Goal: Task Accomplishment & Management: Manage account settings

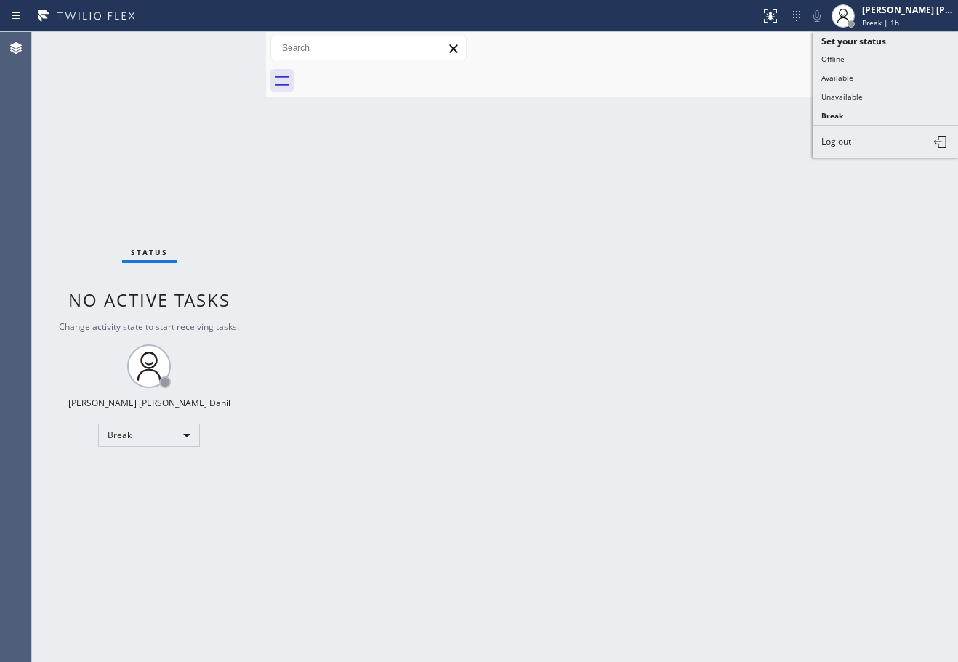
click at [873, 81] on button "Available" at bounding box center [884, 77] width 145 height 19
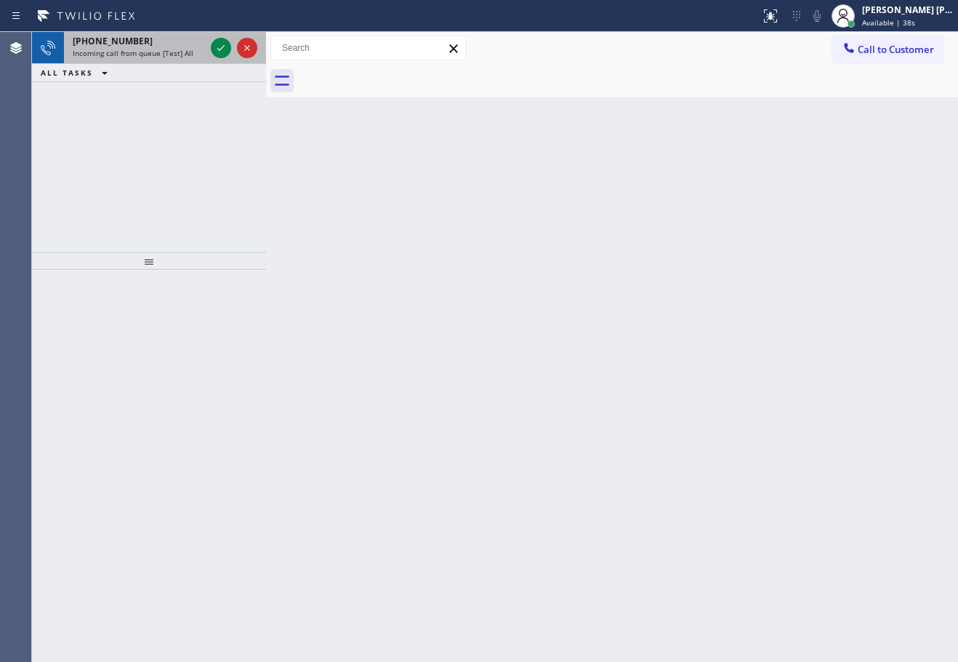
click at [126, 60] on div "[PHONE_NUMBER] Incoming call from queue [Test] All" at bounding box center [136, 48] width 144 height 32
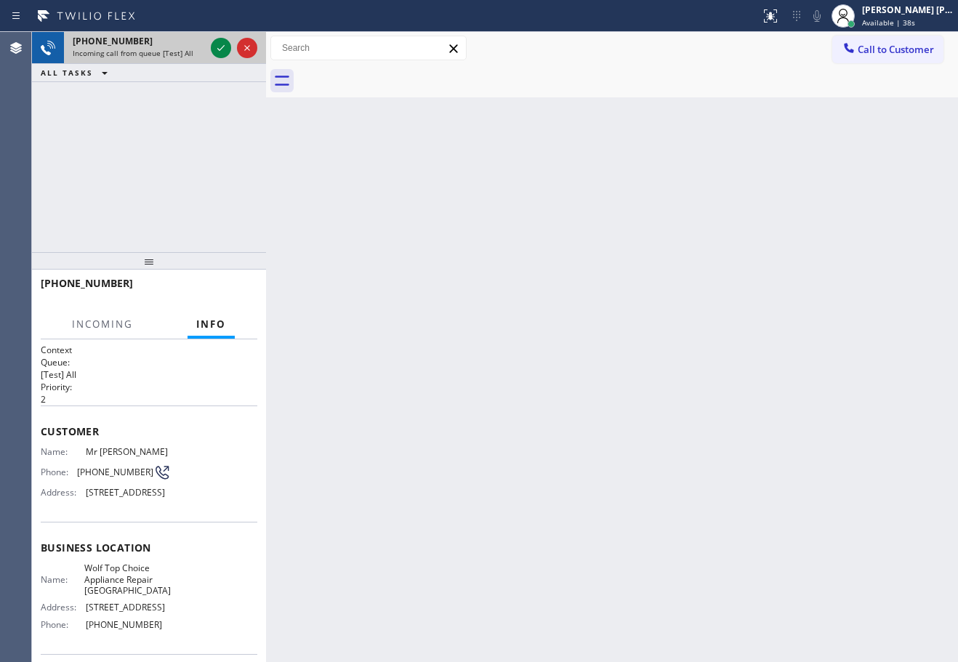
click at [126, 60] on div "[PHONE_NUMBER] Incoming call from queue [Test] All" at bounding box center [136, 48] width 144 height 32
click at [126, 59] on div "[PHONE_NUMBER] Incoming call from queue [Test] All" at bounding box center [136, 48] width 144 height 32
click at [127, 58] on div "[PHONE_NUMBER] Incoming call from queue [Test] All" at bounding box center [136, 48] width 144 height 32
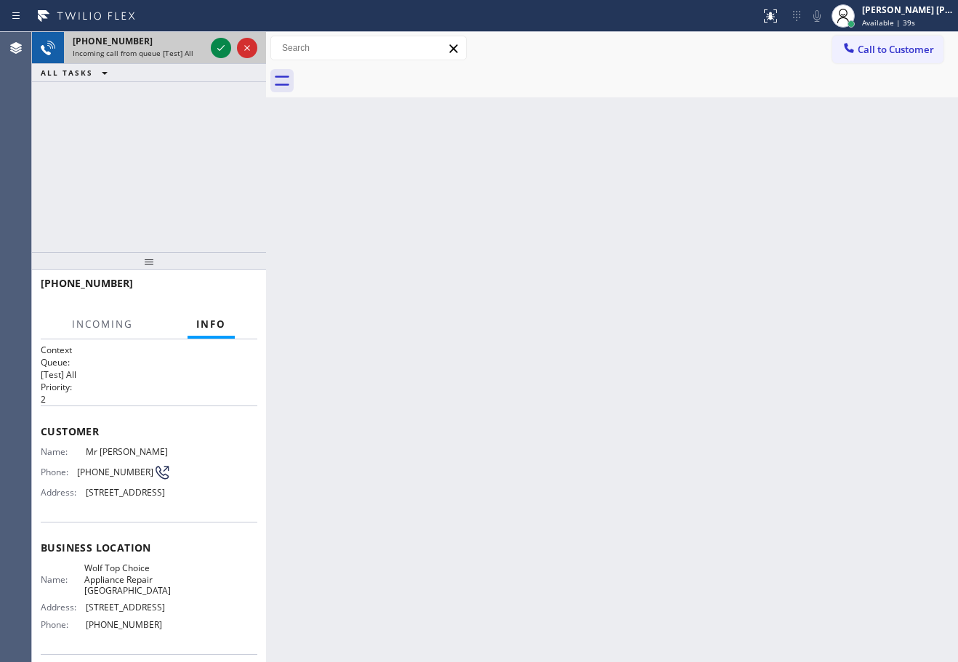
click at [127, 58] on div "[PHONE_NUMBER] Incoming call from queue [Test] All" at bounding box center [136, 48] width 144 height 32
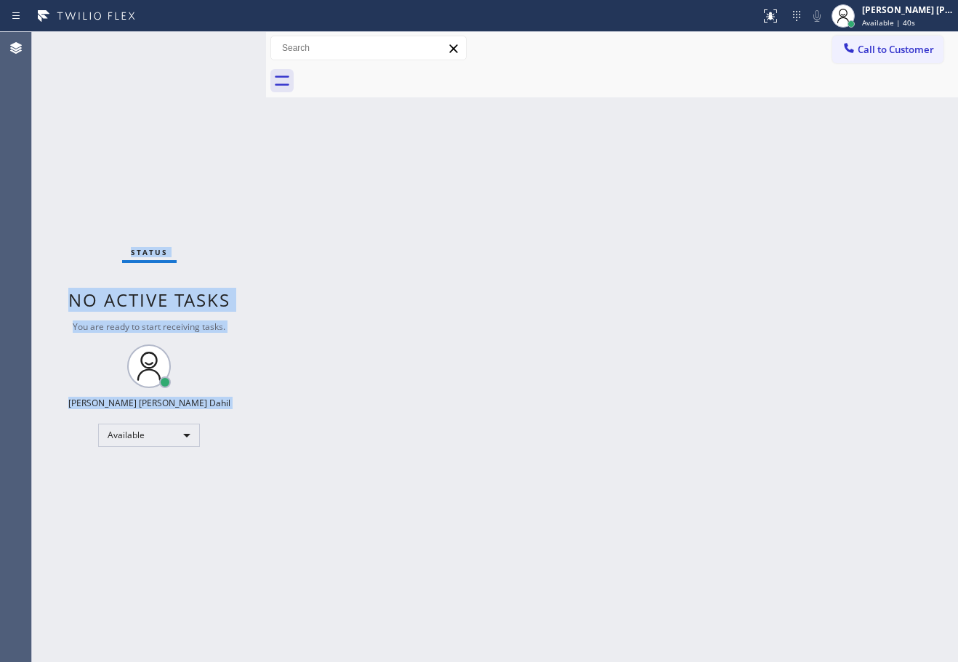
click at [127, 58] on div "Status No active tasks You are ready to start receiving tasks. [PERSON_NAME] [P…" at bounding box center [149, 347] width 234 height 630
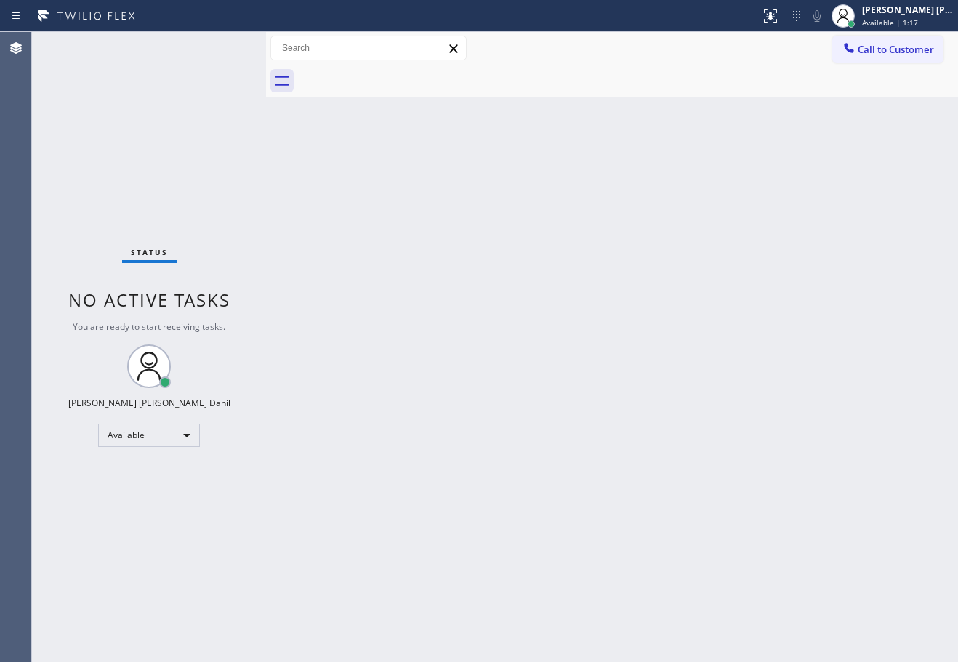
click at [427, 258] on div "Back to Dashboard Change Sender ID Customers Technicians Select a contact Outbo…" at bounding box center [612, 347] width 692 height 630
click at [793, 553] on div "Back to Dashboard Change Sender ID Customers Technicians Select a contact Outbo…" at bounding box center [612, 347] width 692 height 630
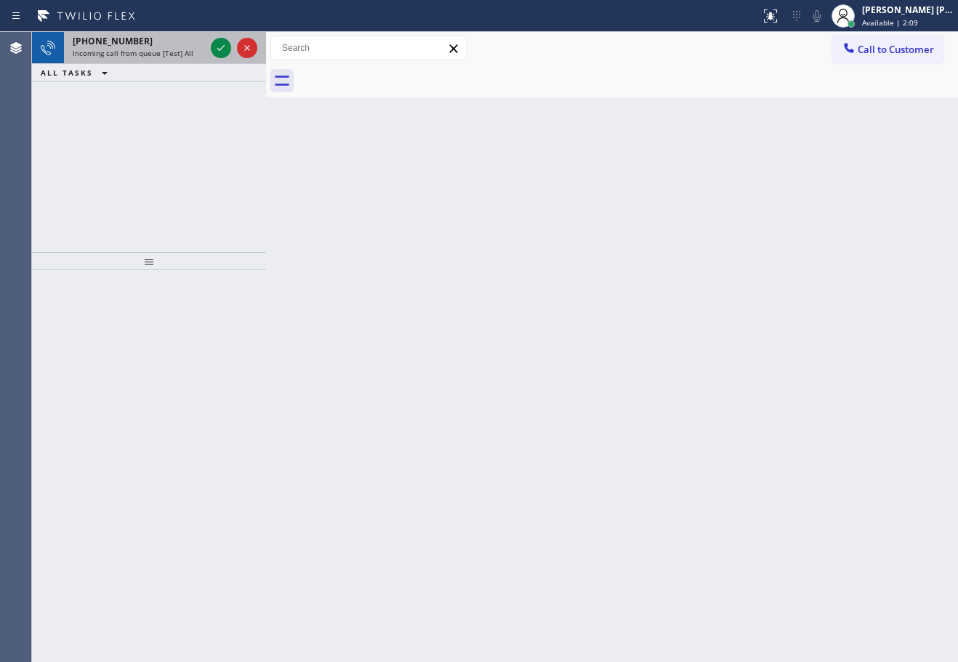
click at [174, 56] on span "Incoming call from queue [Test] All" at bounding box center [133, 53] width 121 height 10
click at [174, 55] on span "Incoming call from queue [Test] All" at bounding box center [133, 53] width 121 height 10
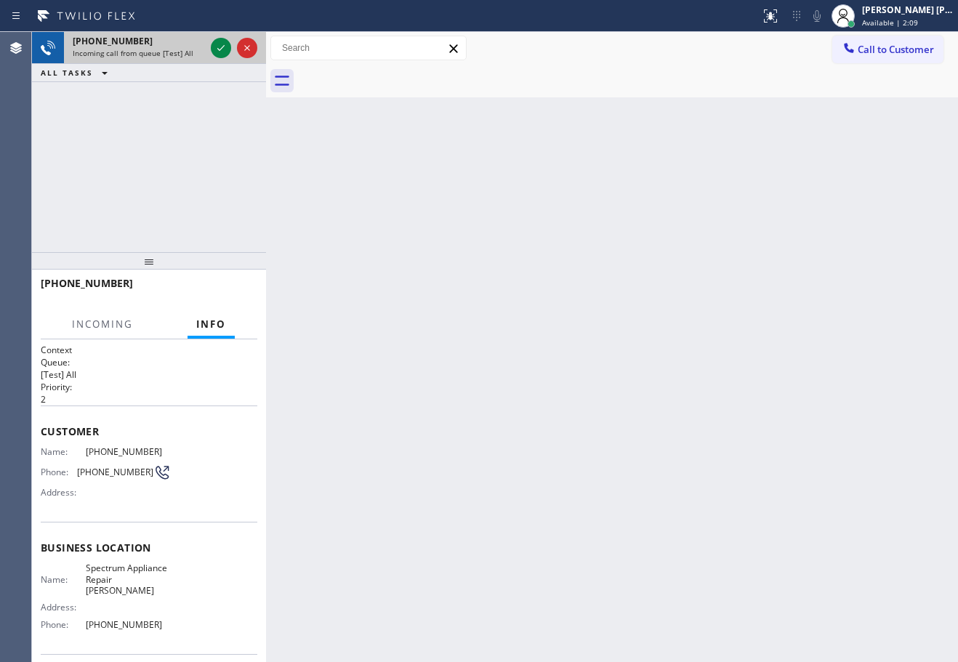
click at [174, 55] on span "Incoming call from queue [Test] All" at bounding box center [133, 53] width 121 height 10
click at [221, 47] on icon at bounding box center [220, 47] width 17 height 17
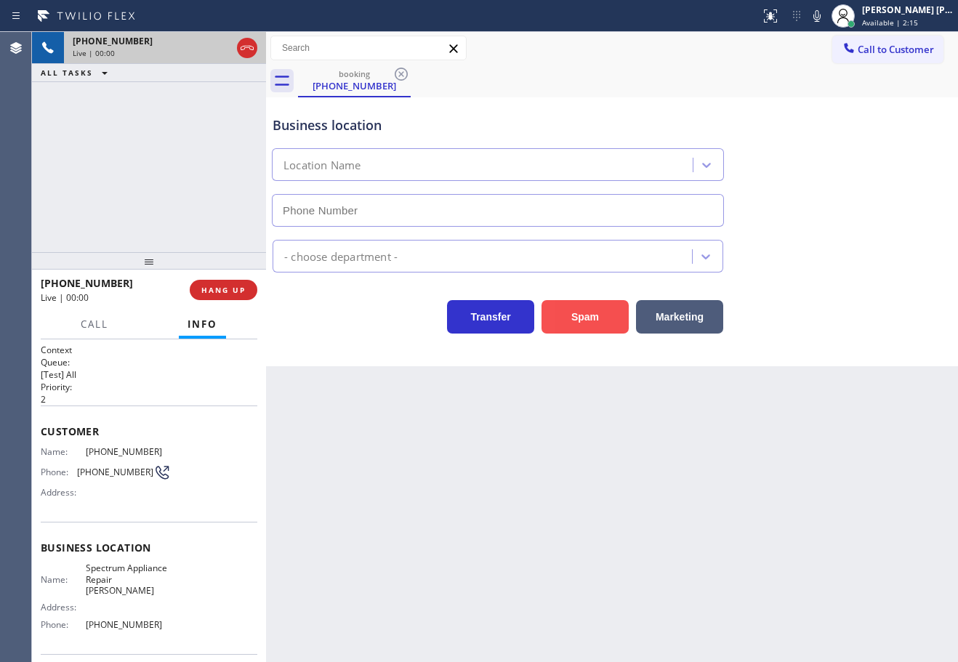
type input "[PHONE_NUMBER]"
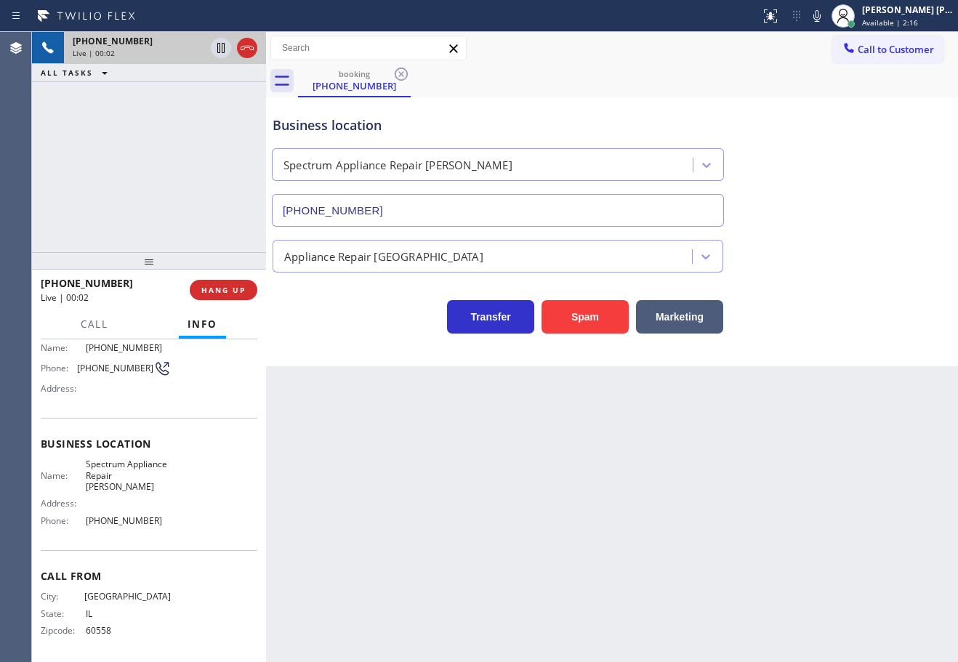
scroll to position [107, 0]
drag, startPoint x: 113, startPoint y: 624, endPoint x: 85, endPoint y: 631, distance: 28.6
click at [86, 631] on span "60558" at bounding box center [128, 627] width 85 height 11
copy span "60558"
click at [390, 512] on div "Back to Dashboard Change Sender ID Customers Technicians Select a contact Outbo…" at bounding box center [612, 347] width 692 height 630
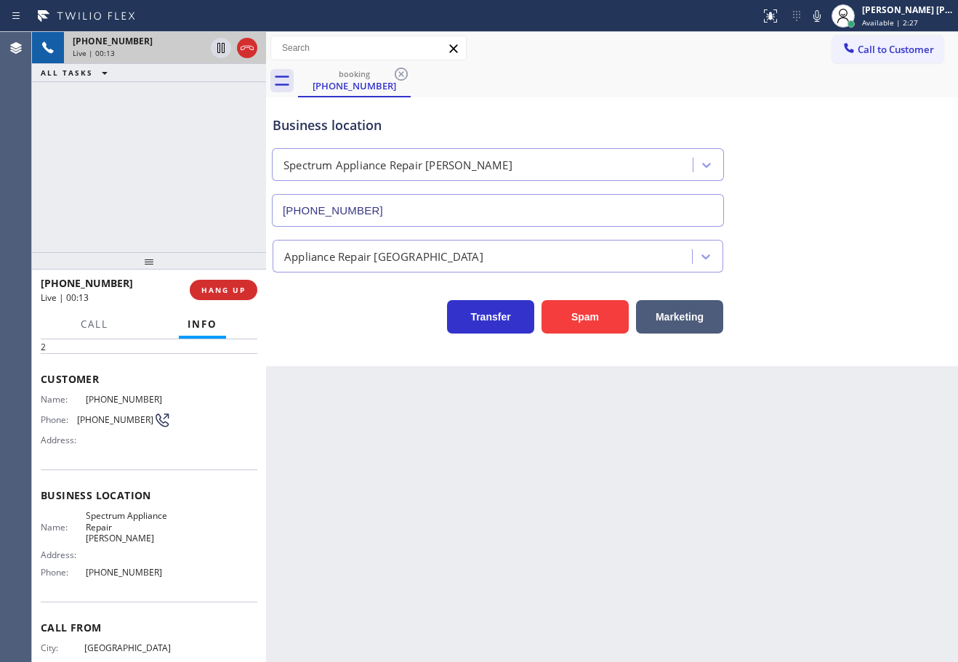
scroll to position [0, 0]
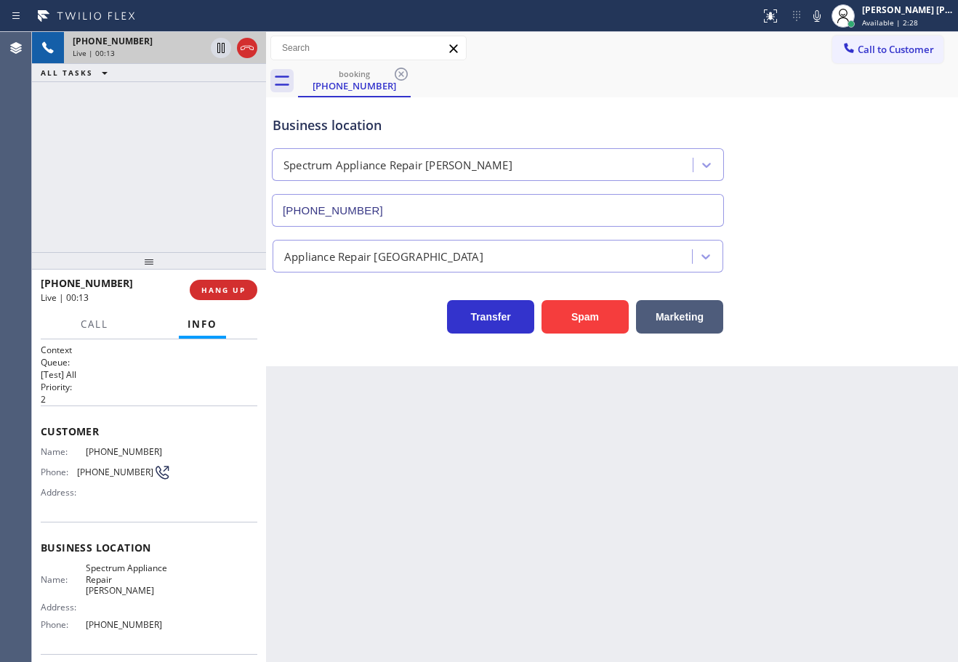
drag, startPoint x: 451, startPoint y: 472, endPoint x: 142, endPoint y: 463, distance: 309.0
click at [448, 472] on div "Back to Dashboard Change Sender ID Customers Technicians Select a contact Outbo…" at bounding box center [612, 347] width 692 height 630
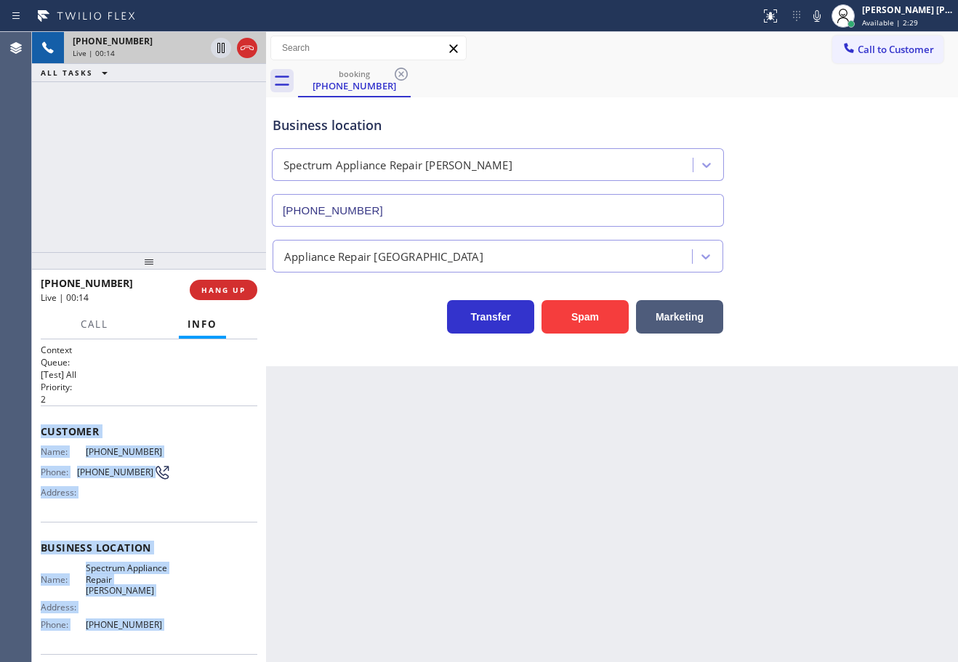
scroll to position [107, 0]
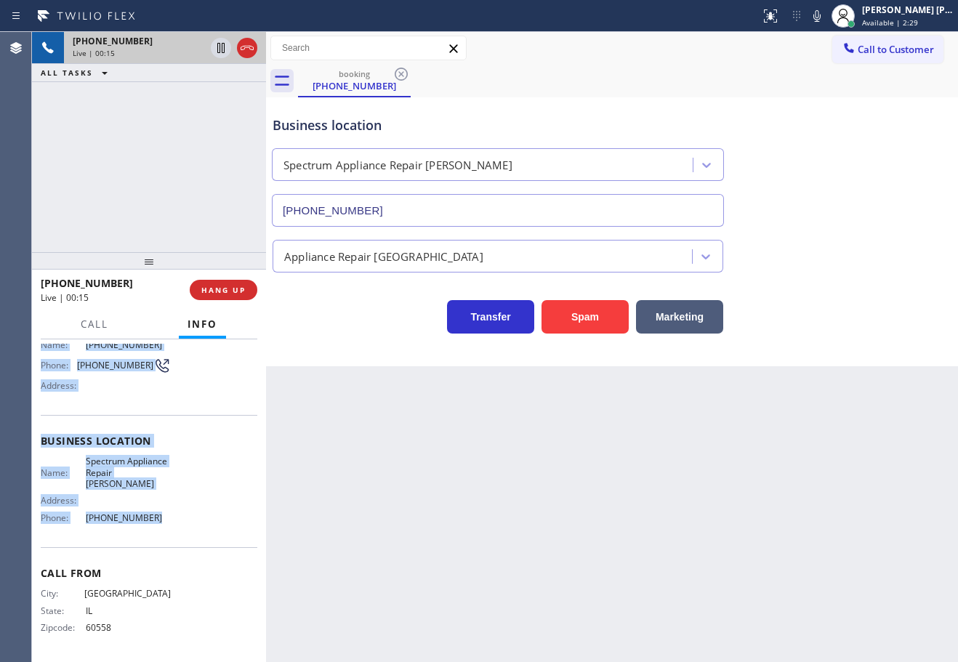
drag, startPoint x: 39, startPoint y: 428, endPoint x: 638, endPoint y: 594, distance: 622.0
click at [150, 530] on div "Context Queue: [Test] All Priority: 2 Customer Name: [PHONE_NUMBER] Phone: [PHO…" at bounding box center [149, 500] width 234 height 323
copy div "Customer Name: [PHONE_NUMBER] Phone: [PHONE_NUMBER] Address: Business location …"
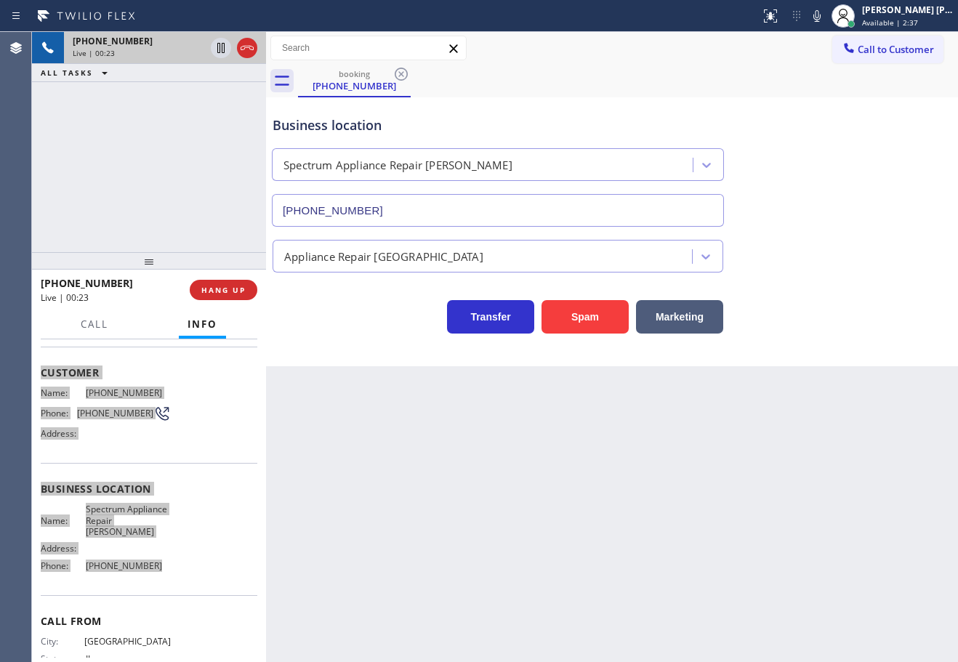
scroll to position [0, 0]
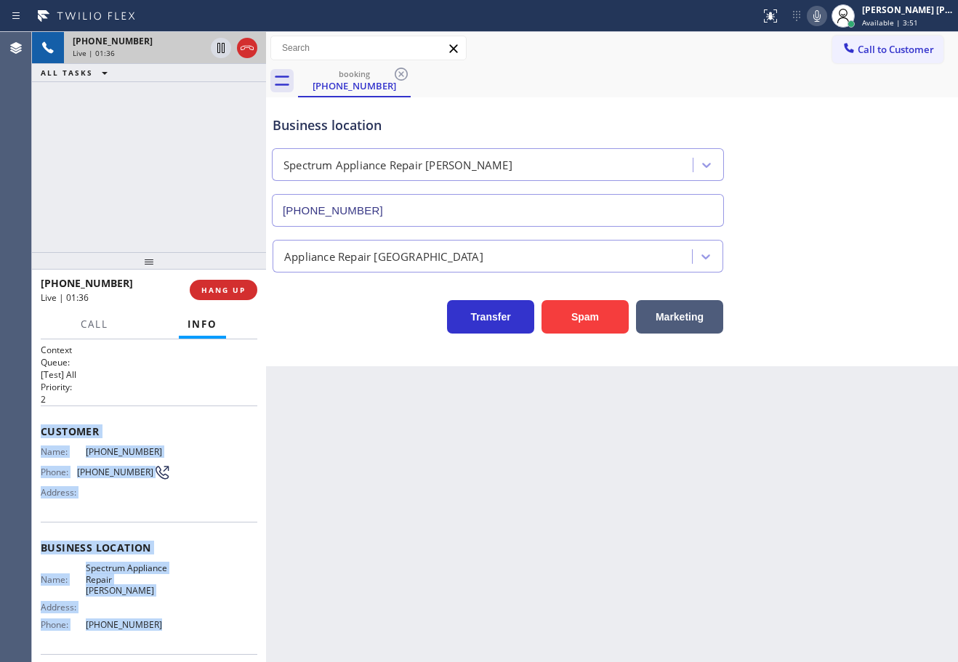
click at [825, 22] on icon at bounding box center [816, 15] width 17 height 17
click at [825, 17] on icon at bounding box center [816, 15] width 17 height 17
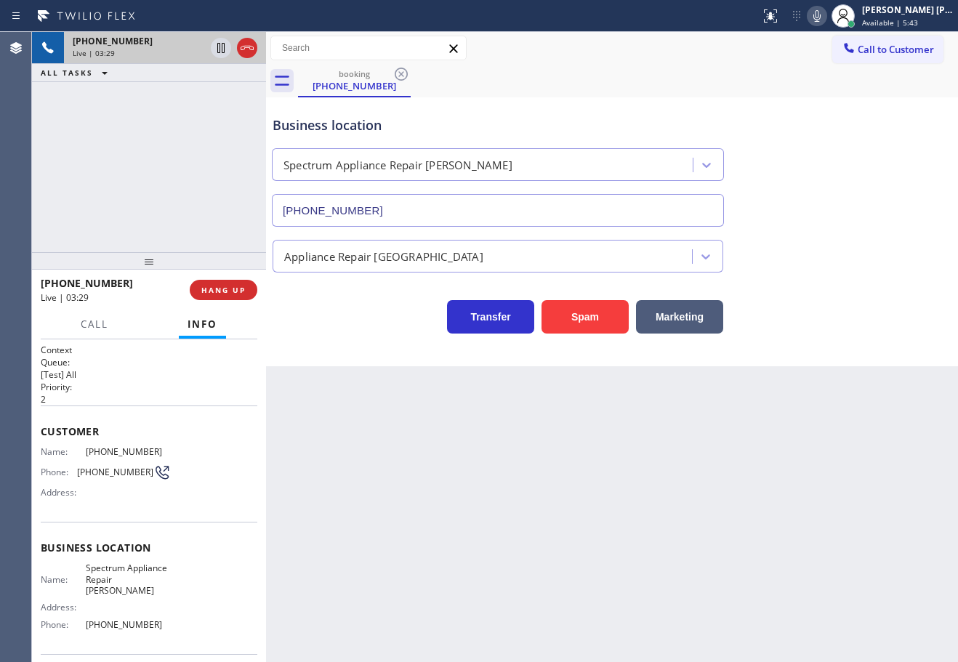
click at [869, 244] on div "Appliance Repair [GEOGRAPHIC_DATA]" at bounding box center [612, 253] width 685 height 39
drag, startPoint x: 829, startPoint y: 23, endPoint x: 819, endPoint y: 51, distance: 30.1
click at [825, 22] on icon at bounding box center [816, 15] width 17 height 17
click at [819, 52] on div "Call to Customer Outbound call Location Search location Your caller id phone nu…" at bounding box center [612, 48] width 692 height 25
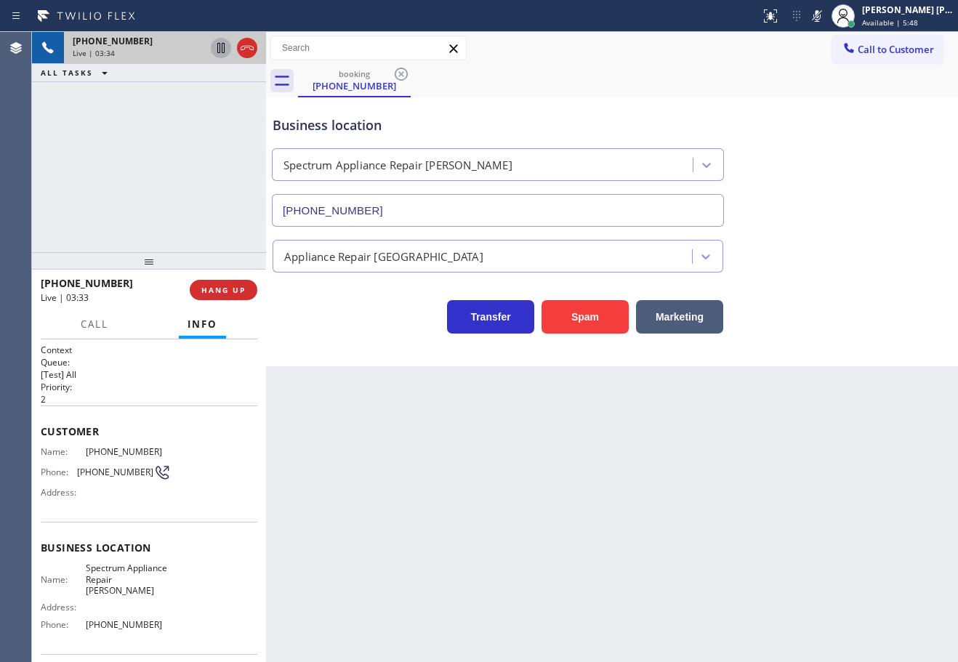
click at [219, 50] on icon at bounding box center [220, 48] width 7 height 10
click at [88, 323] on span "Call" at bounding box center [95, 324] width 28 height 13
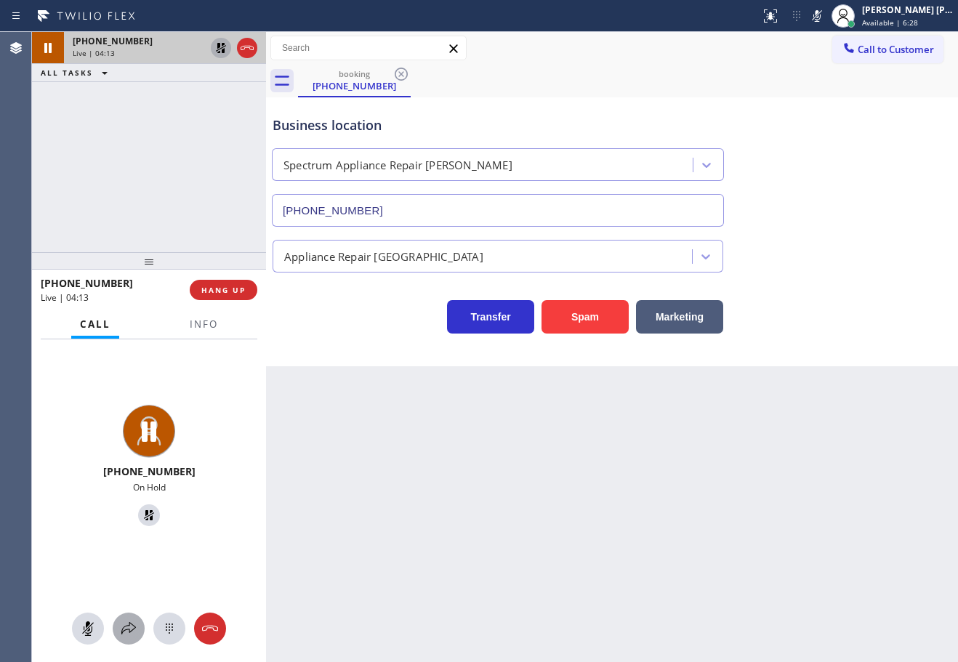
click at [126, 631] on icon at bounding box center [128, 628] width 17 height 17
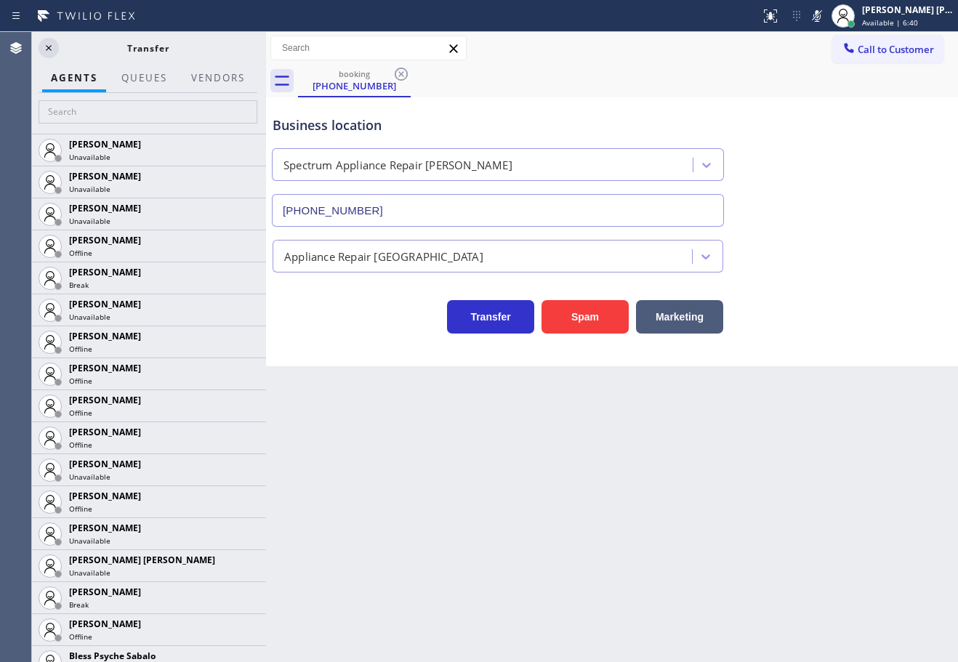
click at [44, 51] on icon at bounding box center [48, 47] width 17 height 17
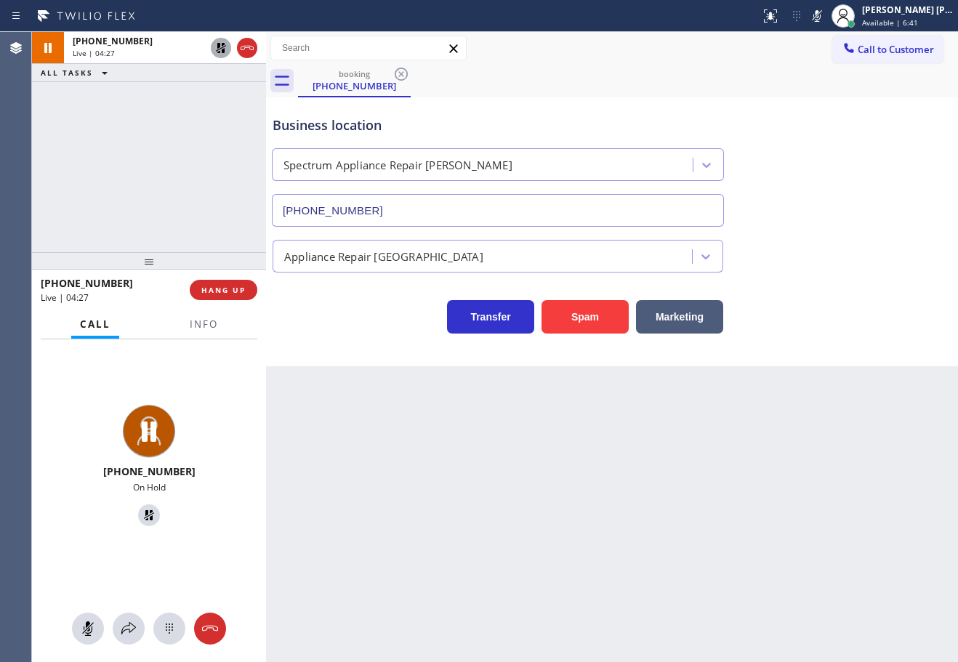
drag, startPoint x: 217, startPoint y: 47, endPoint x: 227, endPoint y: 47, distance: 10.2
click at [218, 47] on icon at bounding box center [220, 47] width 17 height 17
click at [825, 19] on icon at bounding box center [816, 15] width 17 height 17
click at [828, 82] on div "booking [PHONE_NUMBER]" at bounding box center [628, 81] width 660 height 33
click at [187, 331] on button "Info" at bounding box center [204, 324] width 46 height 28
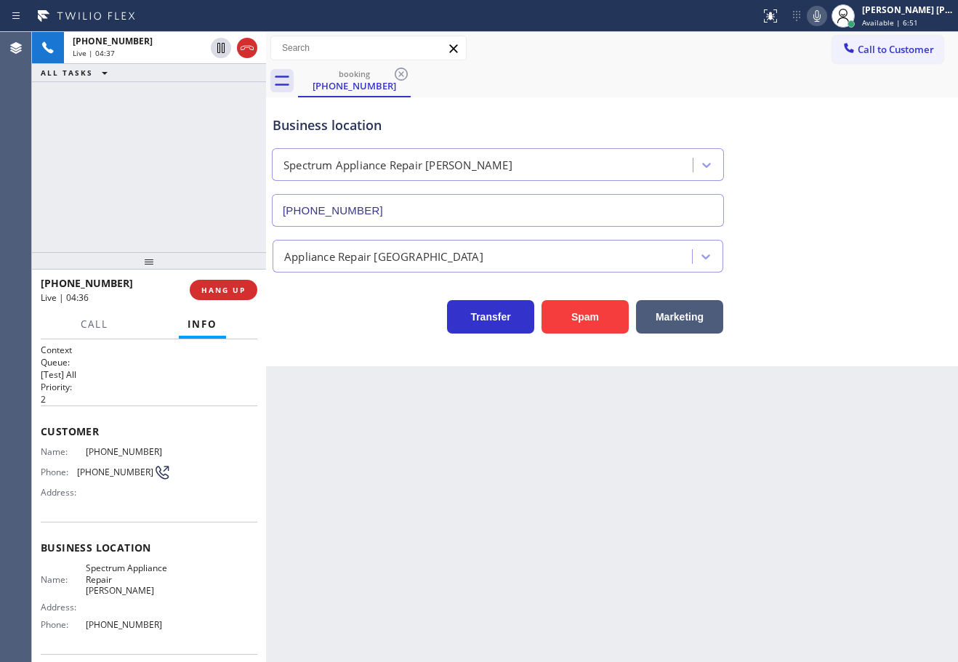
drag, startPoint x: 152, startPoint y: 151, endPoint x: 137, endPoint y: 137, distance: 20.6
click at [152, 151] on div "[PHONE_NUMBER] Live | 04:37 ALL TASKS ALL TASKS ACTIVE TASKS TASKS IN WRAP UP" at bounding box center [149, 142] width 234 height 220
click at [169, 179] on div "[PHONE_NUMBER] Live | 04:51 ALL TASKS ALL TASKS ACTIVE TASKS TASKS IN WRAP UP" at bounding box center [149, 142] width 234 height 220
click at [238, 289] on span "HANG UP" at bounding box center [223, 290] width 44 height 10
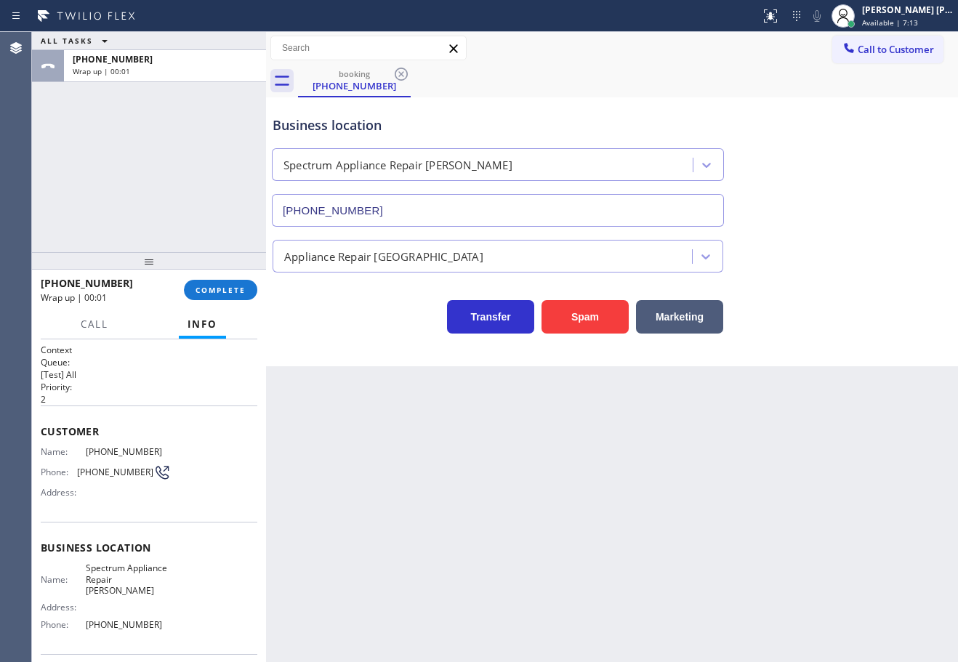
click at [145, 203] on div "ALL TASKS ALL TASKS ACTIVE TASKS TASKS IN WRAP UP [PHONE_NUMBER] Wrap up | 00:01" at bounding box center [149, 142] width 234 height 220
click at [214, 288] on span "COMPLETE" at bounding box center [220, 290] width 50 height 10
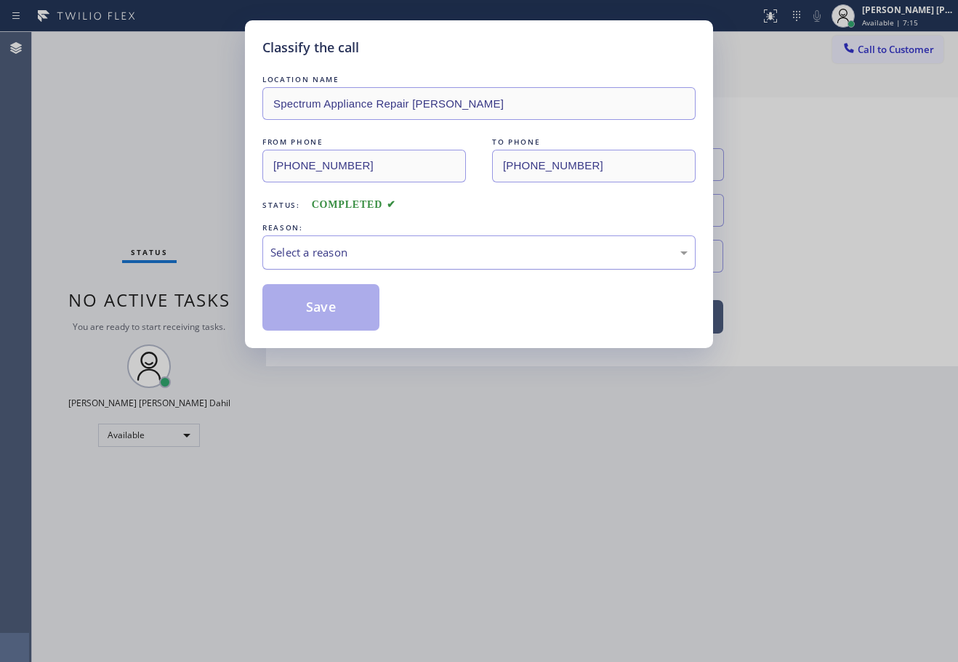
click at [305, 255] on div "Select a reason" at bounding box center [478, 252] width 417 height 17
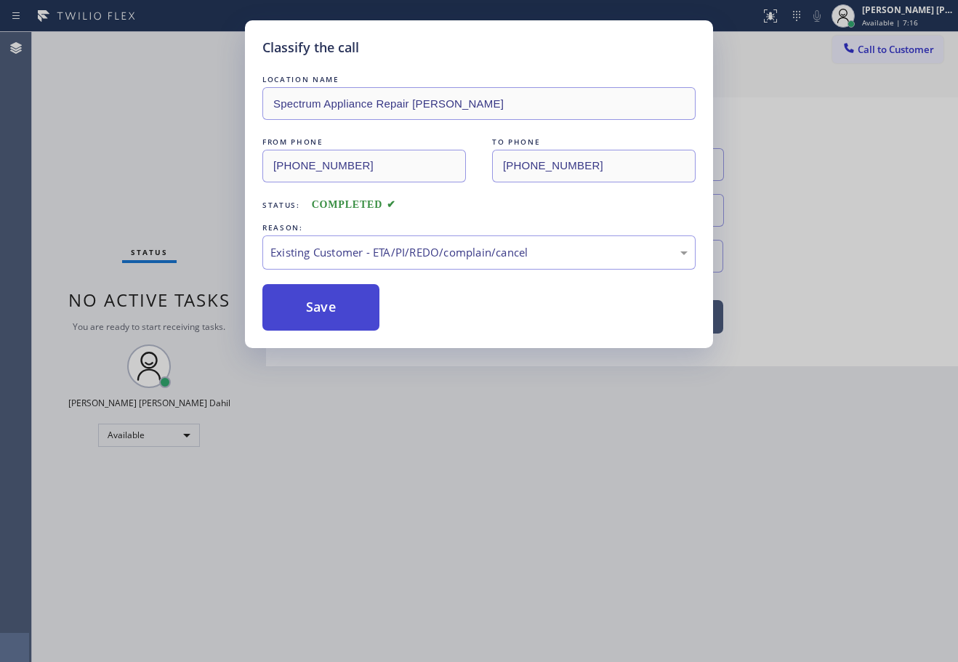
click at [307, 309] on button "Save" at bounding box center [320, 307] width 117 height 47
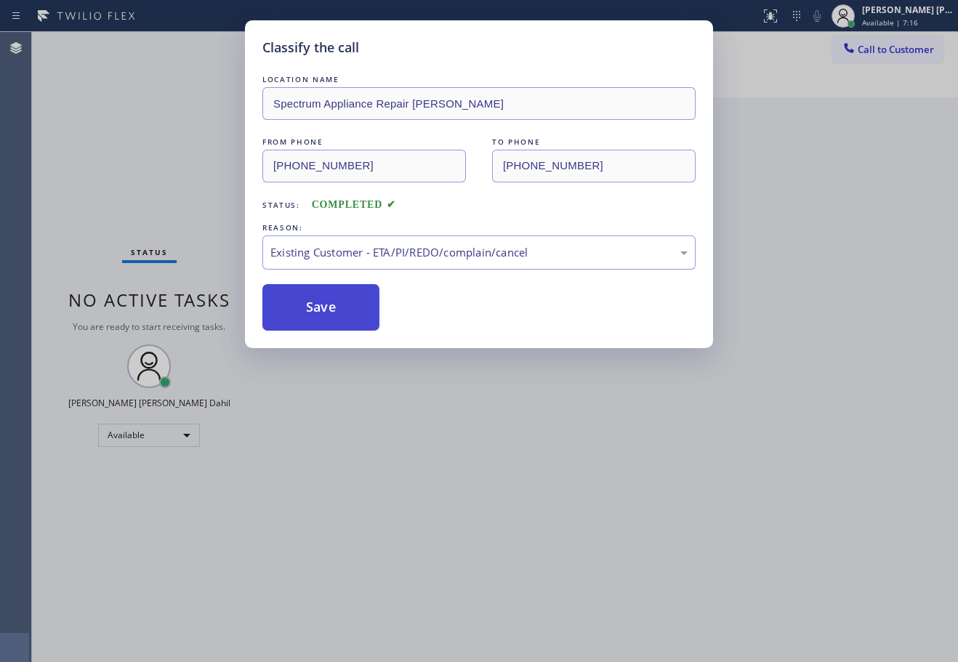
click at [307, 309] on button "Save" at bounding box center [320, 307] width 117 height 47
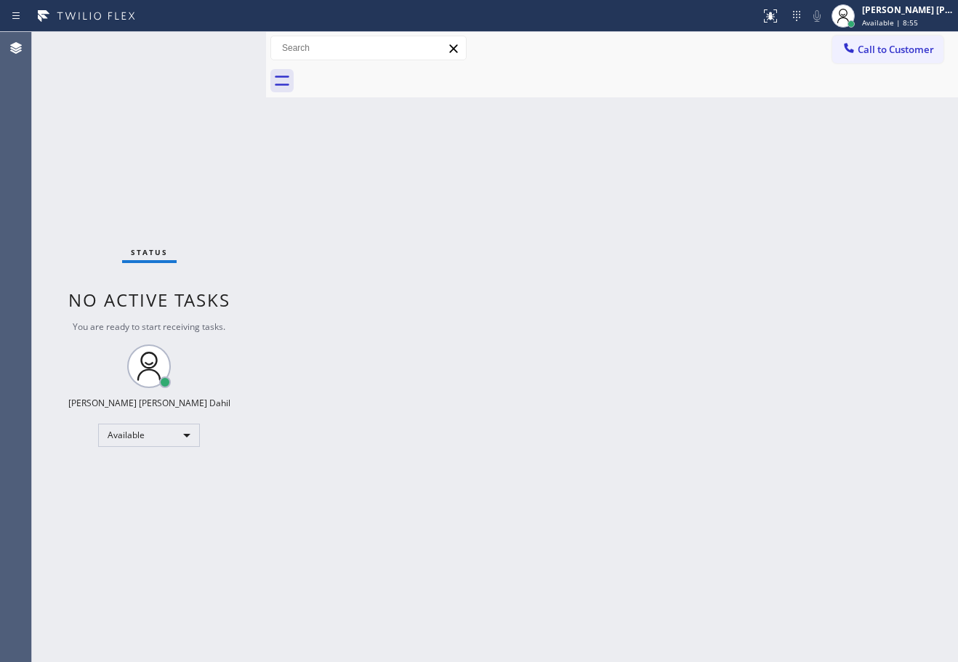
click at [225, 85] on div "Status No active tasks You are ready to start receiving tasks. [PERSON_NAME] [P…" at bounding box center [149, 347] width 234 height 630
click at [257, 105] on div "Status No active tasks You are ready to start receiving tasks. [PERSON_NAME] [P…" at bounding box center [149, 347] width 234 height 630
drag, startPoint x: 296, startPoint y: 139, endPoint x: 303, endPoint y: 157, distance: 19.3
click at [302, 148] on div "Back to Dashboard Change Sender ID Customers Technicians Select a contact Outbo…" at bounding box center [612, 347] width 692 height 630
click at [303, 159] on div "Back to Dashboard Change Sender ID Customers Technicians Select a contact Outbo…" at bounding box center [612, 347] width 692 height 630
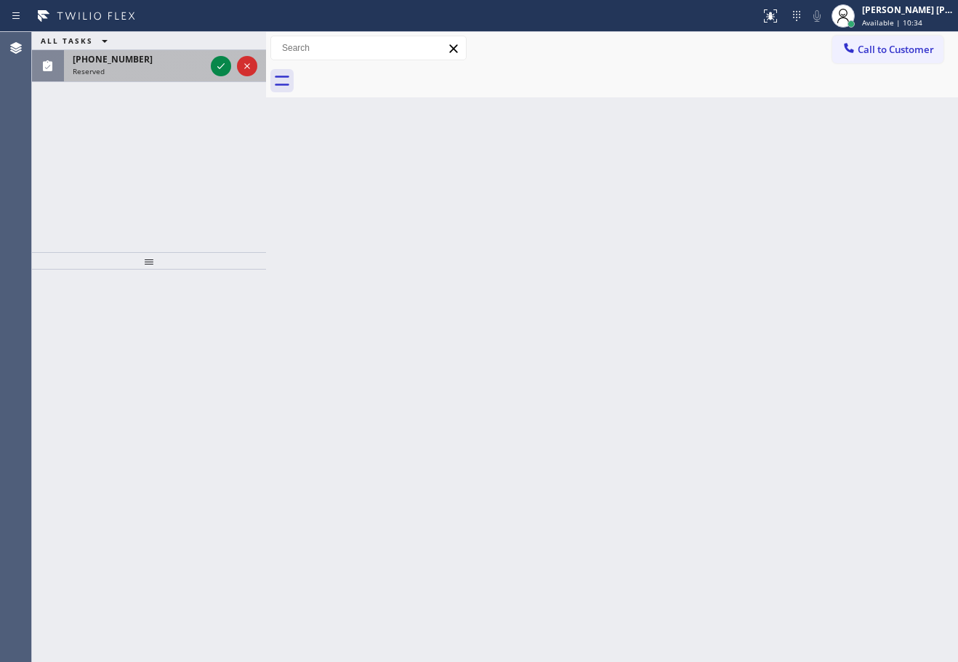
click at [164, 57] on div "[PHONE_NUMBER]" at bounding box center [139, 59] width 132 height 12
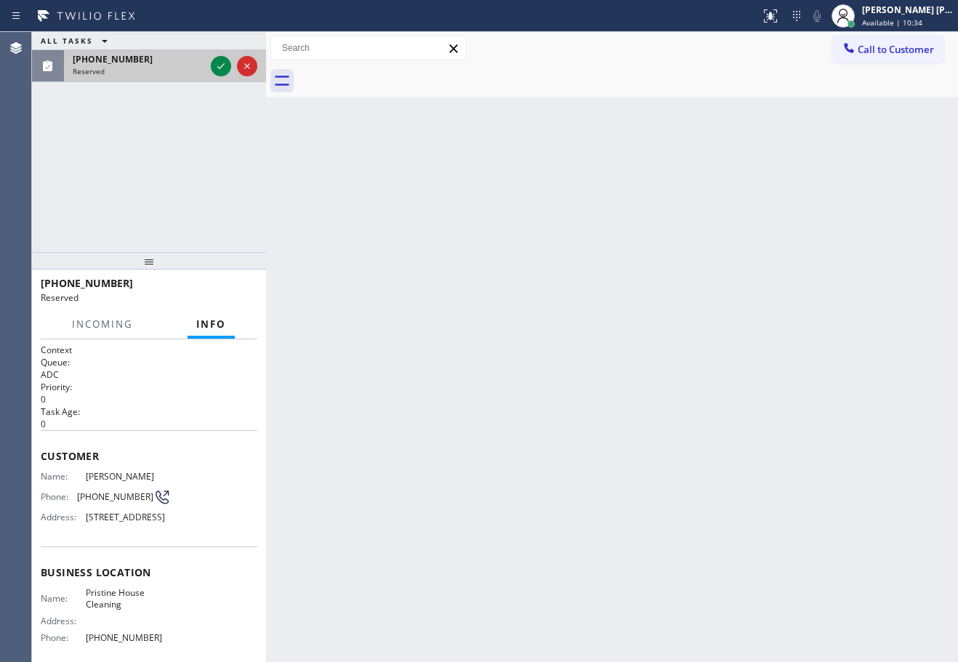
click at [164, 62] on div "[PHONE_NUMBER]" at bounding box center [139, 59] width 132 height 12
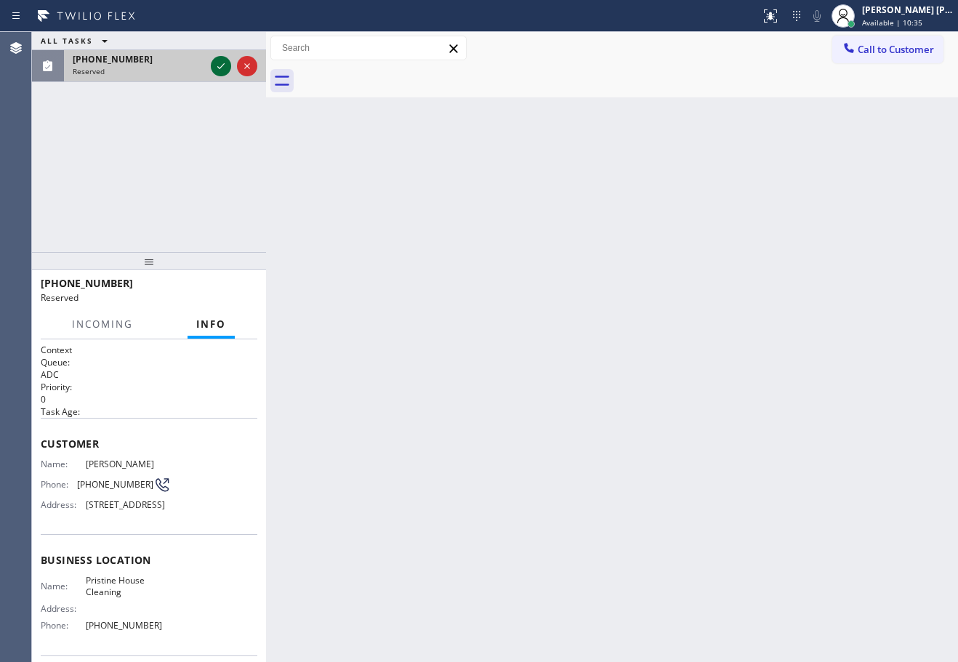
click at [216, 70] on icon at bounding box center [220, 65] width 17 height 17
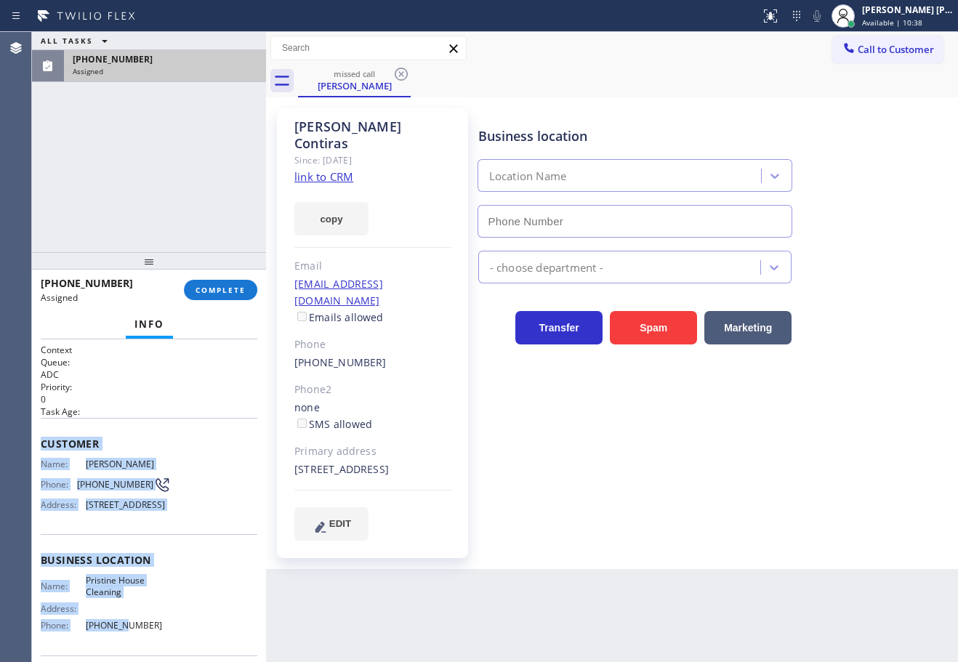
type input "[PHONE_NUMBER]"
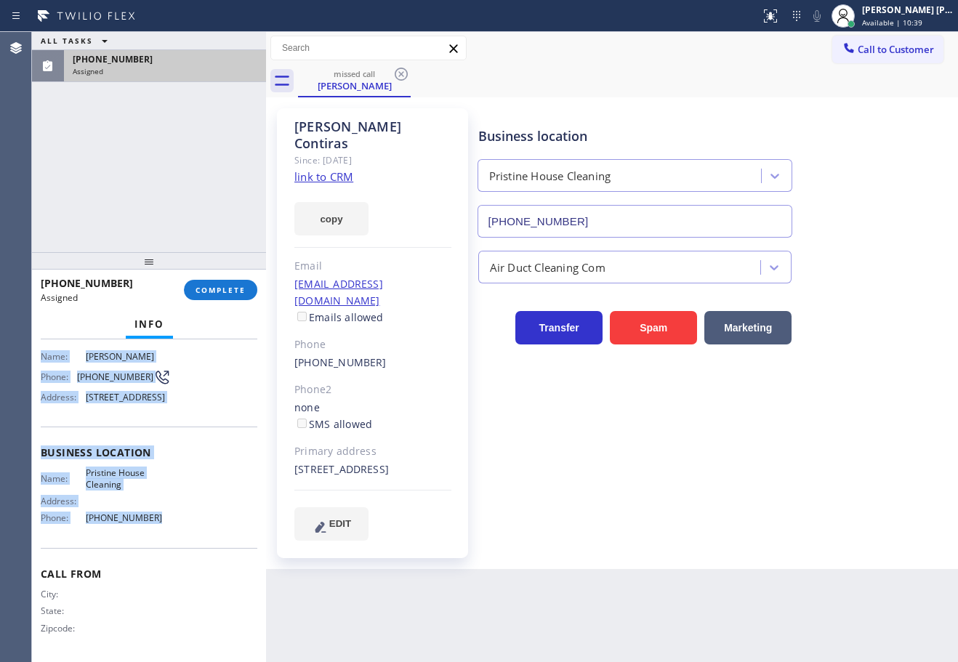
drag, startPoint x: 39, startPoint y: 438, endPoint x: 153, endPoint y: 512, distance: 135.0
click at [153, 512] on div "Context Queue: ADC Priority: 0 Task Age: Customer Name: [PERSON_NAME] Phone: [P…" at bounding box center [149, 500] width 234 height 323
copy div "Customer Name: [PERSON_NAME] Phone: [PHONE_NUMBER] Address: [STREET_ADDRESS] Bu…"
click at [230, 291] on span "COMPLETE" at bounding box center [220, 290] width 50 height 10
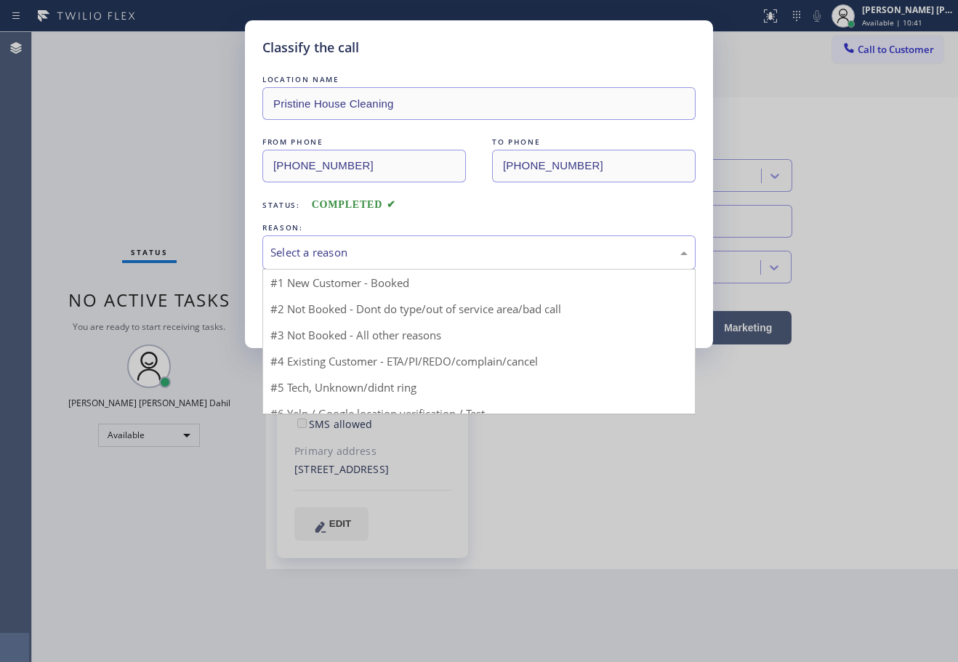
click at [326, 252] on div "Select a reason" at bounding box center [478, 252] width 417 height 17
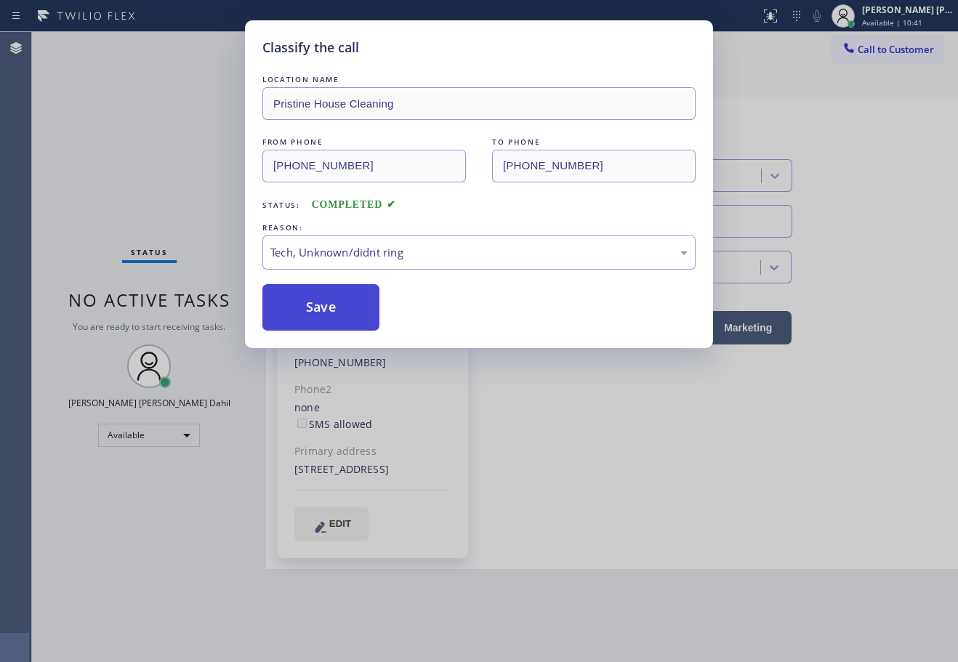
click at [312, 302] on button "Save" at bounding box center [320, 307] width 117 height 47
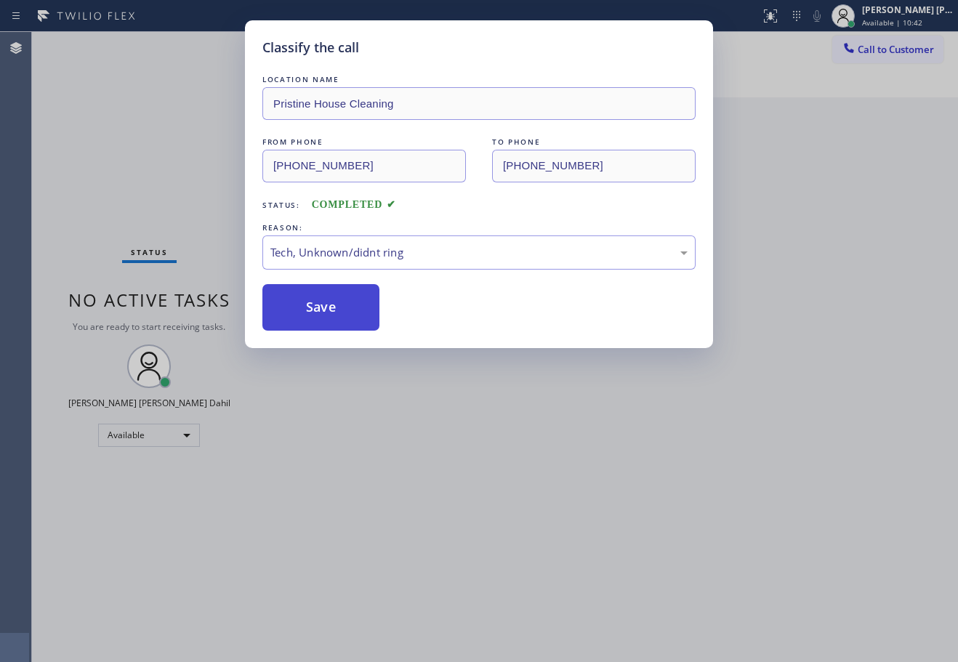
click at [312, 302] on button "Save" at bounding box center [320, 307] width 117 height 47
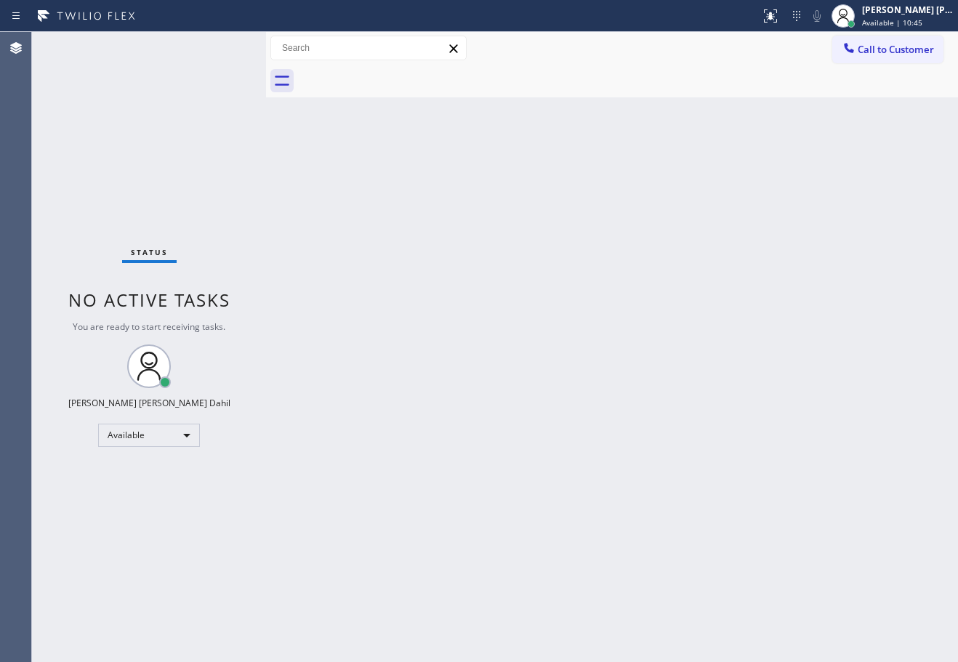
drag, startPoint x: 892, startPoint y: 52, endPoint x: 867, endPoint y: 73, distance: 32.5
click at [892, 52] on span "Call to Customer" at bounding box center [895, 49] width 76 height 13
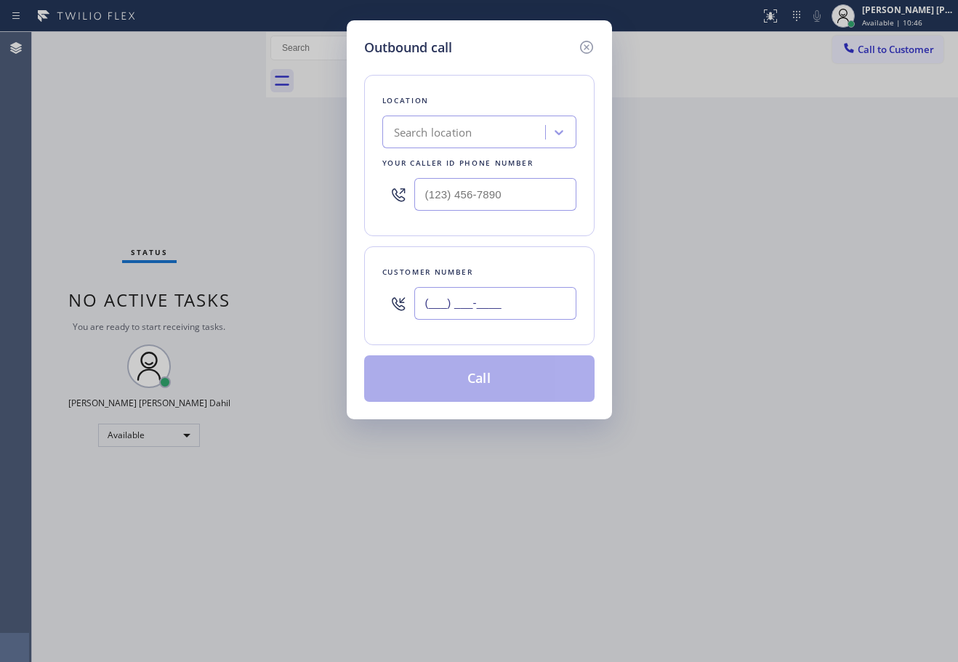
click at [546, 299] on input "(___) ___-____" at bounding box center [495, 303] width 162 height 33
paste input "310) 351-0235"
type input "[PHONE_NUMBER]"
click at [497, 201] on input "(___) ___-____" at bounding box center [495, 194] width 162 height 33
paste input "626) 548-3326"
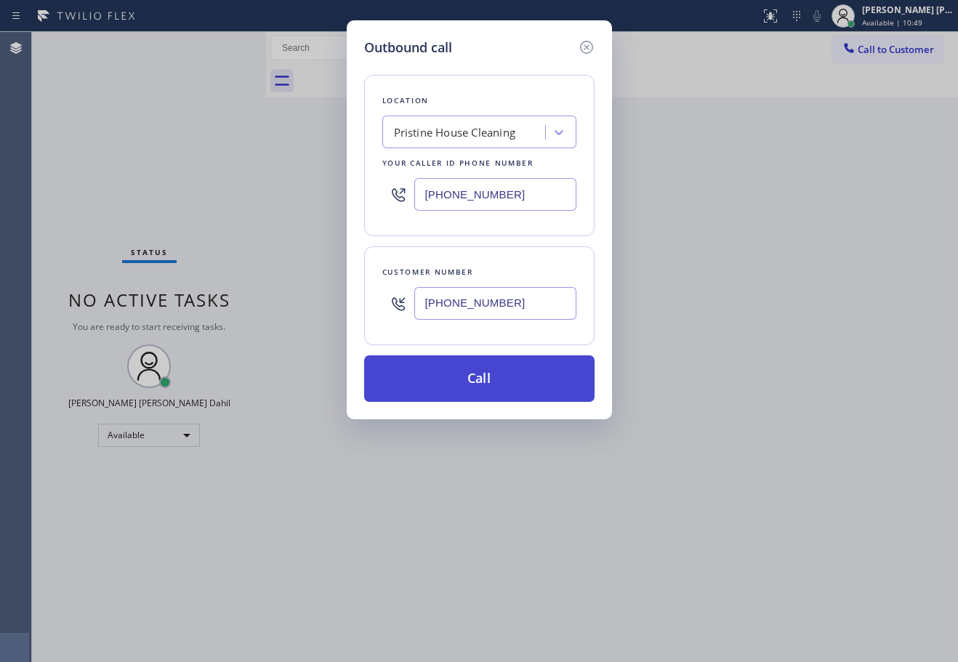
type input "[PHONE_NUMBER]"
click at [501, 389] on button "Call" at bounding box center [479, 378] width 230 height 47
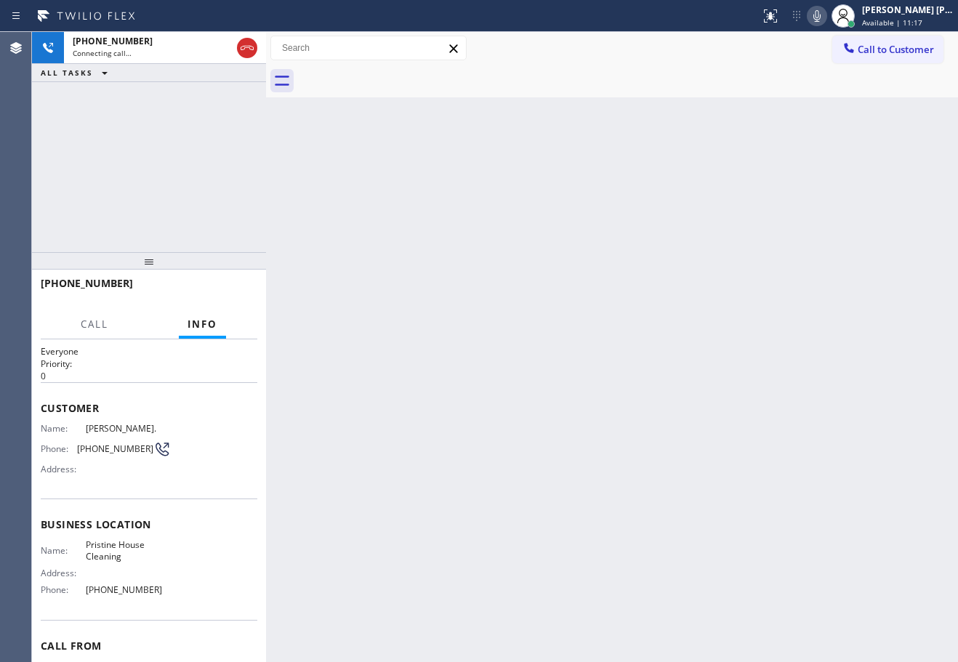
scroll to position [23, 0]
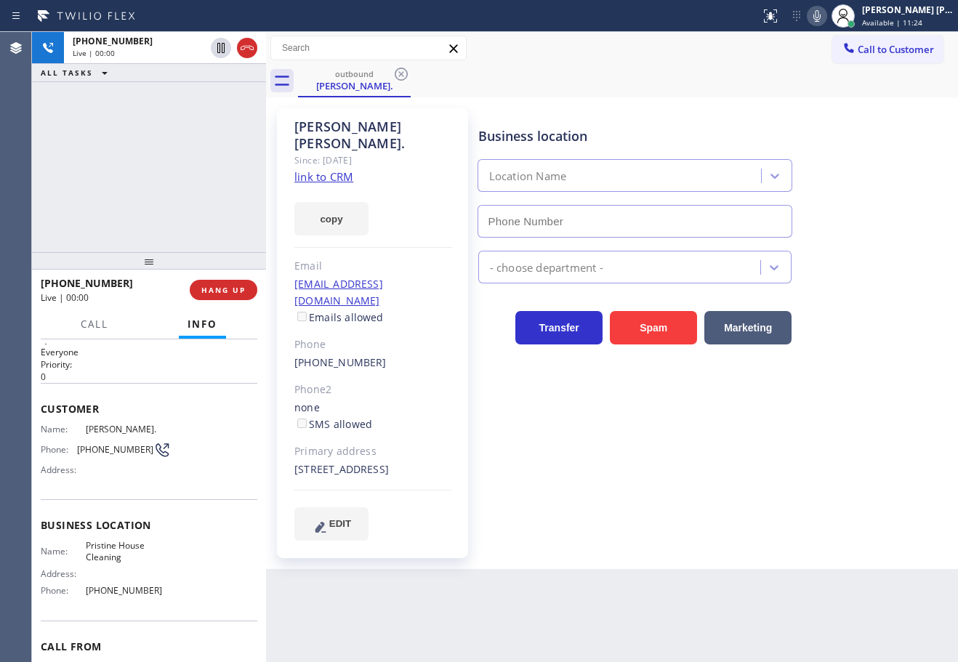
type input "[PHONE_NUMBER]"
click at [339, 169] on link "link to CRM" at bounding box center [323, 176] width 59 height 15
click at [825, 15] on icon at bounding box center [816, 15] width 17 height 17
click at [825, 17] on icon at bounding box center [816, 15] width 17 height 17
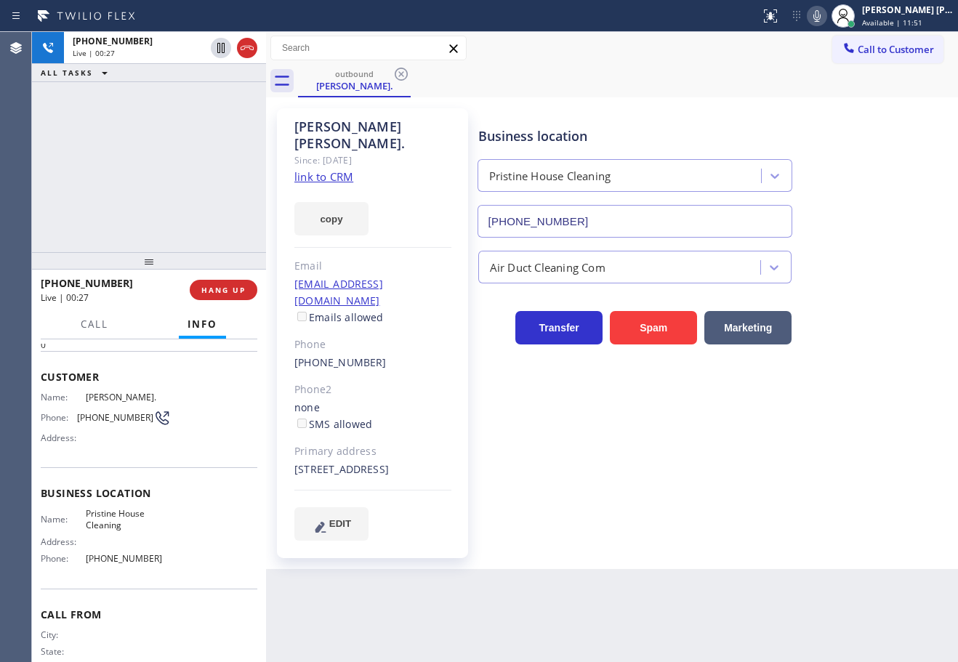
scroll to position [0, 0]
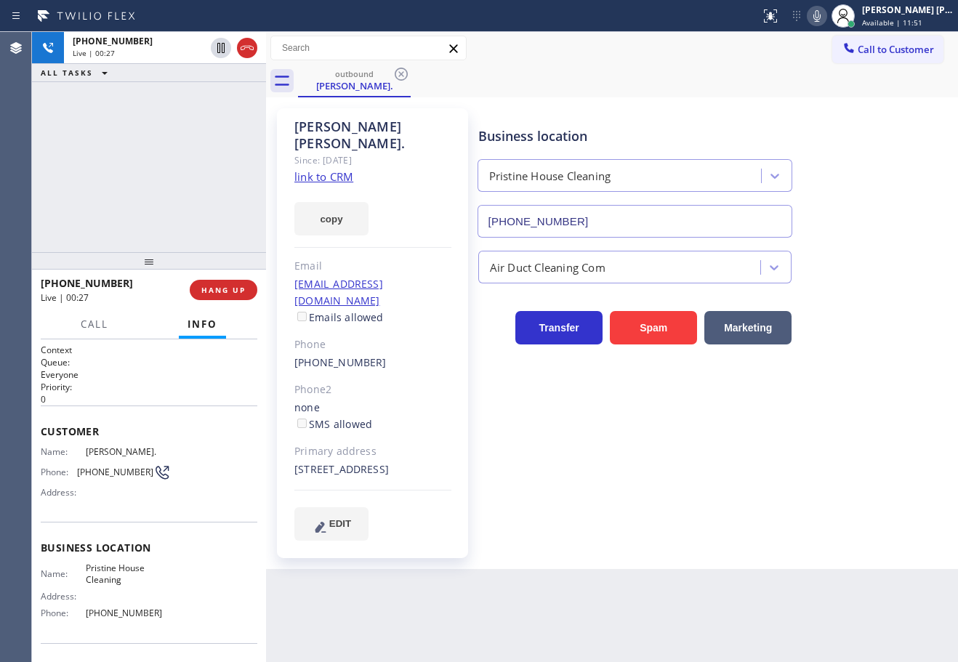
click at [145, 166] on div "[PHONE_NUMBER] Live | 00:27 ALL TASKS ALL TASKS ACTIVE TASKS TASKS IN WRAP UP" at bounding box center [149, 142] width 234 height 220
click at [155, 187] on div "[PHONE_NUMBER] Live | 00:33 ALL TASKS ALL TASKS ACTIVE TASKS TASKS IN WRAP UP" at bounding box center [149, 142] width 234 height 220
click at [223, 293] on span "HANG UP" at bounding box center [223, 290] width 44 height 10
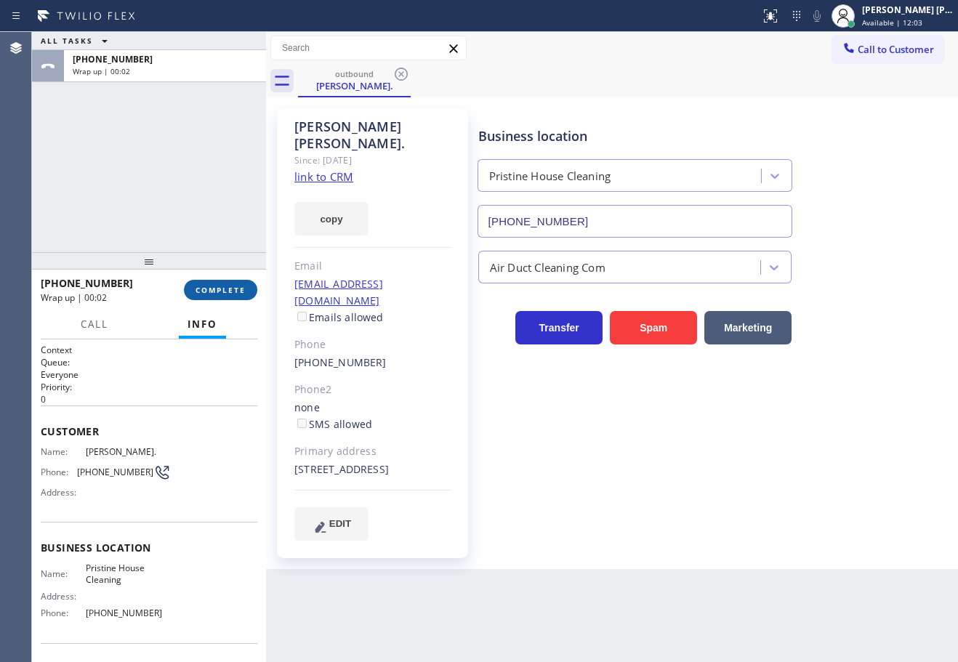
click at [246, 284] on button "COMPLETE" at bounding box center [220, 290] width 73 height 20
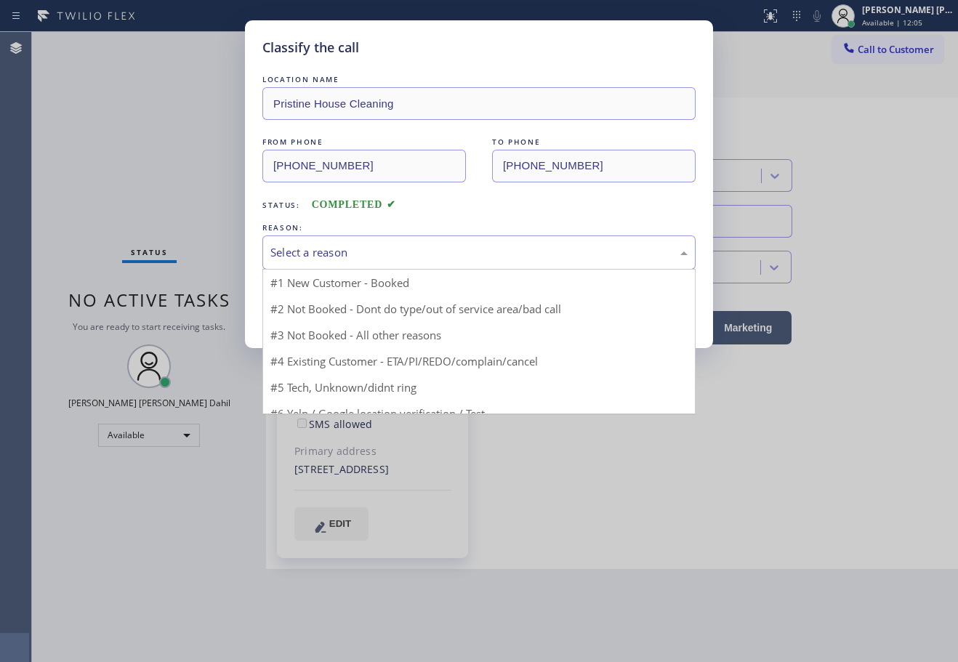
click at [360, 265] on div "Select a reason" at bounding box center [478, 252] width 433 height 34
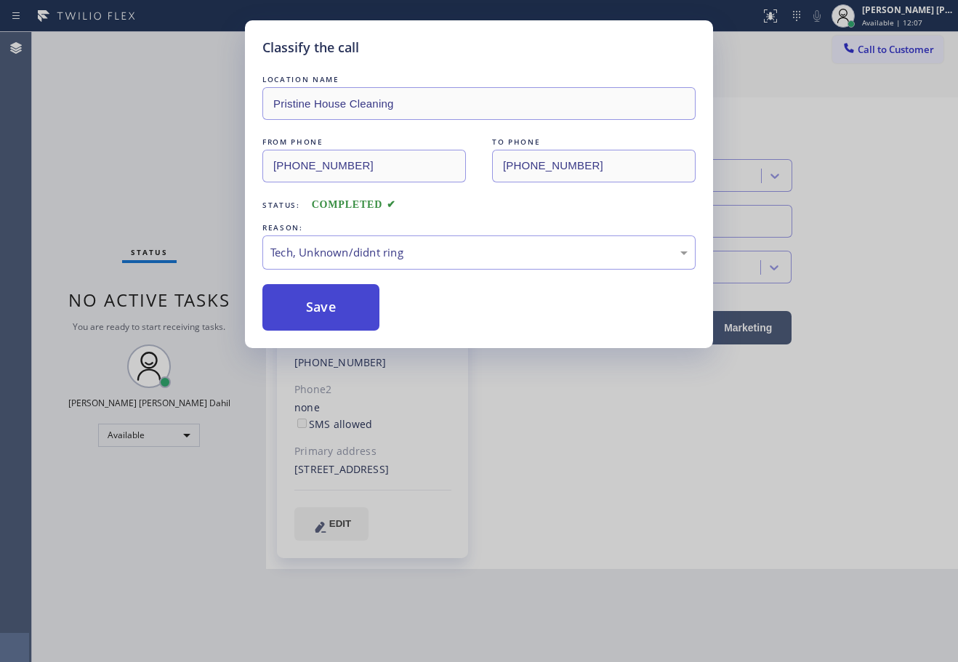
click at [331, 328] on button "Save" at bounding box center [320, 307] width 117 height 47
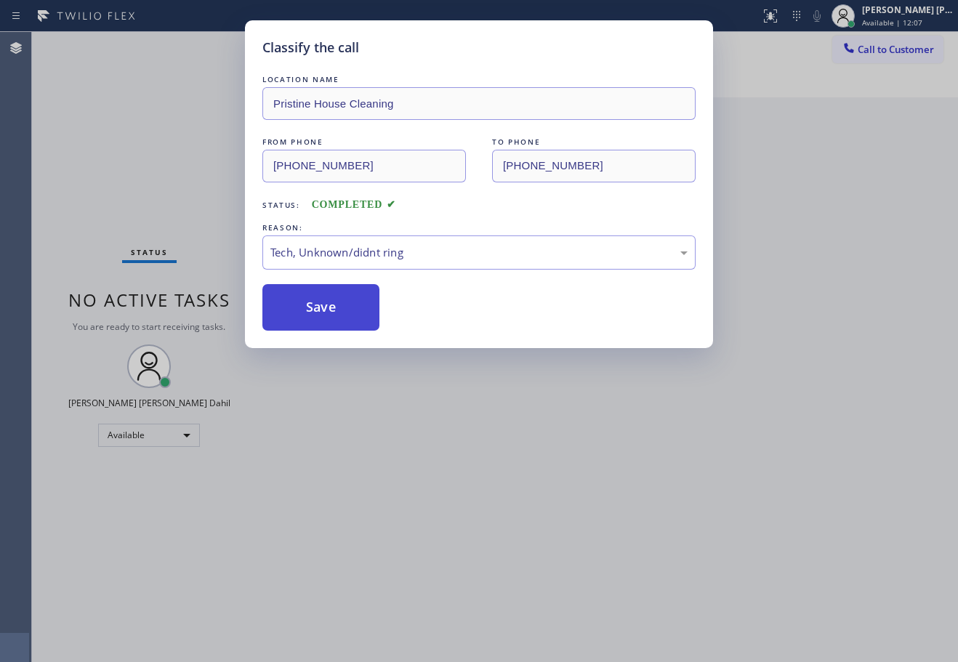
click at [331, 328] on button "Save" at bounding box center [320, 307] width 117 height 47
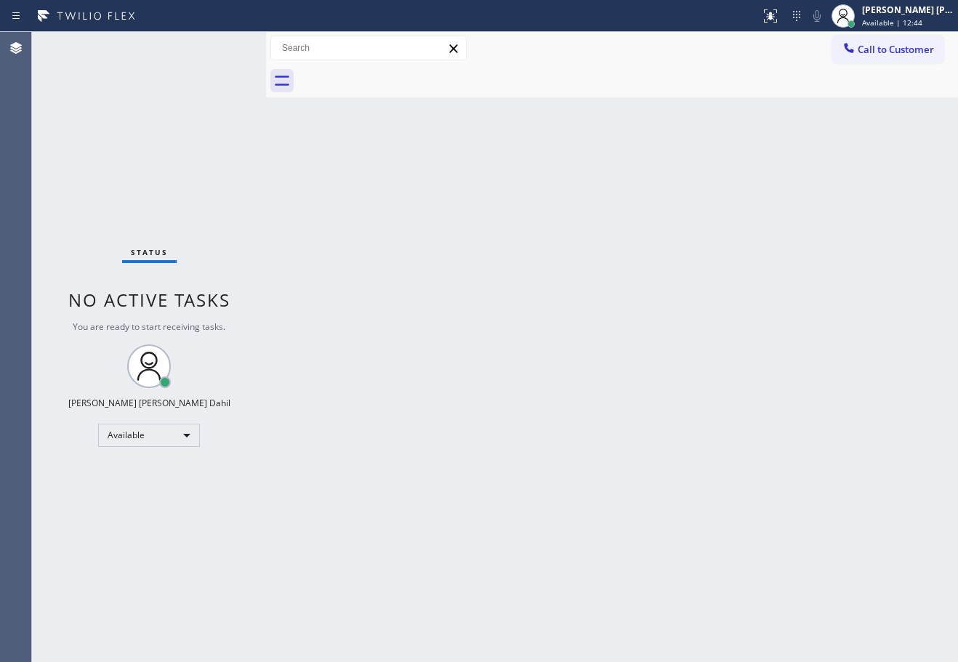
click at [797, 92] on div at bounding box center [628, 81] width 660 height 33
click at [474, 267] on div "Back to Dashboard Change Sender ID Customers Technicians Select a contact Outbo…" at bounding box center [612, 347] width 692 height 630
click at [200, 66] on div "Status No active tasks You are ready to start receiving tasks. [PERSON_NAME] [P…" at bounding box center [149, 347] width 234 height 630
click at [220, 46] on div "Status No active tasks You are ready to start receiving tasks. [PERSON_NAME] [P…" at bounding box center [149, 347] width 234 height 630
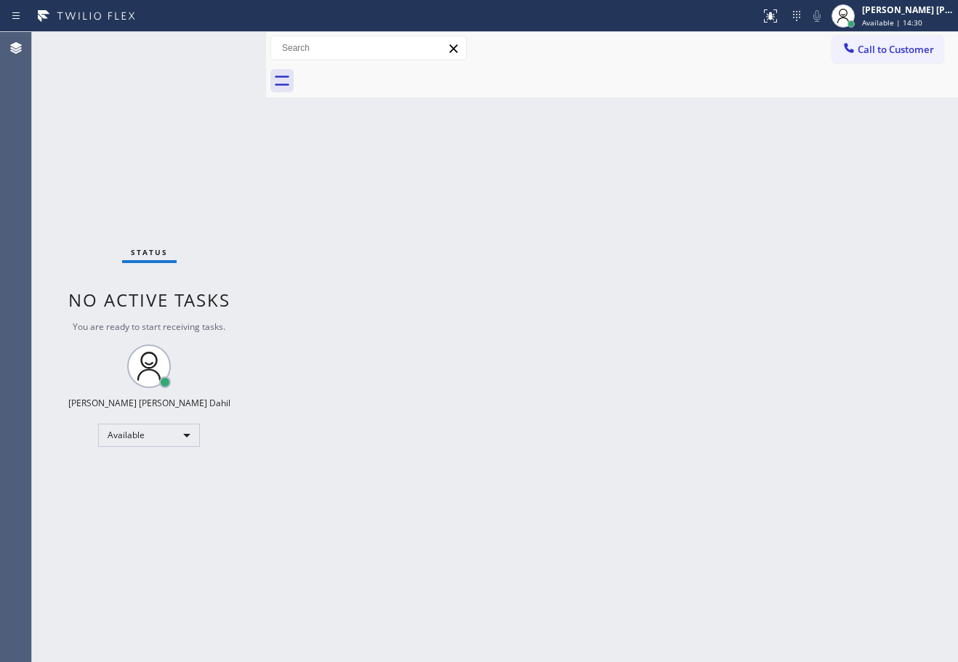
drag, startPoint x: 372, startPoint y: 332, endPoint x: 384, endPoint y: 334, distance: 12.4
click at [384, 334] on div "Back to Dashboard Change Sender ID Customers Technicians Select a contact Outbo…" at bounding box center [612, 347] width 692 height 630
click at [795, 565] on div "Back to Dashboard Change Sender ID Customers Technicians Select a contact Outbo…" at bounding box center [612, 347] width 692 height 630
click at [359, 105] on div "Back to Dashboard Change Sender ID Customers Technicians Select a contact Outbo…" at bounding box center [612, 347] width 692 height 630
click at [220, 46] on div "Status No active tasks You are ready to start receiving tasks. [PERSON_NAME] [P…" at bounding box center [149, 347] width 234 height 630
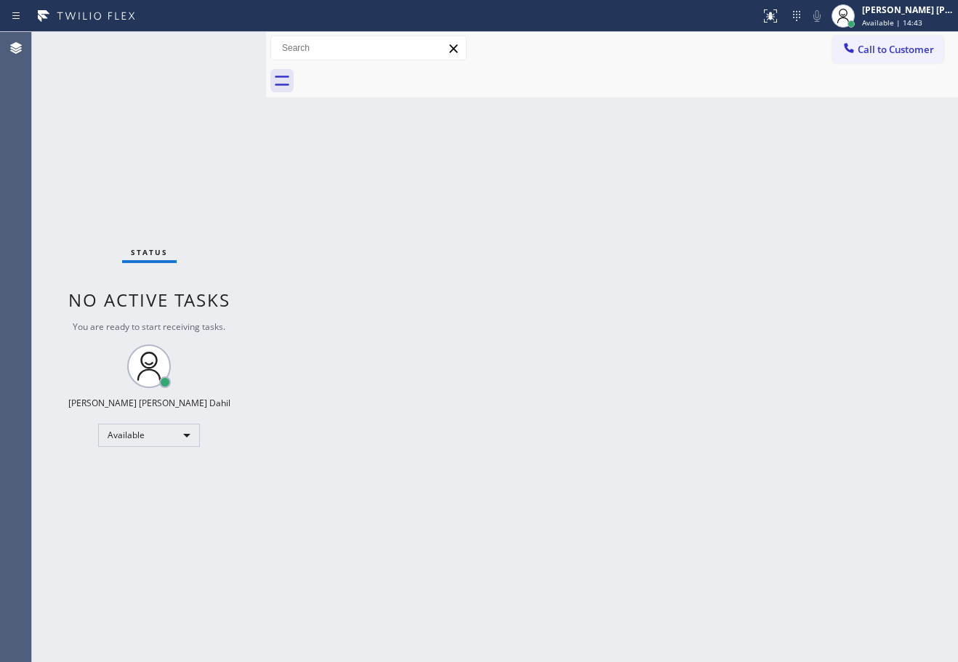
click at [220, 46] on div "Status No active tasks You are ready to start receiving tasks. [PERSON_NAME] [P…" at bounding box center [149, 347] width 234 height 630
drag, startPoint x: 570, startPoint y: 331, endPoint x: 671, endPoint y: 423, distance: 136.8
click at [571, 331] on div "Back to Dashboard Change Sender ID Customers Technicians Select a contact Outbo…" at bounding box center [612, 347] width 692 height 630
click at [215, 79] on div "Status No active tasks You are ready to start receiving tasks. [PERSON_NAME] [P…" at bounding box center [149, 347] width 234 height 630
click at [220, 46] on div "Status No active tasks You are ready to start receiving tasks. [PERSON_NAME] [P…" at bounding box center [149, 347] width 234 height 630
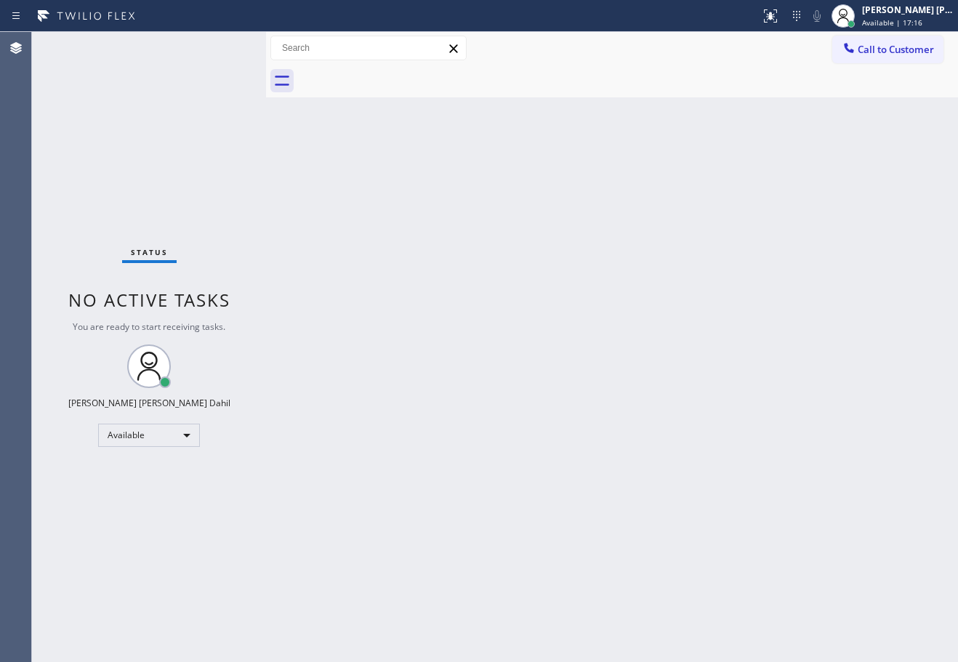
click at [220, 46] on div "Status No active tasks You are ready to start receiving tasks. [PERSON_NAME] [P…" at bounding box center [149, 347] width 234 height 630
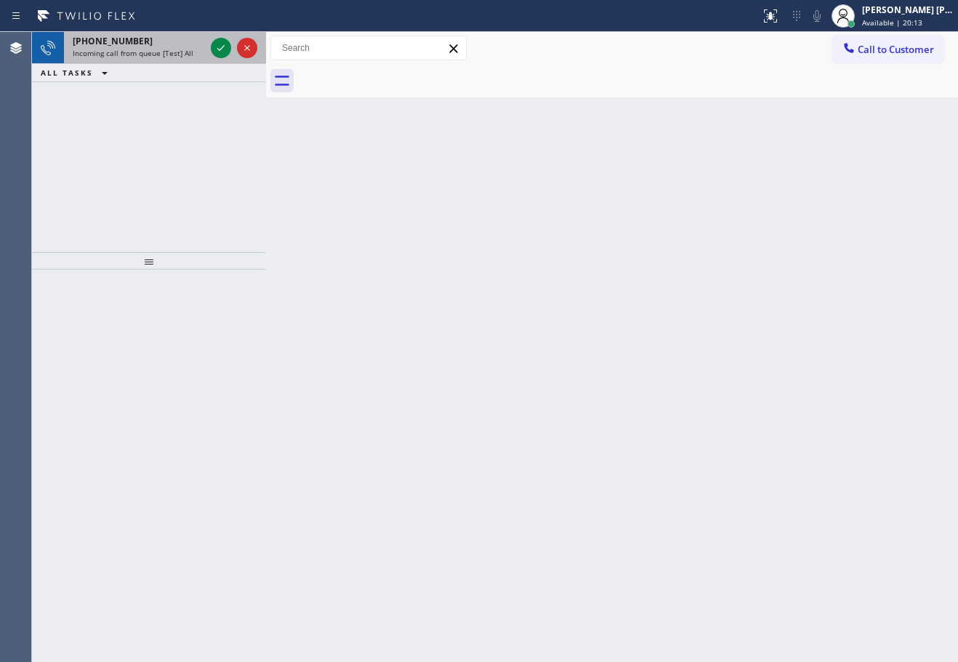
click at [197, 48] on div "Incoming call from queue [Test] All" at bounding box center [139, 53] width 132 height 10
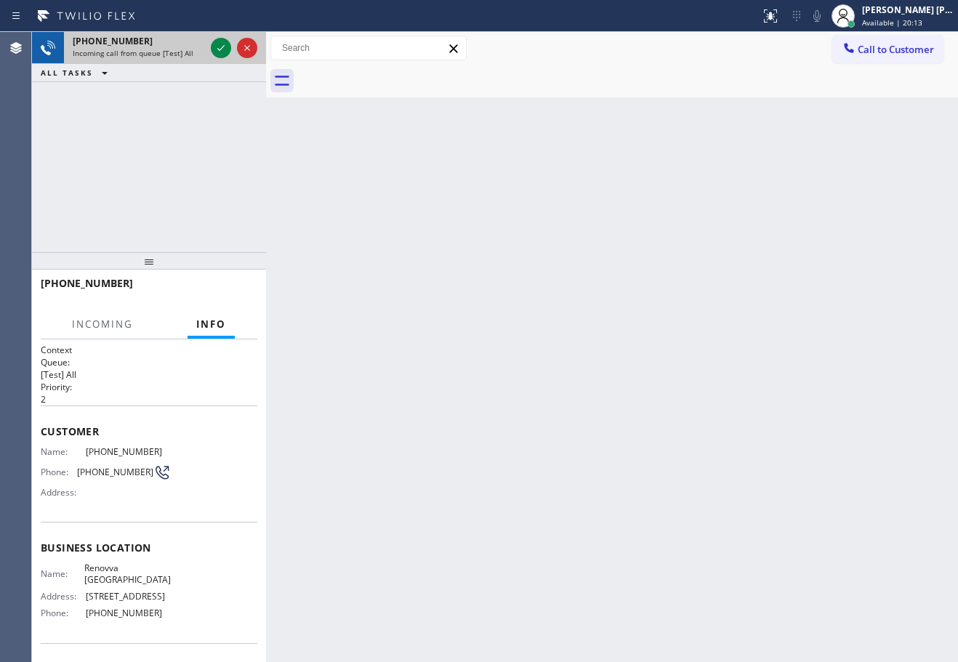
click at [197, 48] on div "Incoming call from queue [Test] All" at bounding box center [139, 53] width 132 height 10
click at [219, 51] on icon at bounding box center [220, 47] width 17 height 17
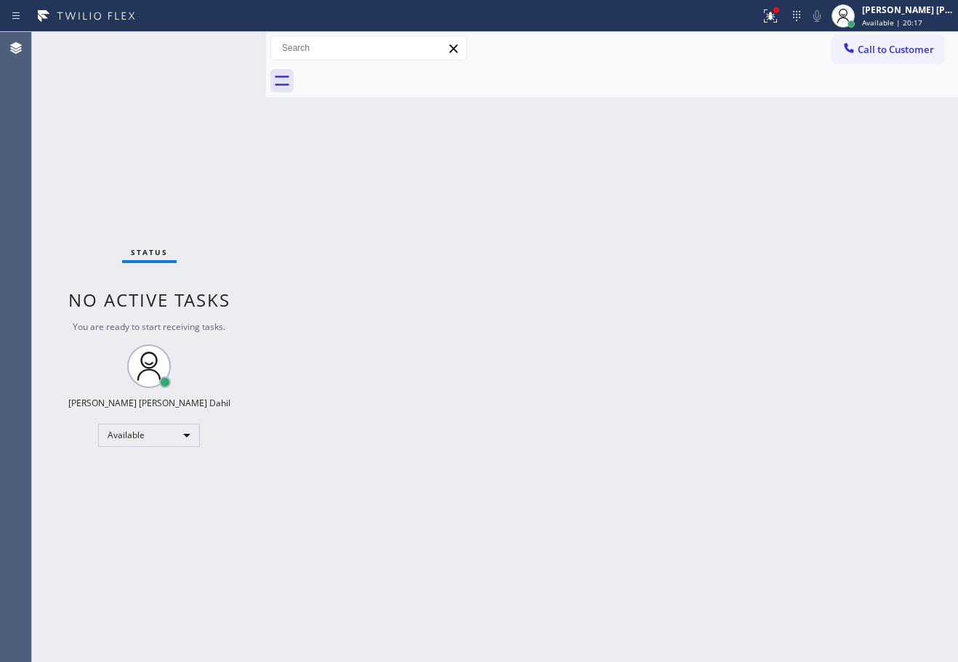
click at [219, 51] on div "Status No active tasks You are ready to start receiving tasks. [PERSON_NAME] [P…" at bounding box center [149, 347] width 234 height 630
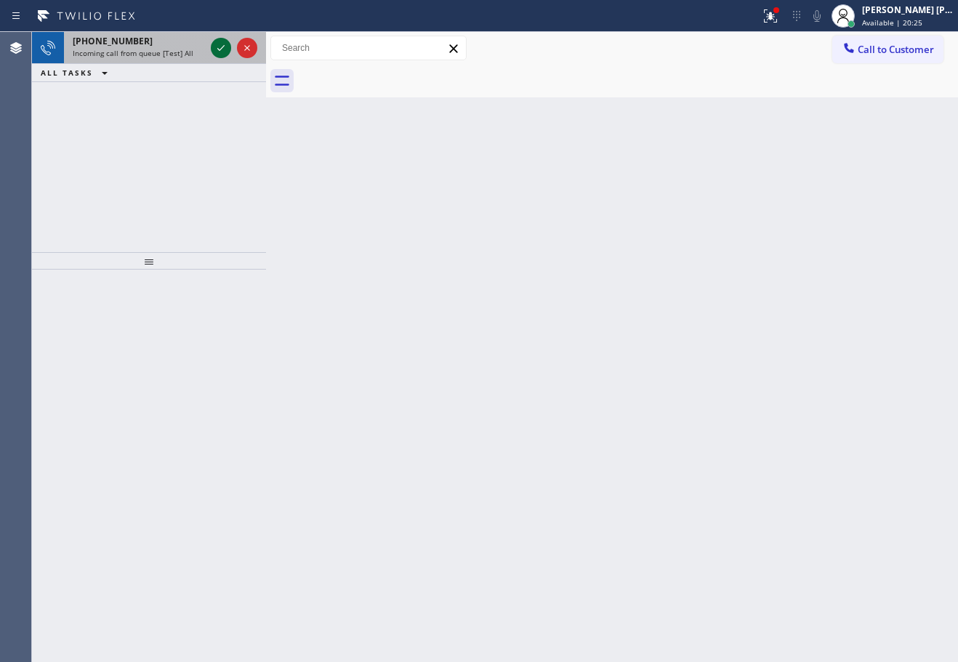
click at [219, 51] on icon at bounding box center [220, 47] width 17 height 17
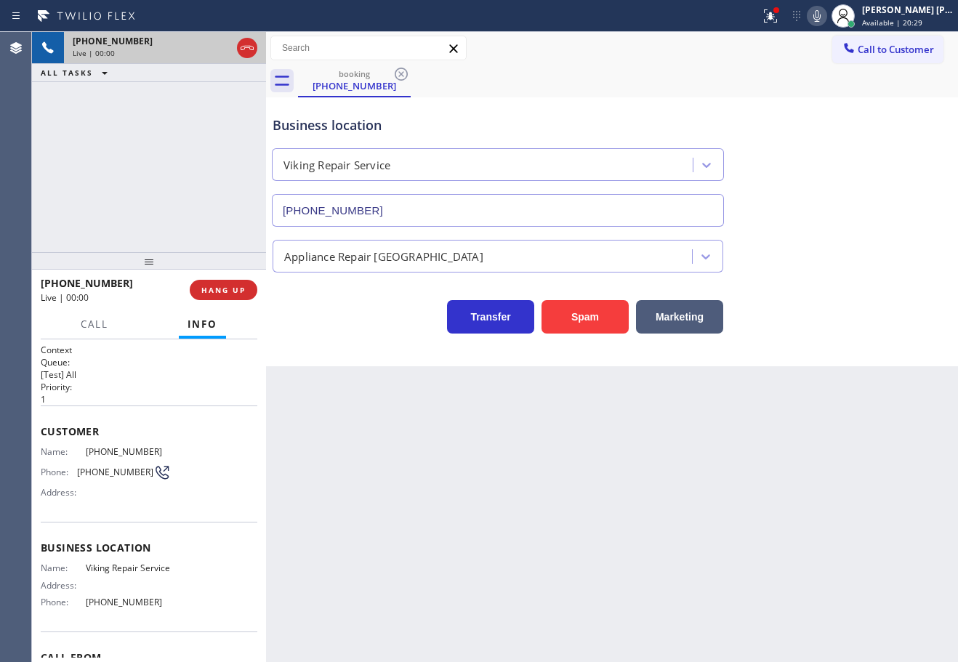
type input "[PHONE_NUMBER]"
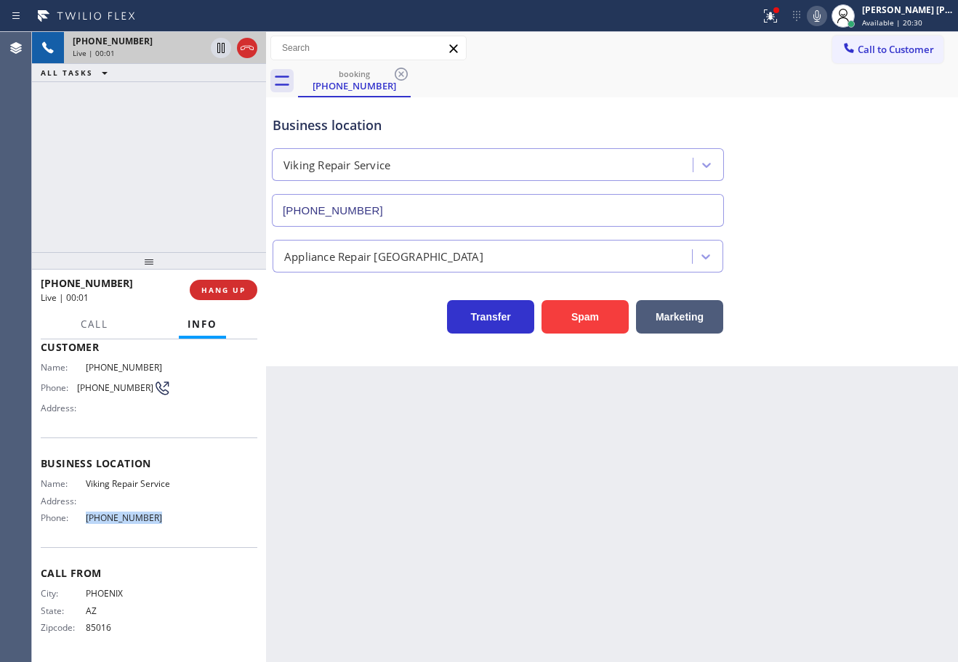
drag, startPoint x: 158, startPoint y: 513, endPoint x: 218, endPoint y: 314, distance: 207.8
click at [76, 522] on div "Phone: [PHONE_NUMBER]" at bounding box center [106, 517] width 130 height 11
copy div "[PHONE_NUMBER]"
click at [156, 202] on div "[PHONE_NUMBER] Live | 00:42 ALL TASKS ALL TASKS ACTIVE TASKS TASKS IN WRAP UP" at bounding box center [149, 142] width 234 height 220
click at [153, 198] on div "[PHONE_NUMBER] Live | 00:46 ALL TASKS ALL TASKS ACTIVE TASKS TASKS IN WRAP UP" at bounding box center [149, 142] width 234 height 220
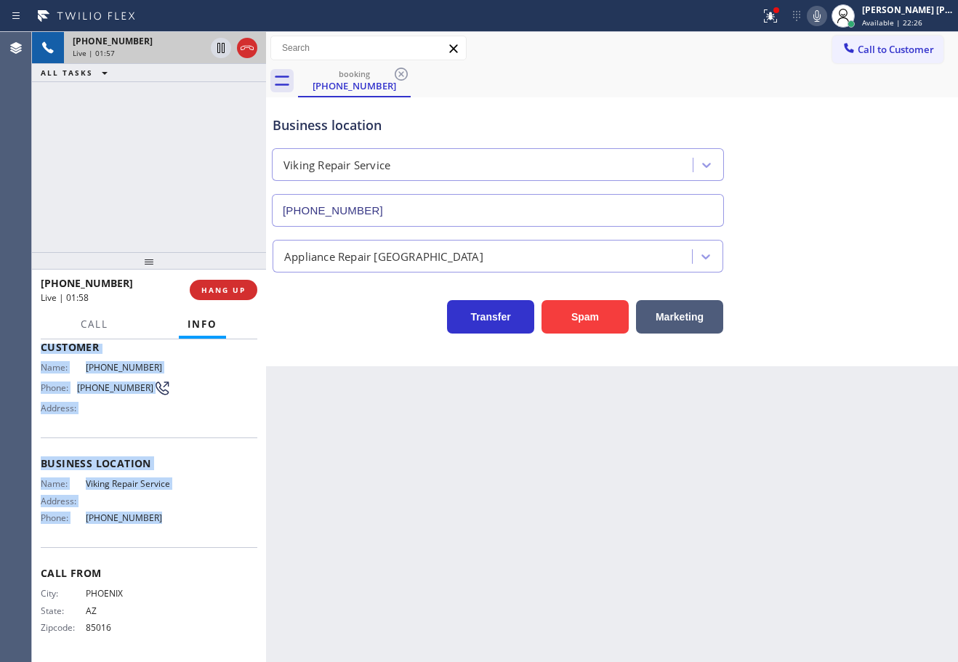
drag, startPoint x: 36, startPoint y: 426, endPoint x: 168, endPoint y: 528, distance: 166.9
click at [168, 528] on div "Context Queue: [Test] All Priority: 1 Customer Name: [PHONE_NUMBER] Phone: [PHO…" at bounding box center [149, 500] width 234 height 323
copy div "Customer Name: [PHONE_NUMBER] Phone: [PHONE_NUMBER] Address: Business location …"
click at [775, 15] on div at bounding box center [770, 15] width 32 height 17
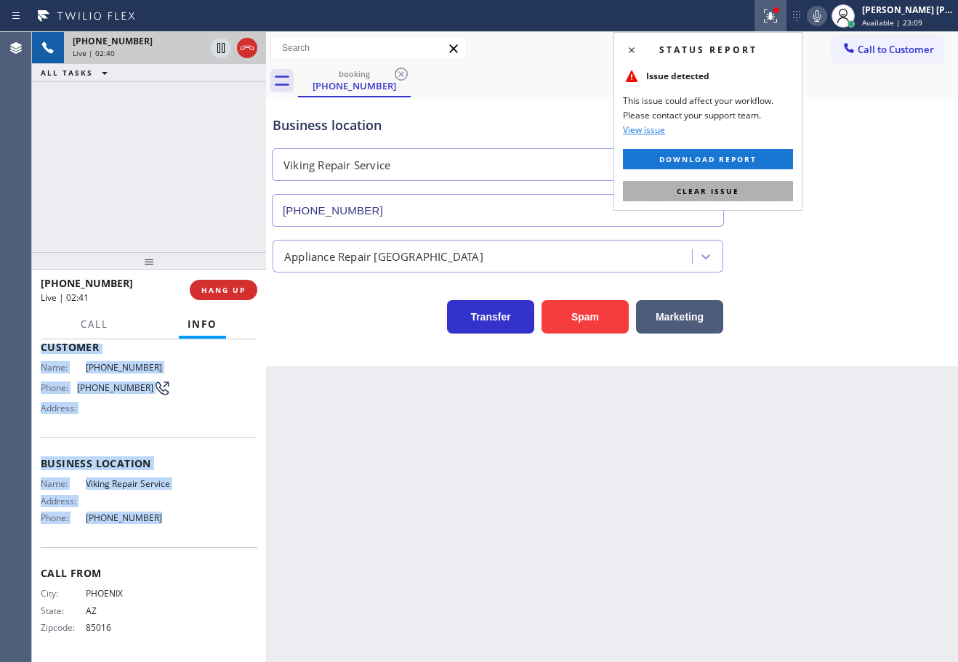
click at [772, 184] on button "Clear issue" at bounding box center [708, 191] width 170 height 20
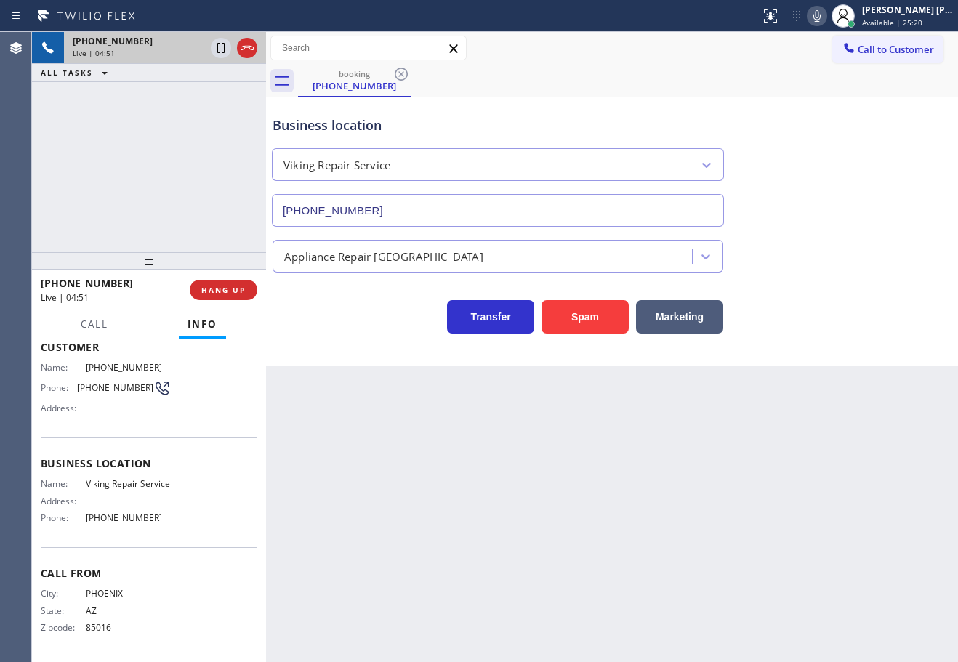
click at [825, 249] on div "Appliance Repair [GEOGRAPHIC_DATA]" at bounding box center [612, 253] width 685 height 39
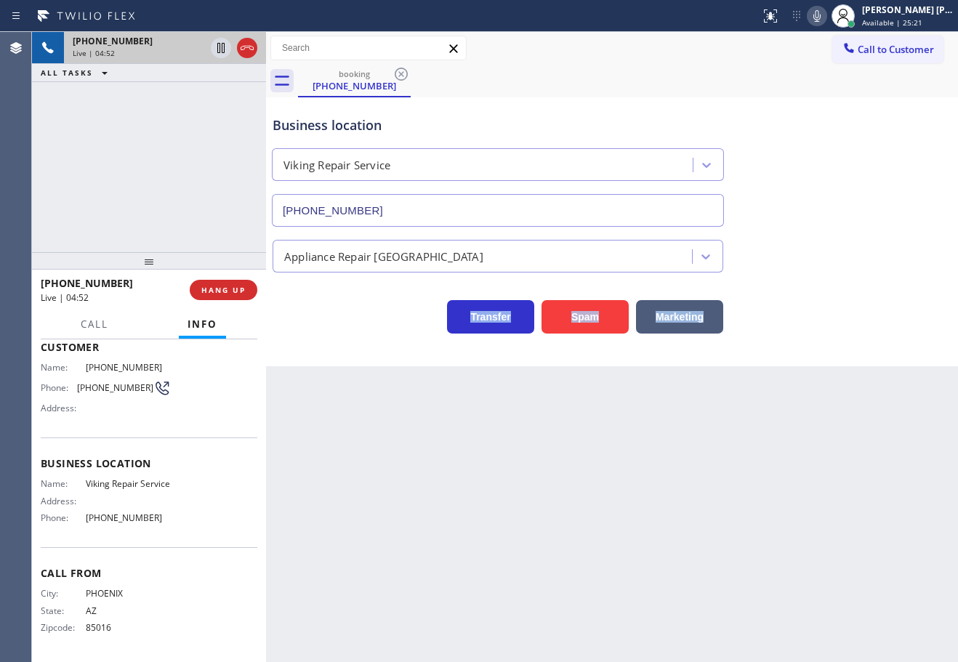
click at [825, 249] on div "Appliance Repair [GEOGRAPHIC_DATA]" at bounding box center [612, 253] width 685 height 39
click at [826, 250] on div "Appliance Repair [GEOGRAPHIC_DATA]" at bounding box center [612, 253] width 685 height 39
click at [828, 252] on div "Appliance Repair [GEOGRAPHIC_DATA]" at bounding box center [612, 253] width 685 height 39
click at [831, 254] on div "Appliance Repair [GEOGRAPHIC_DATA]" at bounding box center [612, 253] width 685 height 39
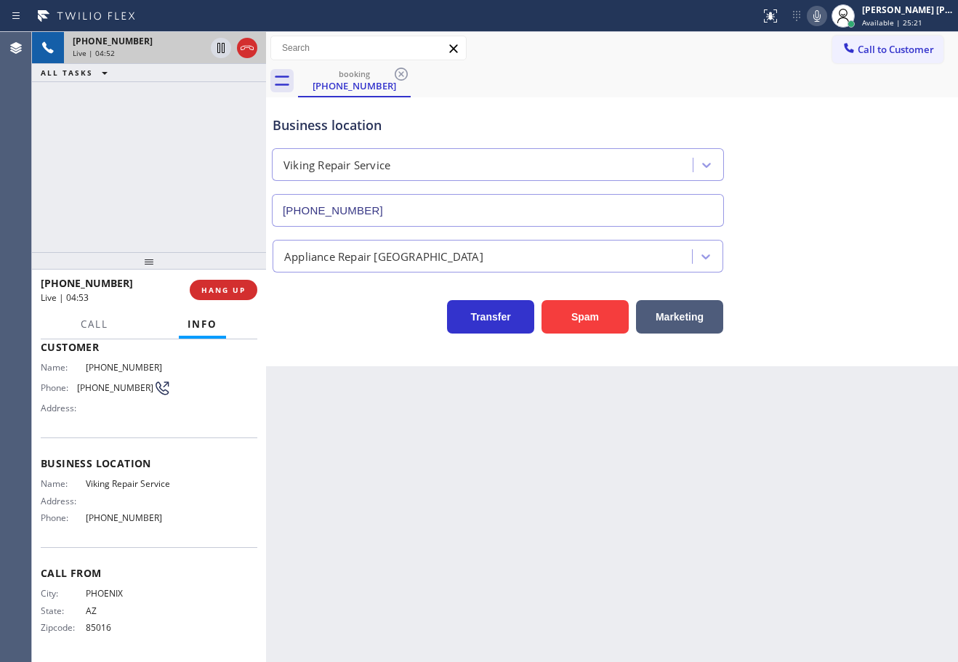
click at [833, 263] on div "Appliance Repair [GEOGRAPHIC_DATA]" at bounding box center [612, 253] width 685 height 39
drag, startPoint x: 835, startPoint y: 274, endPoint x: 835, endPoint y: 286, distance: 11.6
click at [836, 277] on div "Business location Viking Repair Service [PHONE_NUMBER] Appliance Repair High En…" at bounding box center [612, 217] width 685 height 233
click at [835, 289] on div "Transfer Spam Marketing" at bounding box center [612, 302] width 685 height 61
click at [835, 294] on div "Transfer Spam Marketing" at bounding box center [612, 310] width 685 height 47
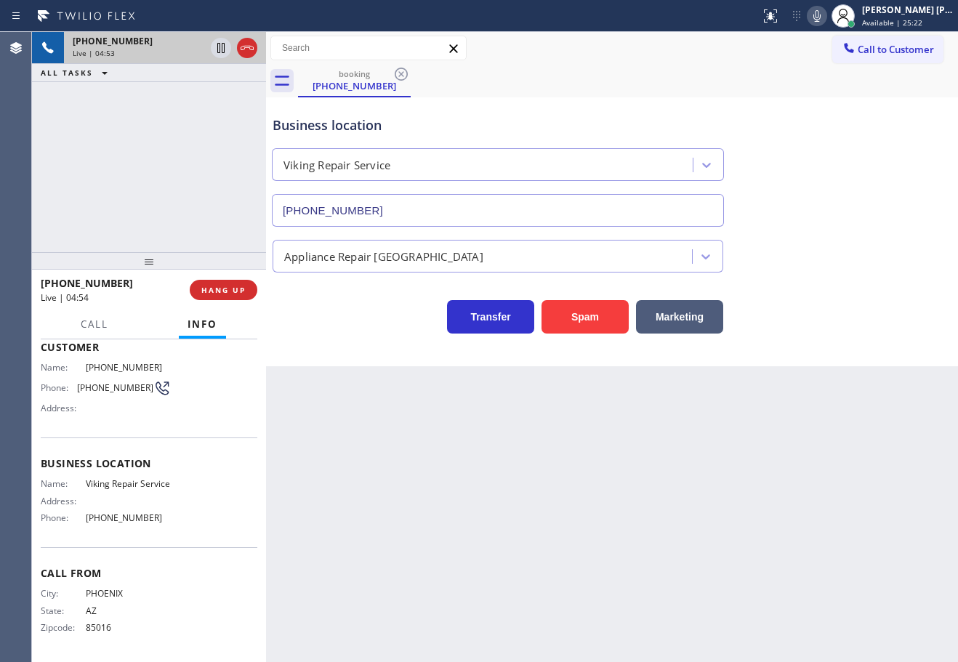
drag, startPoint x: 835, startPoint y: 297, endPoint x: 835, endPoint y: 309, distance: 11.6
click at [835, 303] on div "Transfer Spam Marketing" at bounding box center [612, 310] width 685 height 47
drag, startPoint x: 835, startPoint y: 309, endPoint x: 834, endPoint y: 318, distance: 8.8
click at [835, 313] on div "Transfer Spam Marketing" at bounding box center [612, 310] width 685 height 47
click at [834, 320] on div "Transfer Spam Marketing" at bounding box center [612, 310] width 685 height 47
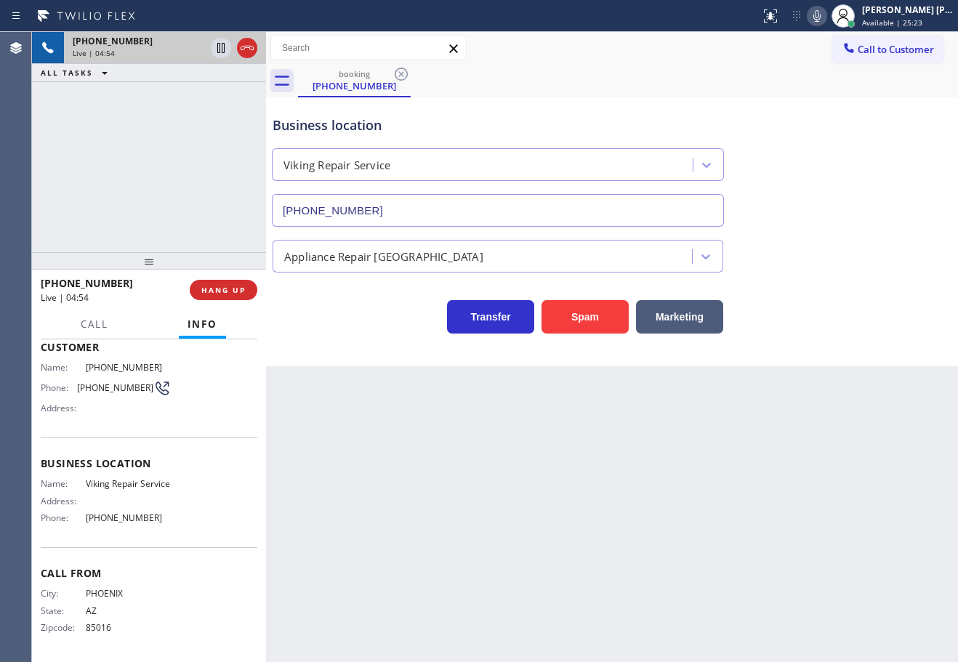
drag, startPoint x: 834, startPoint y: 320, endPoint x: 832, endPoint y: 334, distance: 13.3
click at [834, 328] on div "Transfer Spam Marketing" at bounding box center [612, 310] width 685 height 47
click at [831, 338] on div "Business location Viking Repair Service [PHONE_NUMBER] Appliance Repair High En…" at bounding box center [612, 231] width 692 height 269
click at [831, 340] on div "Business location Viking Repair Service [PHONE_NUMBER] Appliance Repair High En…" at bounding box center [612, 231] width 692 height 269
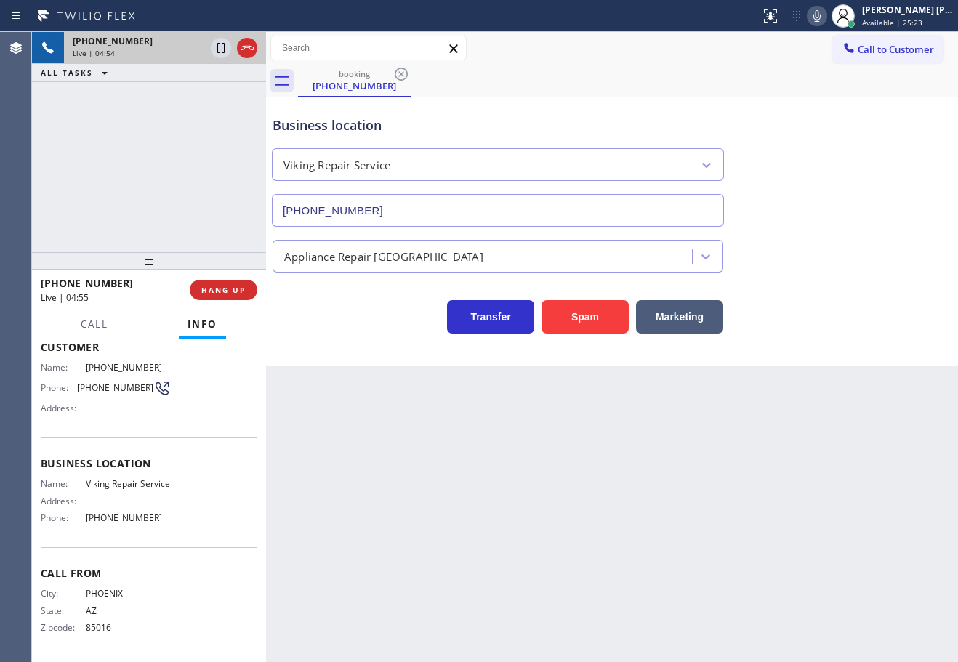
click at [831, 340] on div "Business location Viking Repair Service [PHONE_NUMBER] Appliance Repair High En…" at bounding box center [612, 231] width 692 height 269
click at [831, 341] on div "Business location Viking Repair Service [PHONE_NUMBER] Appliance Repair High En…" at bounding box center [612, 231] width 692 height 269
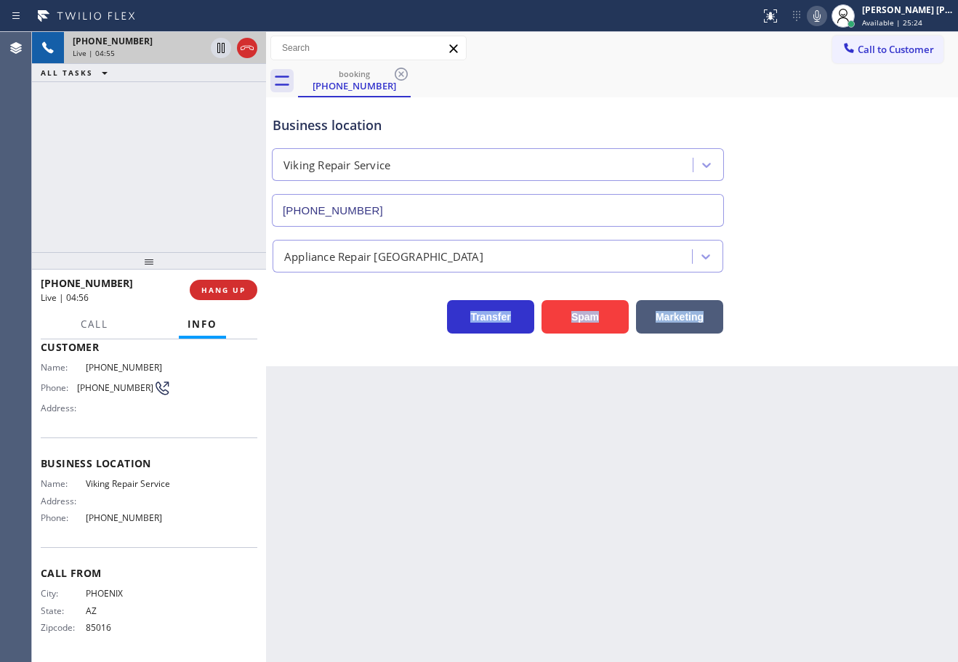
click at [831, 341] on div "Business location Viking Repair Service [PHONE_NUMBER] Appliance Repair High En…" at bounding box center [612, 231] width 692 height 269
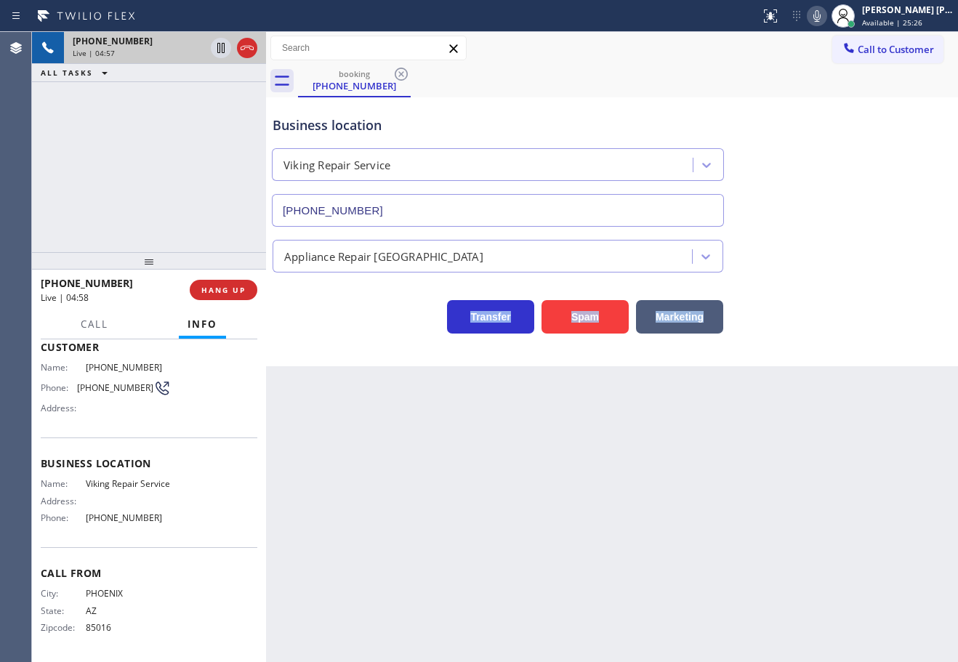
click at [825, 23] on icon at bounding box center [816, 15] width 17 height 17
click at [847, 129] on div "Business location Viking Repair Service [PHONE_NUMBER]" at bounding box center [612, 161] width 685 height 132
click at [226, 49] on icon at bounding box center [220, 47] width 17 height 17
click at [217, 48] on icon at bounding box center [221, 48] width 10 height 10
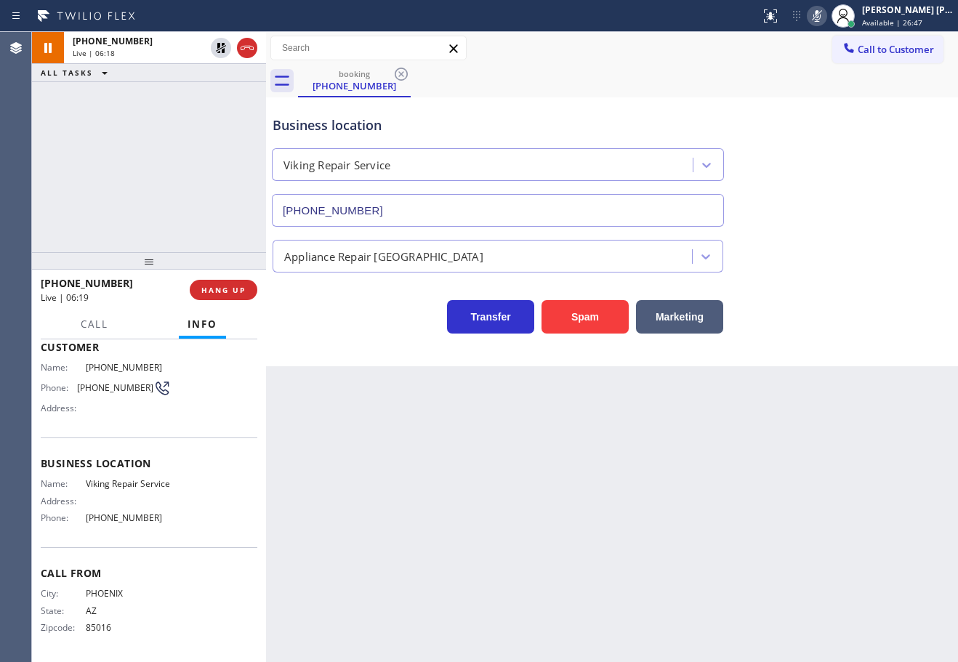
click at [825, 15] on icon at bounding box center [816, 15] width 17 height 17
click at [849, 137] on div "Business location Viking Repair Service [PHONE_NUMBER]" at bounding box center [612, 161] width 685 height 132
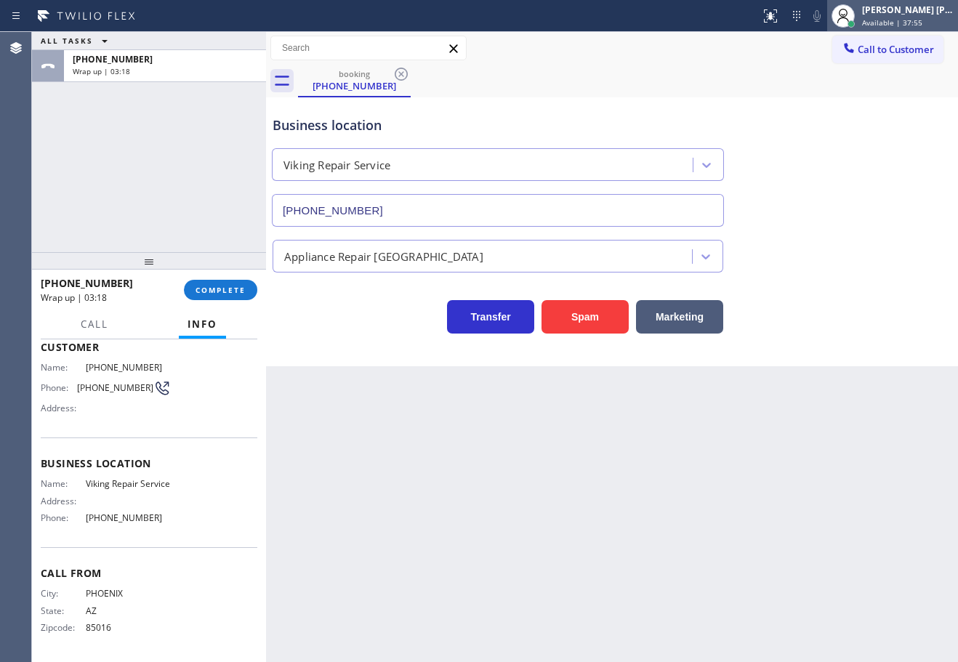
click at [884, 9] on div "[PERSON_NAME] [PERSON_NAME] Dahil" at bounding box center [908, 10] width 92 height 12
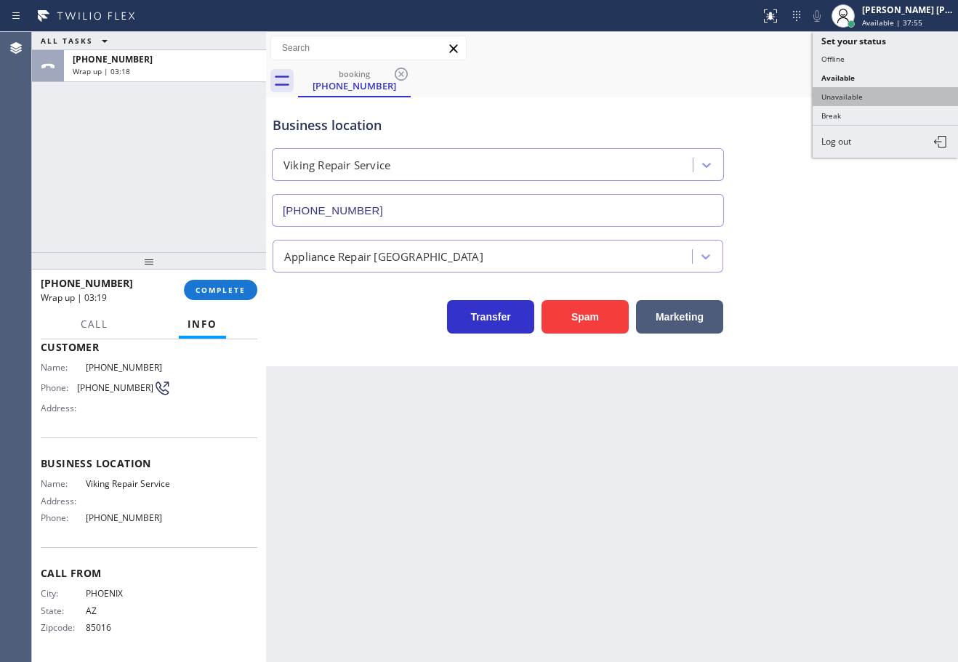
click at [865, 98] on button "Unavailable" at bounding box center [884, 96] width 145 height 19
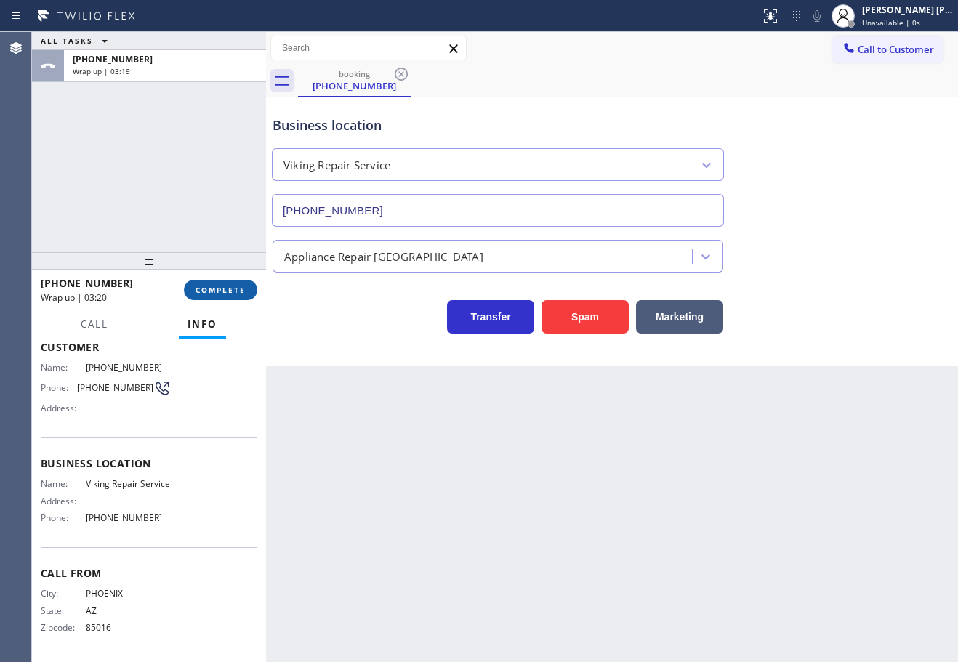
click at [242, 286] on span "COMPLETE" at bounding box center [220, 290] width 50 height 10
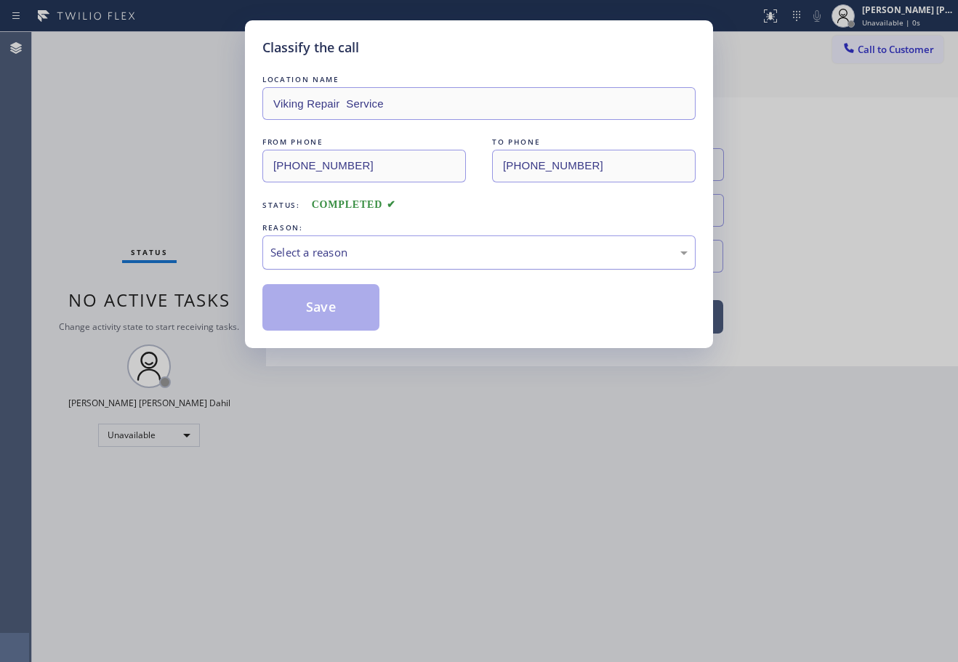
click at [346, 264] on div "Select a reason" at bounding box center [478, 252] width 433 height 34
click at [320, 308] on button "Save" at bounding box center [320, 307] width 117 height 47
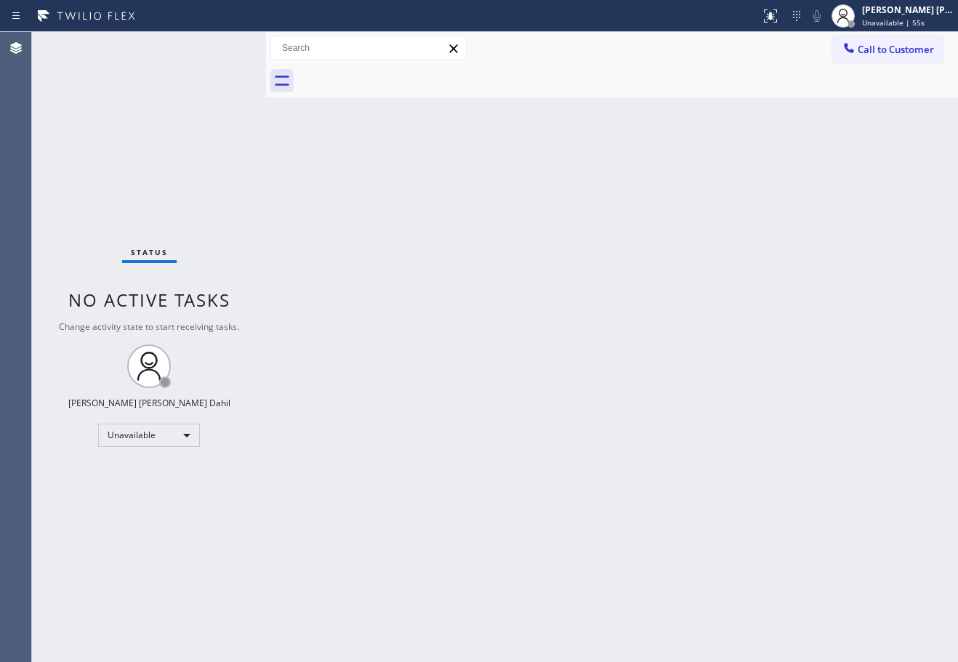
click at [909, 15] on div "[PERSON_NAME] [PERSON_NAME] Dahil" at bounding box center [908, 10] width 92 height 12
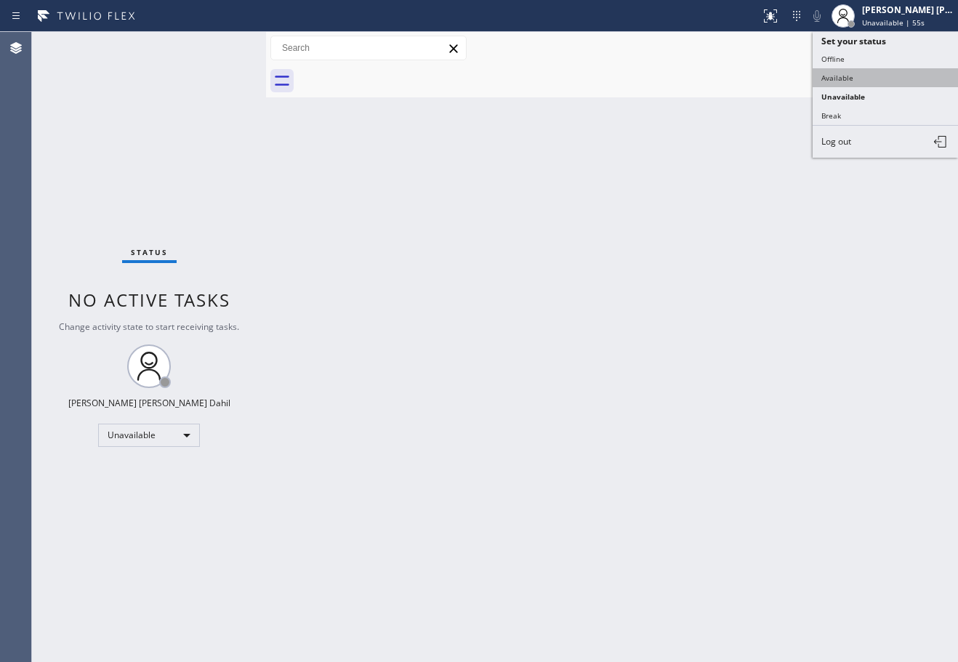
click at [859, 78] on button "Available" at bounding box center [884, 77] width 145 height 19
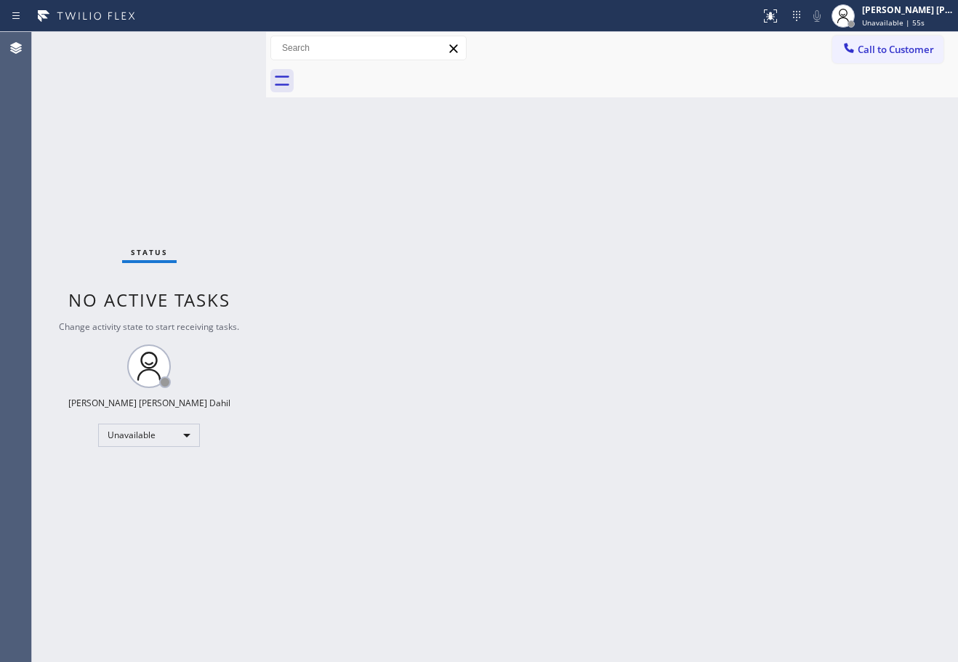
drag, startPoint x: 817, startPoint y: 171, endPoint x: 926, endPoint y: 435, distance: 284.7
click at [817, 183] on div "Back to Dashboard Change Sender ID Customers Technicians Select a contact Outbo…" at bounding box center [612, 347] width 692 height 630
click at [640, 546] on div "Back to Dashboard Change Sender ID Customers Technicians Select a contact Outbo…" at bounding box center [612, 347] width 692 height 630
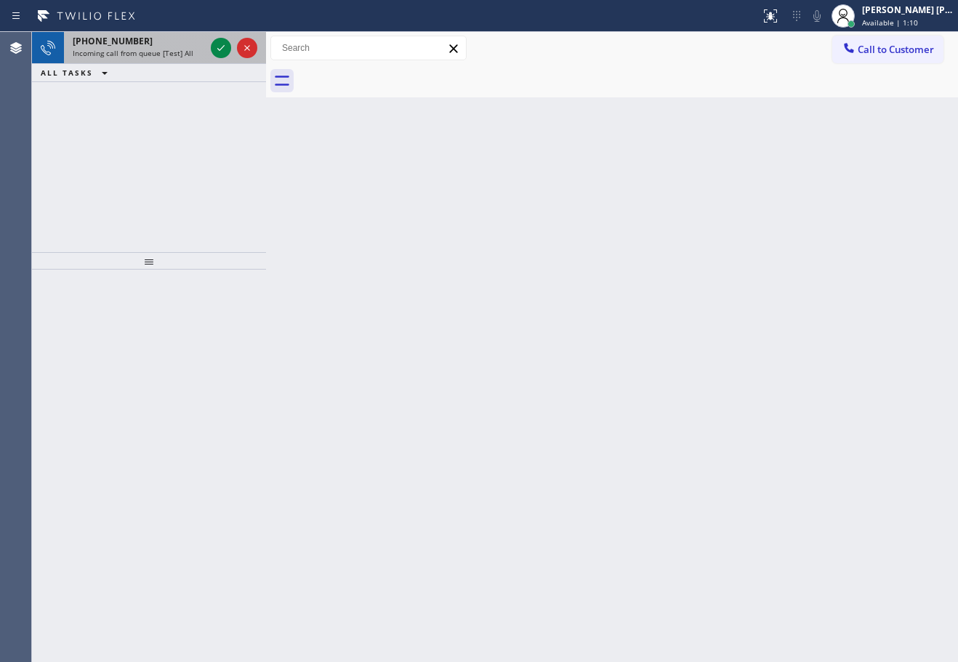
click at [177, 50] on span "Incoming call from queue [Test] All" at bounding box center [133, 53] width 121 height 10
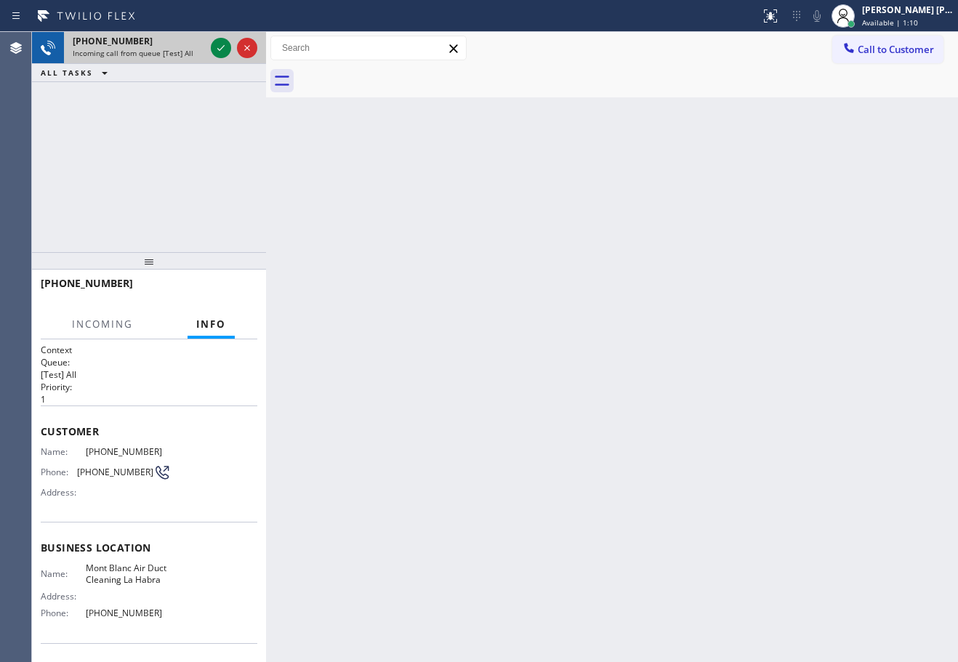
click at [177, 50] on span "Incoming call from queue [Test] All" at bounding box center [133, 53] width 121 height 10
click at [178, 49] on span "Incoming call from queue [Test] All" at bounding box center [133, 53] width 121 height 10
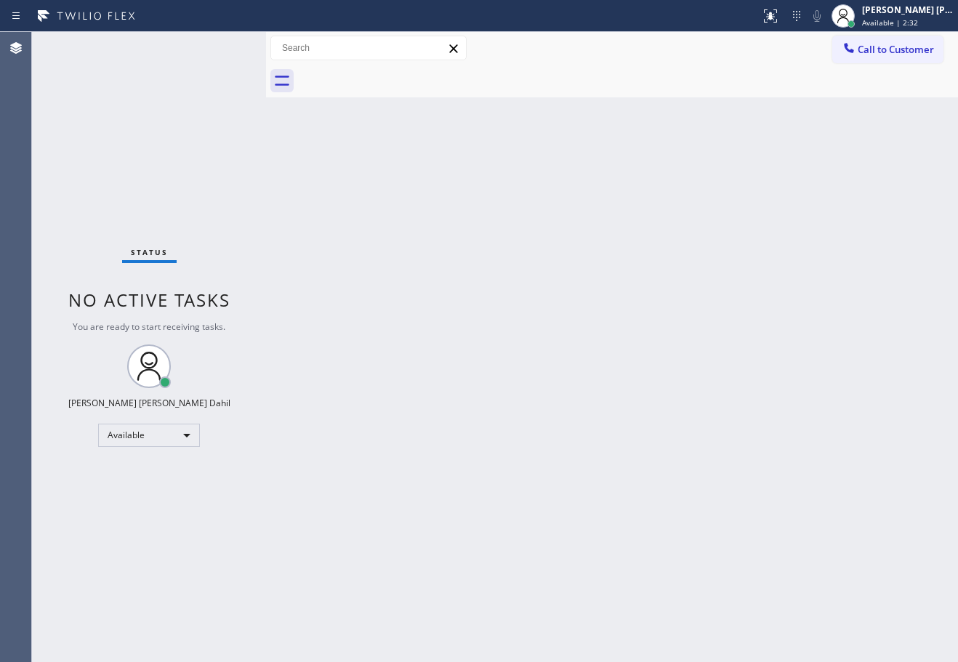
click at [661, 126] on div "Back to Dashboard Change Sender ID Customers Technicians Select a contact Outbo…" at bounding box center [612, 347] width 692 height 630
drag, startPoint x: 879, startPoint y: 9, endPoint x: 881, endPoint y: 20, distance: 11.3
click at [879, 8] on div "[PERSON_NAME] [PERSON_NAME] Dahil" at bounding box center [908, 10] width 92 height 12
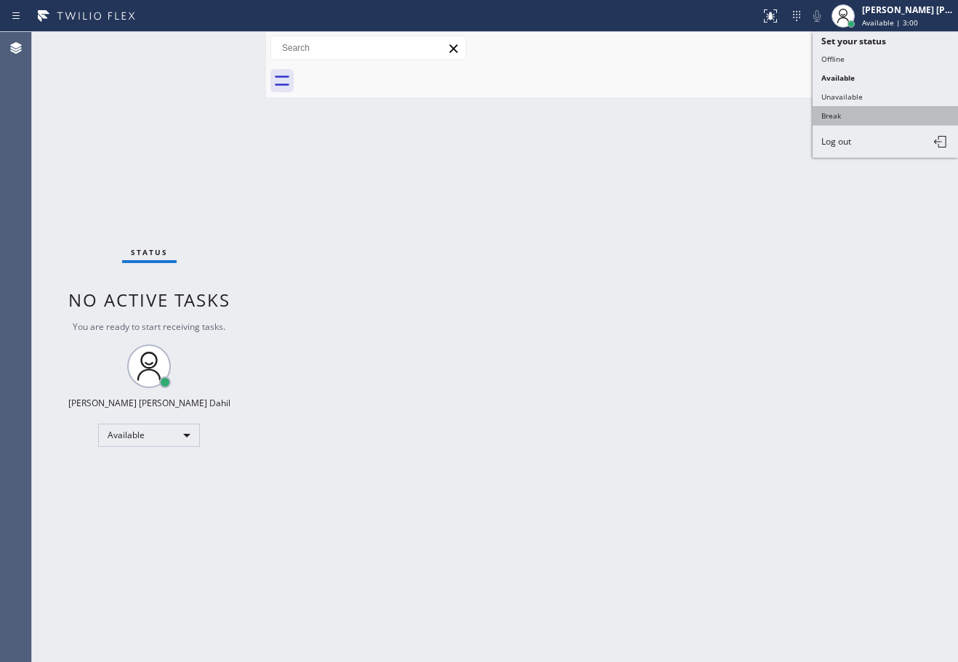
click at [862, 113] on button "Break" at bounding box center [884, 115] width 145 height 19
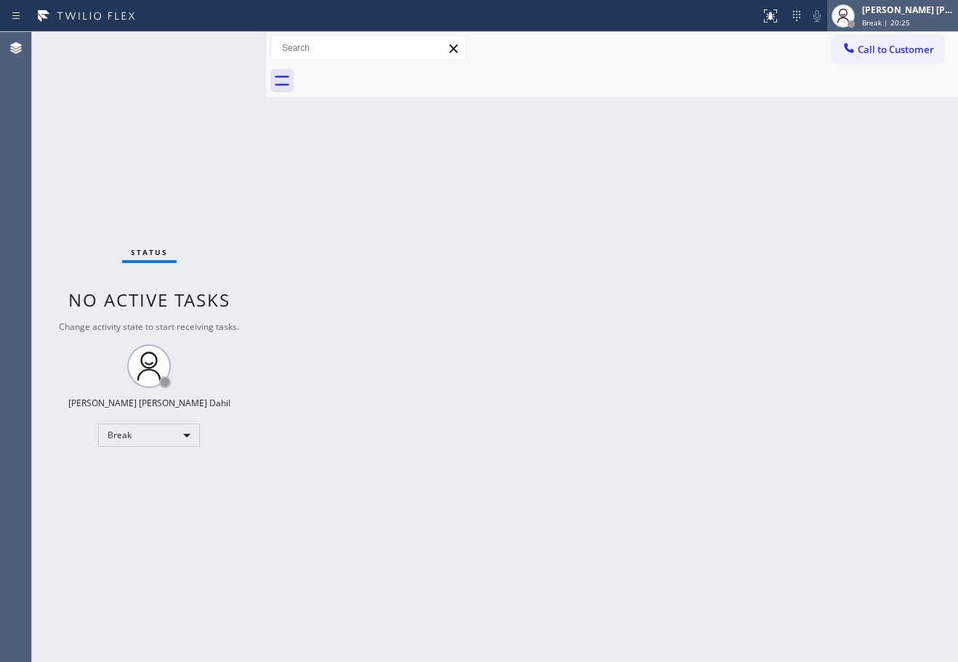
click at [903, 17] on div "[PERSON_NAME] [PERSON_NAME] Dahil Break | 20:25" at bounding box center [908, 15] width 99 height 25
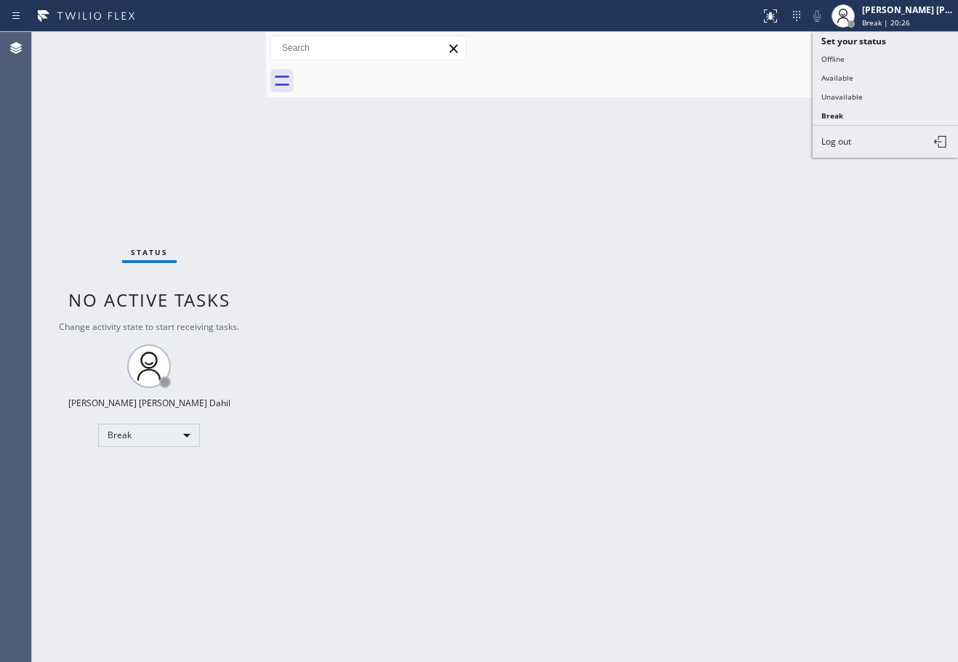
click at [871, 79] on button "Available" at bounding box center [884, 77] width 145 height 19
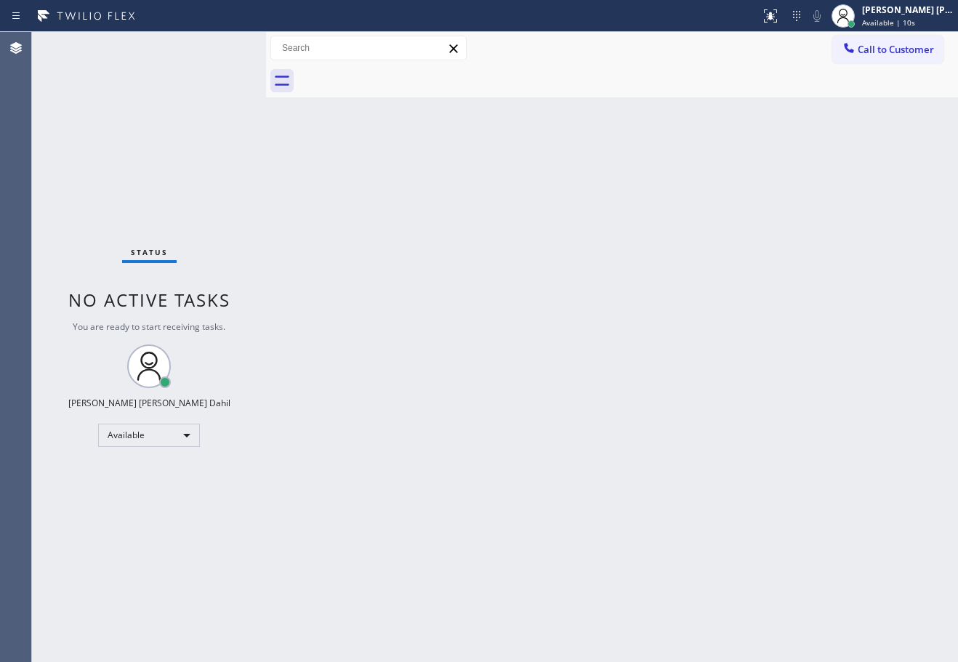
drag, startPoint x: 173, startPoint y: 67, endPoint x: 177, endPoint y: 49, distance: 18.0
click at [173, 67] on div "Status No active tasks You are ready to start receiving tasks. [PERSON_NAME] [P…" at bounding box center [149, 347] width 234 height 630
click at [421, 315] on div "Back to Dashboard Change Sender ID Customers Technicians Select a contact Outbo…" at bounding box center [612, 347] width 692 height 630
click at [666, 353] on div "Back to Dashboard Change Sender ID Customers Technicians Select a contact Outbo…" at bounding box center [612, 347] width 692 height 630
click at [754, 511] on div "Back to Dashboard Change Sender ID Customers Technicians Select a contact Outbo…" at bounding box center [612, 347] width 692 height 630
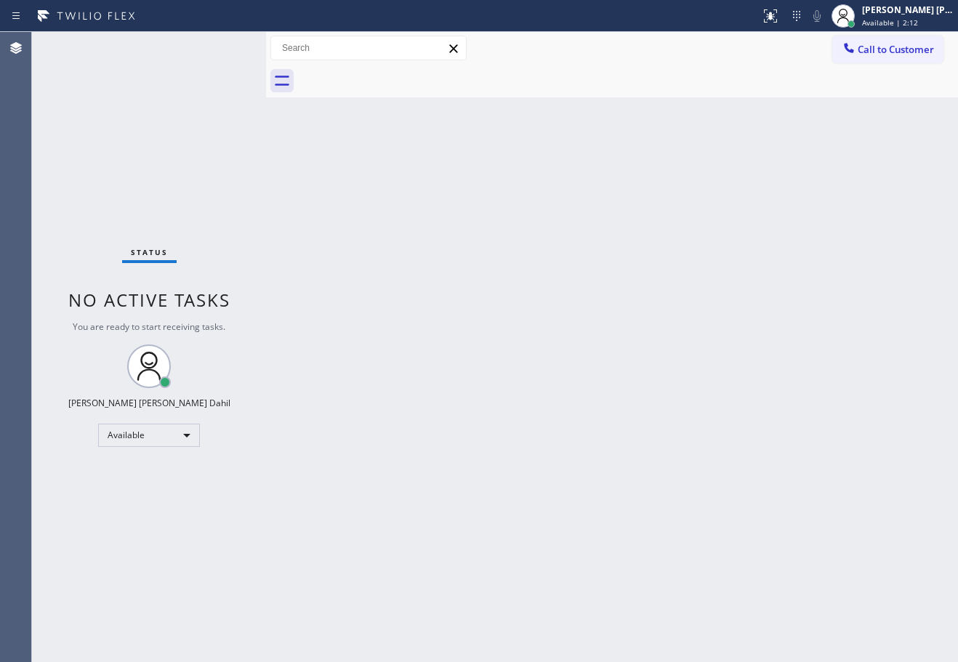
click at [506, 87] on div at bounding box center [628, 81] width 660 height 33
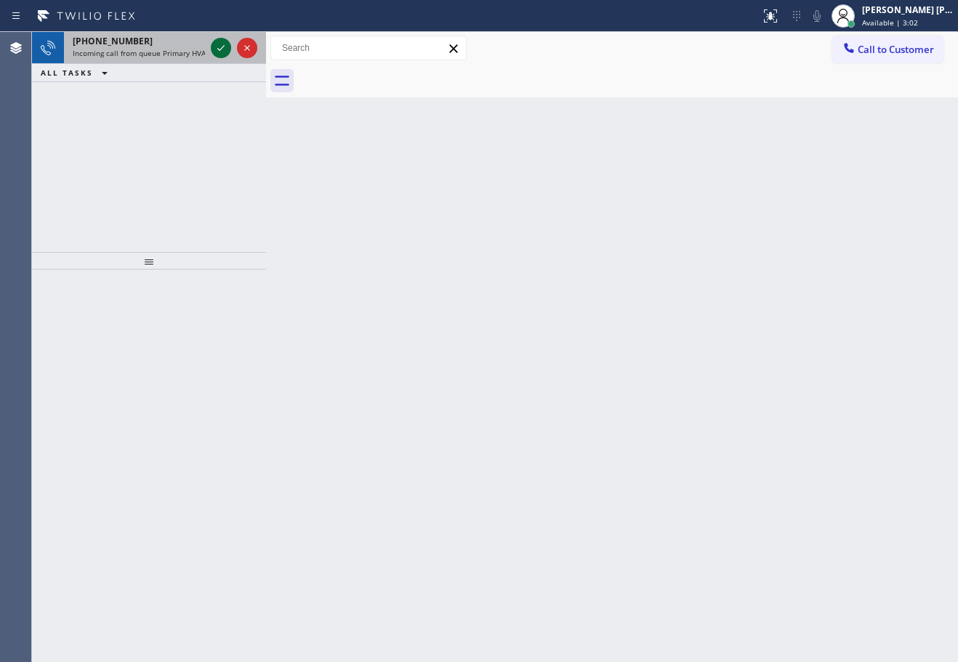
click at [188, 49] on span "Incoming call from queue Primary HVAC" at bounding box center [141, 53] width 137 height 10
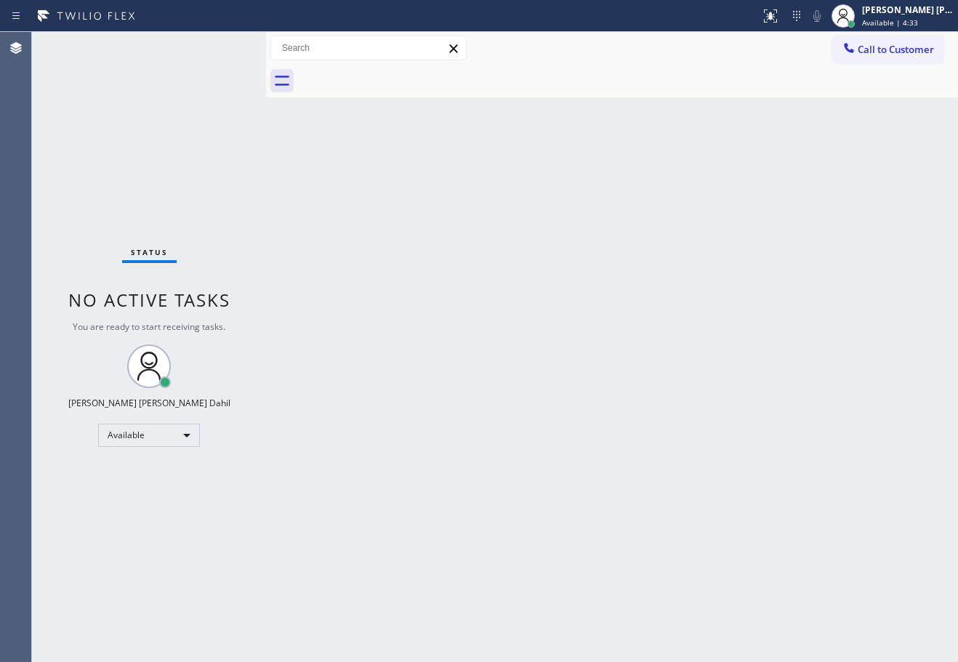
click at [565, 374] on div "Back to Dashboard Change Sender ID Customers Technicians Select a contact Outbo…" at bounding box center [612, 347] width 692 height 630
drag, startPoint x: 775, startPoint y: 448, endPoint x: 775, endPoint y: 439, distance: 9.5
click at [775, 448] on div "Back to Dashboard Change Sender ID Customers Technicians Select a contact Outbo…" at bounding box center [612, 347] width 692 height 630
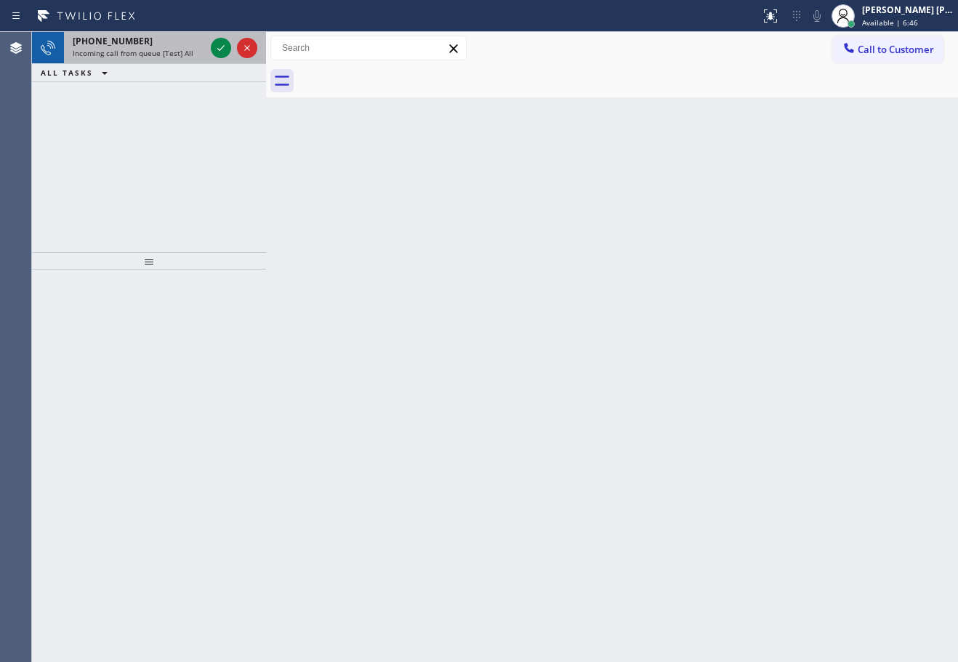
click at [176, 42] on div "[PHONE_NUMBER]" at bounding box center [139, 41] width 132 height 12
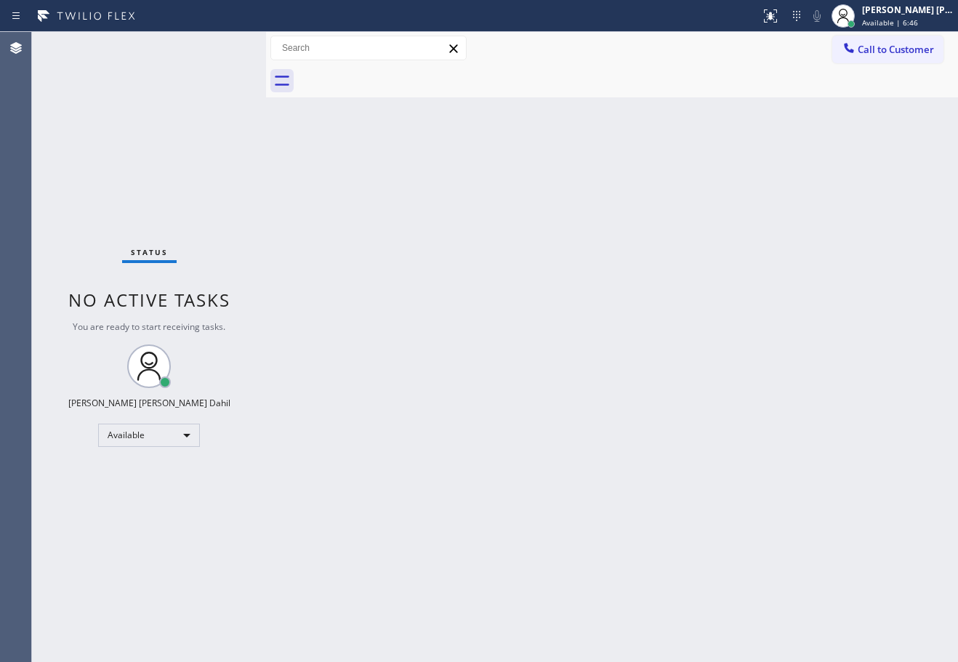
click at [228, 54] on div "Status No active tasks You are ready to start receiving tasks. [PERSON_NAME] [P…" at bounding box center [149, 347] width 234 height 630
click at [673, 369] on div "Back to Dashboard Change Sender ID Customers Technicians Select a contact Outbo…" at bounding box center [612, 347] width 692 height 630
click at [441, 312] on div "Back to Dashboard Change Sender ID Customers Technicians Select a contact Outbo…" at bounding box center [612, 347] width 692 height 630
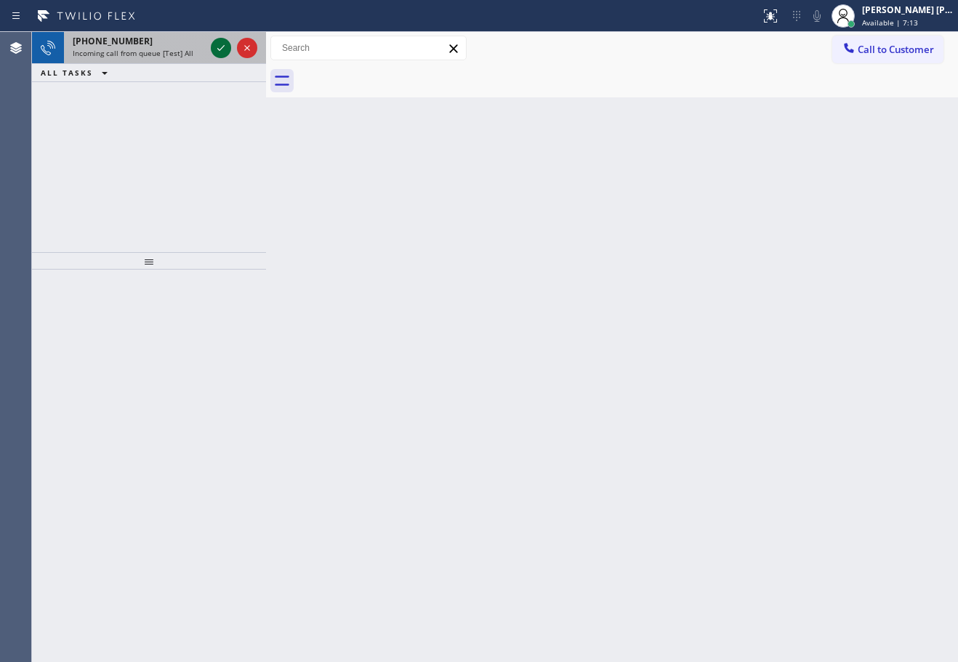
click at [222, 44] on icon at bounding box center [220, 47] width 17 height 17
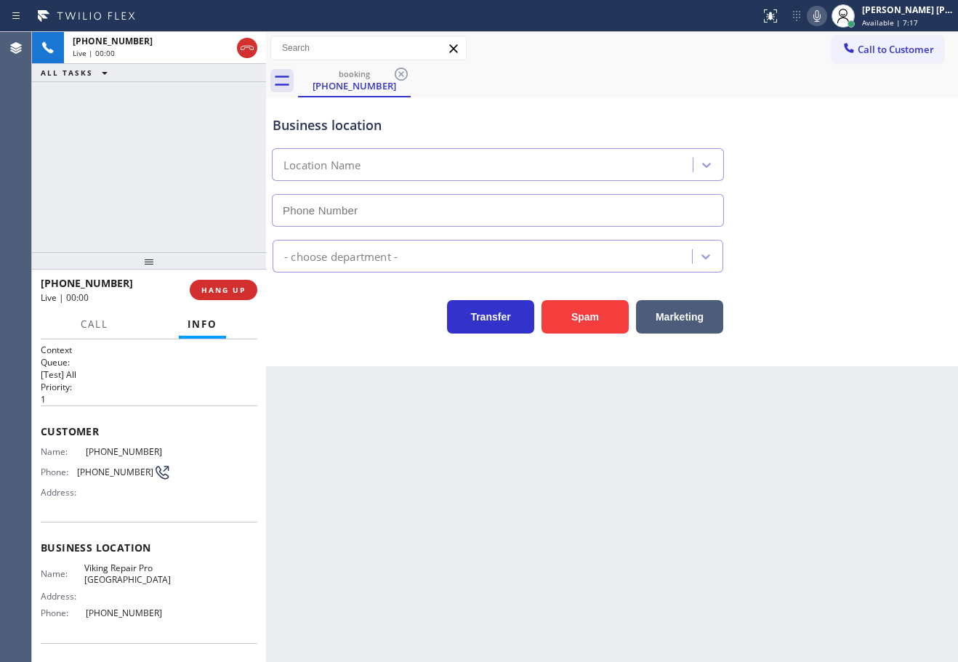
type input "[PHONE_NUMBER]"
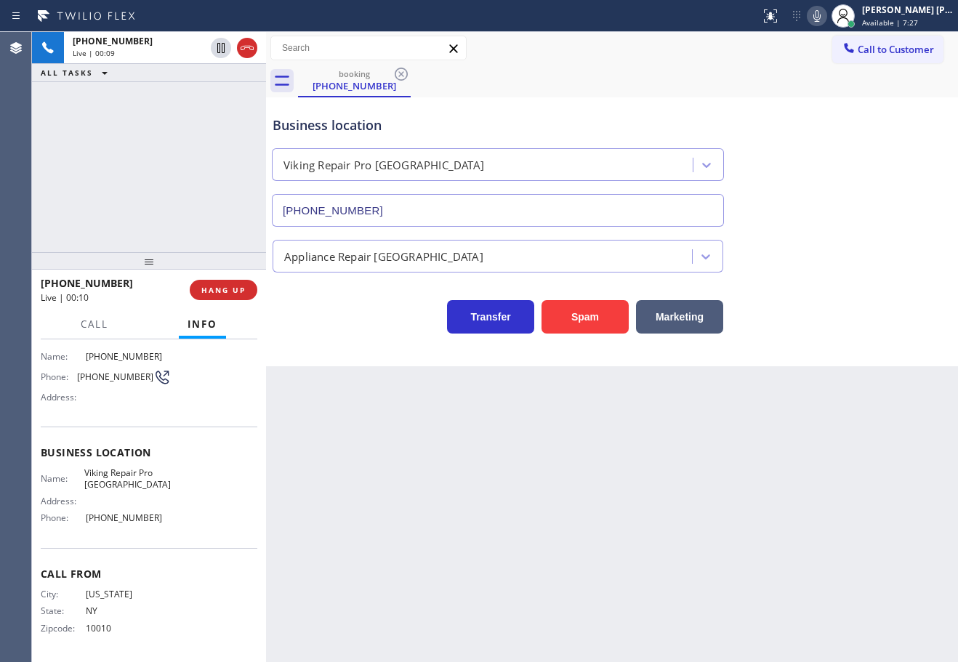
scroll to position [23, 0]
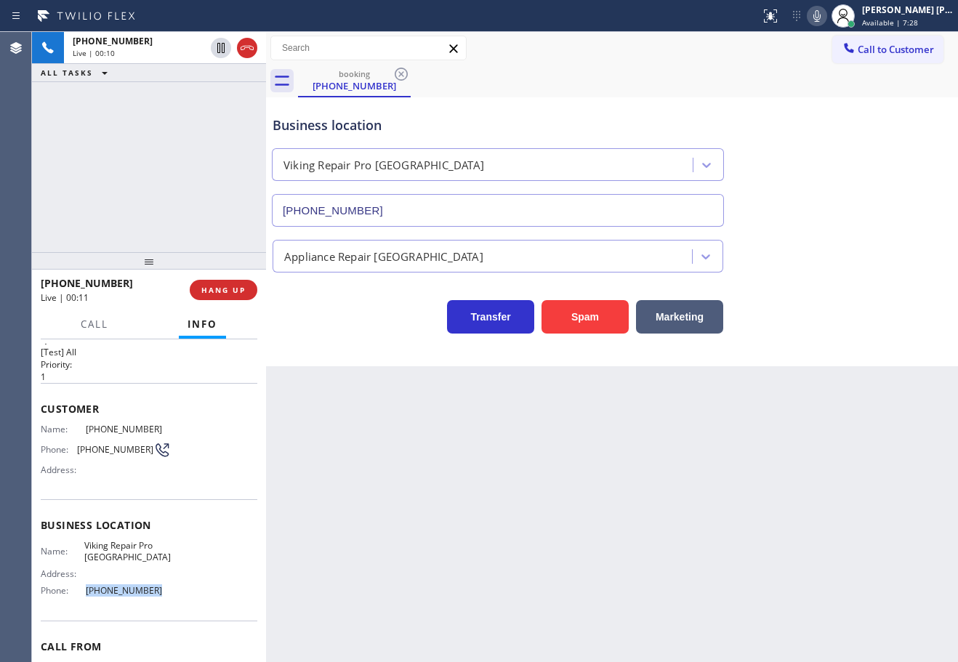
drag, startPoint x: 155, startPoint y: 594, endPoint x: 81, endPoint y: 601, distance: 73.7
click at [81, 602] on div "Name: Viking Repair Pro Stamford Address: Phone: [PHONE_NUMBER]" at bounding box center [106, 571] width 130 height 62
copy div "[PHONE_NUMBER]"
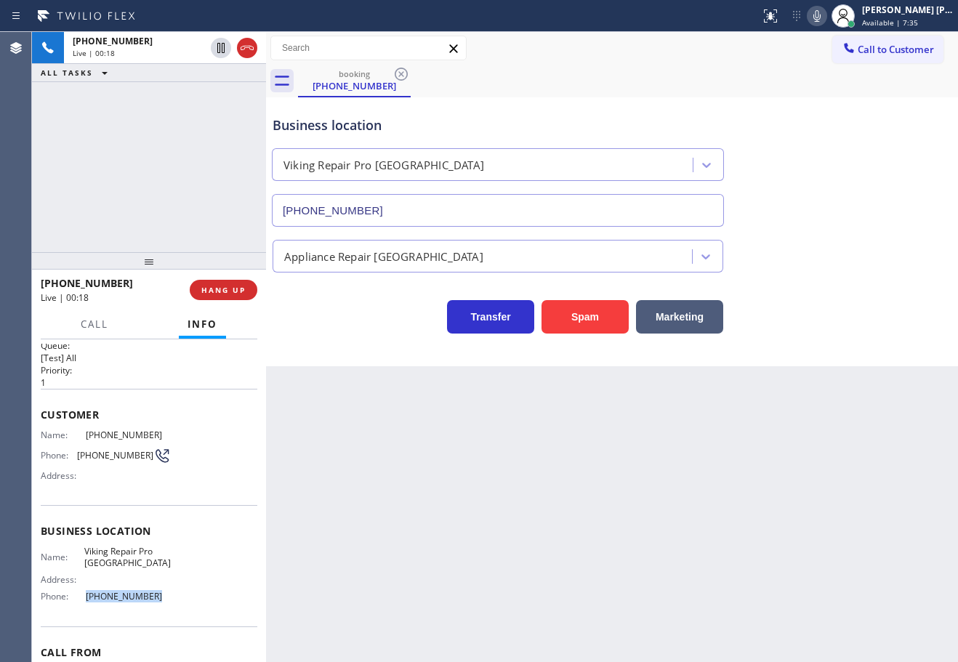
scroll to position [0, 0]
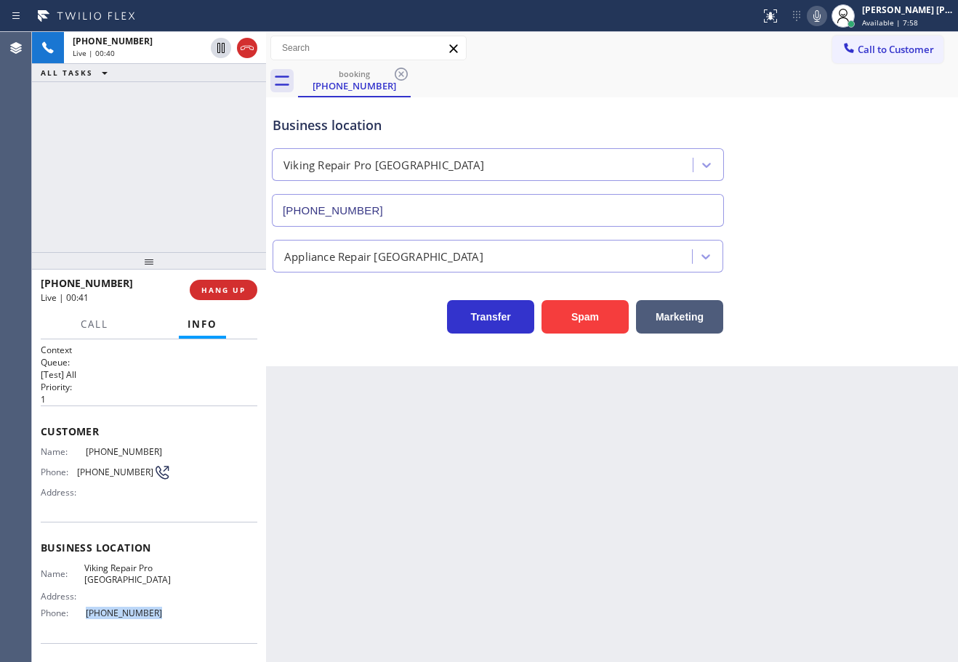
click at [825, 17] on icon at bounding box center [816, 15] width 17 height 17
click at [835, 113] on div "Business location Viking Repair Pro [GEOGRAPHIC_DATA] [PHONE_NUMBER]" at bounding box center [612, 161] width 685 height 132
drag, startPoint x: 833, startPoint y: 14, endPoint x: 844, endPoint y: 90, distance: 77.0
click at [825, 15] on icon at bounding box center [816, 15] width 17 height 17
click at [852, 119] on div "Business location Viking Repair Pro [GEOGRAPHIC_DATA] [PHONE_NUMBER]" at bounding box center [612, 161] width 685 height 132
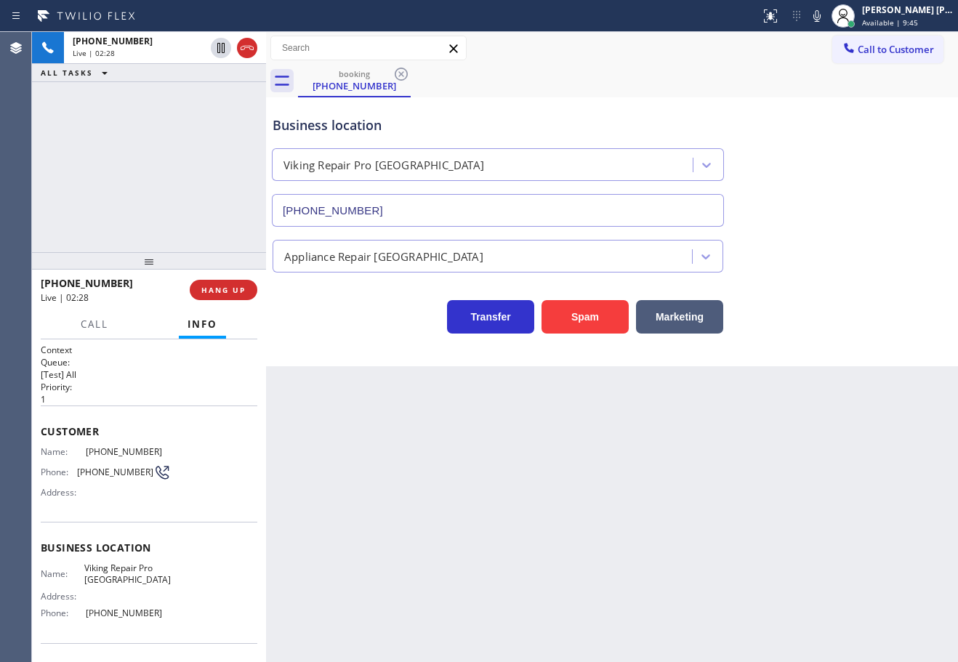
drag, startPoint x: 209, startPoint y: 100, endPoint x: 217, endPoint y: 85, distance: 17.2
click at [209, 97] on div "[PHONE_NUMBER] Live | 02:28 ALL TASKS ALL TASKS ACTIVE TASKS TASKS IN WRAP UP" at bounding box center [149, 142] width 234 height 220
click at [222, 49] on icon at bounding box center [220, 48] width 7 height 10
click at [825, 22] on icon at bounding box center [816, 15] width 17 height 17
click at [182, 113] on div "[PHONE_NUMBER] Live | 05:08 ALL TASKS ALL TASKS ACTIVE TASKS TASKS IN WRAP UP" at bounding box center [149, 142] width 234 height 220
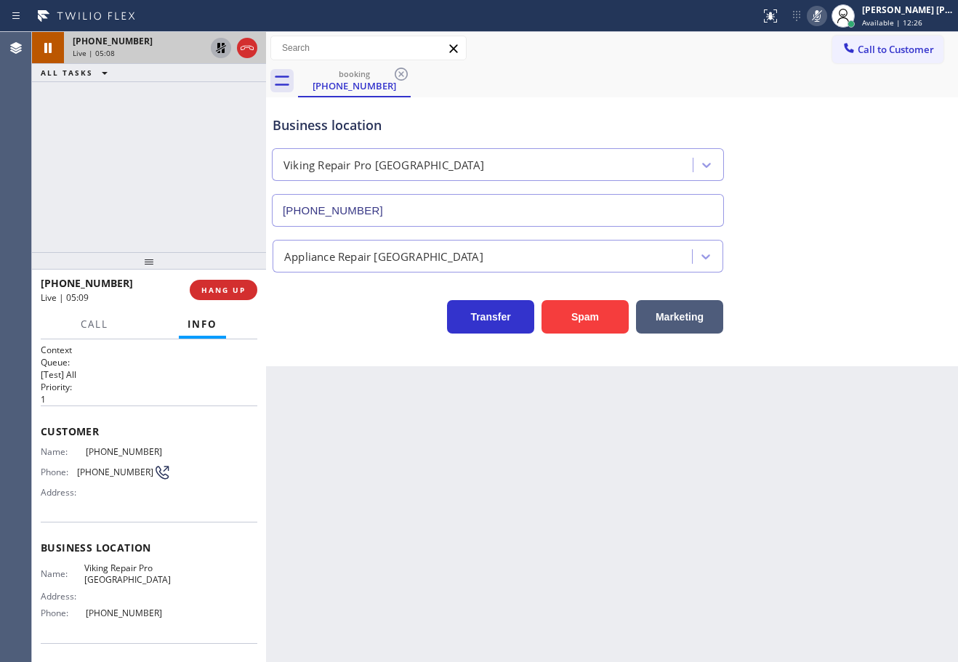
click at [217, 48] on icon at bounding box center [220, 47] width 17 height 17
click at [820, 12] on icon at bounding box center [816, 16] width 7 height 12
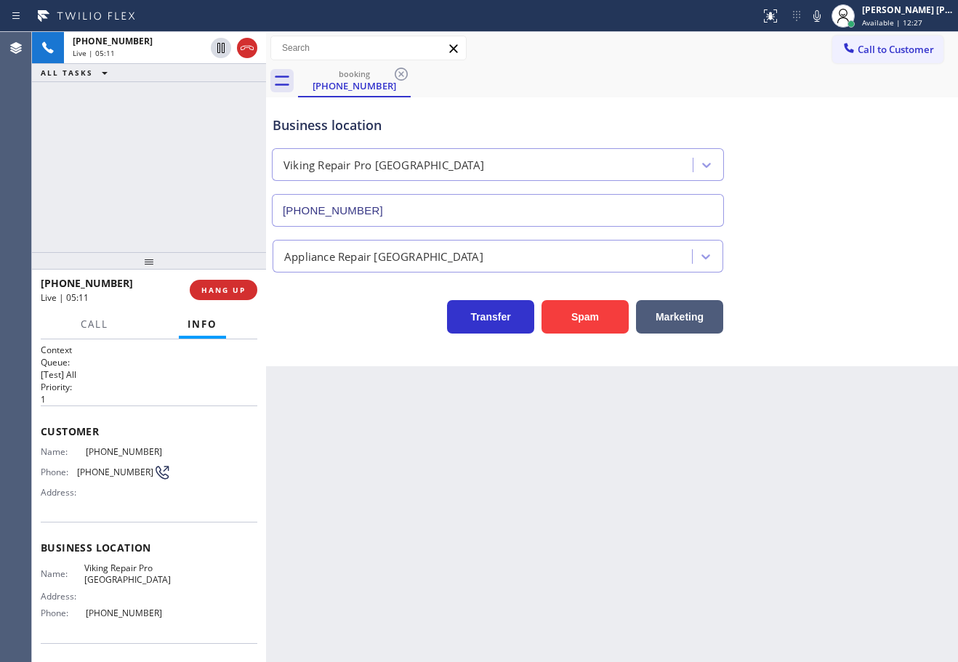
click at [817, 172] on div "Business location Viking Repair Pro [GEOGRAPHIC_DATA] [PHONE_NUMBER]" at bounding box center [612, 161] width 685 height 132
click at [825, 20] on icon at bounding box center [816, 15] width 17 height 17
click at [820, 19] on icon at bounding box center [816, 16] width 7 height 12
click at [820, 17] on icon at bounding box center [816, 16] width 7 height 12
click at [820, 16] on icon at bounding box center [816, 16] width 7 height 12
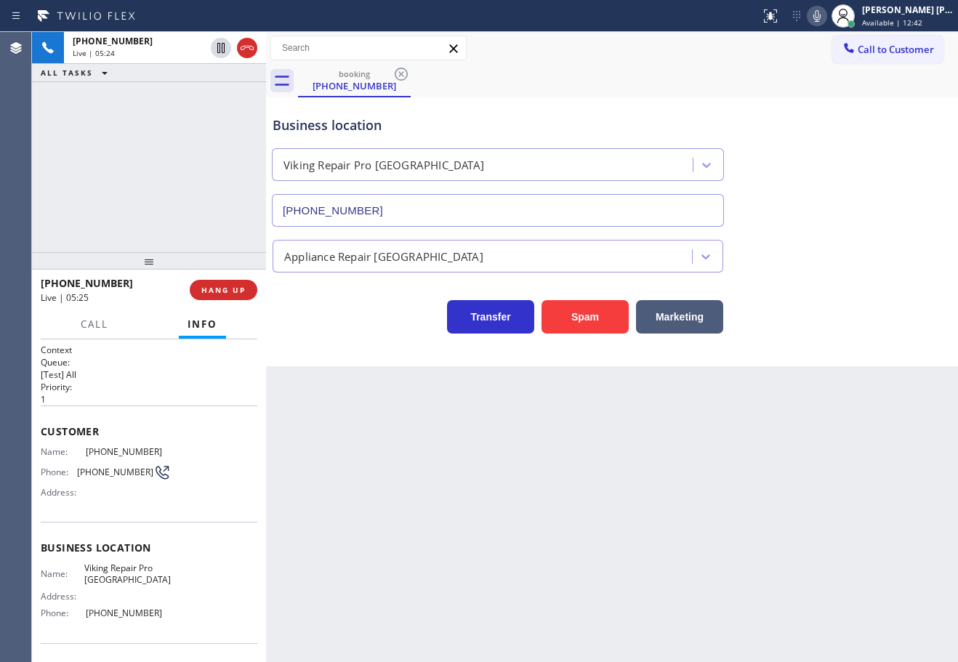
click at [825, 18] on icon at bounding box center [816, 15] width 17 height 17
click at [876, 171] on div "Business location Viking Repair Pro [GEOGRAPHIC_DATA] [PHONE_NUMBER]" at bounding box center [612, 161] width 685 height 132
click at [820, 14] on icon at bounding box center [816, 16] width 7 height 12
click at [825, 15] on icon at bounding box center [816, 15] width 17 height 17
click at [825, 19] on icon at bounding box center [816, 15] width 17 height 17
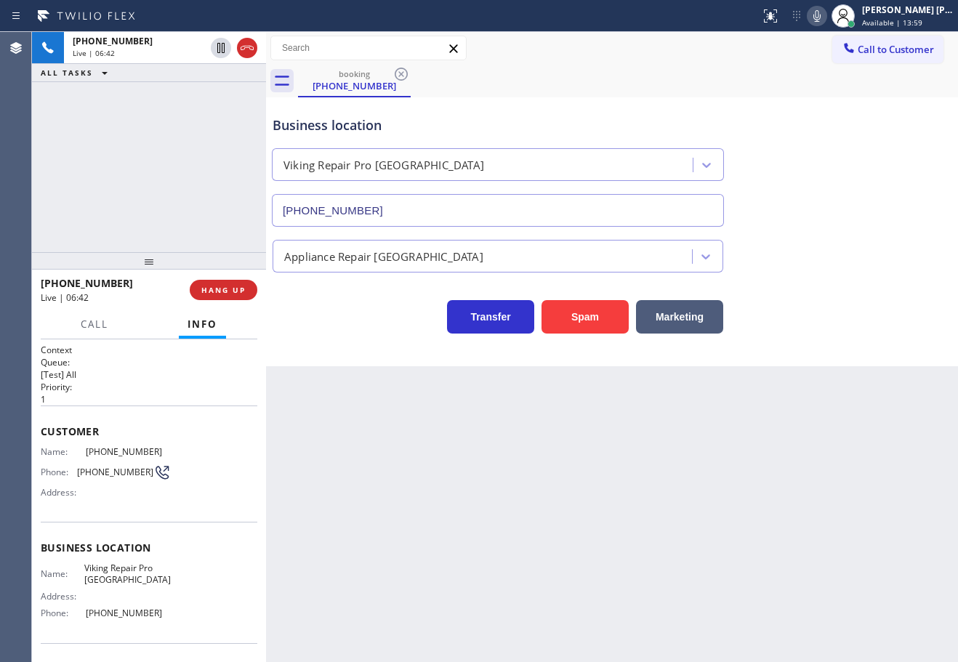
click at [825, 14] on icon at bounding box center [816, 15] width 17 height 17
click at [825, 17] on icon at bounding box center [816, 15] width 17 height 17
click at [860, 144] on div "Business location Viking Repair Pro [GEOGRAPHIC_DATA] [PHONE_NUMBER]" at bounding box center [612, 161] width 685 height 132
click at [825, 18] on icon at bounding box center [816, 15] width 17 height 17
click at [825, 17] on icon at bounding box center [816, 15] width 17 height 17
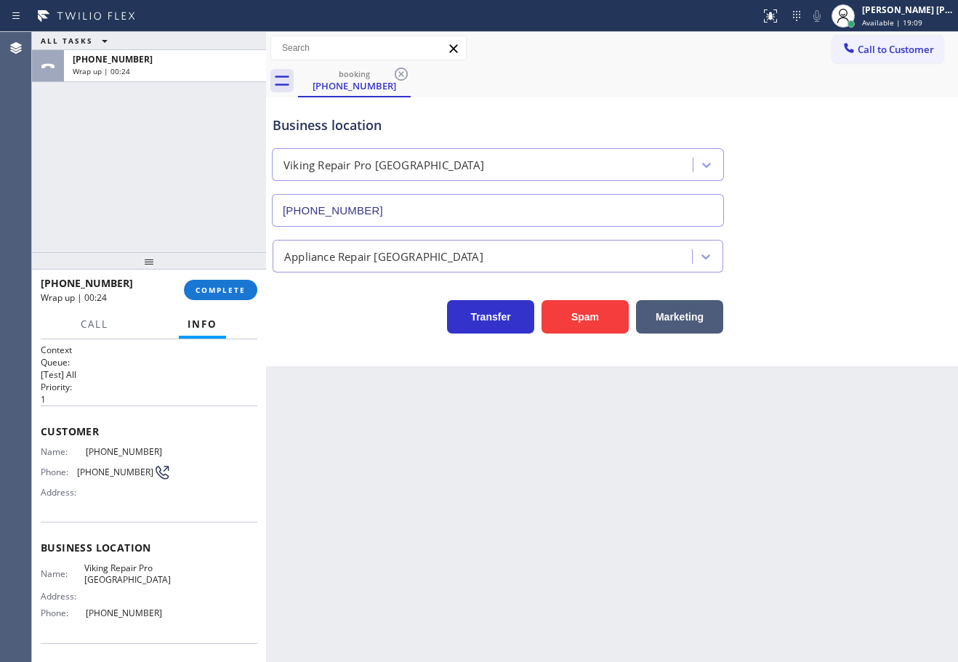
click at [142, 180] on div "ALL TASKS ALL TASKS ACTIVE TASKS TASKS IN WRAP UP [PHONE_NUMBER] Wrap up | 00:24" at bounding box center [149, 142] width 234 height 220
click at [215, 281] on button "COMPLETE" at bounding box center [220, 290] width 73 height 20
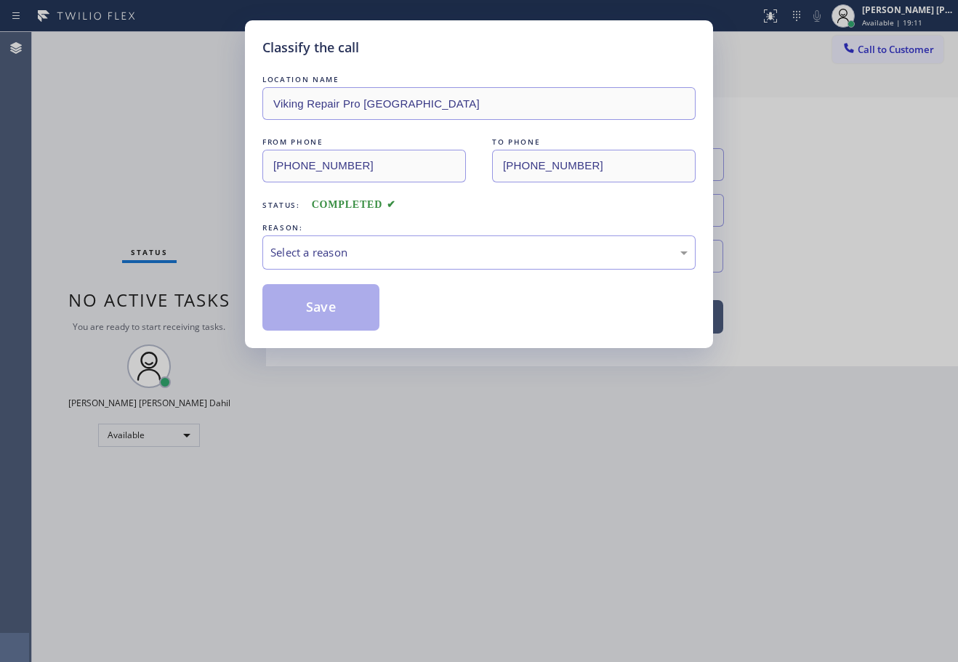
click at [312, 251] on div "Select a reason" at bounding box center [478, 252] width 417 height 17
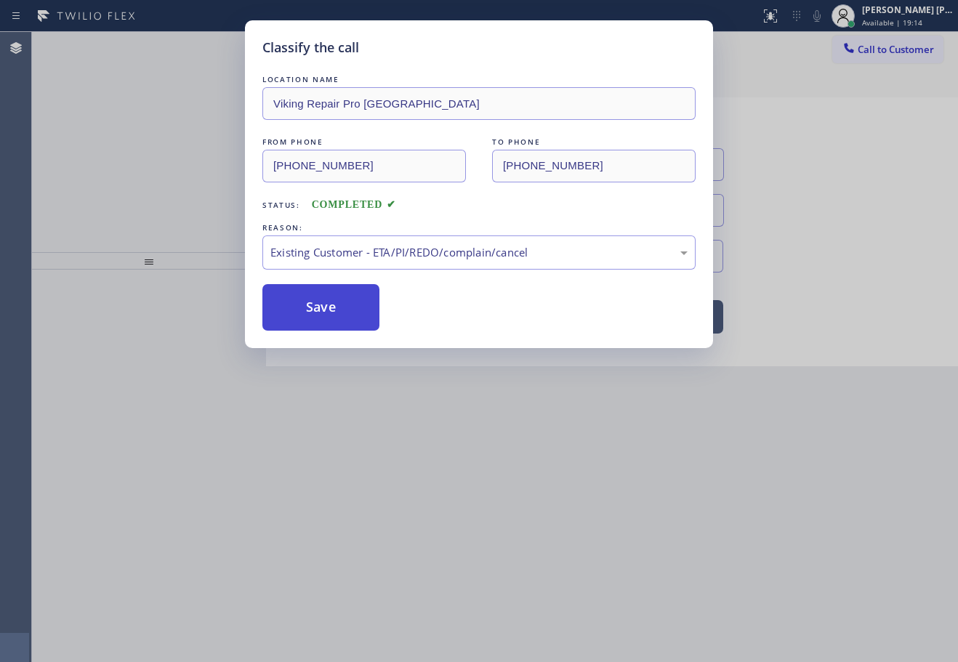
click at [340, 305] on button "Save" at bounding box center [320, 307] width 117 height 47
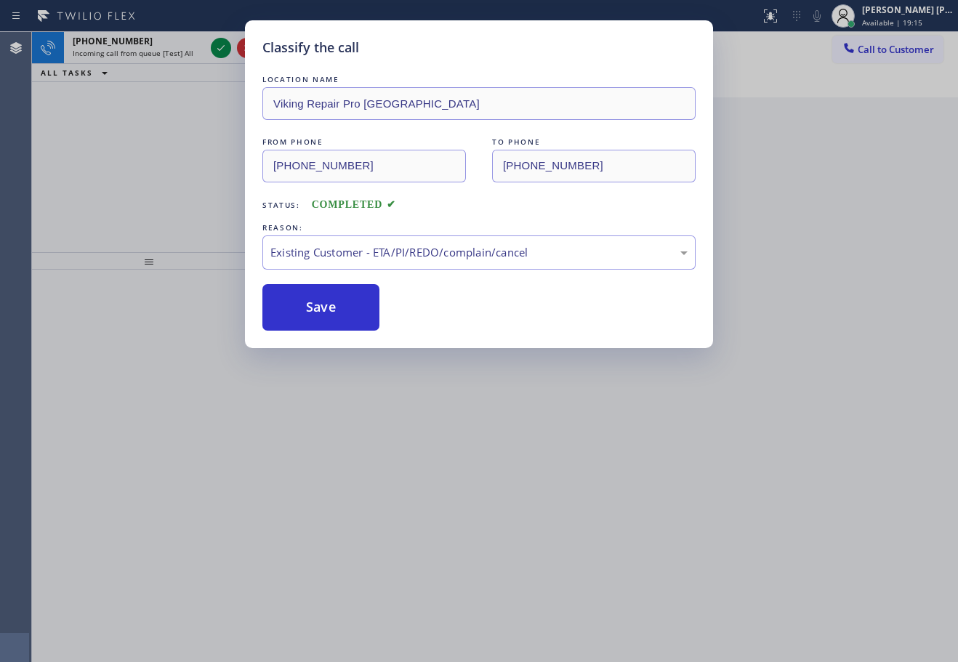
click at [181, 50] on div "Classify the call LOCATION NAME Viking Repair Pro Stamford FROM PHONE [PHONE_NU…" at bounding box center [479, 331] width 958 height 662
click at [181, 50] on div "Classify the call LOCATION NAME GE Monogram Repair Expert FROM PHONE [PHONE_NUM…" at bounding box center [495, 347] width 926 height 630
click at [181, 50] on span "Incoming call from queue [Test] All" at bounding box center [133, 53] width 121 height 10
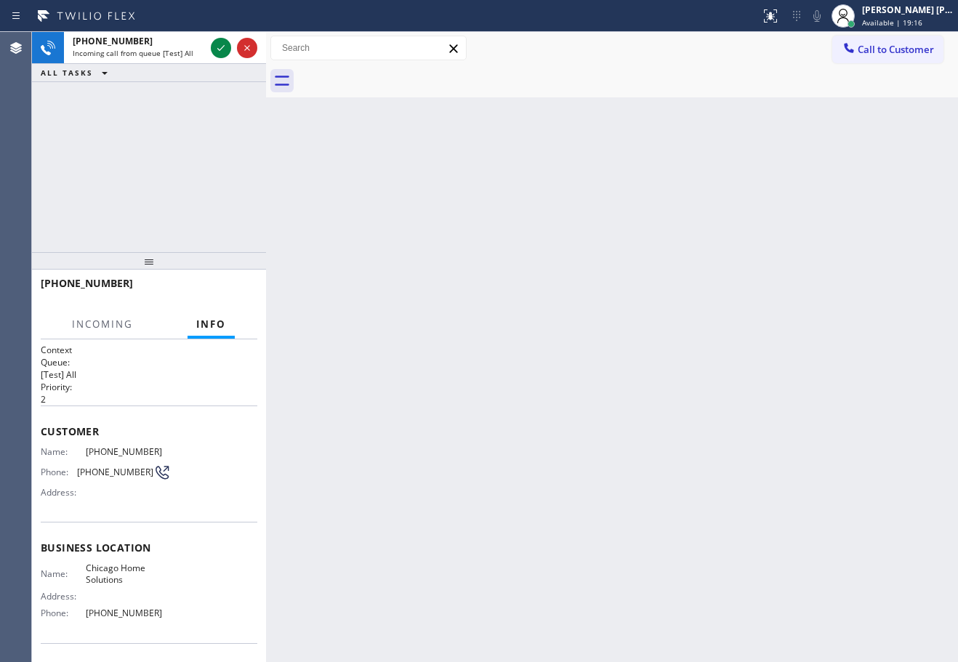
drag, startPoint x: 335, startPoint y: 329, endPoint x: 318, endPoint y: 331, distance: 17.6
click at [334, 329] on div "Back to Dashboard Change Sender ID Customers Technicians Select a contact Outbo…" at bounding box center [612, 347] width 692 height 630
click at [222, 53] on icon at bounding box center [220, 47] width 17 height 17
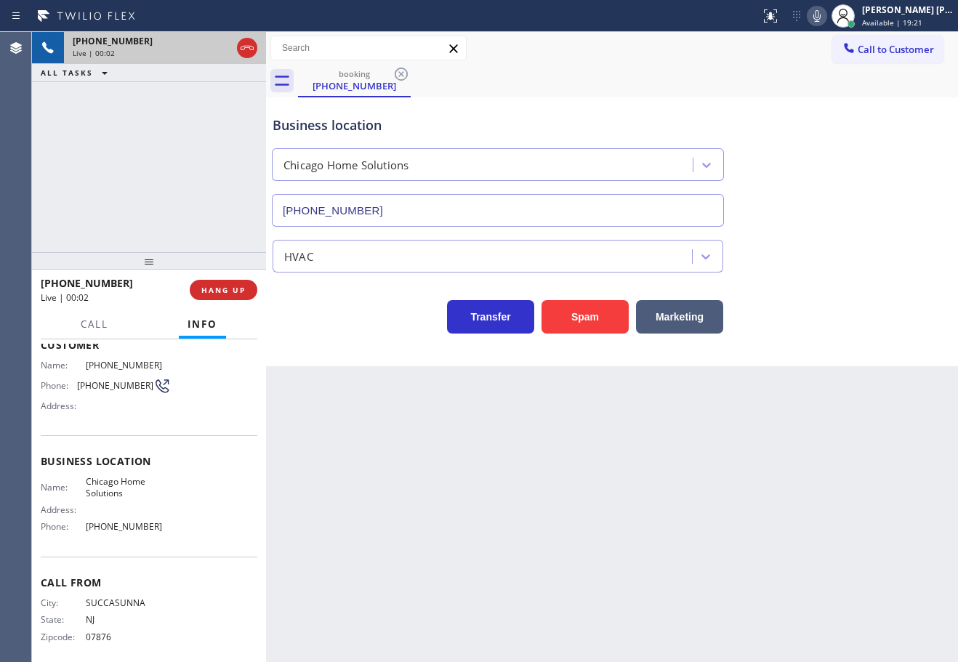
type input "[PHONE_NUMBER]"
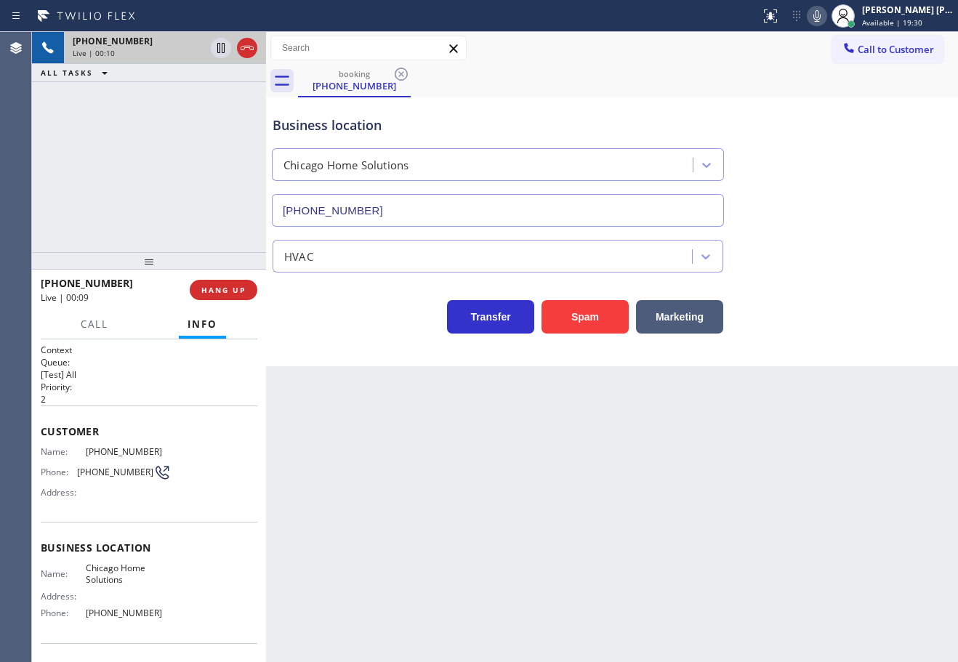
click at [150, 147] on div "[PHONE_NUMBER] Live | 00:10 ALL TASKS ALL TASKS ACTIVE TASKS TASKS IN WRAP UP" at bounding box center [149, 142] width 234 height 220
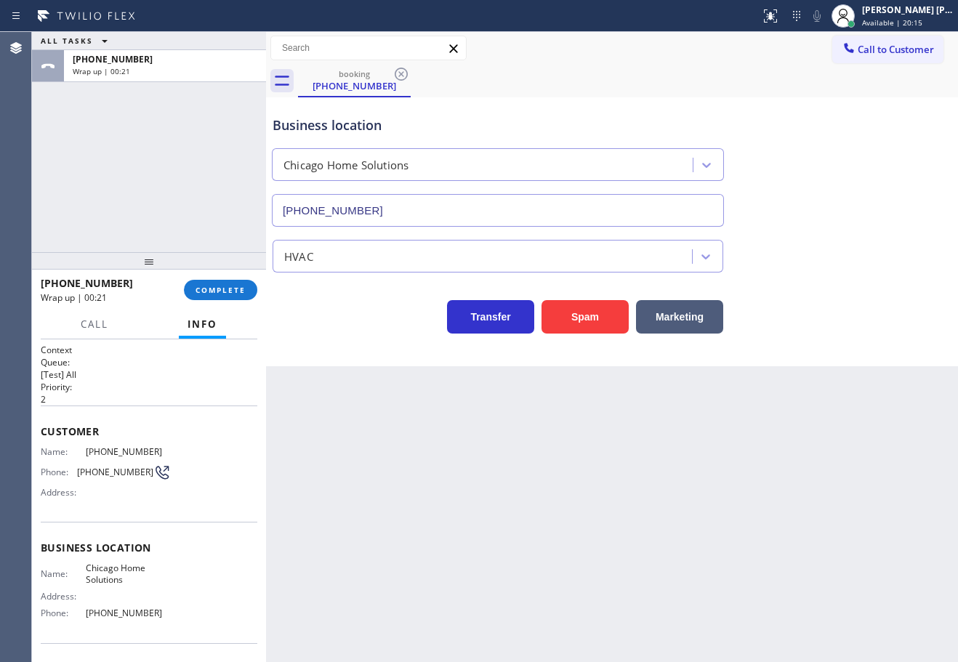
drag, startPoint x: 116, startPoint y: 163, endPoint x: 189, endPoint y: 257, distance: 118.6
click at [116, 163] on div "ALL TASKS ALL TASKS ACTIVE TASKS TASKS IN WRAP UP [PHONE_NUMBER] Wrap up | 00:21" at bounding box center [149, 142] width 234 height 220
click at [211, 291] on span "COMPLETE" at bounding box center [220, 290] width 50 height 10
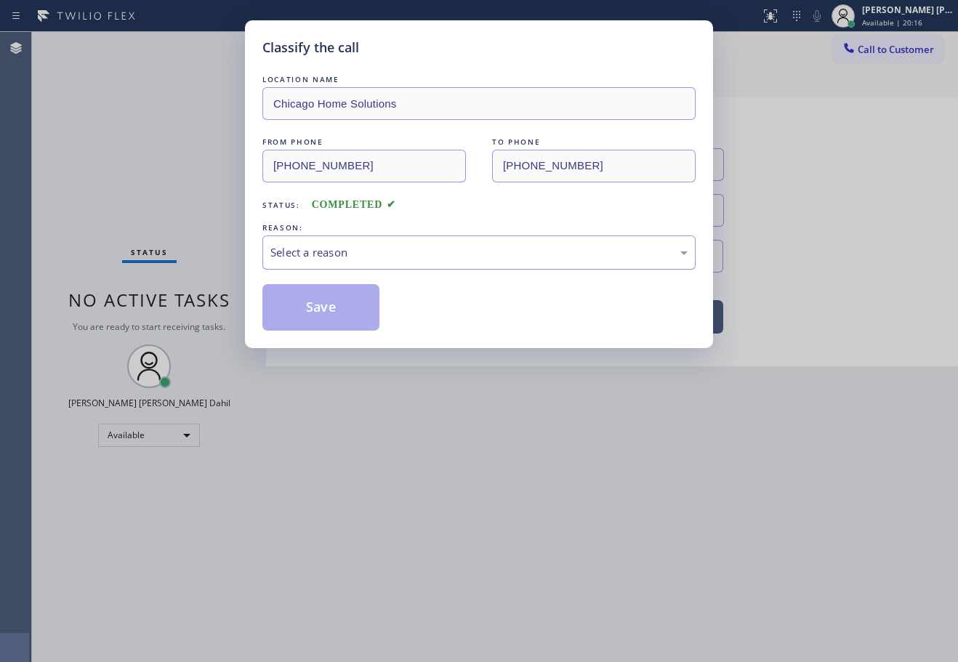
click at [296, 257] on div "Select a reason" at bounding box center [478, 252] width 417 height 17
click at [320, 304] on button "Save" at bounding box center [320, 307] width 117 height 47
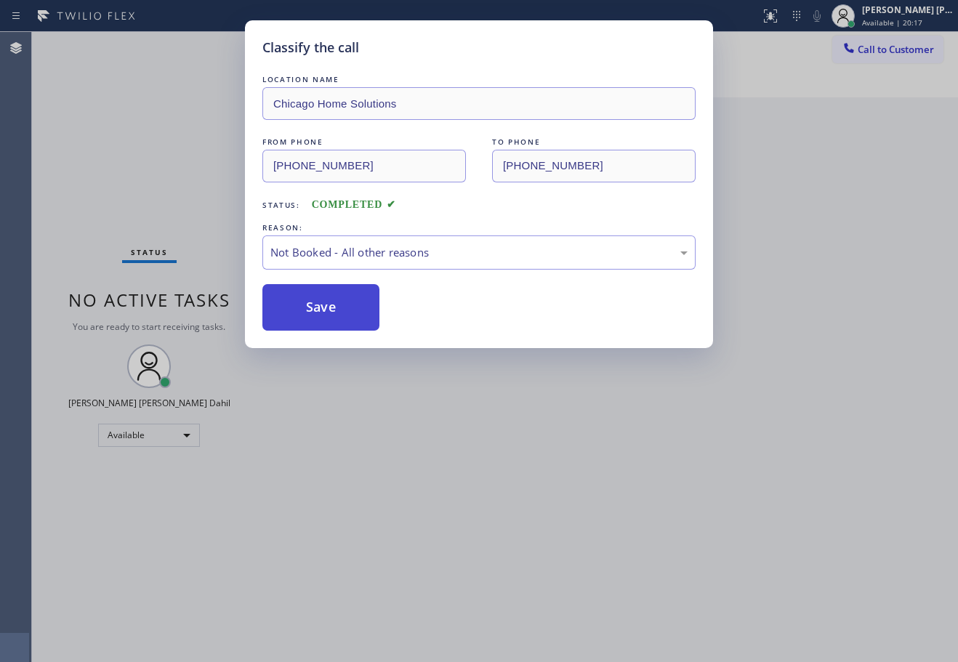
click at [320, 304] on button "Save" at bounding box center [320, 307] width 117 height 47
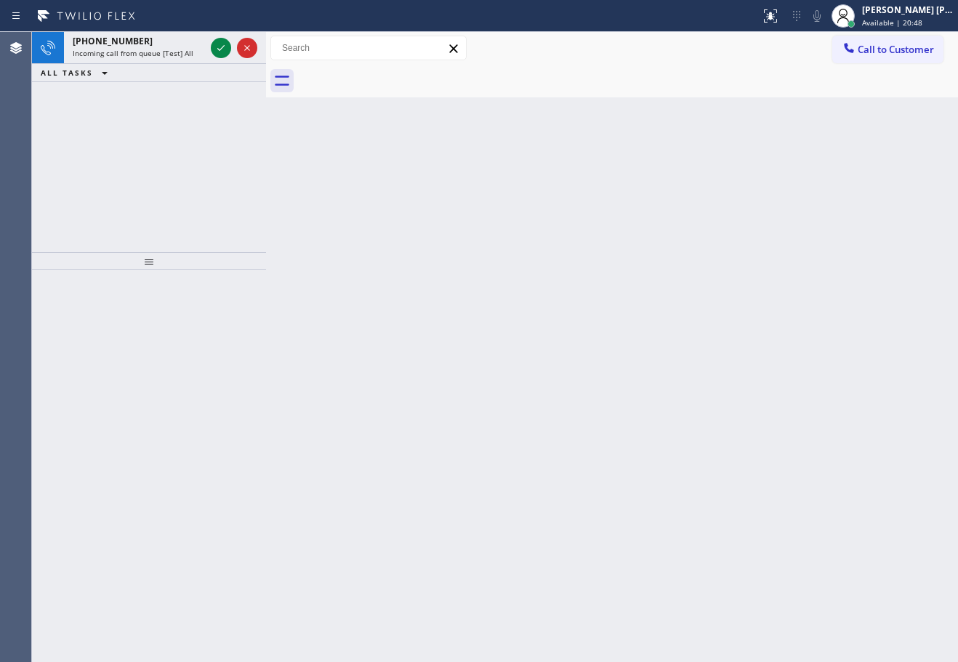
click at [161, 154] on div "[PHONE_NUMBER] Incoming call from queue [Test] All ALL TASKS ALL TASKS ACTIVE T…" at bounding box center [149, 142] width 234 height 220
click at [184, 58] on div "[PHONE_NUMBER] Incoming call from queue [Test] All" at bounding box center [136, 48] width 144 height 32
click at [183, 58] on div "[PHONE_NUMBER] Incoming call from queue [Test] All" at bounding box center [136, 48] width 144 height 32
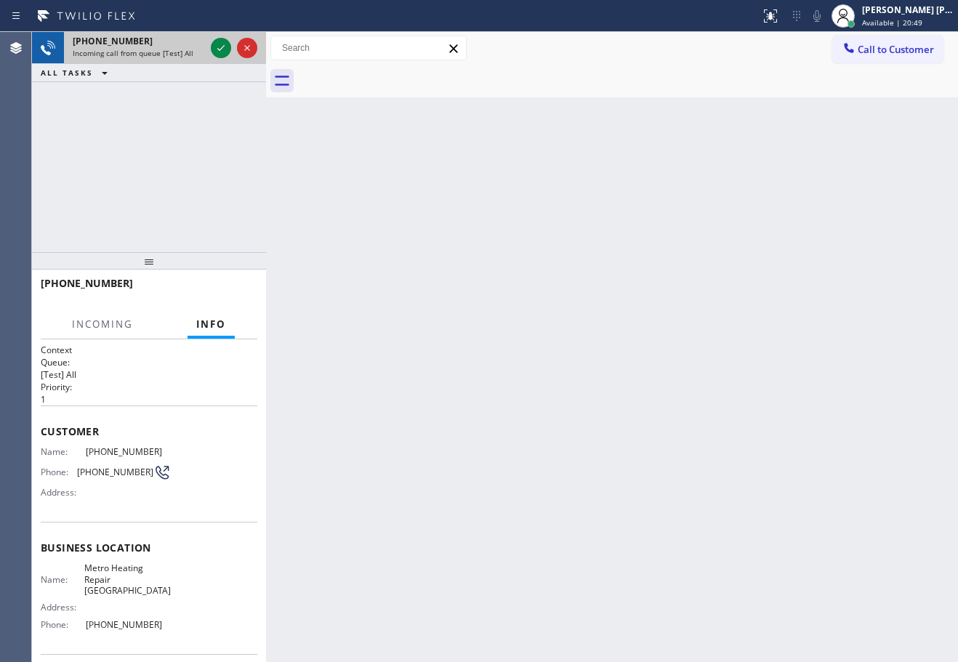
click at [183, 58] on div "[PHONE_NUMBER] Incoming call from queue [Test] All" at bounding box center [136, 48] width 144 height 32
click at [182, 59] on div "[PHONE_NUMBER] Incoming call from queue [Test] All" at bounding box center [136, 48] width 144 height 32
click at [219, 48] on icon at bounding box center [220, 47] width 17 height 17
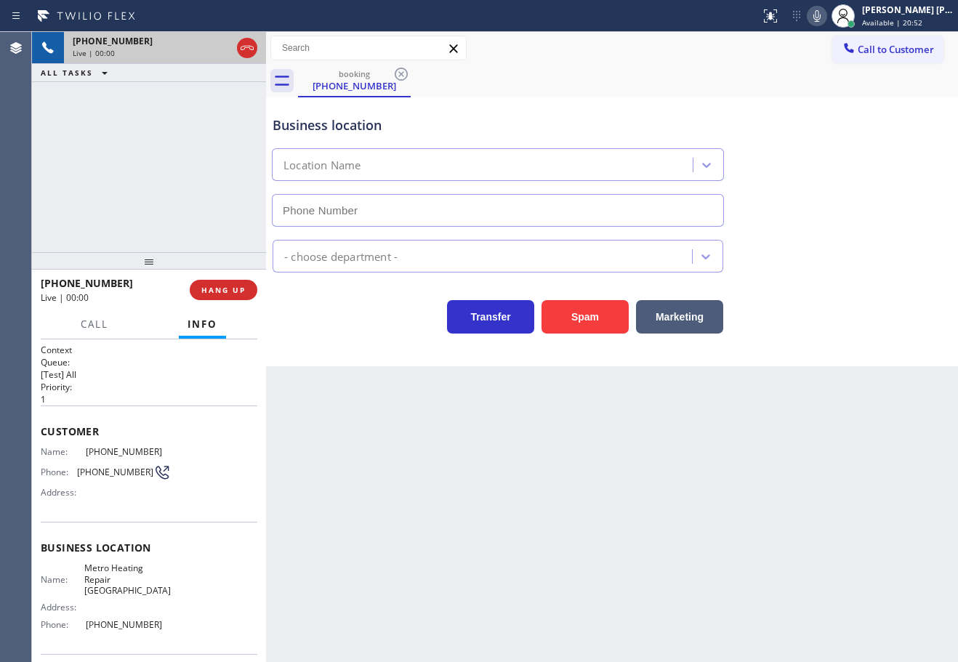
type input "[PHONE_NUMBER]"
click at [585, 311] on button "Spam" at bounding box center [584, 316] width 87 height 33
click at [578, 310] on button "Spam" at bounding box center [584, 316] width 87 height 33
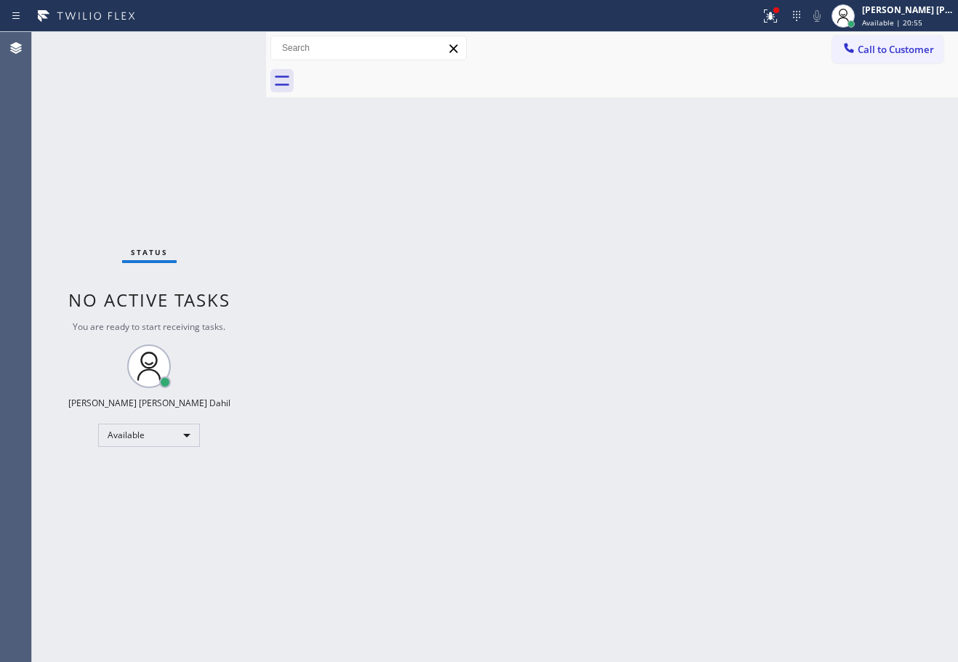
click at [577, 310] on div "Back to Dashboard Change Sender ID Customers Technicians Select a contact Outbo…" at bounding box center [612, 347] width 692 height 630
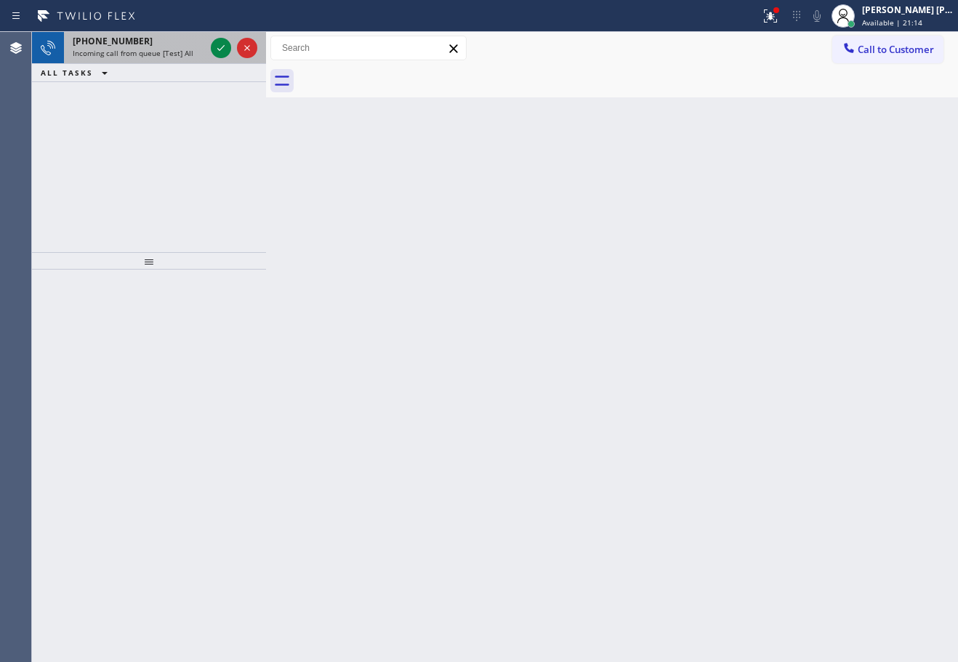
click at [171, 39] on div "[PHONE_NUMBER]" at bounding box center [139, 41] width 132 height 12
click at [171, 43] on div "[PHONE_NUMBER]" at bounding box center [139, 41] width 132 height 12
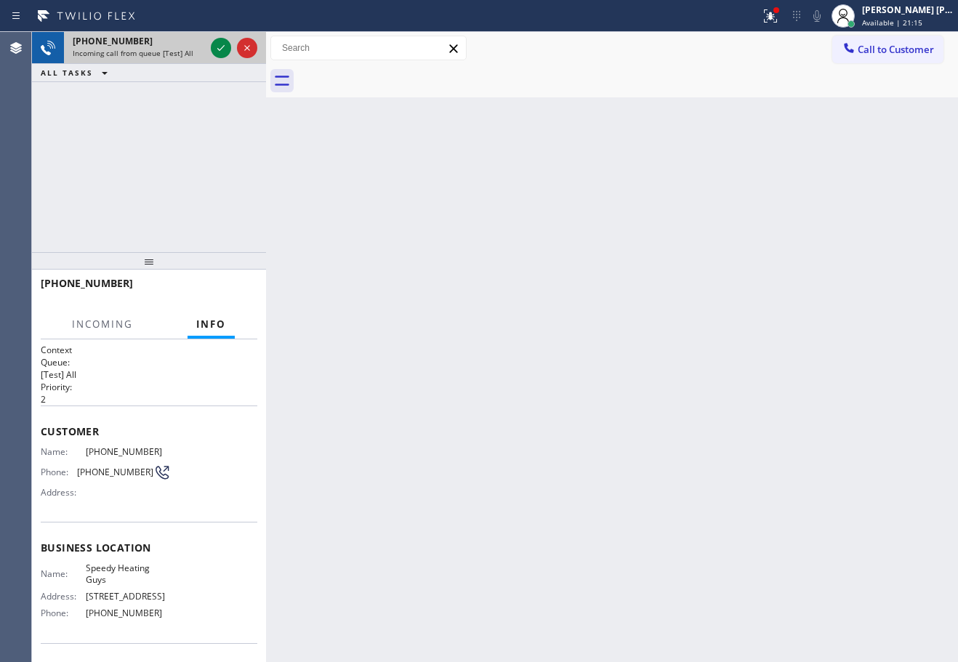
click at [171, 43] on div "[PHONE_NUMBER]" at bounding box center [139, 41] width 132 height 12
click at [171, 44] on div "[PHONE_NUMBER]" at bounding box center [139, 41] width 132 height 12
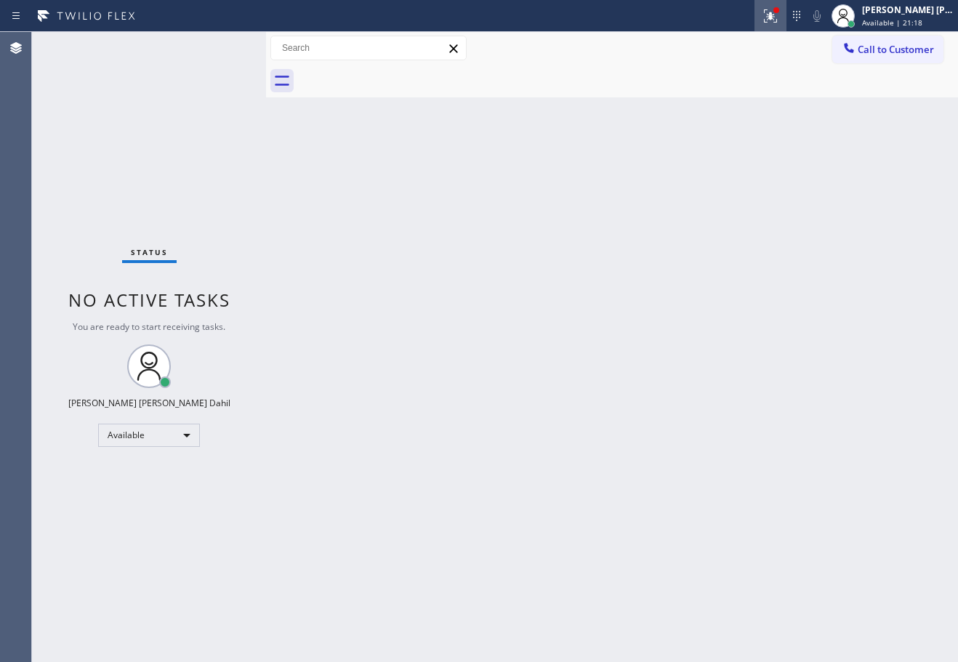
click at [775, 16] on icon at bounding box center [770, 14] width 9 height 5
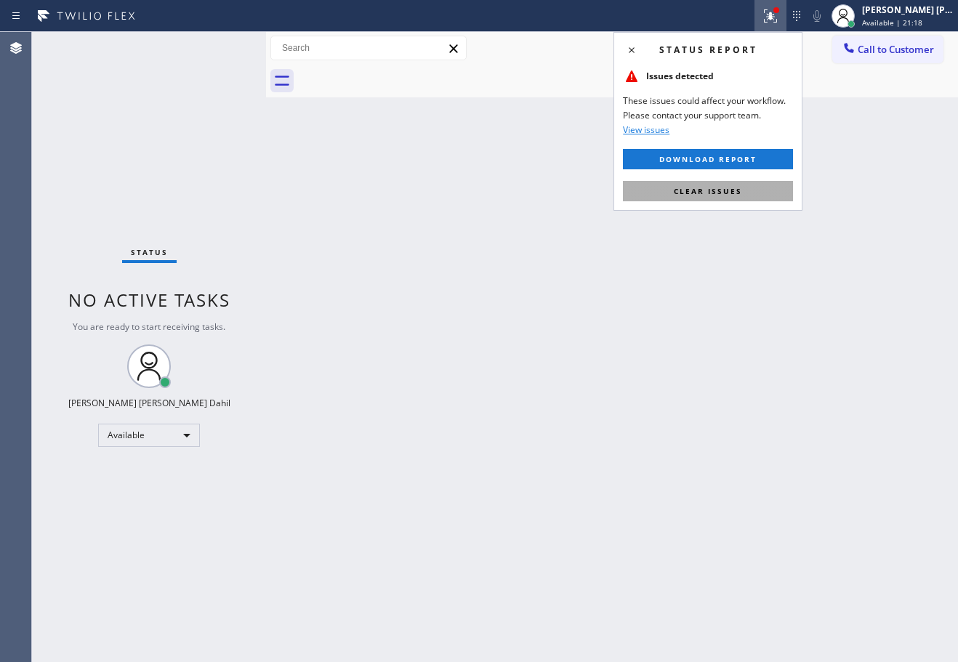
click at [725, 193] on span "Clear issues" at bounding box center [708, 191] width 68 height 10
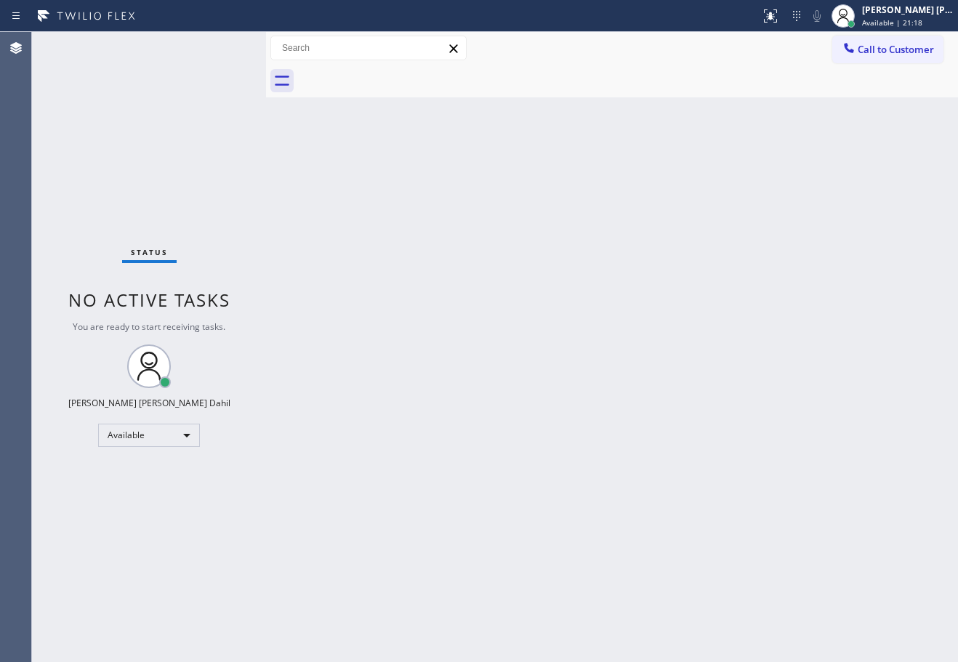
drag, startPoint x: 725, startPoint y: 205, endPoint x: 712, endPoint y: 220, distance: 20.1
click at [726, 213] on div "Back to Dashboard Change Sender ID Customers Technicians Select a contact Outbo…" at bounding box center [612, 347] width 692 height 630
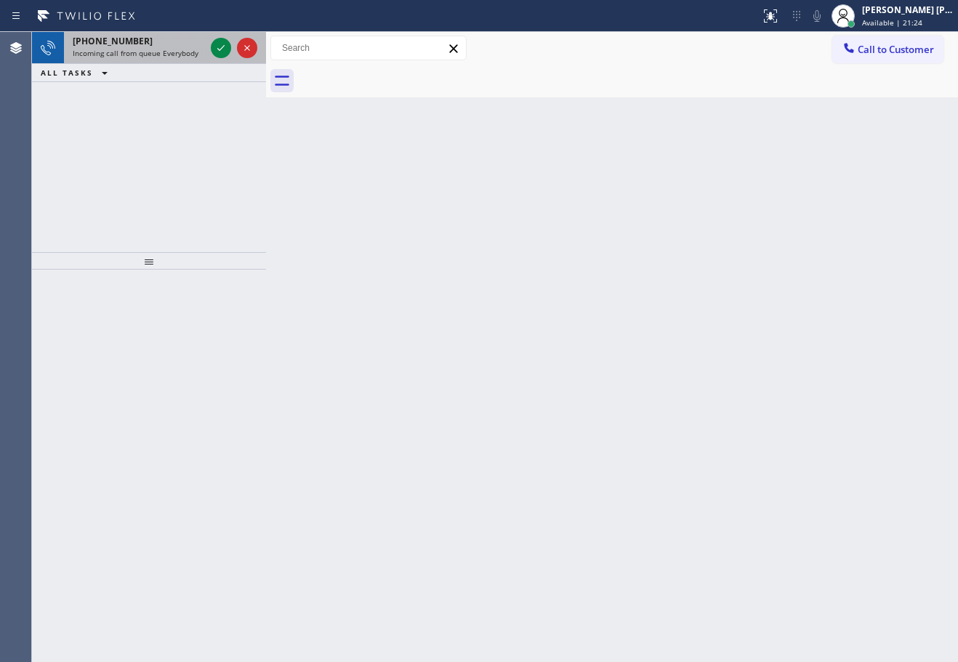
drag, startPoint x: 190, startPoint y: 62, endPoint x: 198, endPoint y: 59, distance: 7.8
click at [191, 61] on div "[PHONE_NUMBER] Incoming call from queue Everybody" at bounding box center [136, 48] width 144 height 32
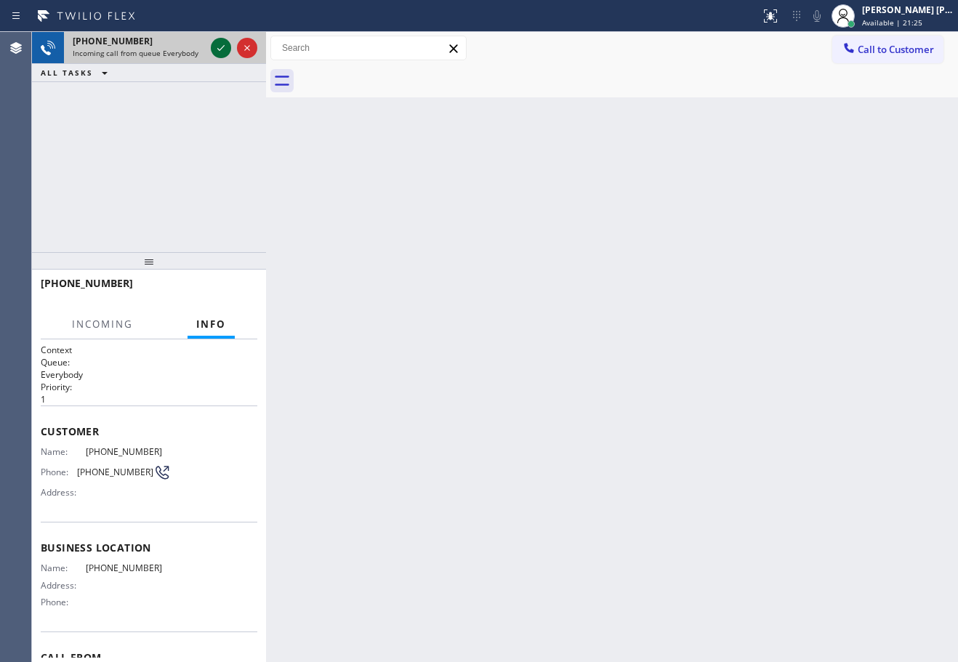
click at [217, 49] on icon at bounding box center [220, 47] width 17 height 17
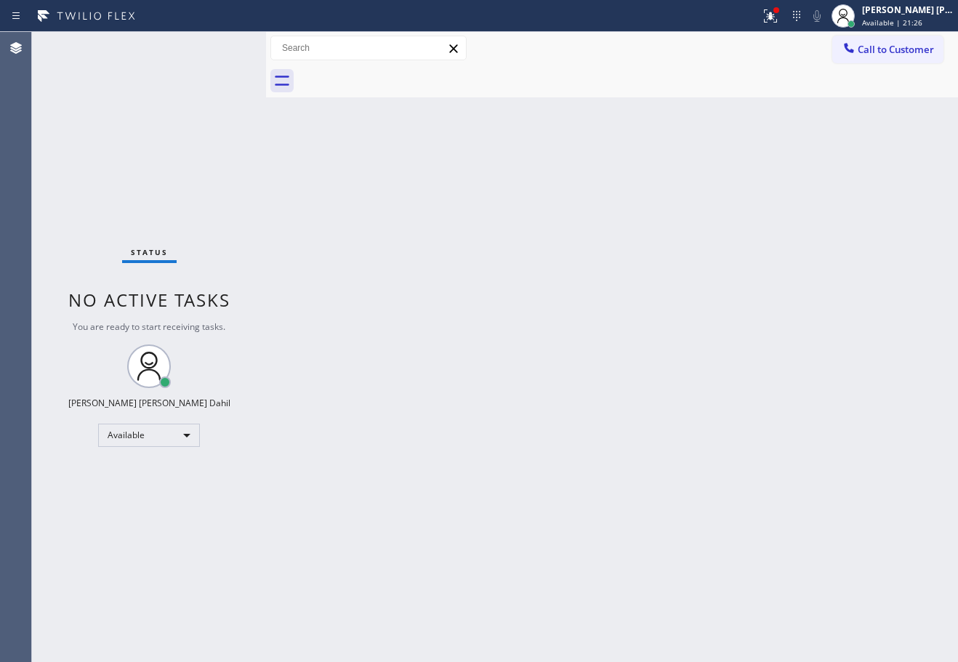
click at [500, 307] on div "Back to Dashboard Change Sender ID Customers Technicians Select a contact Outbo…" at bounding box center [612, 347] width 692 height 630
drag, startPoint x: 780, startPoint y: 19, endPoint x: 770, endPoint y: 50, distance: 32.9
click at [779, 19] on icon at bounding box center [770, 15] width 17 height 17
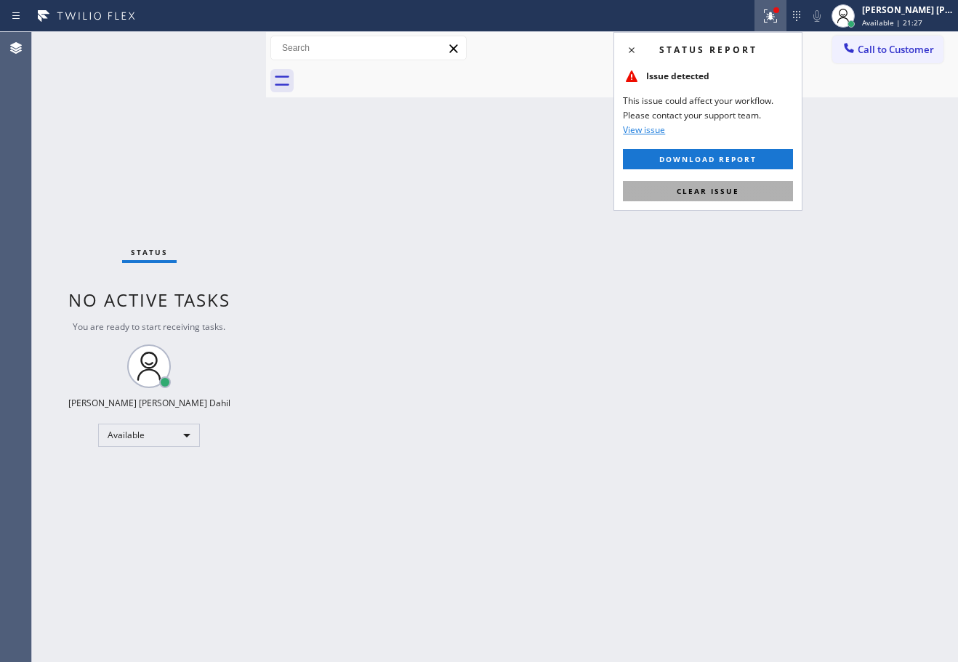
click at [757, 190] on button "Clear issue" at bounding box center [708, 191] width 170 height 20
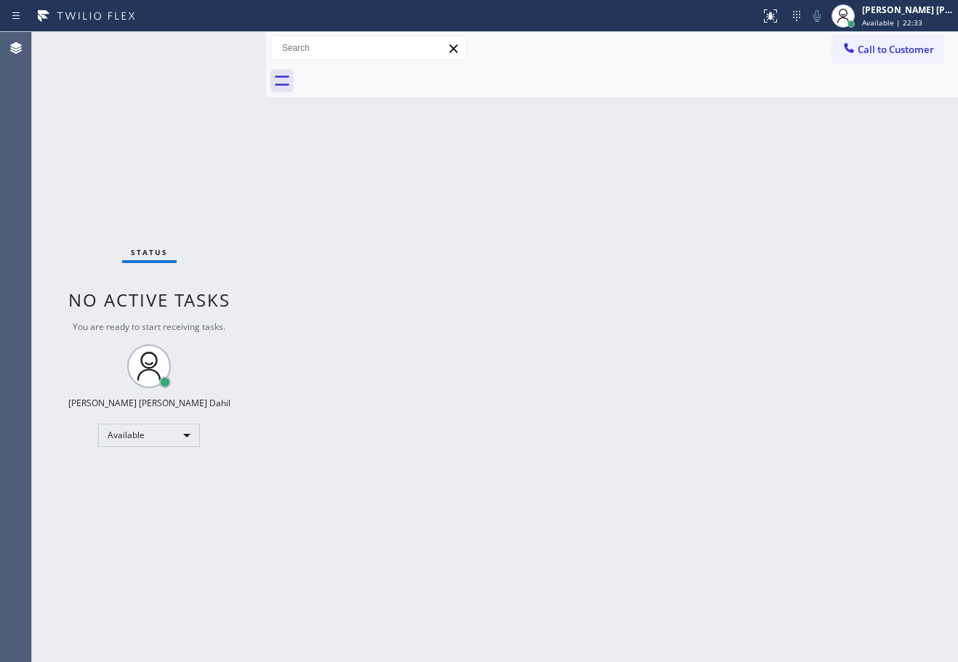
click at [671, 93] on div at bounding box center [628, 81] width 660 height 33
click at [214, 97] on div "Status No active tasks You are ready to start receiving tasks. [PERSON_NAME] [P…" at bounding box center [149, 347] width 234 height 630
click at [389, 456] on div "Back to Dashboard Change Sender ID Customers Technicians Select a contact Outbo…" at bounding box center [612, 347] width 692 height 630
click at [583, 503] on div "Back to Dashboard Change Sender ID Customers Technicians Select a contact Outbo…" at bounding box center [612, 347] width 692 height 630
click at [564, 89] on div at bounding box center [628, 81] width 660 height 33
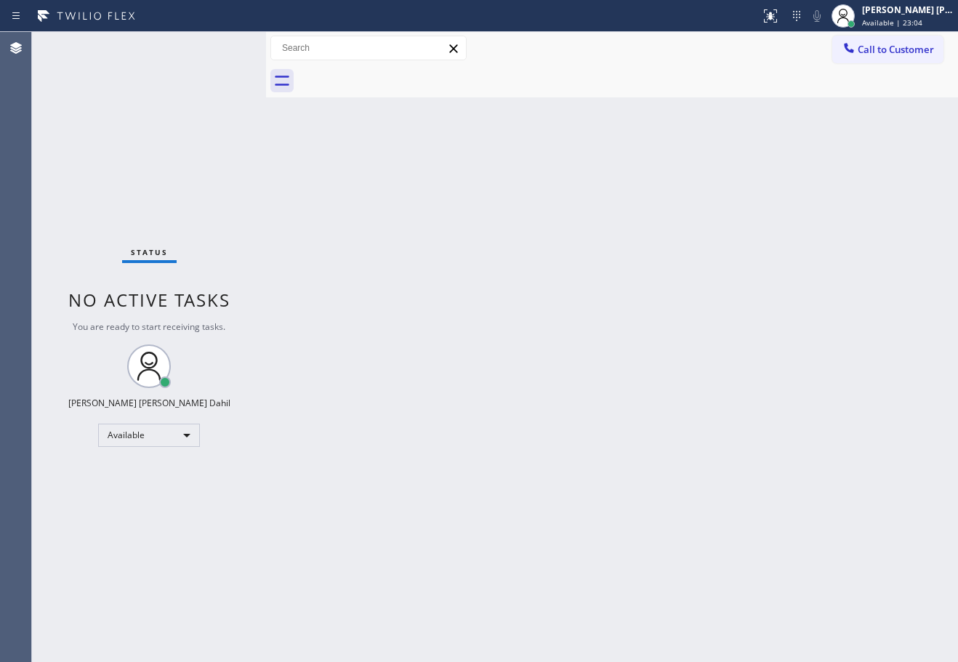
click at [600, 233] on div "Back to Dashboard Change Sender ID Customers Technicians Select a contact Outbo…" at bounding box center [612, 347] width 692 height 630
click at [613, 95] on div at bounding box center [628, 81] width 660 height 33
click at [614, 526] on div "Back to Dashboard Change Sender ID Customers Technicians Select a contact Outbo…" at bounding box center [612, 347] width 692 height 630
click at [611, 529] on div "Back to Dashboard Change Sender ID Customers Technicians Select a contact Outbo…" at bounding box center [612, 347] width 692 height 630
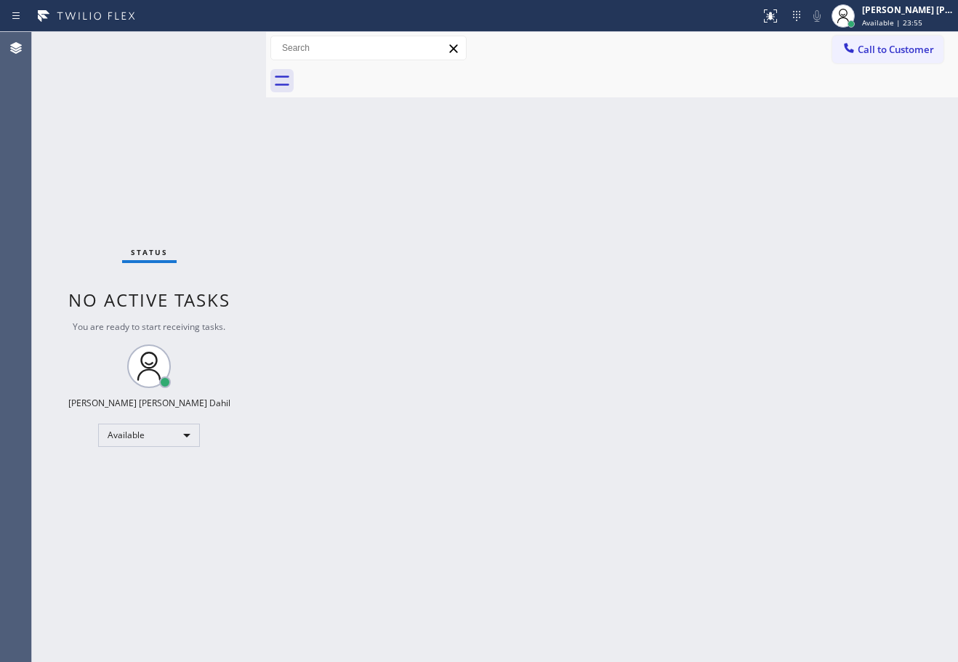
click at [779, 390] on div "Back to Dashboard Change Sender ID Customers Technicians Select a contact Outbo…" at bounding box center [612, 347] width 692 height 630
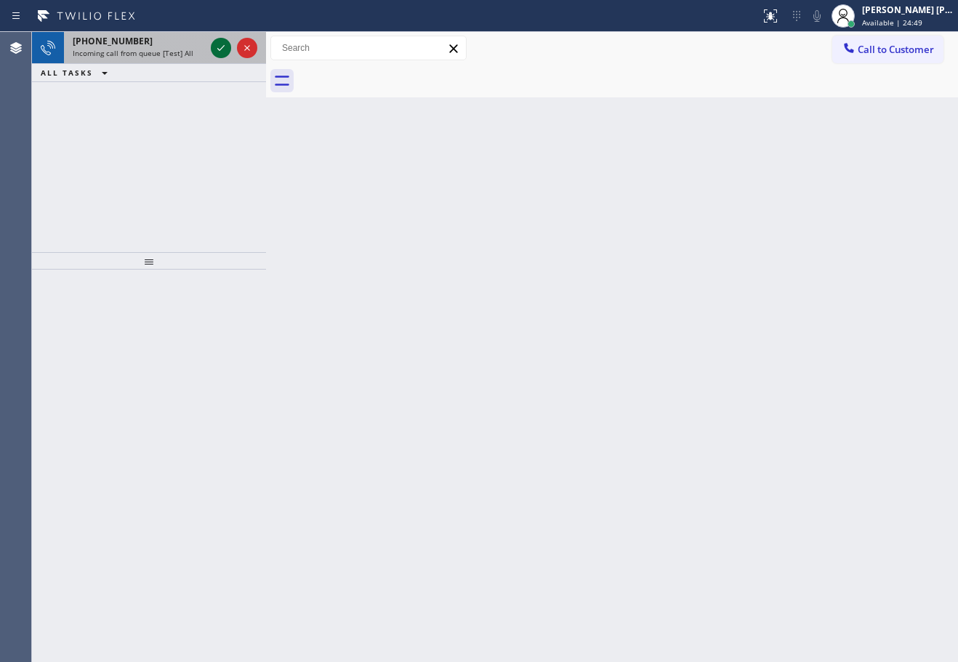
click at [220, 46] on icon at bounding box center [220, 47] width 17 height 17
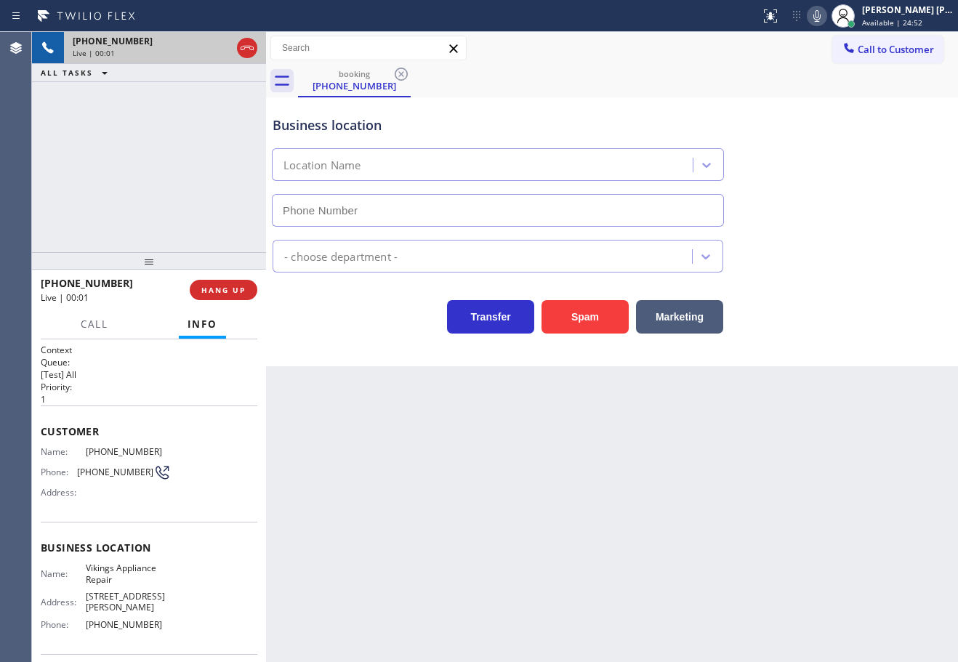
type input "[PHONE_NUMBER]"
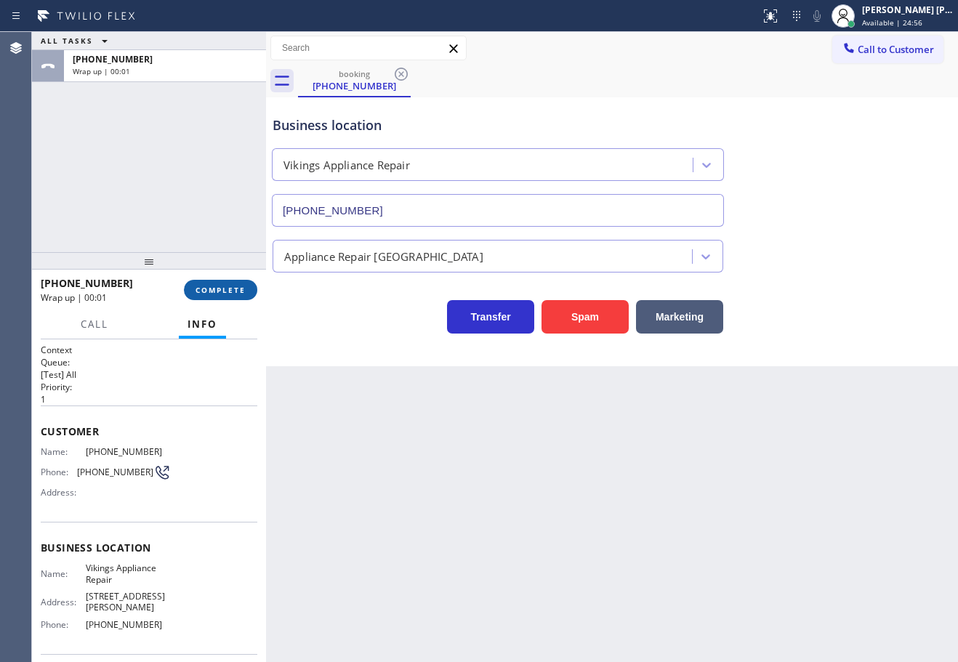
click at [223, 295] on span "COMPLETE" at bounding box center [220, 290] width 50 height 10
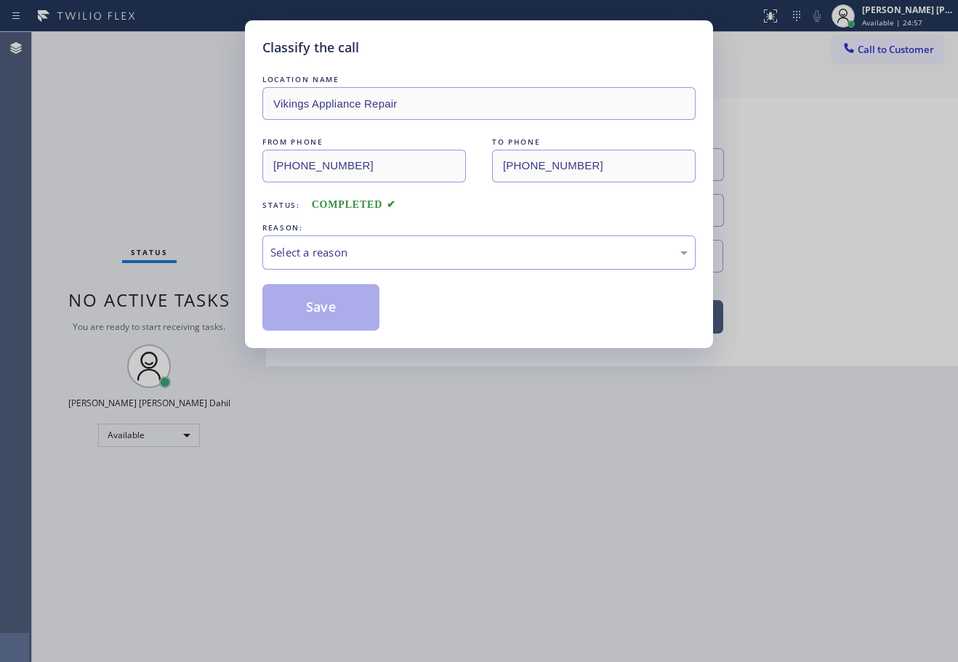
click at [344, 254] on div "Select a reason" at bounding box center [478, 252] width 417 height 17
click at [323, 304] on button "Save" at bounding box center [320, 307] width 117 height 47
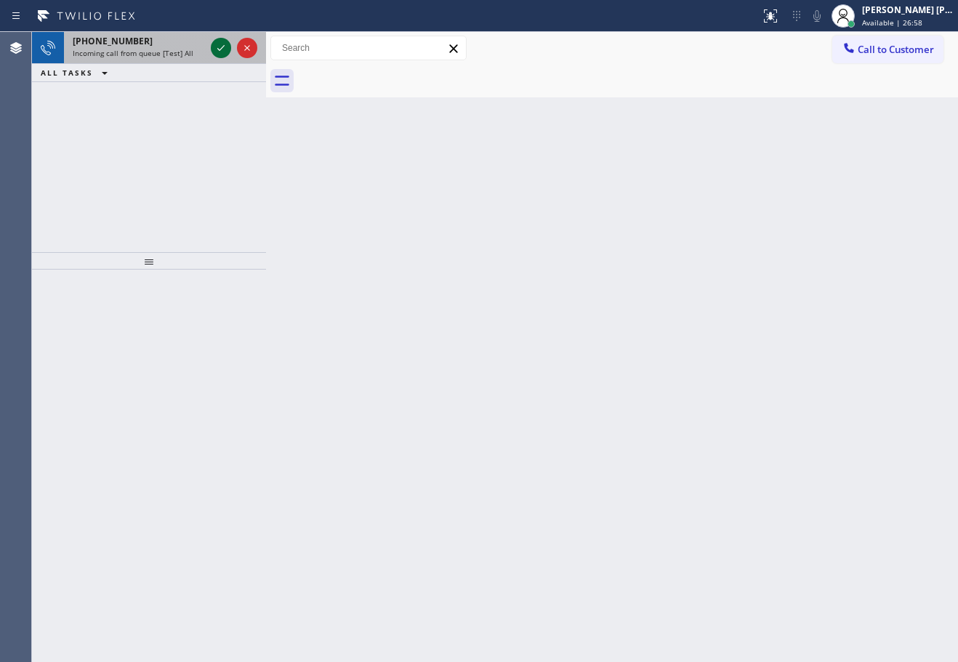
click at [220, 46] on icon at bounding box center [220, 47] width 17 height 17
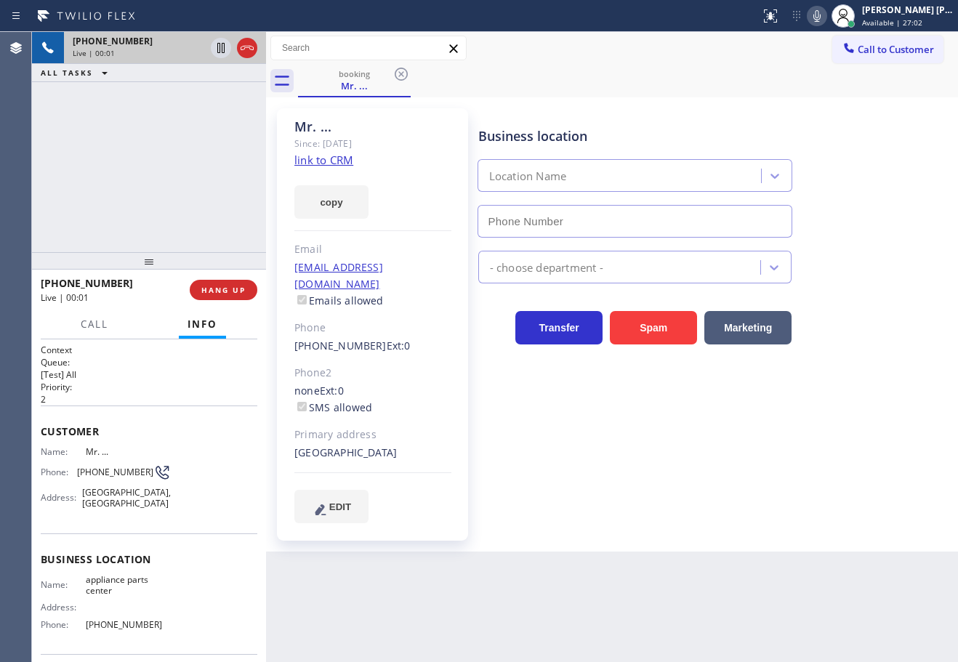
type input "[PHONE_NUMBER]"
click at [321, 163] on link "link to CRM" at bounding box center [323, 160] width 59 height 15
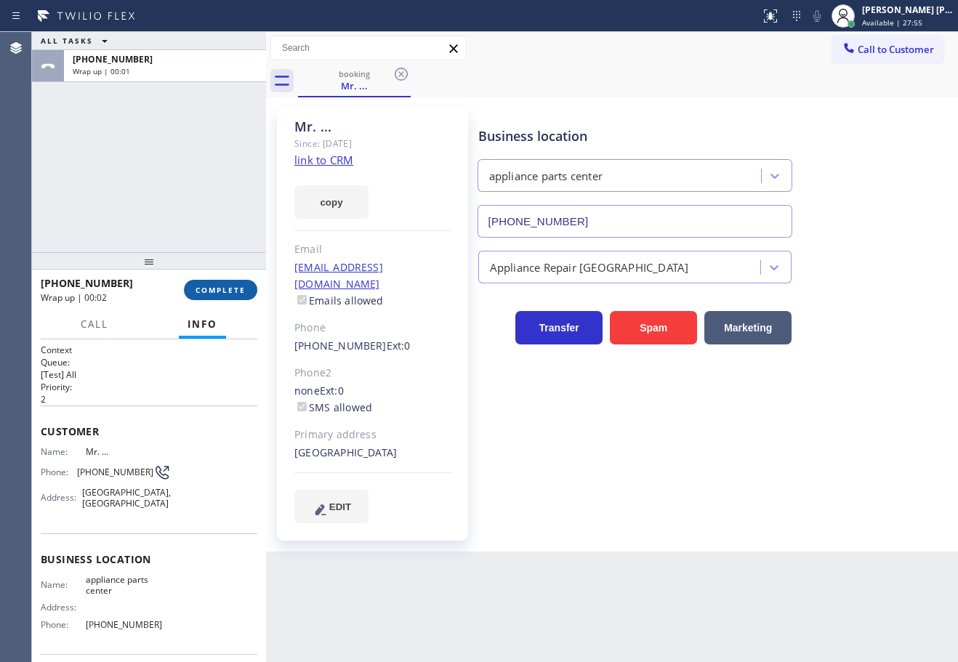
click at [215, 294] on span "COMPLETE" at bounding box center [220, 290] width 50 height 10
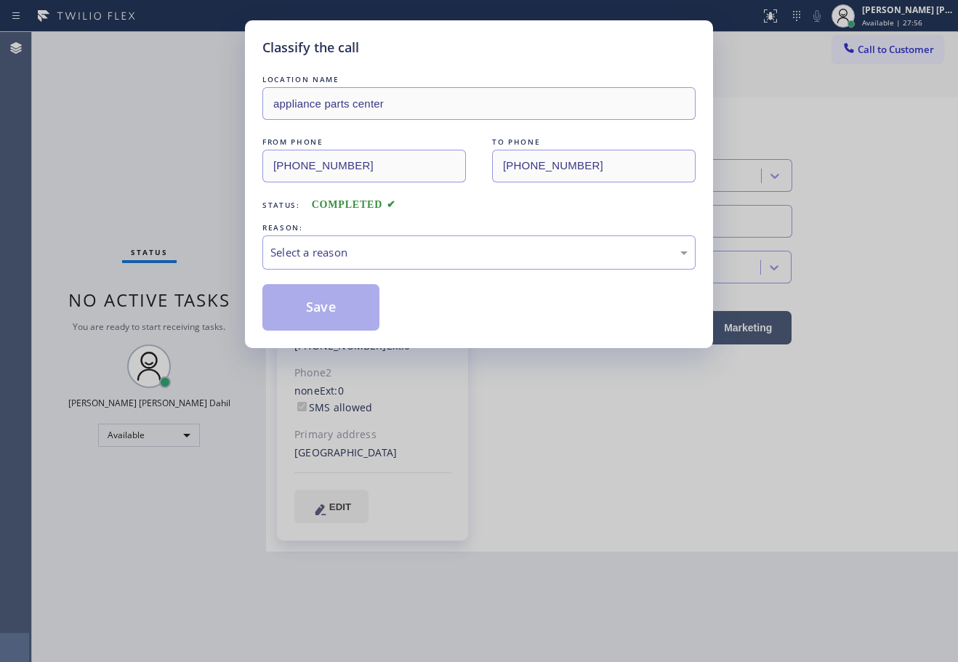
click at [323, 249] on div "Select a reason" at bounding box center [478, 252] width 417 height 17
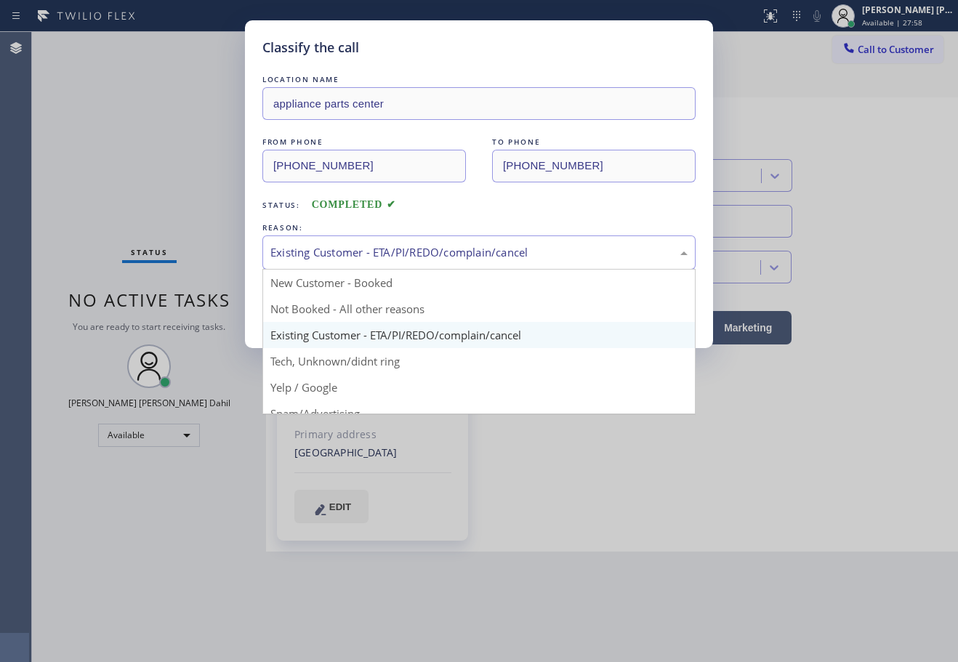
click at [298, 258] on div "Existing Customer - ETA/PI/REDO/complain/cancel" at bounding box center [478, 252] width 417 height 17
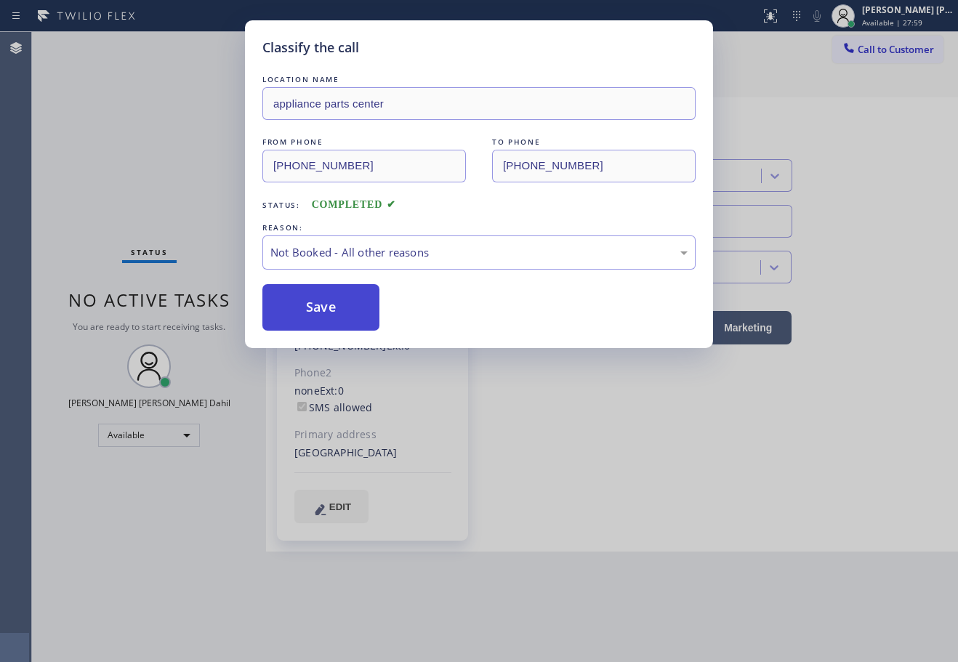
click at [315, 302] on button "Save" at bounding box center [320, 307] width 117 height 47
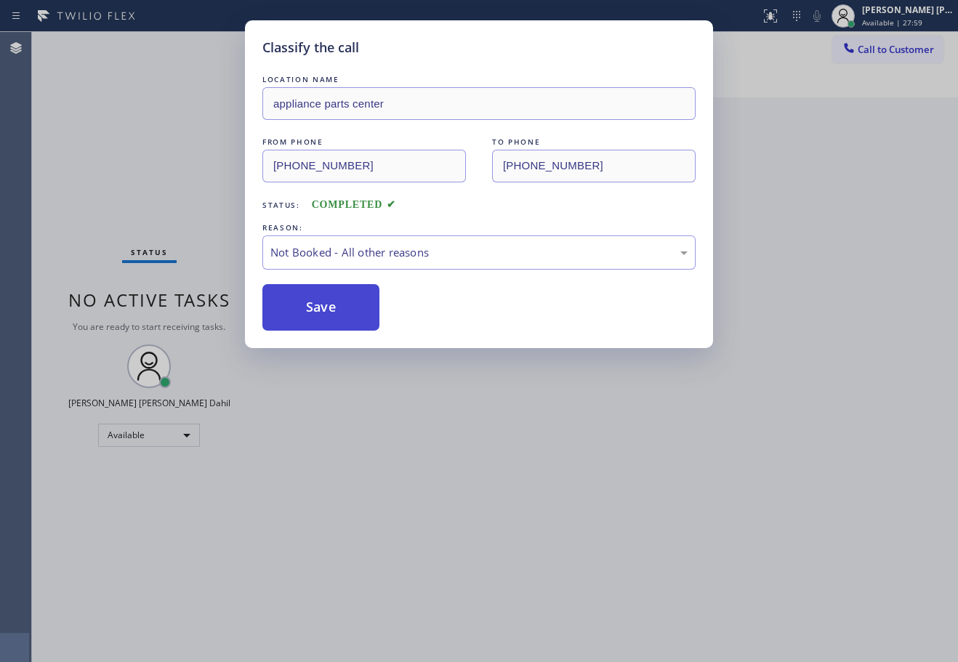
click at [315, 302] on button "Save" at bounding box center [320, 307] width 117 height 47
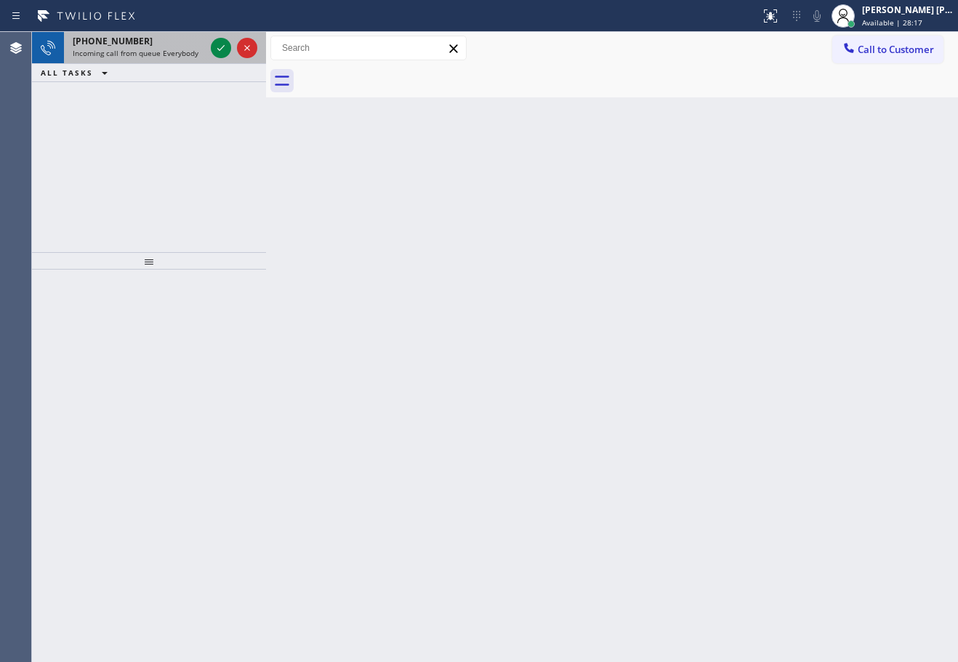
click at [183, 52] on span "Incoming call from queue Everybody" at bounding box center [136, 53] width 126 height 10
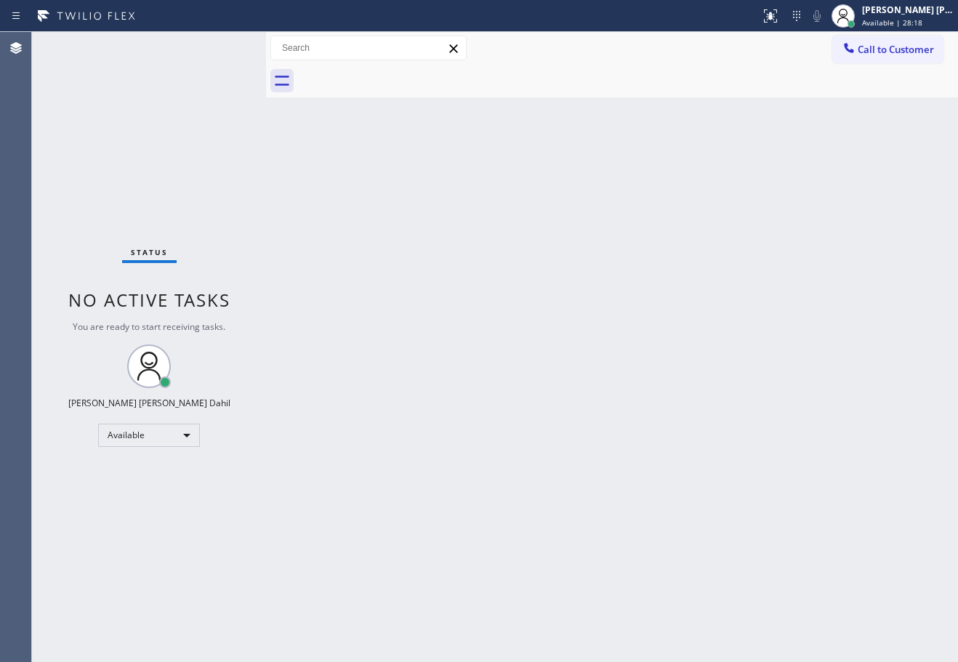
click at [183, 51] on div "Status No active tasks You are ready to start receiving tasks. [PERSON_NAME] [P…" at bounding box center [149, 347] width 234 height 630
click at [182, 51] on div "Status No active tasks You are ready to start receiving tasks. [PERSON_NAME] [P…" at bounding box center [149, 347] width 234 height 630
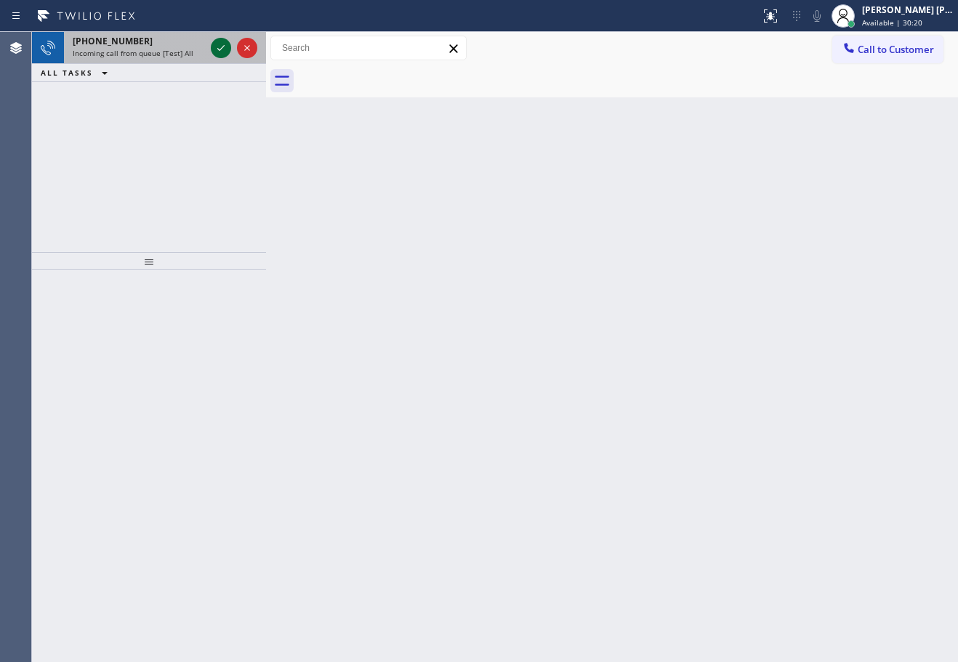
click at [226, 47] on icon at bounding box center [220, 47] width 17 height 17
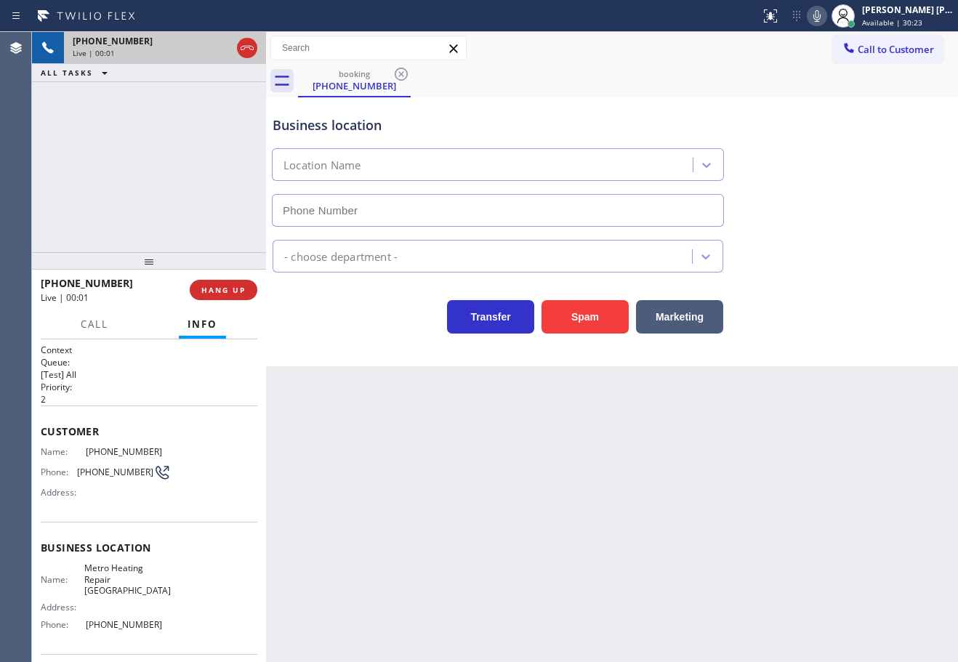
type input "[PHONE_NUMBER]"
click at [583, 325] on button "Spam" at bounding box center [584, 316] width 87 height 33
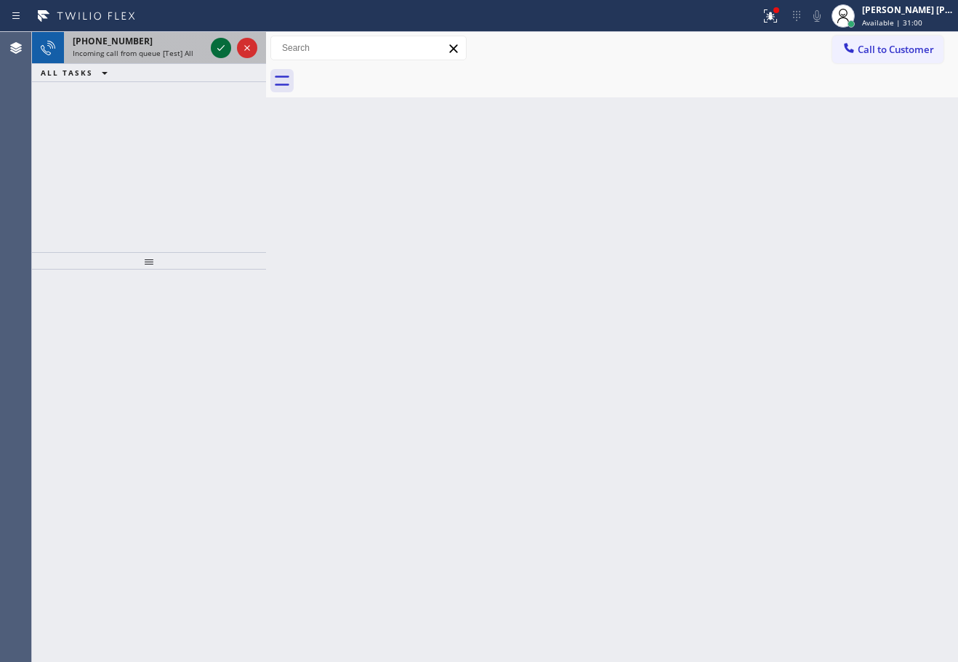
click at [222, 46] on icon at bounding box center [220, 47] width 17 height 17
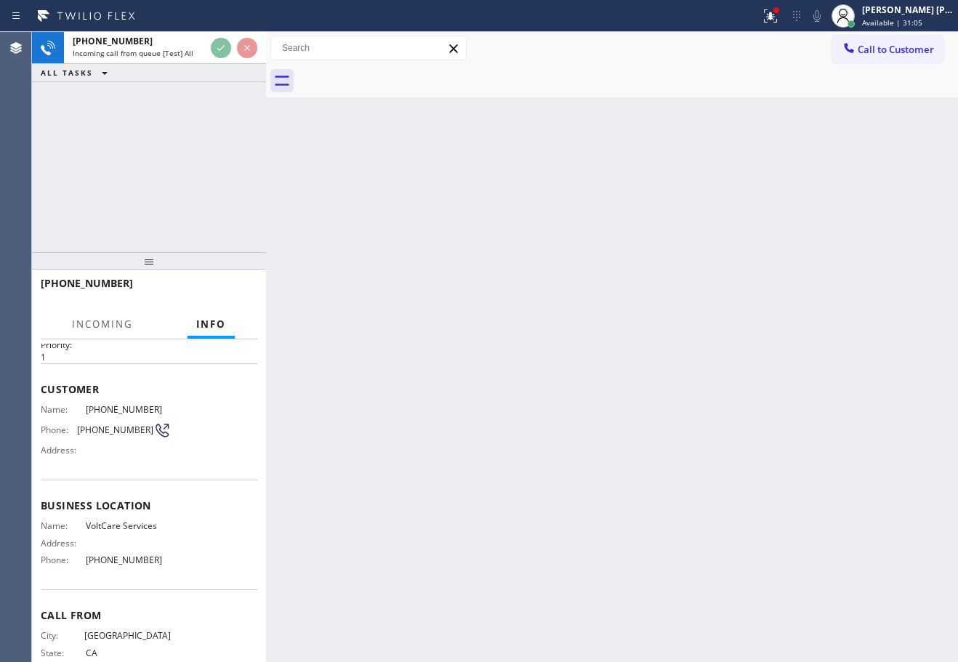
scroll to position [84, 0]
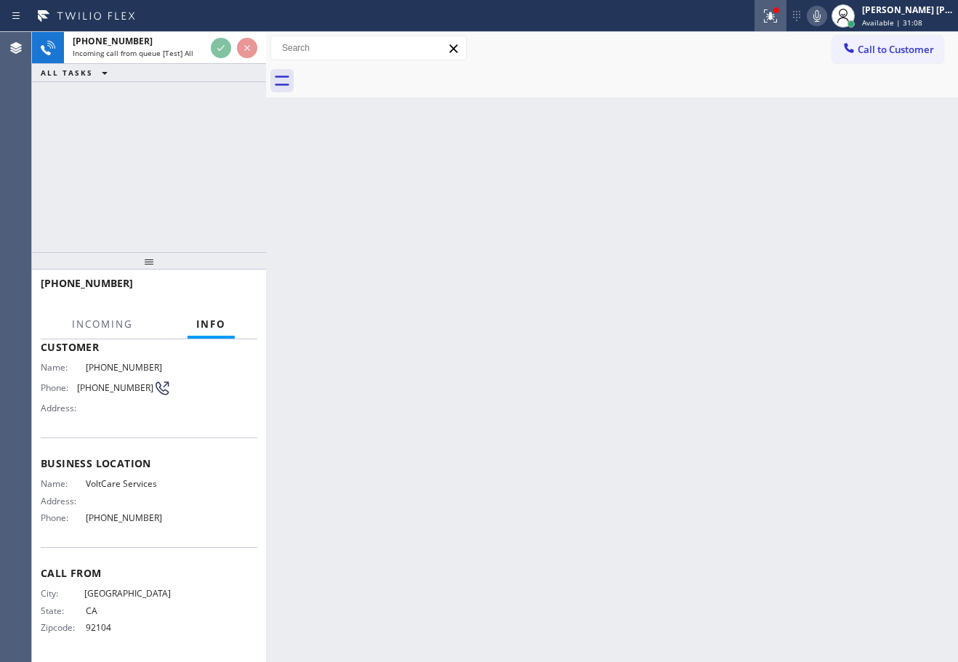
click at [779, 12] on icon at bounding box center [770, 15] width 17 height 17
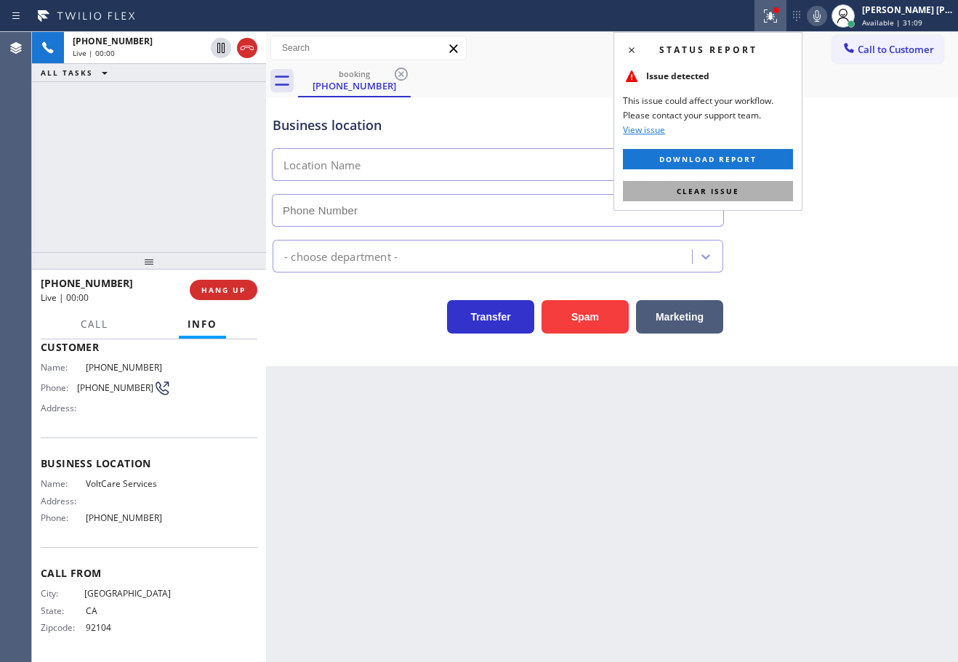
click at [765, 182] on button "Clear issue" at bounding box center [708, 191] width 170 height 20
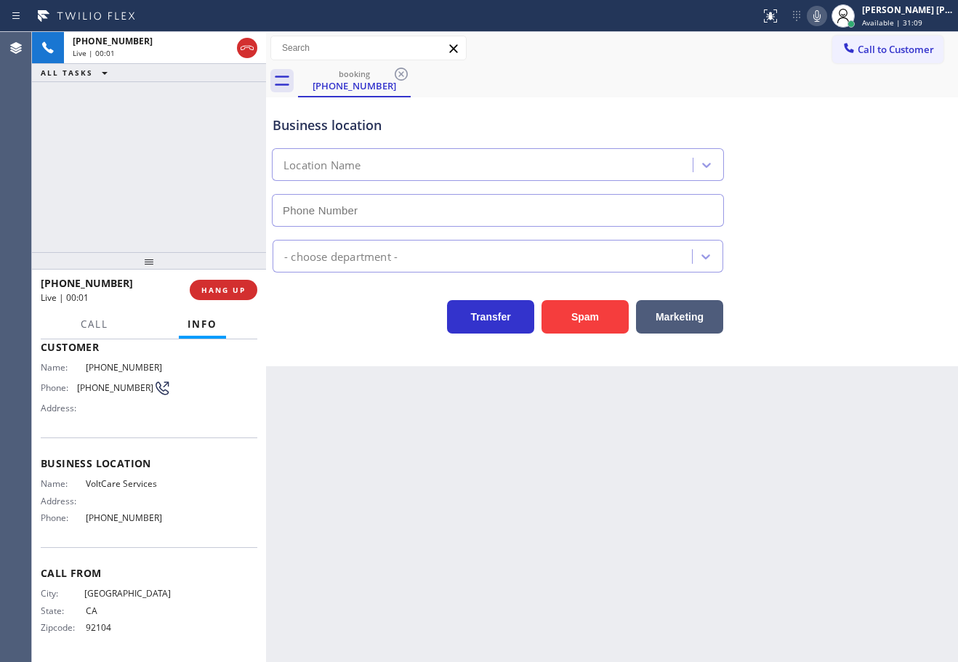
type input "[PHONE_NUMBER]"
click at [585, 320] on button "Spam" at bounding box center [584, 316] width 87 height 33
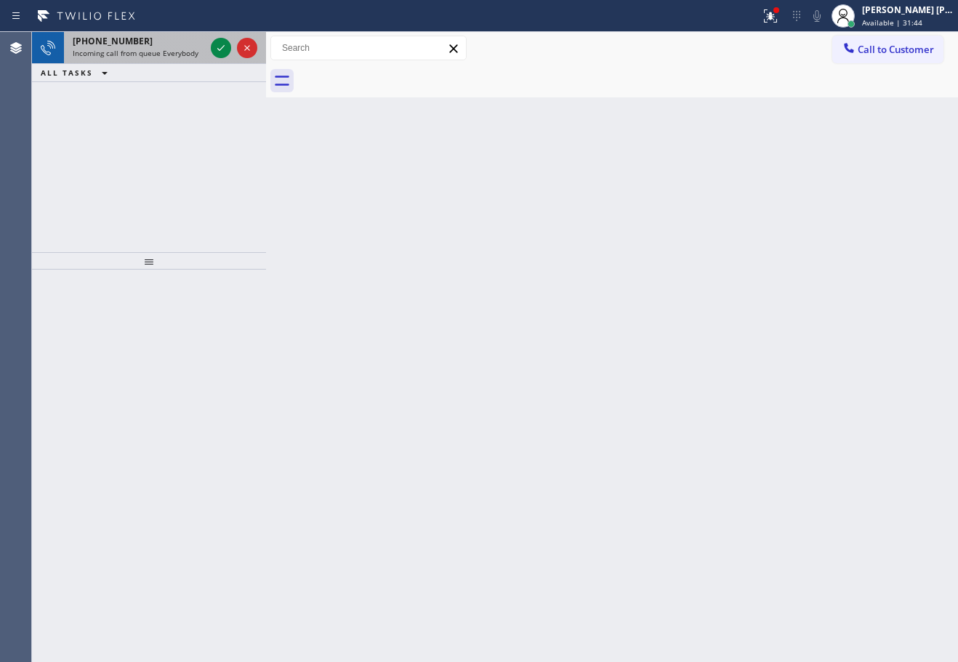
click at [131, 62] on div "[PHONE_NUMBER] Incoming call from queue Everybody" at bounding box center [136, 48] width 144 height 32
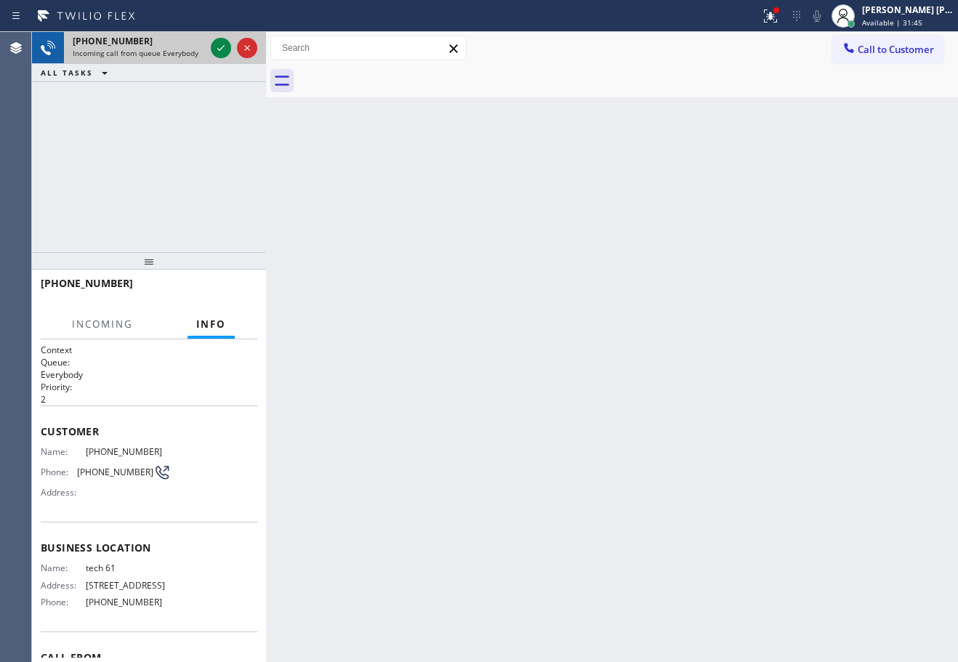
click at [131, 62] on div "[PHONE_NUMBER] Incoming call from queue Everybody" at bounding box center [136, 48] width 144 height 32
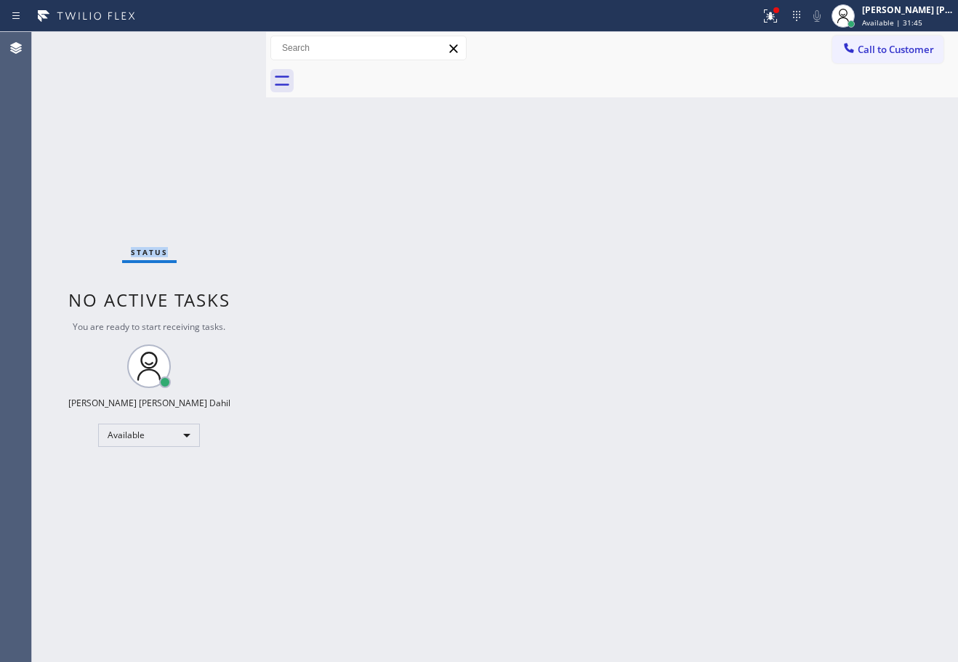
click at [131, 62] on div "Status No active tasks You are ready to start receiving tasks. [PERSON_NAME] [P…" at bounding box center [149, 347] width 234 height 630
click at [352, 234] on div "Back to Dashboard Change Sender ID Customers Technicians Select a contact Outbo…" at bounding box center [612, 347] width 692 height 630
click at [777, 22] on icon at bounding box center [770, 15] width 13 height 13
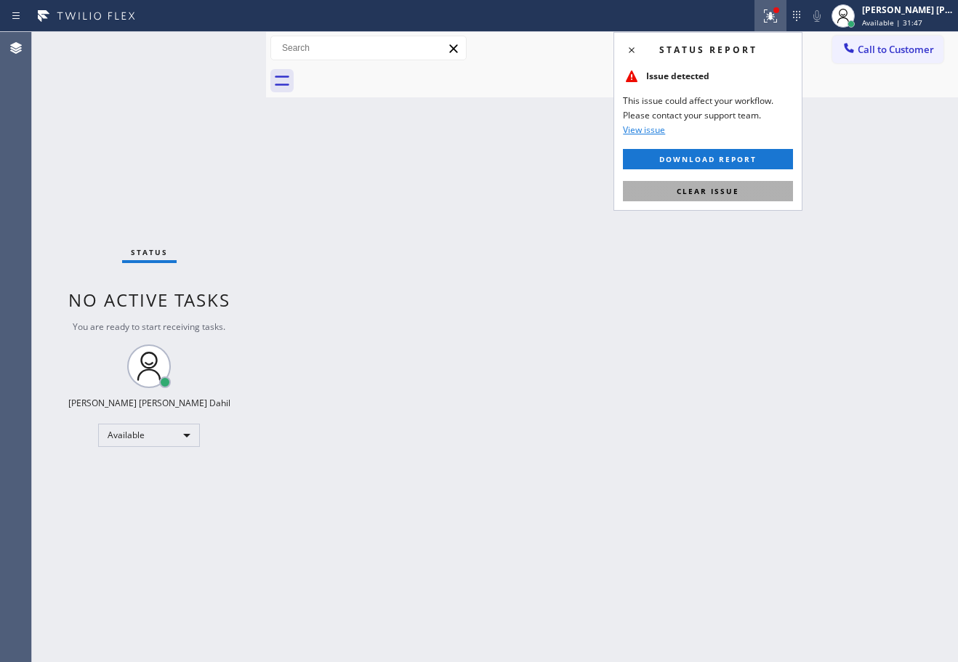
click at [770, 187] on button "Clear issue" at bounding box center [708, 191] width 170 height 20
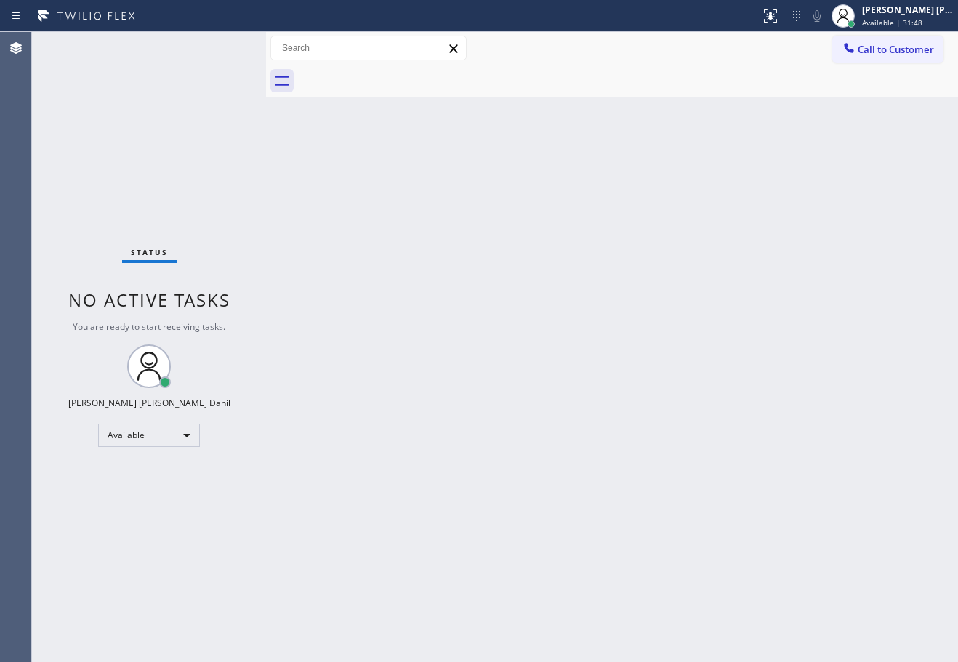
click at [727, 401] on div "Back to Dashboard Change Sender ID Customers Technicians Select a contact Outbo…" at bounding box center [612, 347] width 692 height 630
click at [138, 132] on div "Status No active tasks You are ready to start receiving tasks. [PERSON_NAME] [P…" at bounding box center [149, 347] width 234 height 630
click at [220, 46] on div "Status No active tasks You are ready to start receiving tasks. [PERSON_NAME] [P…" at bounding box center [149, 347] width 234 height 630
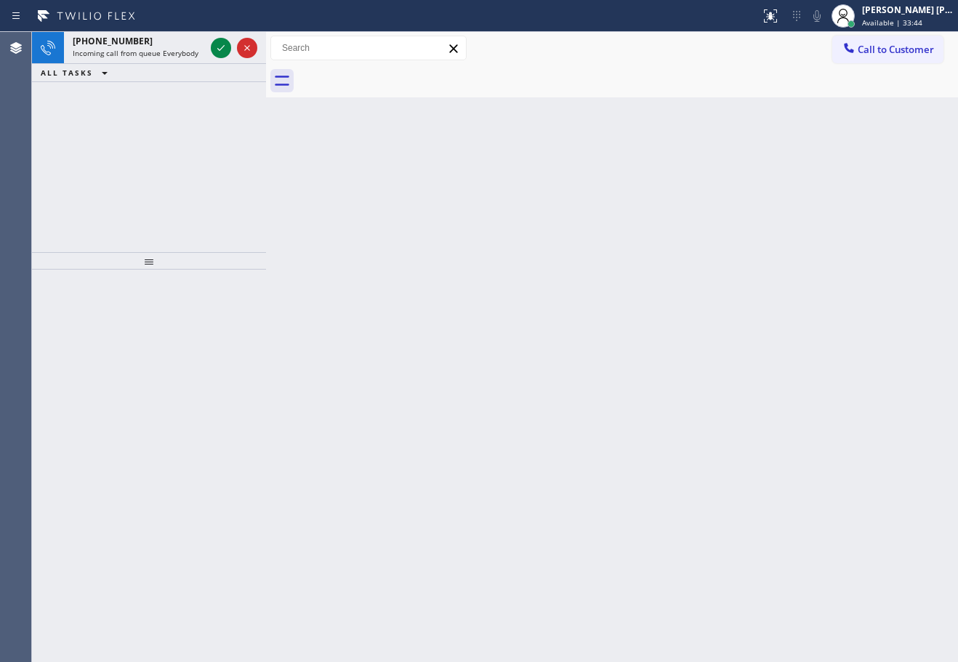
click at [220, 46] on icon at bounding box center [220, 47] width 17 height 17
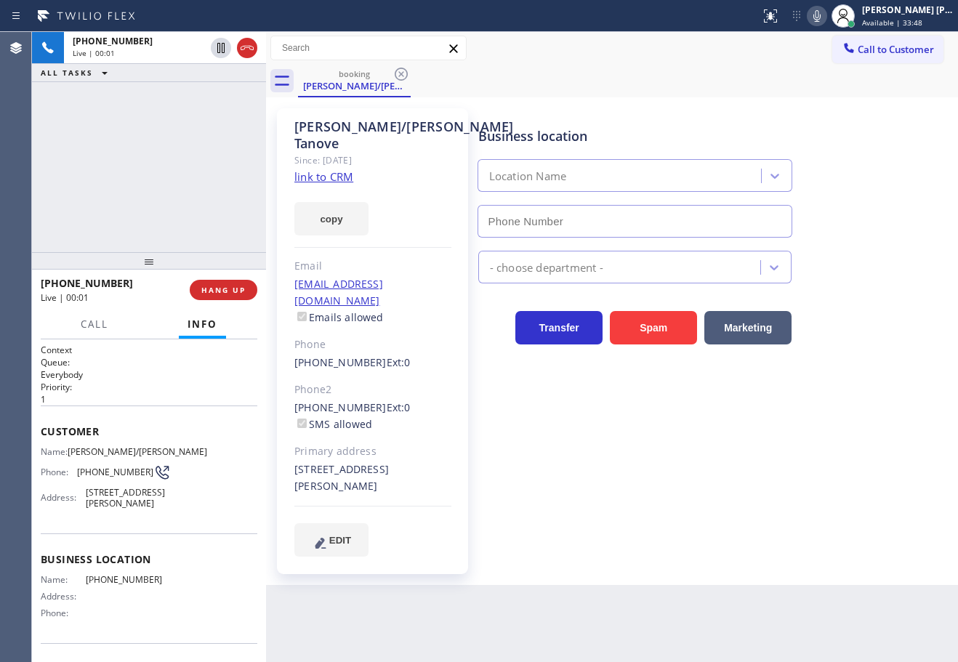
scroll to position [107, 0]
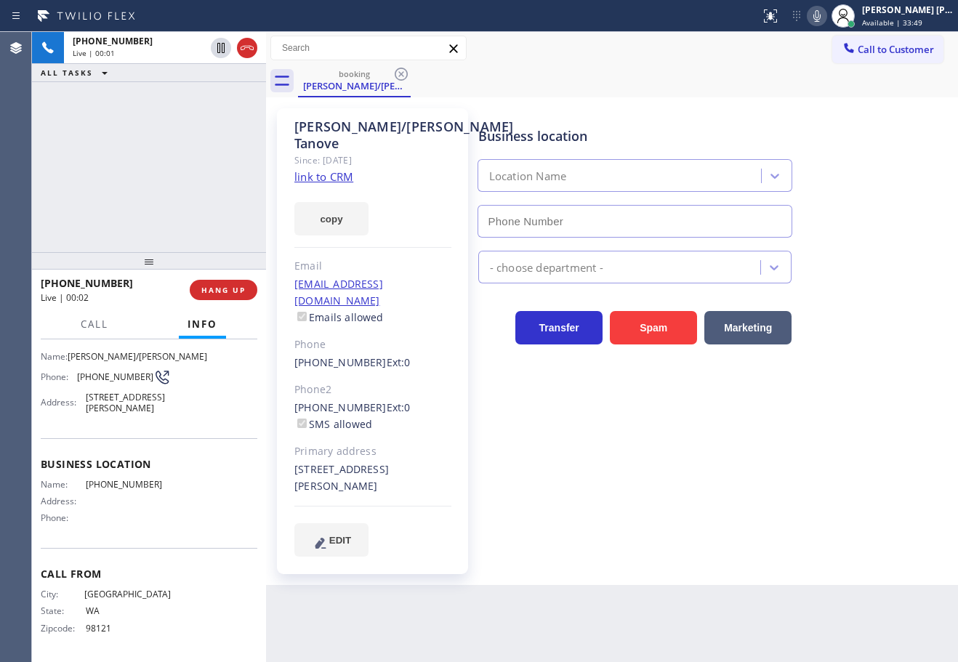
click at [337, 169] on link "link to CRM" at bounding box center [323, 176] width 59 height 15
click at [873, 265] on div "- choose department -" at bounding box center [714, 264] width 479 height 39
click at [825, 17] on icon at bounding box center [816, 15] width 17 height 17
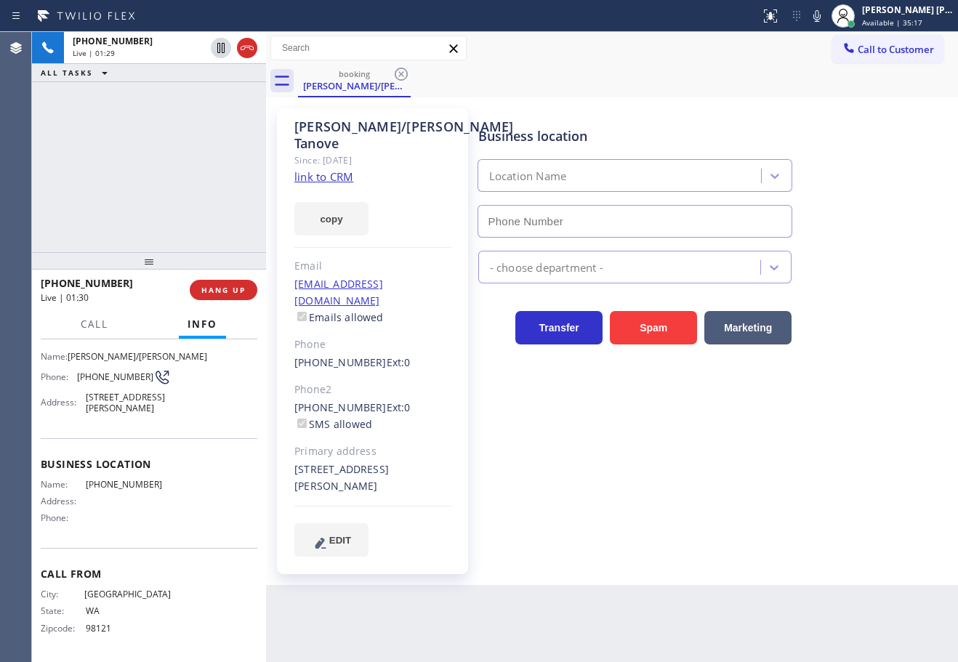
click at [804, 49] on div "Call to Customer Outbound call Location Search location Your caller id phone nu…" at bounding box center [612, 48] width 692 height 25
drag, startPoint x: 138, startPoint y: 136, endPoint x: 181, endPoint y: 113, distance: 48.8
click at [166, 124] on div "[PHONE_NUMBER] Live | 01:30 ALL TASKS ALL TASKS ACTIVE TASKS TASKS IN WRAP UP" at bounding box center [149, 142] width 234 height 220
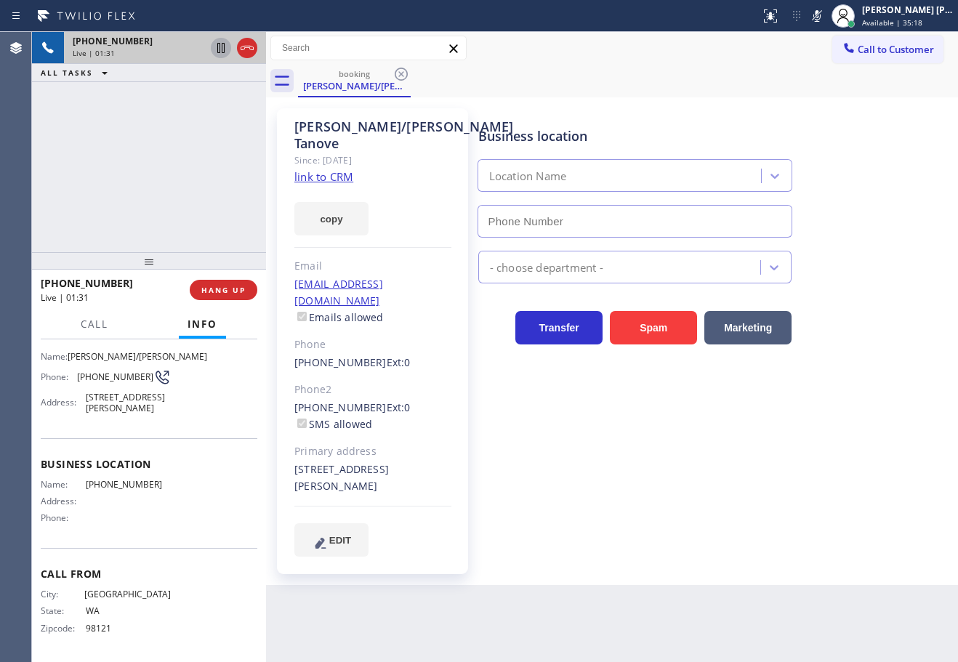
click at [217, 49] on icon at bounding box center [220, 48] width 7 height 10
click at [224, 45] on icon at bounding box center [221, 48] width 10 height 10
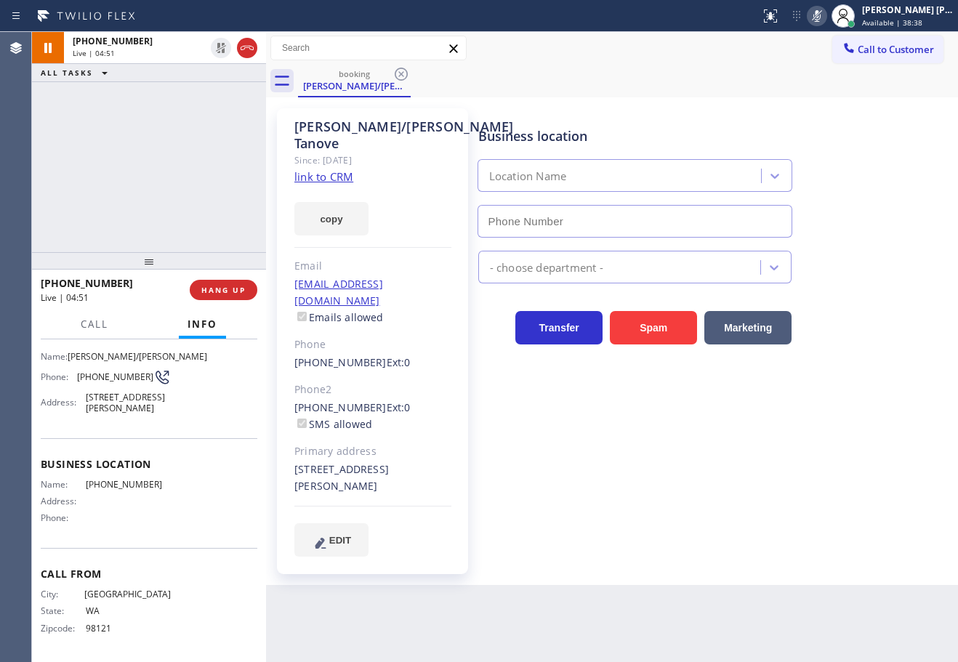
click at [825, 19] on icon at bounding box center [816, 15] width 17 height 17
click at [829, 44] on div "Call to Customer Outbound call Location Search location Your caller id phone nu…" at bounding box center [612, 48] width 692 height 25
click at [825, 11] on icon at bounding box center [816, 15] width 17 height 17
click at [825, 12] on icon at bounding box center [816, 15] width 17 height 17
click at [171, 121] on div "[PHONE_NUMBER] Live | 05:14 ALL TASKS ALL TASKS ACTIVE TASKS TASKS IN WRAP UP" at bounding box center [149, 142] width 234 height 220
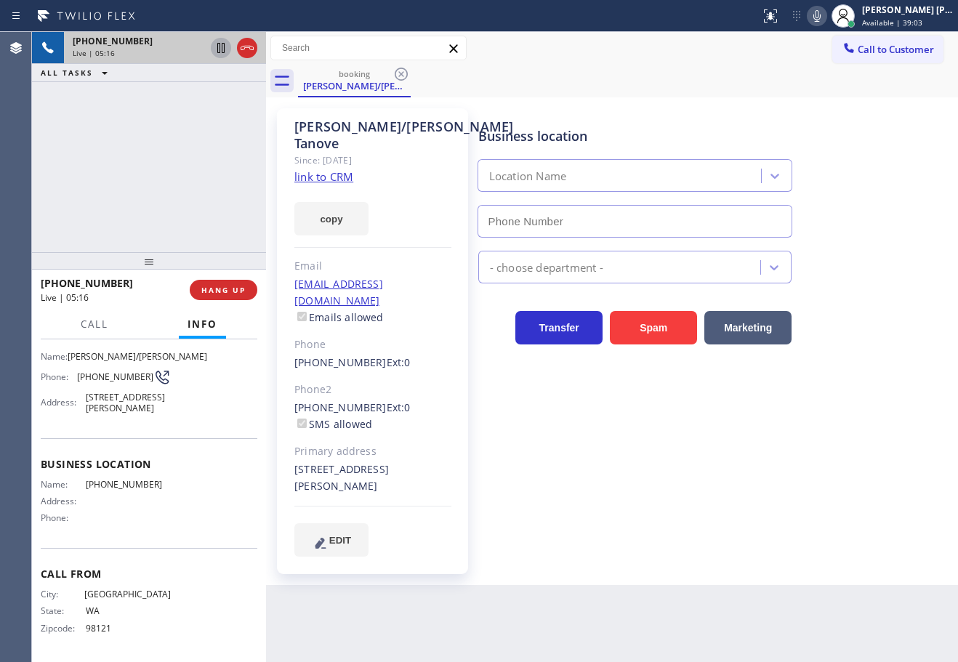
click at [218, 49] on icon at bounding box center [220, 48] width 7 height 10
click at [825, 13] on icon at bounding box center [816, 15] width 17 height 17
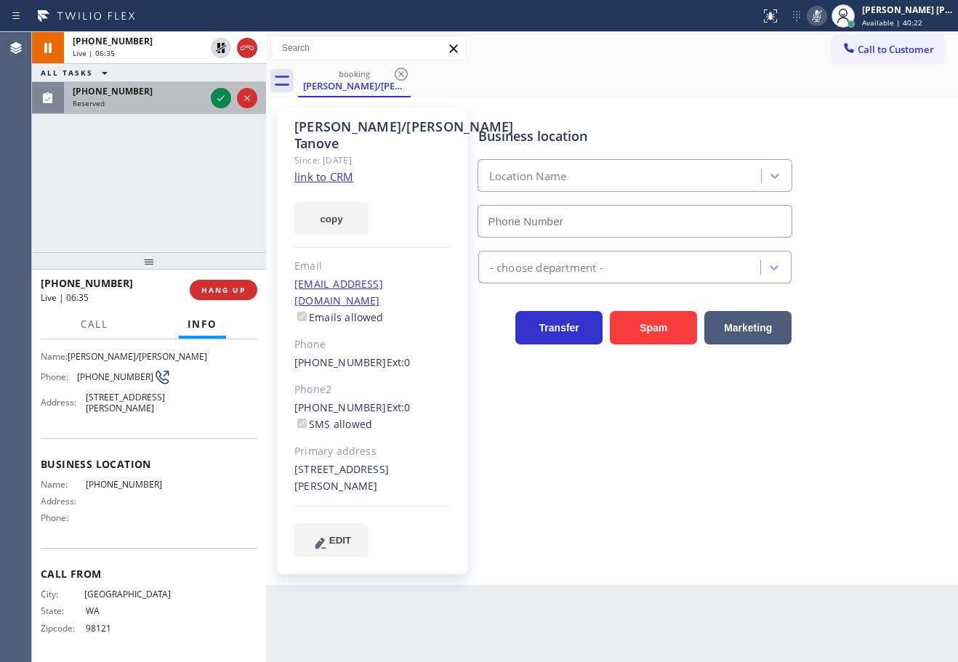
drag, startPoint x: 174, startPoint y: 108, endPoint x: 204, endPoint y: 100, distance: 30.8
click at [176, 108] on div "[PHONE_NUMBER] Reserved" at bounding box center [136, 98] width 144 height 32
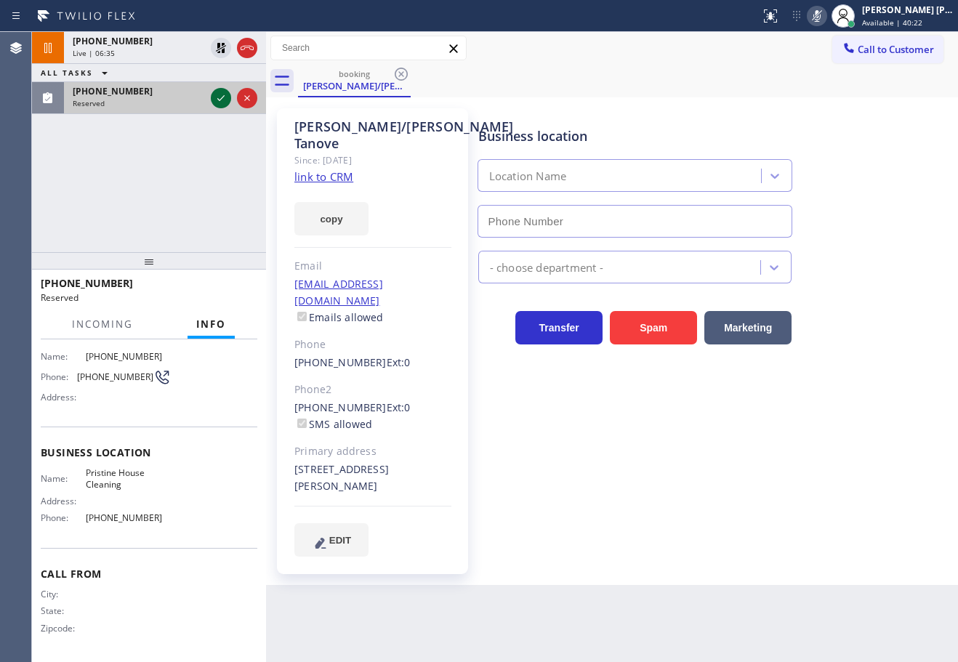
click at [216, 95] on icon at bounding box center [220, 97] width 17 height 17
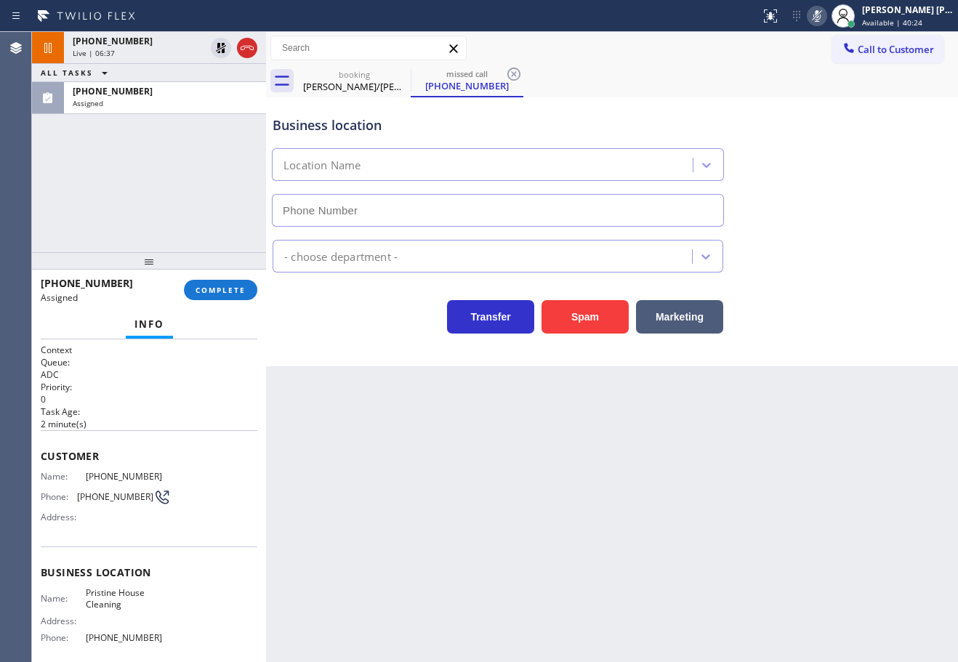
type input "[PHONE_NUMBER]"
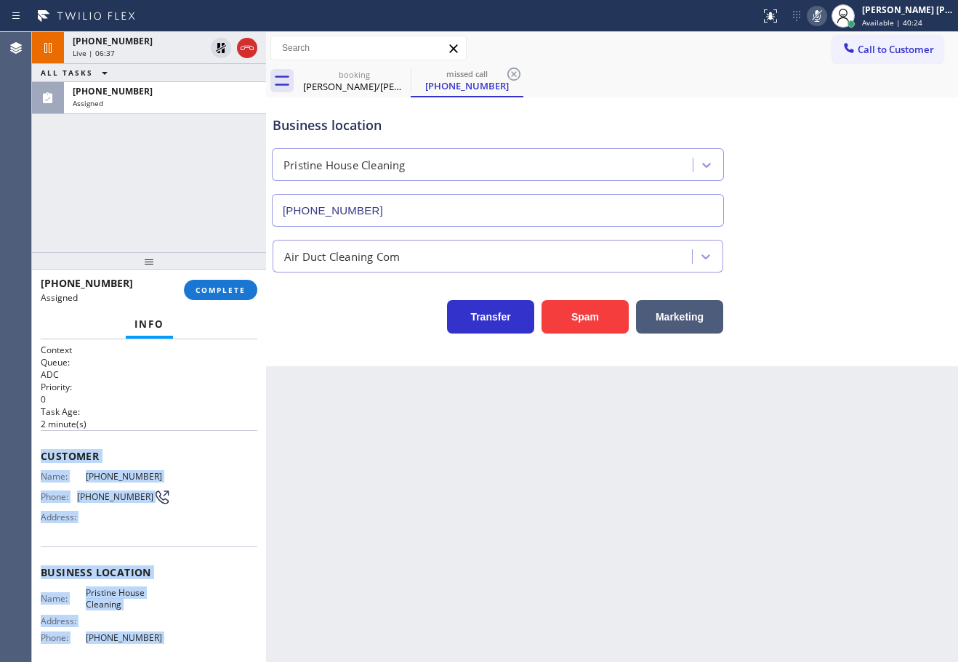
scroll to position [120, 0]
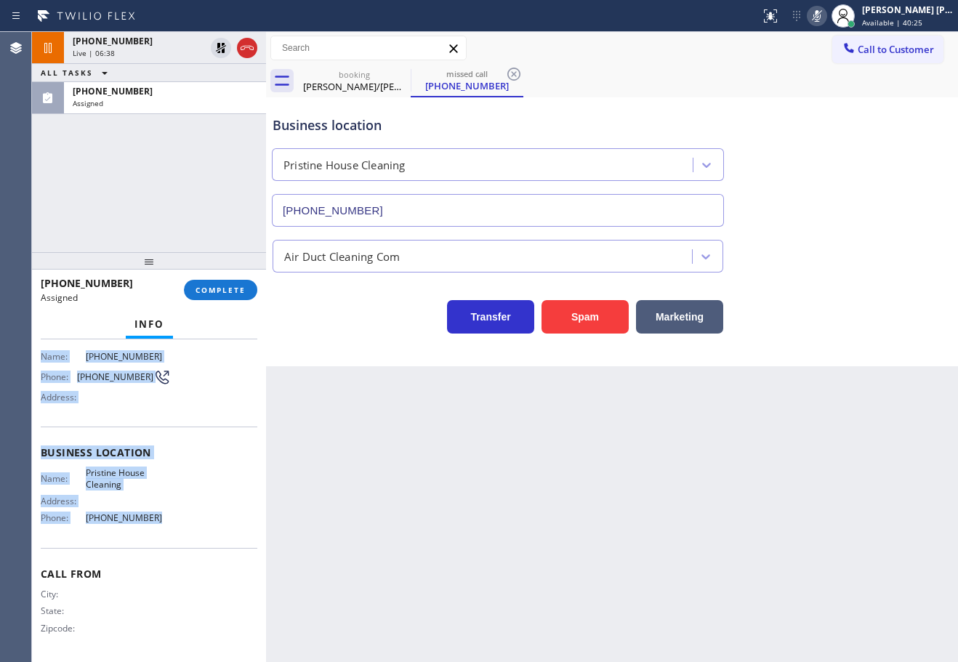
drag, startPoint x: 116, startPoint y: 643, endPoint x: 161, endPoint y: 520, distance: 131.5
click at [161, 520] on div "Context Queue: ADC Priority: 0 Task Age: [DEMOGRAPHIC_DATA] minute(s) Customer …" at bounding box center [149, 500] width 234 height 323
copy div "Customer Name: [PHONE_NUMBER] Phone: [PHONE_NUMBER] Address: Business location …"
click at [222, 293] on span "COMPLETE" at bounding box center [220, 290] width 50 height 10
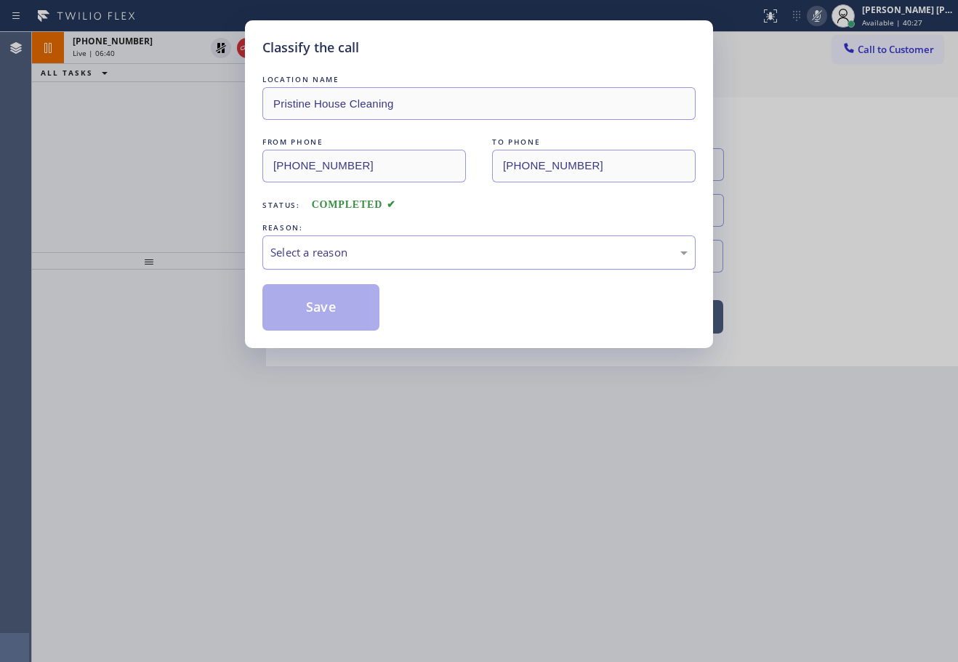
click at [326, 257] on div "Select a reason" at bounding box center [478, 252] width 417 height 17
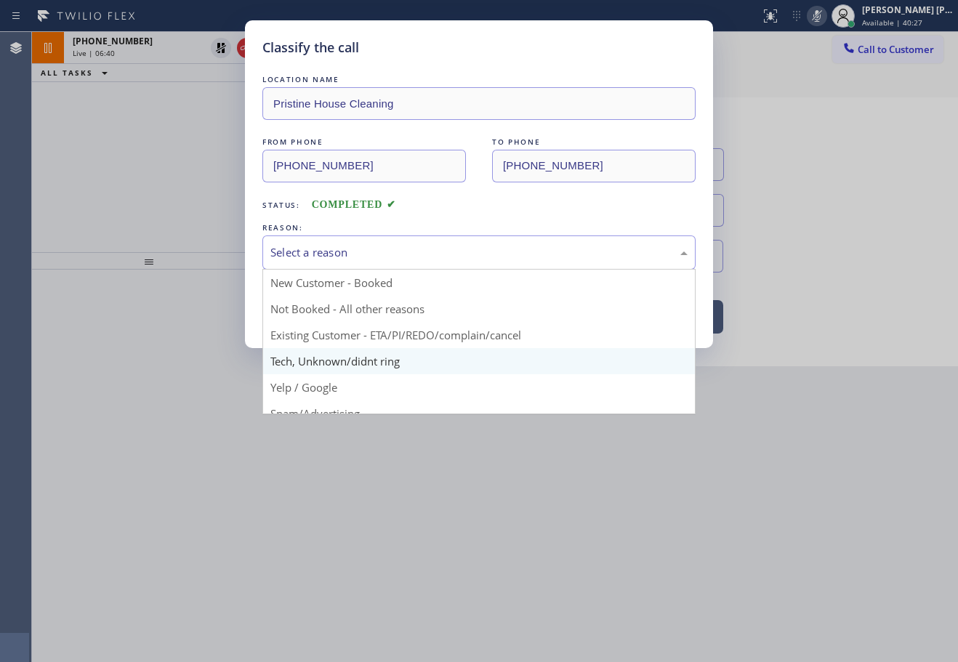
drag, startPoint x: 343, startPoint y: 368, endPoint x: 329, endPoint y: 331, distance: 40.2
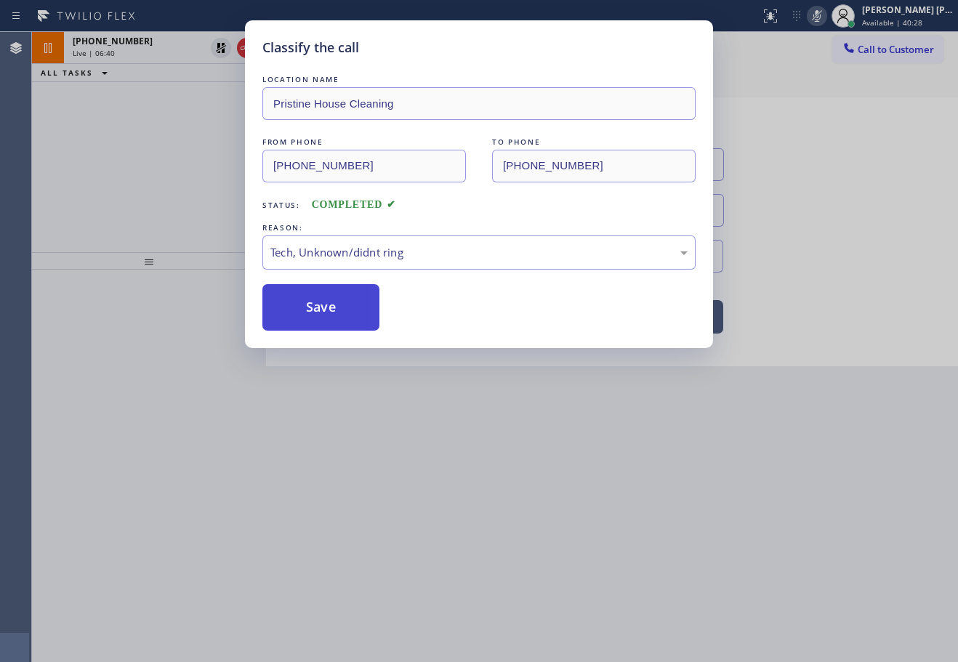
click at [326, 321] on button "Save" at bounding box center [320, 307] width 117 height 47
click at [326, 320] on button "Save" at bounding box center [320, 307] width 117 height 47
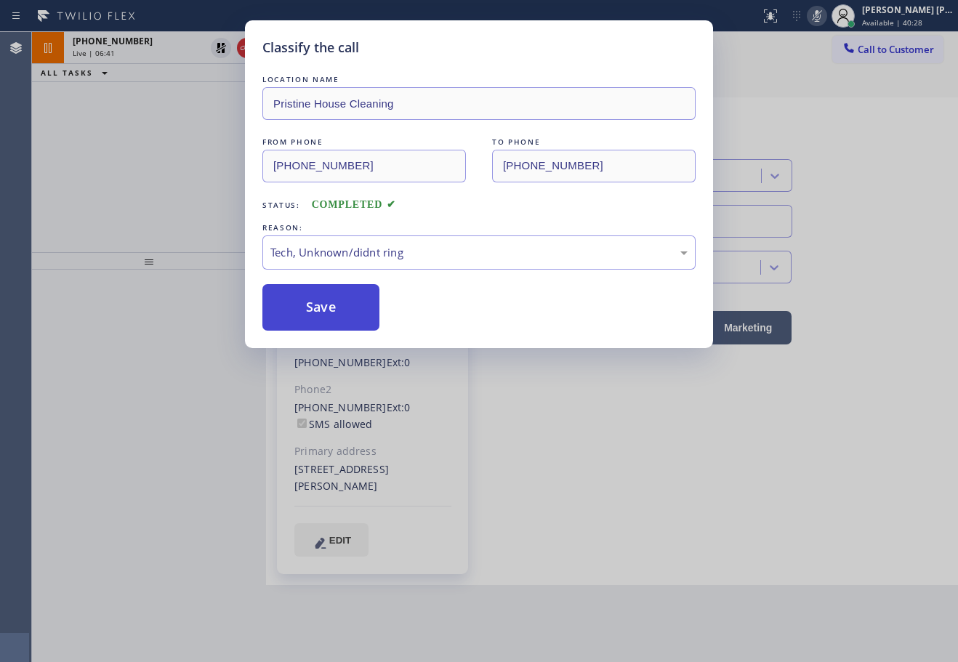
click at [326, 318] on button "Save" at bounding box center [320, 307] width 117 height 47
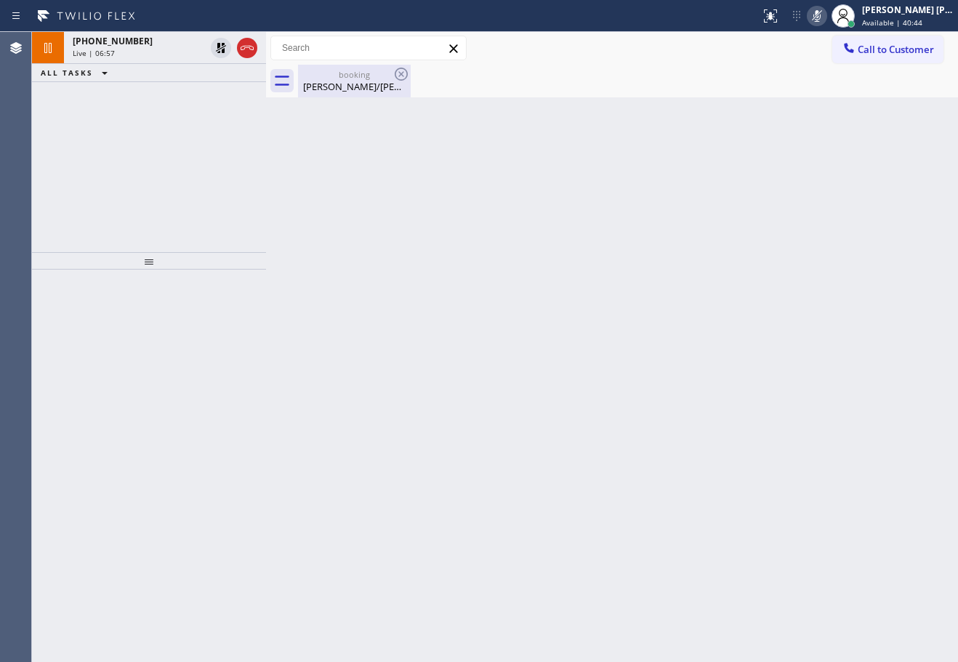
click at [329, 89] on div "[PERSON_NAME]/[PERSON_NAME]" at bounding box center [354, 86] width 110 height 13
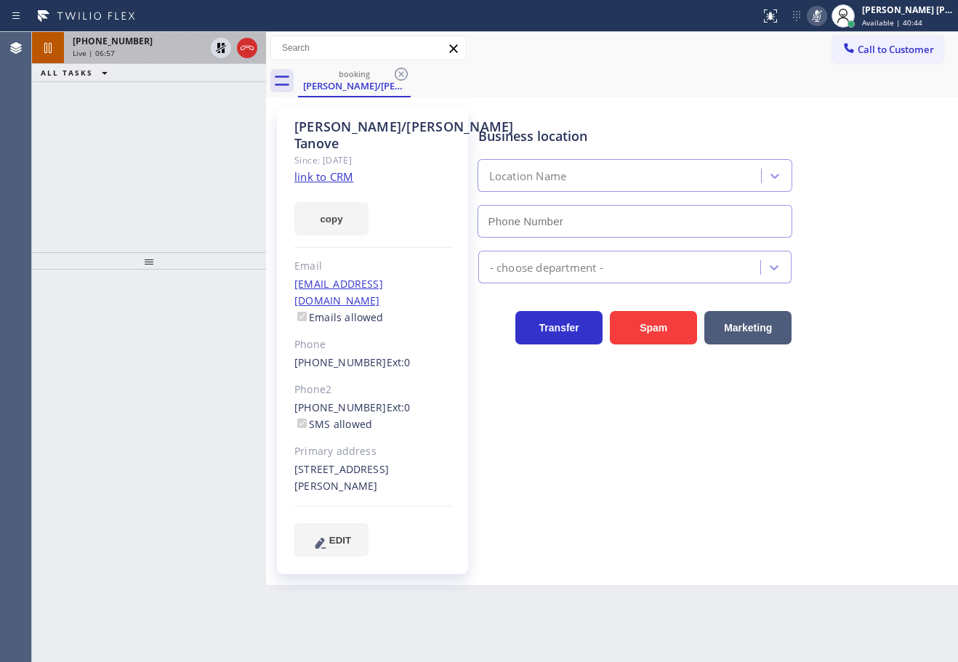
click at [191, 57] on div "Live | 06:57" at bounding box center [139, 53] width 132 height 10
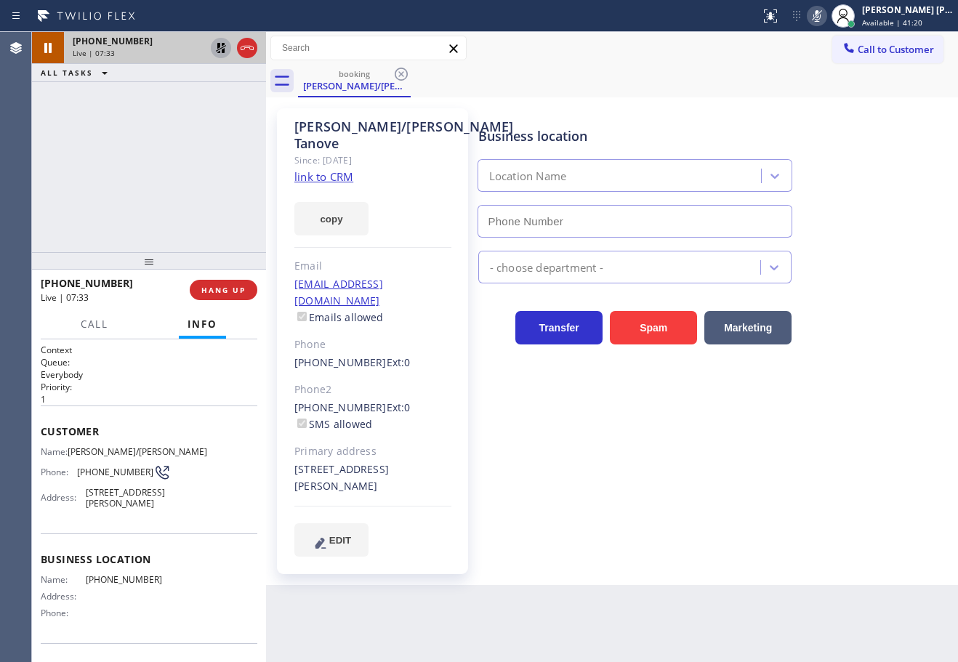
click at [217, 48] on icon at bounding box center [220, 47] width 17 height 17
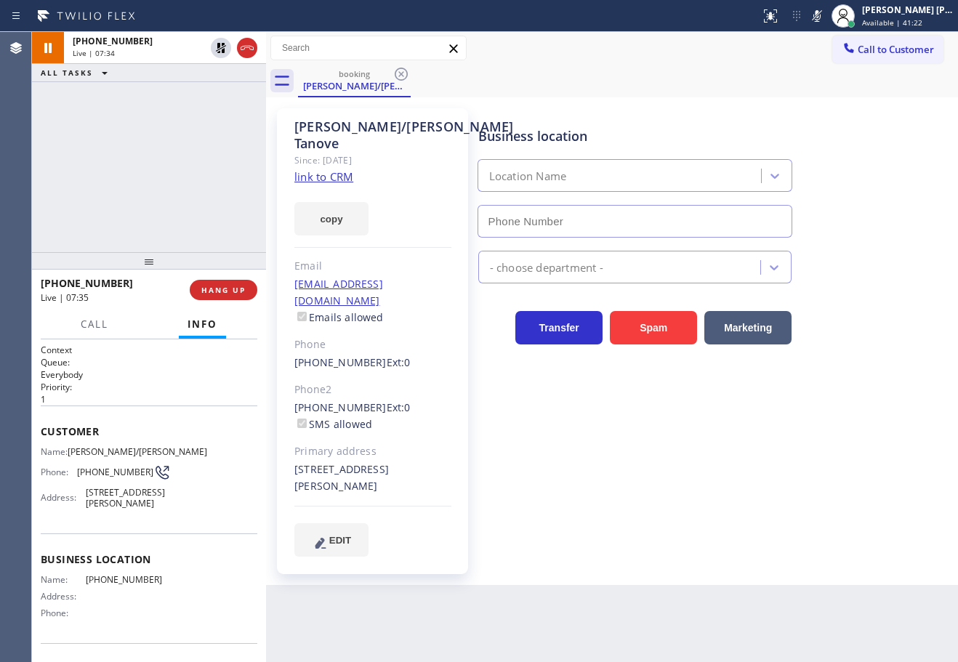
drag, startPoint x: 836, startPoint y: 15, endPoint x: 829, endPoint y: 28, distance: 15.3
click at [825, 15] on icon at bounding box center [816, 15] width 17 height 17
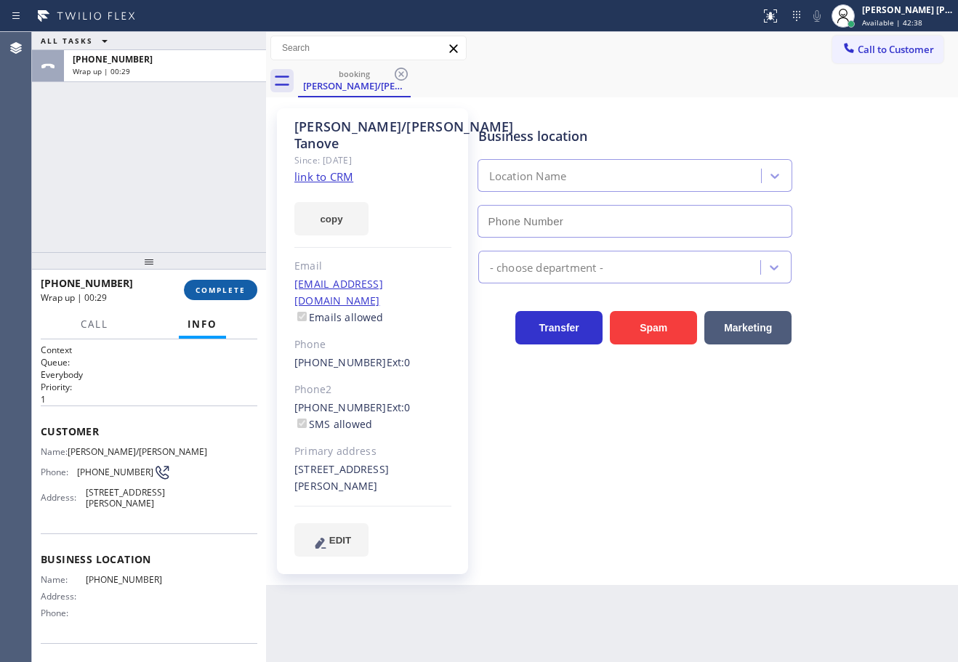
click at [227, 299] on button "COMPLETE" at bounding box center [220, 290] width 73 height 20
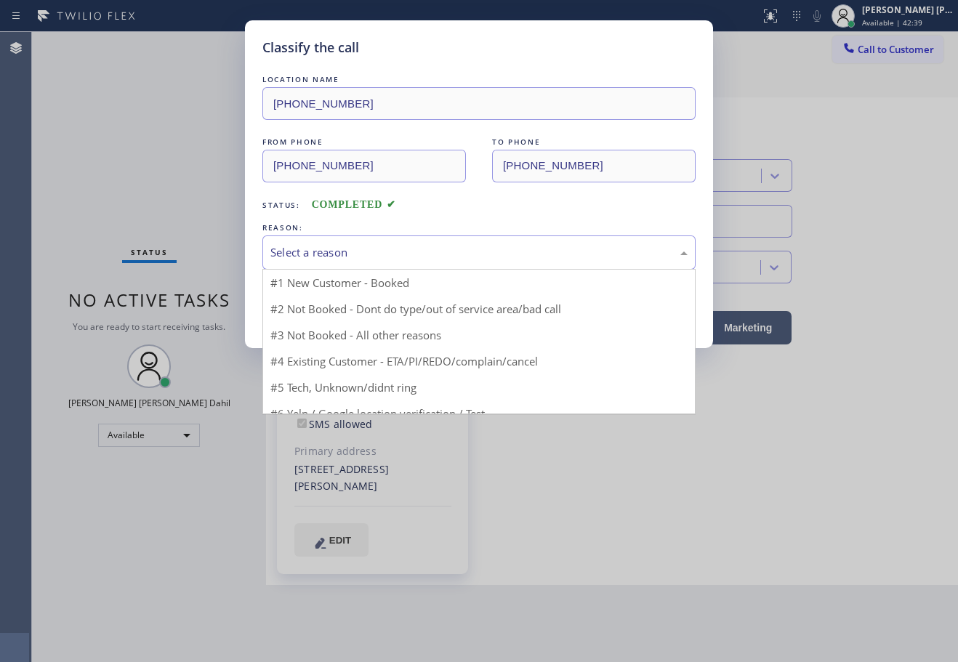
click at [349, 248] on div "Select a reason" at bounding box center [478, 252] width 417 height 17
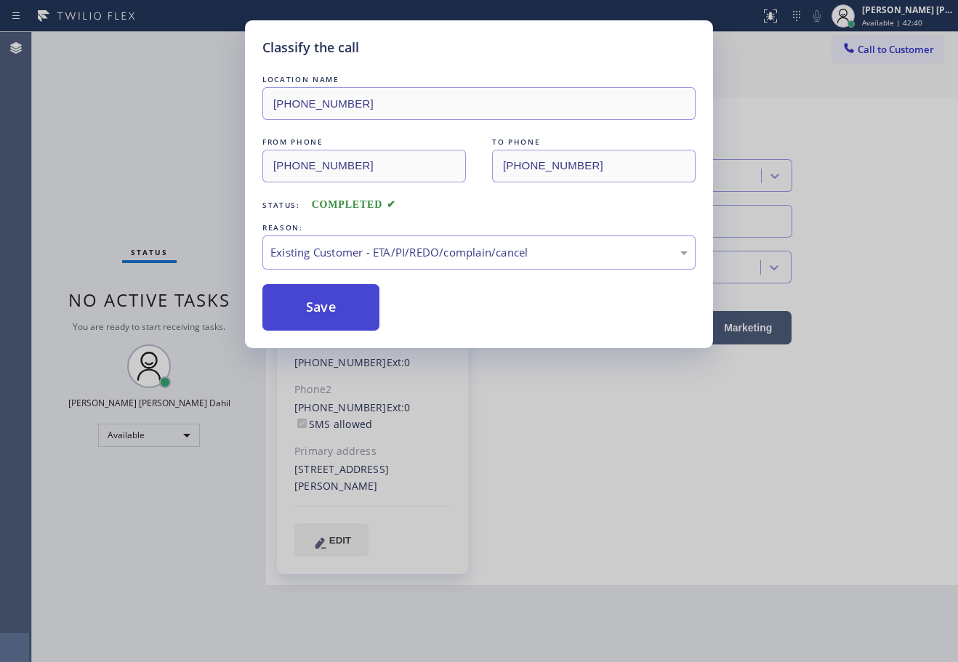
click at [297, 305] on button "Save" at bounding box center [320, 307] width 117 height 47
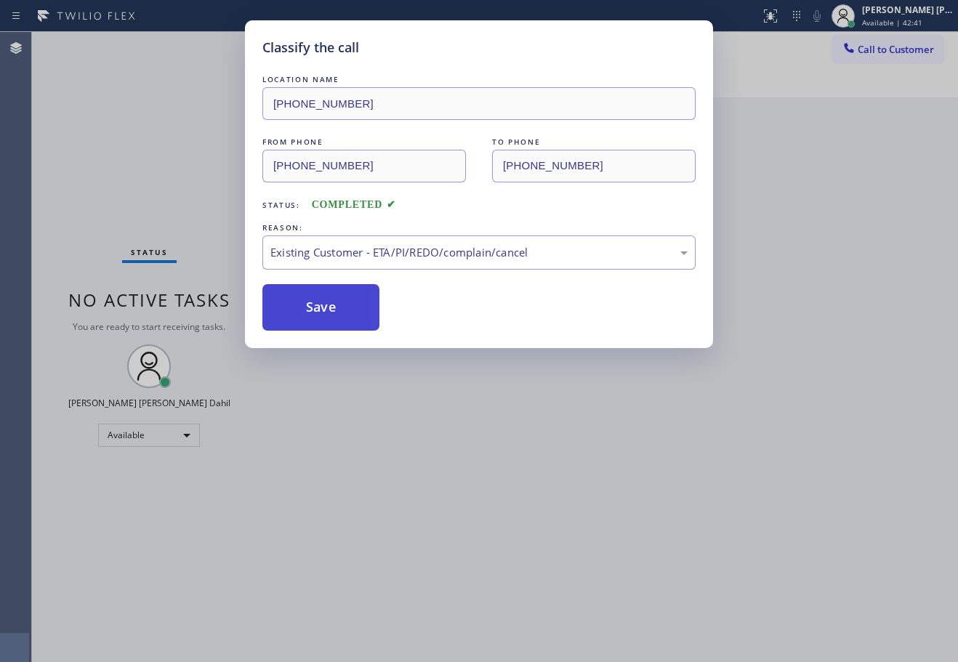
click at [297, 305] on button "Save" at bounding box center [320, 307] width 117 height 47
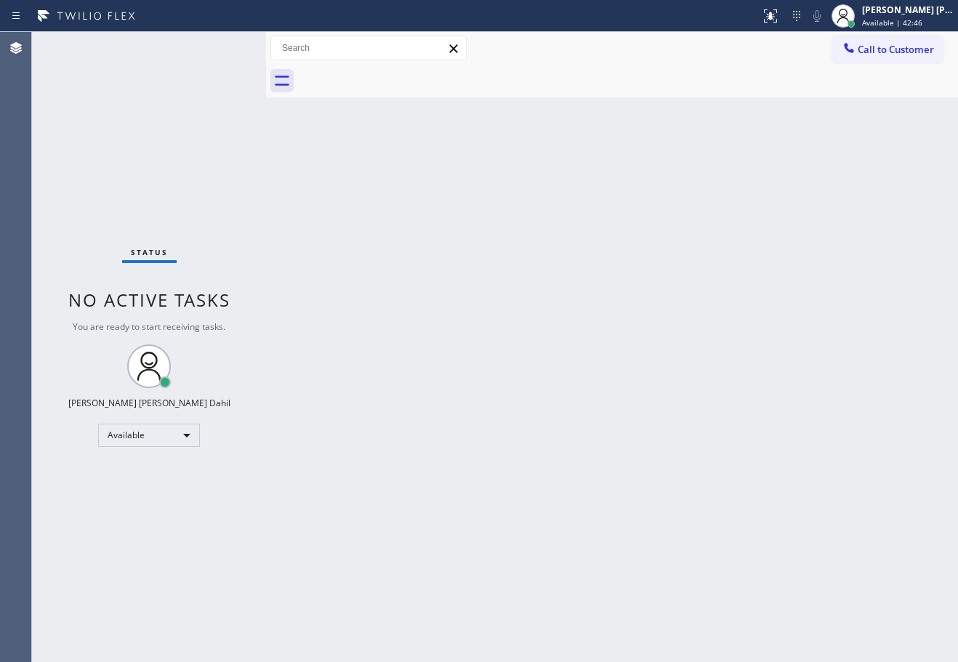
drag, startPoint x: 294, startPoint y: 308, endPoint x: 357, endPoint y: 372, distance: 89.4
click at [331, 347] on div "Back to Dashboard Change Sender ID Customers Technicians Select a contact Outbo…" at bounding box center [612, 347] width 692 height 630
drag, startPoint x: 868, startPoint y: 504, endPoint x: 884, endPoint y: 576, distance: 74.6
click at [867, 504] on div "Back to Dashboard Change Sender ID Customers Technicians Select a contact Outbo…" at bounding box center [612, 347] width 692 height 630
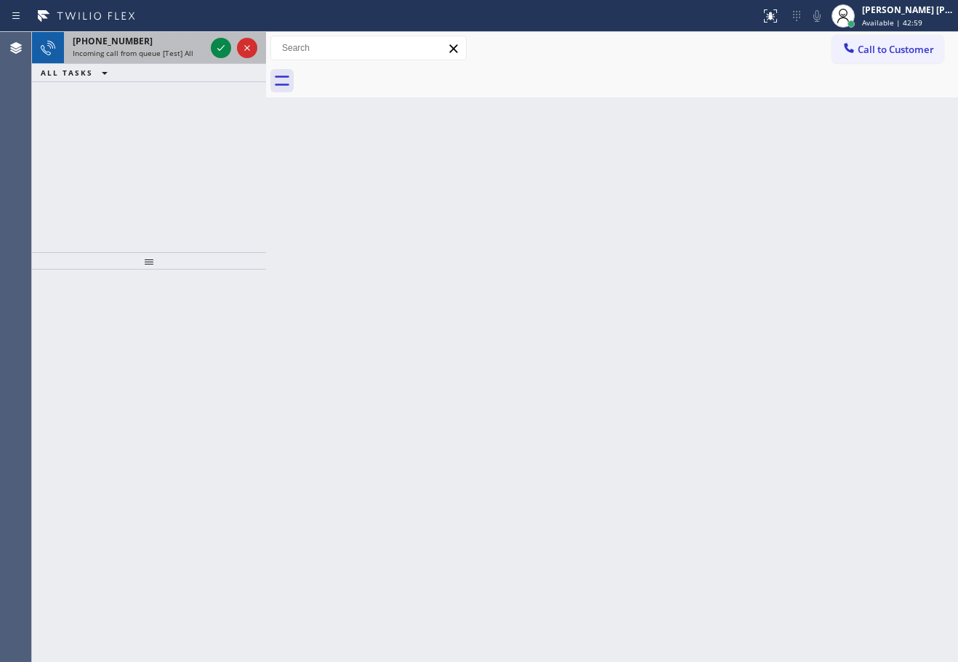
click at [189, 51] on span "Incoming call from queue [Test] All" at bounding box center [133, 53] width 121 height 10
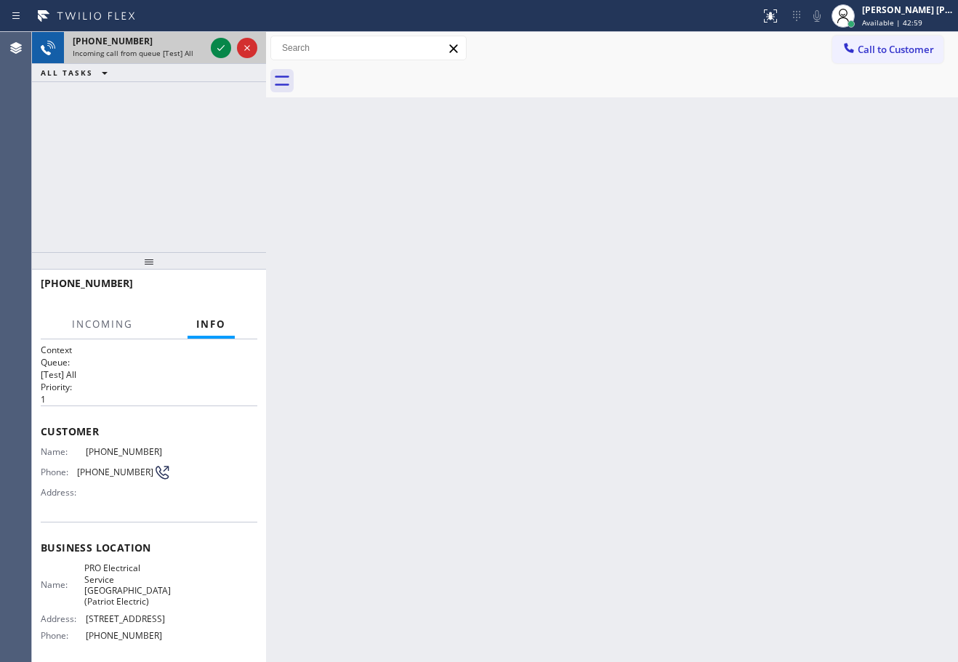
click at [189, 51] on span "Incoming call from queue [Test] All" at bounding box center [133, 53] width 121 height 10
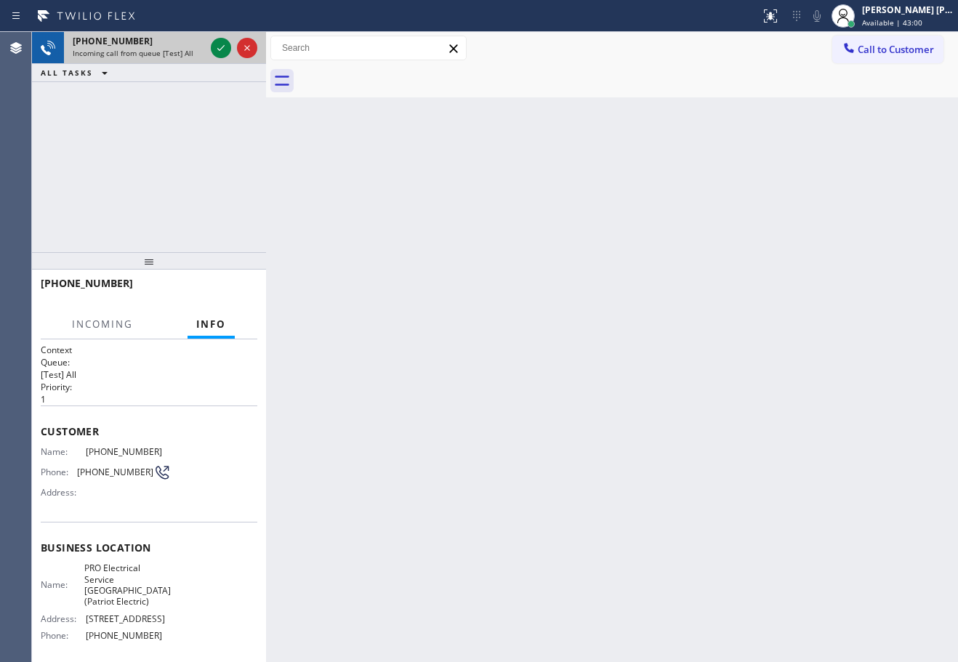
click at [189, 51] on span "Incoming call from queue [Test] All" at bounding box center [133, 53] width 121 height 10
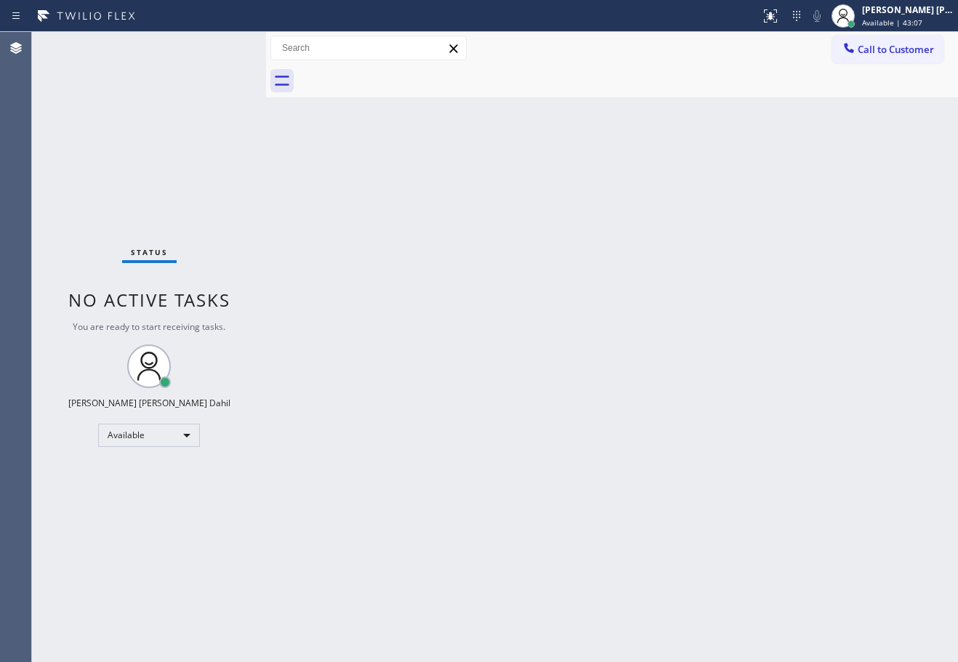
click at [569, 390] on div "Back to Dashboard Change Sender ID Customers Technicians Select a contact Outbo…" at bounding box center [612, 347] width 692 height 630
click at [503, 86] on div at bounding box center [628, 81] width 660 height 33
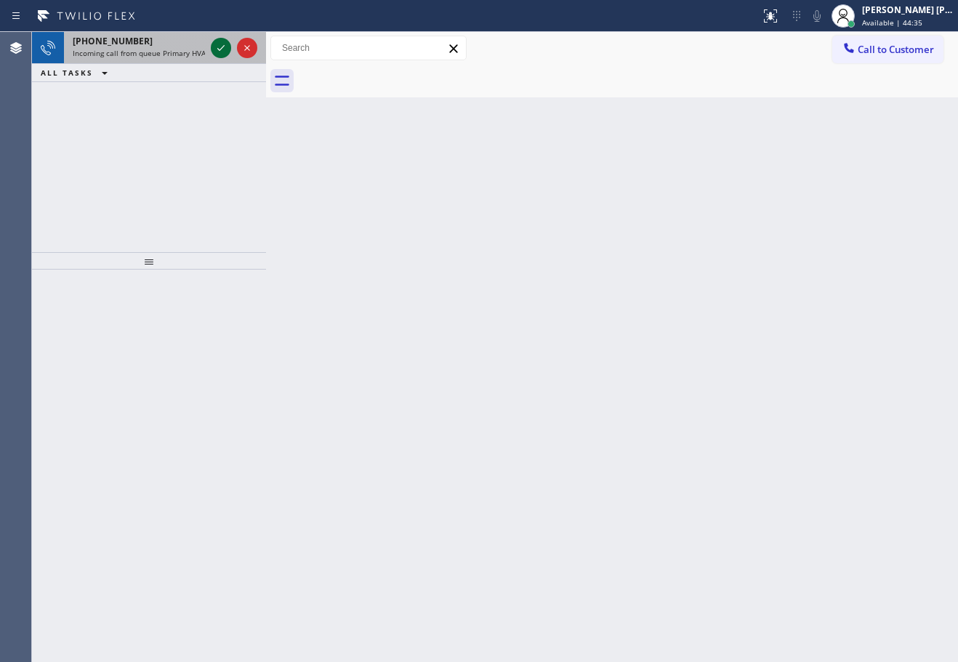
click at [222, 47] on icon at bounding box center [220, 47] width 17 height 17
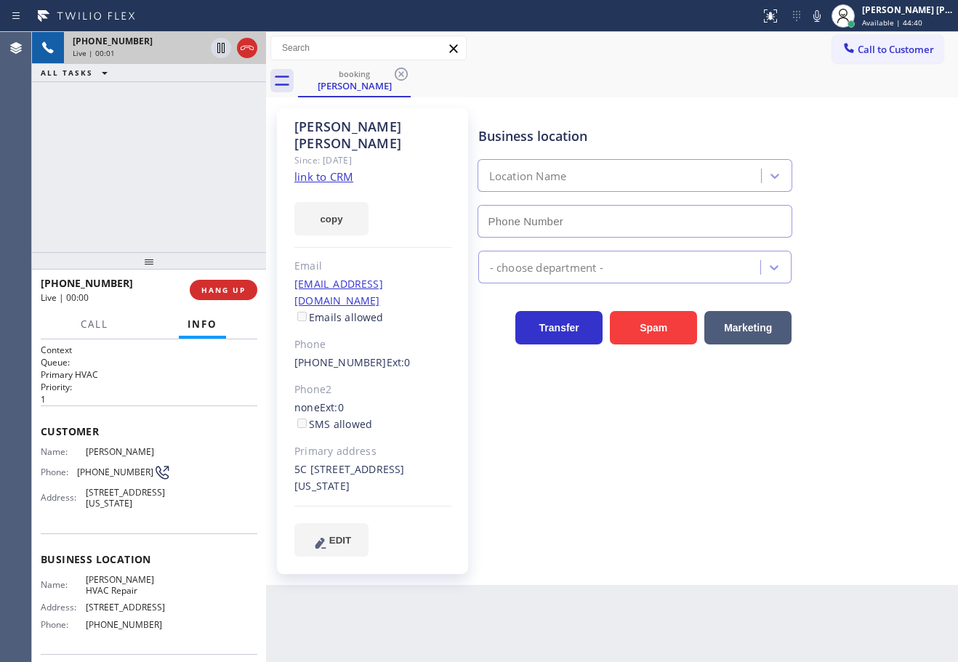
type input "[PHONE_NUMBER]"
click at [335, 169] on link "link to CRM" at bounding box center [323, 176] width 59 height 15
drag, startPoint x: 208, startPoint y: 143, endPoint x: 207, endPoint y: 134, distance: 8.8
click at [207, 141] on div "[PHONE_NUMBER] Live | 01:37 ALL TASKS ALL TASKS ACTIVE TASKS TASKS IN WRAP UP" at bounding box center [149, 142] width 234 height 220
click at [223, 49] on icon at bounding box center [220, 47] width 17 height 17
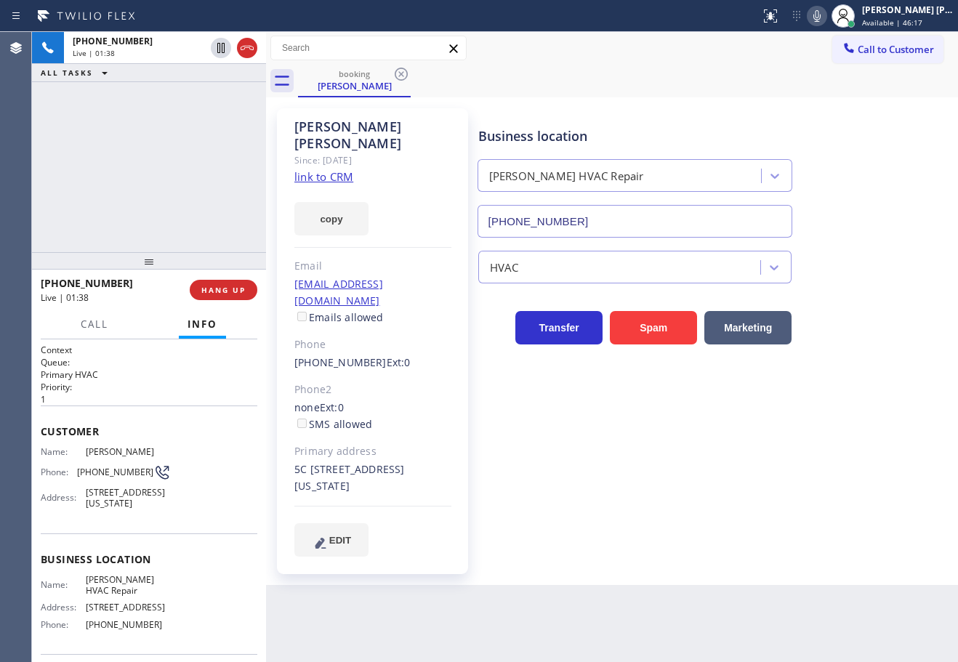
click at [825, 20] on icon at bounding box center [816, 15] width 17 height 17
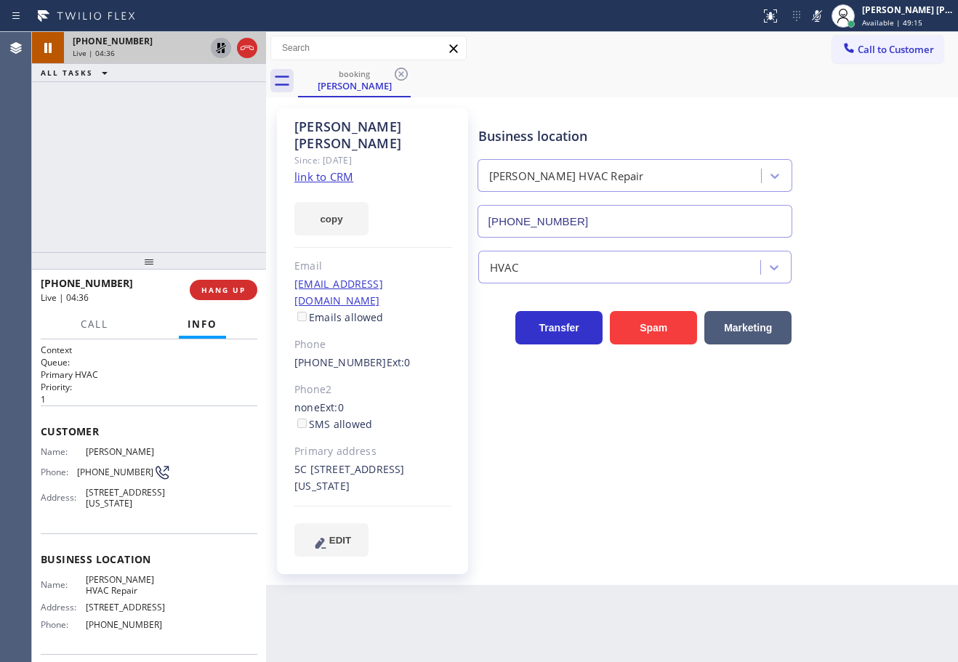
click at [222, 49] on icon at bounding box center [221, 48] width 10 height 10
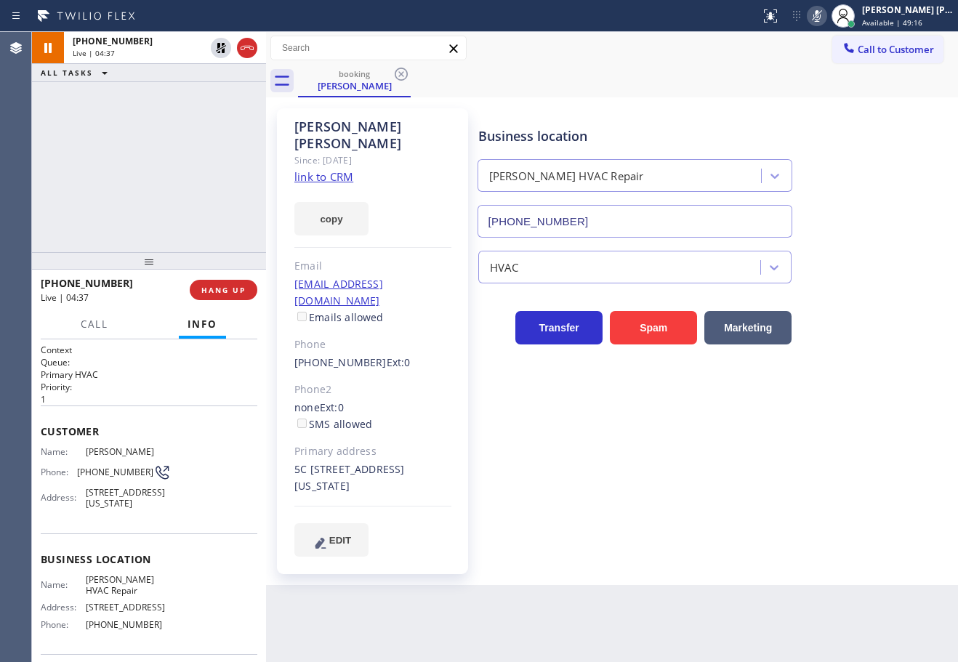
click at [825, 17] on icon at bounding box center [816, 15] width 17 height 17
click at [825, 39] on div "Call to Customer Outbound call Location Search location Your caller id phone nu…" at bounding box center [612, 48] width 692 height 25
click at [825, 20] on icon at bounding box center [816, 15] width 17 height 17
click at [820, 19] on icon at bounding box center [816, 16] width 7 height 12
click at [169, 112] on div "[PHONE_NUMBER] Live | 05:04 ALL TASKS ALL TASKS ACTIVE TASKS TASKS IN WRAP UP" at bounding box center [149, 142] width 234 height 220
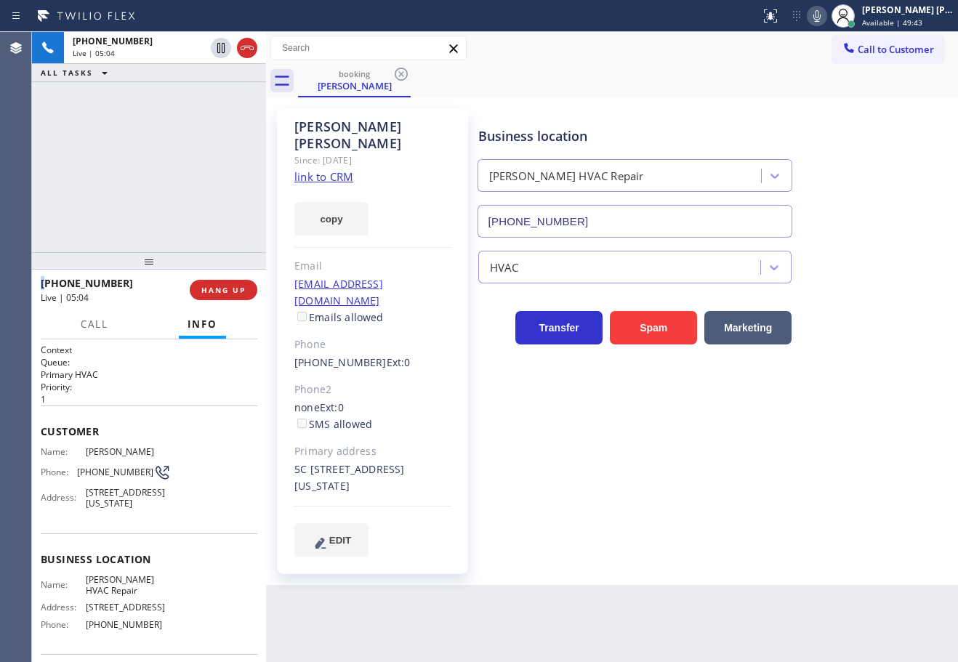
click at [169, 112] on div "[PHONE_NUMBER] Live | 05:04 ALL TASKS ALL TASKS ACTIVE TASKS TASKS IN WRAP UP" at bounding box center [149, 142] width 234 height 220
click at [220, 44] on icon at bounding box center [220, 48] width 7 height 10
drag, startPoint x: 205, startPoint y: 105, endPoint x: 663, endPoint y: 36, distance: 463.8
click at [206, 105] on div "[PHONE_NUMBER] Live | 05:06 ALL TASKS ALL TASKS ACTIVE TASKS TASKS IN WRAP UP" at bounding box center [149, 142] width 234 height 220
click at [825, 17] on icon at bounding box center [816, 15] width 17 height 17
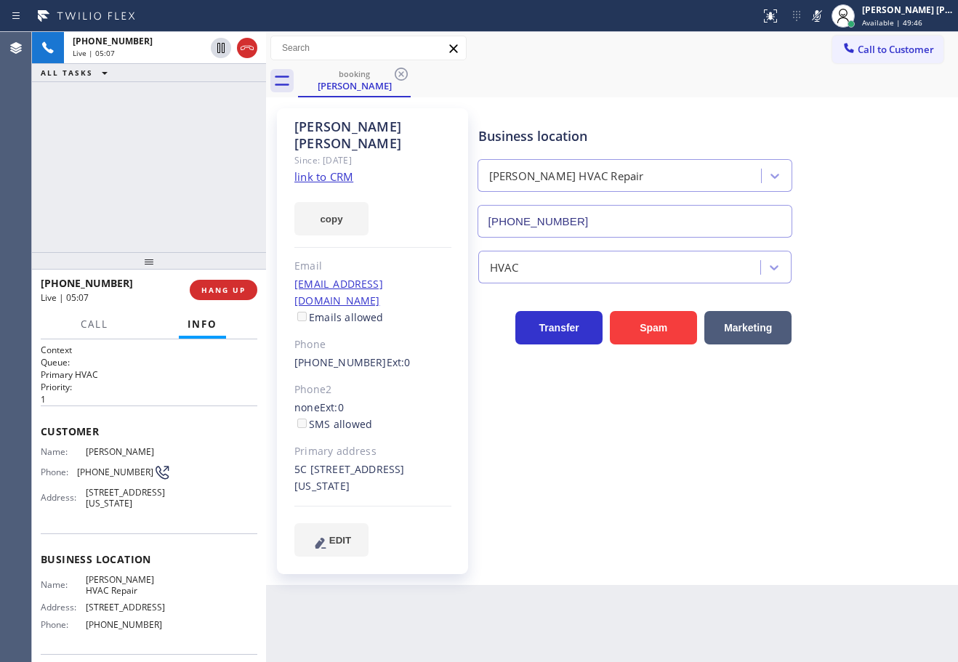
drag, startPoint x: 820, startPoint y: 61, endPoint x: 828, endPoint y: 122, distance: 61.5
click at [820, 62] on div "Call to Customer Outbound call Location Search location Your caller id phone nu…" at bounding box center [612, 48] width 692 height 33
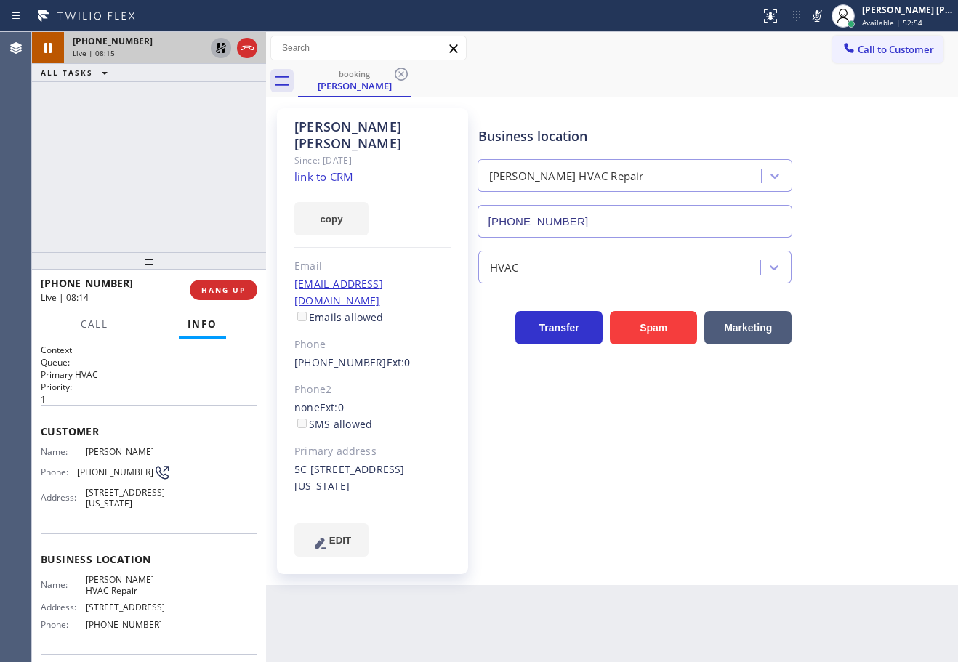
click at [222, 51] on icon at bounding box center [221, 48] width 10 height 10
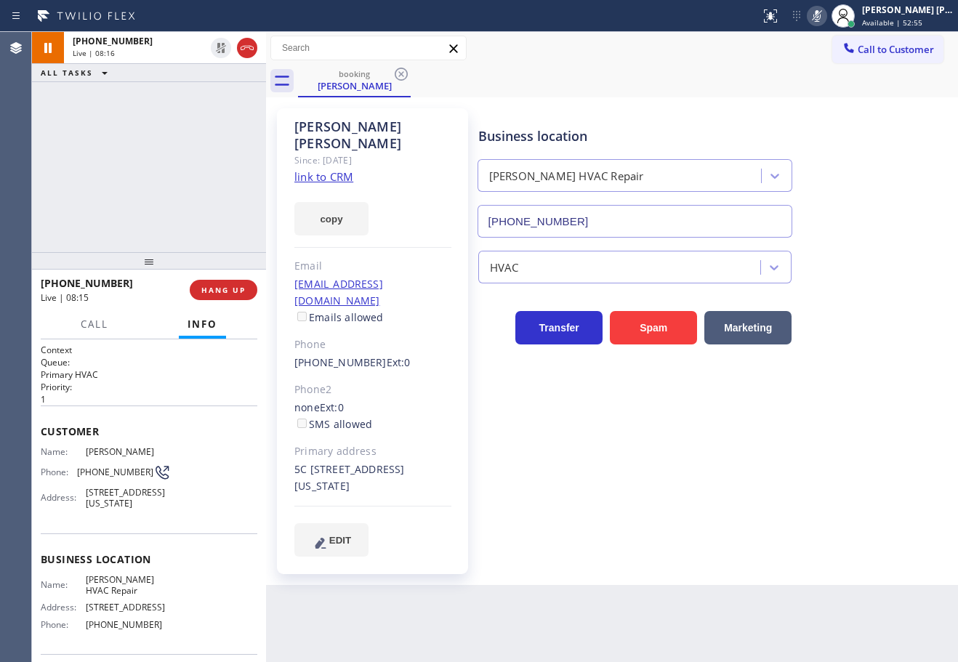
click at [820, 19] on icon at bounding box center [816, 16] width 7 height 12
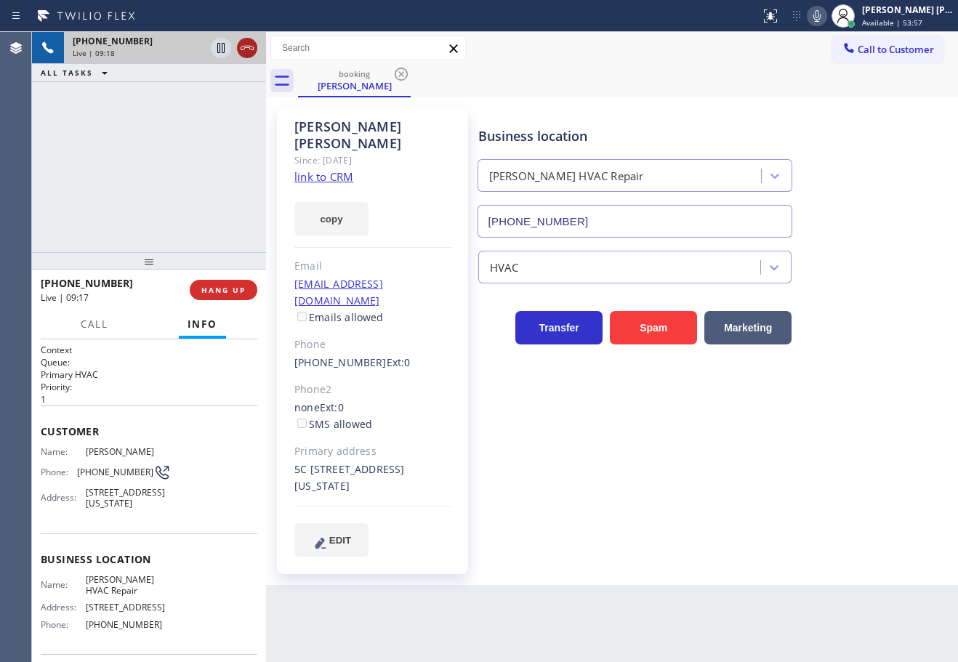
click at [247, 42] on icon at bounding box center [246, 47] width 17 height 17
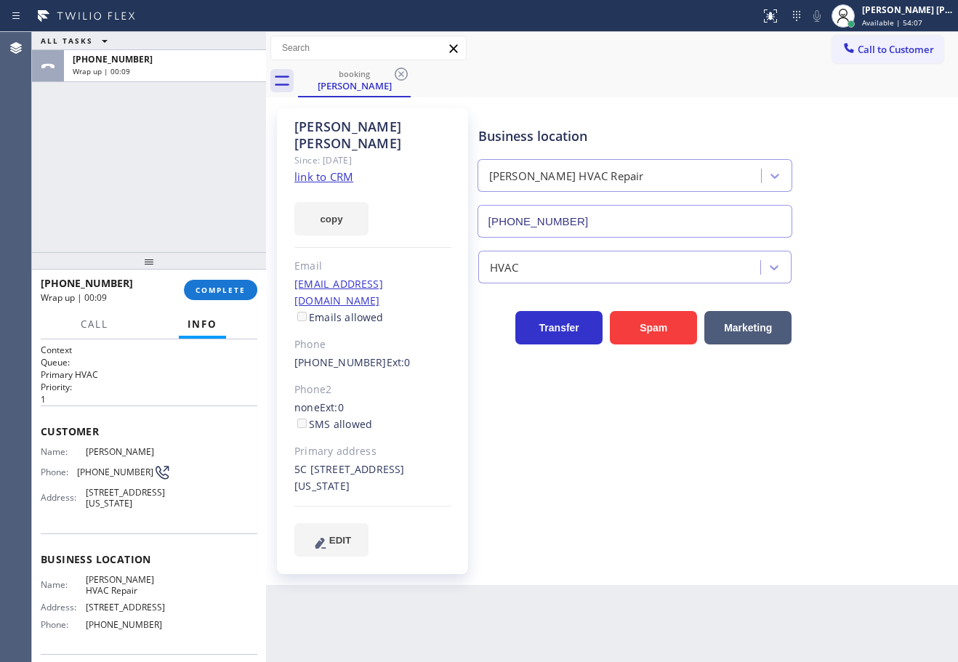
click at [133, 171] on div "ALL TASKS ALL TASKS ACTIVE TASKS TASKS IN WRAP UP [PHONE_NUMBER] Wrap up | 00:09" at bounding box center [149, 142] width 234 height 220
click at [226, 290] on span "COMPLETE" at bounding box center [220, 290] width 50 height 10
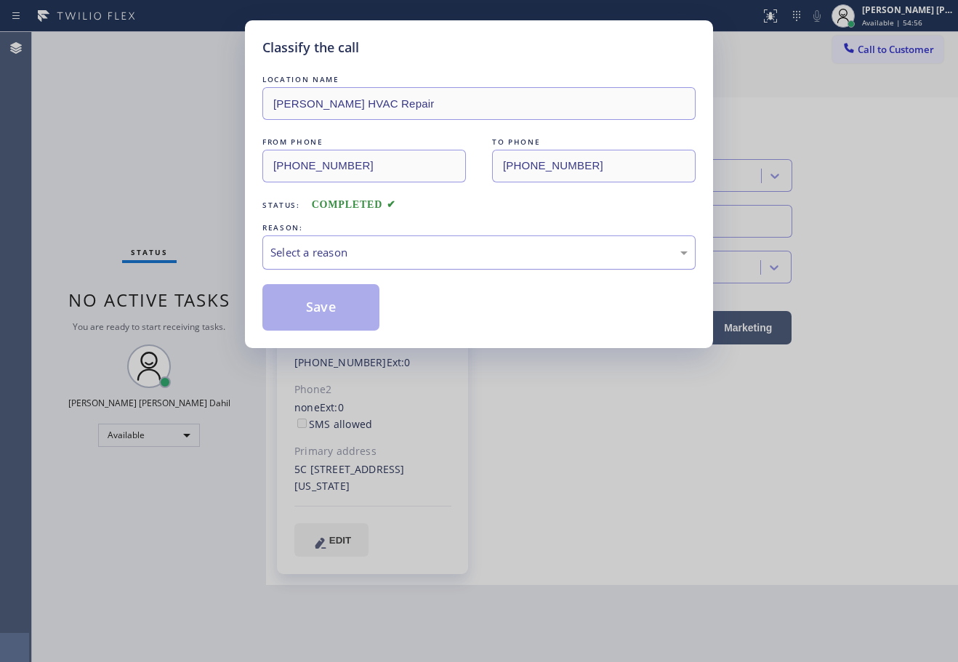
click at [327, 257] on div "Select a reason" at bounding box center [478, 252] width 417 height 17
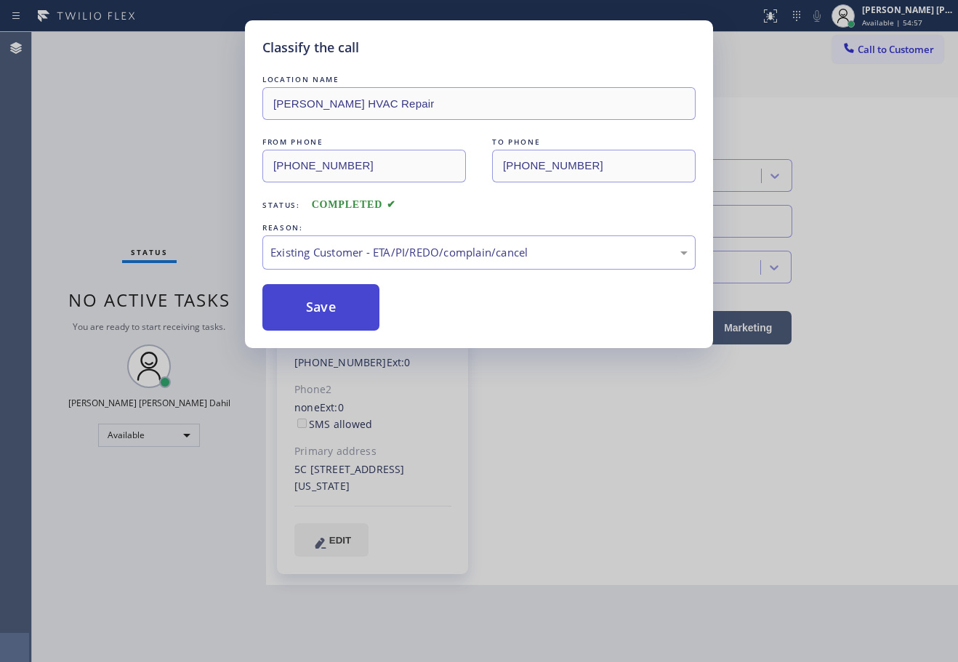
click at [293, 297] on button "Save" at bounding box center [320, 307] width 117 height 47
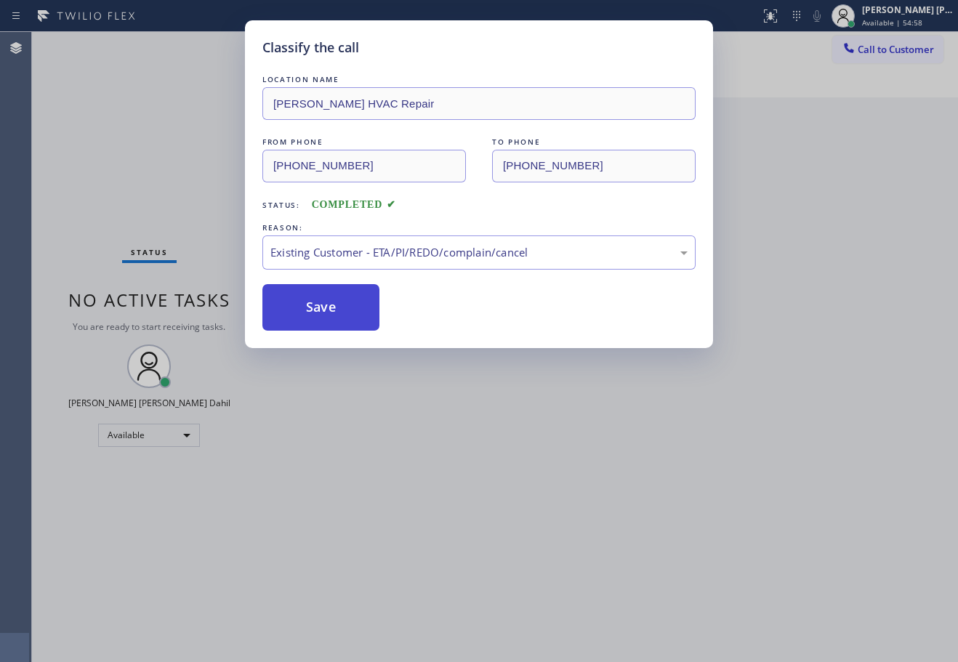
click at [293, 297] on button "Save" at bounding box center [320, 307] width 117 height 47
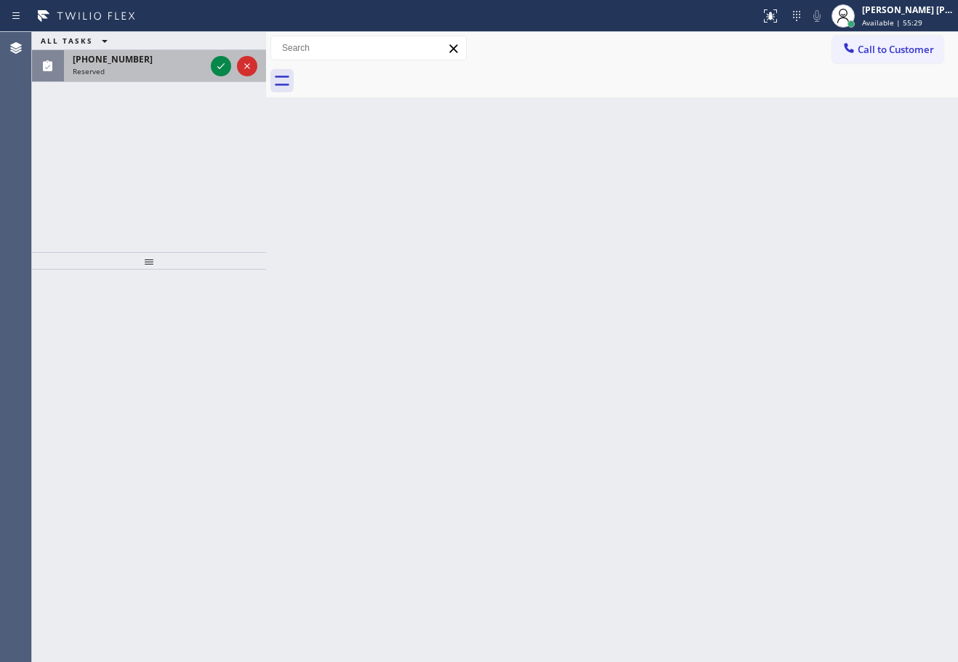
click at [148, 68] on div "Reserved" at bounding box center [139, 71] width 132 height 10
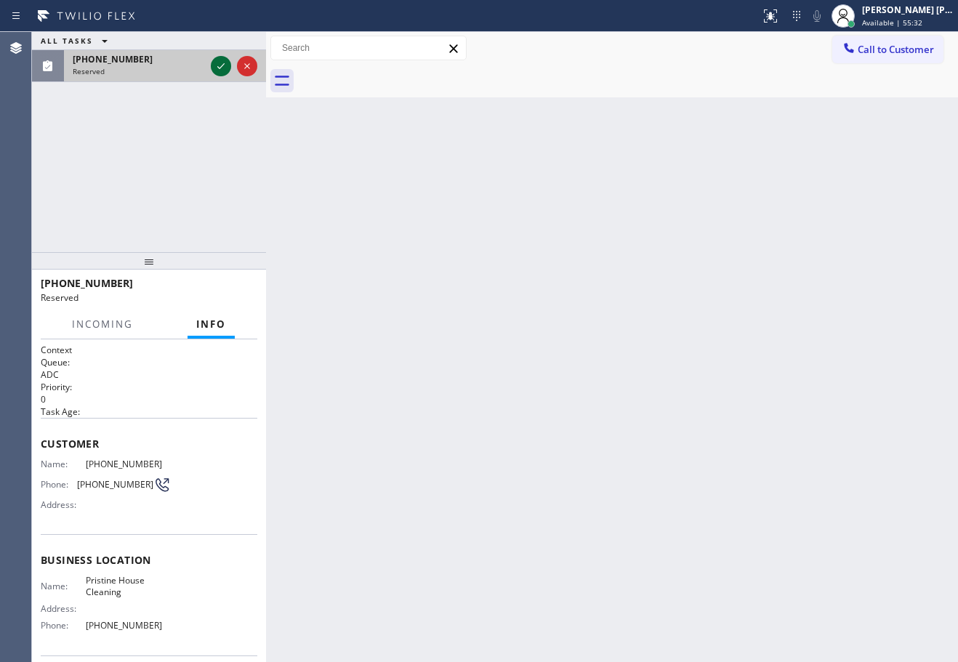
click at [219, 62] on icon at bounding box center [220, 65] width 17 height 17
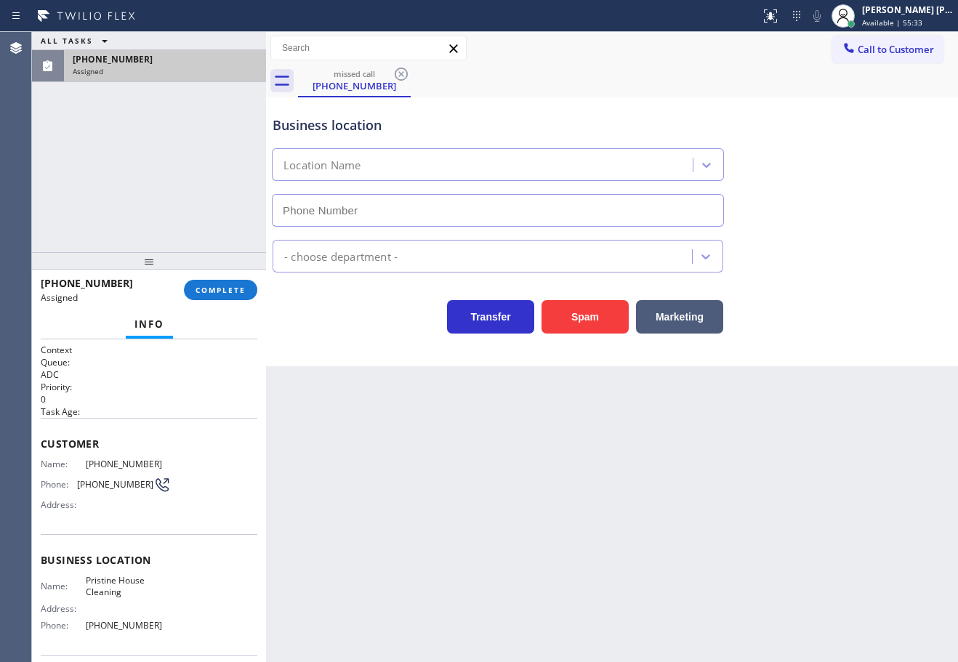
type input "[PHONE_NUMBER]"
click at [231, 278] on div "[PHONE_NUMBER] Assigned COMPLETE" at bounding box center [149, 290] width 217 height 38
click at [231, 284] on button "COMPLETE" at bounding box center [220, 290] width 73 height 20
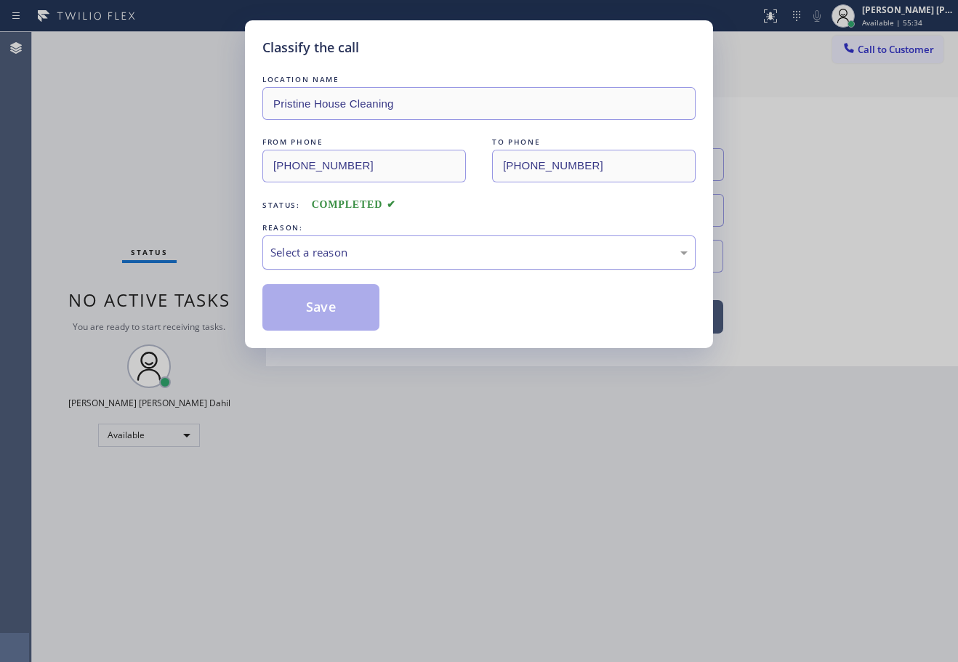
click at [299, 265] on div "Select a reason" at bounding box center [478, 252] width 433 height 34
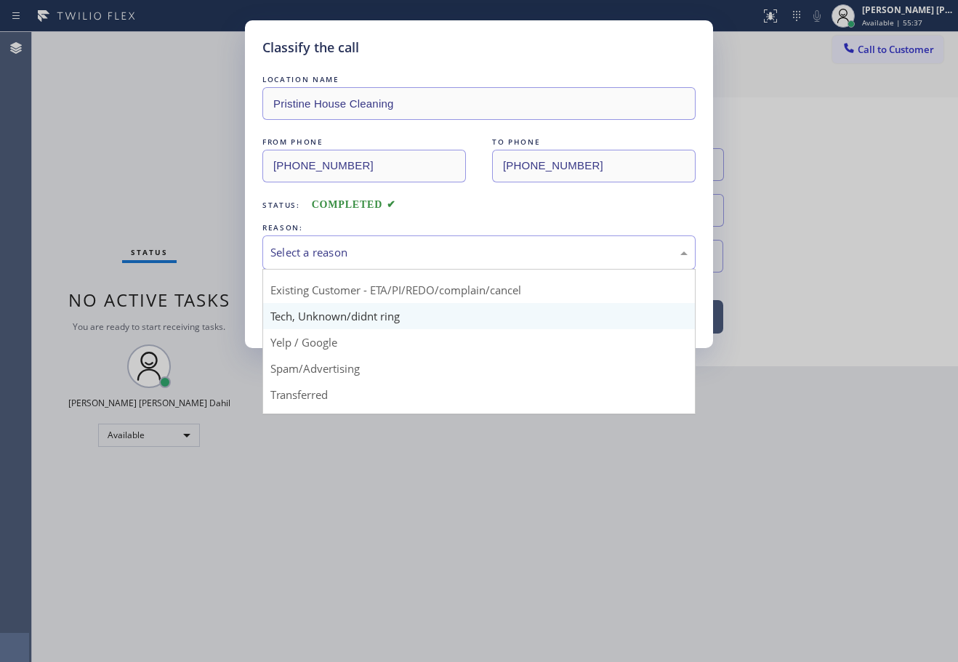
scroll to position [92, 0]
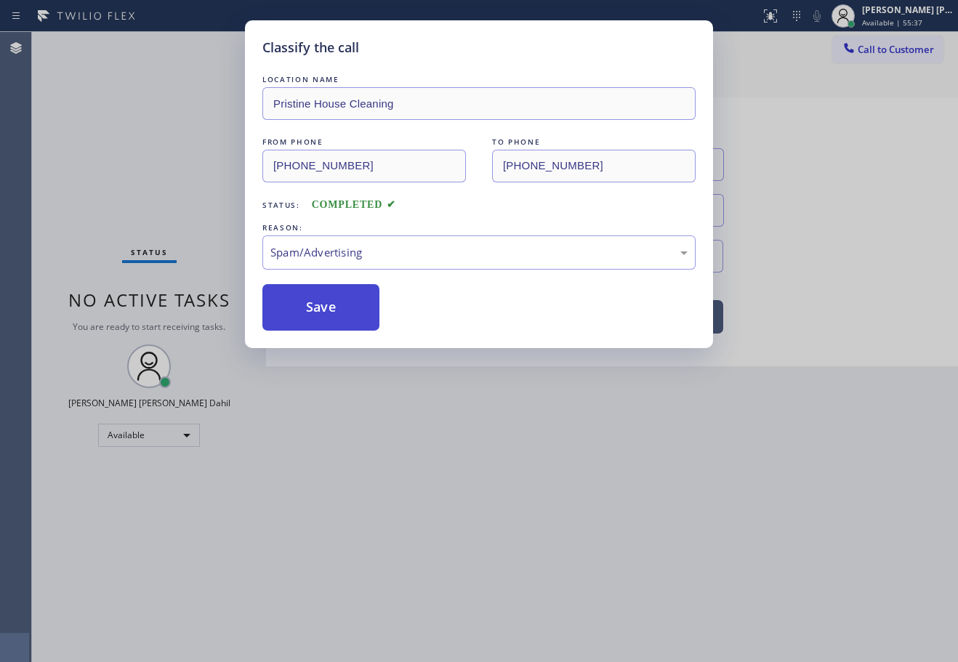
click at [302, 296] on button "Save" at bounding box center [320, 307] width 117 height 47
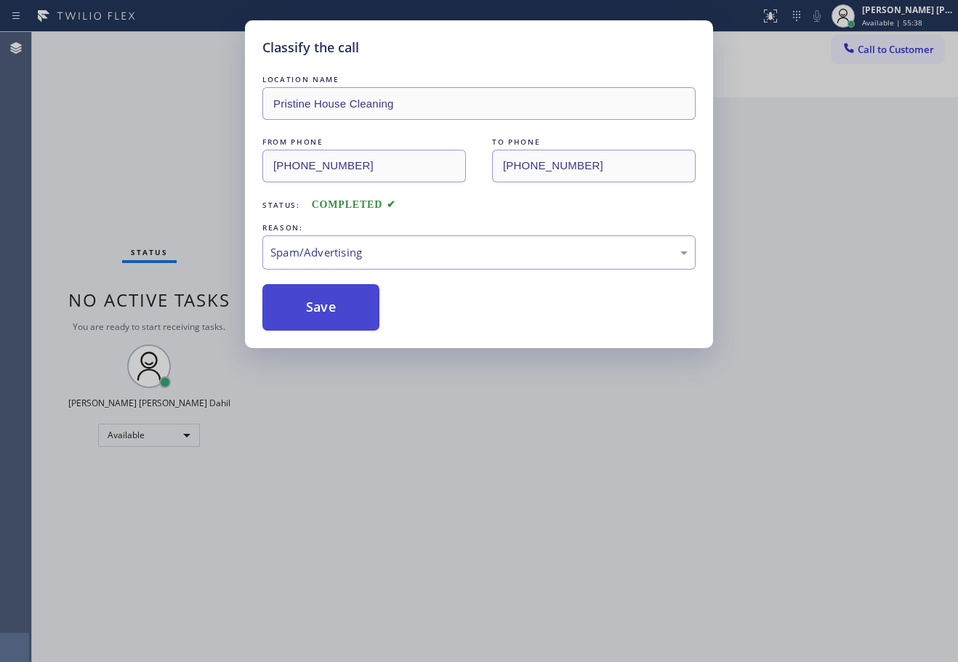
click at [302, 296] on button "Save" at bounding box center [320, 307] width 117 height 47
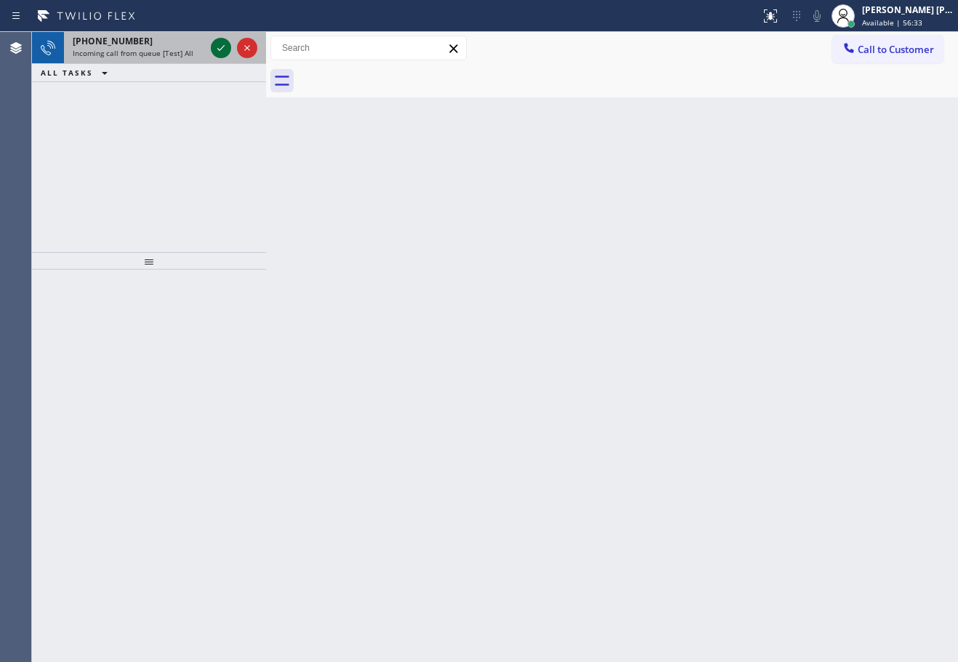
click at [220, 46] on icon at bounding box center [220, 47] width 17 height 17
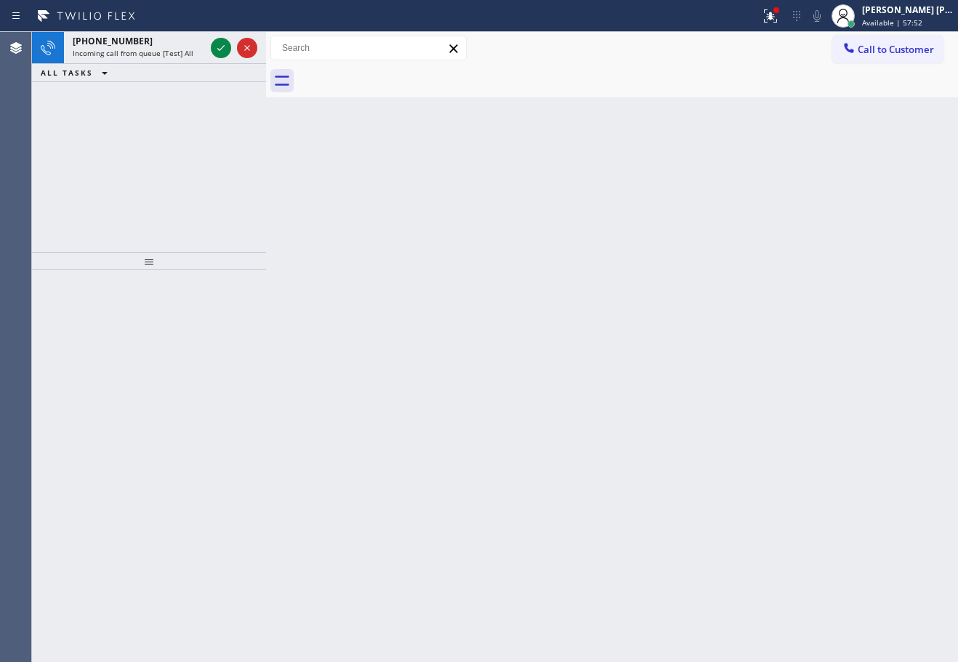
click at [220, 46] on icon at bounding box center [220, 47] width 17 height 17
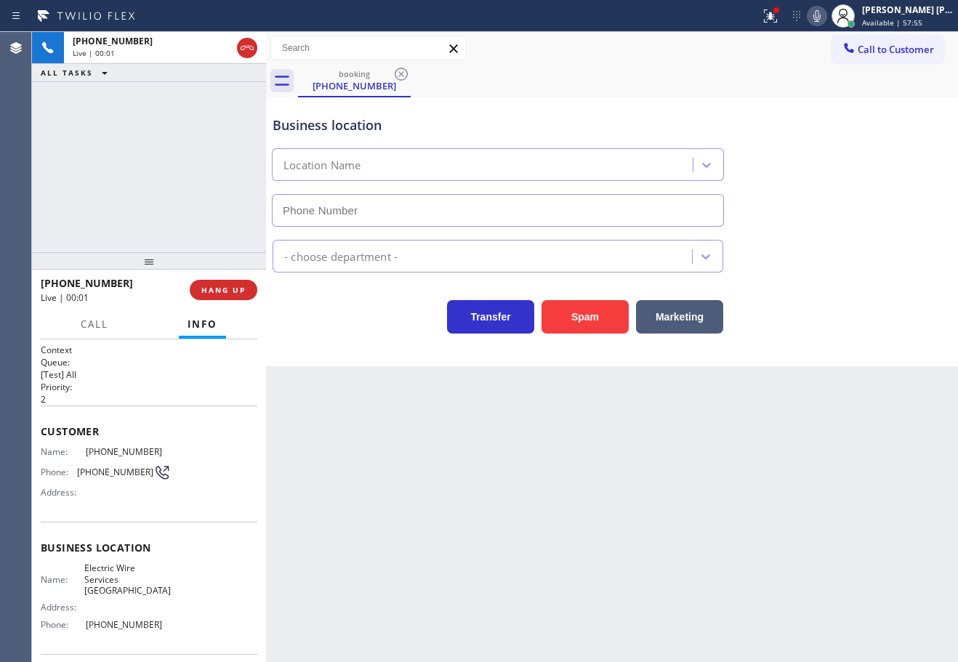
type input "[PHONE_NUMBER]"
click at [820, 19] on icon at bounding box center [816, 16] width 7 height 12
click at [825, 17] on icon at bounding box center [816, 15] width 17 height 17
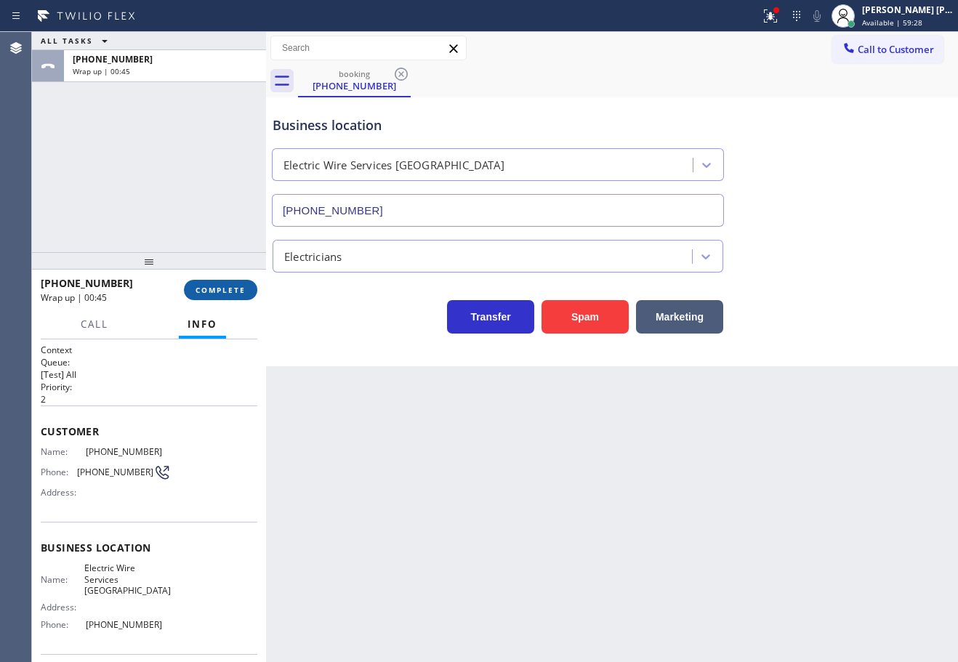
click at [238, 286] on span "COMPLETE" at bounding box center [220, 290] width 50 height 10
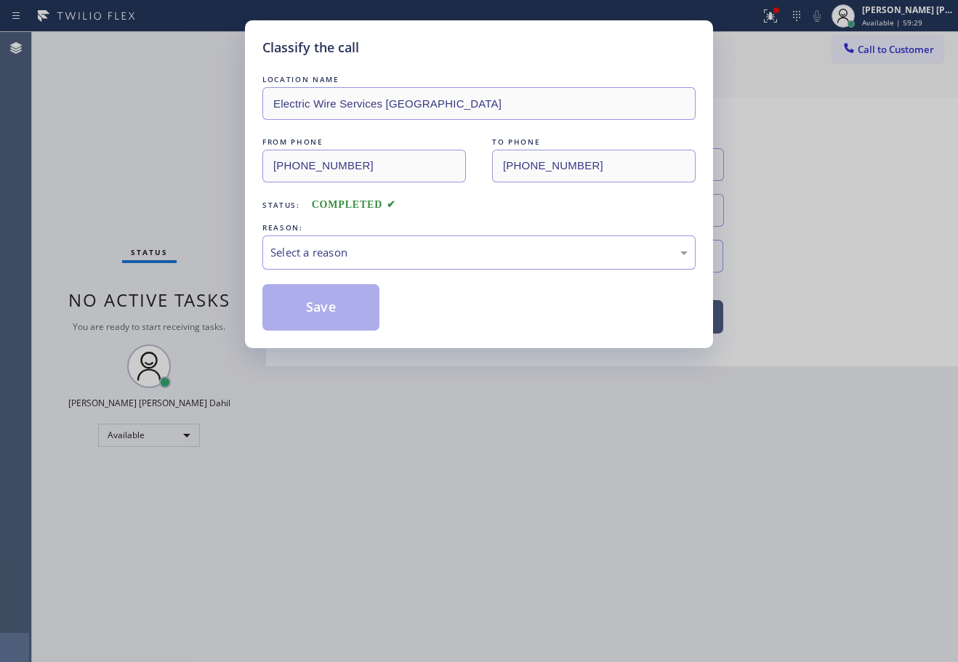
click at [379, 257] on div "Select a reason" at bounding box center [478, 252] width 417 height 17
click at [329, 306] on button "Save" at bounding box center [320, 307] width 117 height 47
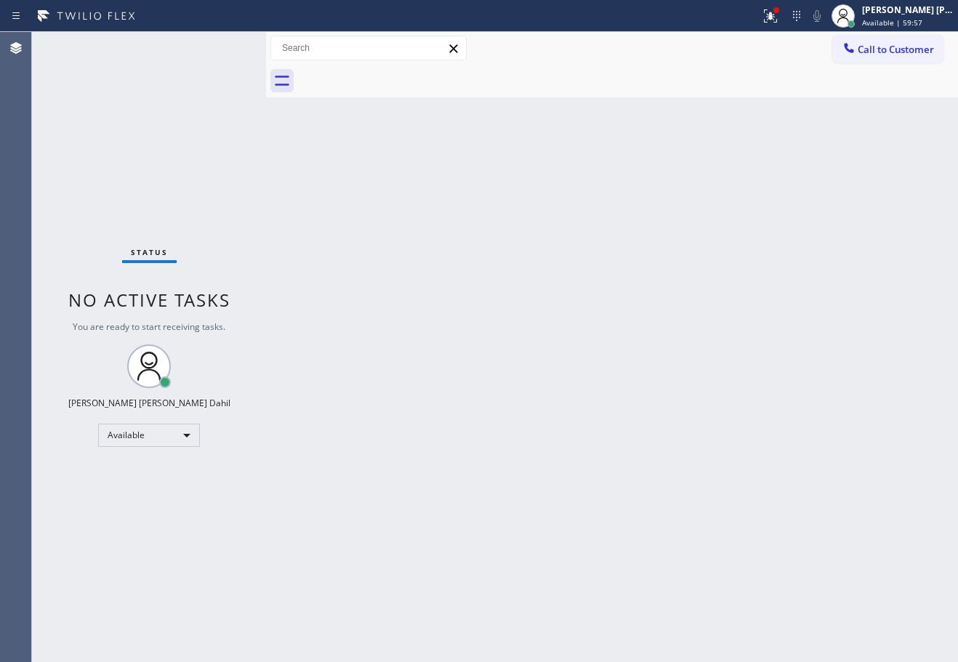
click at [220, 46] on div "Status No active tasks You are ready to start receiving tasks. [PERSON_NAME] [P…" at bounding box center [149, 347] width 234 height 630
click at [594, 307] on div "Back to Dashboard Change Sender ID Customers Technicians Select a contact Outbo…" at bounding box center [612, 347] width 692 height 630
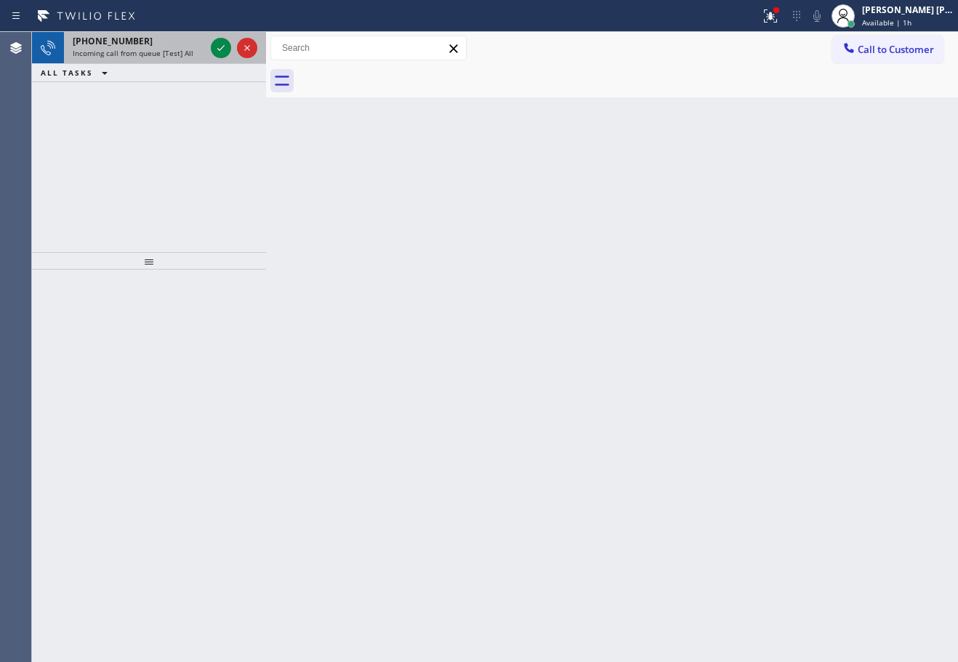
click at [193, 54] on div "Incoming call from queue [Test] All" at bounding box center [139, 53] width 132 height 10
click at [203, 47] on div "[PHONE_NUMBER] Incoming call from queue [Test] All" at bounding box center [136, 48] width 144 height 32
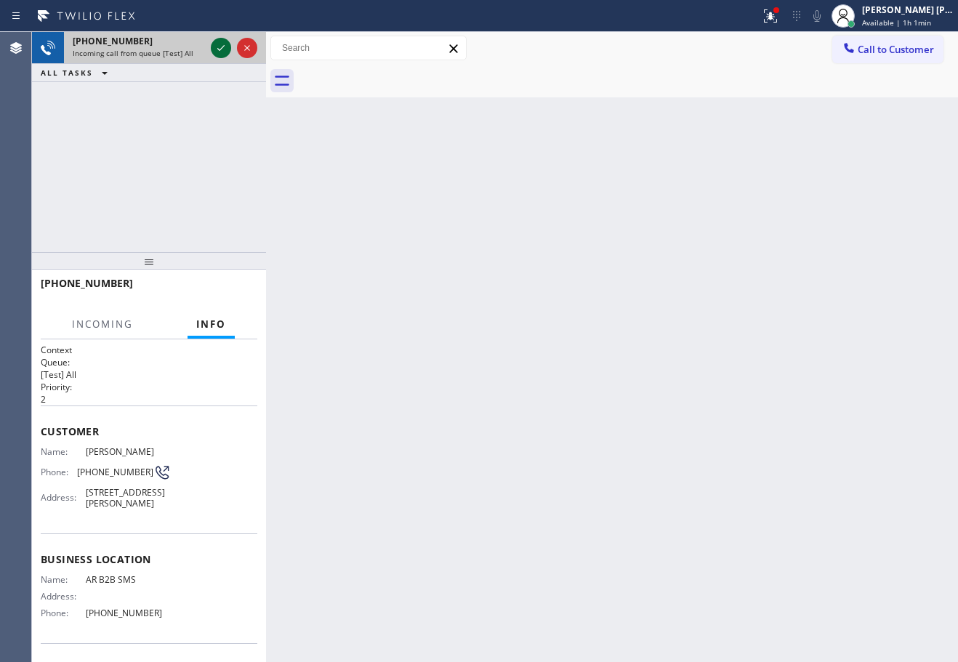
click at [220, 48] on icon at bounding box center [220, 47] width 17 height 17
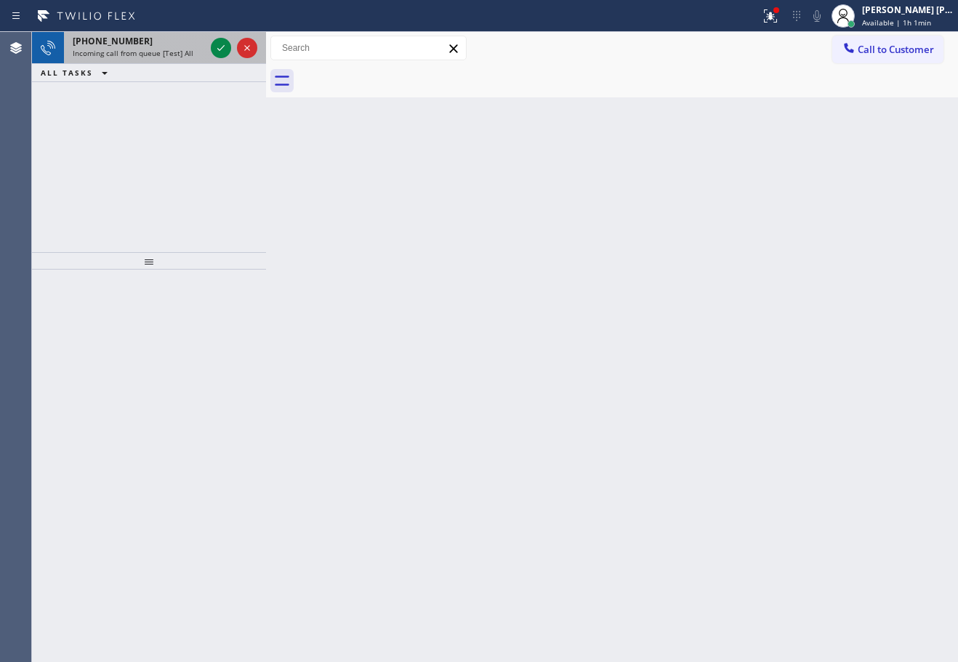
drag, startPoint x: 186, startPoint y: 48, endPoint x: 206, endPoint y: 47, distance: 20.4
click at [186, 48] on span "Incoming call from queue [Test] All" at bounding box center [133, 53] width 121 height 10
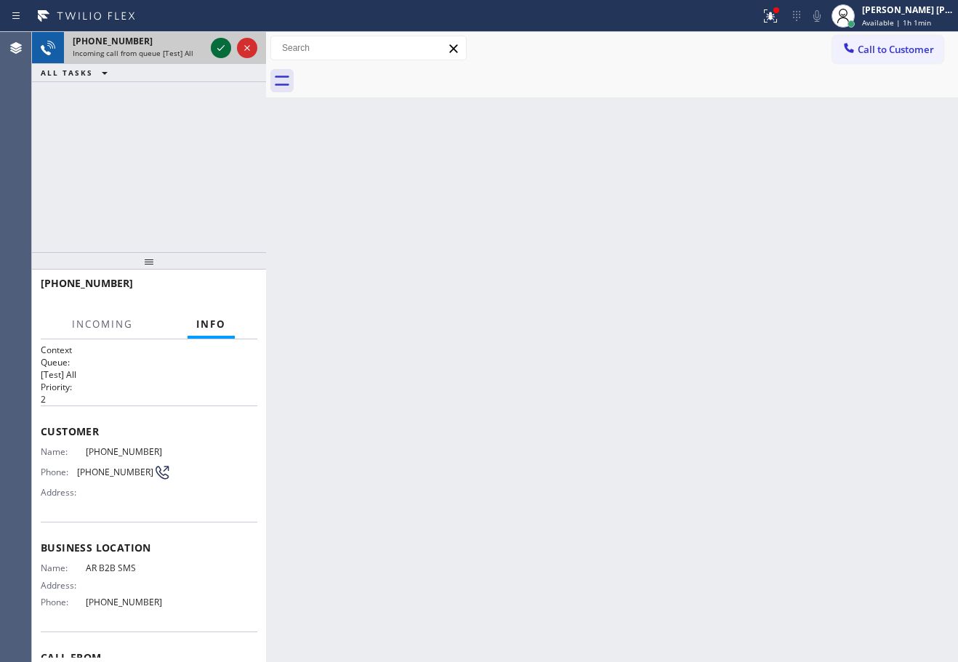
click at [216, 45] on icon at bounding box center [220, 47] width 17 height 17
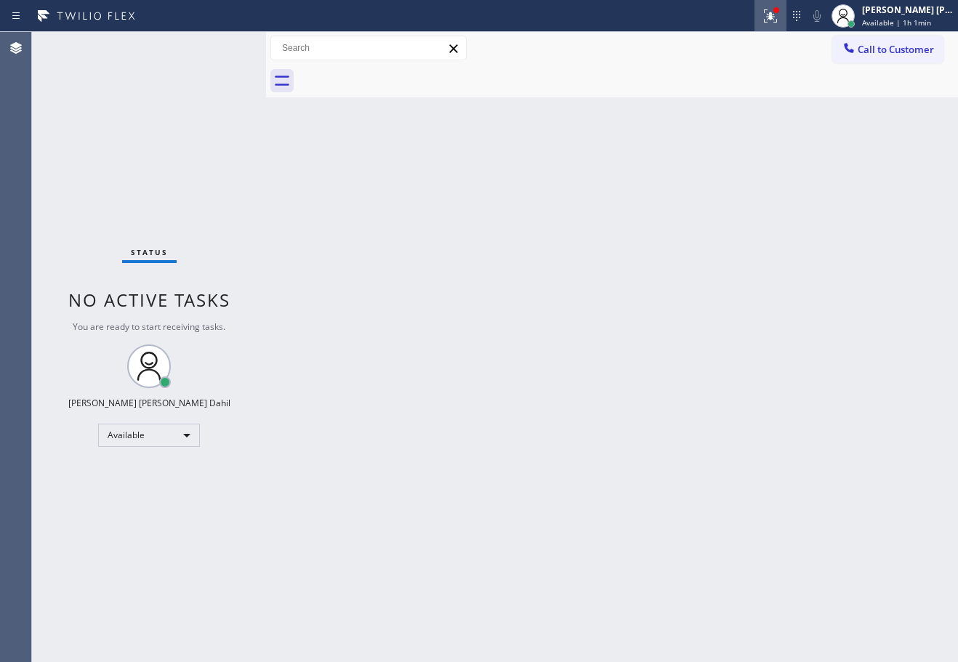
click at [779, 15] on icon at bounding box center [770, 15] width 17 height 17
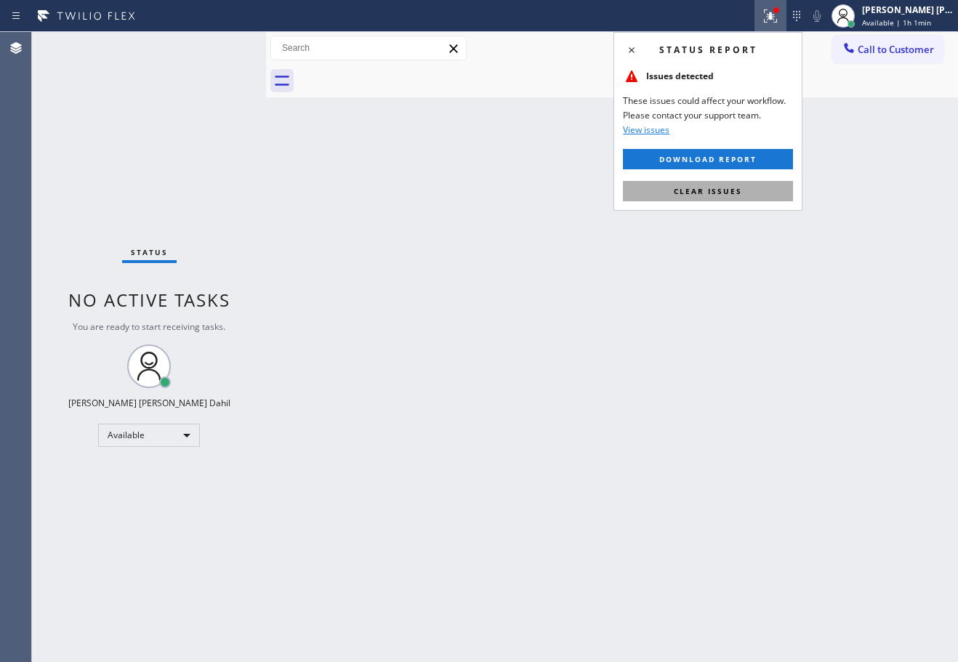
click at [738, 195] on span "Clear issues" at bounding box center [708, 191] width 68 height 10
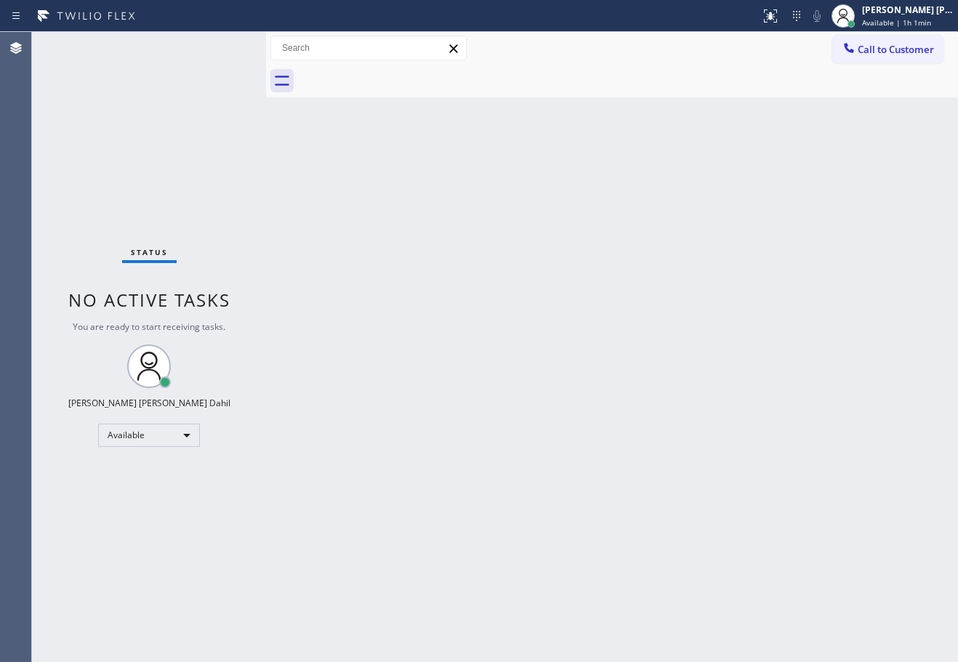
click at [576, 251] on div "Back to Dashboard Change Sender ID Customers Technicians Select a contact Outbo…" at bounding box center [612, 347] width 692 height 630
click at [863, 602] on div "Back to Dashboard Change Sender ID Customers Technicians Select a contact Outbo…" at bounding box center [612, 347] width 692 height 630
click at [195, 81] on div "Status No active tasks You are ready to start receiving tasks. [PERSON_NAME] [P…" at bounding box center [149, 347] width 234 height 630
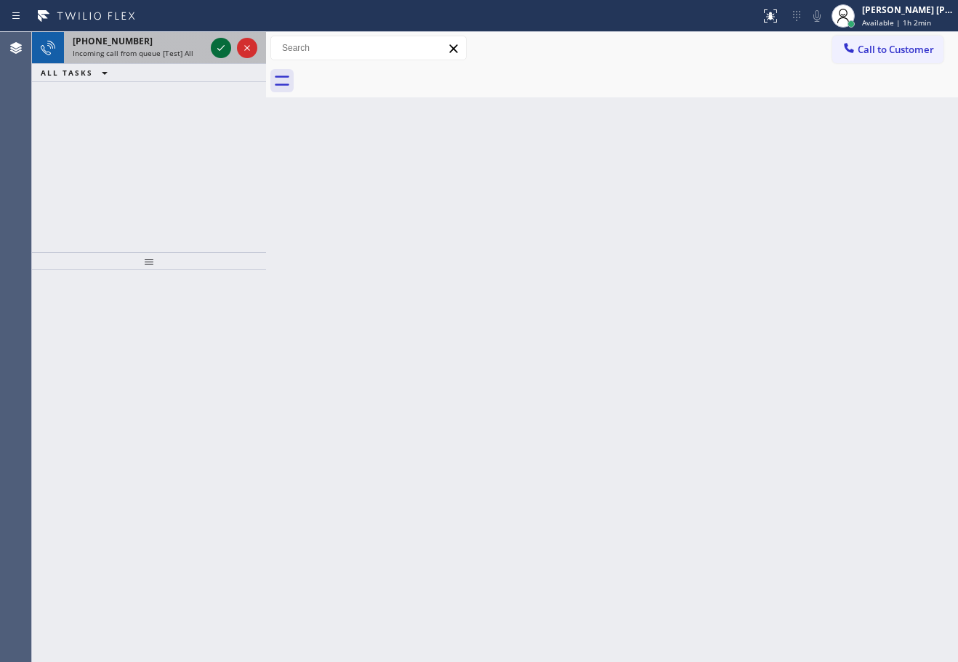
click at [220, 46] on icon at bounding box center [220, 47] width 17 height 17
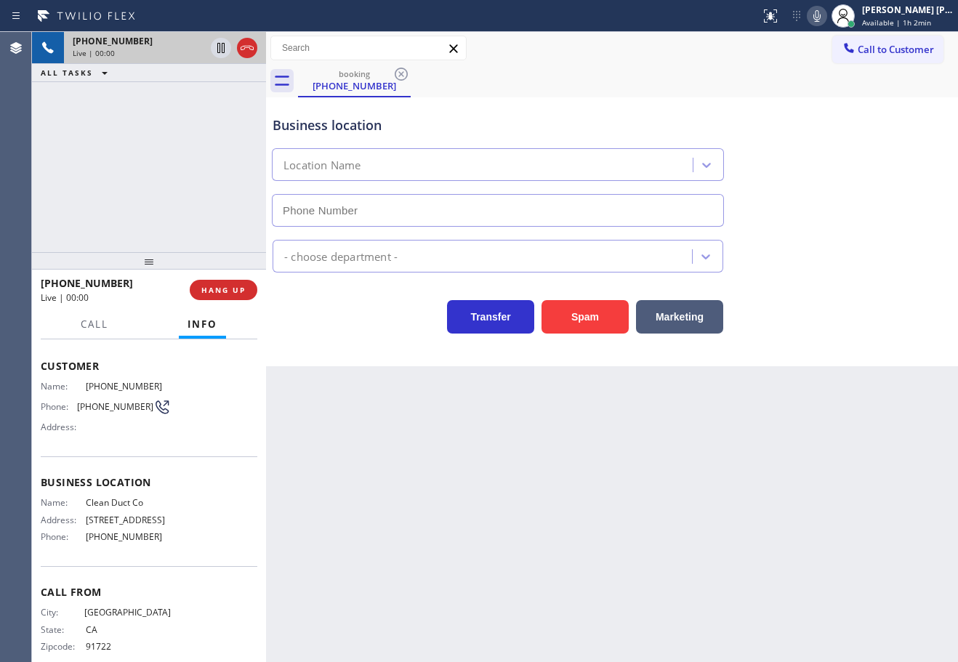
scroll to position [84, 0]
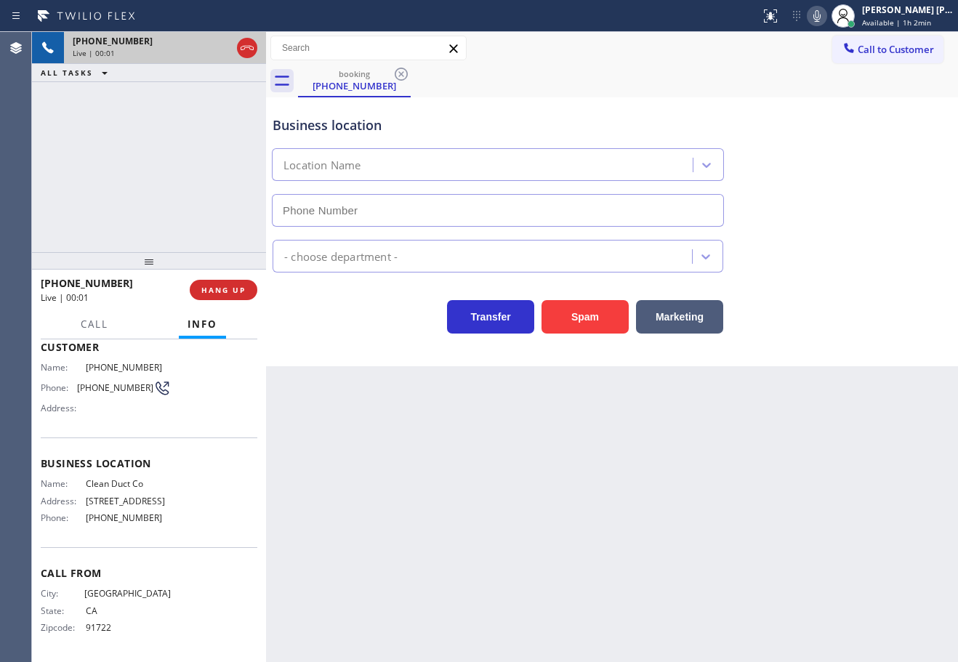
type input "[PHONE_NUMBER]"
click at [825, 13] on icon at bounding box center [816, 15] width 17 height 17
click at [850, 98] on div "Business location Clean Duct Co [PHONE_NUMBER]" at bounding box center [612, 161] width 685 height 132
click at [825, 13] on icon at bounding box center [816, 15] width 17 height 17
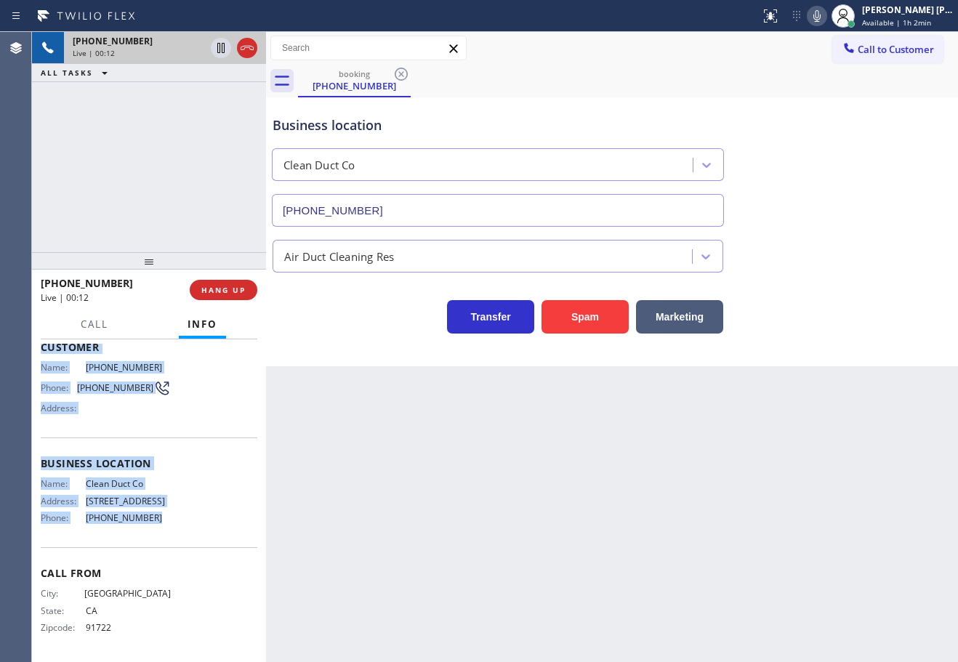
drag, startPoint x: 40, startPoint y: 426, endPoint x: 158, endPoint y: 536, distance: 161.5
click at [158, 536] on div "Context Queue: [Test] All Priority: 1 Customer Name: [PHONE_NUMBER] Phone: [PHO…" at bounding box center [149, 500] width 234 height 323
copy div "Customer Name: [PHONE_NUMBER] Phone: [PHONE_NUMBER] Address: Business location …"
click at [825, 18] on icon at bounding box center [816, 15] width 17 height 17
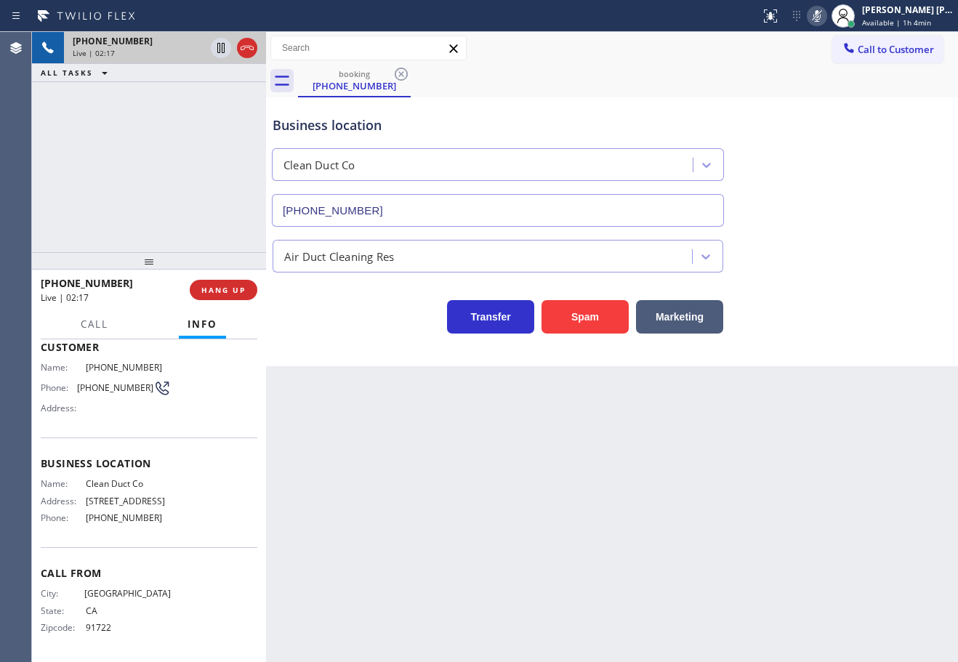
click at [855, 181] on div "Business location Clean Duct Co [PHONE_NUMBER]" at bounding box center [612, 161] width 685 height 132
click at [219, 45] on icon at bounding box center [220, 48] width 7 height 10
click at [218, 51] on icon at bounding box center [220, 47] width 17 height 17
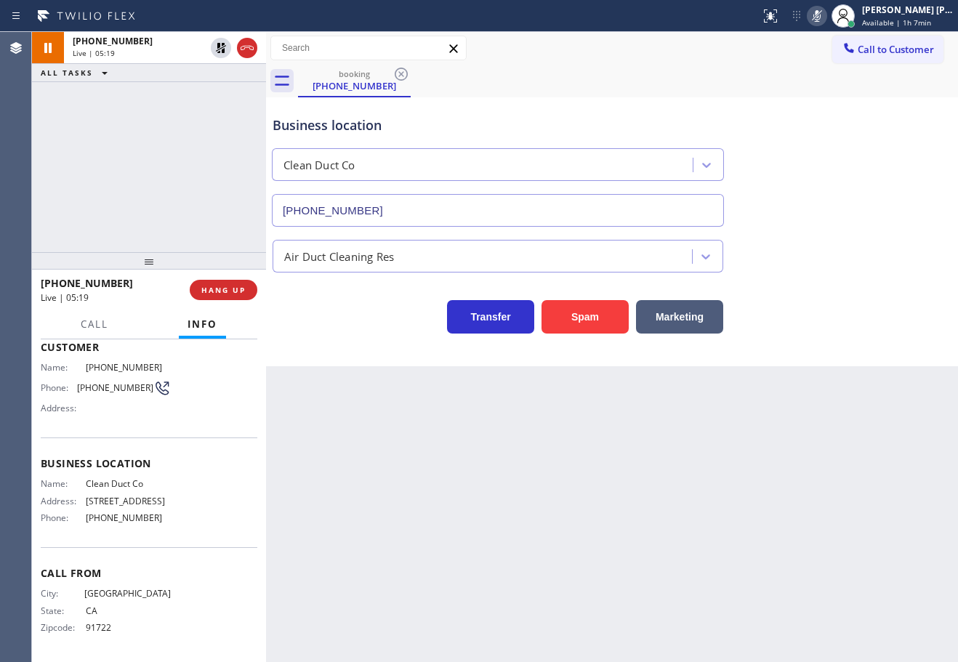
click at [825, 16] on icon at bounding box center [816, 15] width 17 height 17
click at [845, 126] on div "Business location Clean Duct Co [PHONE_NUMBER]" at bounding box center [612, 161] width 685 height 132
click at [810, 97] on div "Business location Clean Duct Co [PHONE_NUMBER]" at bounding box center [612, 161] width 685 height 132
click at [810, 96] on div "Business location Clean Duct Co [PHONE_NUMBER]" at bounding box center [612, 161] width 685 height 132
click at [839, 248] on div "Air Duct Cleaning Res" at bounding box center [612, 253] width 685 height 39
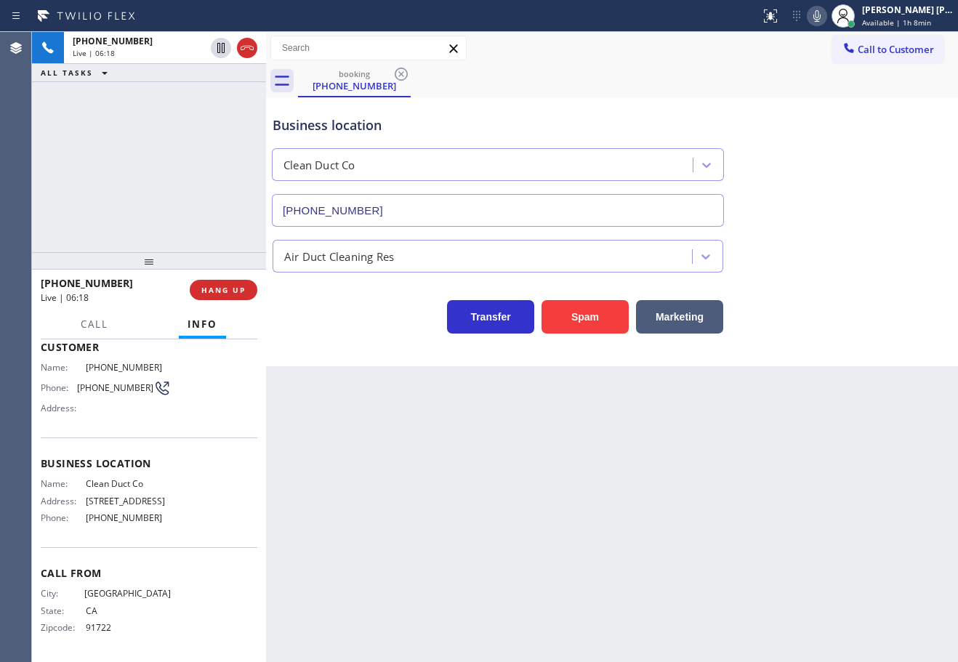
click at [839, 248] on div "Air Duct Cleaning Res" at bounding box center [612, 253] width 685 height 39
click at [838, 248] on div "Air Duct Cleaning Res" at bounding box center [612, 253] width 685 height 39
click at [834, 251] on div "Air Duct Cleaning Res" at bounding box center [612, 253] width 685 height 39
click at [833, 252] on div "Air Duct Cleaning Res" at bounding box center [612, 253] width 685 height 39
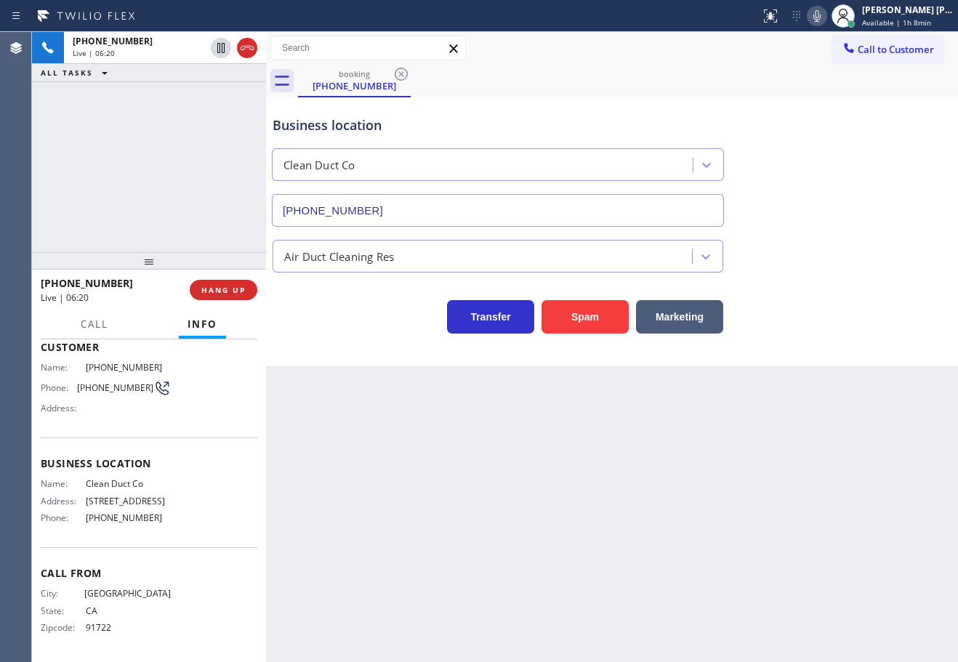
click at [892, 255] on div "Air Duct Cleaning Res" at bounding box center [612, 253] width 685 height 39
drag, startPoint x: 884, startPoint y: 215, endPoint x: 824, endPoint y: 41, distance: 183.6
click at [884, 200] on div "Business location Clean Duct Co [PHONE_NUMBER] Air Duct Cleaning Res Transfer S…" at bounding box center [612, 217] width 685 height 233
click at [825, 17] on icon at bounding box center [816, 15] width 17 height 17
click at [849, 115] on div "Business location Clean Duct Co [PHONE_NUMBER]" at bounding box center [612, 161] width 685 height 132
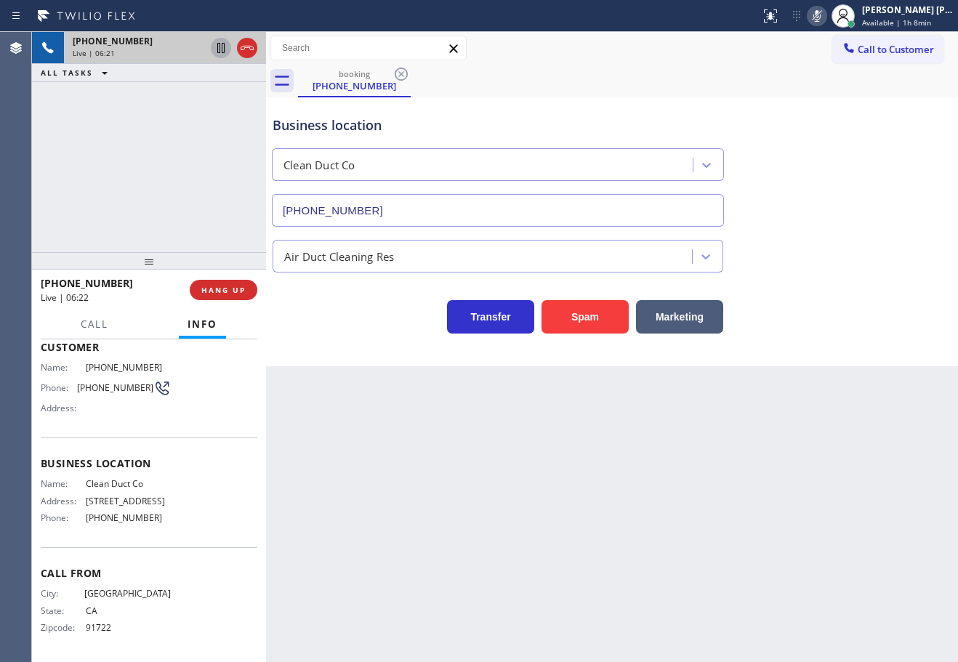
click at [223, 49] on icon at bounding box center [220, 47] width 17 height 17
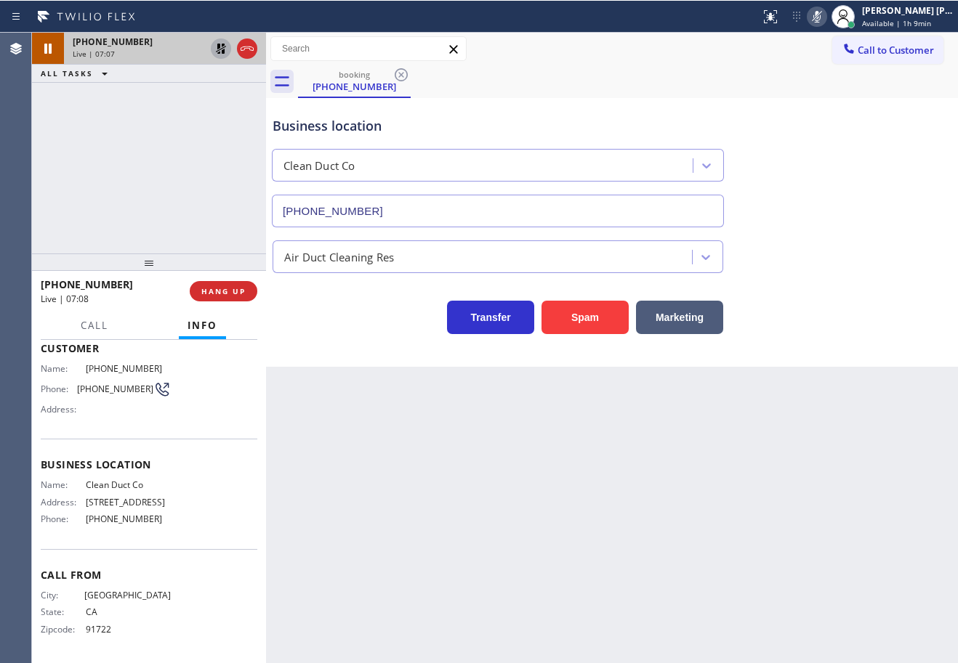
scroll to position [84, 0]
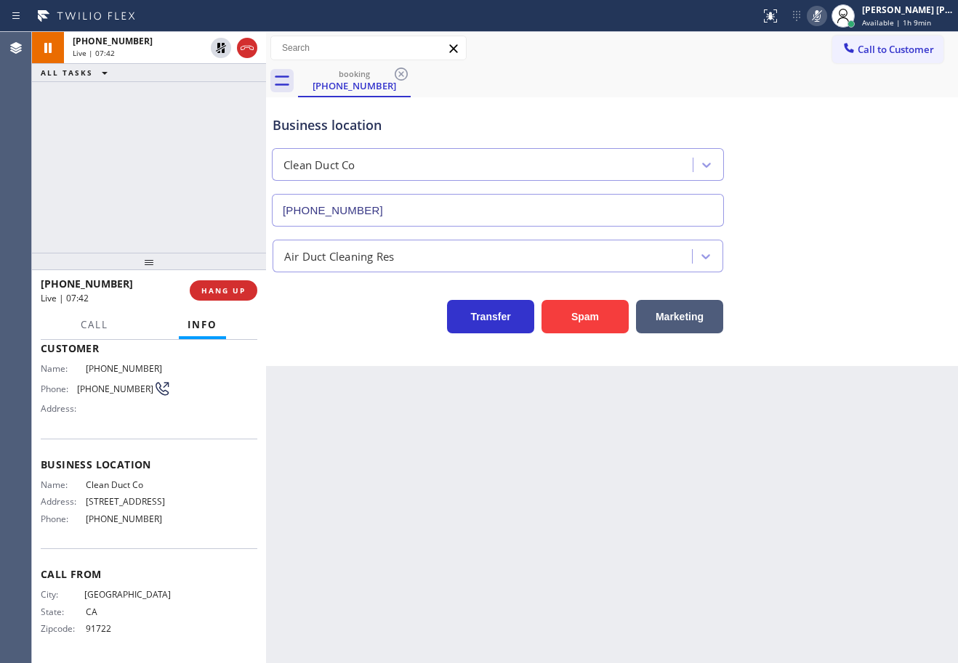
drag, startPoint x: 222, startPoint y: 46, endPoint x: 376, endPoint y: 54, distance: 153.5
click at [222, 46] on icon at bounding box center [221, 48] width 10 height 10
click at [825, 20] on icon at bounding box center [816, 15] width 17 height 17
click at [836, 230] on div "Air Duct Cleaning Res" at bounding box center [612, 250] width 685 height 46
click at [820, 17] on icon at bounding box center [816, 16] width 7 height 12
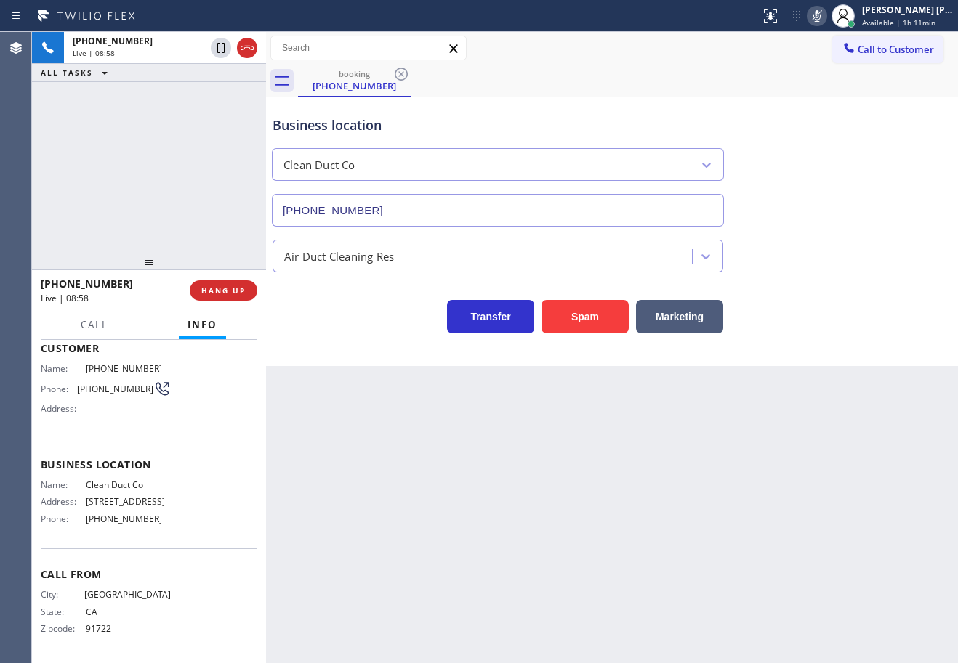
click at [825, 16] on icon at bounding box center [816, 15] width 17 height 17
click at [674, 89] on div "booking [PHONE_NUMBER]" at bounding box center [628, 81] width 660 height 33
click at [820, 21] on icon at bounding box center [816, 16] width 7 height 12
drag, startPoint x: 833, startPoint y: 19, endPoint x: 837, endPoint y: 41, distance: 22.8
click at [820, 19] on icon at bounding box center [816, 16] width 7 height 12
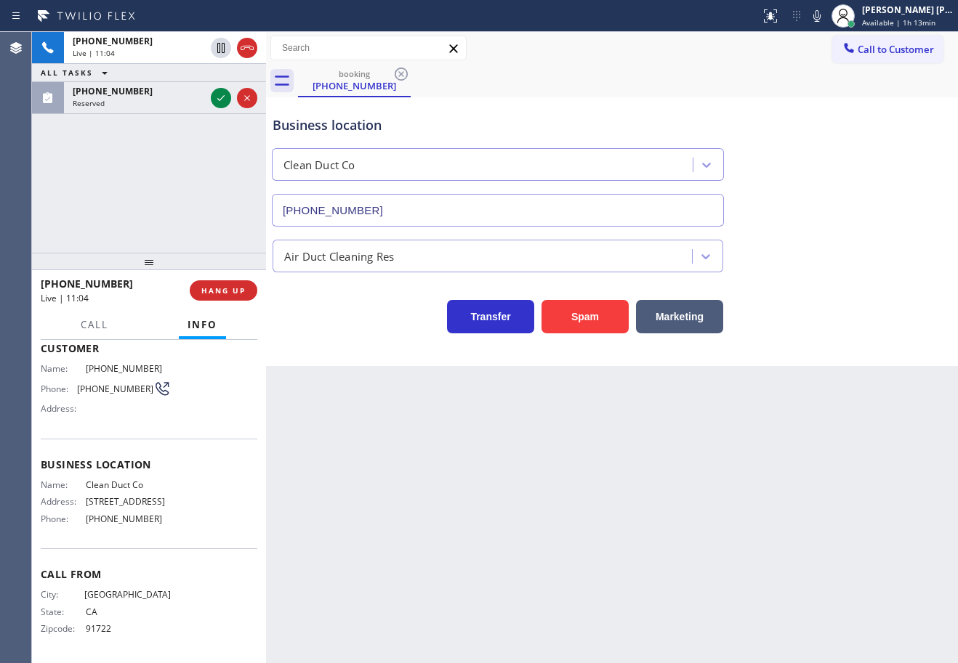
drag, startPoint x: 512, startPoint y: 223, endPoint x: 465, endPoint y: 272, distance: 68.4
click at [470, 279] on div "Business location Clean Duct Co [PHONE_NUMBER] Air Duct Cleaning Res Transfer S…" at bounding box center [612, 217] width 685 height 233
click at [825, 20] on icon at bounding box center [816, 15] width 17 height 17
click at [825, 15] on icon at bounding box center [816, 15] width 17 height 17
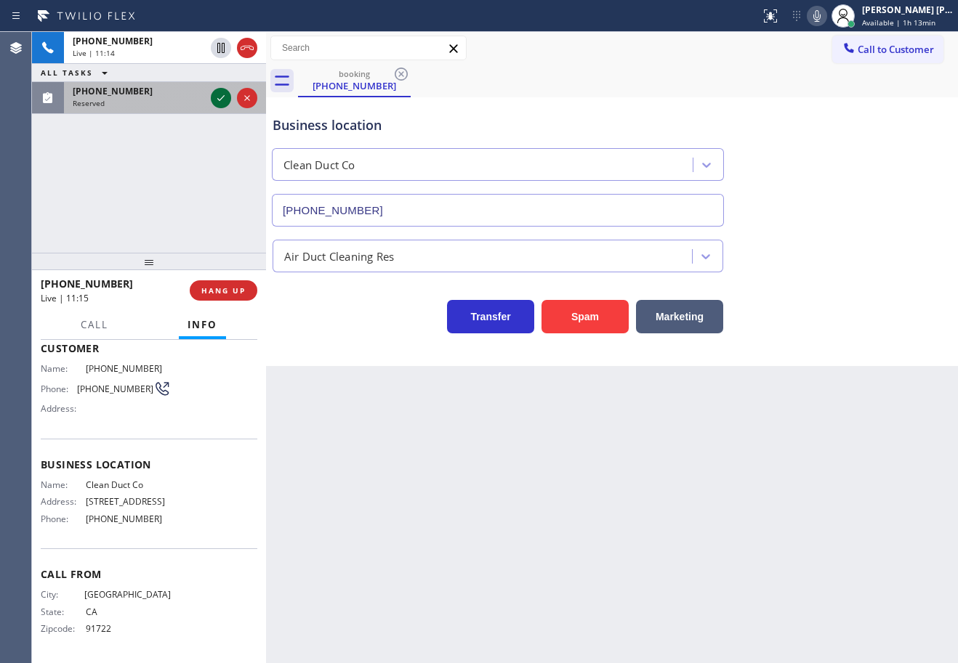
click at [218, 97] on icon at bounding box center [220, 97] width 17 height 17
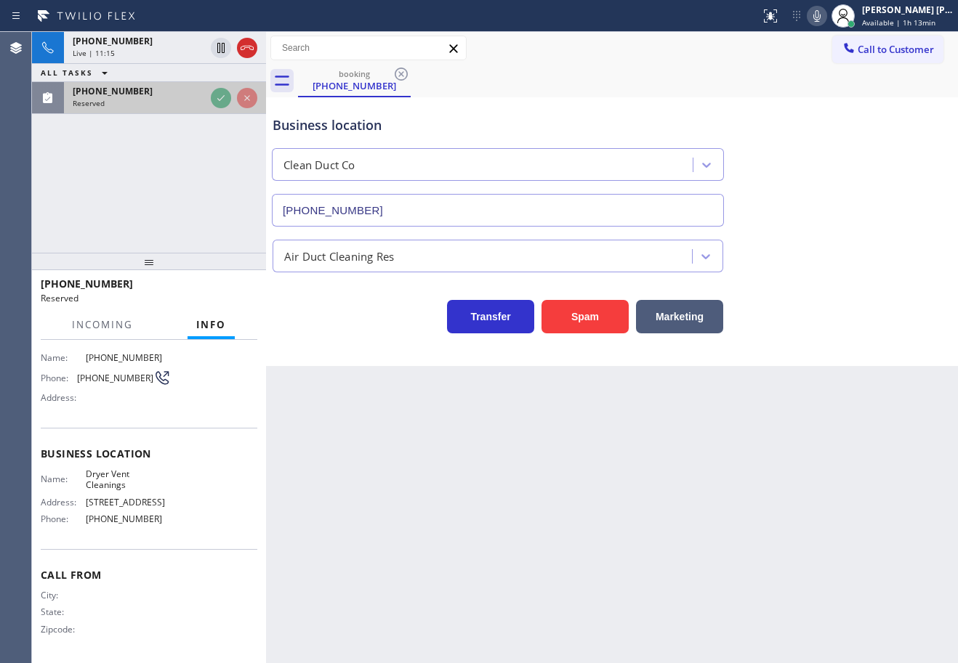
scroll to position [97, 0]
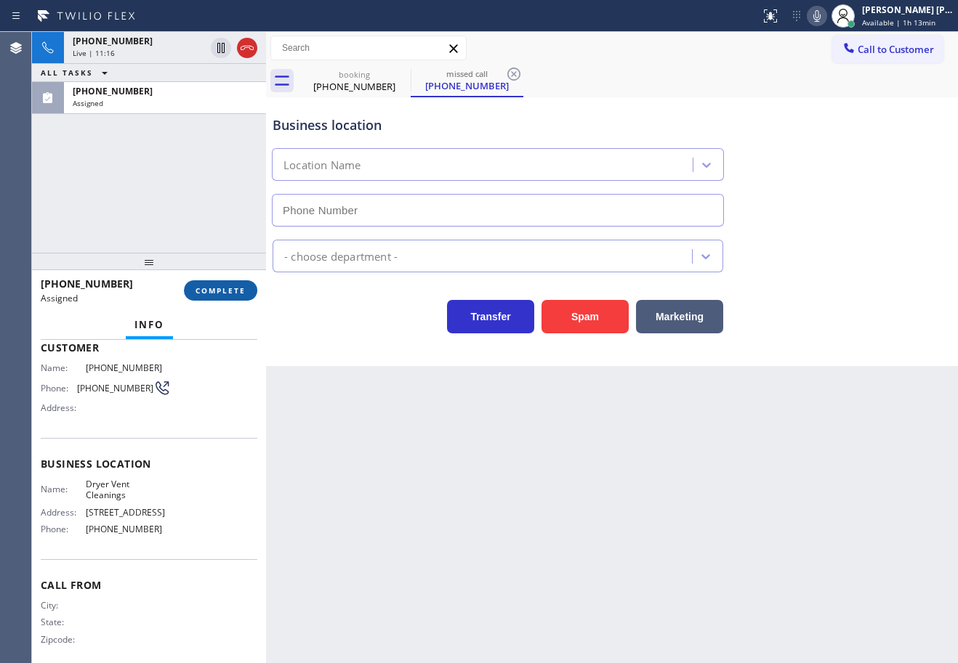
type input "[PHONE_NUMBER]"
click at [211, 296] on button "COMPLETE" at bounding box center [220, 290] width 73 height 20
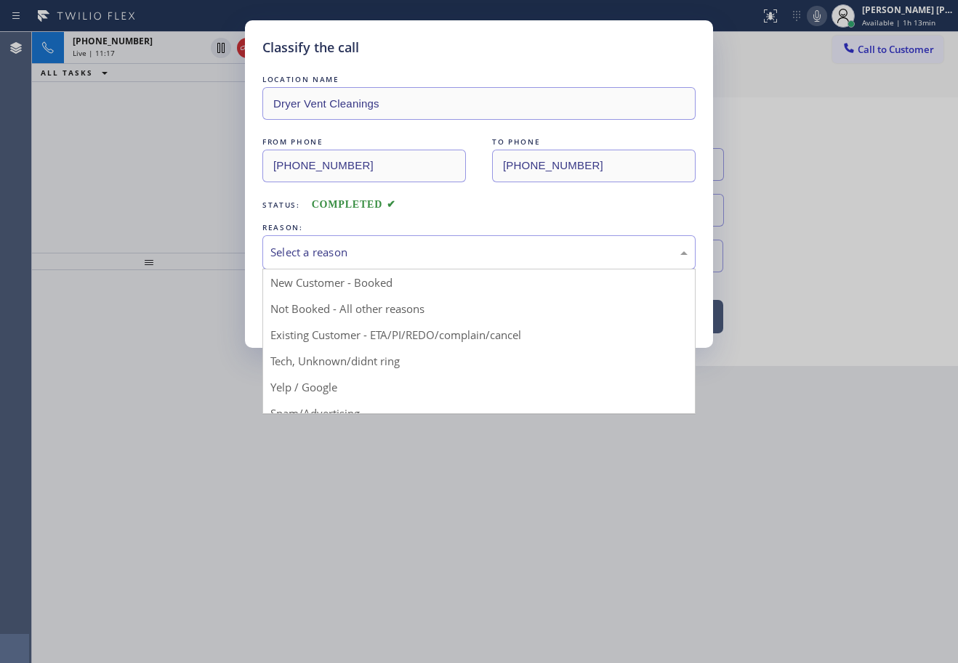
click at [332, 246] on div "Select a reason" at bounding box center [478, 252] width 417 height 17
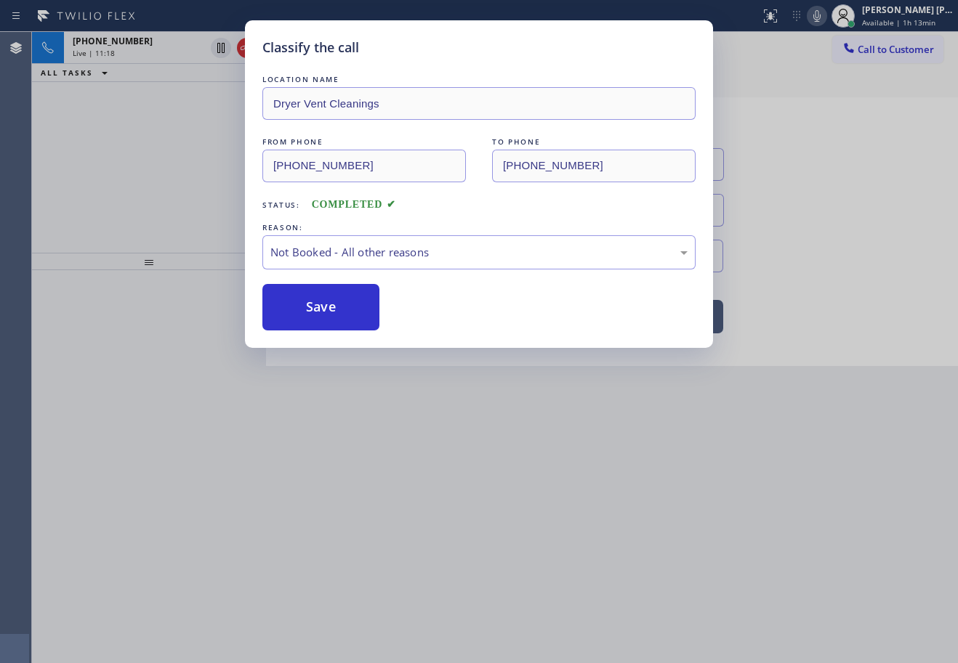
click at [315, 317] on button "Save" at bounding box center [320, 307] width 117 height 47
click at [313, 316] on button "Save" at bounding box center [320, 307] width 117 height 47
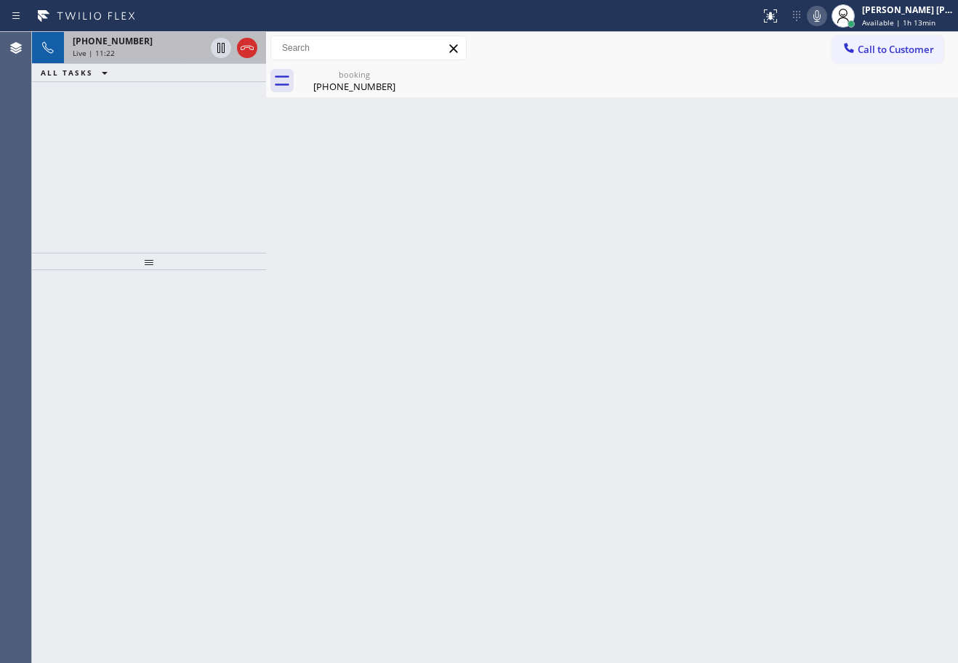
click at [187, 55] on div "Live | 11:22" at bounding box center [139, 53] width 132 height 10
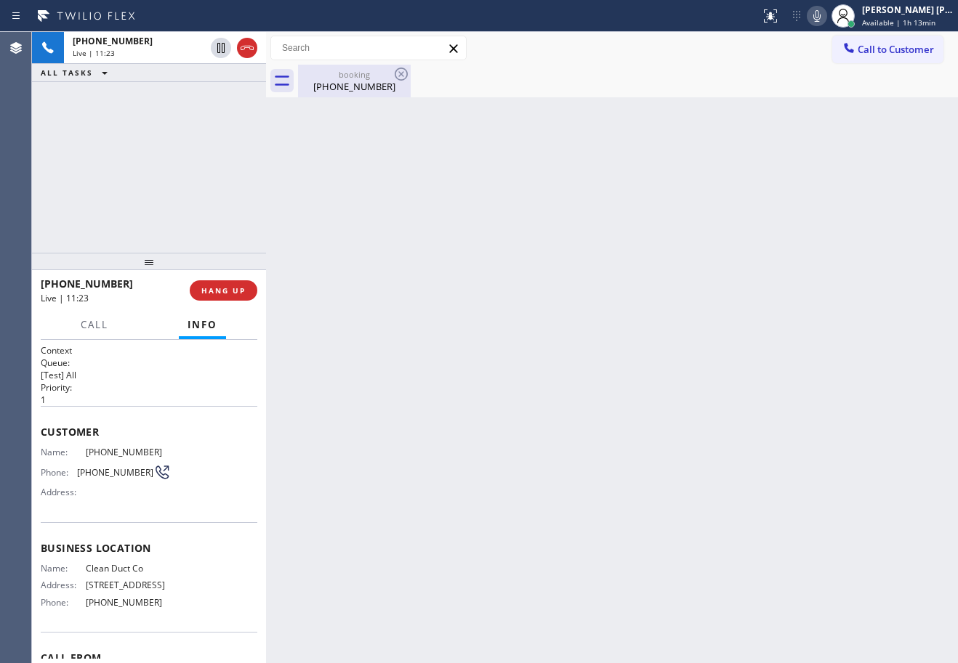
click at [336, 84] on div "[PHONE_NUMBER]" at bounding box center [354, 86] width 110 height 13
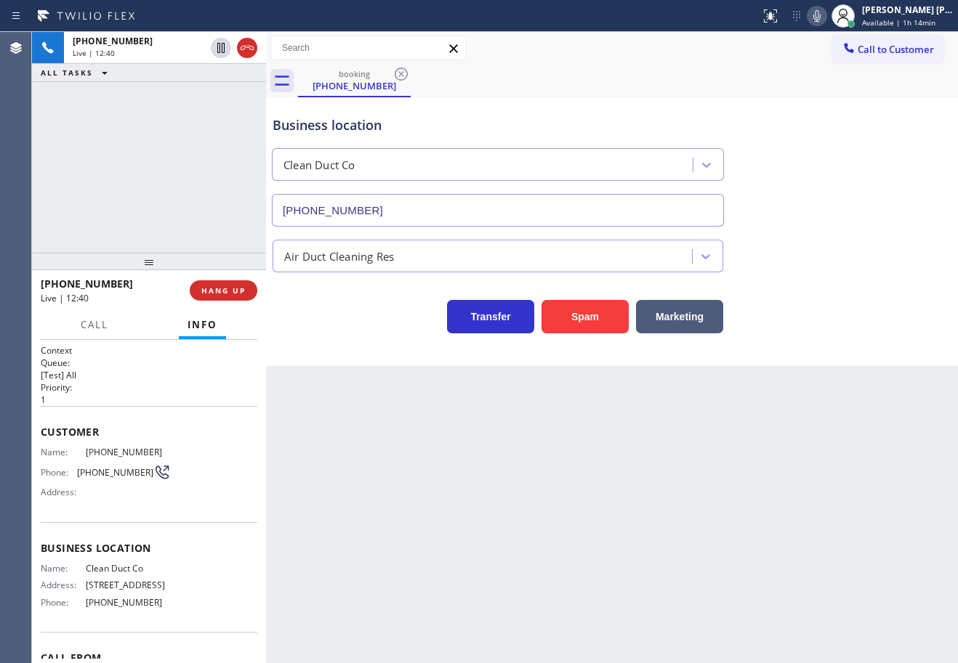
drag, startPoint x: 159, startPoint y: 230, endPoint x: 153, endPoint y: 262, distance: 31.9
click at [159, 242] on div "[PHONE_NUMBER] Live | 12:40 ALL TASKS ALL TASKS ACTIVE TASKS TASKS IN WRAP UP" at bounding box center [149, 142] width 234 height 221
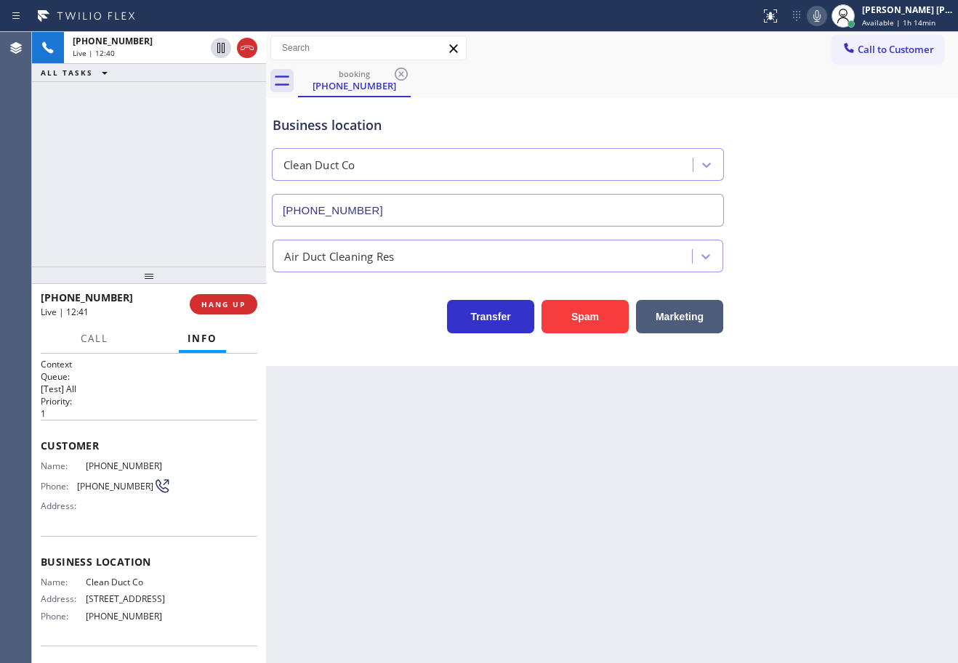
drag, startPoint x: 152, startPoint y: 262, endPoint x: 150, endPoint y: 275, distance: 14.0
click at [150, 275] on div at bounding box center [149, 275] width 234 height 17
click at [841, 368] on div "Back to Dashboard Change Sender ID Customers Technicians Select a contact Outbo…" at bounding box center [612, 347] width 692 height 631
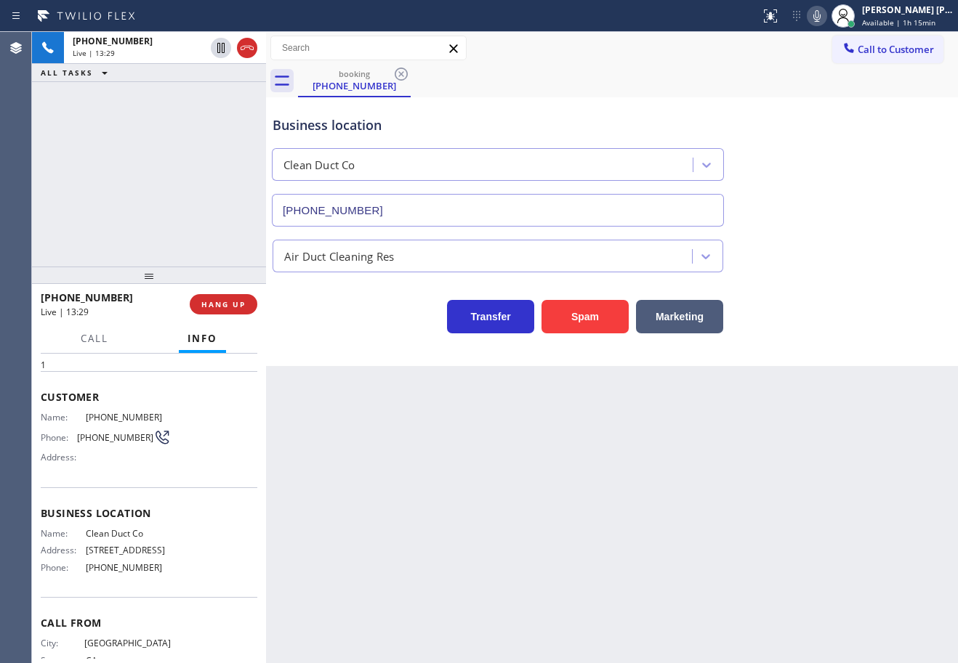
scroll to position [97, 0]
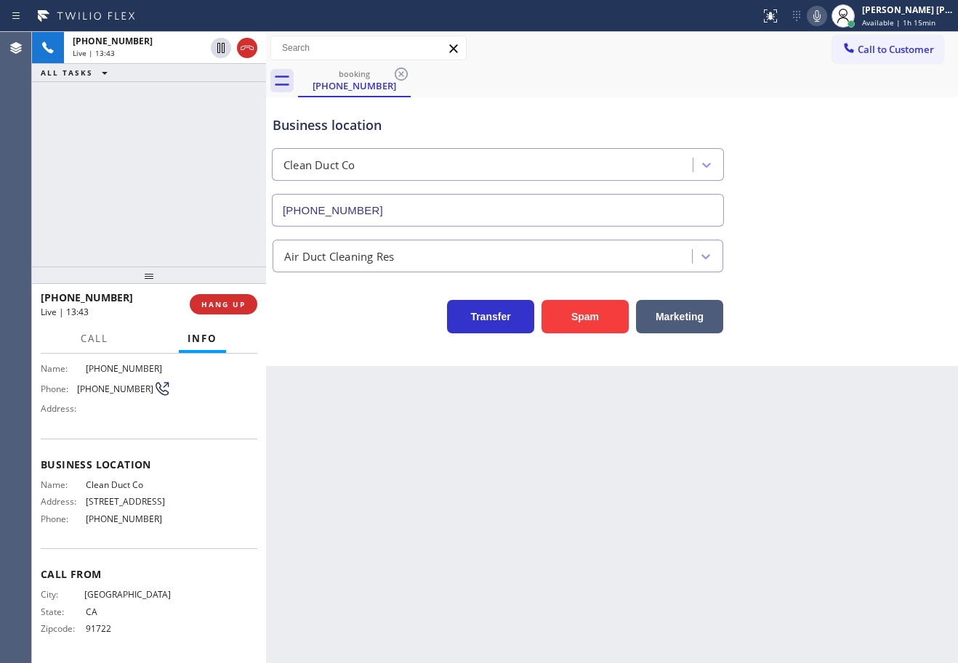
click at [110, 185] on div "[PHONE_NUMBER] Live | 13:43 ALL TASKS ALL TASKS ACTIVE TASKS TASKS IN WRAP UP" at bounding box center [149, 149] width 234 height 235
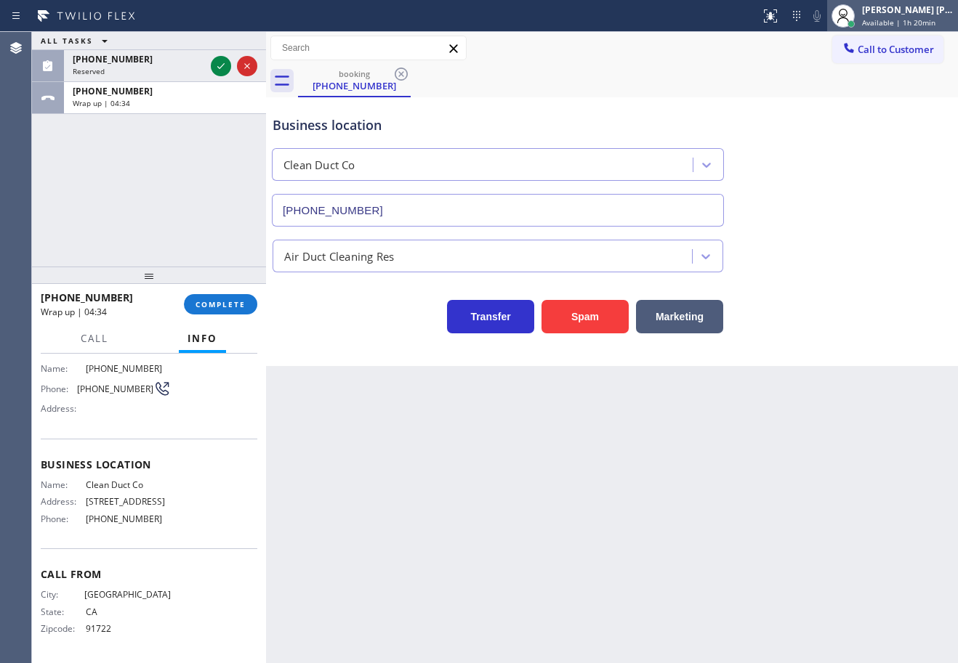
click at [925, 11] on div "[PERSON_NAME] [PERSON_NAME] Dahil" at bounding box center [908, 10] width 92 height 12
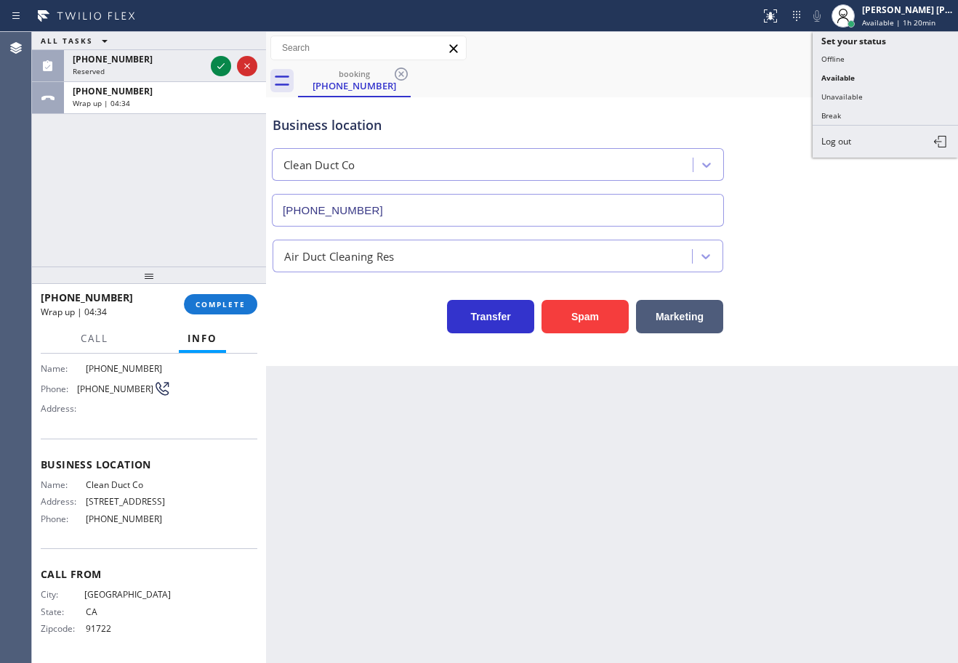
drag, startPoint x: 867, startPoint y: 94, endPoint x: 823, endPoint y: 116, distance: 49.4
click at [866, 94] on button "Unavailable" at bounding box center [884, 96] width 145 height 19
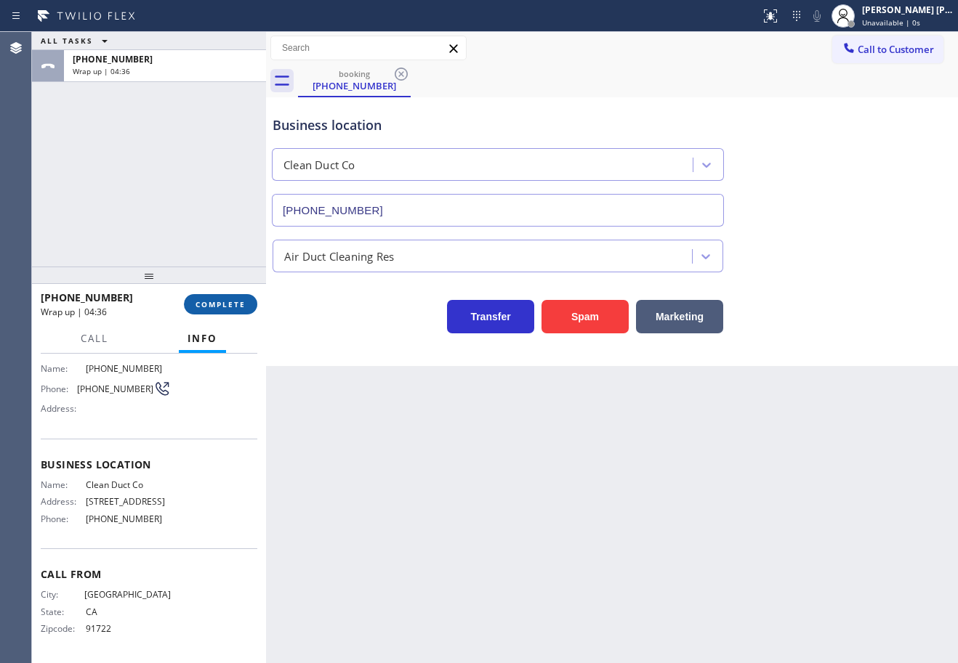
click at [230, 308] on span "COMPLETE" at bounding box center [220, 304] width 50 height 10
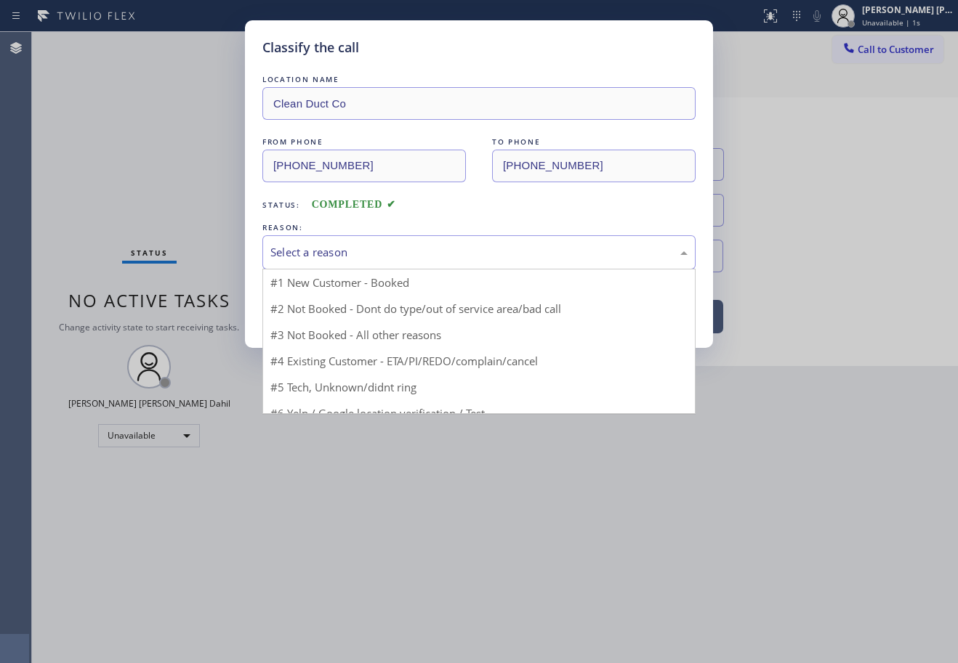
click at [340, 263] on div "Select a reason" at bounding box center [478, 252] width 433 height 34
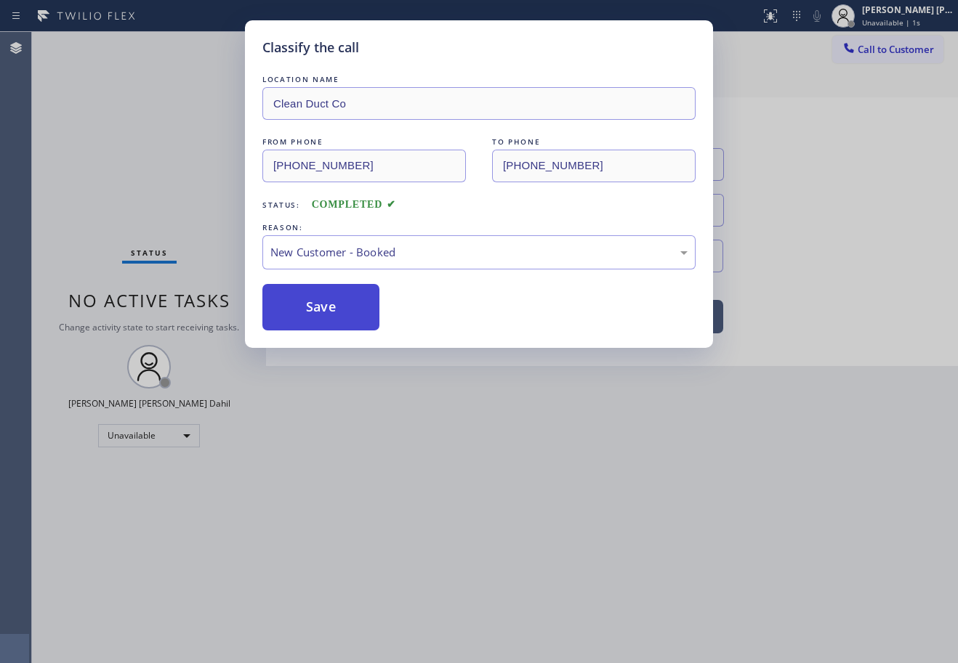
click at [320, 302] on button "Save" at bounding box center [320, 307] width 117 height 47
click at [320, 303] on button "Save" at bounding box center [320, 307] width 117 height 47
click at [319, 304] on button "Save" at bounding box center [320, 307] width 117 height 47
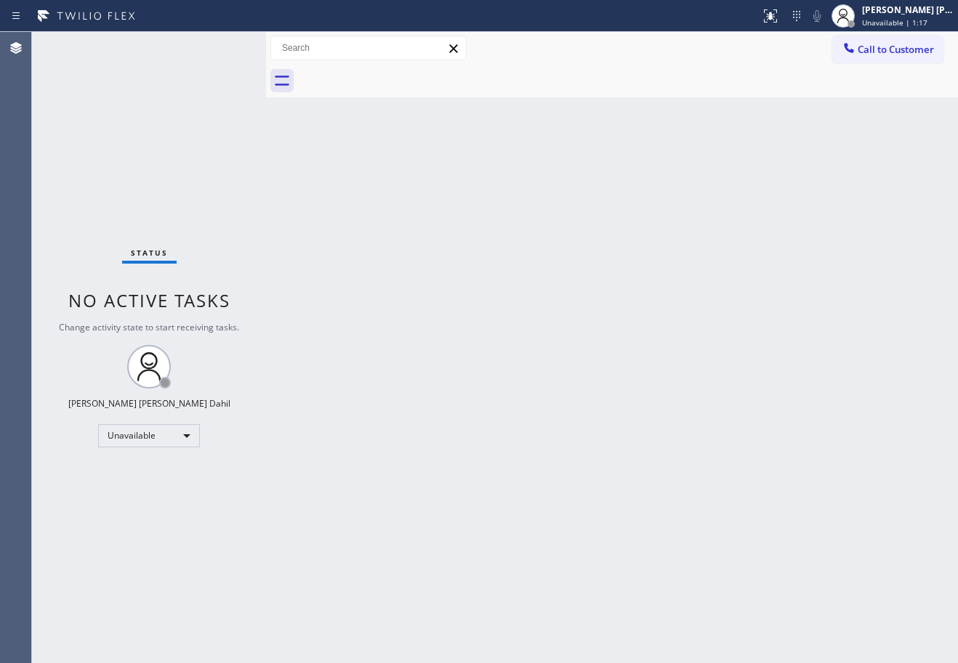
drag, startPoint x: 889, startPoint y: 20, endPoint x: 877, endPoint y: 64, distance: 45.1
click at [889, 23] on span "Unavailable | 1:17" at bounding box center [894, 22] width 65 height 10
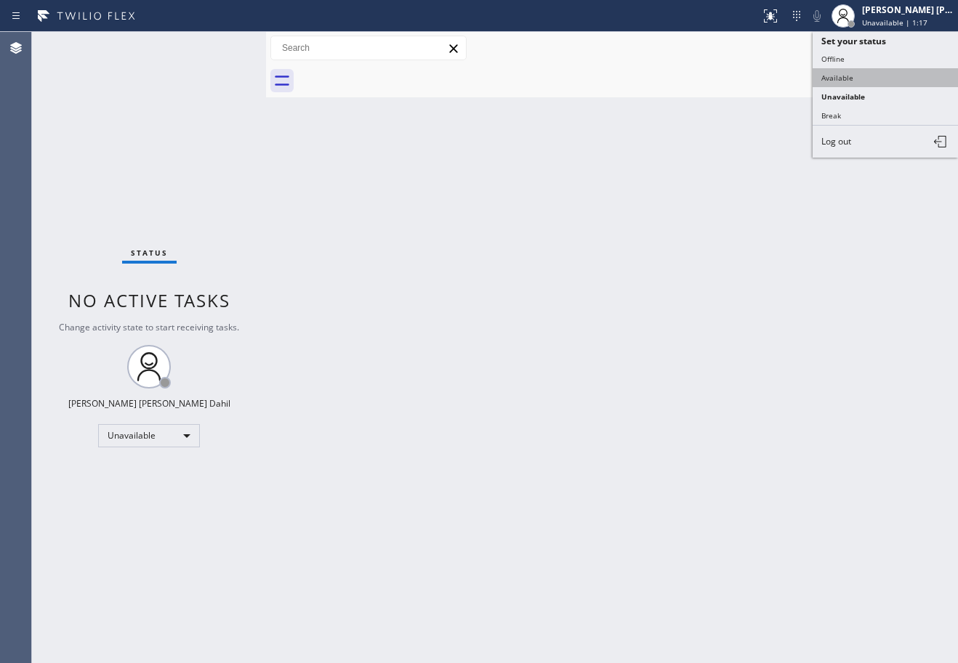
click at [866, 81] on button "Available" at bounding box center [884, 77] width 145 height 19
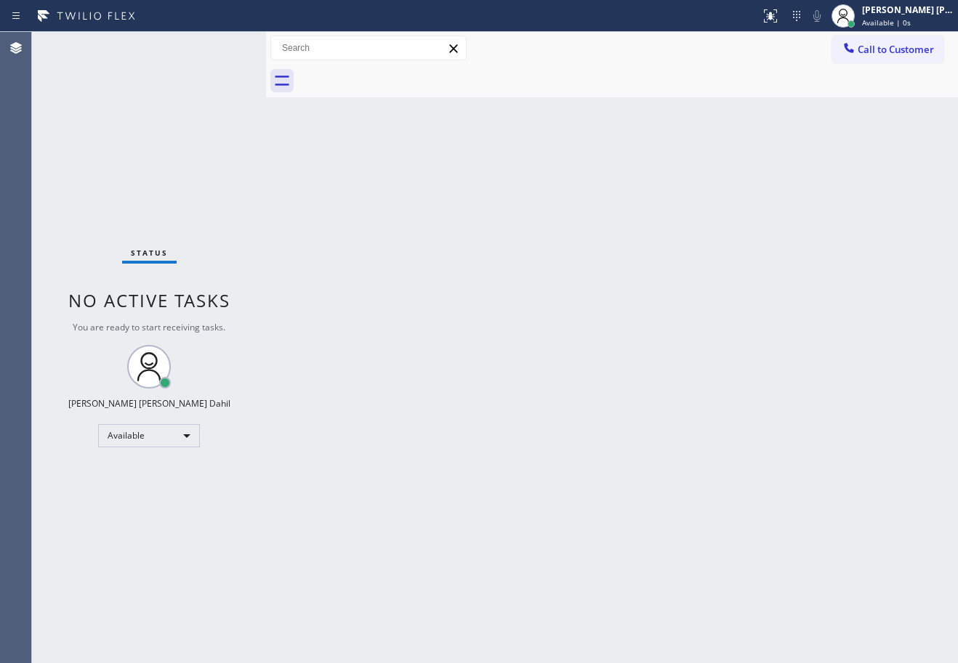
click at [759, 541] on div "Back to Dashboard Change Sender ID Customers Technicians Select a contact Outbo…" at bounding box center [612, 347] width 692 height 631
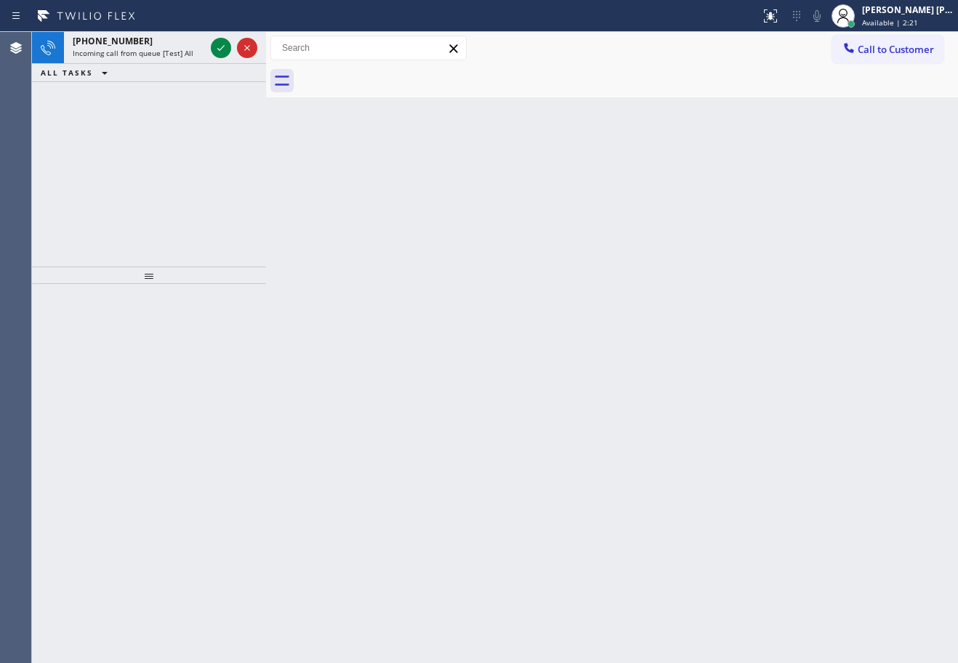
click at [194, 28] on div "Status report No issues detected If you experience an issue, please download th…" at bounding box center [479, 16] width 958 height 32
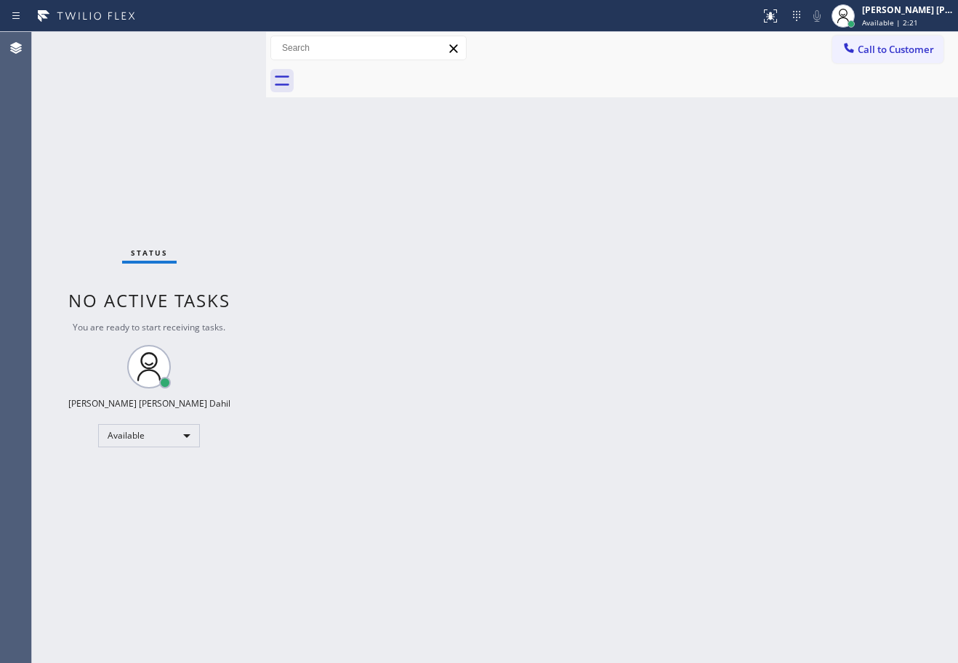
click at [198, 42] on div "Status No active tasks You are ready to start receiving tasks. [PERSON_NAME] [P…" at bounding box center [149, 347] width 234 height 631
click at [639, 323] on div "Back to Dashboard Change Sender ID Customers Technicians Select a contact Outbo…" at bounding box center [612, 347] width 692 height 631
click at [808, 552] on div "Back to Dashboard Change Sender ID Customers Technicians Select a contact Outbo…" at bounding box center [612, 347] width 692 height 631
drag, startPoint x: 767, startPoint y: 116, endPoint x: 908, endPoint y: 304, distance: 235.3
click at [767, 116] on div "Back to Dashboard Change Sender ID Customers Technicians Select a contact Outbo…" at bounding box center [612, 347] width 692 height 631
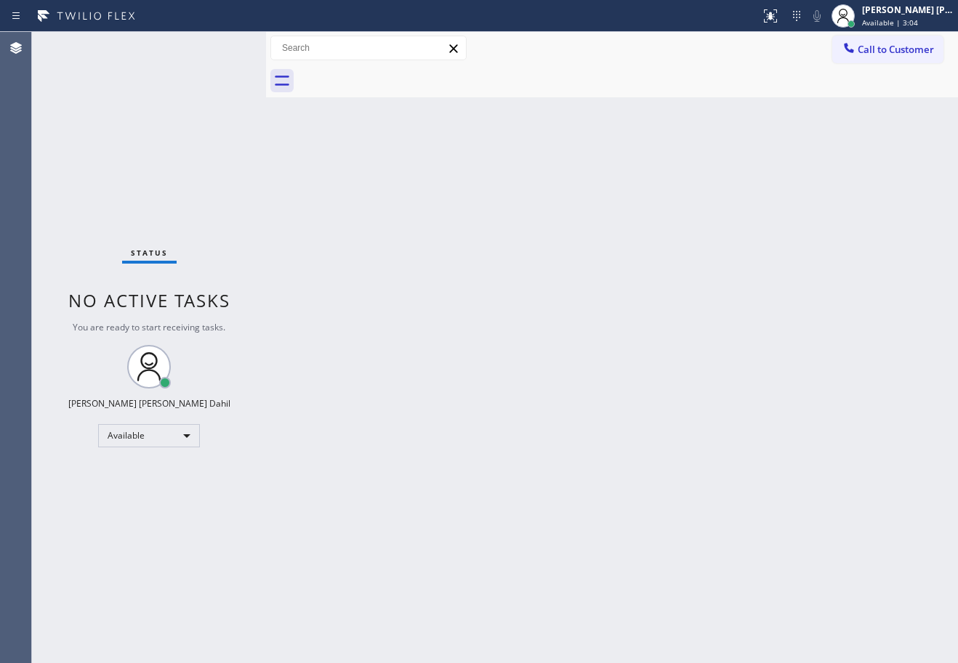
click at [758, 599] on div "Back to Dashboard Change Sender ID Customers Technicians Select a contact Outbo…" at bounding box center [612, 347] width 692 height 631
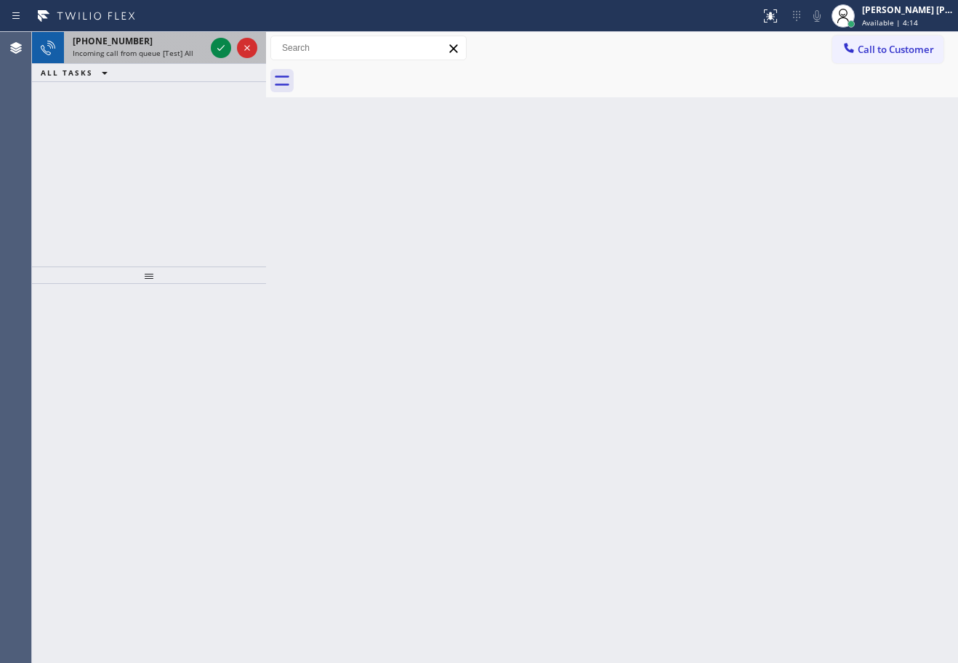
click at [195, 49] on div "Incoming call from queue [Test] All" at bounding box center [139, 53] width 132 height 10
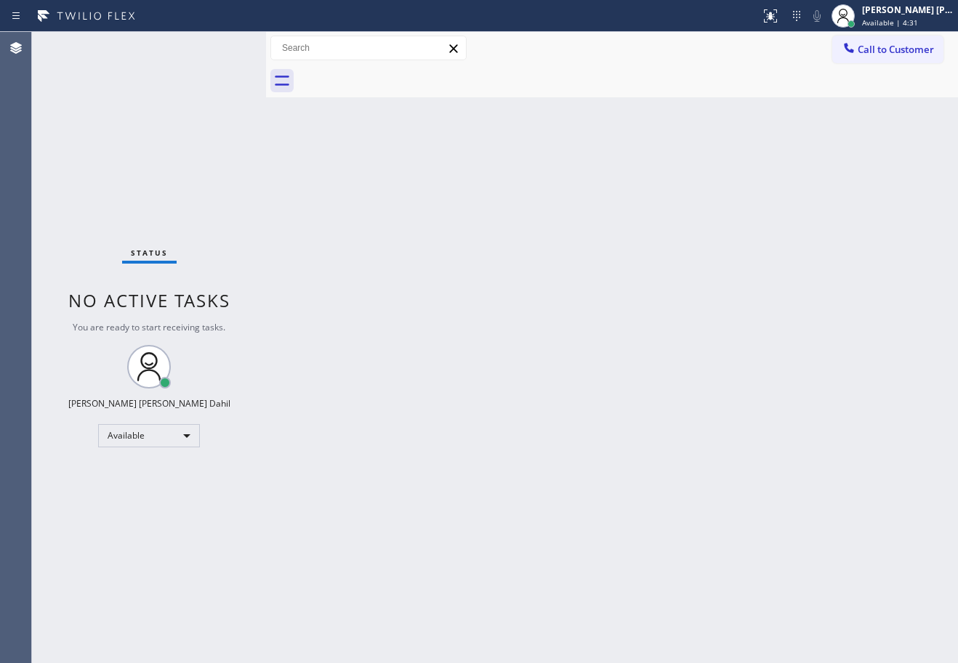
click at [567, 409] on div "Back to Dashboard Change Sender ID Customers Technicians Select a contact Outbo…" at bounding box center [612, 347] width 692 height 631
click at [784, 444] on div "Back to Dashboard Change Sender ID Customers Technicians Select a contact Outbo…" at bounding box center [612, 347] width 692 height 631
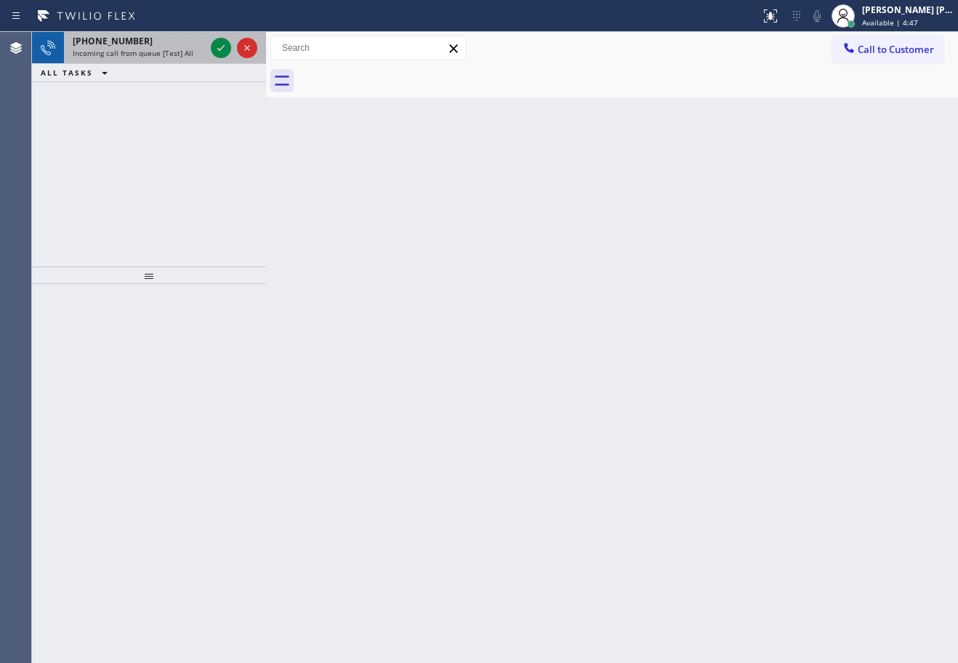
click at [200, 44] on div "[PHONE_NUMBER]" at bounding box center [139, 41] width 132 height 12
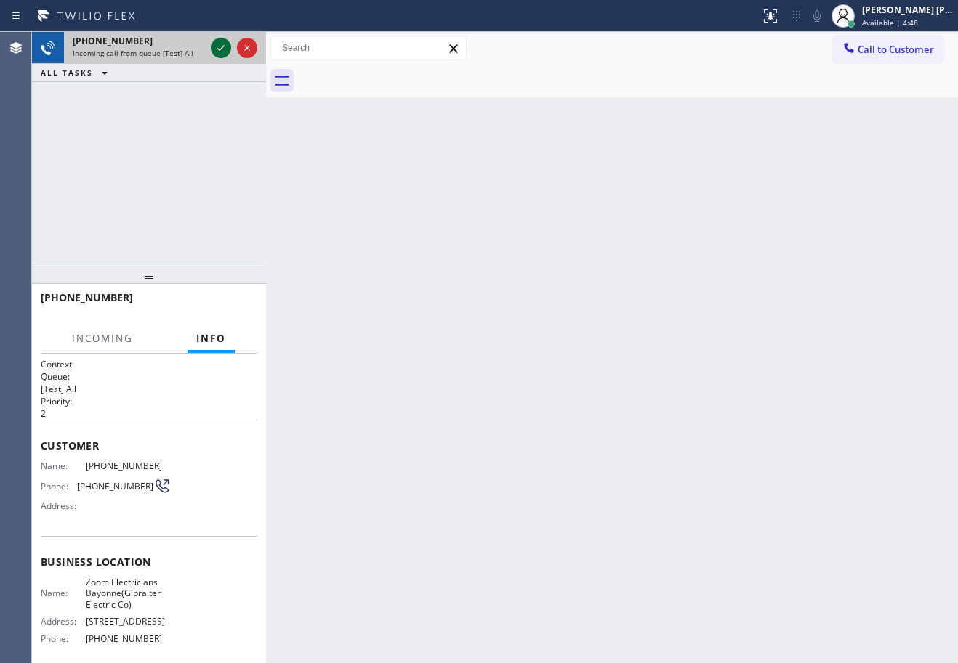
click at [219, 48] on icon at bounding box center [220, 47] width 17 height 17
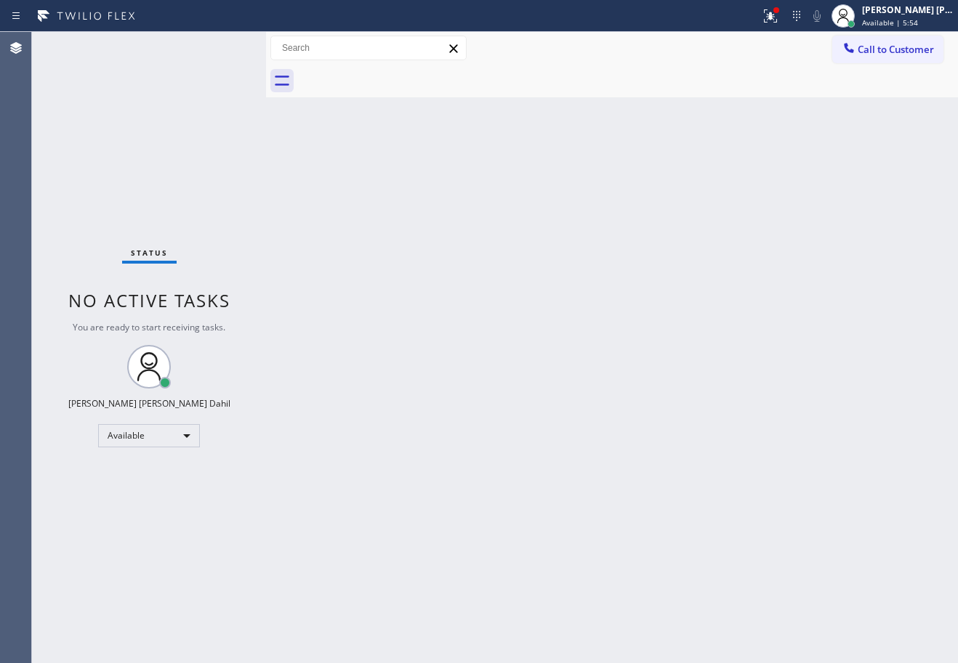
click at [637, 452] on div "Back to Dashboard Change Sender ID Customers Technicians Select a contact Outbo…" at bounding box center [612, 347] width 692 height 631
click at [637, 451] on div "Back to Dashboard Change Sender ID Customers Technicians Select a contact Outbo…" at bounding box center [612, 347] width 692 height 631
click at [779, 16] on icon at bounding box center [770, 15] width 17 height 17
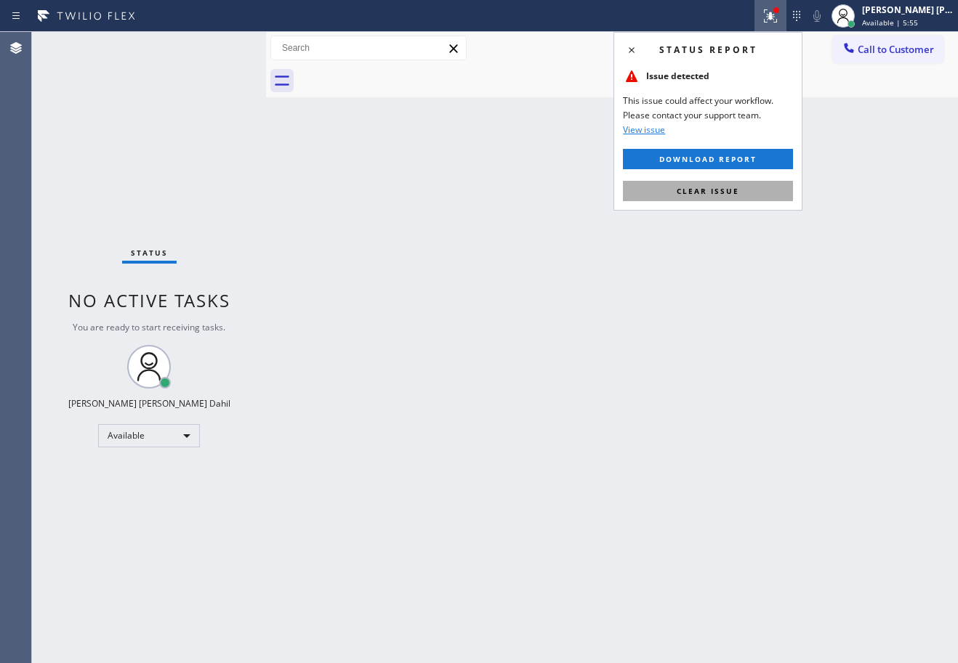
click at [746, 190] on button "Clear issue" at bounding box center [708, 191] width 170 height 20
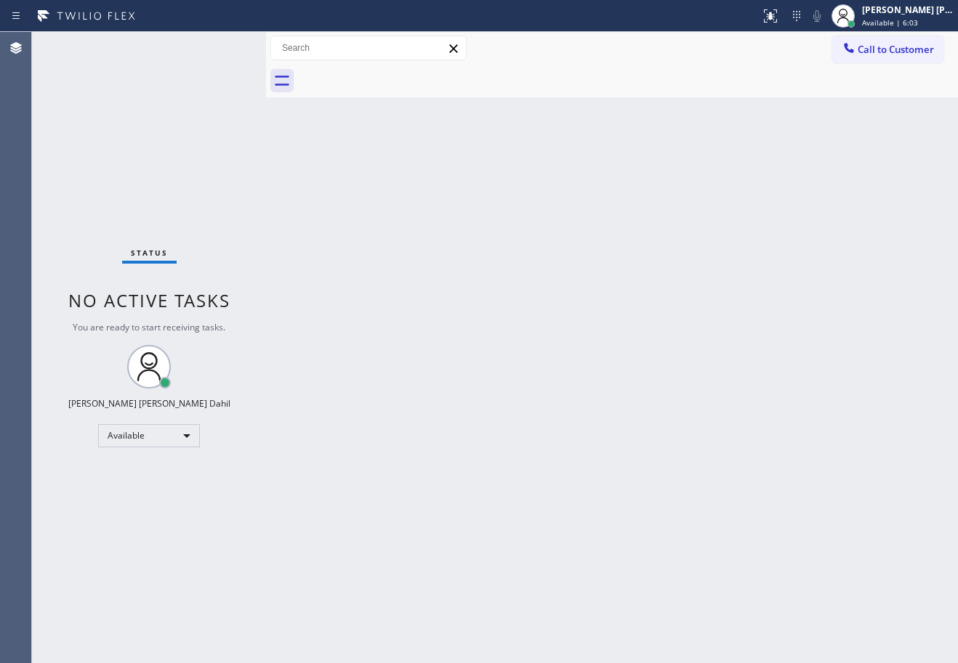
click at [687, 346] on div "Back to Dashboard Change Sender ID Customers Technicians Select a contact Outbo…" at bounding box center [612, 347] width 692 height 631
click at [607, 233] on div "Back to Dashboard Change Sender ID Customers Technicians Select a contact Outbo…" at bounding box center [612, 347] width 692 height 631
drag, startPoint x: 598, startPoint y: 313, endPoint x: 606, endPoint y: 321, distance: 11.3
click at [599, 313] on div "Back to Dashboard Change Sender ID Customers Technicians Select a contact Outbo…" at bounding box center [612, 347] width 692 height 631
click at [602, 536] on div "Back to Dashboard Change Sender ID Customers Technicians Select a contact Outbo…" at bounding box center [612, 347] width 692 height 631
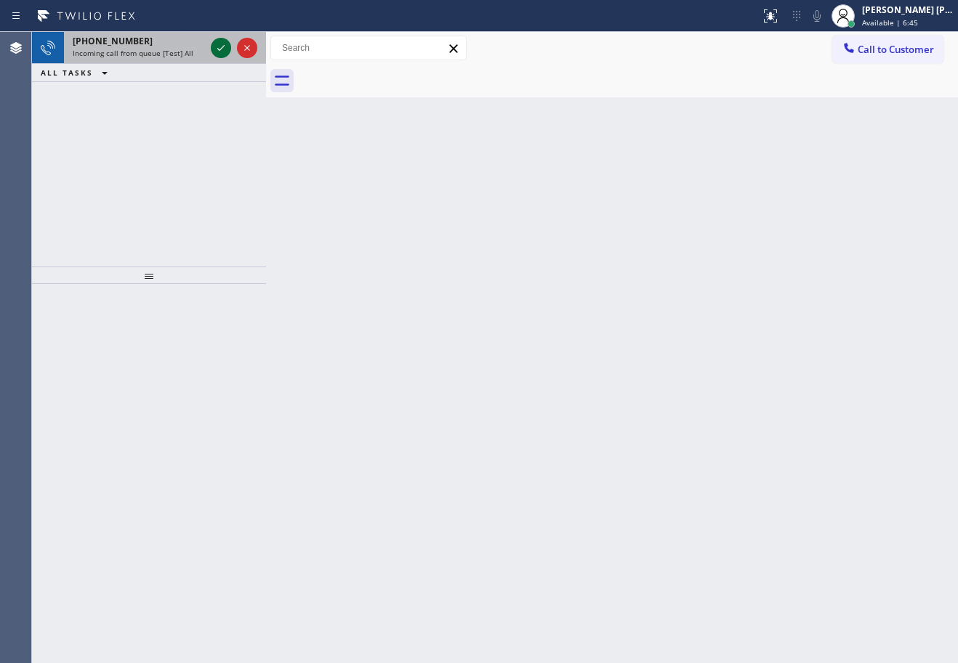
click at [220, 47] on icon at bounding box center [220, 47] width 17 height 17
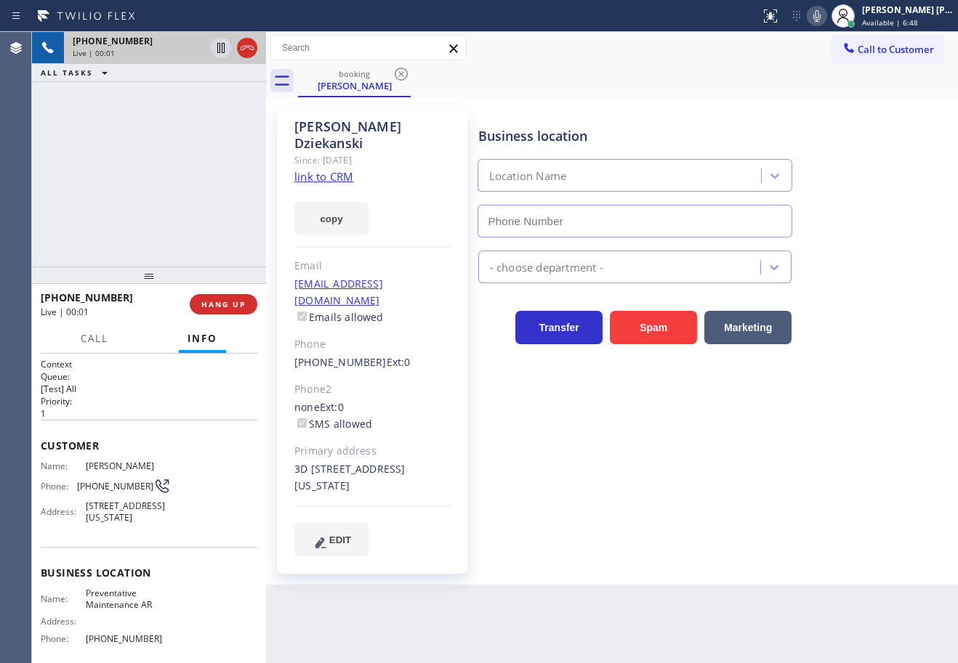
type input "[PHONE_NUMBER]"
click at [339, 169] on link "link to CRM" at bounding box center [323, 176] width 59 height 15
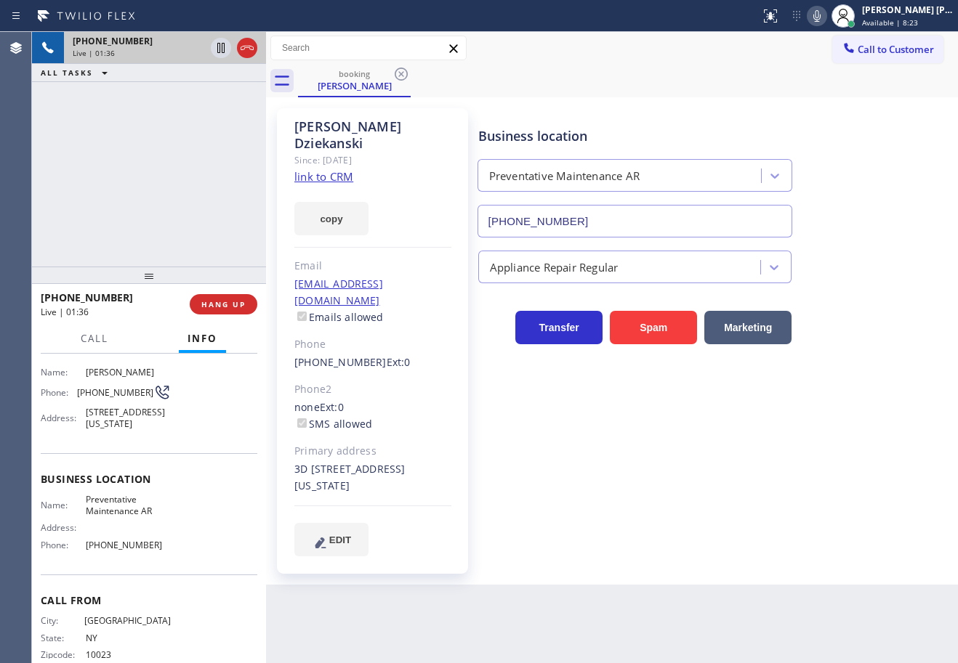
scroll to position [58, 0]
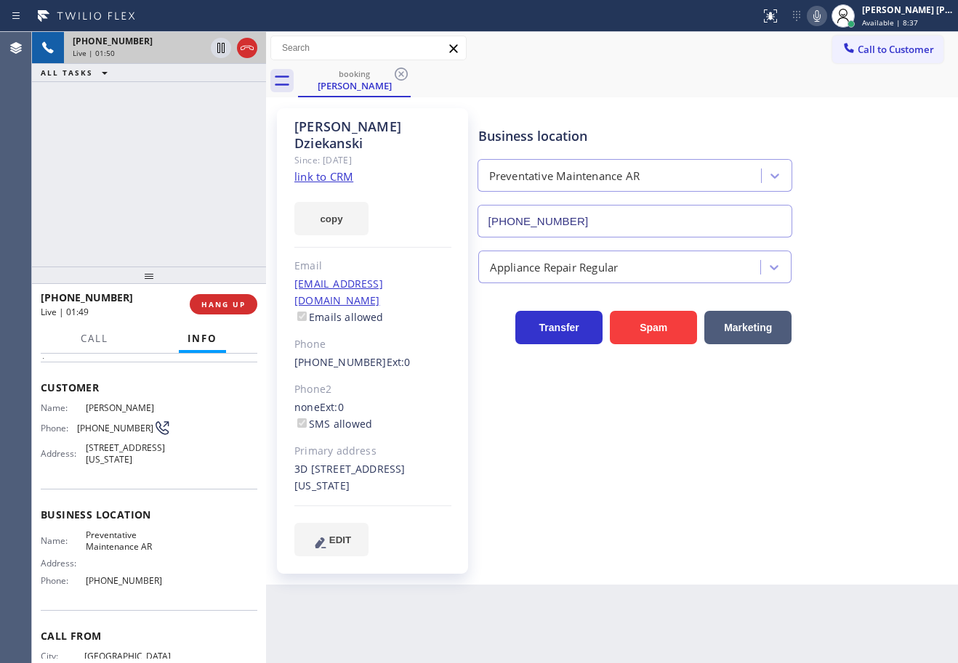
click at [173, 187] on div "[PHONE_NUMBER] Live | 01:50 ALL TASKS ALL TASKS ACTIVE TASKS TASKS IN WRAP UP" at bounding box center [149, 149] width 234 height 235
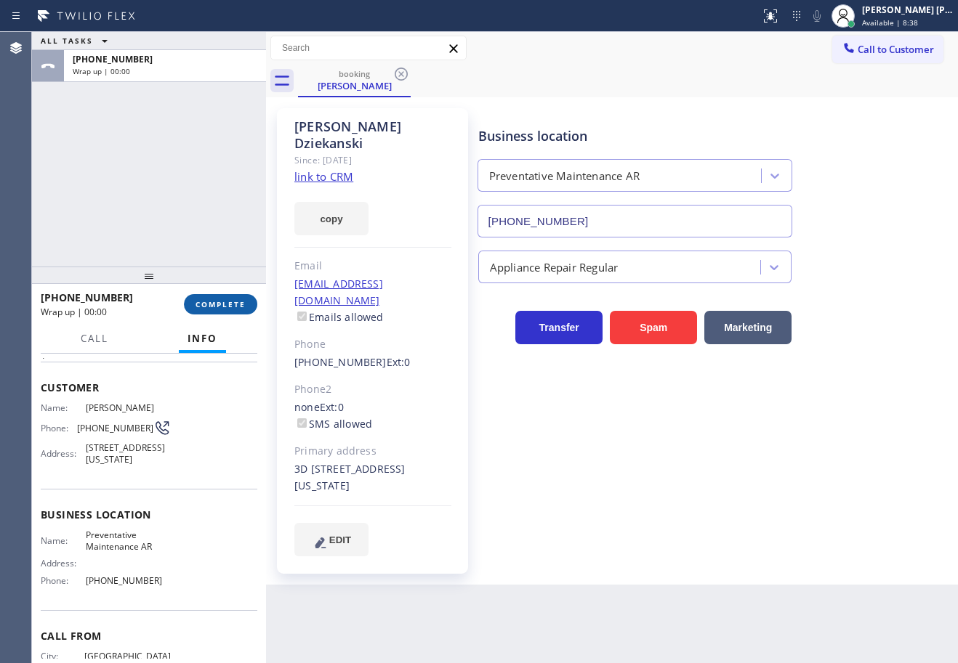
click at [208, 294] on div "[PHONE_NUMBER] Wrap up | 00:00 COMPLETE" at bounding box center [149, 305] width 217 height 38
drag, startPoint x: 208, startPoint y: 294, endPoint x: 212, endPoint y: 305, distance: 11.7
click at [210, 299] on button "COMPLETE" at bounding box center [220, 304] width 73 height 20
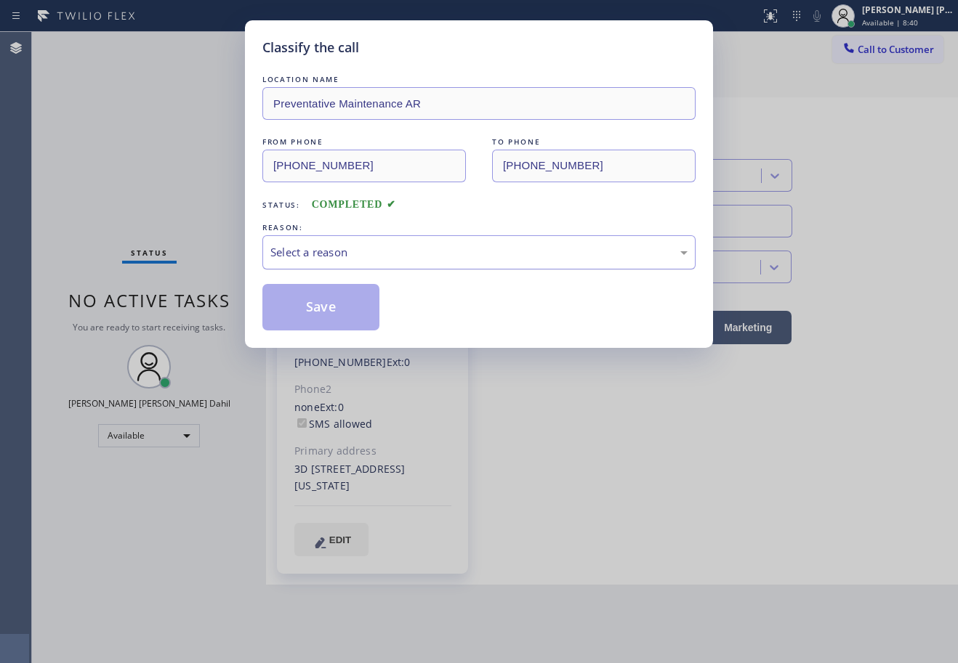
click at [341, 257] on div "Select a reason" at bounding box center [478, 252] width 417 height 17
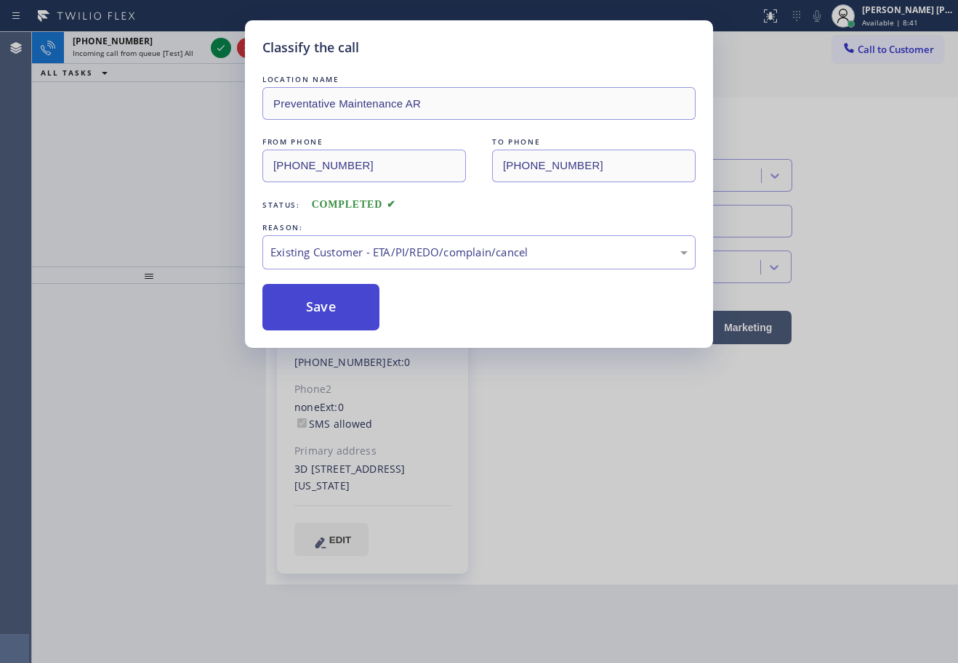
click at [330, 320] on button "Save" at bounding box center [320, 307] width 117 height 47
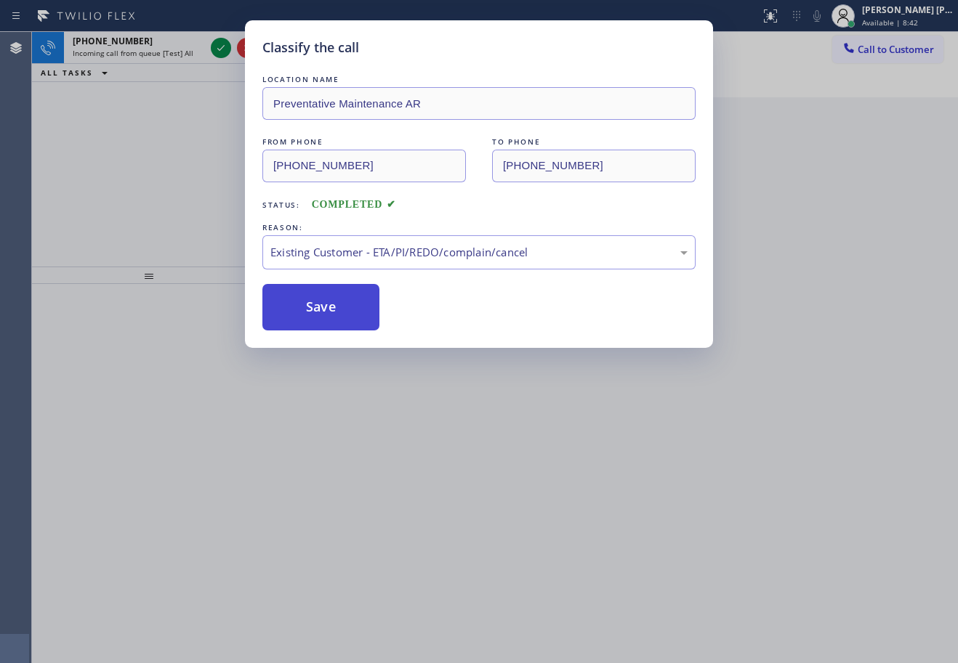
click at [330, 320] on button "Save" at bounding box center [320, 307] width 117 height 47
drag, startPoint x: 455, startPoint y: 427, endPoint x: 413, endPoint y: 362, distance: 77.2
click at [455, 427] on div "Classify the call LOCATION NAME Preventative Maintenance AR FROM PHONE [PHONE_N…" at bounding box center [479, 331] width 958 height 663
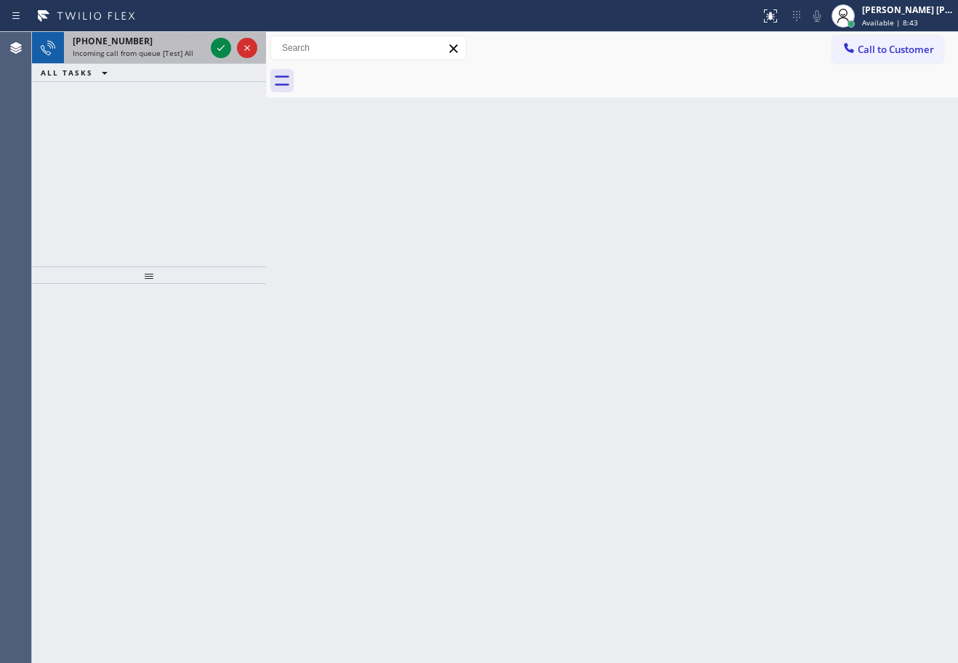
click at [185, 39] on div "[PHONE_NUMBER]" at bounding box center [139, 41] width 132 height 12
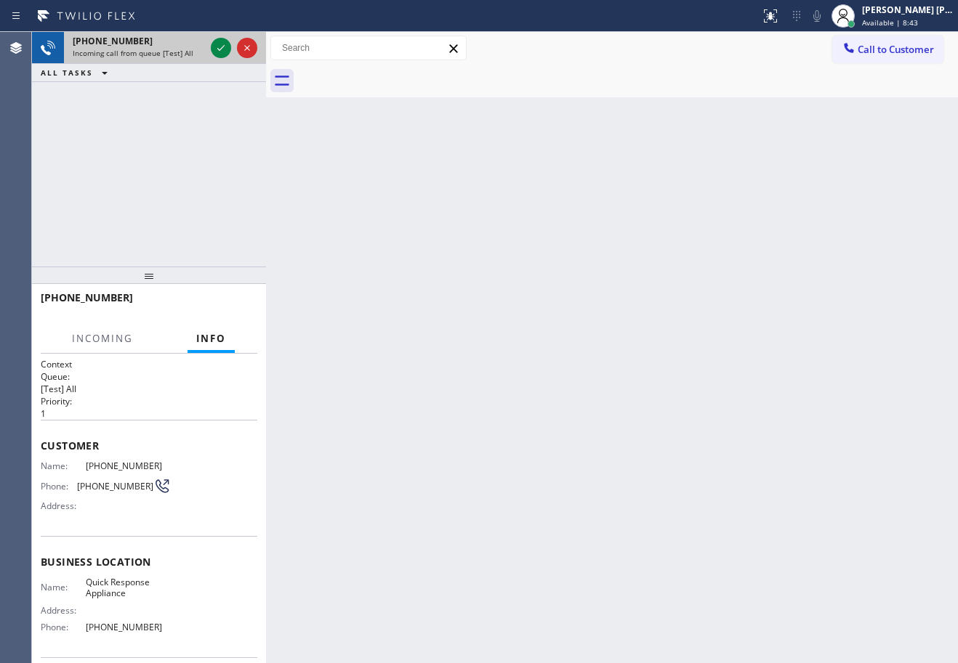
click at [185, 39] on div "[PHONE_NUMBER]" at bounding box center [139, 41] width 132 height 12
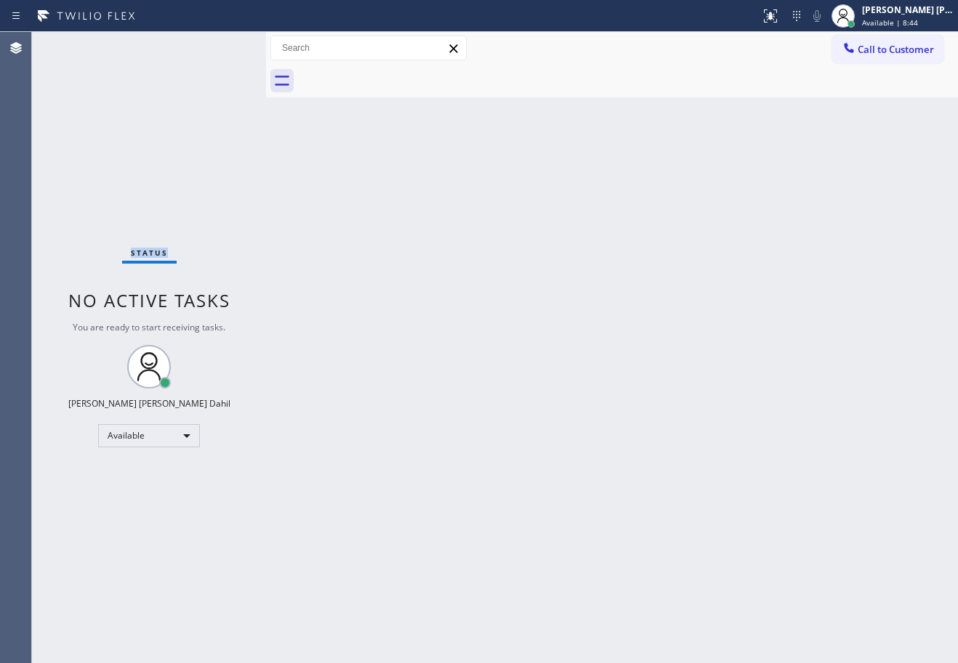
click at [185, 39] on div "Status No active tasks You are ready to start receiving tasks. [PERSON_NAME] [P…" at bounding box center [149, 347] width 234 height 631
click at [601, 332] on div "Back to Dashboard Change Sender ID Customers Technicians Select a contact Outbo…" at bounding box center [612, 347] width 692 height 631
click at [679, 299] on div "Back to Dashboard Change Sender ID Customers Technicians Select a contact Outbo…" at bounding box center [612, 347] width 692 height 631
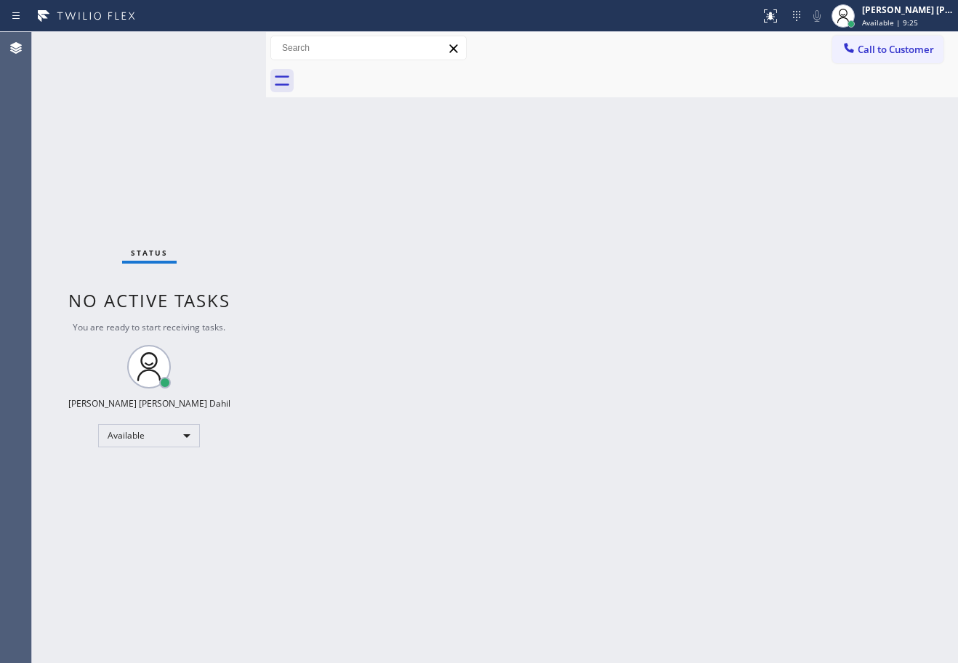
click at [632, 453] on div "Back to Dashboard Change Sender ID Customers Technicians Select a contact Outbo…" at bounding box center [612, 347] width 692 height 631
click at [633, 453] on div "Back to Dashboard Change Sender ID Customers Technicians Select a contact Outbo…" at bounding box center [612, 347] width 692 height 631
click at [794, 191] on div "Back to Dashboard Change Sender ID Customers Technicians Select a contact Outbo…" at bounding box center [612, 347] width 692 height 631
click at [642, 518] on div "Back to Dashboard Change Sender ID Customers Technicians Select a contact Outbo…" at bounding box center [612, 347] width 692 height 631
click at [641, 515] on div "Back to Dashboard Change Sender ID Customers Technicians Select a contact Outbo…" at bounding box center [612, 347] width 692 height 631
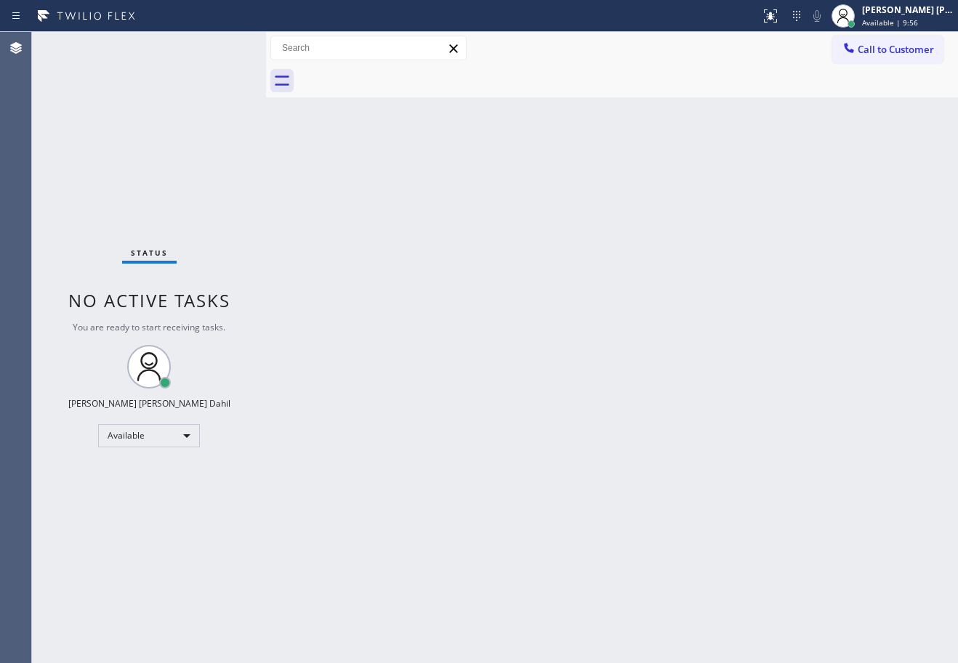
click at [635, 447] on div "Back to Dashboard Change Sender ID Customers Technicians Select a contact Outbo…" at bounding box center [612, 347] width 692 height 631
click at [385, 203] on div "Back to Dashboard Change Sender ID Customers Technicians Select a contact Outbo…" at bounding box center [612, 347] width 692 height 631
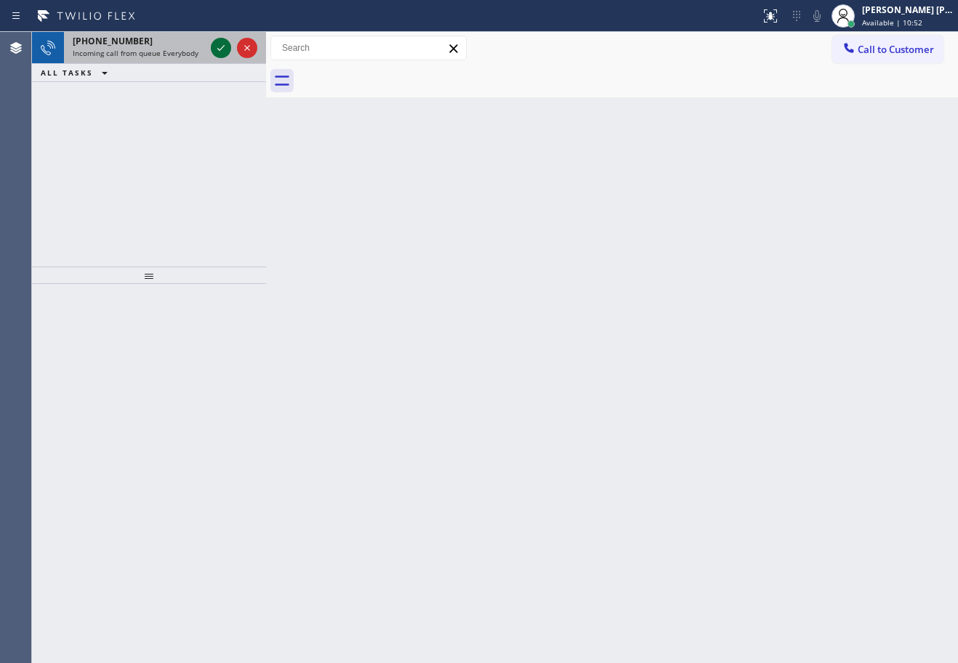
click at [211, 48] on div at bounding box center [221, 47] width 20 height 17
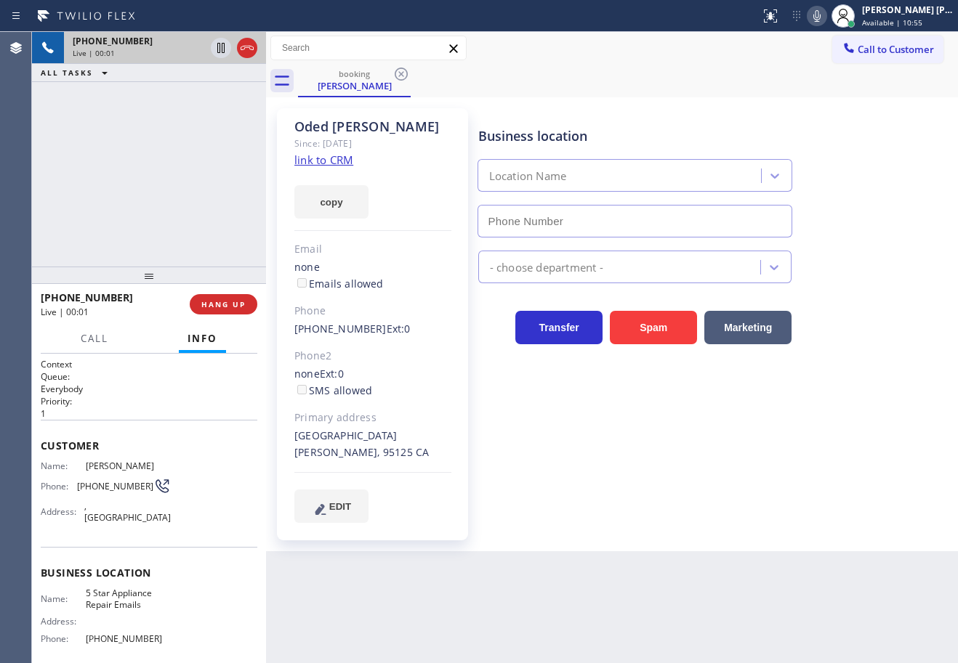
type input "[PHONE_NUMBER]"
click at [331, 163] on link "link to CRM" at bounding box center [323, 160] width 59 height 15
click at [219, 47] on icon at bounding box center [220, 48] width 7 height 10
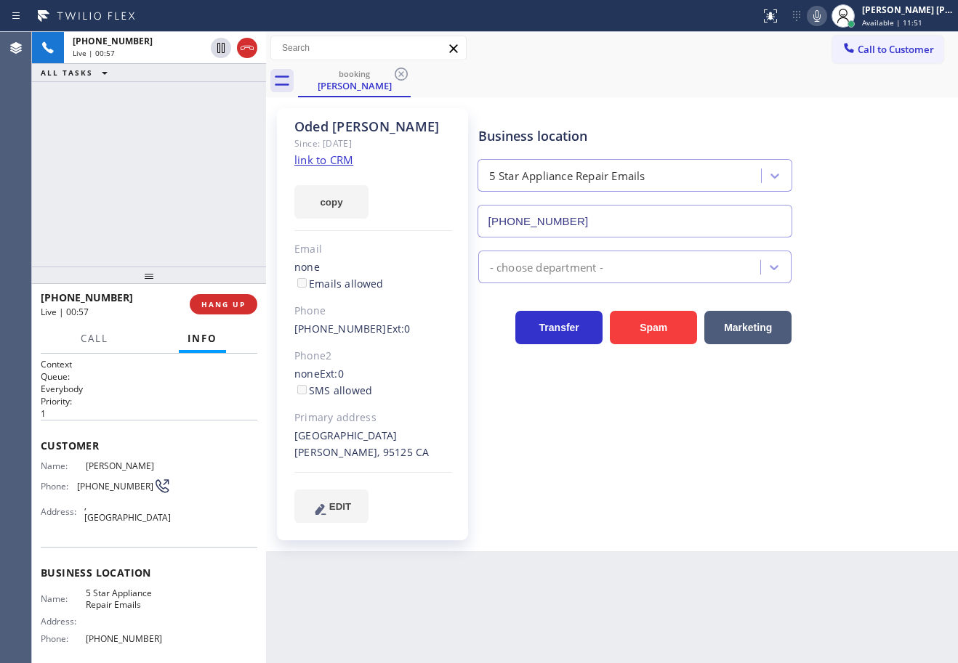
click at [825, 20] on icon at bounding box center [816, 15] width 17 height 17
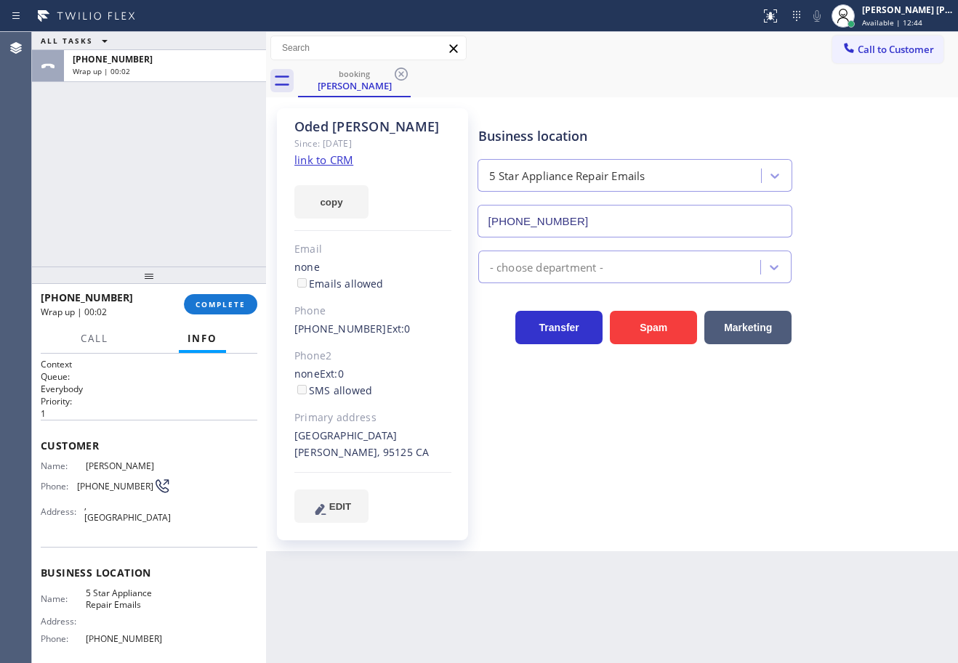
click at [110, 213] on div "ALL TASKS ALL TASKS ACTIVE TASKS TASKS IN WRAP UP [PHONE_NUMBER] Wrap up | 00:02" at bounding box center [149, 149] width 234 height 235
click at [223, 307] on span "COMPLETE" at bounding box center [220, 304] width 50 height 10
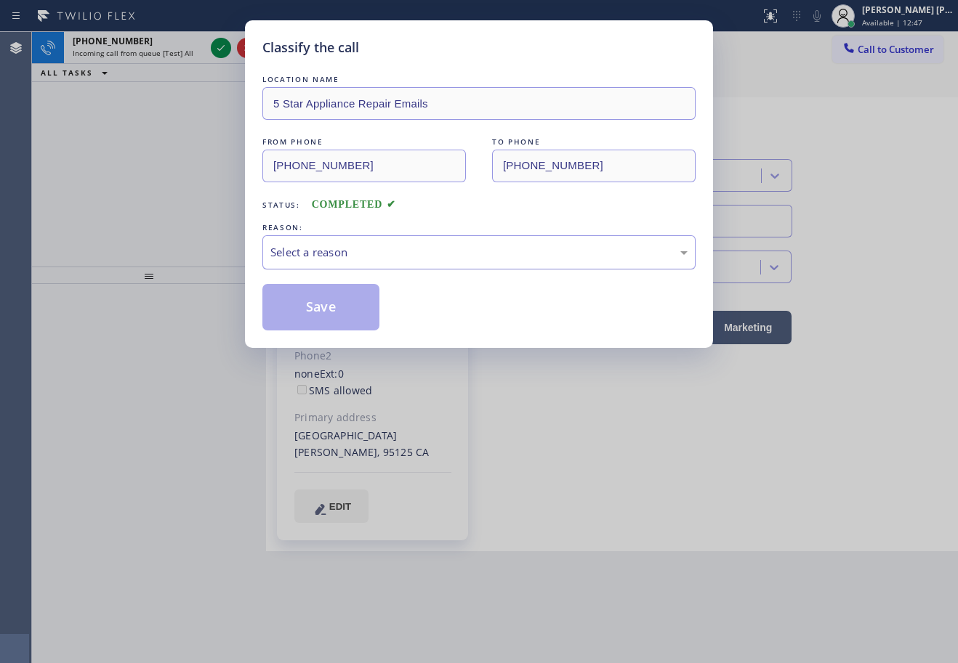
drag, startPoint x: 350, startPoint y: 254, endPoint x: 354, endPoint y: 265, distance: 11.1
click at [350, 255] on div "Select a reason" at bounding box center [478, 252] width 417 height 17
click at [334, 299] on button "Save" at bounding box center [320, 307] width 117 height 47
click at [334, 300] on button "Save" at bounding box center [320, 307] width 117 height 47
click at [334, 301] on button "Save" at bounding box center [320, 307] width 117 height 47
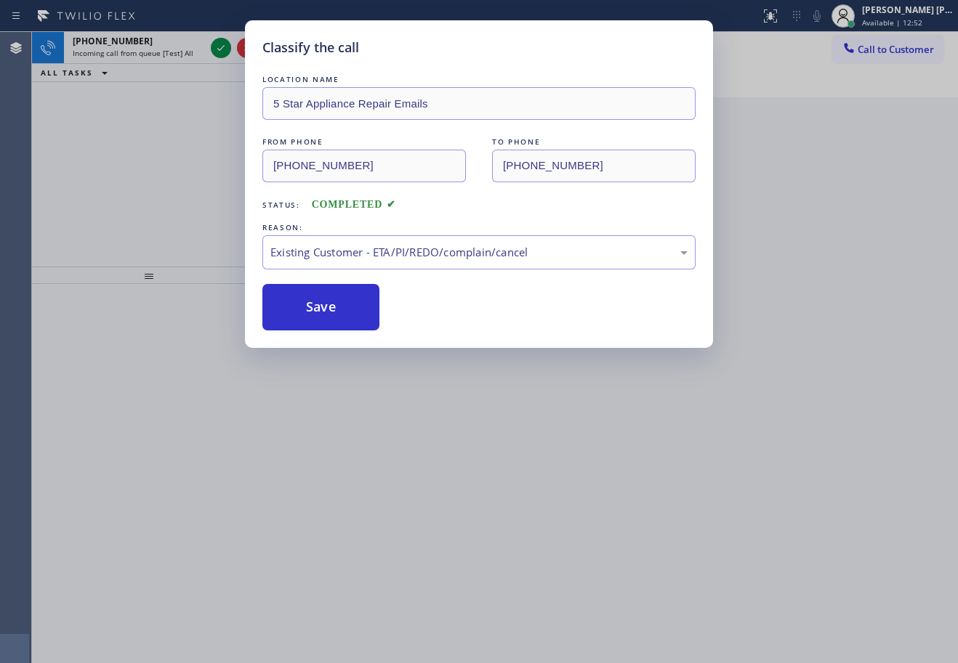
click at [186, 39] on div "Classify the call LOCATION NAME 5 Star Appliance Repair Emails FROM PHONE [PHON…" at bounding box center [479, 331] width 958 height 663
drag, startPoint x: 186, startPoint y: 39, endPoint x: 186, endPoint y: 49, distance: 10.9
click at [186, 41] on div "Classify the call LOCATION NAME 5 Star Appliance Repair Emails FROM PHONE [PHON…" at bounding box center [479, 331] width 958 height 663
click at [186, 49] on div "Classify the call LOCATION NAME 5 Star Appliance Repair Emails FROM PHONE [PHON…" at bounding box center [479, 331] width 958 height 663
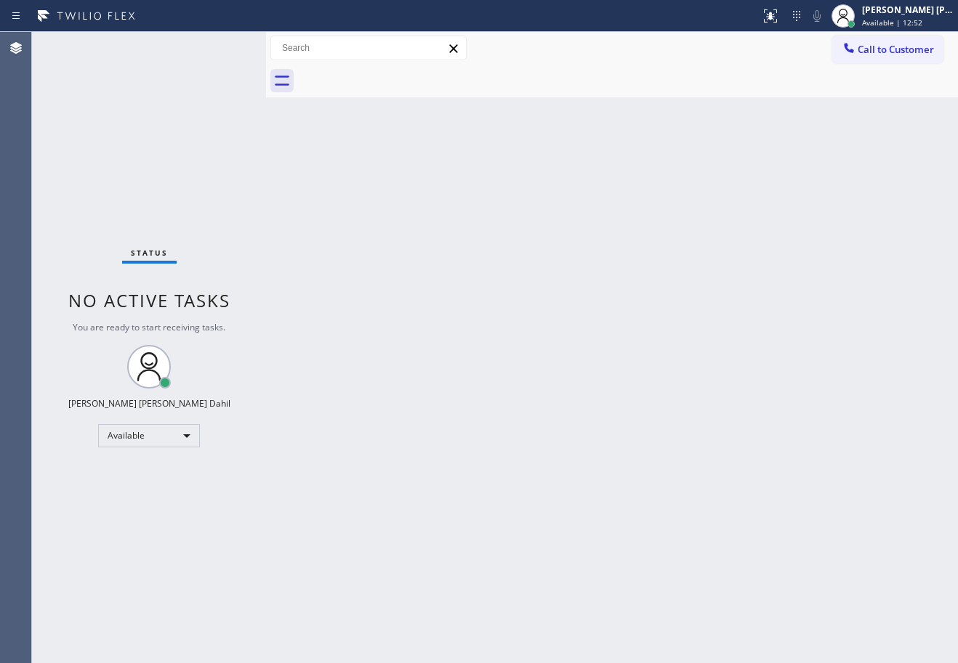
click at [186, 50] on div "Status No active tasks You are ready to start receiving tasks. [PERSON_NAME] [P…" at bounding box center [149, 347] width 234 height 631
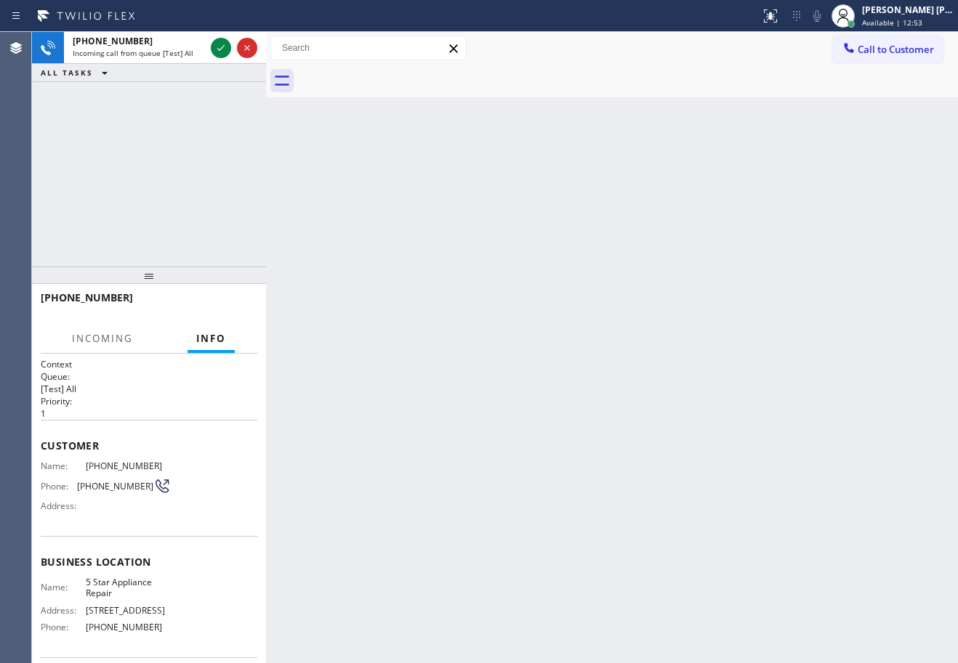
click at [186, 54] on span "Incoming call from queue [Test] All" at bounding box center [133, 53] width 121 height 10
click at [221, 44] on icon at bounding box center [220, 47] width 17 height 17
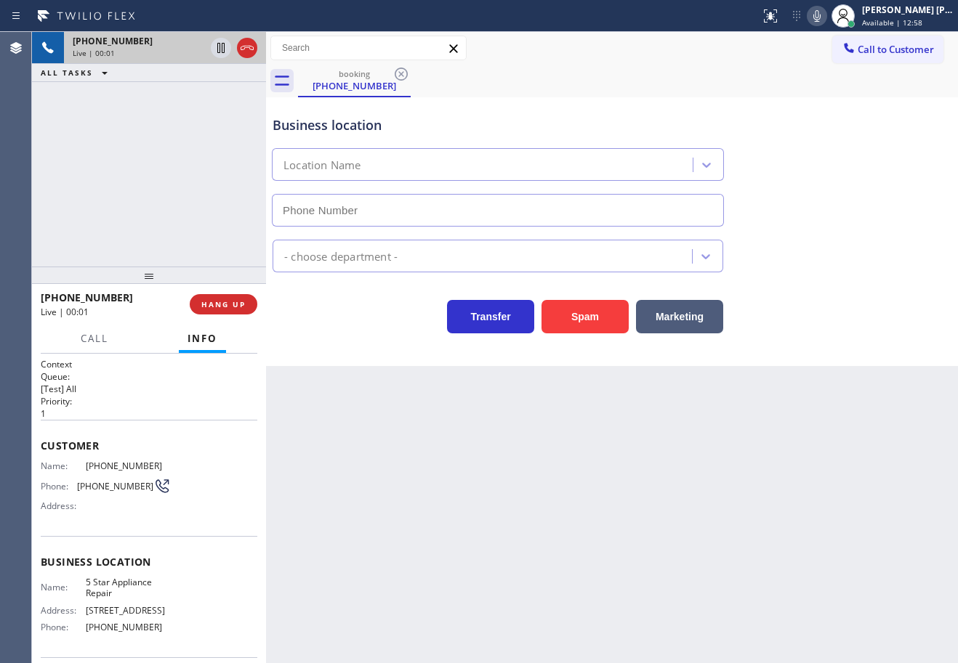
type input "[PHONE_NUMBER]"
drag, startPoint x: 849, startPoint y: 181, endPoint x: 847, endPoint y: 161, distance: 20.5
click at [847, 171] on div "Business location 5 Star Appliance Repair [PHONE_NUMBER]" at bounding box center [612, 161] width 685 height 132
drag, startPoint x: 825, startPoint y: 13, endPoint x: 821, endPoint y: 129, distance: 115.6
click at [825, 15] on icon at bounding box center [816, 15] width 17 height 17
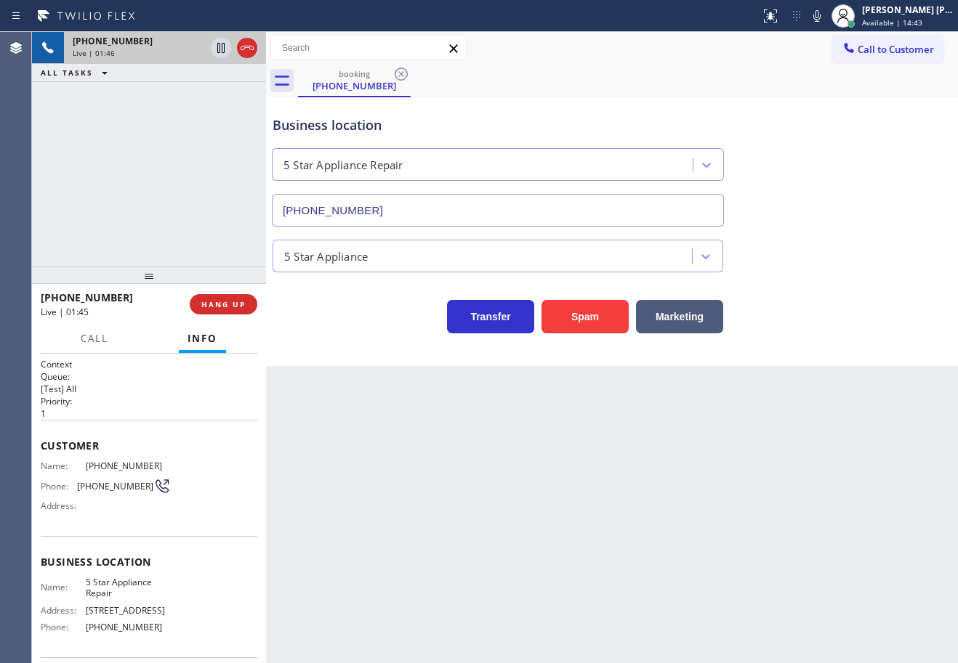
click at [821, 129] on div "Business location 5 Star Appliance Repair [PHONE_NUMBER]" at bounding box center [612, 161] width 685 height 132
click at [219, 48] on icon at bounding box center [220, 47] width 17 height 17
click at [219, 42] on icon at bounding box center [220, 47] width 17 height 17
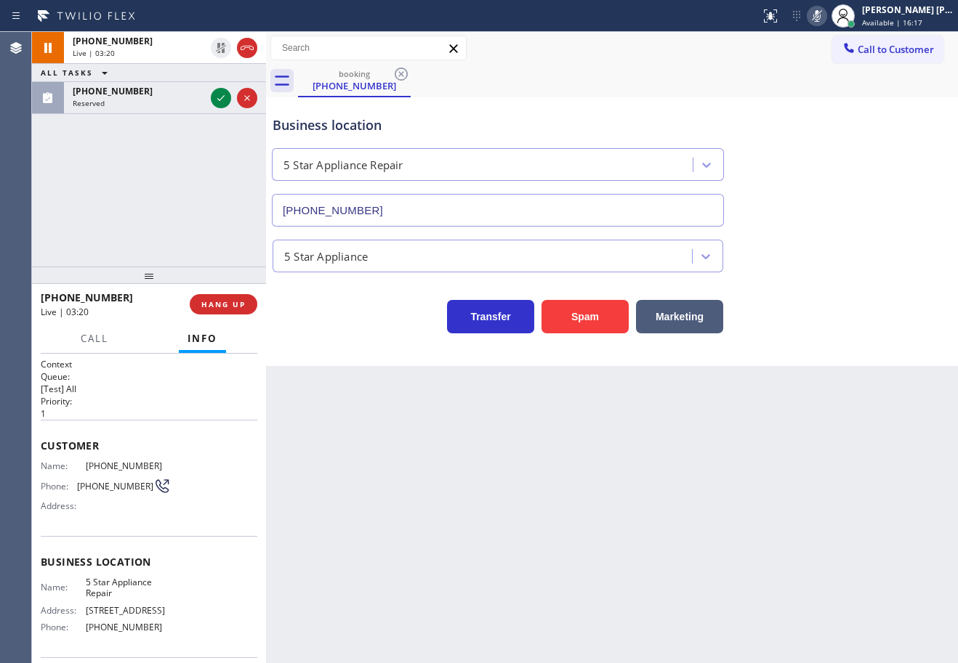
click at [825, 13] on icon at bounding box center [816, 15] width 17 height 17
click at [868, 203] on div "Business location 5 Star Appliance Repair [PHONE_NUMBER]" at bounding box center [612, 161] width 685 height 132
drag, startPoint x: 154, startPoint y: 464, endPoint x: 76, endPoint y: 474, distance: 79.0
click at [76, 474] on div "Name: [PHONE_NUMBER] Phone: [PHONE_NUMBER] Address:" at bounding box center [106, 489] width 130 height 57
copy div "[PHONE_NUMBER]"
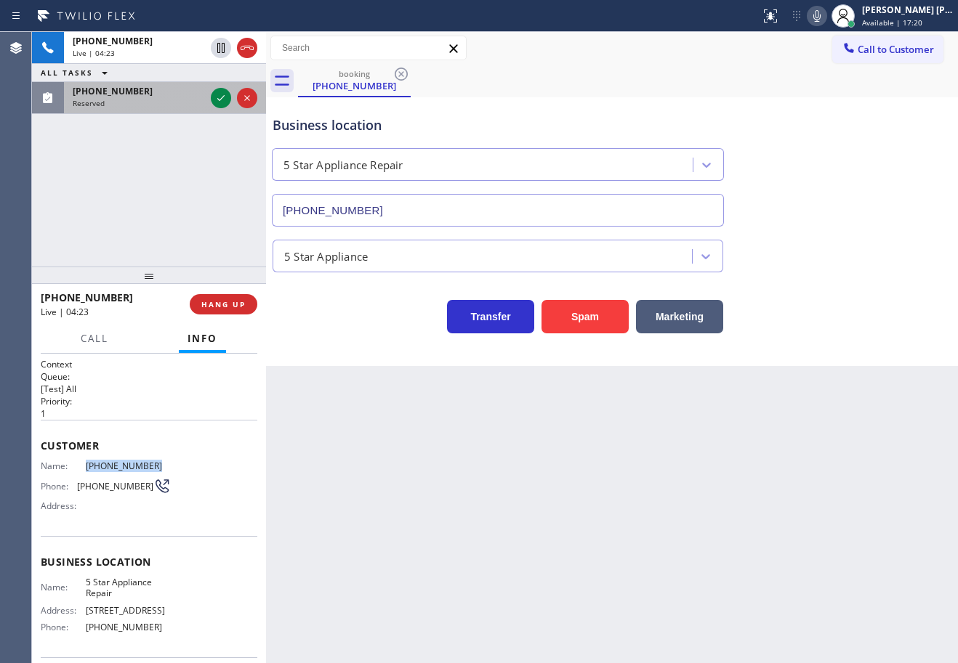
click at [175, 97] on div "[PHONE_NUMBER]" at bounding box center [139, 91] width 132 height 12
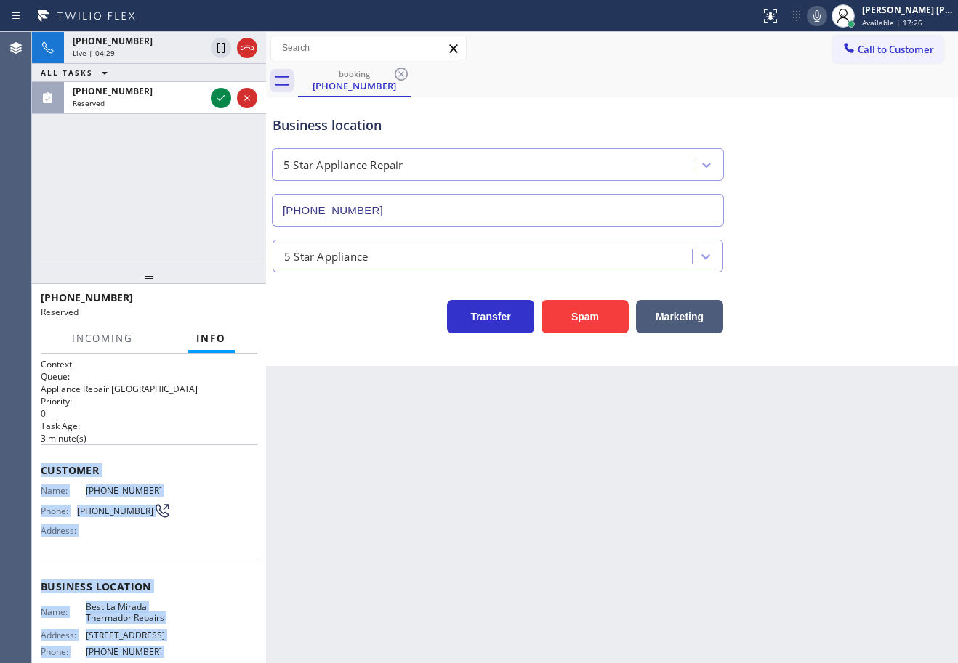
scroll to position [145, 0]
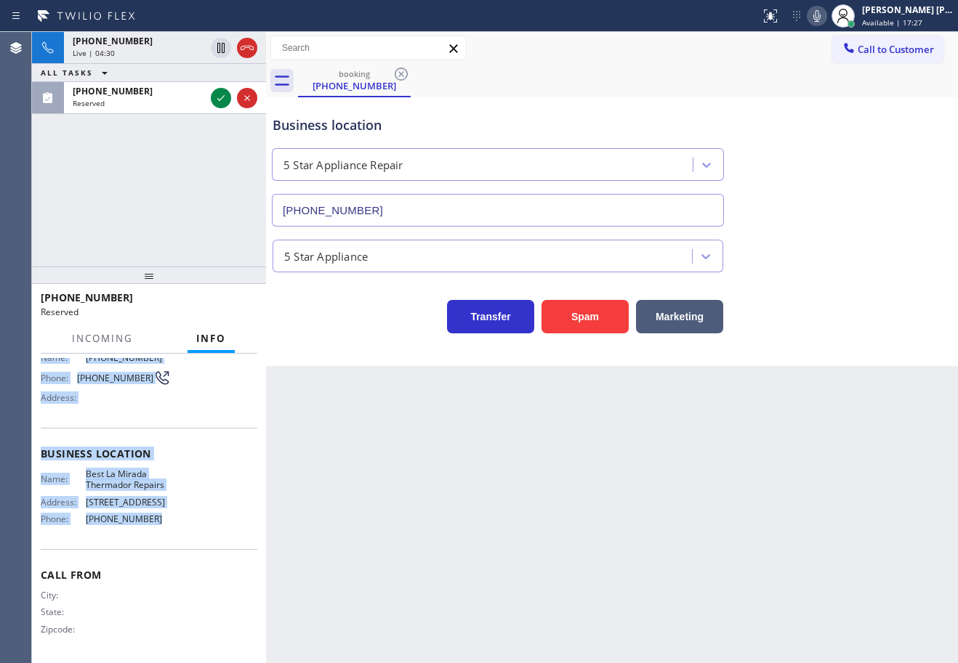
drag, startPoint x: 133, startPoint y: 661, endPoint x: 186, endPoint y: 532, distance: 139.1
click at [186, 532] on div "Context Queue: Appliance Repair High End Priority: 0 Task Age: [DEMOGRAPHIC_DAT…" at bounding box center [149, 509] width 234 height 310
copy div "Customer Name: [PHONE_NUMBER] Phone: [PHONE_NUMBER] Address: Business location …"
click at [216, 102] on icon at bounding box center [220, 97] width 17 height 17
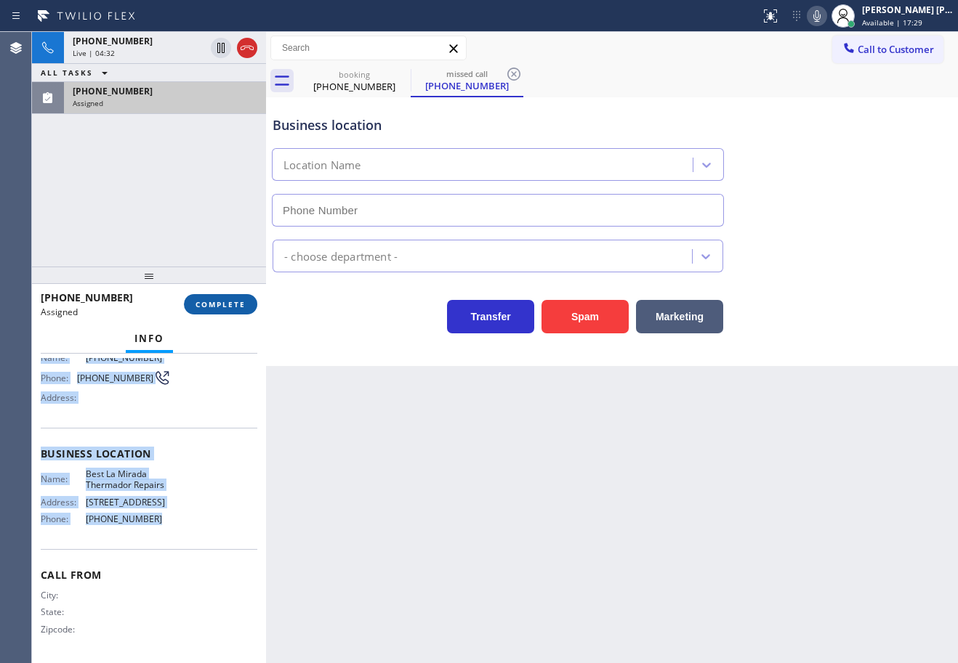
type input "[PHONE_NUMBER]"
click at [232, 304] on span "COMPLETE" at bounding box center [220, 304] width 50 height 10
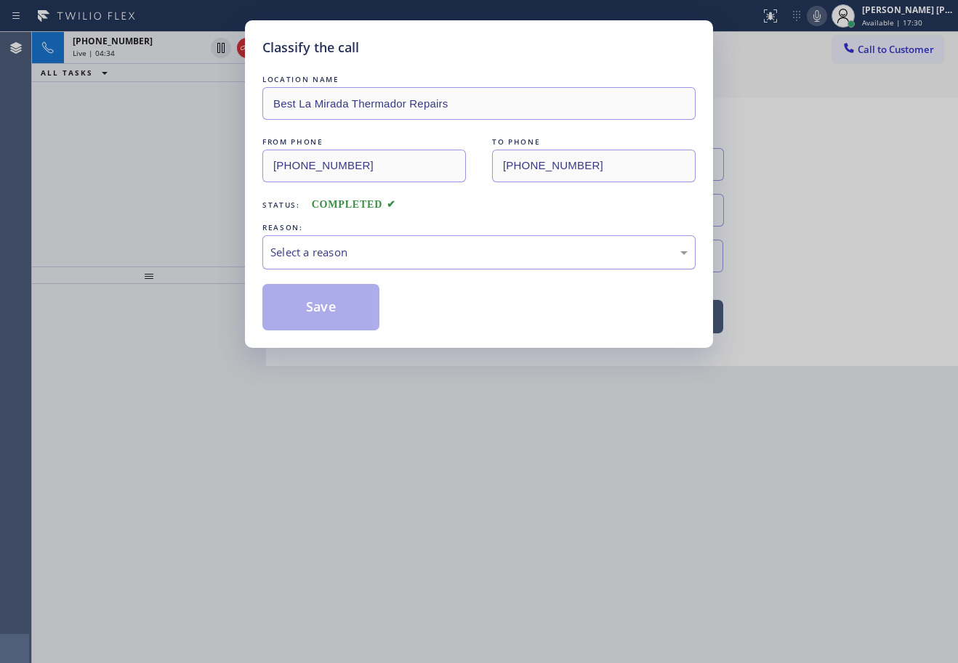
click at [308, 257] on div "Select a reason" at bounding box center [478, 252] width 417 height 17
click at [316, 323] on button "Save" at bounding box center [320, 307] width 117 height 47
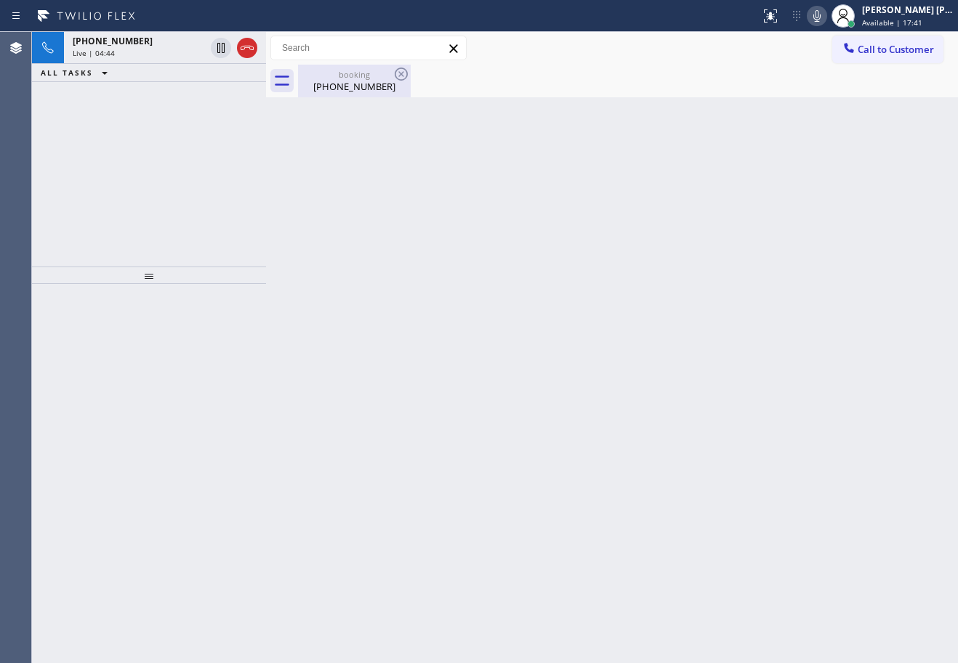
click at [344, 87] on div "[PHONE_NUMBER]" at bounding box center [354, 86] width 110 height 13
click at [344, 86] on div "[PHONE_NUMBER]" at bounding box center [354, 86] width 110 height 13
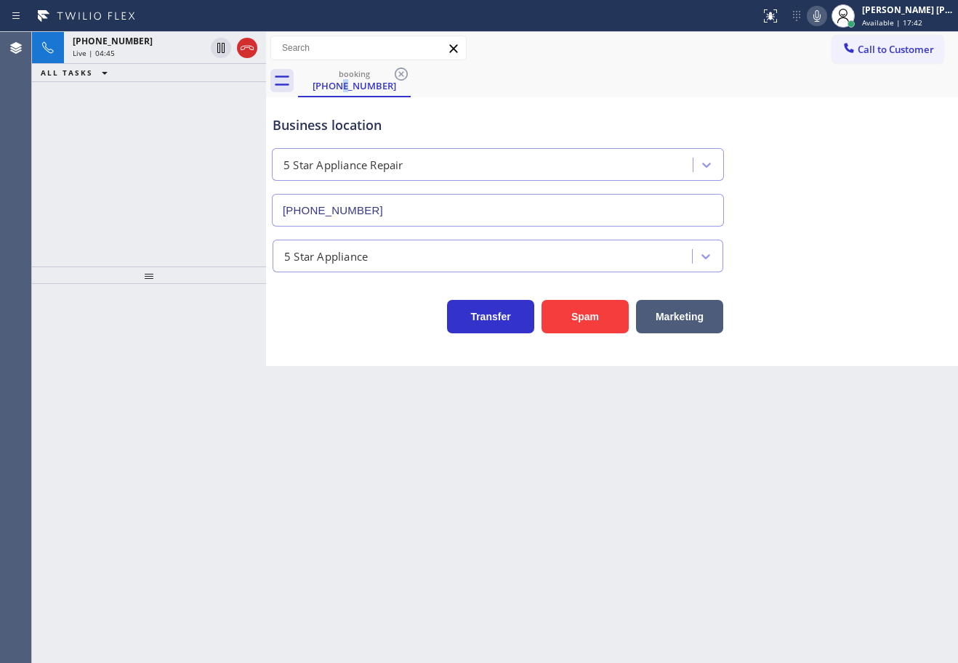
click at [184, 52] on div "Live | 04:45" at bounding box center [139, 53] width 132 height 10
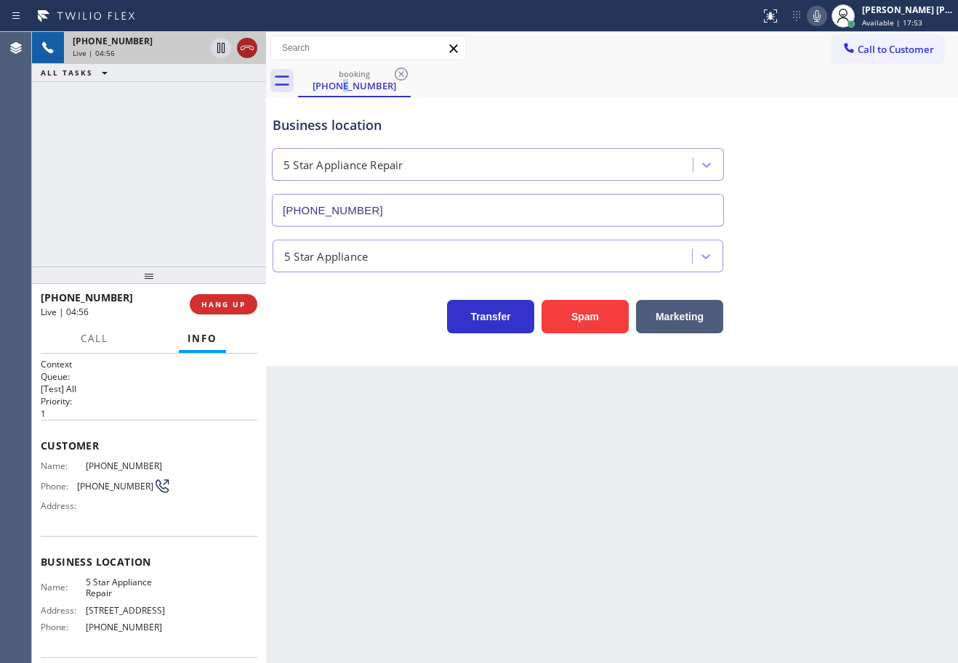
click at [249, 47] on icon at bounding box center [246, 47] width 17 height 17
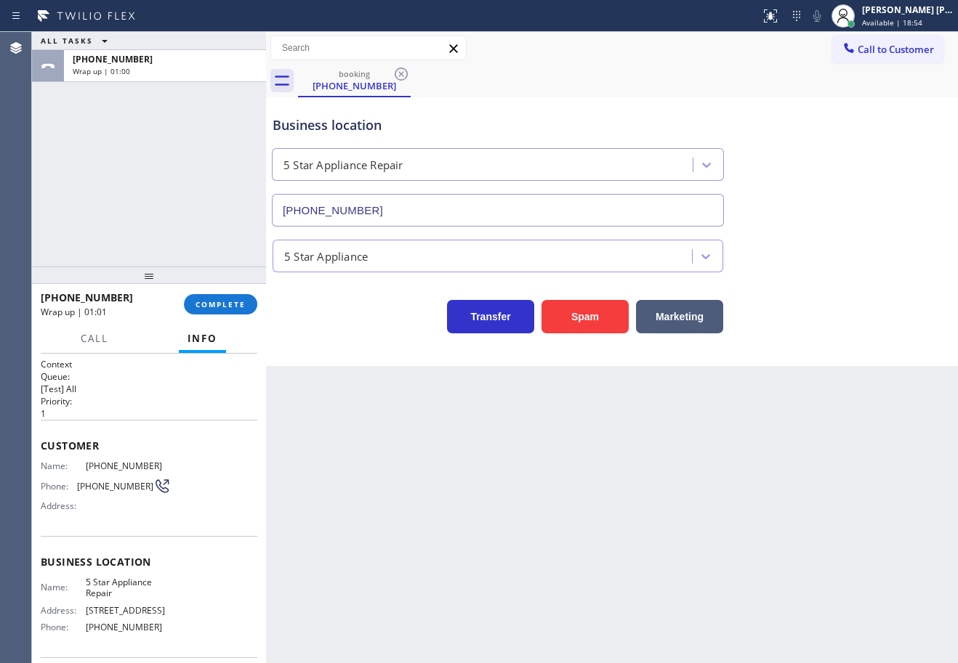
drag, startPoint x: 106, startPoint y: 140, endPoint x: 166, endPoint y: 348, distance: 216.2
click at [106, 140] on div "ALL TASKS ALL TASKS ACTIVE TASKS TASKS IN WRAP UP [PHONE_NUMBER] Wrap up | 01:00" at bounding box center [149, 149] width 234 height 235
click at [214, 303] on span "COMPLETE" at bounding box center [220, 304] width 50 height 10
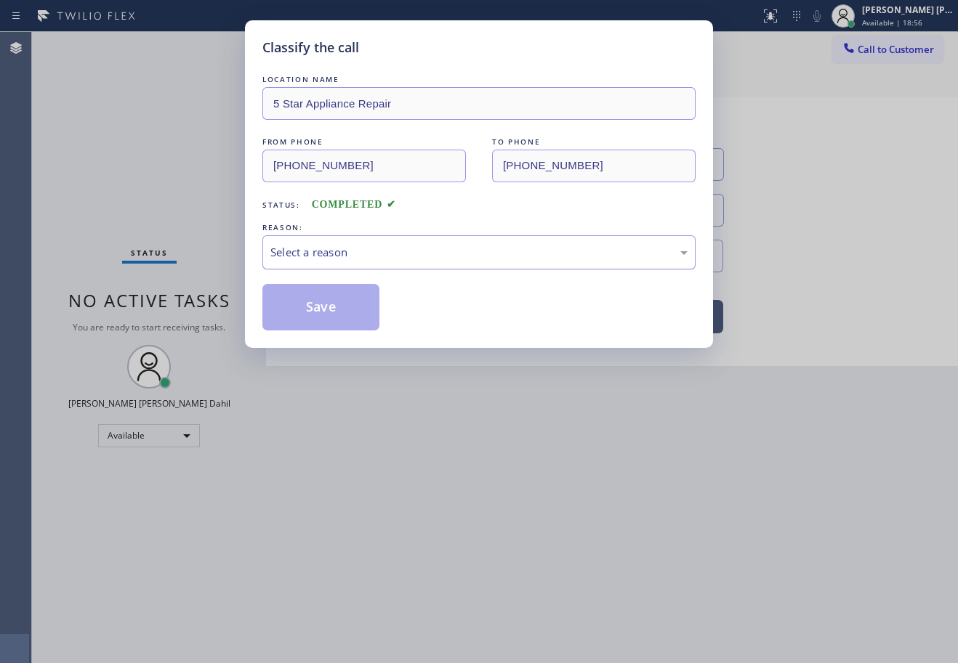
click at [361, 249] on div "Select a reason" at bounding box center [478, 252] width 417 height 17
click at [315, 302] on button "Save" at bounding box center [320, 307] width 117 height 47
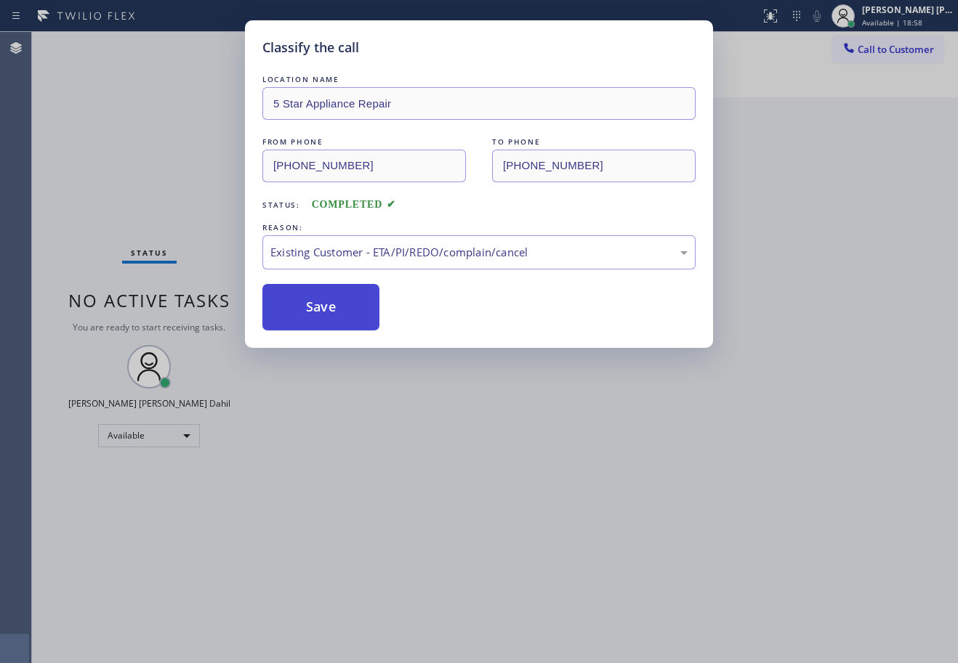
click at [315, 302] on button "Save" at bounding box center [320, 307] width 117 height 47
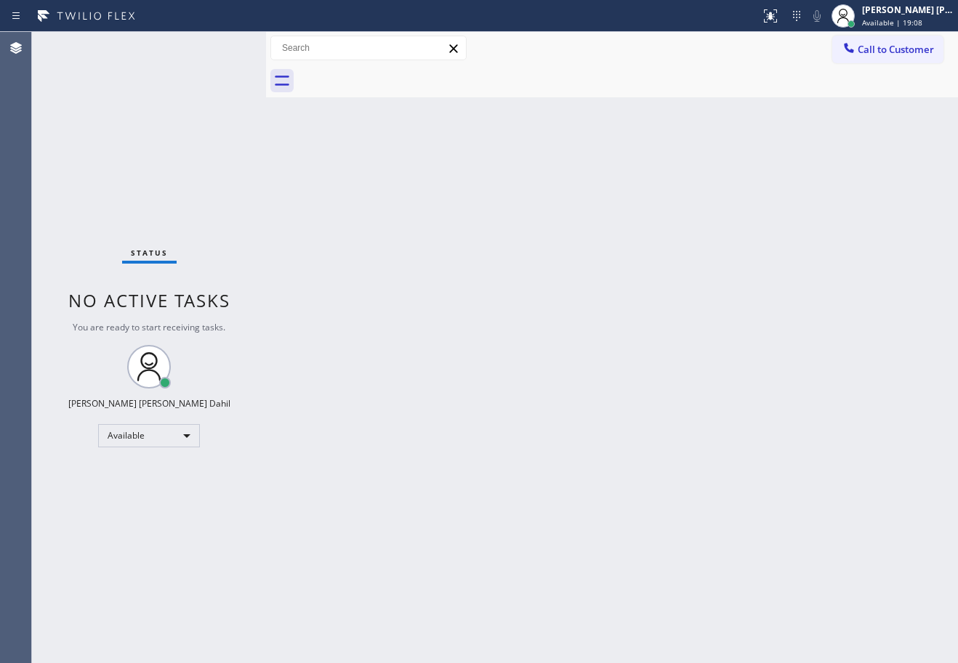
click at [699, 382] on div "Back to Dashboard Change Sender ID Customers Technicians Select a contact Outbo…" at bounding box center [612, 347] width 692 height 631
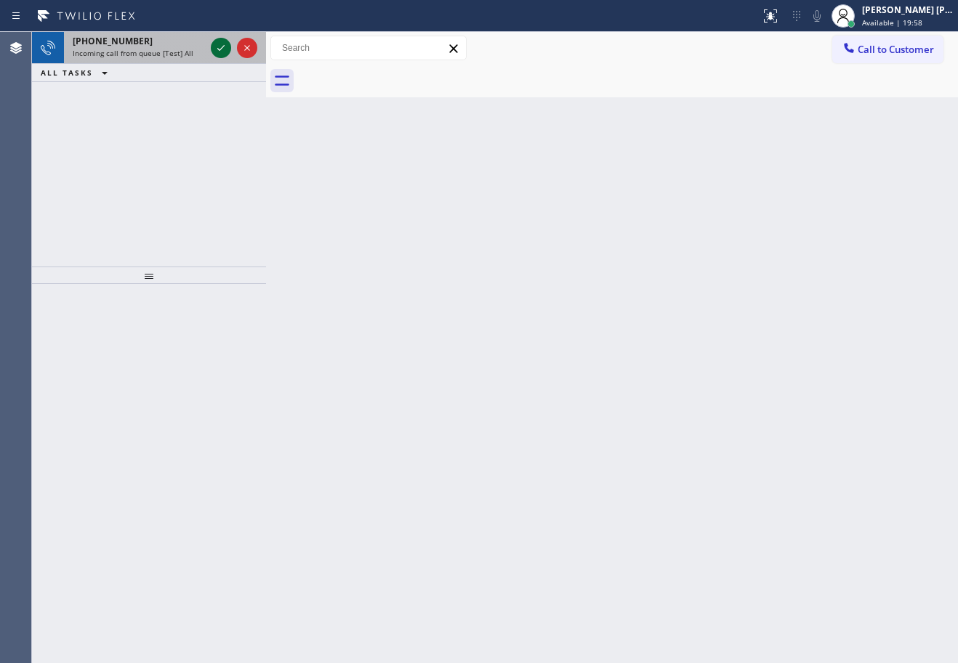
click at [221, 43] on icon at bounding box center [220, 47] width 17 height 17
click at [185, 52] on span "Incoming call from queue [Test] All" at bounding box center [133, 53] width 121 height 10
click at [185, 54] on span "Incoming call from queue [Test] All" at bounding box center [133, 53] width 121 height 10
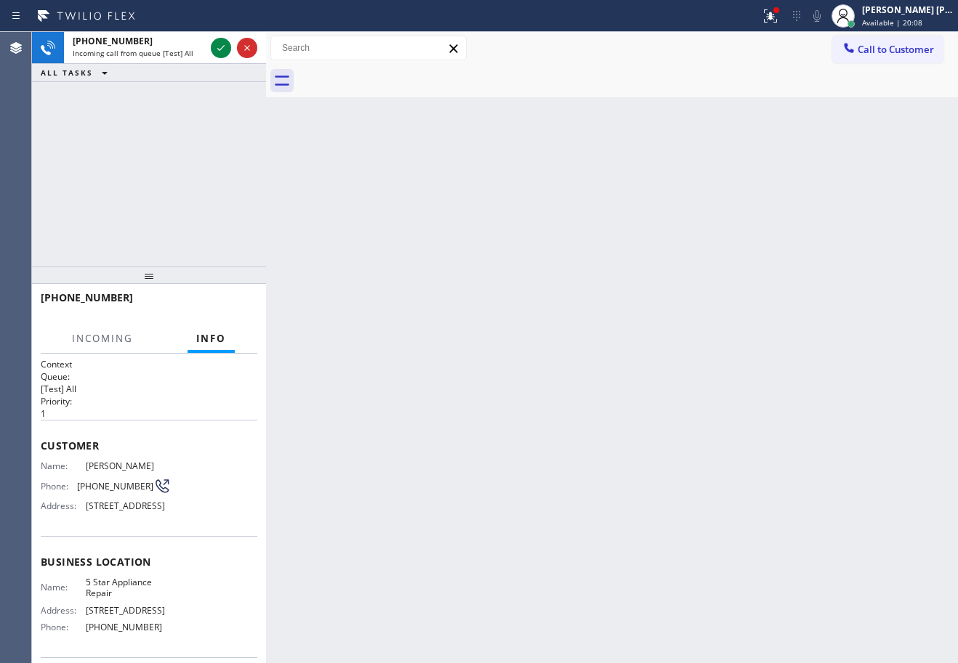
click at [779, 18] on icon at bounding box center [770, 15] width 17 height 17
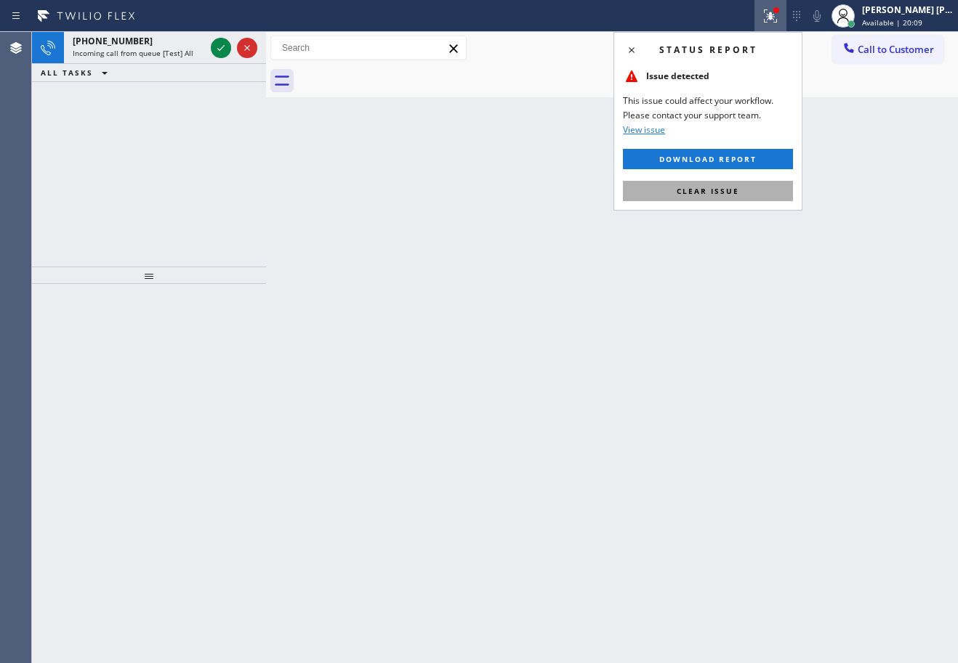
click at [735, 192] on span "Clear issue" at bounding box center [708, 191] width 62 height 10
click at [735, 192] on div "Back to Dashboard Change Sender ID Customers Technicians Select a contact Outbo…" at bounding box center [612, 347] width 692 height 631
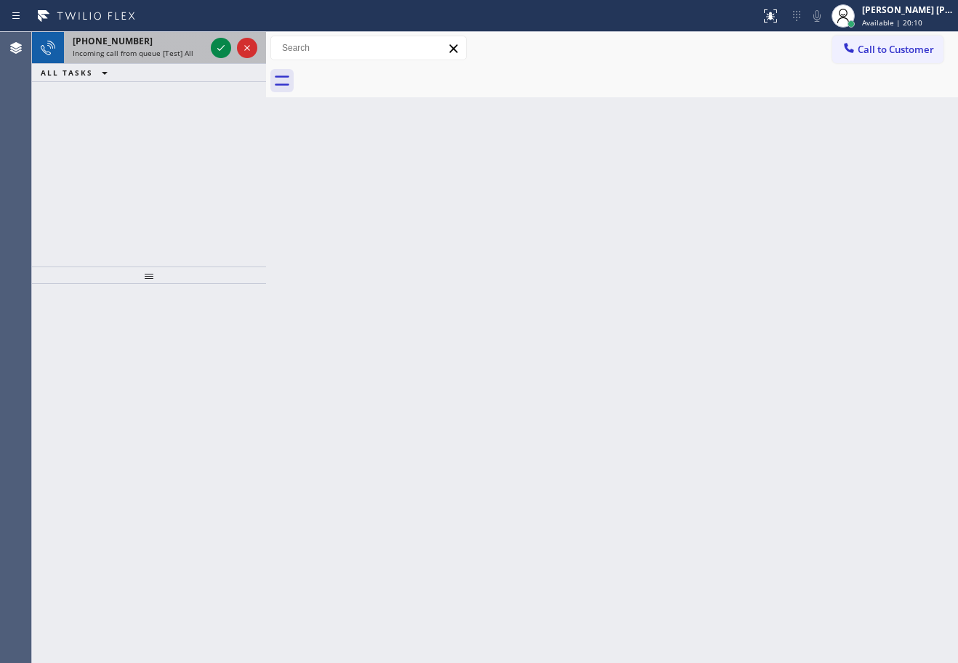
click at [186, 52] on span "Incoming call from queue [Test] All" at bounding box center [133, 53] width 121 height 10
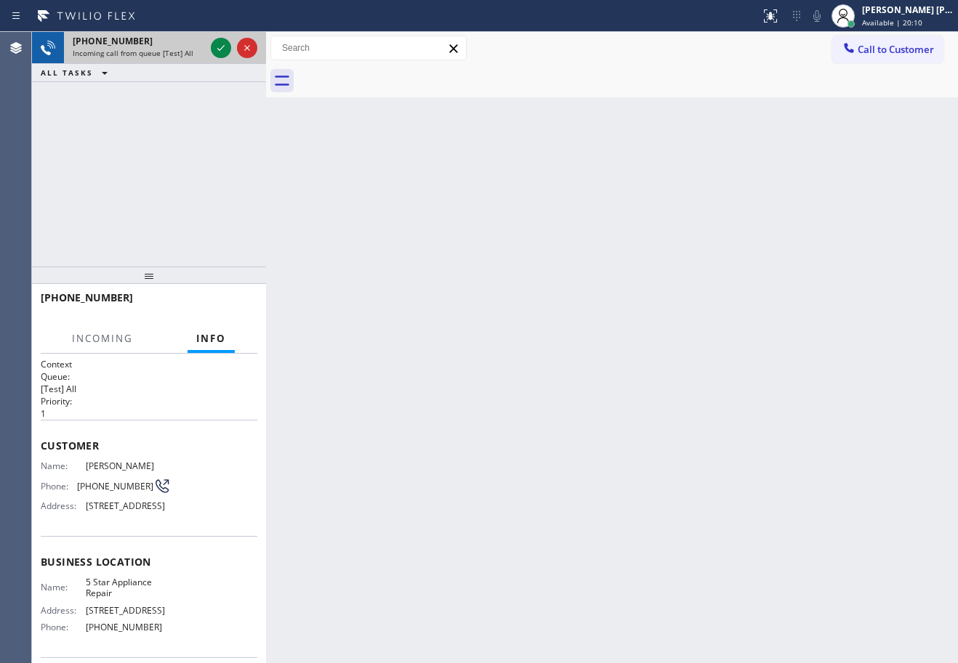
click at [186, 52] on span "Incoming call from queue [Test] All" at bounding box center [133, 53] width 121 height 10
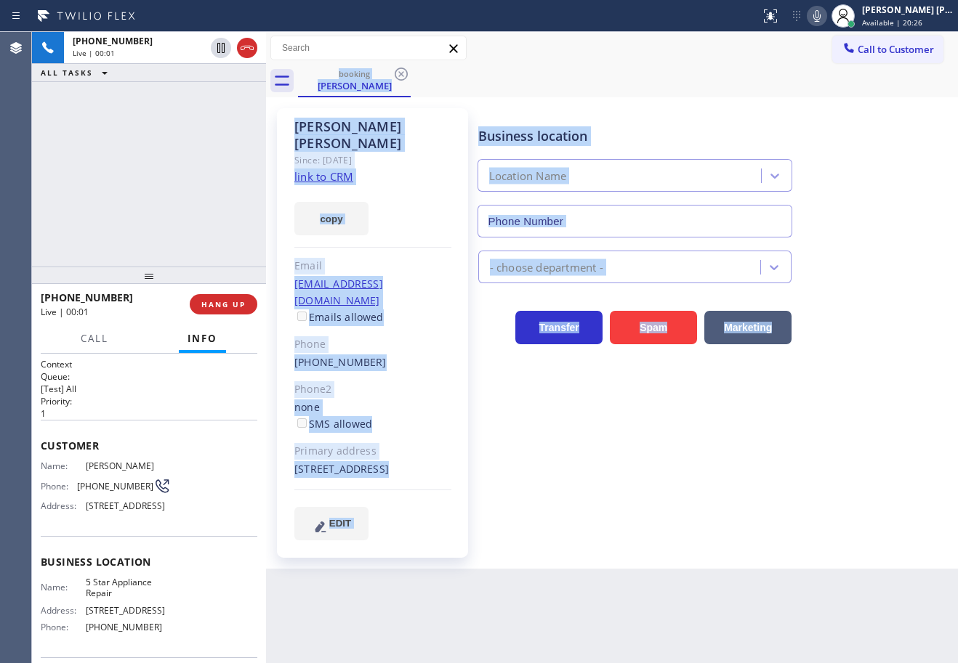
type input "[PHONE_NUMBER]"
click at [611, 465] on div "Business location 5 Star Appliance Repair [PHONE_NUMBER] 5 Star Appliance Trans…" at bounding box center [714, 324] width 479 height 424
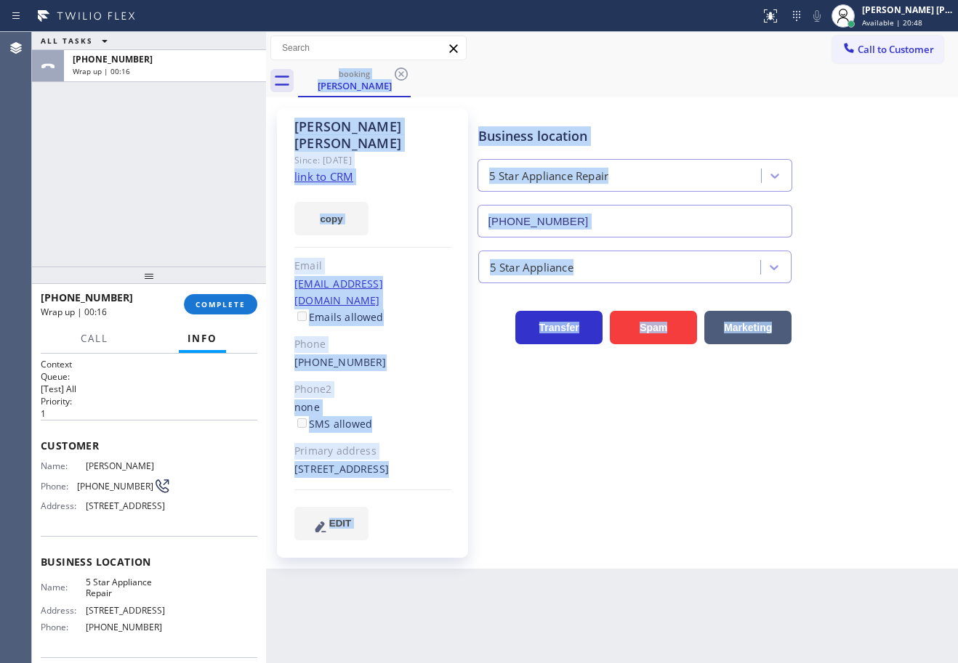
click at [607, 461] on div "Business location 5 Star Appliance Repair [PHONE_NUMBER] 5 Star Appliance Trans…" at bounding box center [714, 324] width 479 height 424
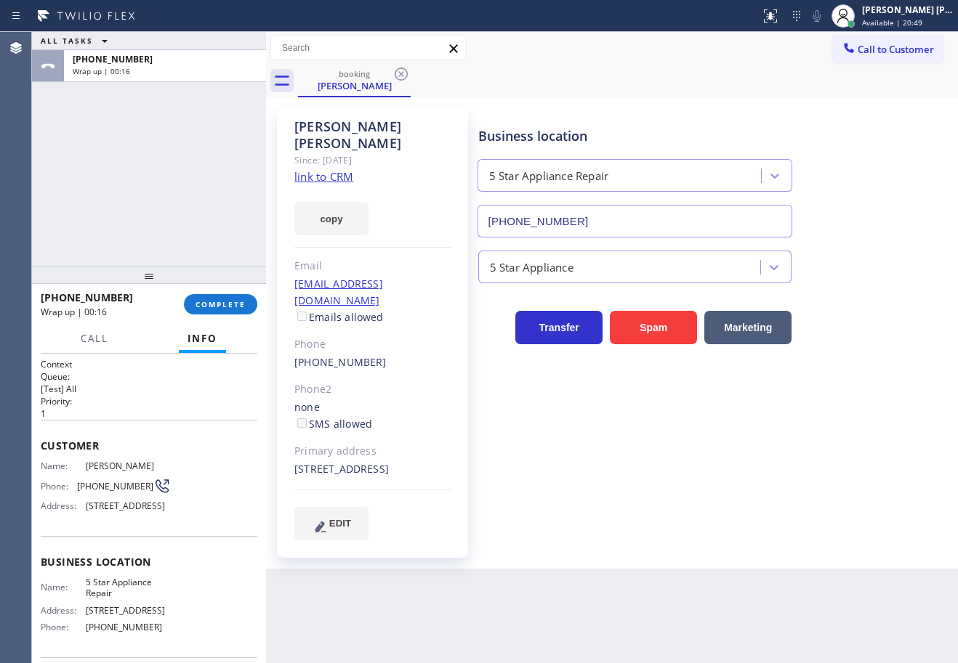
click at [171, 202] on div "ALL TASKS ALL TASKS ACTIVE TASKS TASKS IN WRAP UP [PHONE_NUMBER] Wrap up | 00:16" at bounding box center [149, 149] width 234 height 235
click at [225, 304] on span "COMPLETE" at bounding box center [220, 304] width 50 height 10
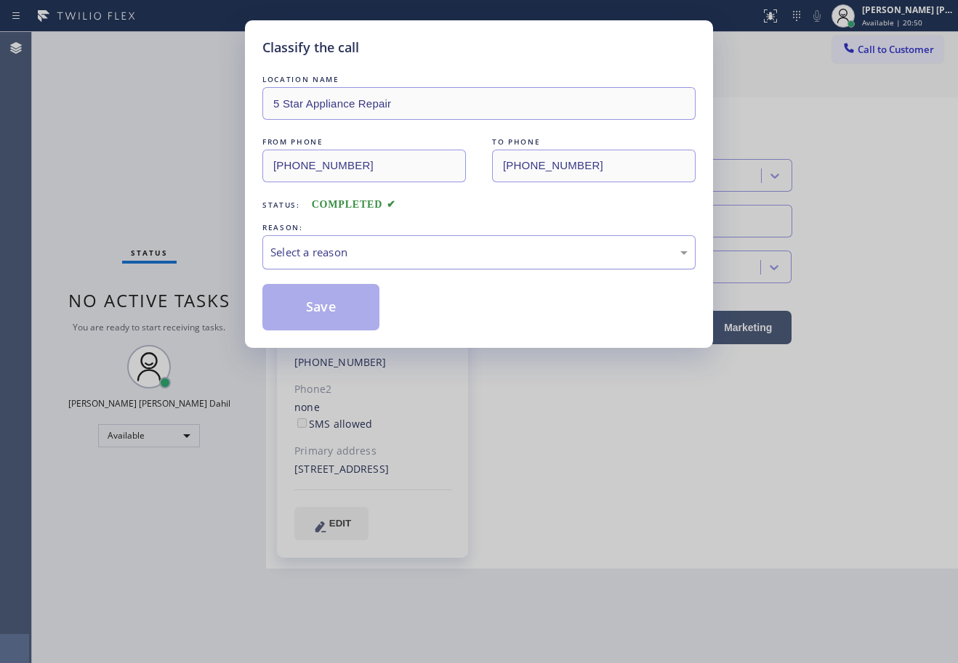
click at [368, 262] on div "Select a reason" at bounding box center [478, 252] width 433 height 34
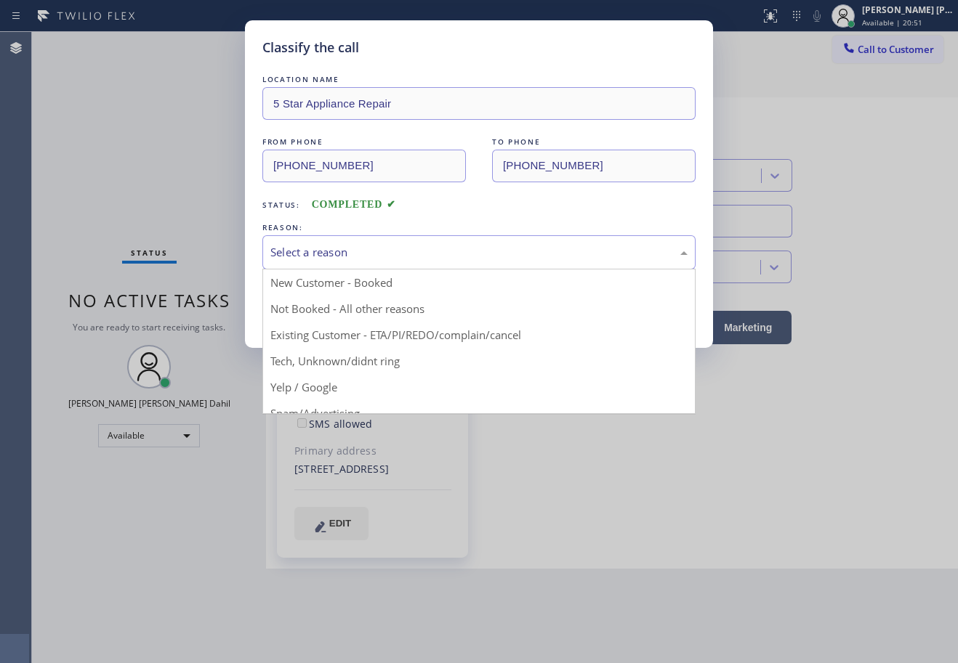
drag, startPoint x: 381, startPoint y: 343, endPoint x: 306, endPoint y: 287, distance: 93.4
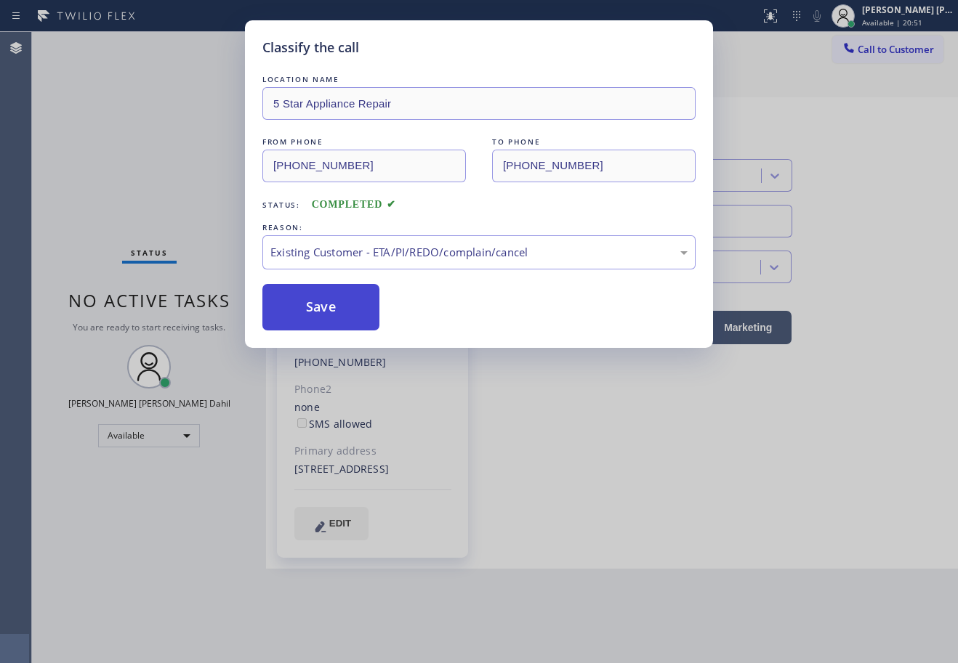
click at [306, 287] on button "Save" at bounding box center [320, 307] width 117 height 47
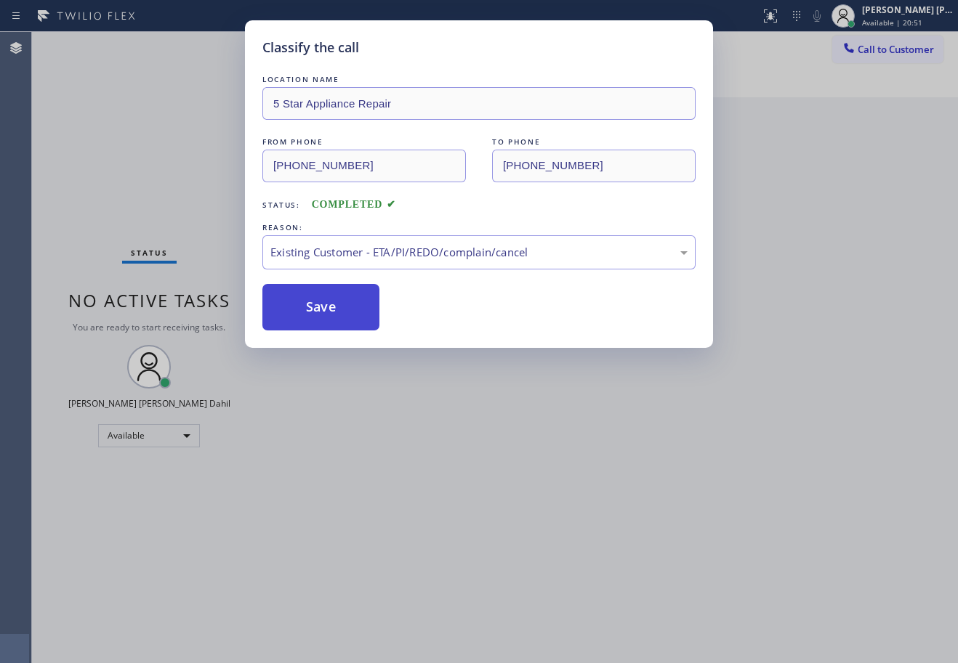
click at [323, 321] on button "Save" at bounding box center [320, 307] width 117 height 47
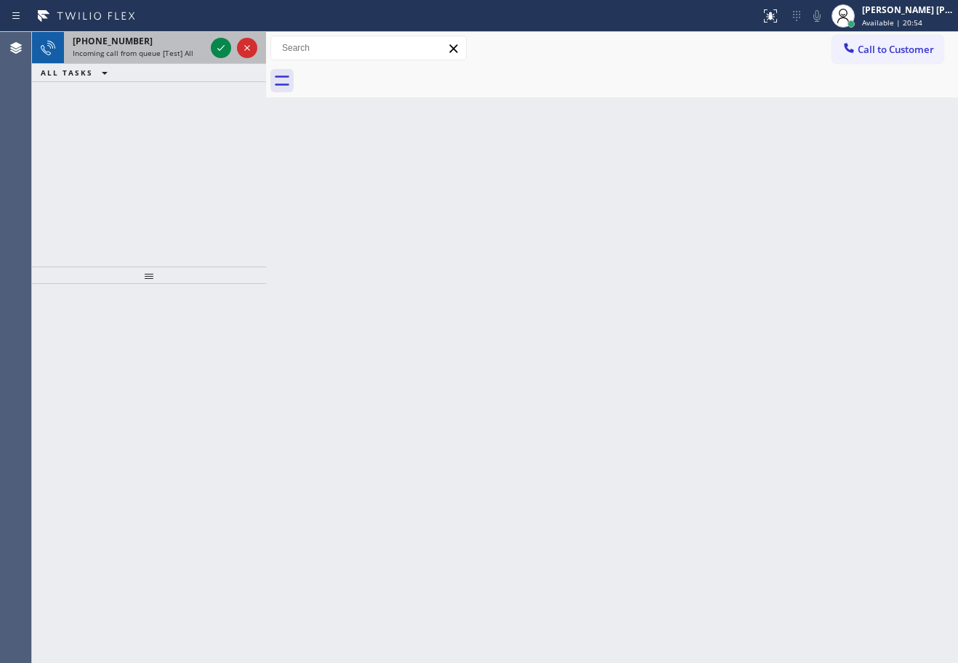
drag, startPoint x: 187, startPoint y: 49, endPoint x: 200, endPoint y: 46, distance: 12.7
click at [187, 48] on span "Incoming call from queue [Test] All" at bounding box center [133, 53] width 121 height 10
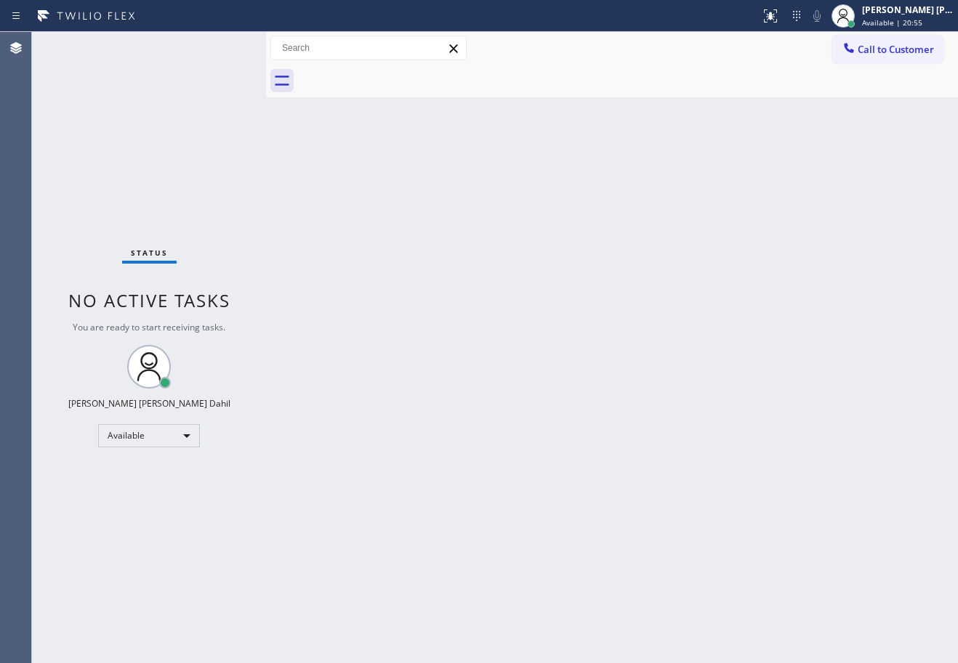
click at [206, 46] on div "Status No active tasks You are ready to start receiving tasks. [PERSON_NAME] [P…" at bounding box center [149, 347] width 234 height 631
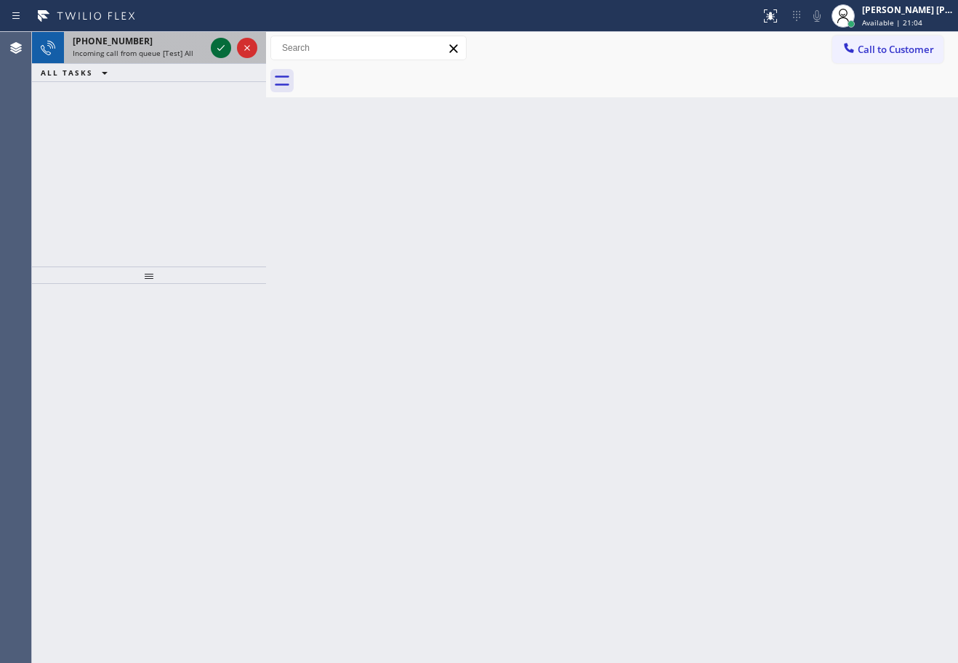
click at [220, 47] on icon at bounding box center [220, 47] width 17 height 17
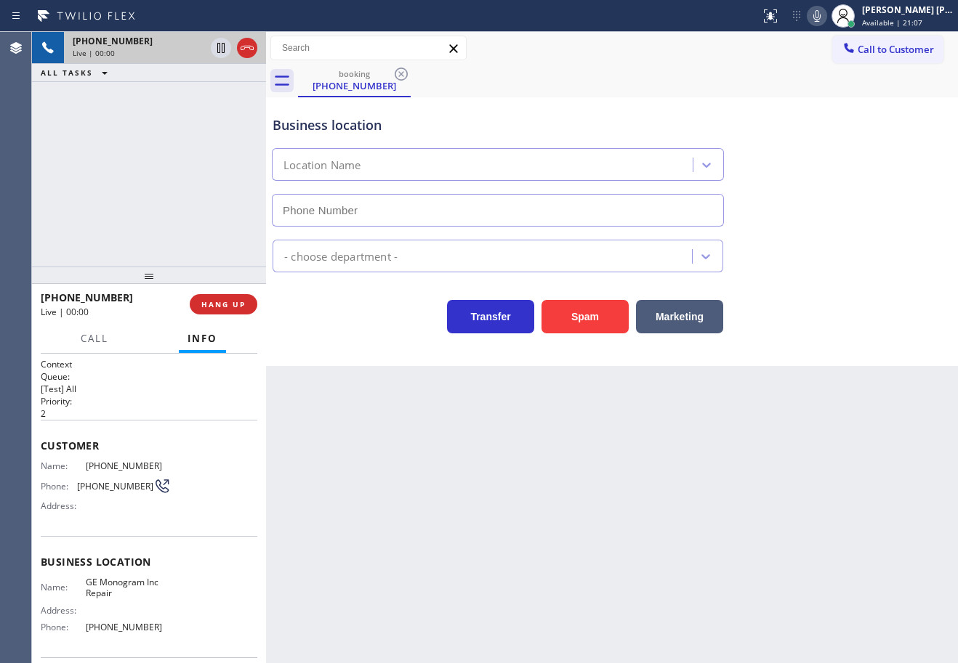
type input "[PHONE_NUMBER]"
click at [597, 319] on button "Spam" at bounding box center [584, 316] width 87 height 33
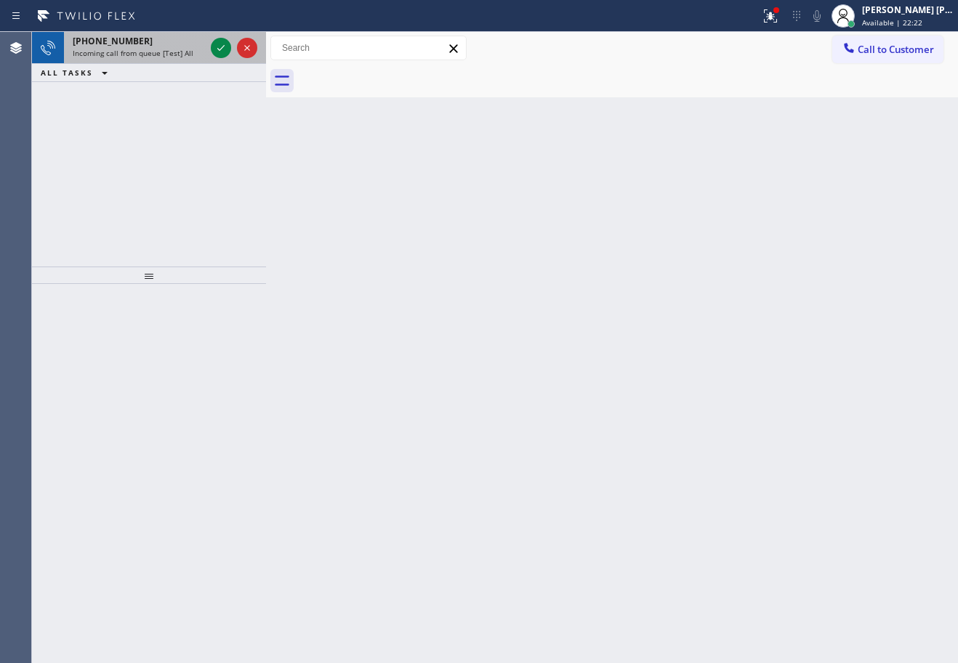
click at [169, 49] on span "Incoming call from queue [Test] All" at bounding box center [133, 53] width 121 height 10
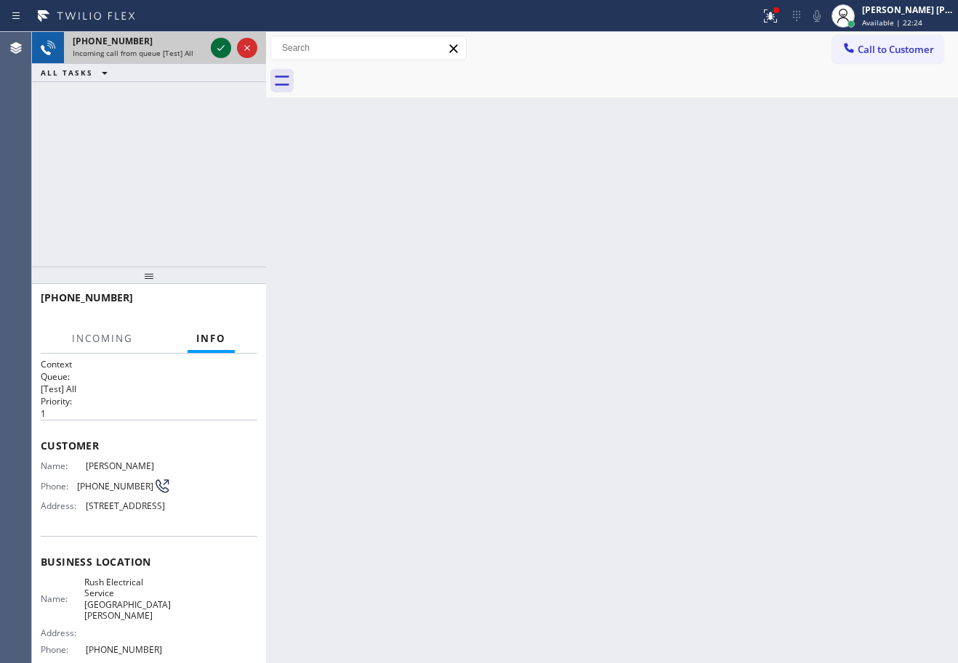
click at [214, 47] on icon at bounding box center [220, 47] width 17 height 17
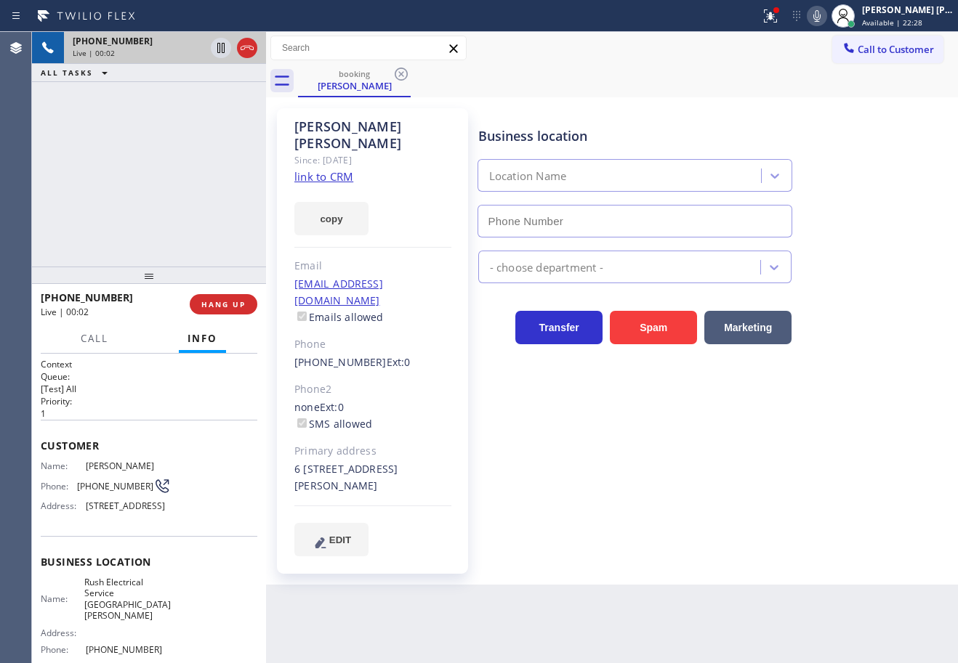
type input "[PHONE_NUMBER]"
click at [779, 23] on icon at bounding box center [770, 15] width 17 height 17
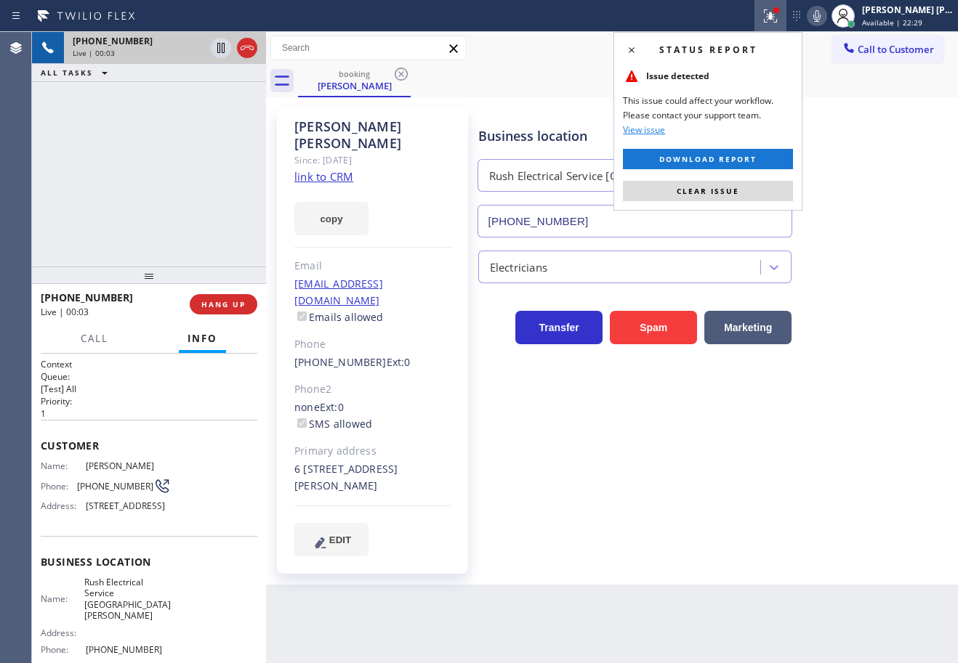
click at [748, 196] on button "Clear issue" at bounding box center [708, 191] width 170 height 20
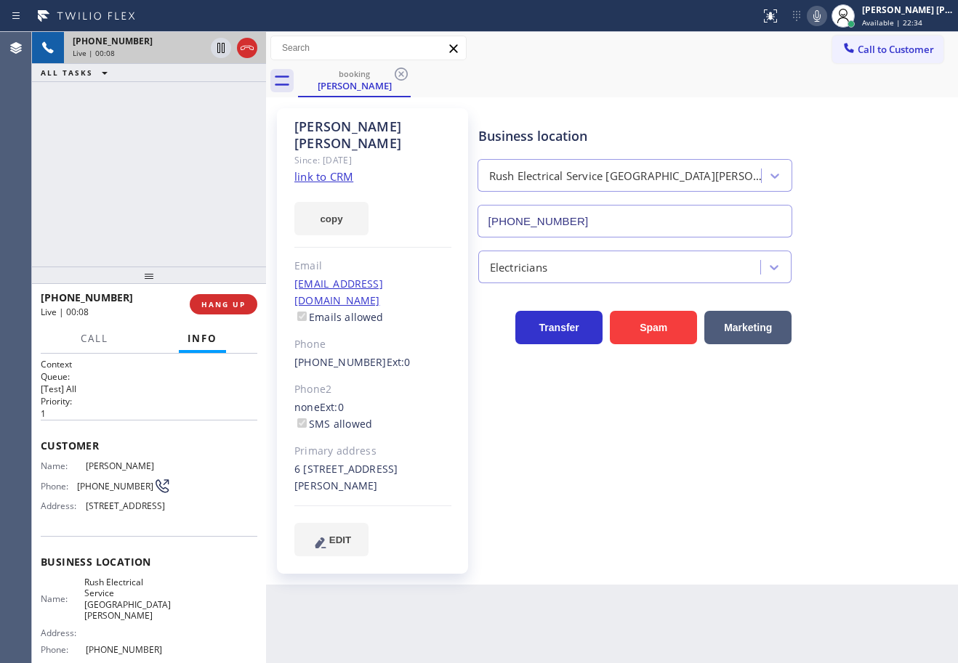
click at [316, 169] on link "link to CRM" at bounding box center [323, 176] width 59 height 15
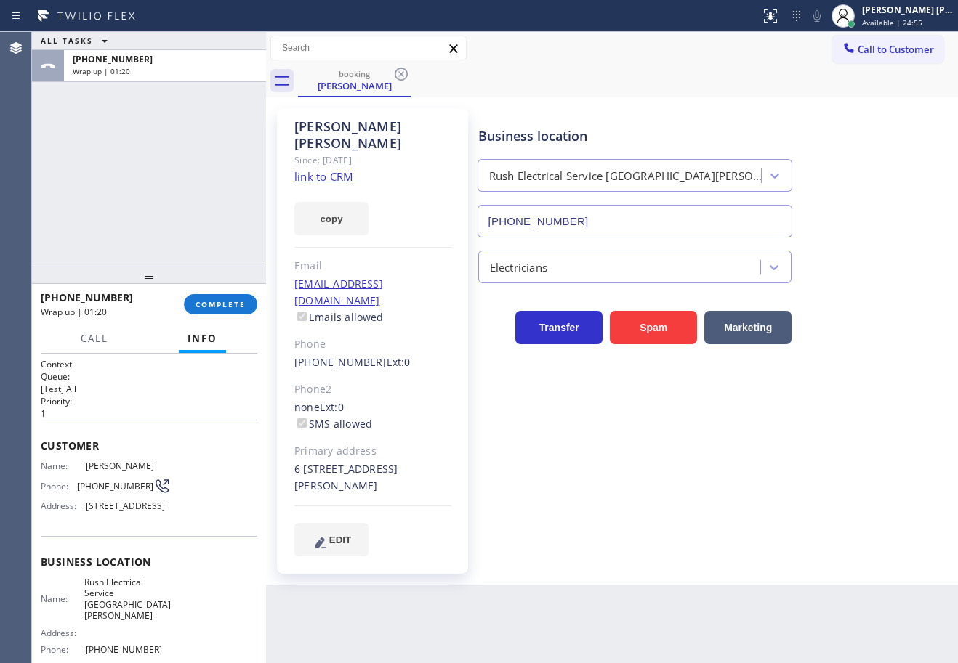
click at [166, 213] on div "ALL TASKS ALL TASKS ACTIVE TASKS TASKS IN WRAP UP [PHONE_NUMBER] Wrap up | 01:20" at bounding box center [149, 149] width 234 height 235
click at [214, 307] on span "COMPLETE" at bounding box center [220, 304] width 50 height 10
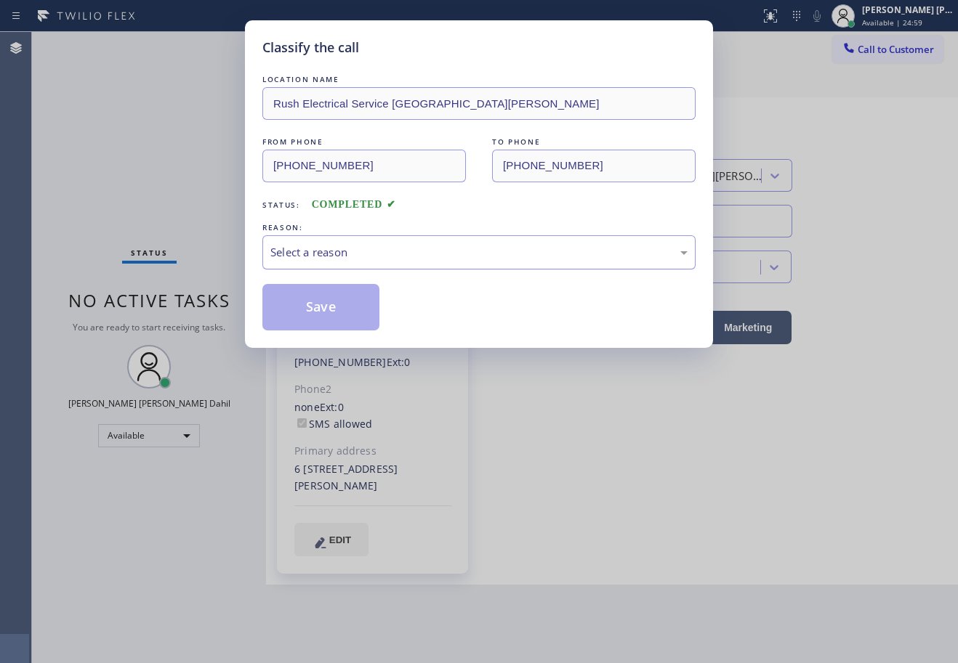
click at [350, 258] on div "Select a reason" at bounding box center [478, 252] width 417 height 17
click at [353, 306] on button "Save" at bounding box center [320, 307] width 117 height 47
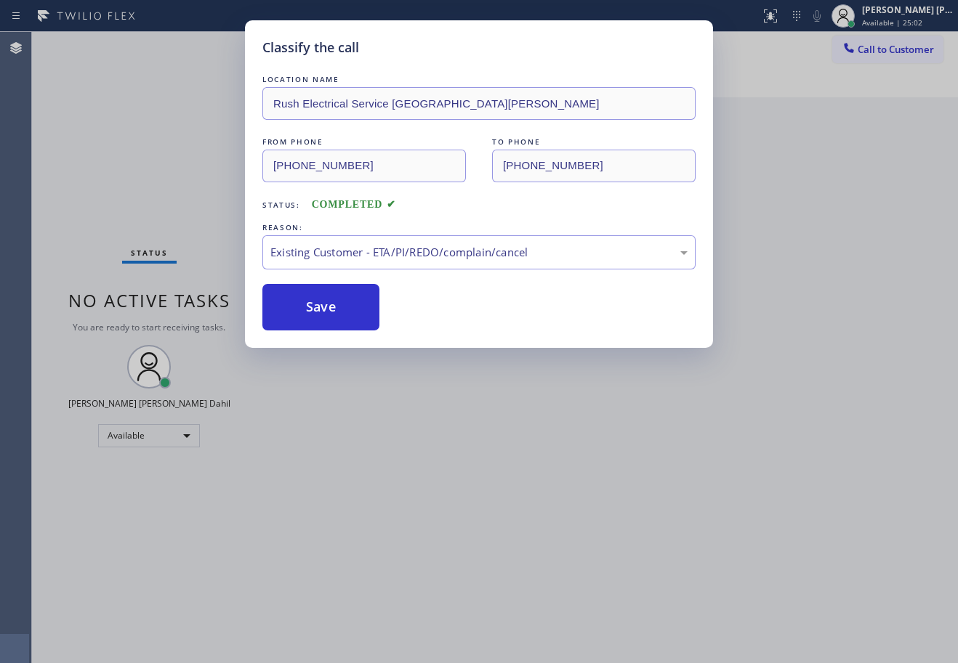
click at [501, 461] on div "Classify the call LOCATION NAME Rush Electrical Service [GEOGRAPHIC_DATA][PERSO…" at bounding box center [479, 331] width 958 height 663
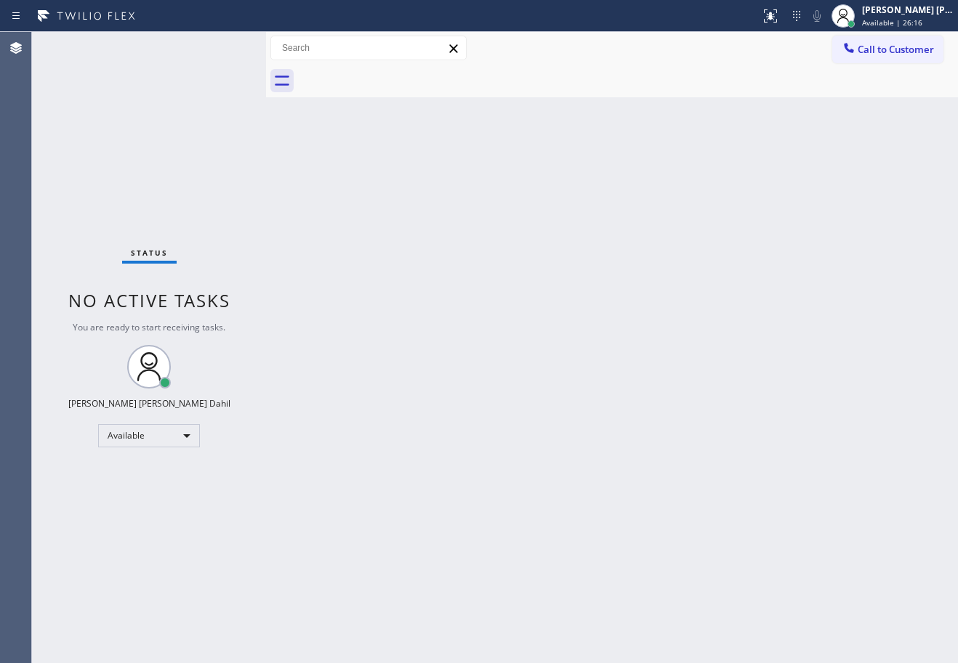
click at [663, 105] on div "Back to Dashboard Change Sender ID Customers Technicians Select a contact Outbo…" at bounding box center [612, 347] width 692 height 631
click at [371, 224] on div "Back to Dashboard Change Sender ID Customers Technicians Select a contact Outbo…" at bounding box center [612, 347] width 692 height 631
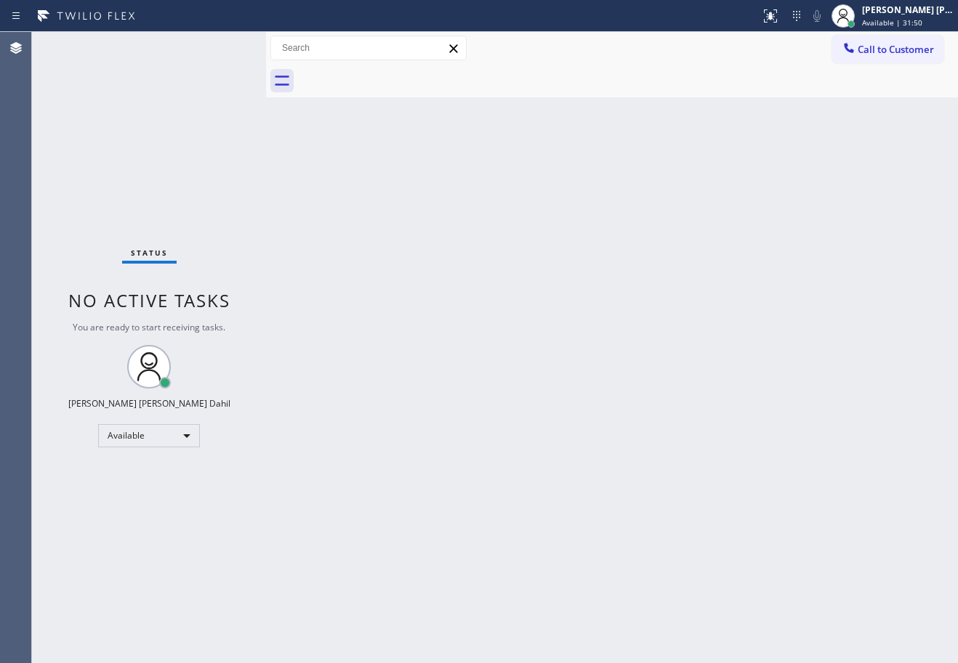
drag, startPoint x: 425, startPoint y: 226, endPoint x: 818, endPoint y: 510, distance: 485.1
click at [817, 512] on div "Back to Dashboard Change Sender ID Customers Technicians Select a contact Outbo…" at bounding box center [612, 347] width 692 height 631
drag, startPoint x: 818, startPoint y: 510, endPoint x: 825, endPoint y: 506, distance: 7.9
click at [823, 506] on div "Back to Dashboard Change Sender ID Customers Technicians Select a contact Outbo…" at bounding box center [612, 347] width 692 height 631
click at [740, 73] on div at bounding box center [628, 81] width 660 height 33
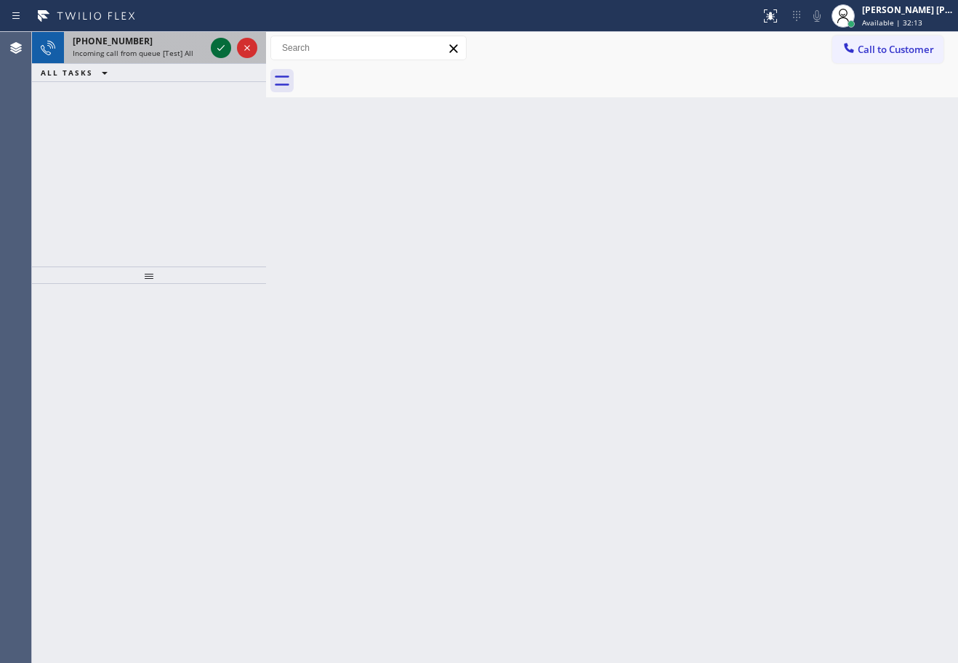
click at [220, 47] on icon at bounding box center [220, 47] width 17 height 17
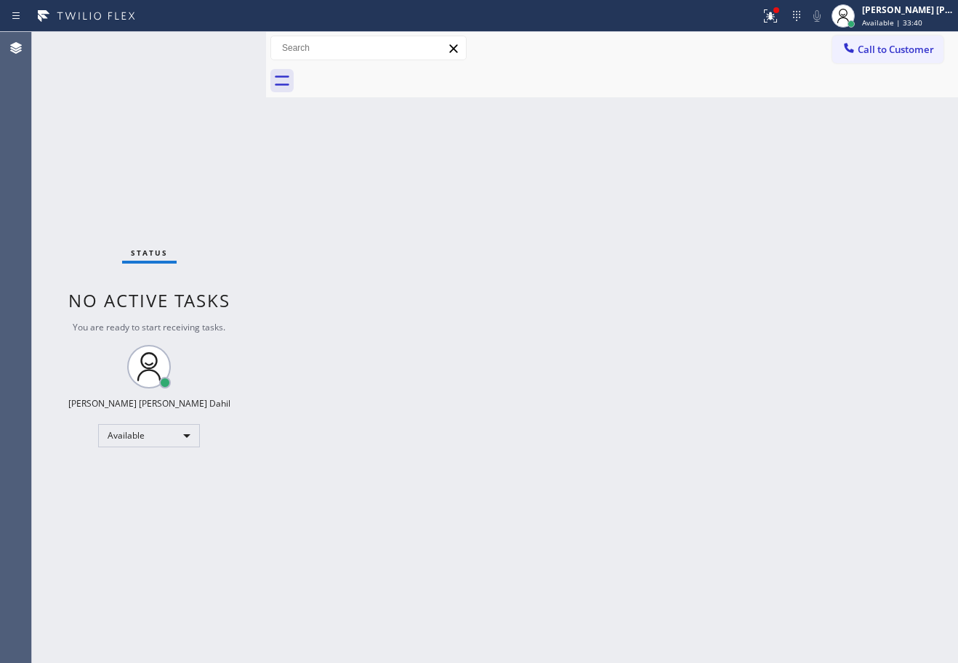
click at [390, 227] on div "Back to Dashboard Change Sender ID Customers Technicians Select a contact Outbo…" at bounding box center [612, 347] width 692 height 631
click at [202, 50] on div "Status No active tasks You are ready to start receiving tasks. [PERSON_NAME] [P…" at bounding box center [149, 347] width 234 height 631
click at [217, 53] on div "Status No active tasks You are ready to start receiving tasks. [PERSON_NAME] [P…" at bounding box center [149, 347] width 234 height 631
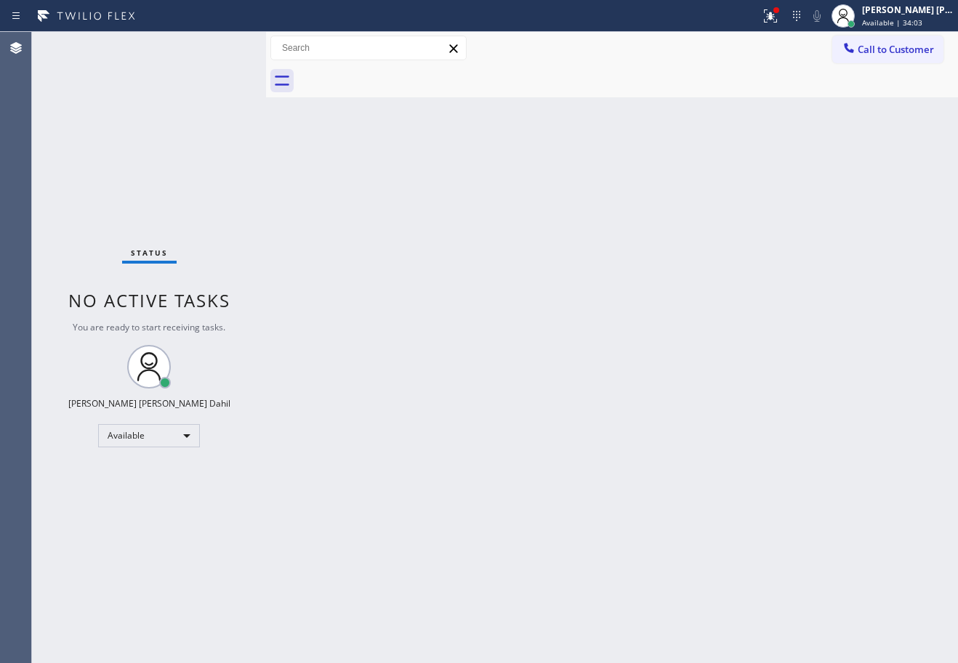
click at [218, 52] on div "Status No active tasks You are ready to start receiving tasks. [PERSON_NAME] [P…" at bounding box center [149, 347] width 234 height 631
click at [786, 19] on div at bounding box center [770, 15] width 32 height 17
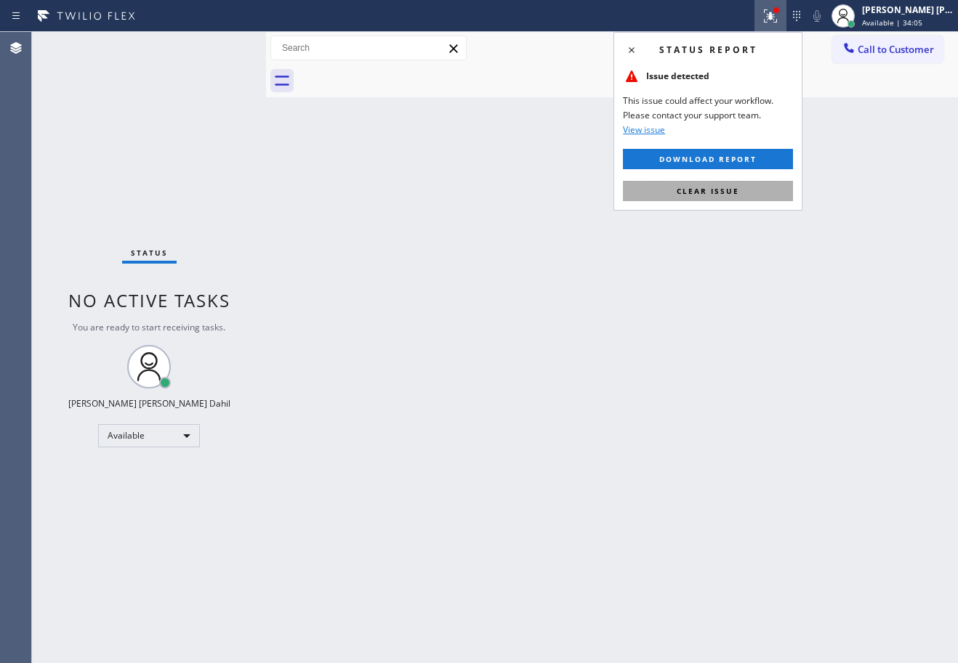
click at [695, 185] on button "Clear issue" at bounding box center [708, 191] width 170 height 20
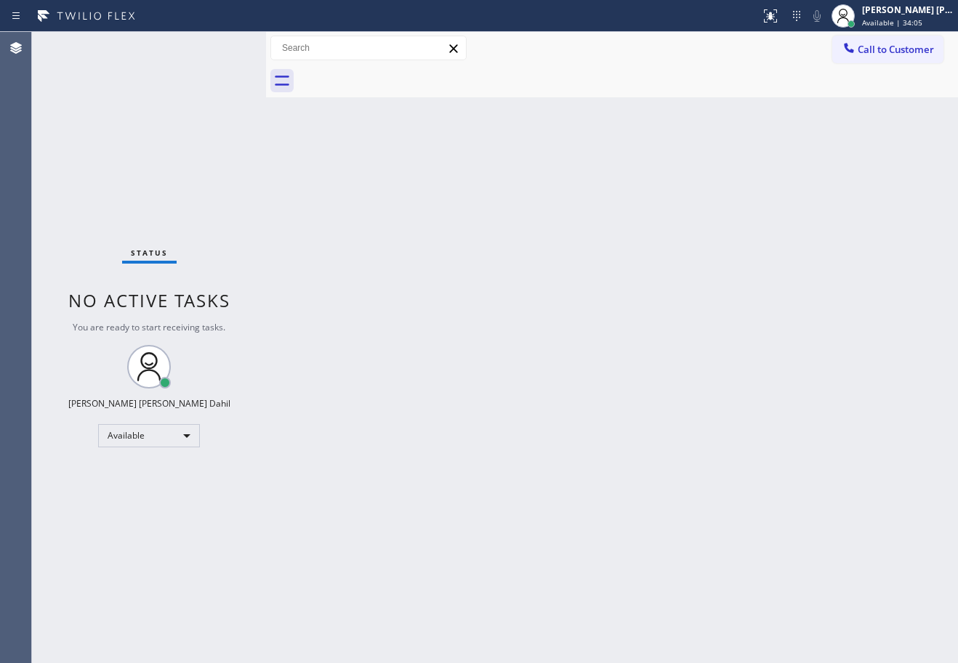
drag, startPoint x: 695, startPoint y: 185, endPoint x: 411, endPoint y: 157, distance: 284.7
click at [694, 185] on div "Back to Dashboard Change Sender ID Customers Technicians Select a contact Outbo…" at bounding box center [612, 347] width 692 height 631
click at [225, 48] on div "Status No active tasks You are ready to start receiving tasks. [PERSON_NAME] [P…" at bounding box center [149, 347] width 234 height 631
click at [218, 52] on div "Status No active tasks You are ready to start receiving tasks. [PERSON_NAME] [P…" at bounding box center [149, 347] width 234 height 631
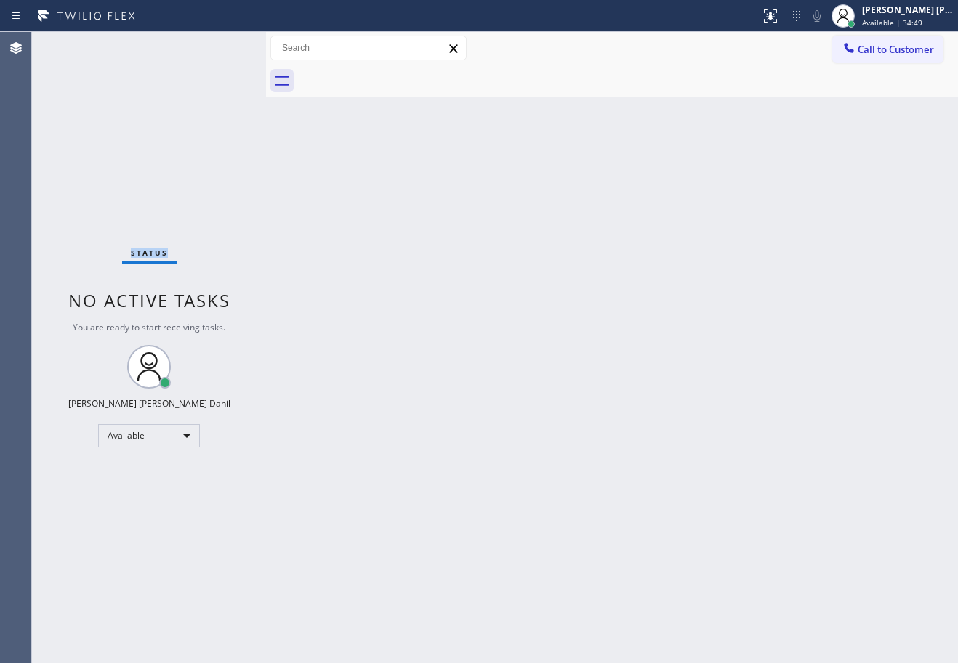
click at [218, 52] on div "Status No active tasks You are ready to start receiving tasks. [PERSON_NAME] [P…" at bounding box center [149, 347] width 234 height 631
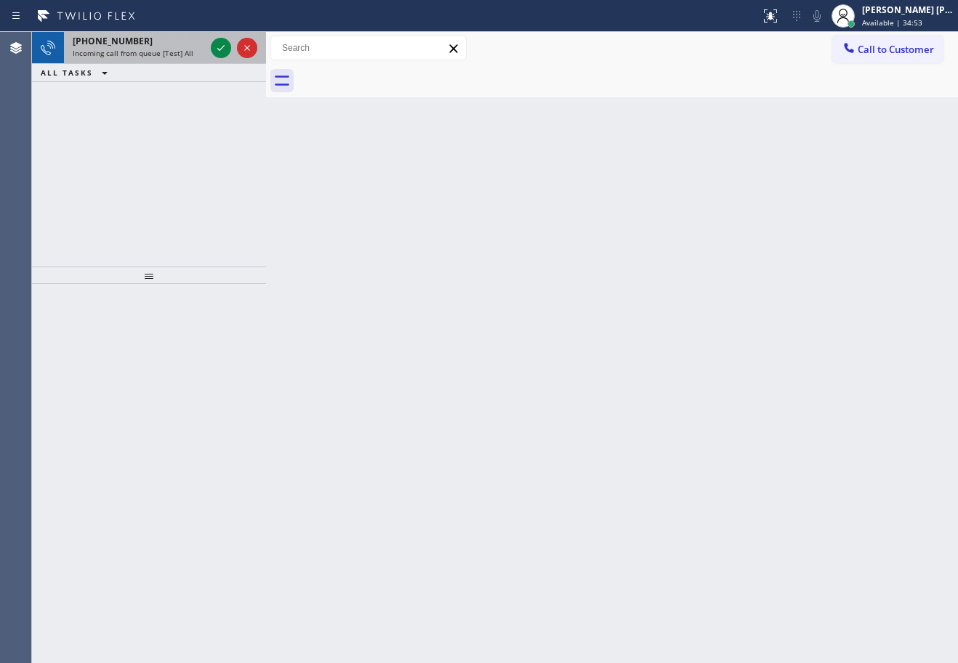
click at [189, 39] on div "[PHONE_NUMBER]" at bounding box center [139, 41] width 132 height 12
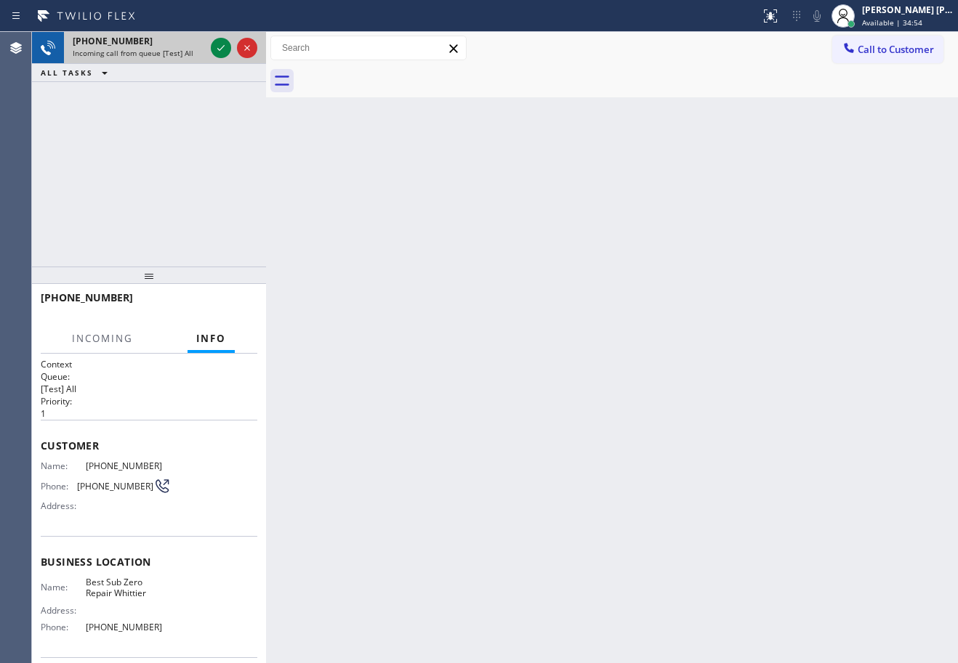
click at [189, 39] on div "[PHONE_NUMBER]" at bounding box center [139, 41] width 132 height 12
click at [207, 39] on div "[PHONE_NUMBER] Incoming call from queue [Test] All" at bounding box center [136, 48] width 144 height 32
click at [214, 43] on icon at bounding box center [220, 47] width 17 height 17
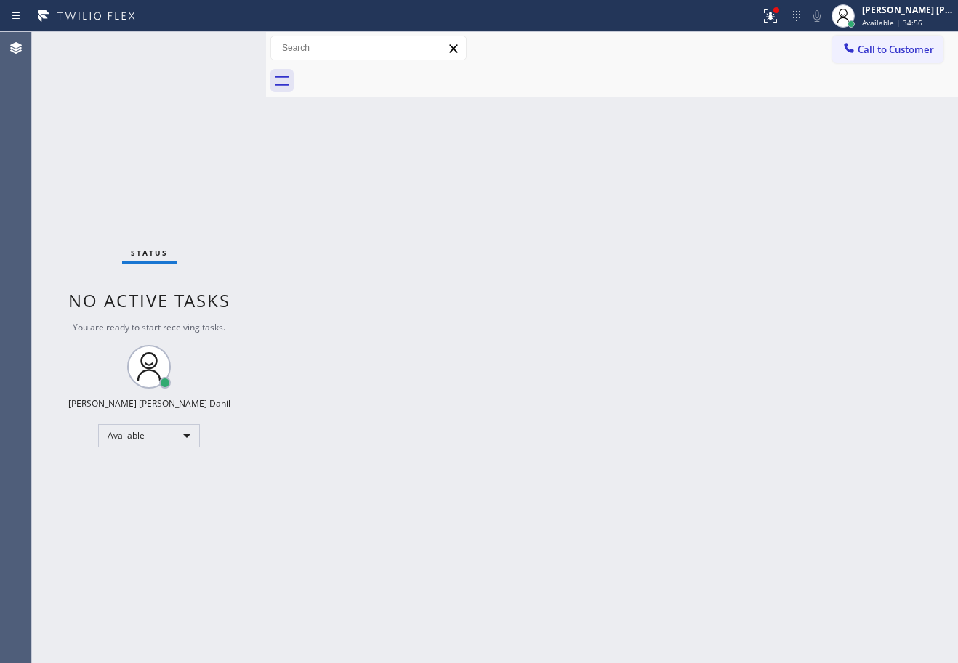
click at [214, 45] on div "Status No active tasks You are ready to start receiving tasks. [PERSON_NAME] [P…" at bounding box center [149, 347] width 234 height 631
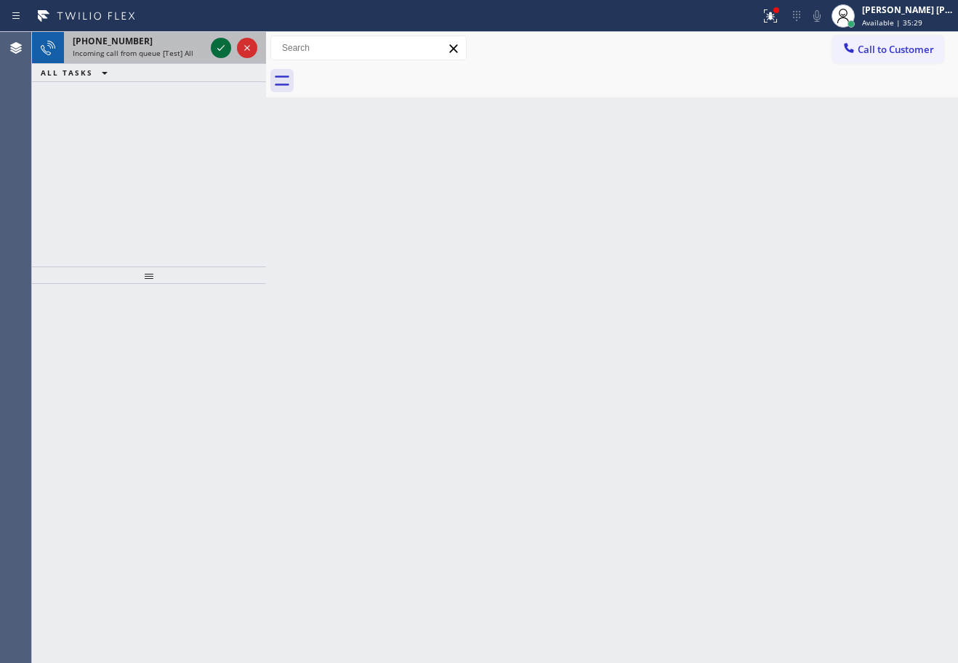
click at [214, 45] on icon at bounding box center [220, 47] width 17 height 17
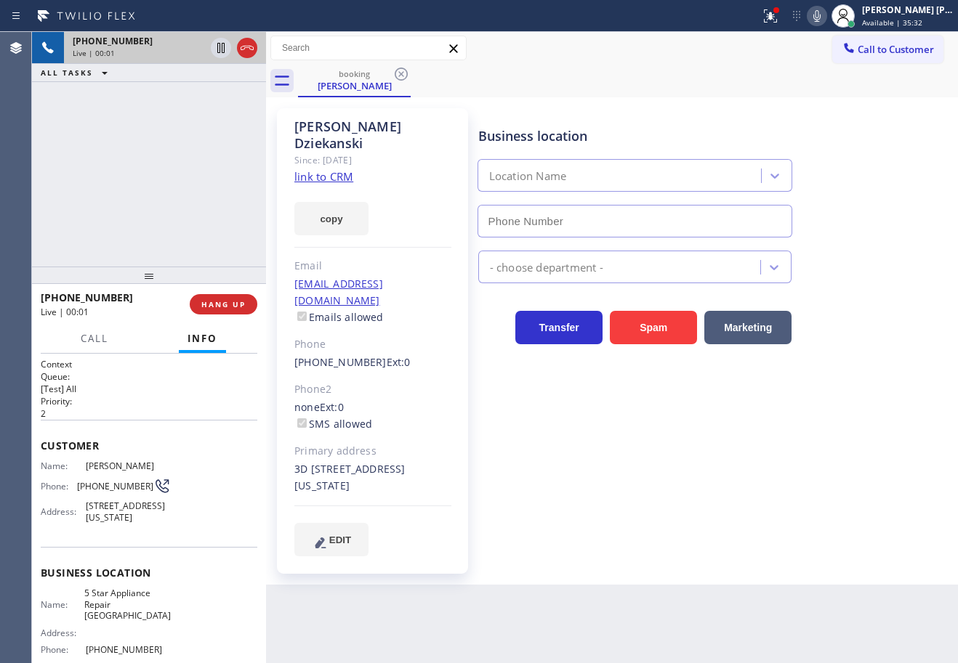
type input "[PHONE_NUMBER]"
click at [329, 169] on link "link to CRM" at bounding box center [323, 176] width 59 height 15
drag, startPoint x: 843, startPoint y: 518, endPoint x: 842, endPoint y: 498, distance: 20.4
click at [842, 518] on div "Business location 5 Star Appliance Repair [GEOGRAPHIC_DATA] [PHONE_NUMBER] Appl…" at bounding box center [714, 332] width 479 height 440
click at [777, 22] on icon at bounding box center [770, 15] width 13 height 13
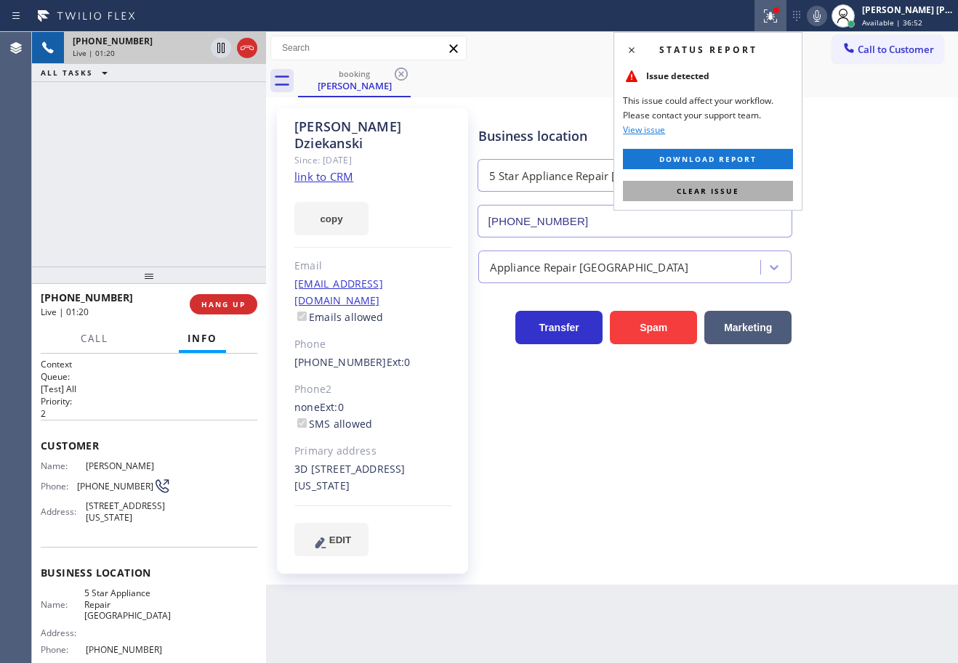
click at [741, 197] on button "Clear issue" at bounding box center [708, 191] width 170 height 20
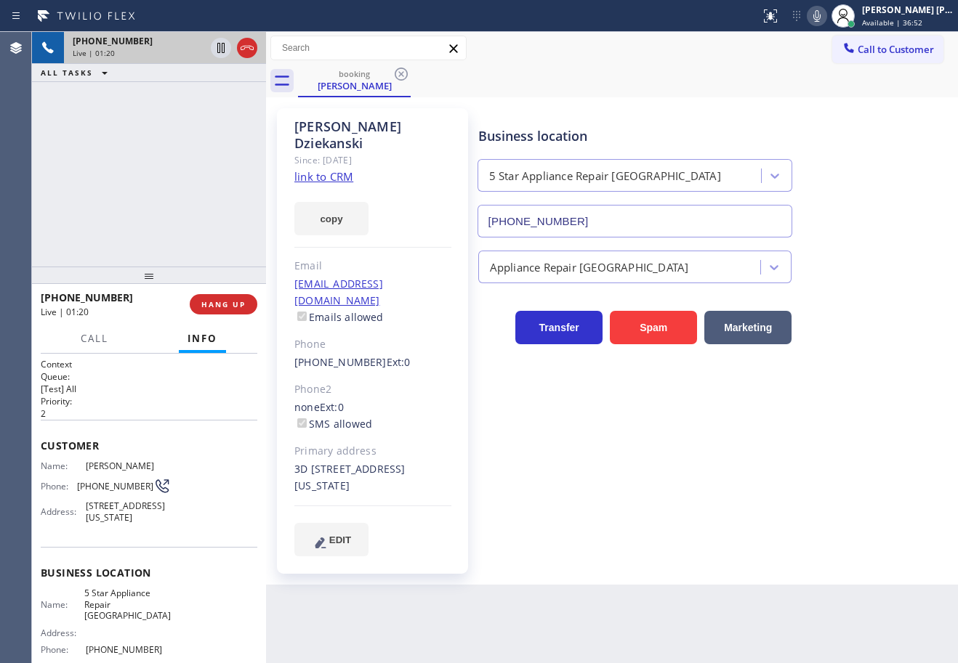
click at [671, 100] on div "[PERSON_NAME] Since: [DATE] link to CRM copy Email [EMAIL_ADDRESS][DOMAIN_NAME]…" at bounding box center [612, 341] width 692 height 488
click at [729, 76] on div "booking [PERSON_NAME]" at bounding box center [628, 81] width 660 height 33
click at [820, 17] on icon at bounding box center [816, 16] width 7 height 12
click at [821, 73] on div "booking [PERSON_NAME]" at bounding box center [628, 81] width 660 height 33
click at [216, 46] on icon at bounding box center [220, 47] width 17 height 17
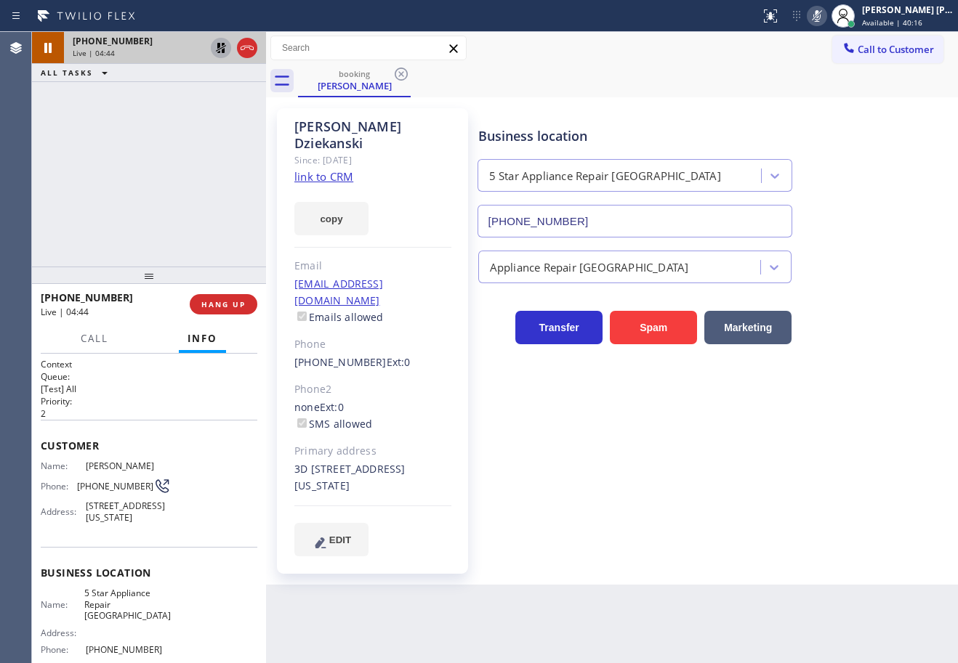
drag, startPoint x: 169, startPoint y: 124, endPoint x: 190, endPoint y: 81, distance: 47.8
click at [169, 118] on div "[PHONE_NUMBER] Live | 04:44 ALL TASKS ALL TASKS ACTIVE TASKS TASKS IN WRAP UP" at bounding box center [149, 149] width 234 height 235
click at [218, 48] on icon at bounding box center [221, 48] width 10 height 10
click at [825, 17] on icon at bounding box center [816, 15] width 17 height 17
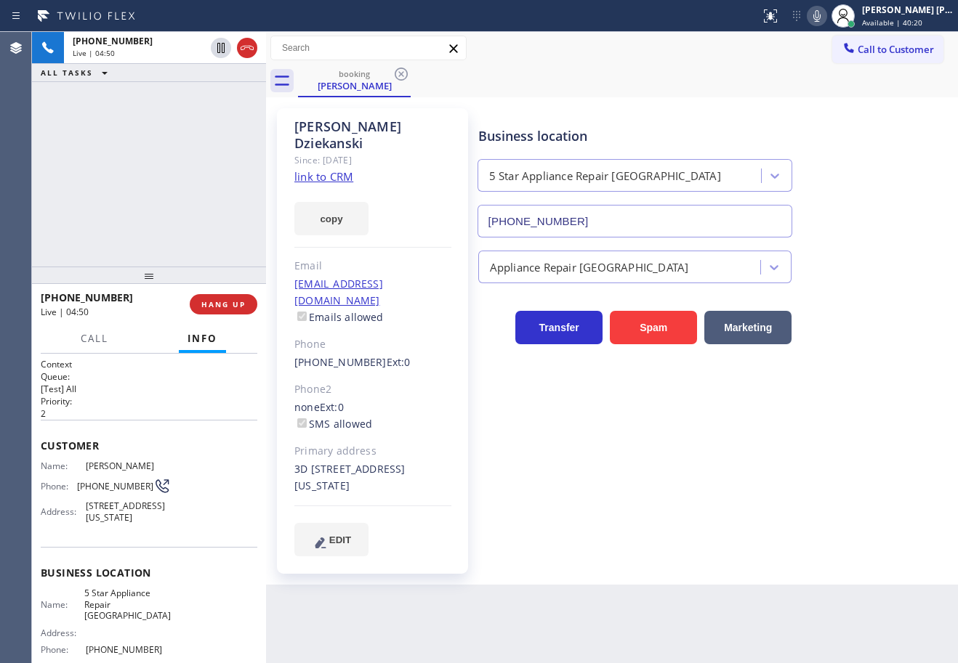
click at [808, 95] on div "booking [PERSON_NAME]" at bounding box center [628, 81] width 660 height 33
click at [825, 12] on icon at bounding box center [816, 15] width 17 height 17
click at [222, 49] on icon at bounding box center [220, 48] width 7 height 10
click at [199, 111] on div "[PHONE_NUMBER] Live | 08:23 ALL TASKS ALL TASKS ACTIVE TASKS TASKS IN WRAP UP" at bounding box center [149, 149] width 234 height 235
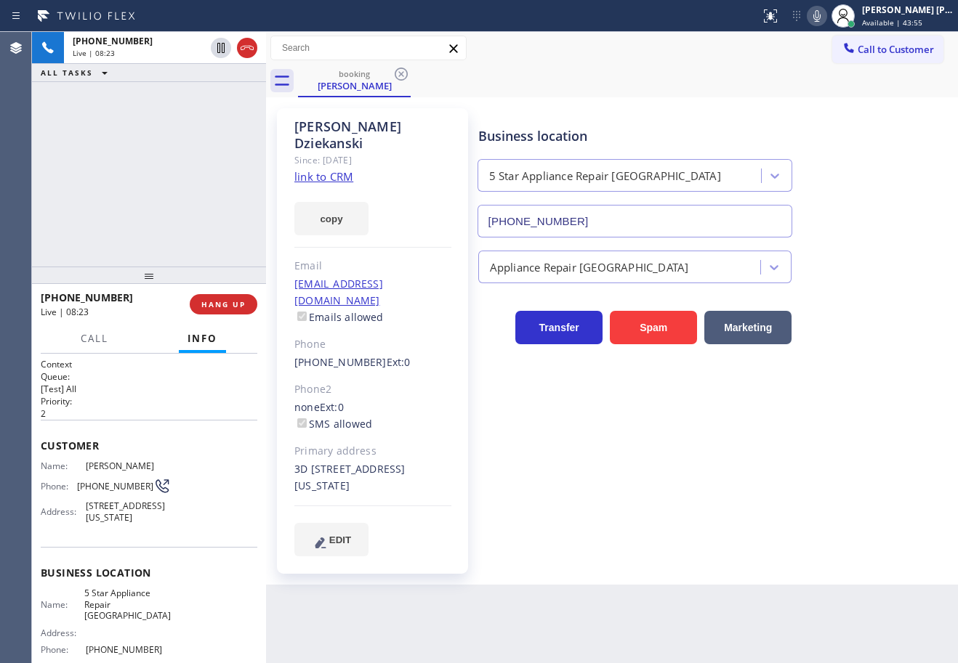
click at [820, 21] on icon at bounding box center [816, 16] width 7 height 12
click at [663, 72] on div "booking [PERSON_NAME]" at bounding box center [628, 81] width 660 height 33
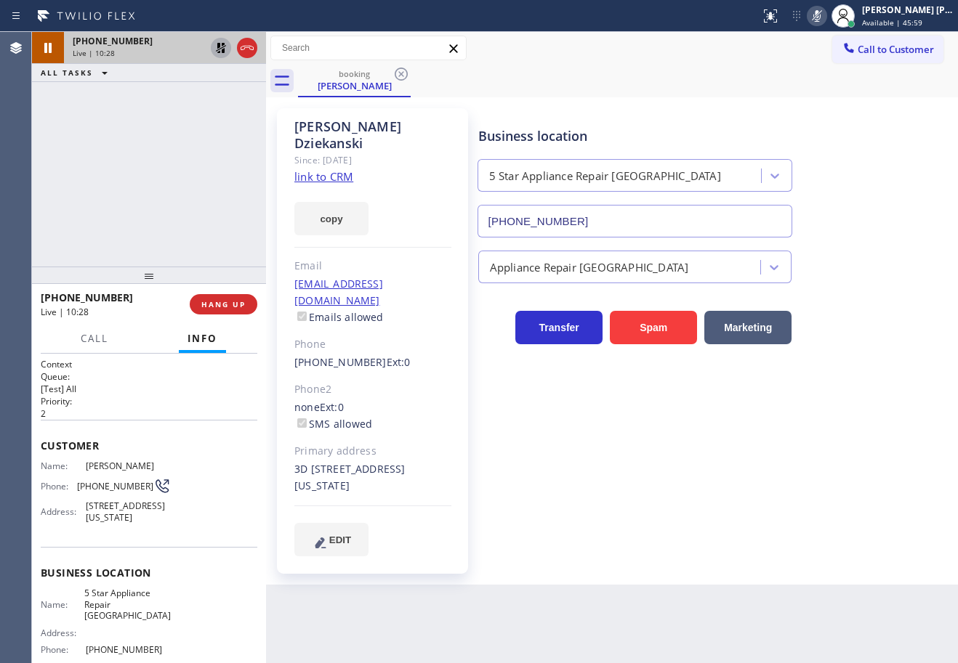
click at [219, 47] on icon at bounding box center [221, 48] width 10 height 10
click at [825, 13] on icon at bounding box center [816, 15] width 17 height 17
click at [806, 41] on div "Call to Customer Outbound call Location Search location Your caller id phone nu…" at bounding box center [612, 48] width 692 height 25
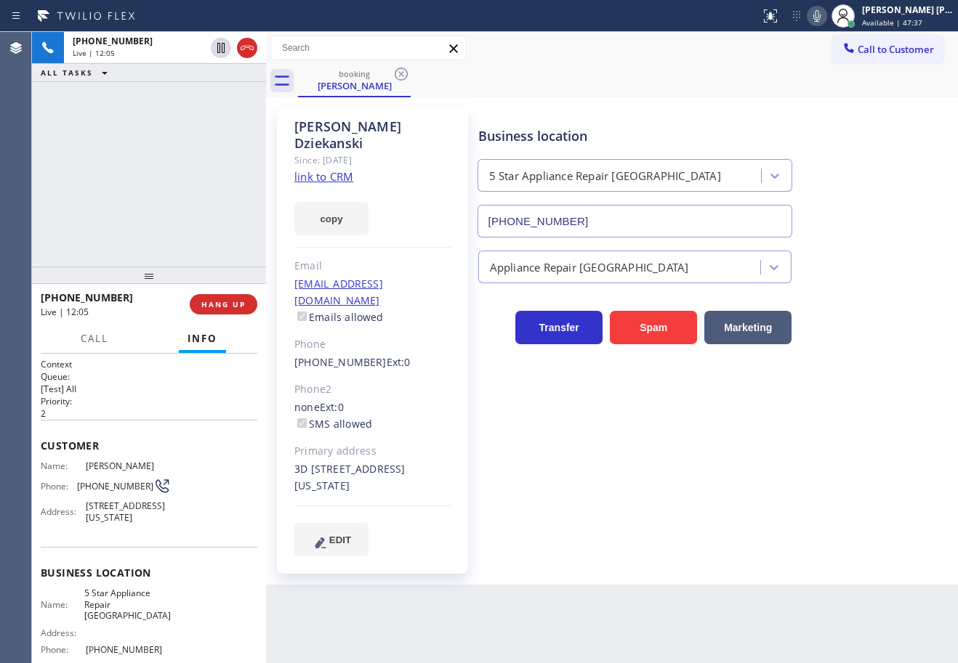
click at [738, 581] on div "Back to Dashboard Change Sender ID Customers Technicians Select a contact Outbo…" at bounding box center [612, 347] width 692 height 631
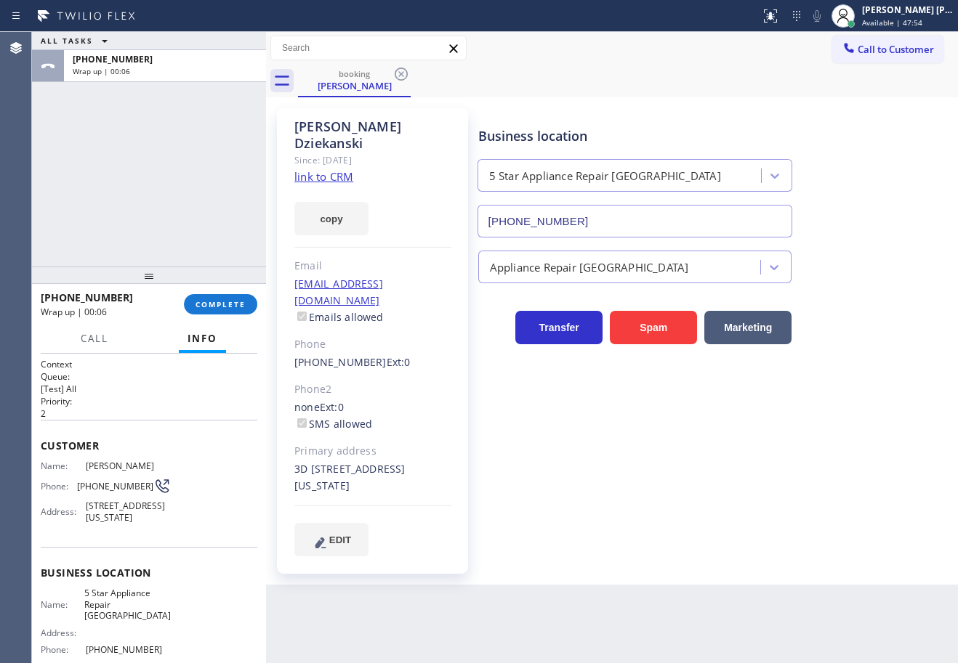
drag, startPoint x: 168, startPoint y: 107, endPoint x: 166, endPoint y: 148, distance: 40.8
click at [168, 108] on div "ALL TASKS ALL TASKS ACTIVE TASKS TASKS IN WRAP UP [PHONE_NUMBER] Wrap up | 00:06" at bounding box center [149, 149] width 234 height 235
click at [223, 308] on span "COMPLETE" at bounding box center [220, 304] width 50 height 10
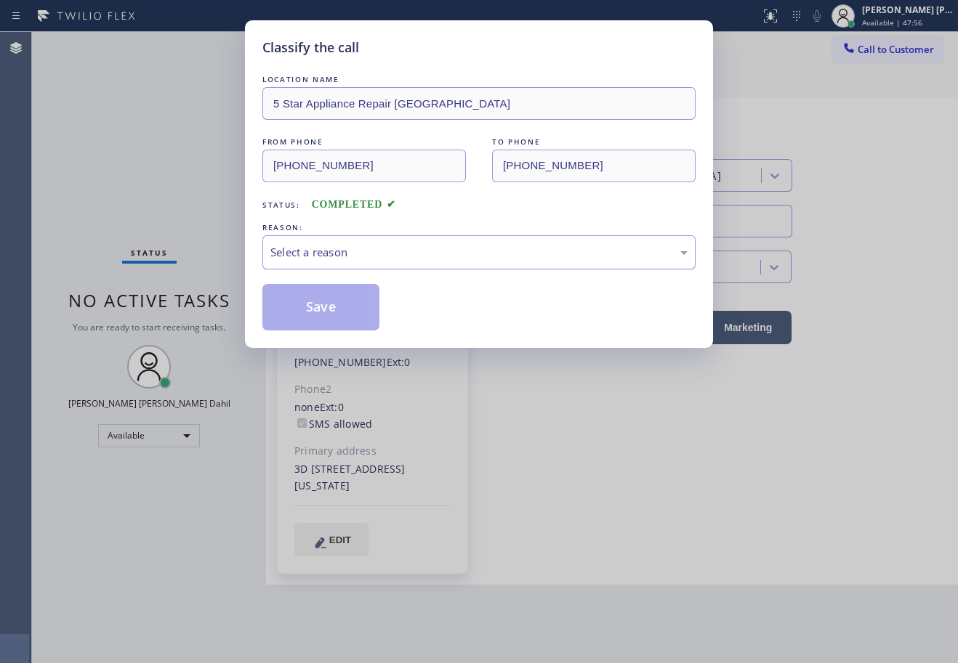
click at [340, 267] on div "Select a reason" at bounding box center [478, 252] width 433 height 34
click at [299, 306] on button "Save" at bounding box center [320, 307] width 117 height 47
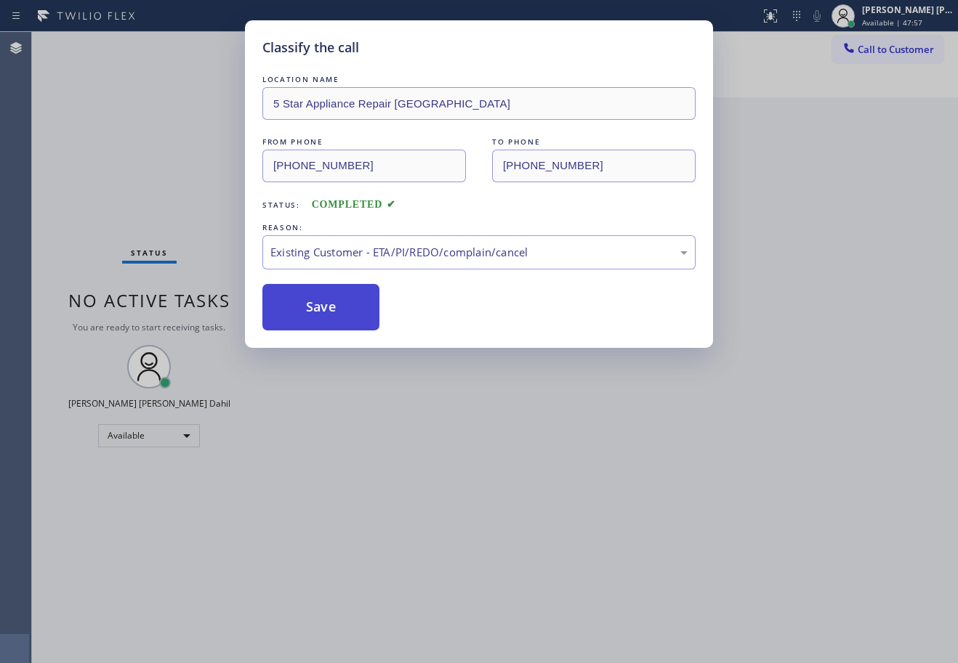
click at [298, 306] on button "Save" at bounding box center [320, 307] width 117 height 47
click at [294, 307] on button "Save" at bounding box center [320, 307] width 117 height 47
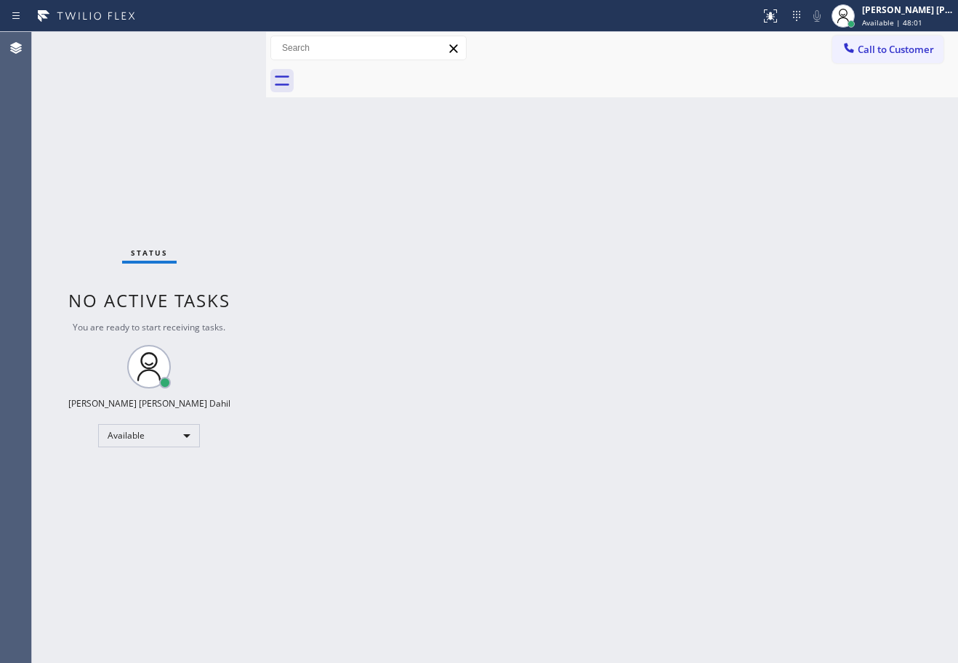
drag, startPoint x: 576, startPoint y: 255, endPoint x: 580, endPoint y: 267, distance: 12.4
click at [578, 265] on div "Back to Dashboard Change Sender ID Customers Technicians Select a contact Outbo…" at bounding box center [612, 347] width 692 height 631
drag, startPoint x: 580, startPoint y: 267, endPoint x: 918, endPoint y: 496, distance: 408.1
click at [581, 267] on div "Back to Dashboard Change Sender ID Customers Technicians Select a contact Outbo…" at bounding box center [612, 347] width 692 height 631
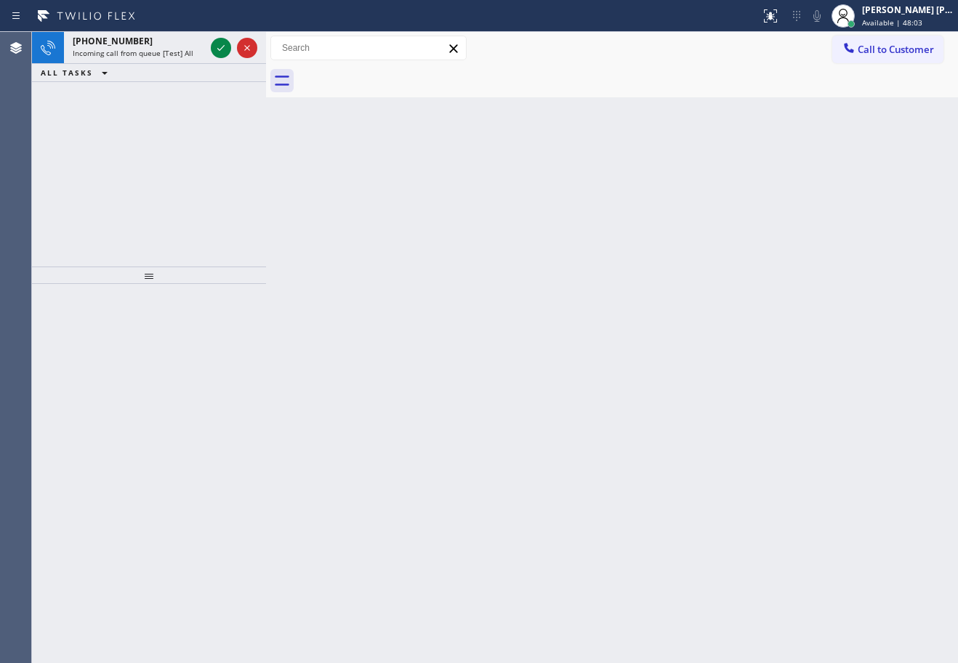
click at [561, 272] on div "Back to Dashboard Change Sender ID Customers Technicians Select a contact Outbo…" at bounding box center [612, 347] width 692 height 631
click at [171, 46] on div "[PHONE_NUMBER]" at bounding box center [139, 41] width 132 height 12
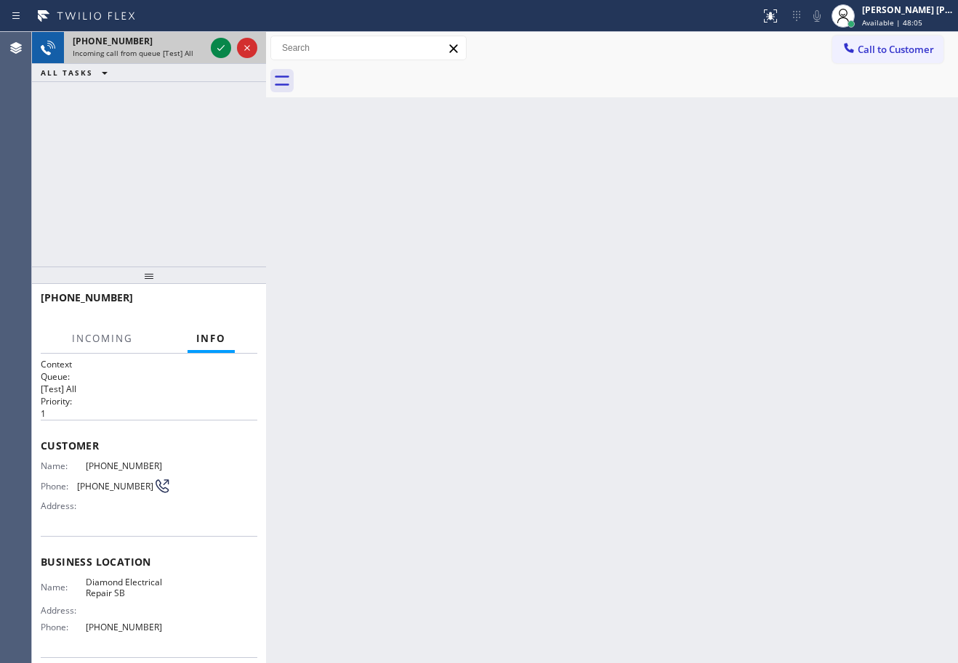
click at [171, 47] on div "[PHONE_NUMBER]" at bounding box center [139, 41] width 132 height 12
click at [217, 48] on icon at bounding box center [220, 47] width 17 height 17
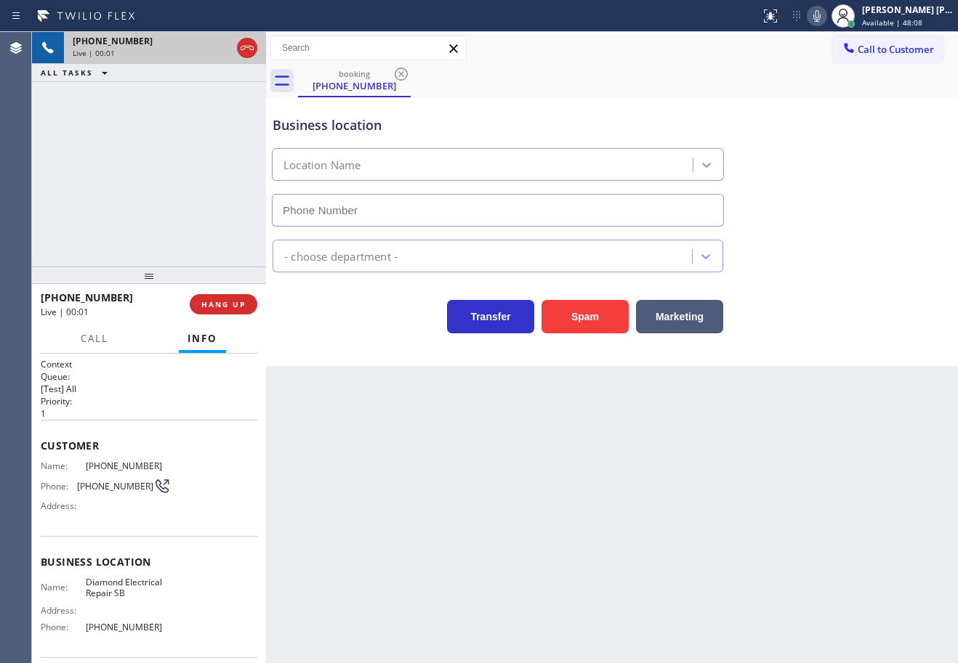
type input "[PHONE_NUMBER]"
click at [124, 129] on div "[PHONE_NUMBER] Live | 00:09 ALL TASKS ALL TASKS ACTIVE TASKS TASKS IN WRAP UP" at bounding box center [149, 149] width 234 height 235
click at [229, 303] on span "HANG UP" at bounding box center [223, 304] width 44 height 10
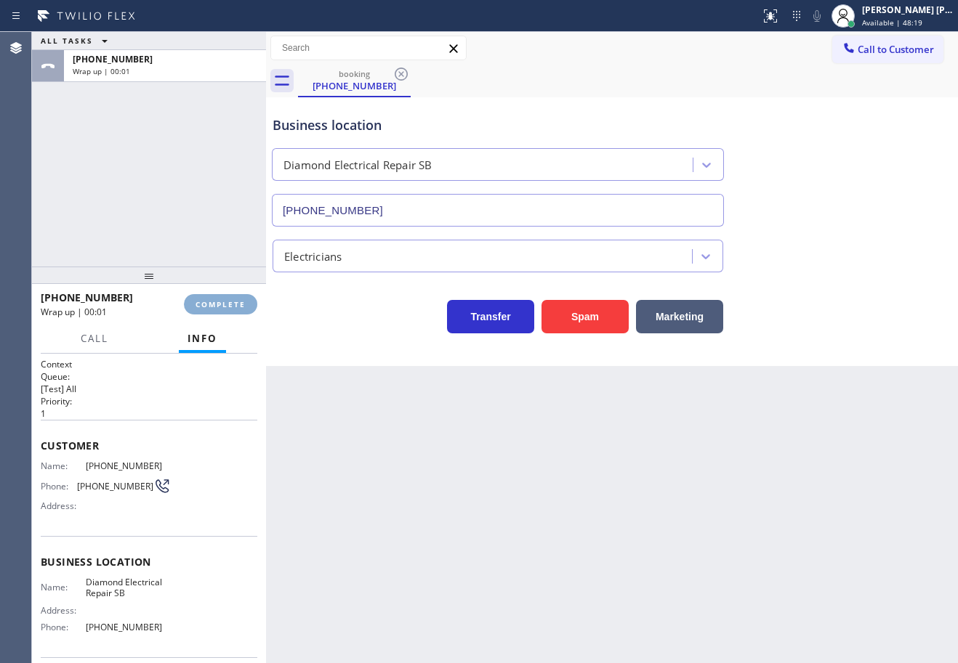
click at [229, 303] on span "COMPLETE" at bounding box center [220, 304] width 50 height 10
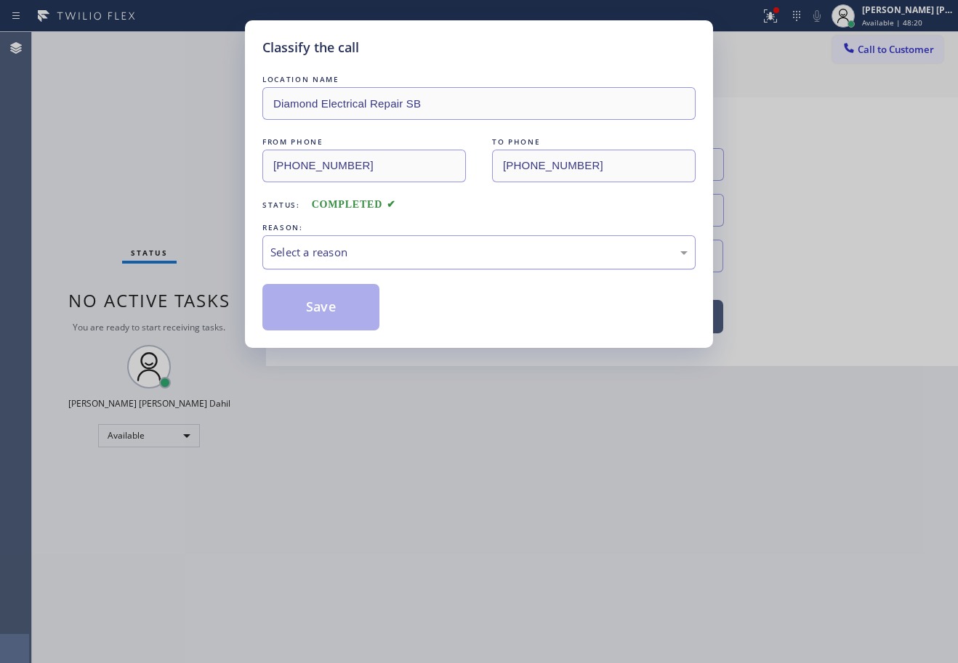
click at [323, 256] on div "Select a reason" at bounding box center [478, 252] width 417 height 17
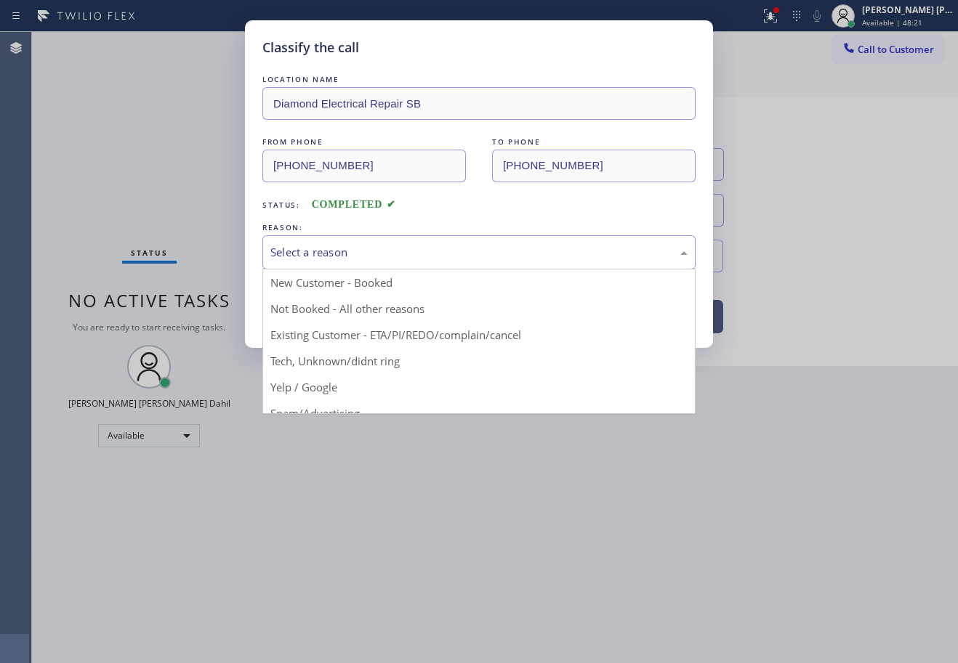
drag, startPoint x: 379, startPoint y: 368, endPoint x: 351, endPoint y: 342, distance: 38.5
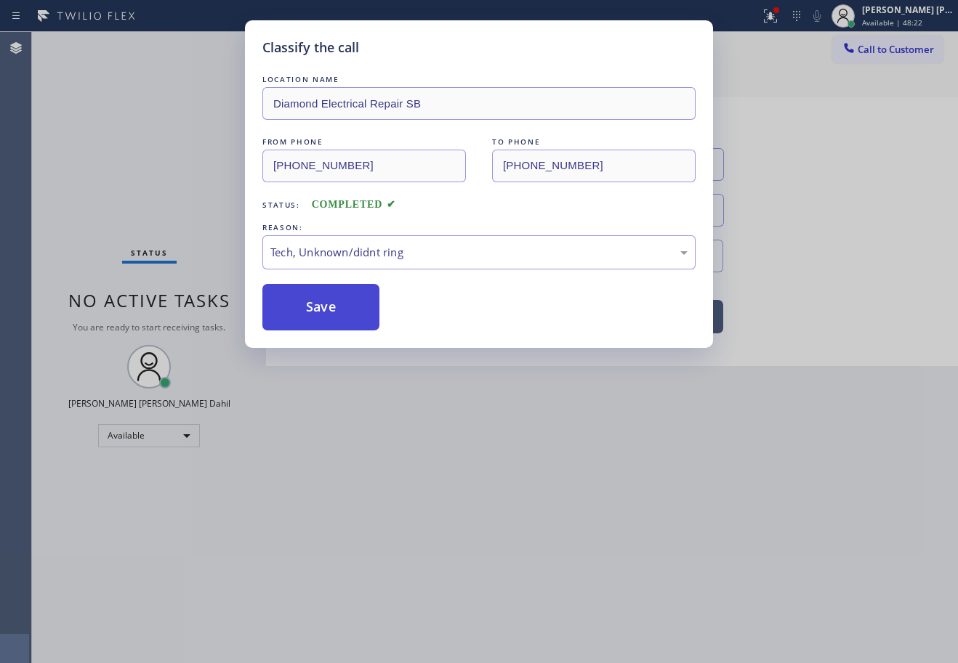
click at [310, 303] on button "Save" at bounding box center [320, 307] width 117 height 47
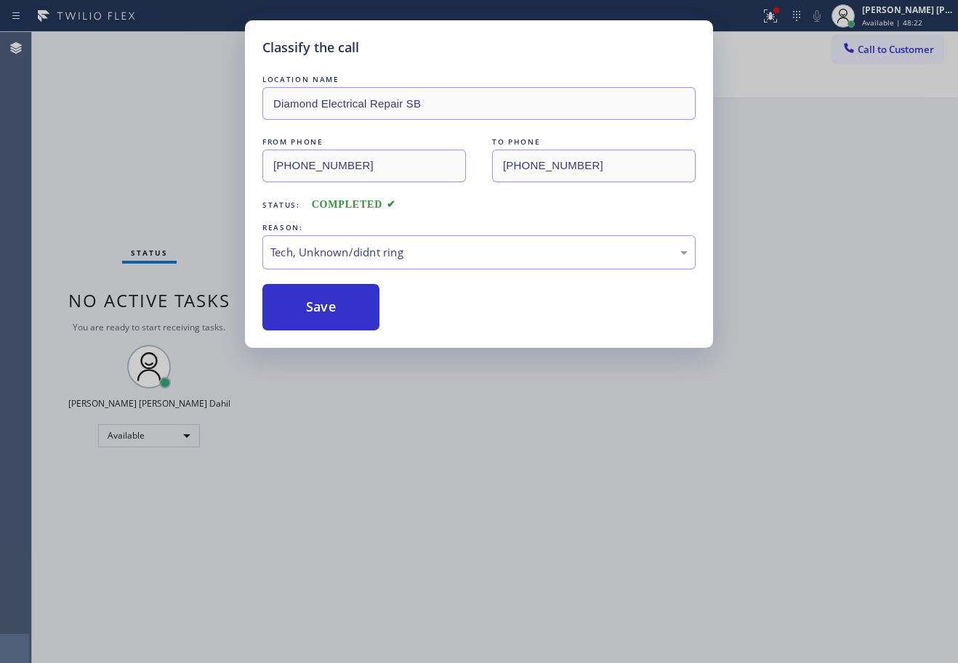
click at [430, 474] on div "Classify the call LOCATION NAME Diamond Electrical Repair SB FROM PHONE [PHONE_…" at bounding box center [479, 331] width 958 height 663
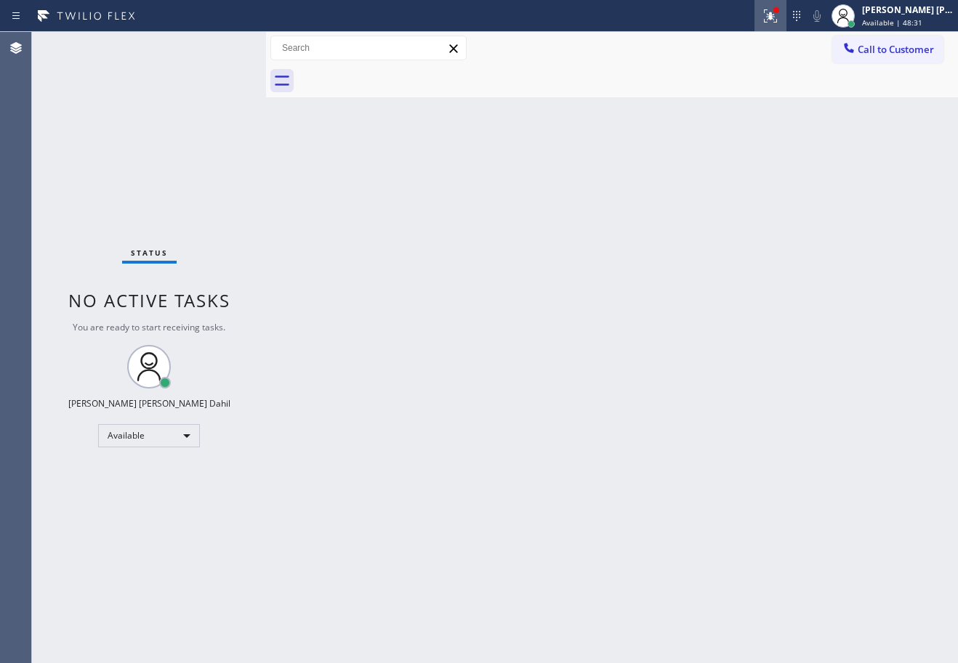
click at [779, 12] on icon at bounding box center [770, 15] width 17 height 17
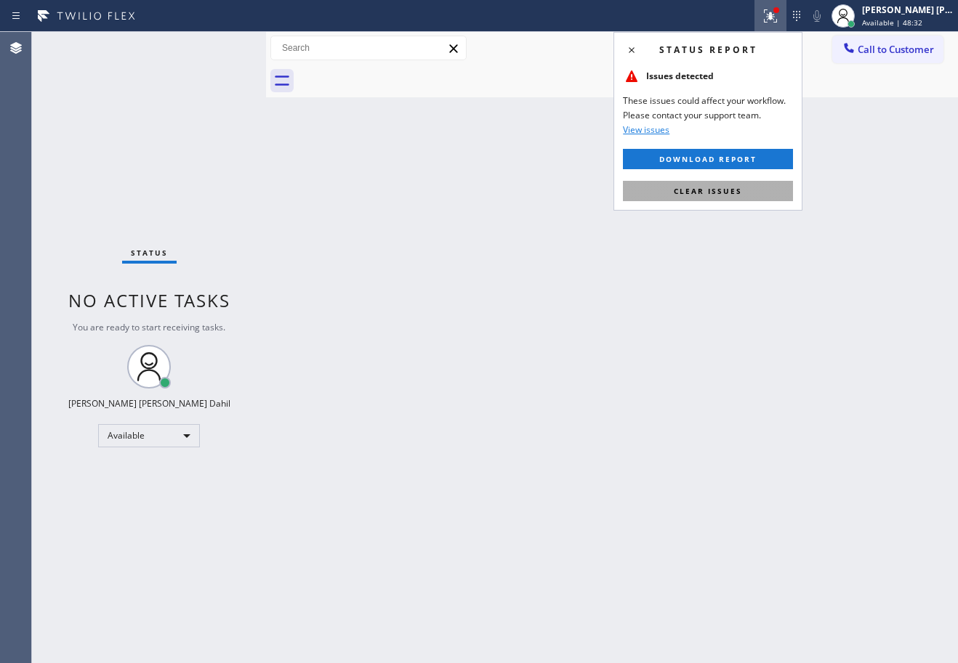
click at [720, 199] on button "Clear issues" at bounding box center [708, 191] width 170 height 20
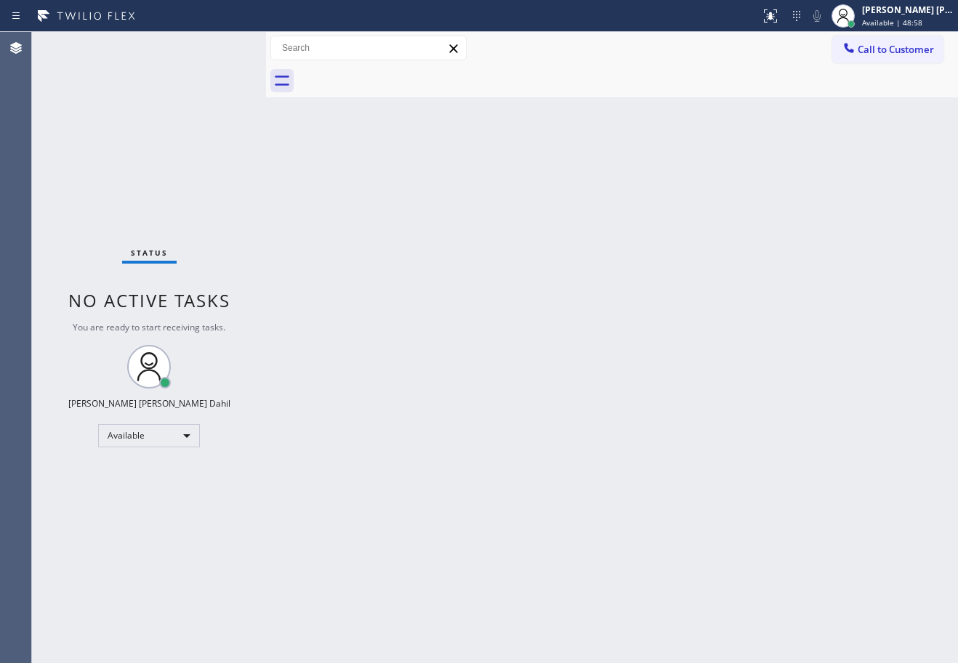
click at [220, 47] on div "Status No active tasks You are ready to start receiving tasks. [PERSON_NAME] [P…" at bounding box center [149, 347] width 234 height 631
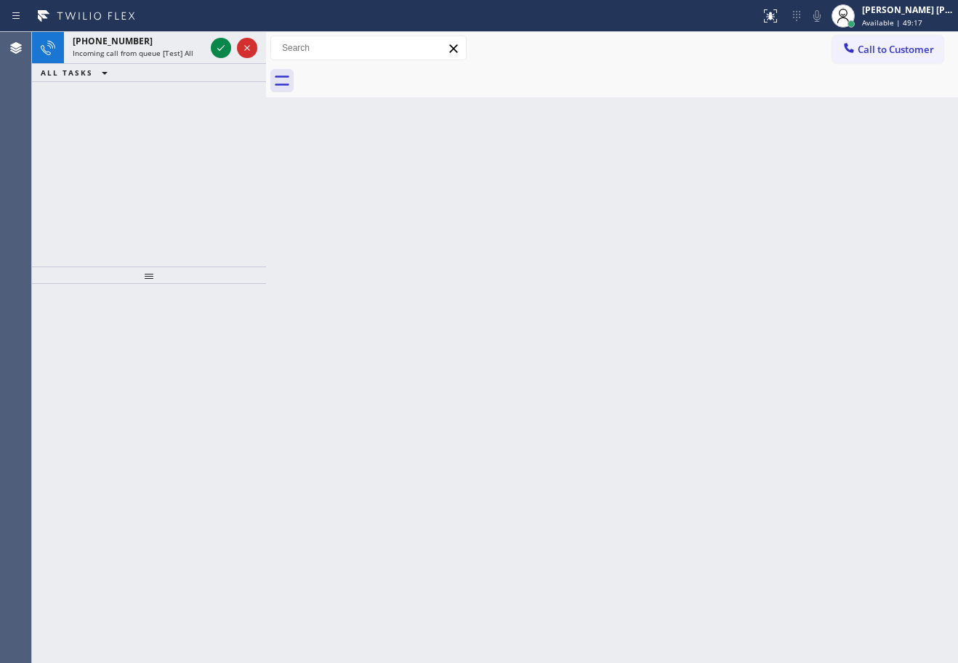
click at [220, 47] on icon at bounding box center [220, 47] width 17 height 17
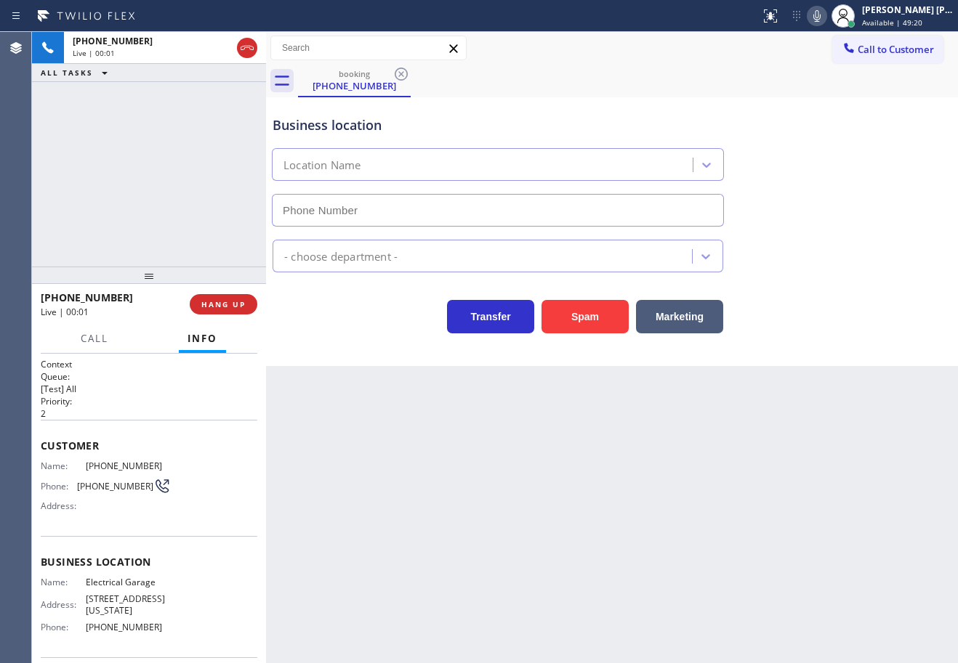
type input "[PHONE_NUMBER]"
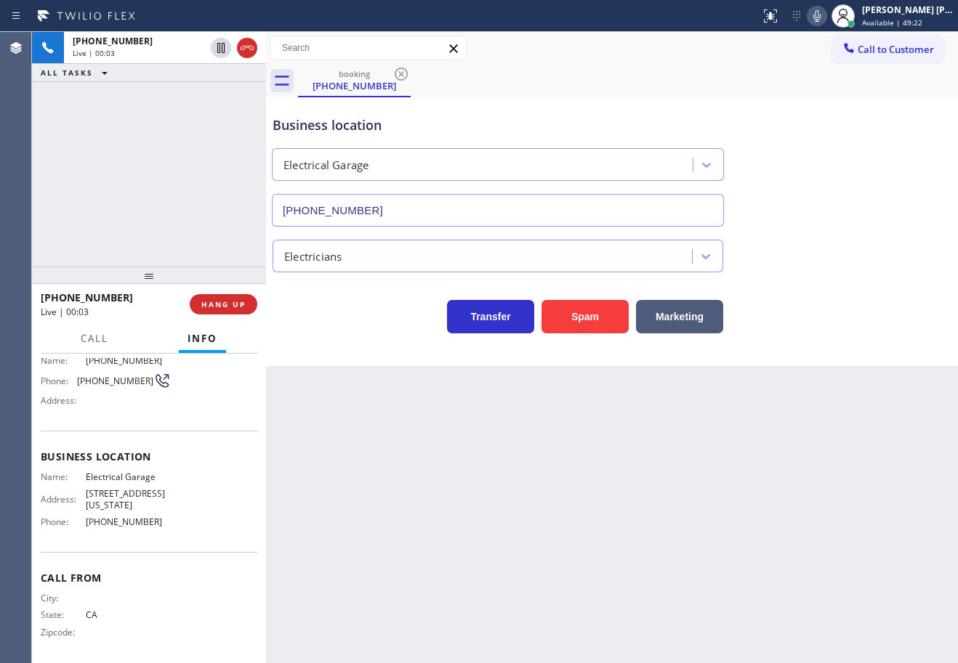
scroll to position [108, 0]
drag, startPoint x: 115, startPoint y: 508, endPoint x: 78, endPoint y: 490, distance: 40.3
click at [78, 490] on div "Address: [STREET_ADDRESS][US_STATE]" at bounding box center [106, 496] width 130 height 23
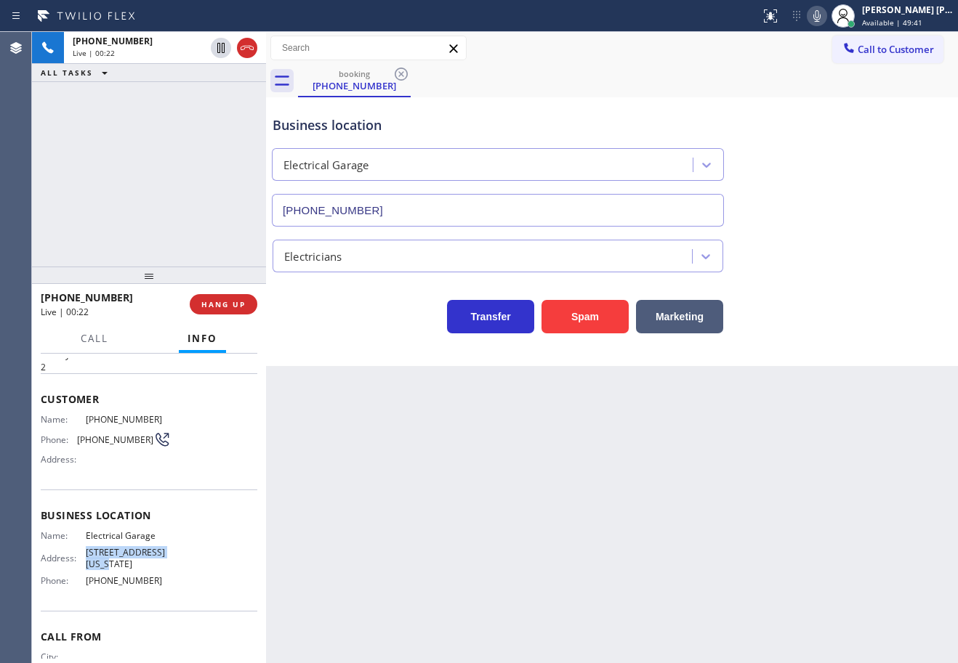
scroll to position [0, 0]
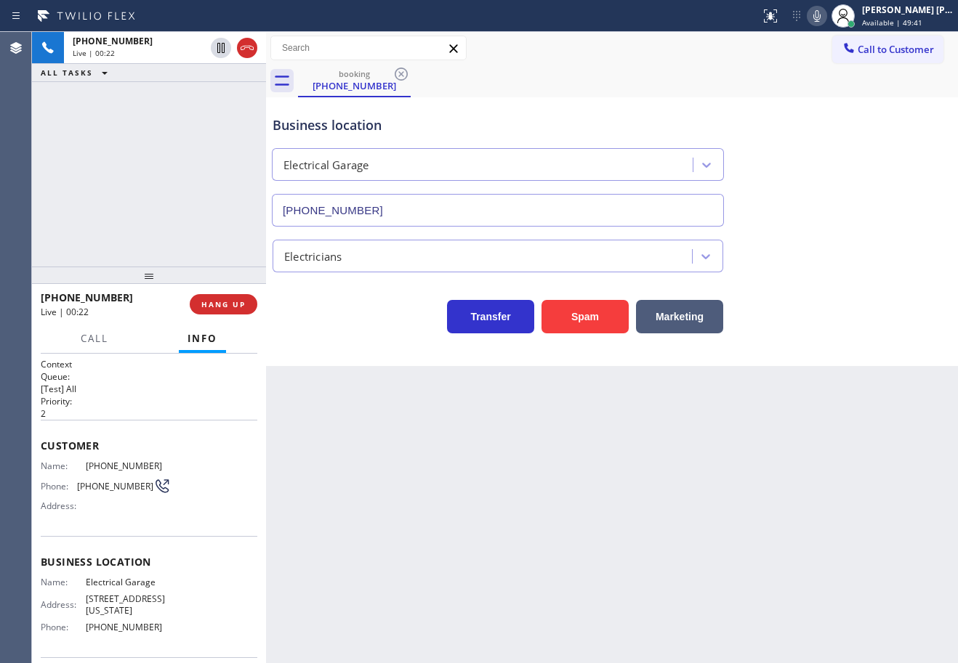
click at [538, 533] on div "Back to Dashboard Change Sender ID Customers Technicians Select a contact Outbo…" at bounding box center [612, 347] width 692 height 631
click at [614, 485] on div "Back to Dashboard Change Sender ID Customers Technicians Select a contact Outbo…" at bounding box center [612, 347] width 692 height 631
click at [701, 318] on button "Marketing" at bounding box center [679, 316] width 87 height 33
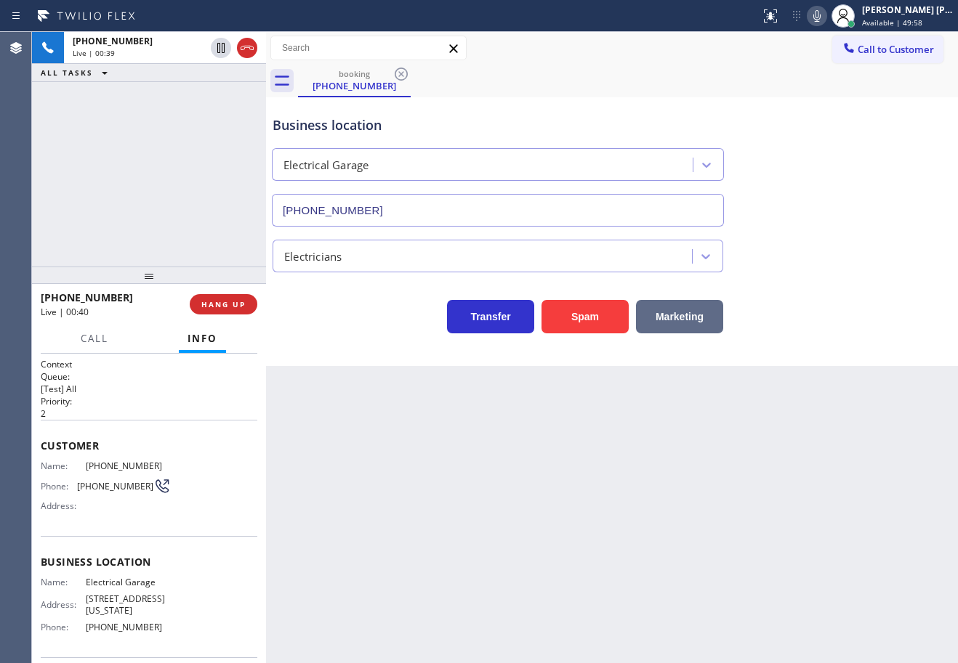
click at [701, 318] on button "Marketing" at bounding box center [679, 316] width 87 height 33
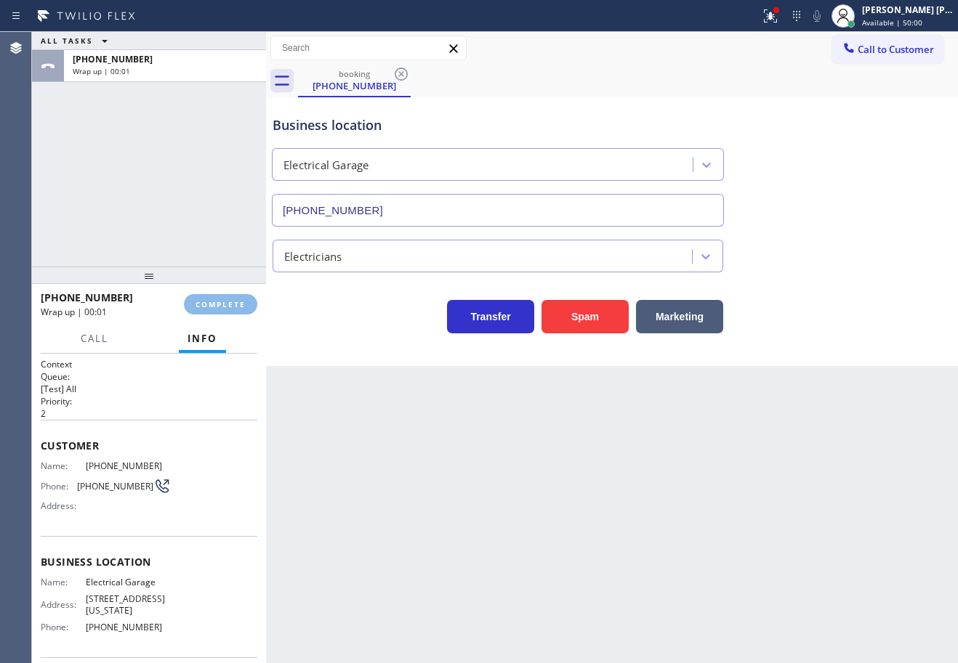
click at [174, 300] on div "[PHONE_NUMBER]" at bounding box center [107, 298] width 133 height 14
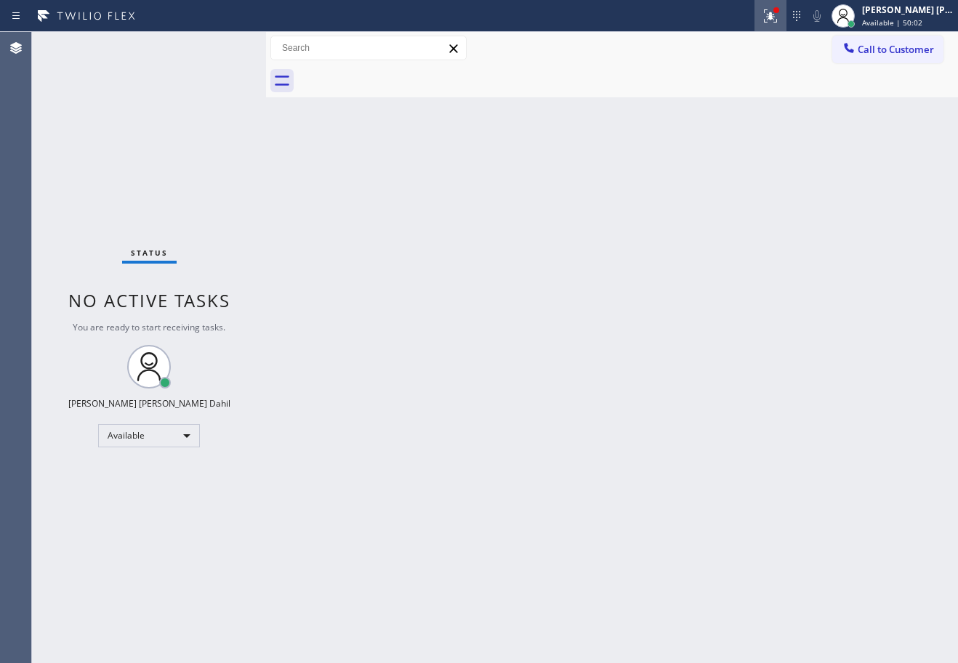
click at [779, 23] on icon at bounding box center [770, 15] width 17 height 17
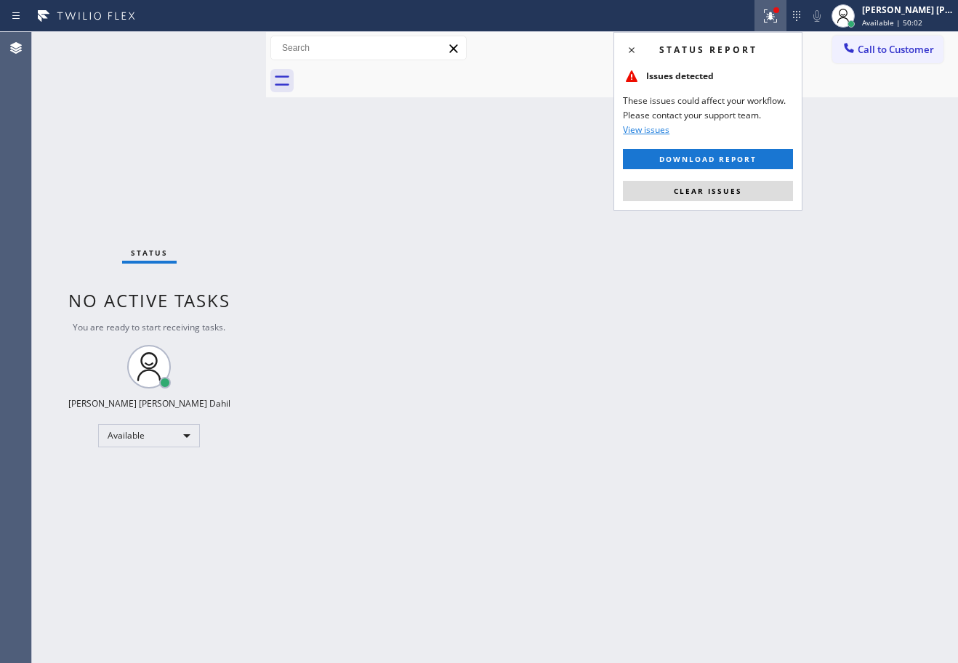
click at [715, 201] on div "Status report Issues detected These issues could affect your workflow. Please c…" at bounding box center [707, 121] width 189 height 179
click at [667, 201] on button "Clear issues" at bounding box center [708, 191] width 170 height 20
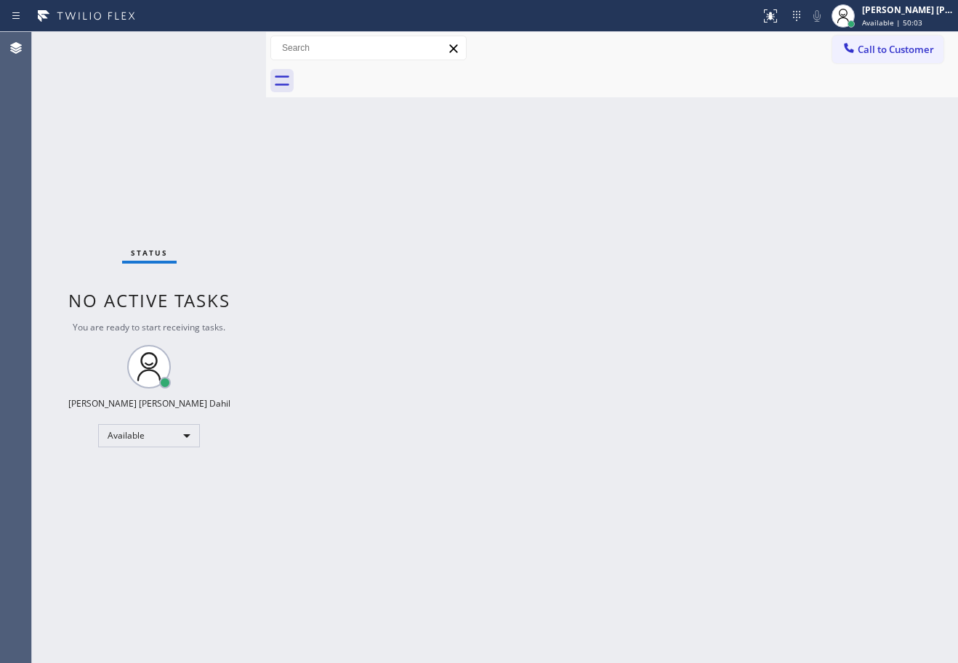
drag, startPoint x: 666, startPoint y: 203, endPoint x: 680, endPoint y: 334, distance: 132.2
click at [666, 205] on div "Back to Dashboard Change Sender ID Customers Technicians Select a contact Outbo…" at bounding box center [612, 347] width 692 height 631
click at [796, 545] on div "Back to Dashboard Change Sender ID Customers Technicians Select a contact Outbo…" at bounding box center [612, 347] width 692 height 631
drag, startPoint x: 150, startPoint y: 72, endPoint x: 193, endPoint y: 28, distance: 60.6
click at [152, 70] on div "Status No active tasks You are ready to start receiving tasks. [PERSON_NAME] [P…" at bounding box center [149, 347] width 234 height 631
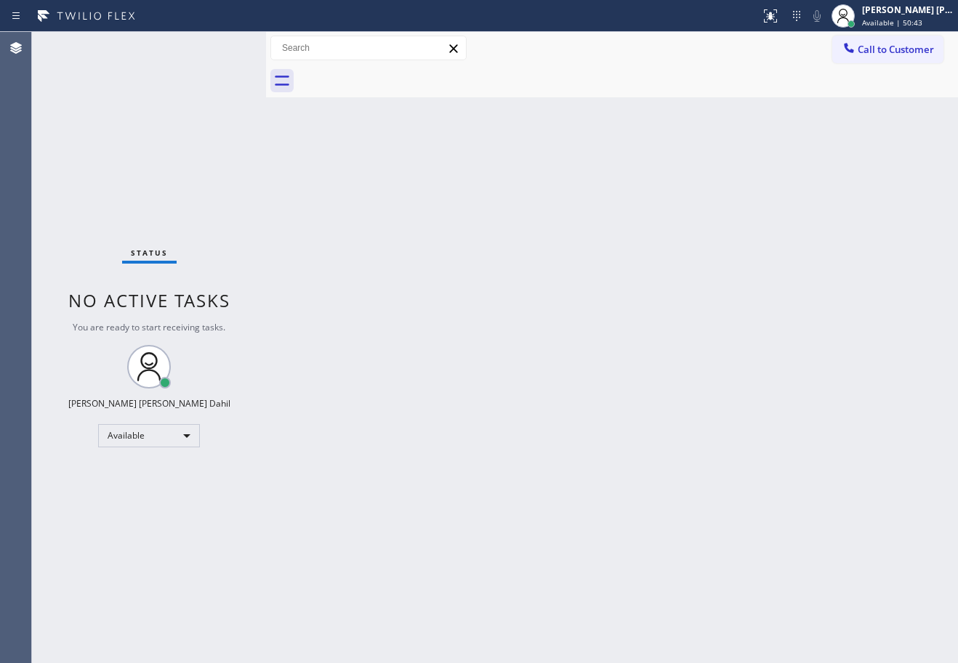
click at [763, 483] on div "Back to Dashboard Change Sender ID Customers Technicians Select a contact Outbo…" at bounding box center [612, 347] width 692 height 631
click at [794, 565] on div "Back to Dashboard Change Sender ID Customers Technicians Select a contact Outbo…" at bounding box center [612, 347] width 692 height 631
click at [611, 459] on div "Back to Dashboard Change Sender ID Customers Technicians Select a contact Outbo…" at bounding box center [612, 347] width 692 height 631
click at [201, 73] on div "Status No active tasks You are ready to start receiving tasks. [PERSON_NAME] [P…" at bounding box center [149, 347] width 234 height 631
drag, startPoint x: 201, startPoint y: 73, endPoint x: 264, endPoint y: 150, distance: 99.8
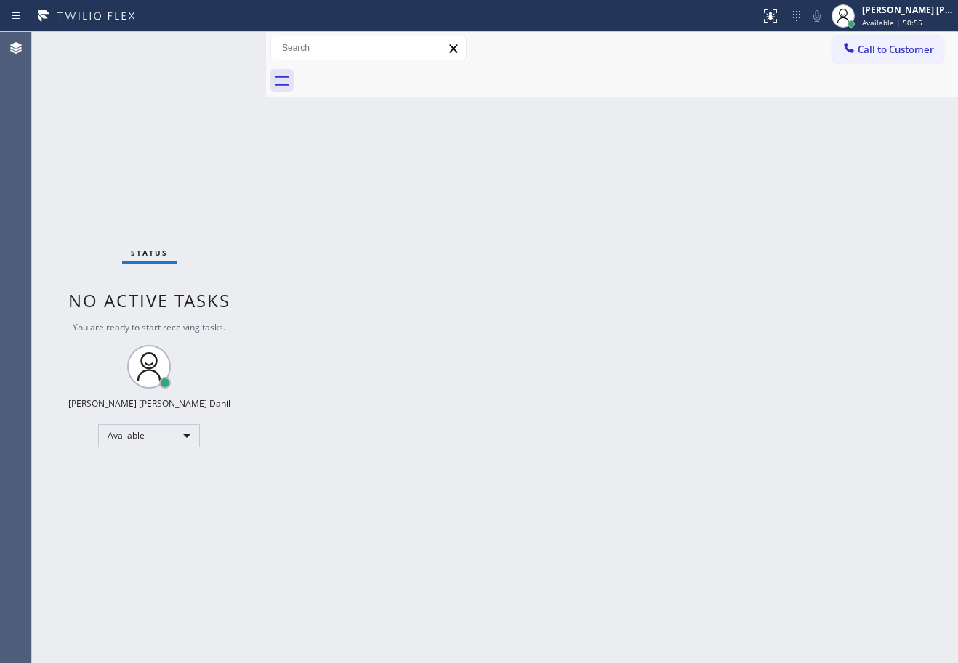
click at [214, 92] on div "Status No active tasks You are ready to start receiving tasks. [PERSON_NAME] [P…" at bounding box center [149, 347] width 234 height 631
drag, startPoint x: 404, startPoint y: 211, endPoint x: 419, endPoint y: 217, distance: 15.7
click at [416, 216] on div "Back to Dashboard Change Sender ID Customers Technicians Select a contact Outbo…" at bounding box center [612, 347] width 692 height 631
click at [433, 221] on div "Back to Dashboard Change Sender ID Customers Technicians Select a contact Outbo…" at bounding box center [612, 347] width 692 height 631
click at [436, 222] on div "Back to Dashboard Change Sender ID Customers Technicians Select a contact Outbo…" at bounding box center [612, 347] width 692 height 631
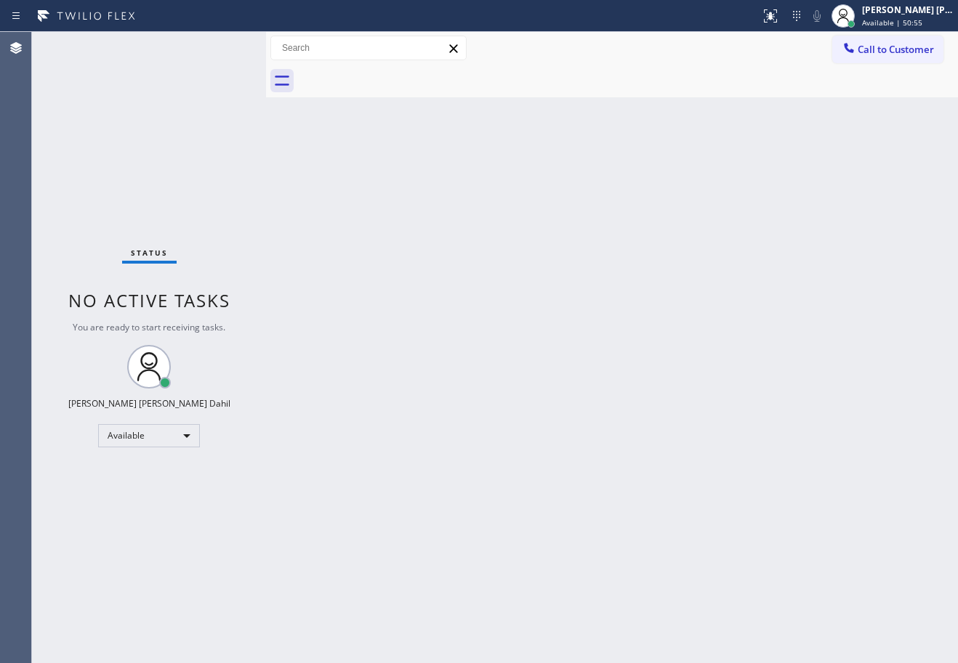
click at [436, 222] on div "Back to Dashboard Change Sender ID Customers Technicians Select a contact Outbo…" at bounding box center [612, 347] width 692 height 631
click at [220, 47] on div "Status No active tasks You are ready to start receiving tasks. [PERSON_NAME] [P…" at bounding box center [149, 347] width 234 height 631
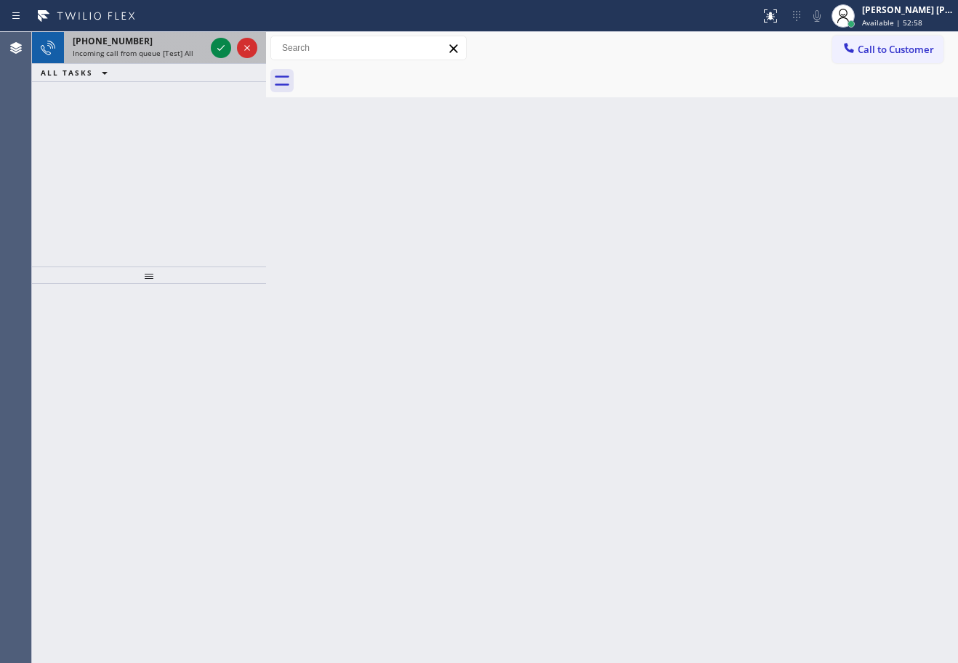
click at [171, 52] on span "Incoming call from queue [Test] All" at bounding box center [133, 53] width 121 height 10
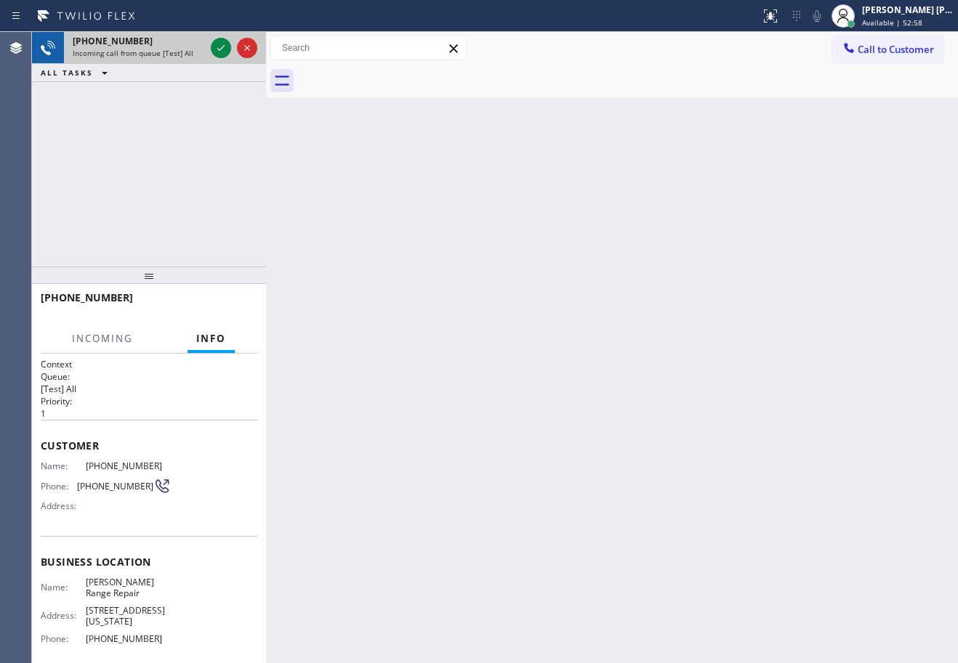
click at [171, 52] on span "Incoming call from queue [Test] All" at bounding box center [133, 53] width 121 height 10
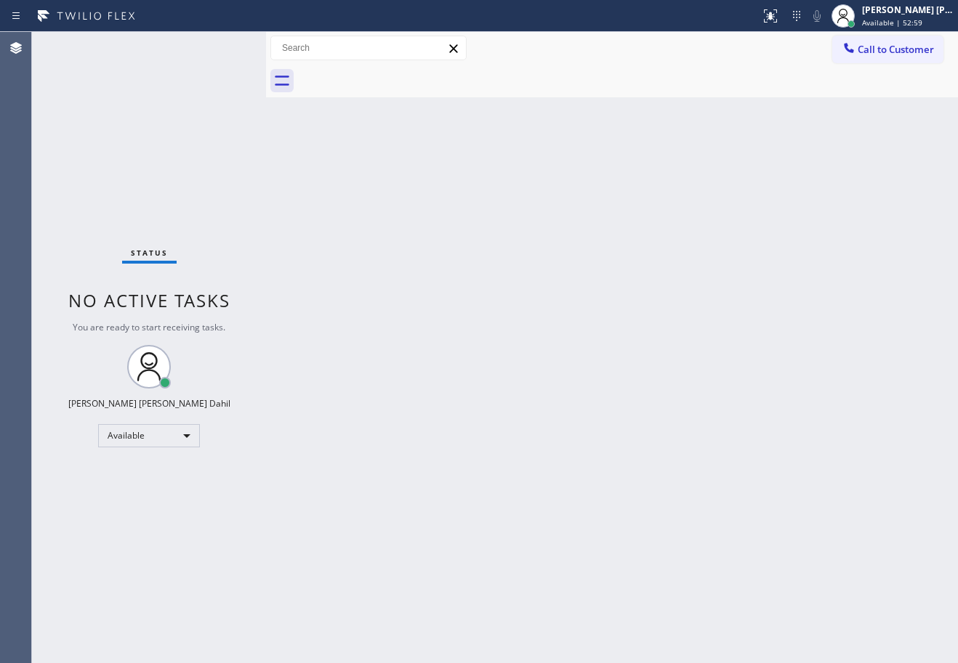
click at [214, 44] on div "Status No active tasks You are ready to start receiving tasks. [PERSON_NAME] [P…" at bounding box center [149, 347] width 234 height 631
drag, startPoint x: 214, startPoint y: 44, endPoint x: 592, endPoint y: 253, distance: 431.6
click at [592, 253] on div "Back to Dashboard Change Sender ID Customers Technicians Select a contact Outbo…" at bounding box center [612, 347] width 692 height 631
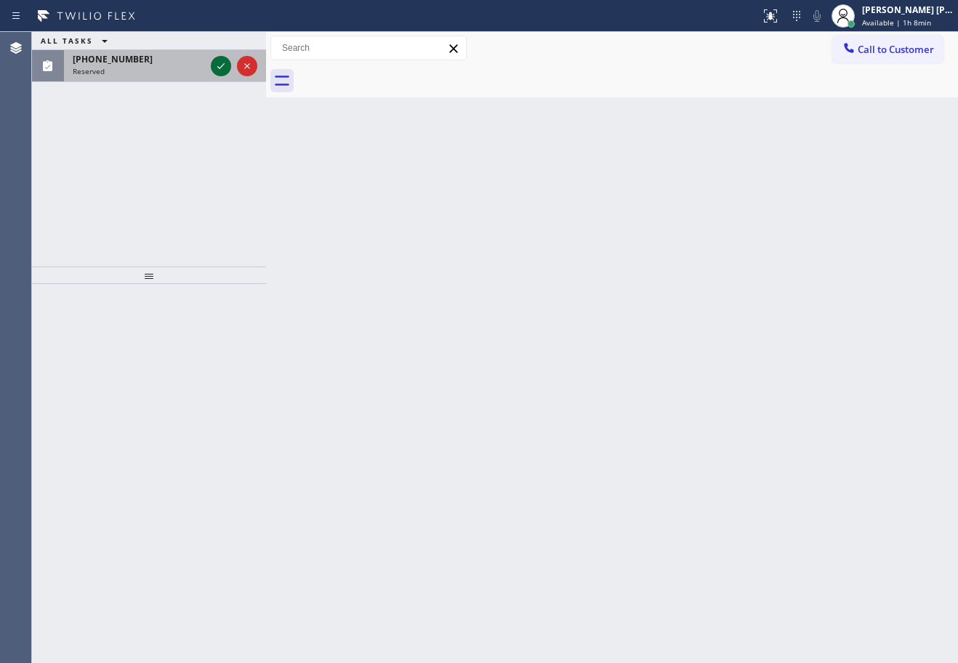
click at [213, 67] on icon at bounding box center [220, 65] width 17 height 17
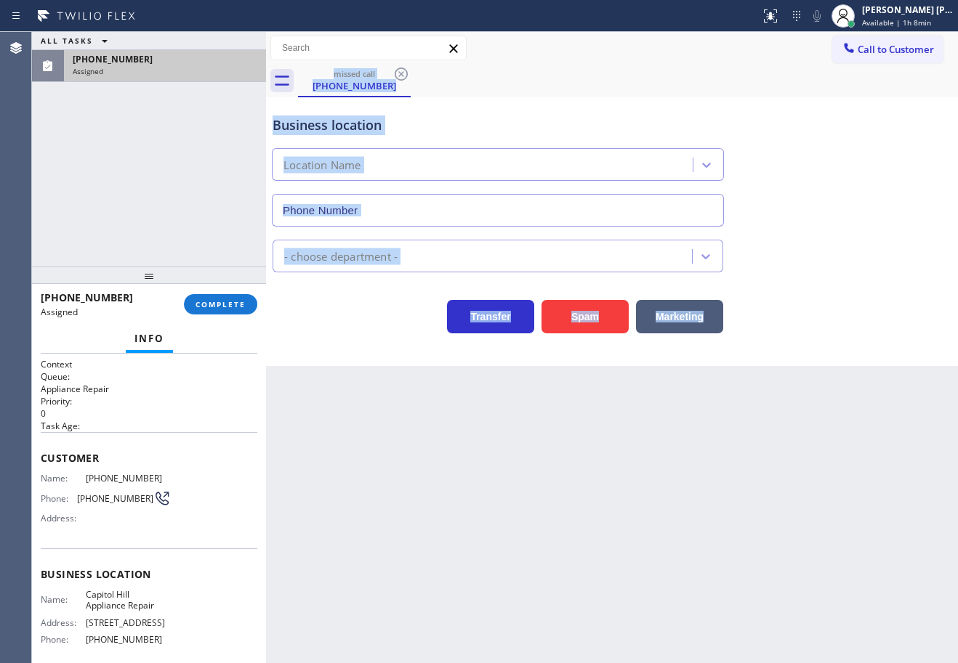
type input "[PHONE_NUMBER]"
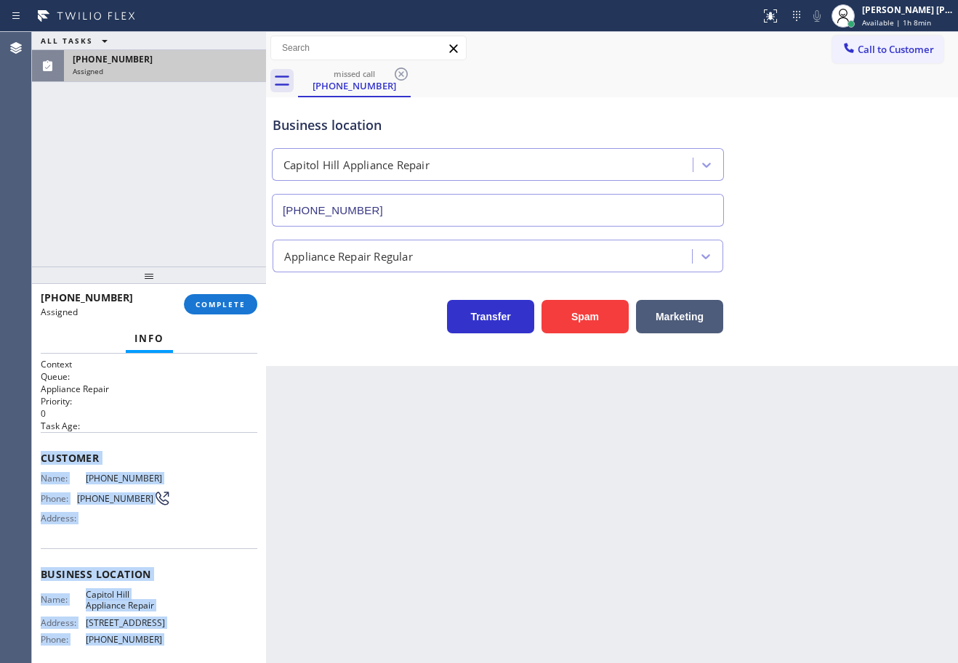
scroll to position [121, 0]
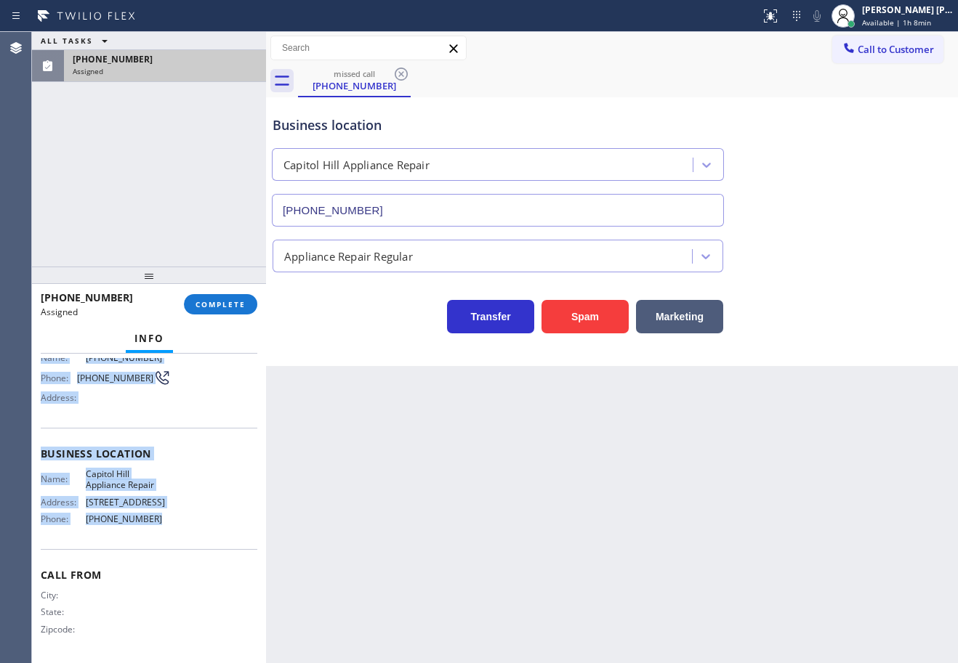
drag, startPoint x: 39, startPoint y: 454, endPoint x: 197, endPoint y: 394, distance: 169.5
click at [154, 530] on div "Context Queue: Appliance Repair Priority: 0 Task Age: Customer Name: [PHONE_NUM…" at bounding box center [149, 509] width 234 height 310
click at [219, 307] on span "COMPLETE" at bounding box center [220, 304] width 50 height 10
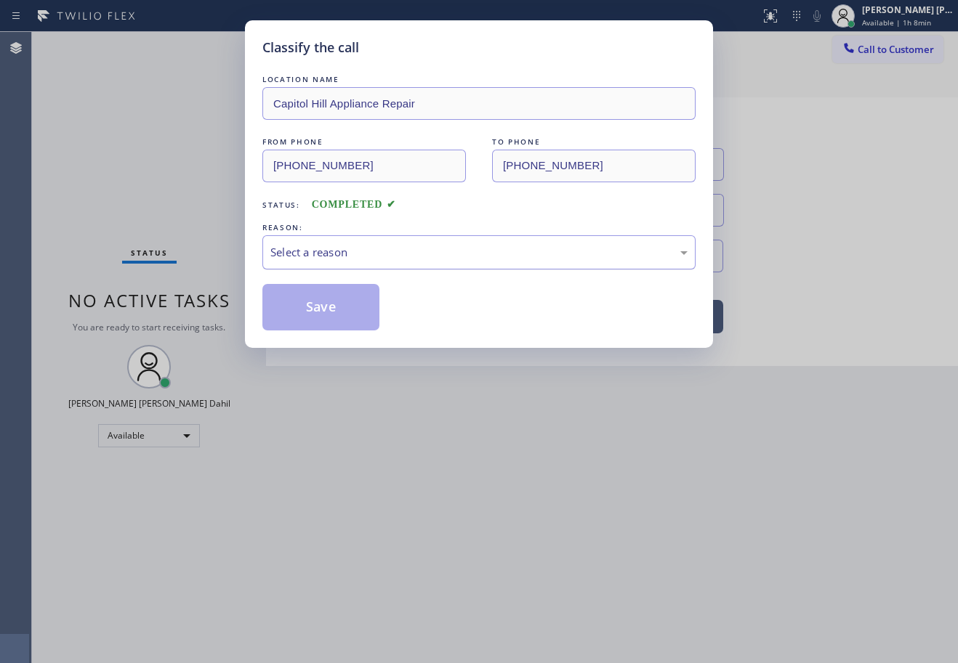
click at [302, 249] on div "Select a reason" at bounding box center [478, 252] width 417 height 17
drag, startPoint x: 356, startPoint y: 334, endPoint x: 352, endPoint y: 320, distance: 13.8
click at [355, 331] on div "Classify the call LOCATION NAME [GEOGRAPHIC_DATA] Appliance Repair FROM PHONE […" at bounding box center [479, 184] width 468 height 328
click at [352, 320] on button "Save" at bounding box center [320, 307] width 117 height 47
click at [352, 318] on button "Save" at bounding box center [320, 307] width 117 height 47
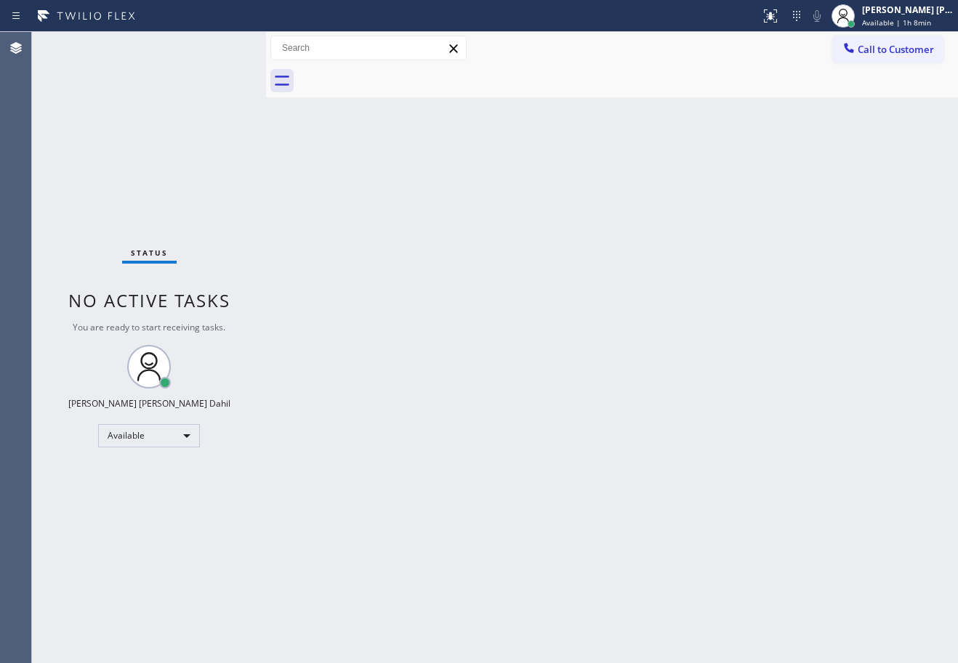
drag, startPoint x: 863, startPoint y: 53, endPoint x: 833, endPoint y: 94, distance: 51.0
click at [863, 53] on span "Call to Customer" at bounding box center [895, 49] width 76 height 13
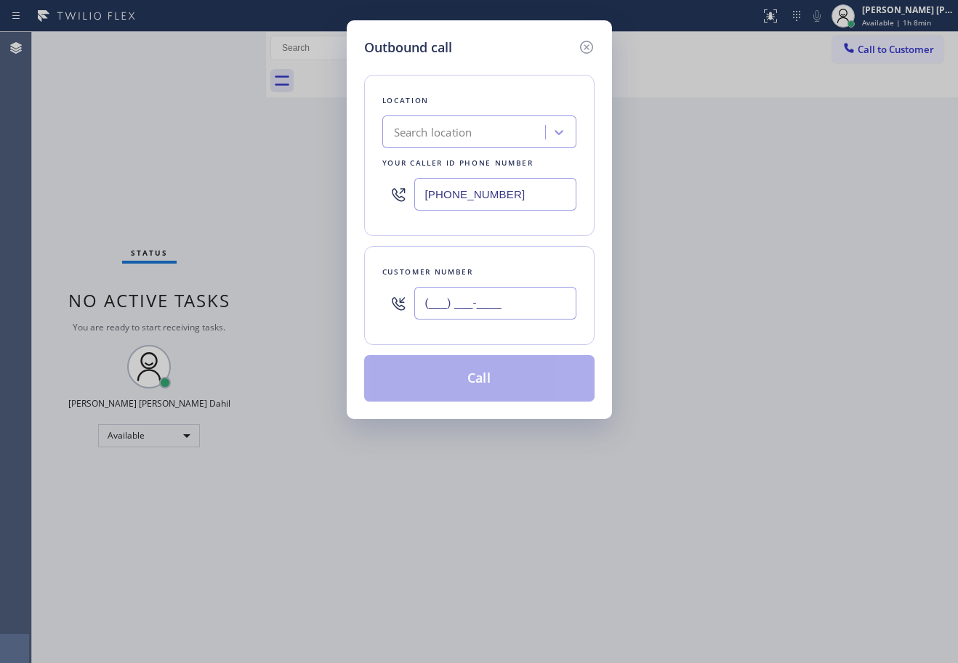
click at [509, 292] on input "(___) ___-____" at bounding box center [495, 303] width 162 height 33
paste input "206) 474-3565"
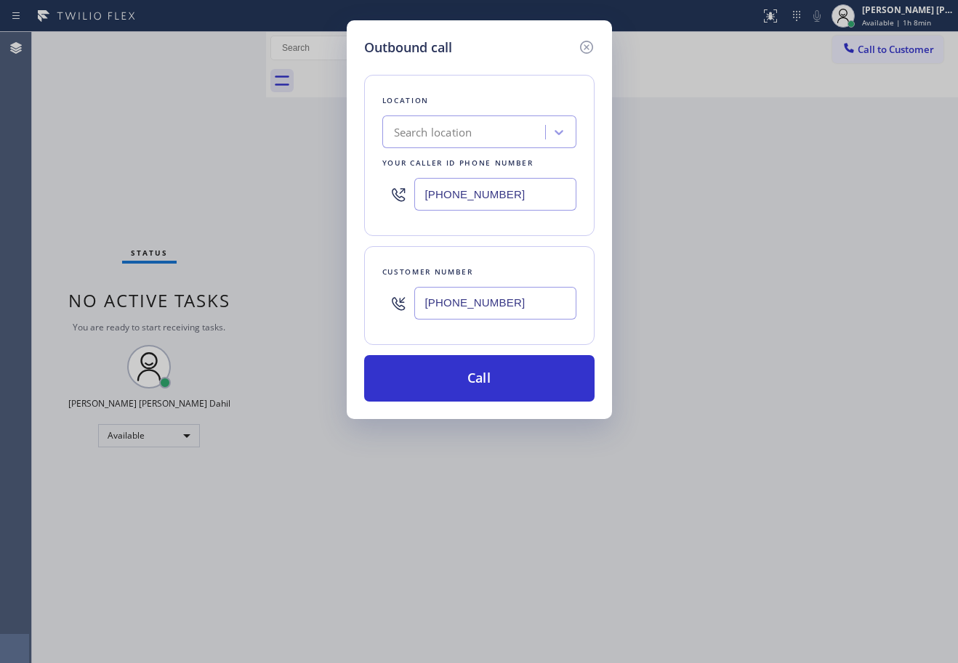
type input "[PHONE_NUMBER]"
click at [493, 195] on input "[PHONE_NUMBER]" at bounding box center [495, 194] width 162 height 33
paste input "206) 823-2152"
click at [493, 195] on input "[PHONE_NUMBER]" at bounding box center [495, 194] width 162 height 33
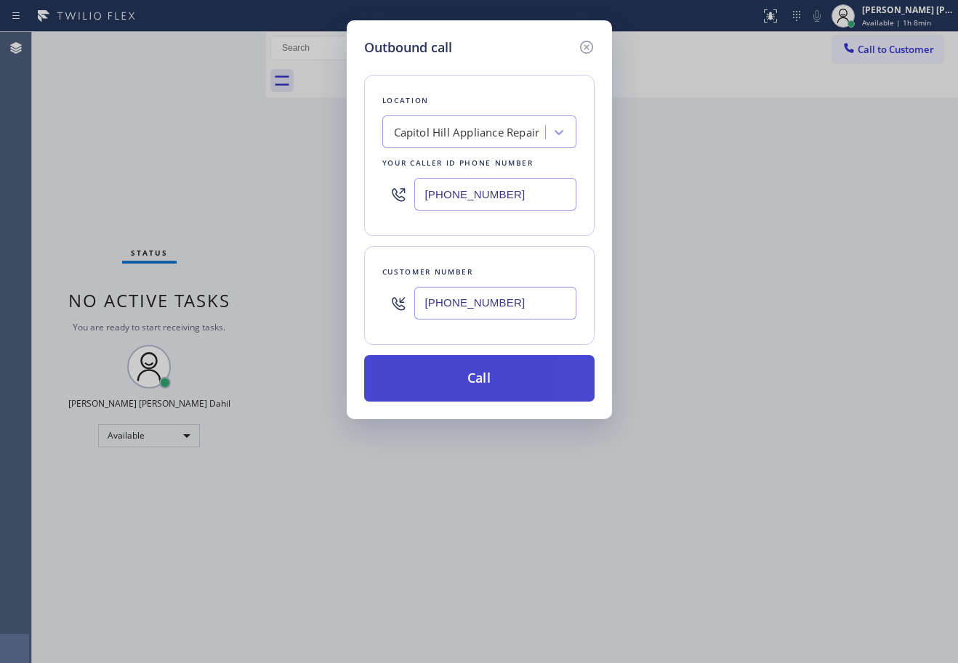
type input "[PHONE_NUMBER]"
click at [524, 360] on button "Call" at bounding box center [479, 378] width 230 height 47
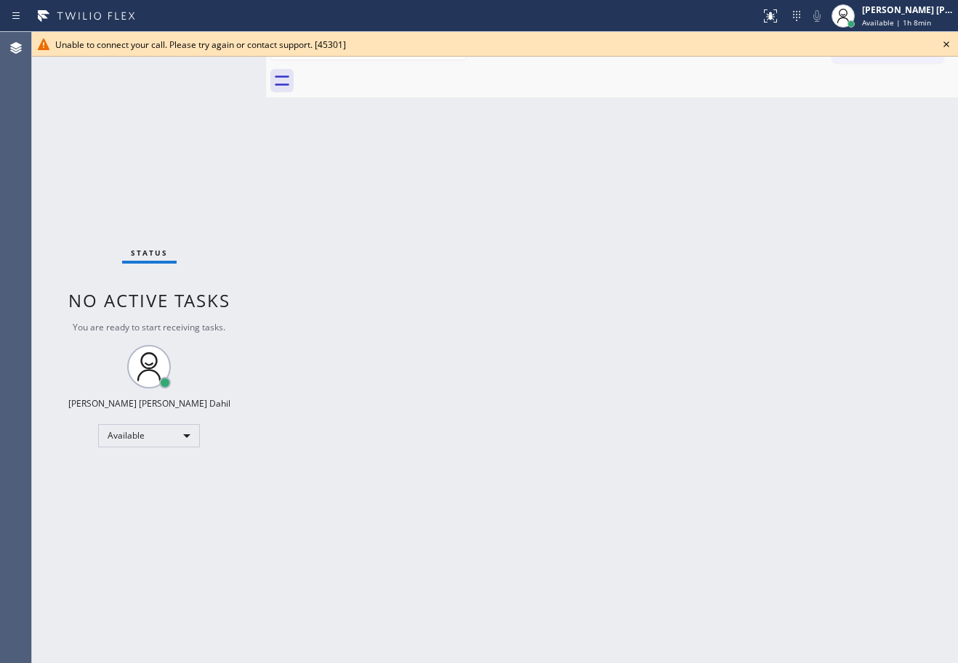
click at [948, 44] on icon at bounding box center [945, 44] width 17 height 17
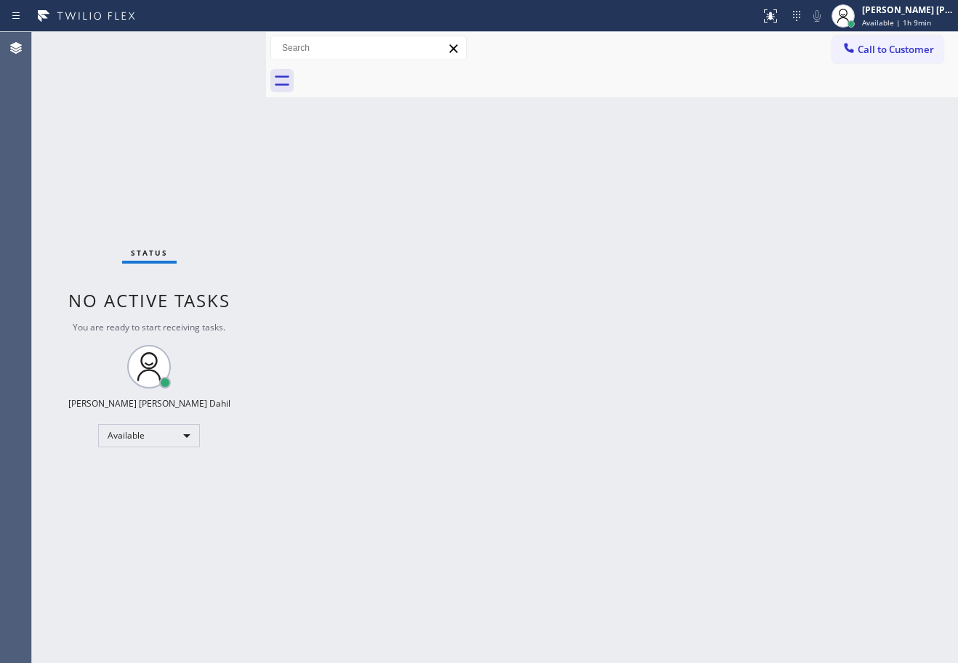
click at [695, 261] on div "Back to Dashboard Change Sender ID Customers Technicians Select a contact Outbo…" at bounding box center [612, 347] width 692 height 631
click at [724, 469] on div "Back to Dashboard Change Sender ID Customers Technicians Select a contact Outbo…" at bounding box center [612, 347] width 692 height 631
click at [636, 416] on div "Back to Dashboard Change Sender ID Customers Technicians Select a contact Outbo…" at bounding box center [612, 347] width 692 height 631
click at [674, 484] on div "Back to Dashboard Change Sender ID Customers Technicians Select a contact Outbo…" at bounding box center [612, 347] width 692 height 631
drag, startPoint x: 227, startPoint y: 91, endPoint x: 250, endPoint y: 105, distance: 26.4
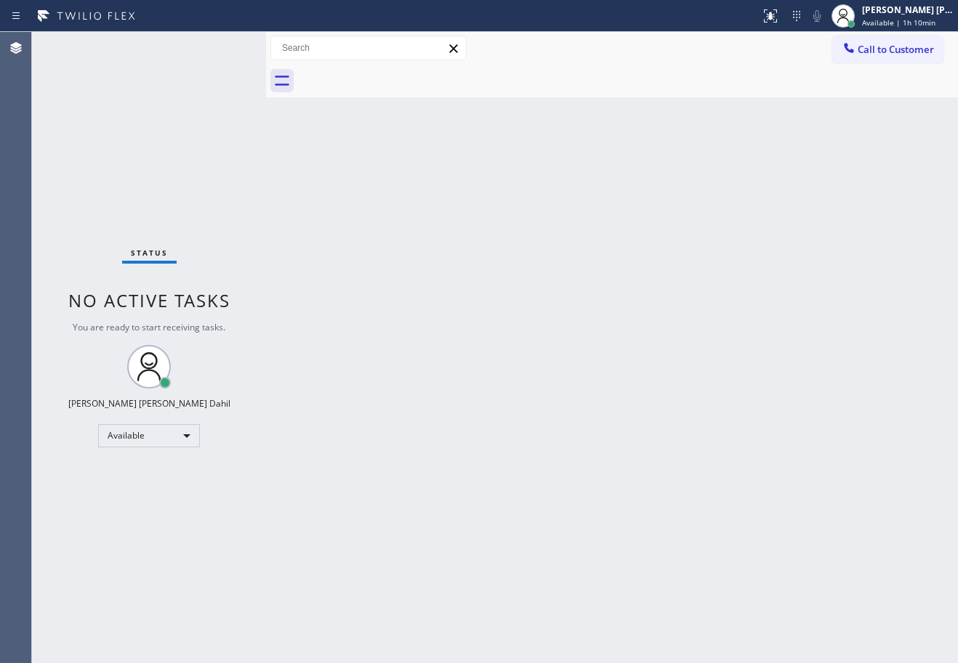
click at [230, 91] on div "Status No active tasks You are ready to start receiving tasks. [PERSON_NAME] [P…" at bounding box center [149, 347] width 234 height 631
click at [220, 47] on div "Status No active tasks You are ready to start receiving tasks. [PERSON_NAME] [P…" at bounding box center [149, 347] width 234 height 631
click at [673, 87] on div at bounding box center [628, 81] width 660 height 33
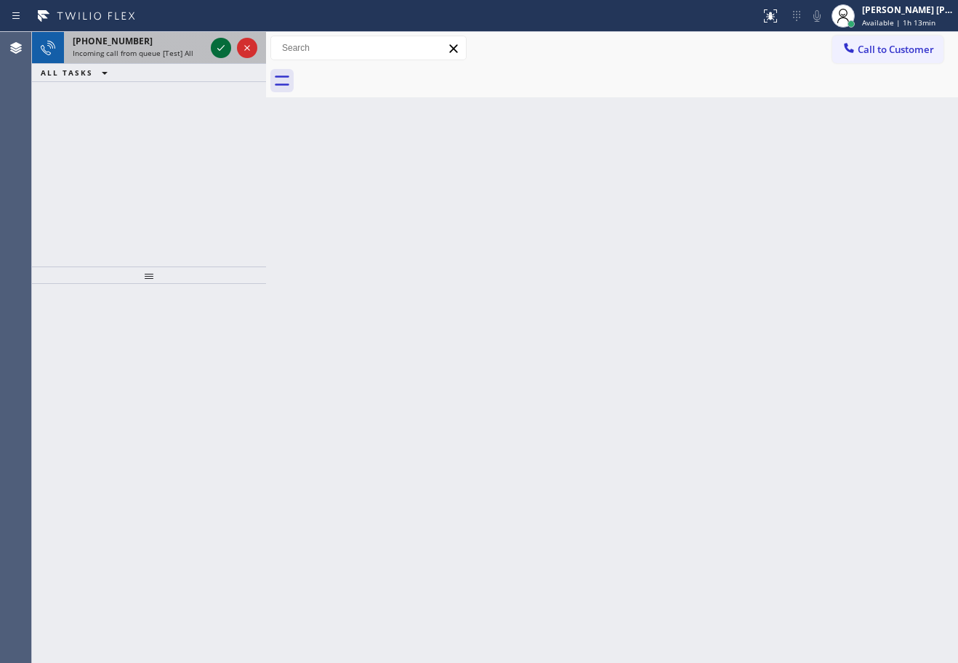
click at [220, 47] on icon at bounding box center [220, 47] width 17 height 17
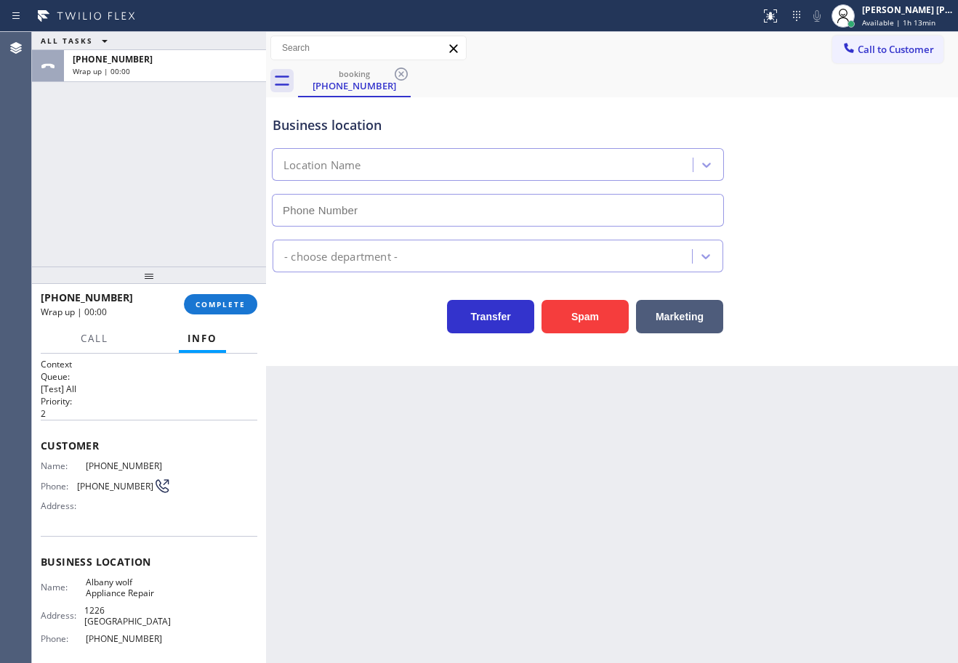
type input "[PHONE_NUMBER]"
click at [248, 313] on button "COMPLETE" at bounding box center [220, 304] width 73 height 20
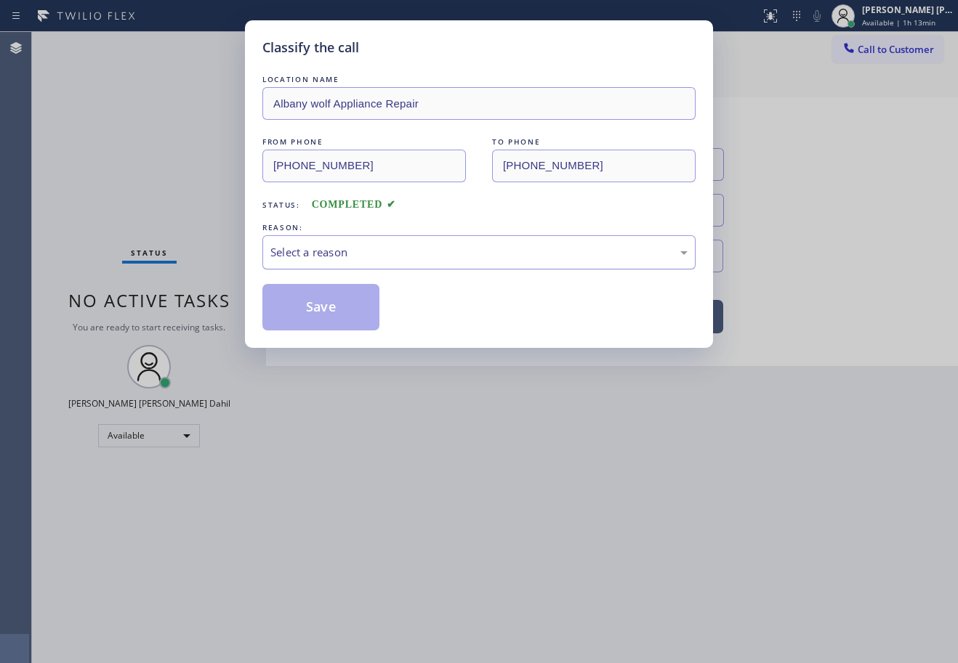
click at [369, 265] on div "Select a reason" at bounding box center [478, 252] width 433 height 34
click at [355, 338] on div "Classify the call LOCATION NAME [GEOGRAPHIC_DATA] wolf Appliance Repair FROM PH…" at bounding box center [479, 184] width 468 height 328
click at [323, 314] on button "Save" at bounding box center [320, 307] width 117 height 47
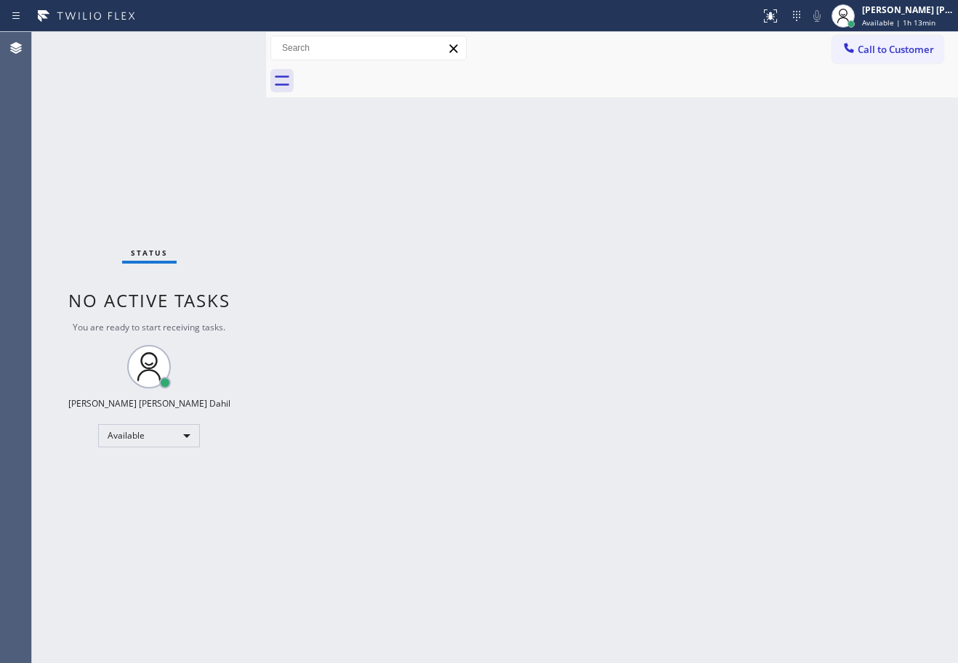
drag, startPoint x: 918, startPoint y: 9, endPoint x: 900, endPoint y: 34, distance: 30.7
click at [918, 9] on div "[PERSON_NAME] [PERSON_NAME] Dahil" at bounding box center [908, 10] width 92 height 12
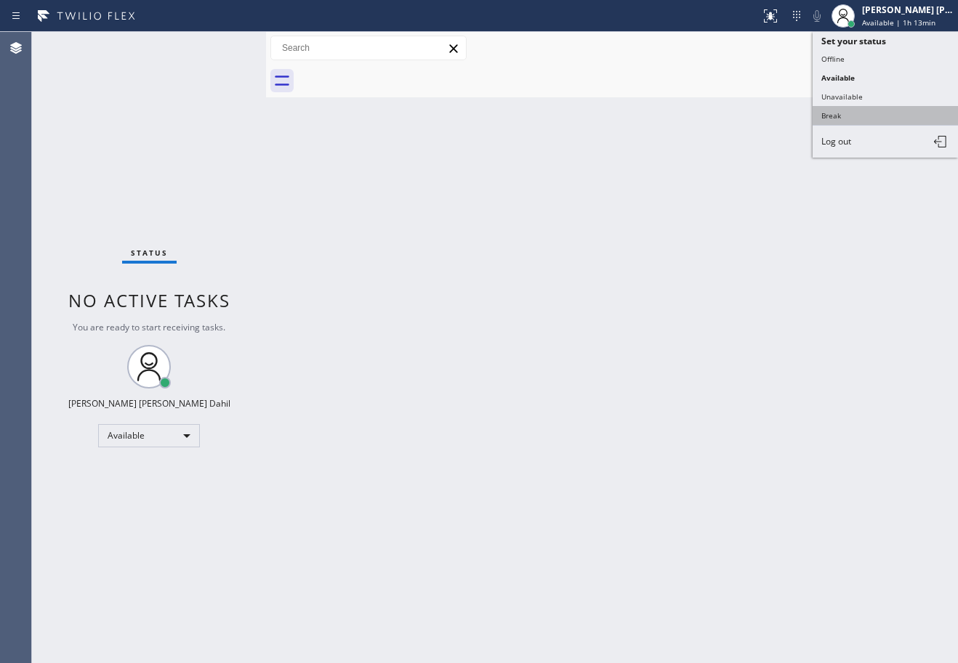
click at [841, 110] on button "Break" at bounding box center [884, 115] width 145 height 19
click at [839, 113] on div "Back to Dashboard Change Sender ID Customers Technicians Select a contact Outbo…" at bounding box center [612, 347] width 692 height 631
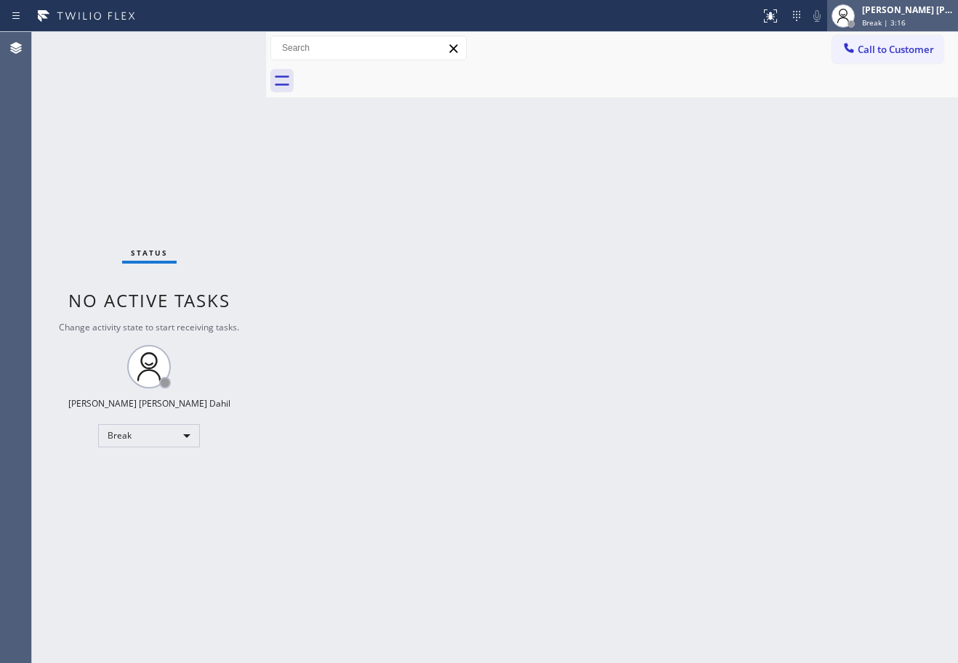
click at [892, 19] on span "Break | 3:16" at bounding box center [884, 22] width 44 height 10
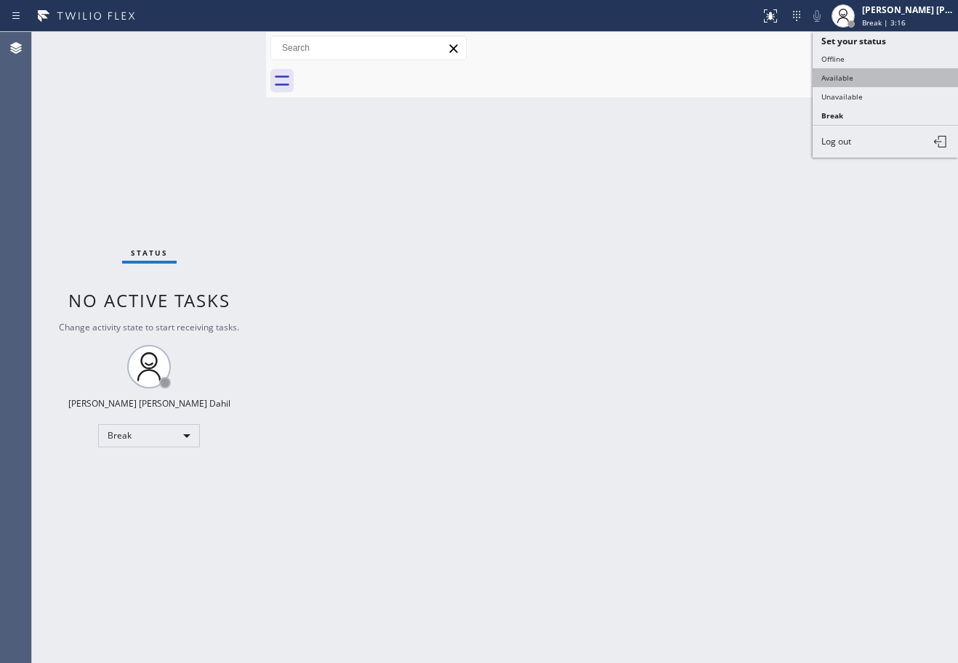
click at [873, 81] on button "Available" at bounding box center [884, 77] width 145 height 19
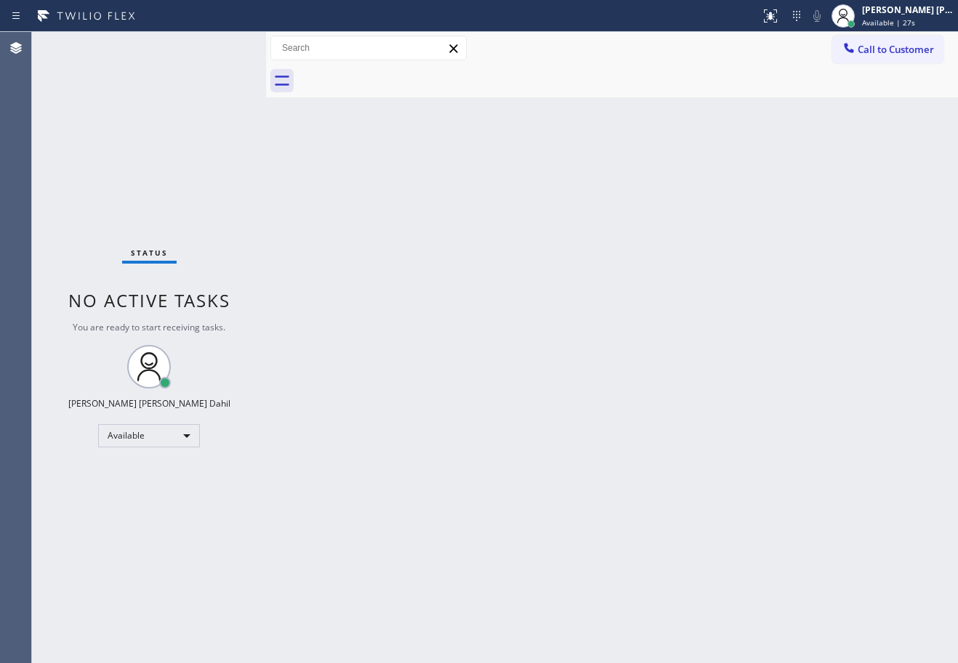
drag, startPoint x: 697, startPoint y: 99, endPoint x: 919, endPoint y: 436, distance: 403.5
click at [696, 99] on div "Back to Dashboard Change Sender ID Customers Technicians Select a contact Outbo…" at bounding box center [612, 347] width 692 height 631
click at [767, 465] on div "Back to Dashboard Change Sender ID Customers Technicians Select a contact Outbo…" at bounding box center [612, 347] width 692 height 631
click at [162, 62] on div "Status No active tasks You are ready to start receiving tasks. [PERSON_NAME] [P…" at bounding box center [149, 347] width 234 height 631
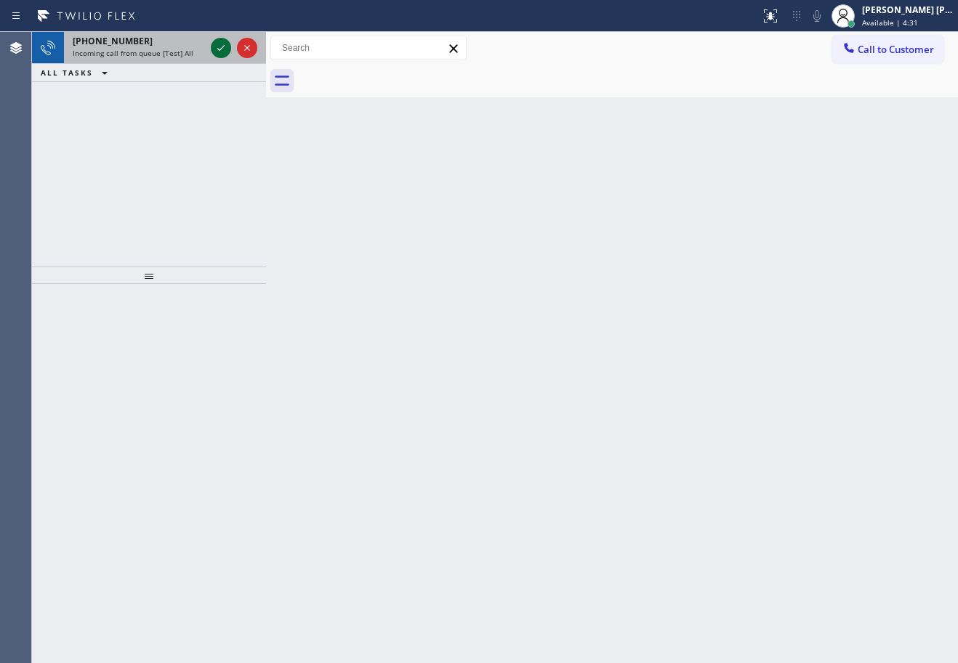
click at [220, 47] on icon at bounding box center [220, 47] width 17 height 17
click at [203, 54] on div "Incoming call from queue [Test] All" at bounding box center [139, 53] width 132 height 10
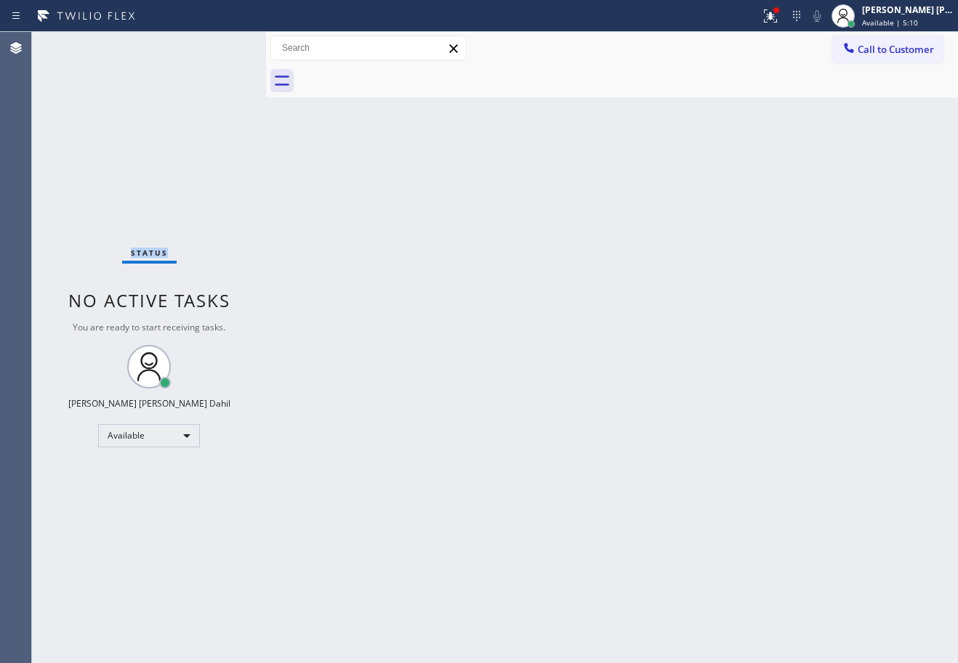
click at [203, 54] on div "Status No active tasks You are ready to start receiving tasks. [PERSON_NAME] [P…" at bounding box center [149, 347] width 234 height 631
click at [681, 521] on div "Back to Dashboard Change Sender ID Customers Technicians Select a contact Outbo…" at bounding box center [612, 347] width 692 height 631
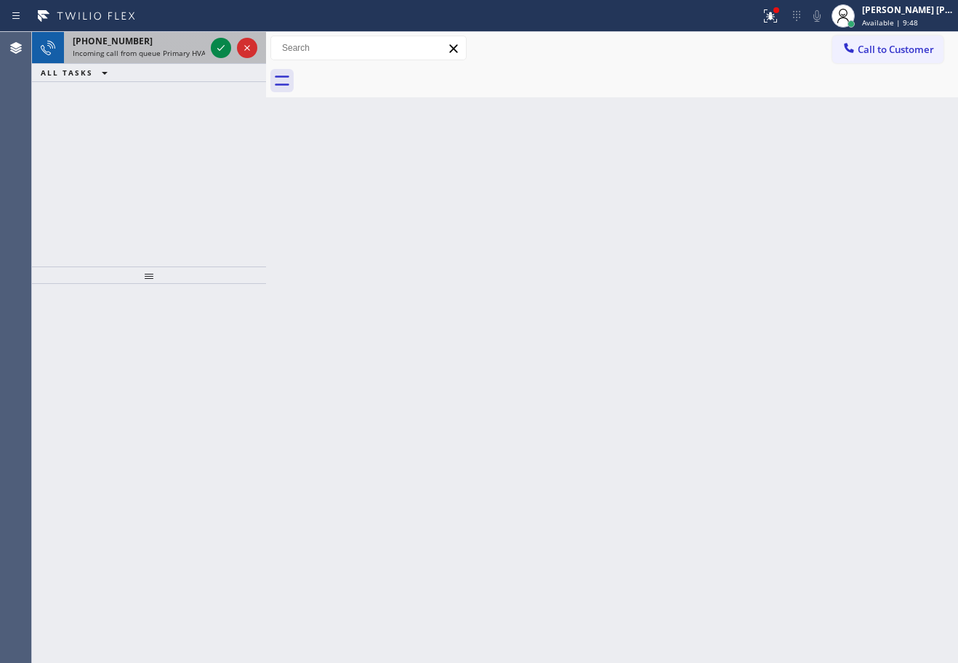
click at [175, 60] on div "[PHONE_NUMBER] Incoming call from queue Primary HVAC" at bounding box center [136, 48] width 144 height 32
click at [180, 59] on div "[PHONE_NUMBER] Incoming call from queue Primary HVAC" at bounding box center [136, 48] width 144 height 32
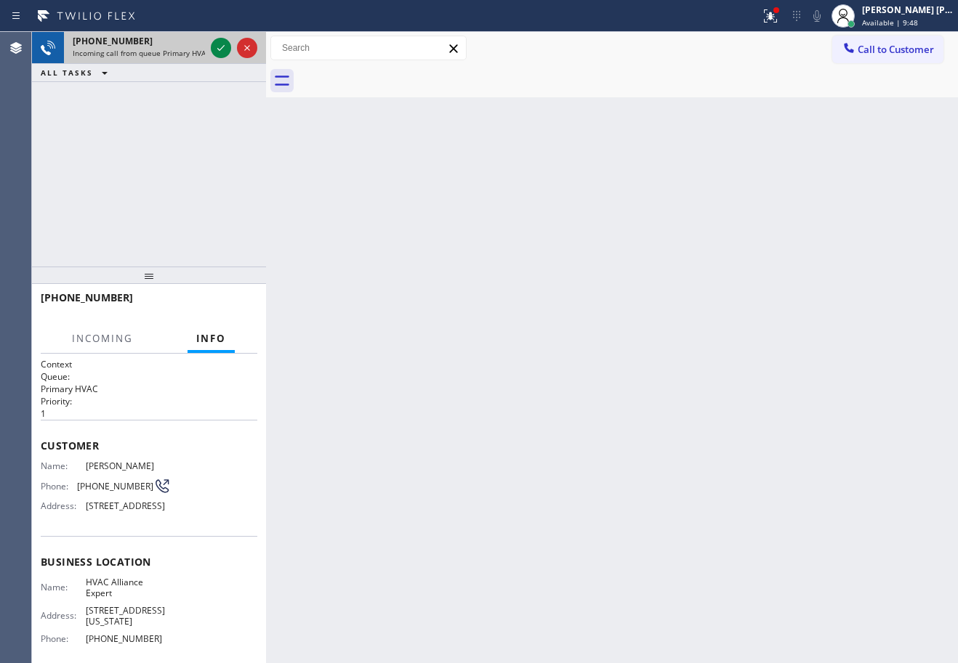
click at [180, 58] on div "[PHONE_NUMBER] Incoming call from queue Primary HVAC" at bounding box center [136, 48] width 144 height 32
click at [229, 58] on div at bounding box center [234, 48] width 52 height 32
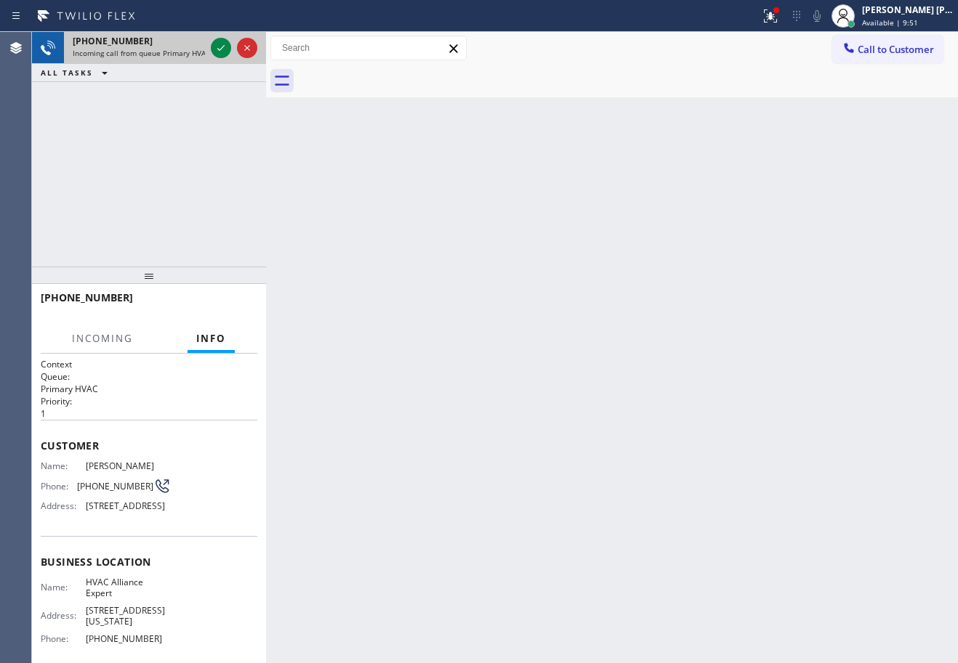
click at [229, 58] on div at bounding box center [234, 48] width 52 height 32
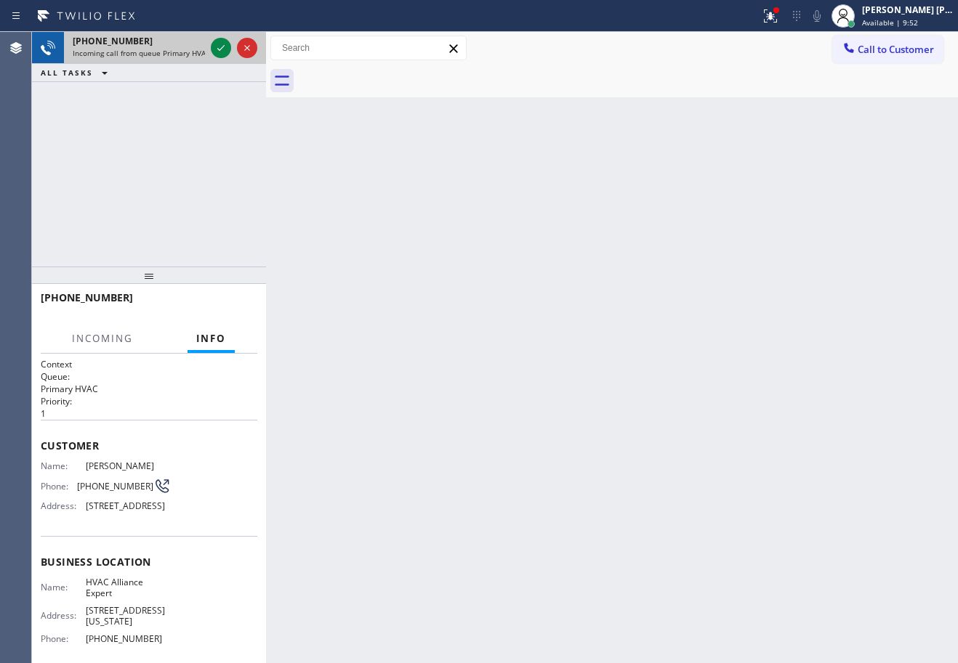
click at [229, 58] on div at bounding box center [234, 48] width 52 height 32
click at [228, 59] on div at bounding box center [234, 48] width 52 height 32
click at [221, 54] on icon at bounding box center [220, 47] width 17 height 17
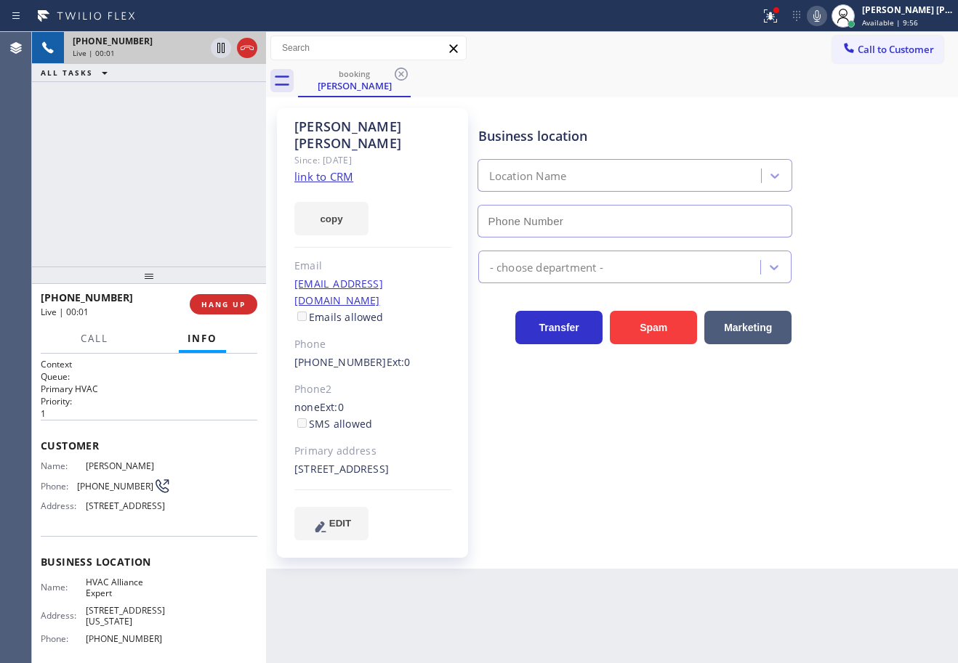
type input "[PHONE_NUMBER]"
click at [825, 15] on icon at bounding box center [816, 15] width 17 height 17
click at [330, 169] on link "link to CRM" at bounding box center [323, 176] width 59 height 15
click at [806, 105] on div "[PERSON_NAME] Since: [DATE] link to CRM copy Email [EMAIL_ADDRESS][DOMAIN_NAME]…" at bounding box center [612, 333] width 685 height 464
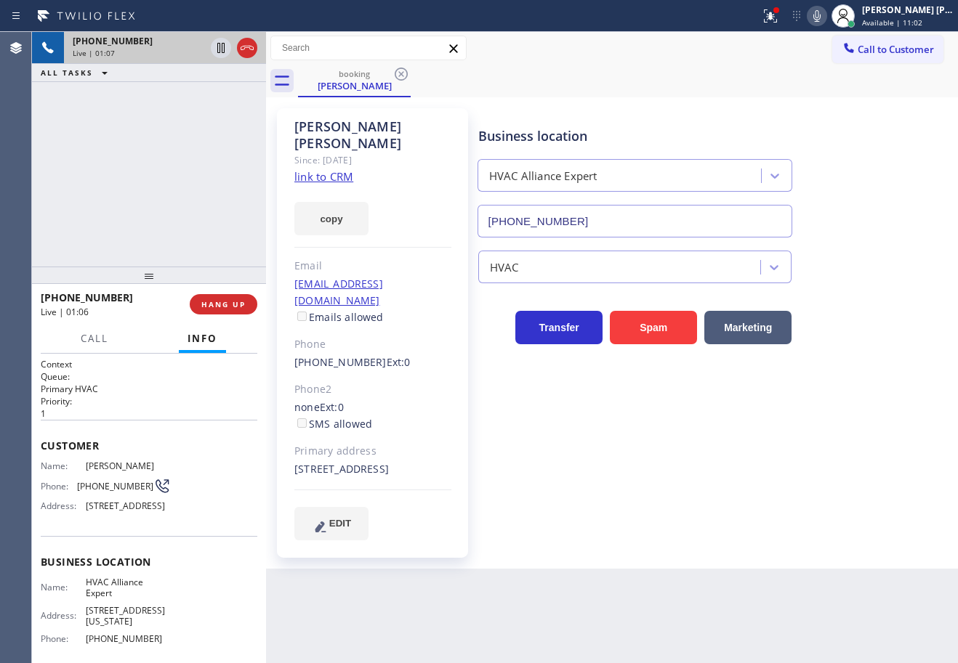
click at [806, 105] on div "[PERSON_NAME] Since: [DATE] link to CRM copy Email [EMAIL_ADDRESS][DOMAIN_NAME]…" at bounding box center [612, 333] width 685 height 464
click at [779, 21] on icon at bounding box center [770, 15] width 17 height 17
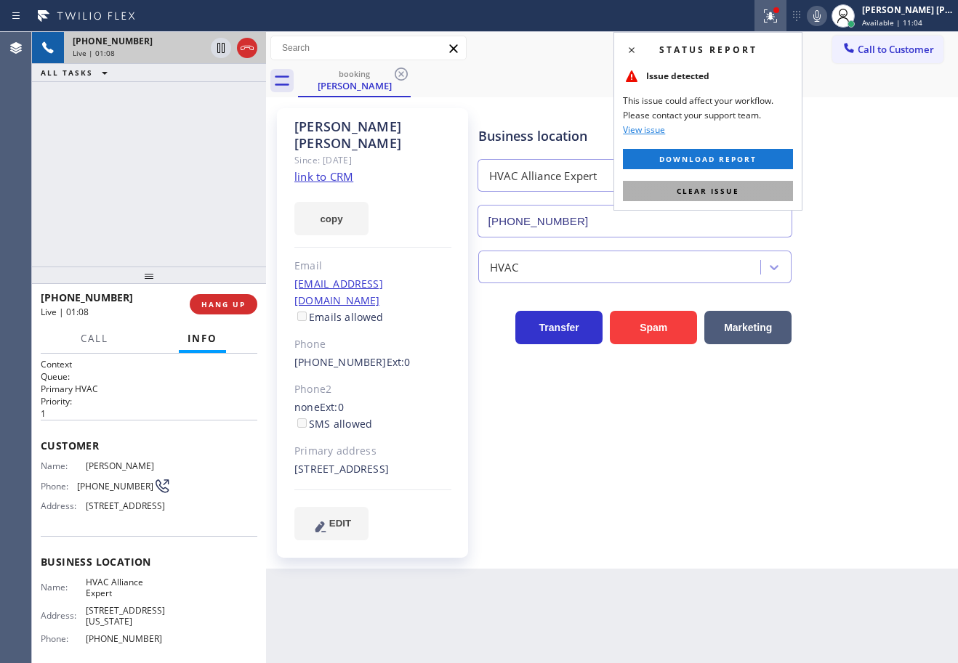
click at [765, 192] on button "Clear issue" at bounding box center [708, 191] width 170 height 20
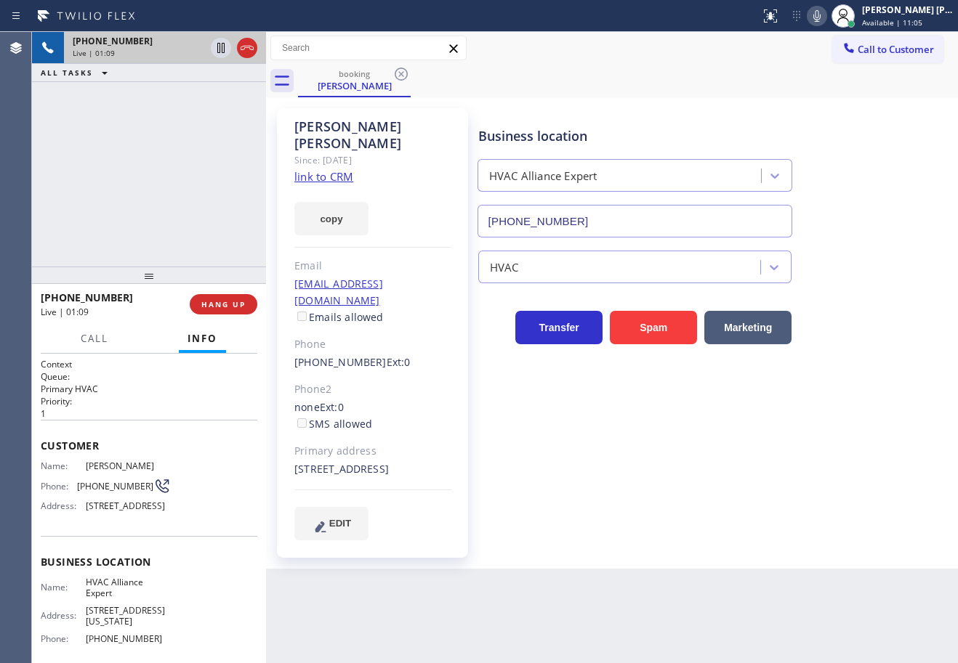
click at [825, 15] on icon at bounding box center [816, 15] width 17 height 17
click at [221, 47] on icon at bounding box center [220, 47] width 17 height 17
click at [222, 44] on icon at bounding box center [221, 48] width 10 height 10
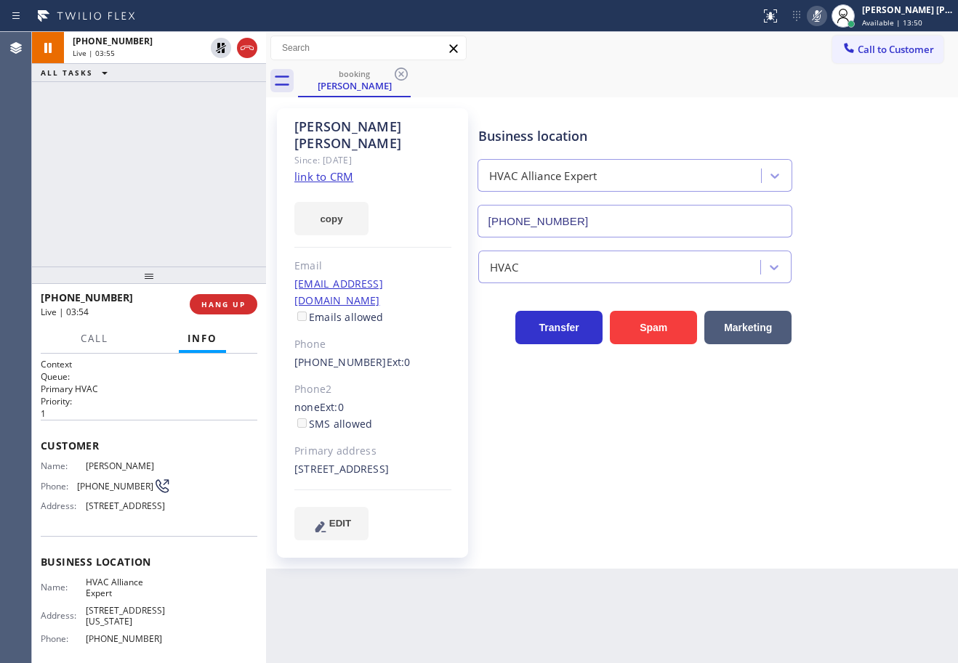
click at [820, 15] on icon at bounding box center [816, 16] width 7 height 12
click at [248, 304] on button "HANG UP" at bounding box center [224, 304] width 68 height 20
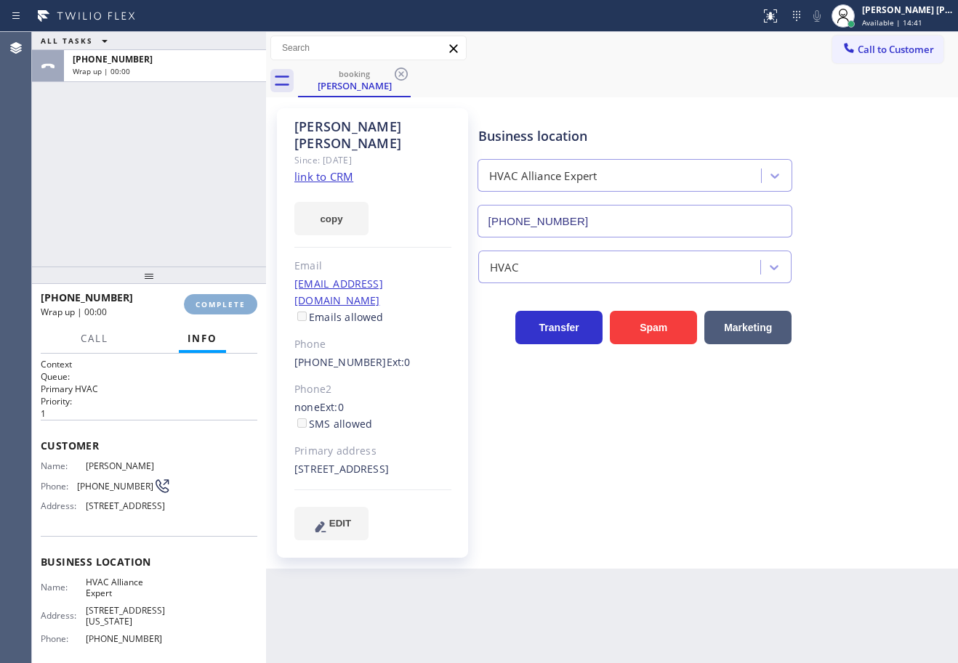
click at [248, 304] on button "COMPLETE" at bounding box center [220, 304] width 73 height 20
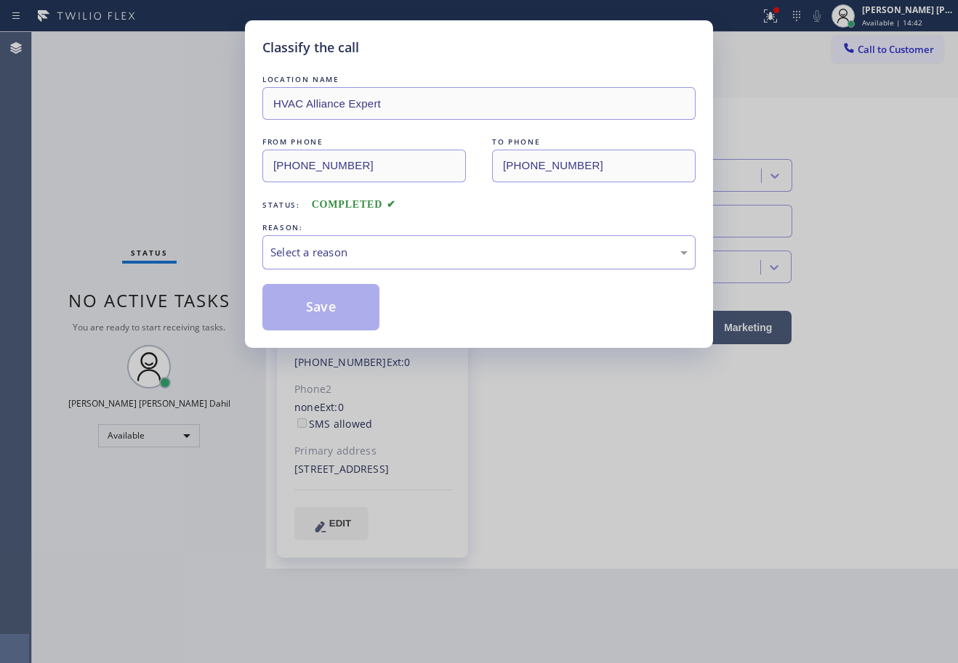
click at [367, 259] on div "Select a reason" at bounding box center [478, 252] width 433 height 34
click at [316, 320] on button "Save" at bounding box center [320, 307] width 117 height 47
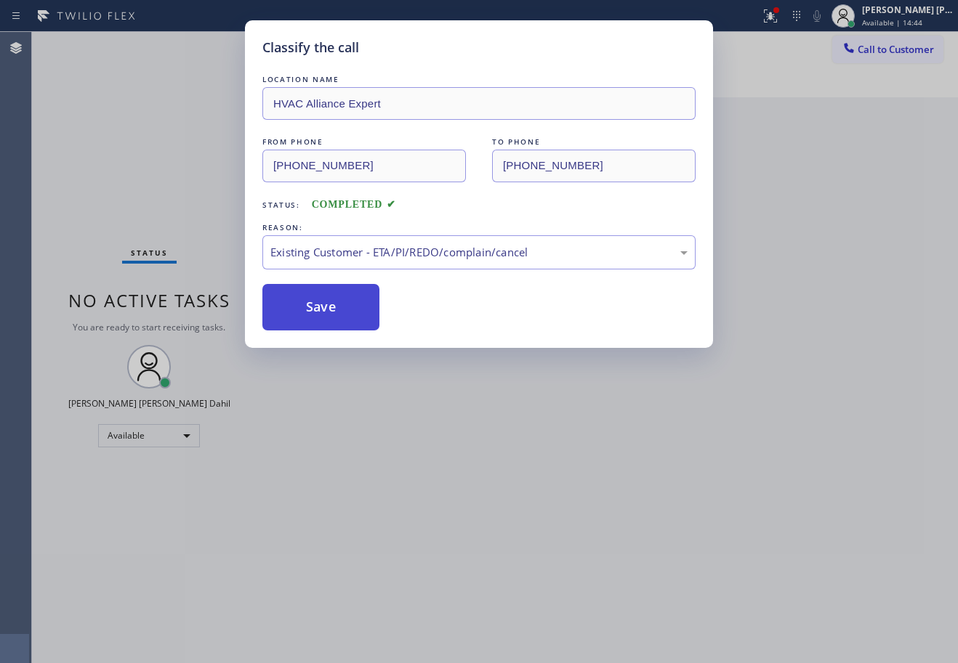
click at [316, 320] on button "Save" at bounding box center [320, 307] width 117 height 47
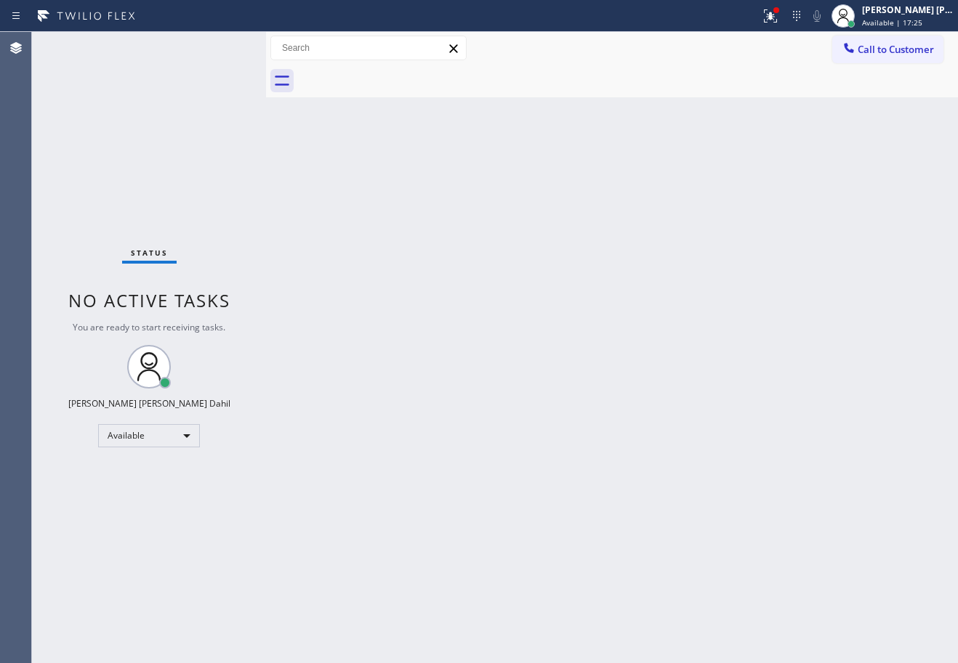
click at [630, 450] on div "Back to Dashboard Change Sender ID Customers Technicians Select a contact Outbo…" at bounding box center [612, 347] width 692 height 631
drag, startPoint x: 533, startPoint y: 406, endPoint x: 530, endPoint y: 427, distance: 20.6
click at [530, 410] on div "Back to Dashboard Change Sender ID Customers Technicians Select a contact Outbo…" at bounding box center [612, 347] width 692 height 631
click at [162, 107] on div "Status No active tasks You are ready to start receiving tasks. [PERSON_NAME] [P…" at bounding box center [149, 347] width 234 height 631
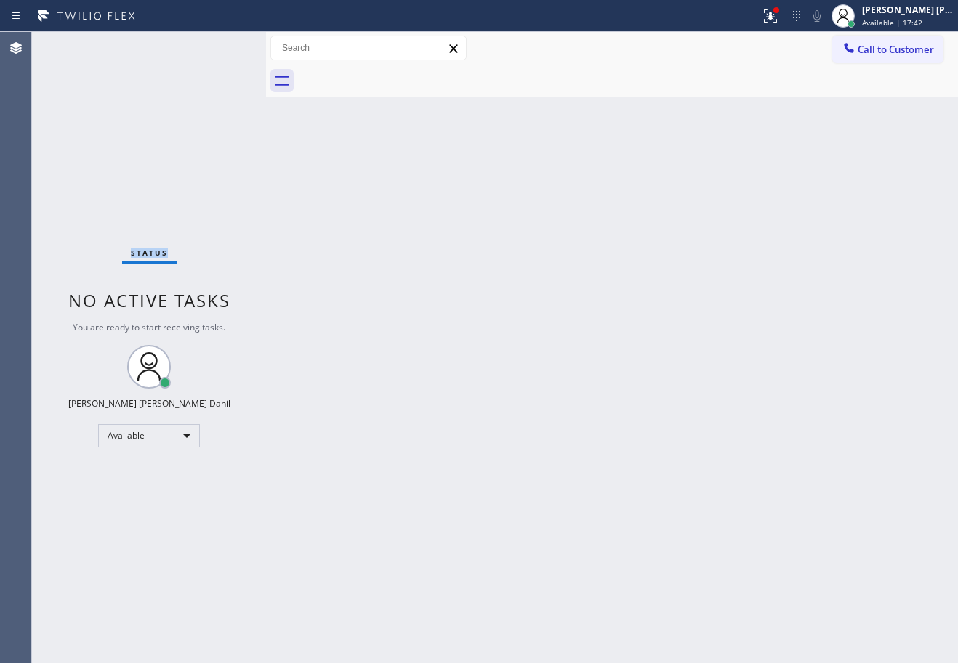
click at [162, 107] on div "Status No active tasks You are ready to start receiving tasks. [PERSON_NAME] [P…" at bounding box center [149, 347] width 234 height 631
click at [786, 25] on button at bounding box center [770, 16] width 32 height 32
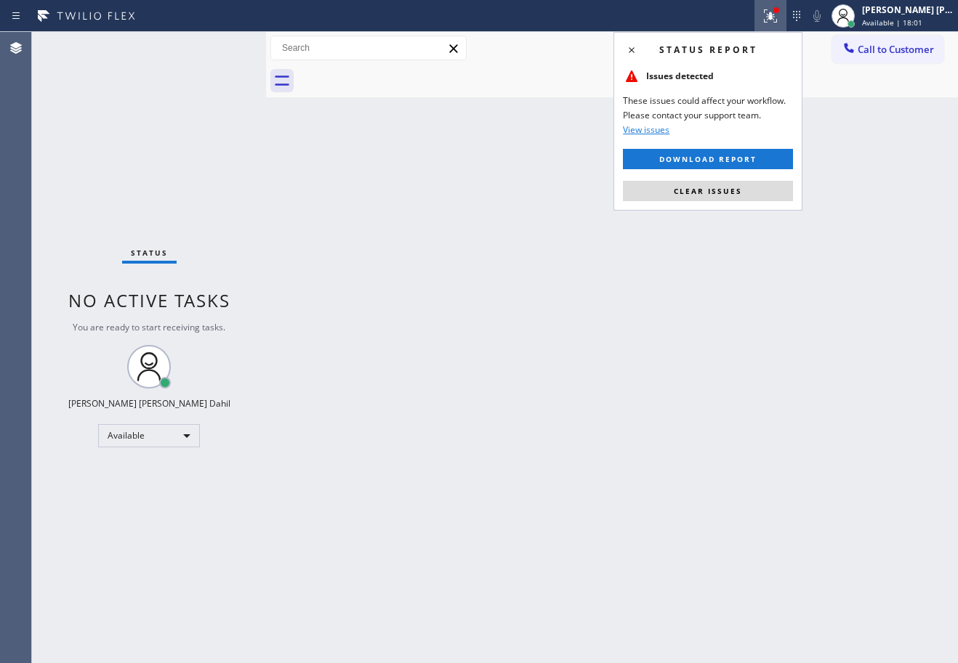
click at [757, 190] on button "Clear issues" at bounding box center [708, 191] width 170 height 20
drag, startPoint x: 757, startPoint y: 195, endPoint x: 764, endPoint y: 218, distance: 23.5
click at [760, 210] on div "Back to Dashboard Change Sender ID Customers Technicians Select a contact Outbo…" at bounding box center [612, 347] width 692 height 631
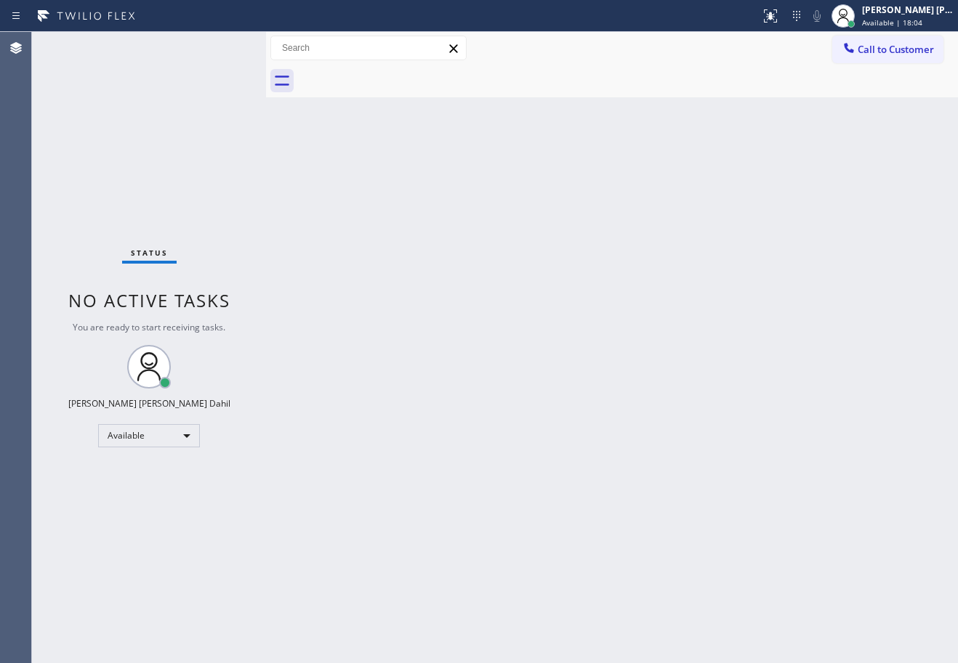
click at [714, 453] on div "Back to Dashboard Change Sender ID Customers Technicians Select a contact Outbo…" at bounding box center [612, 347] width 692 height 631
click at [407, 206] on div "Back to Dashboard Change Sender ID Customers Technicians Select a contact Outbo…" at bounding box center [612, 347] width 692 height 631
drag, startPoint x: 681, startPoint y: 462, endPoint x: 759, endPoint y: 558, distance: 123.5
click at [681, 462] on div "Back to Dashboard Change Sender ID Customers Technicians Select a contact Outbo…" at bounding box center [612, 347] width 692 height 631
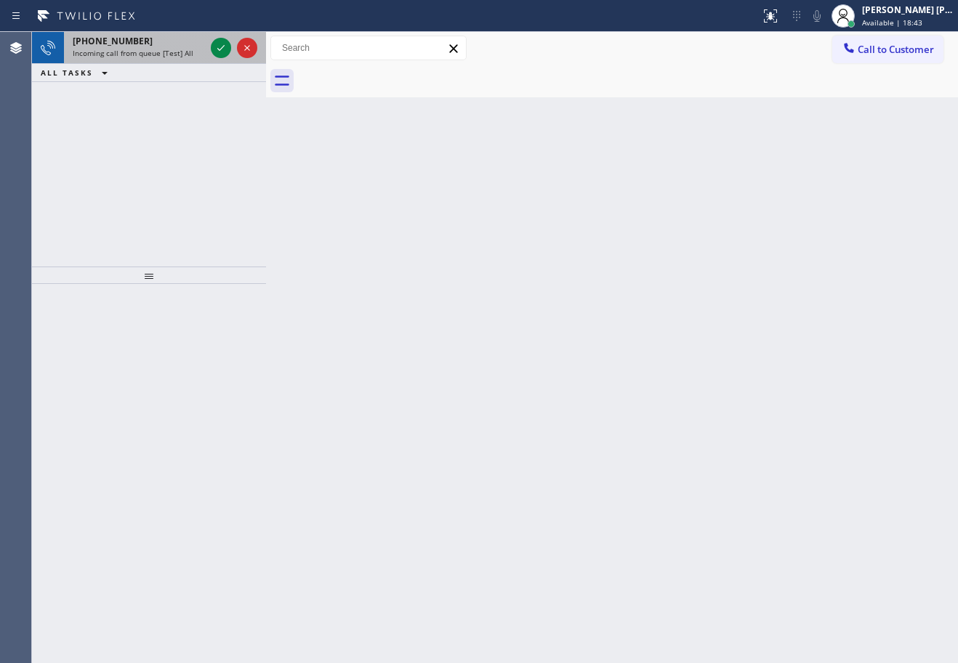
click at [191, 60] on div "[PHONE_NUMBER] Incoming call from queue [Test] All" at bounding box center [136, 48] width 144 height 32
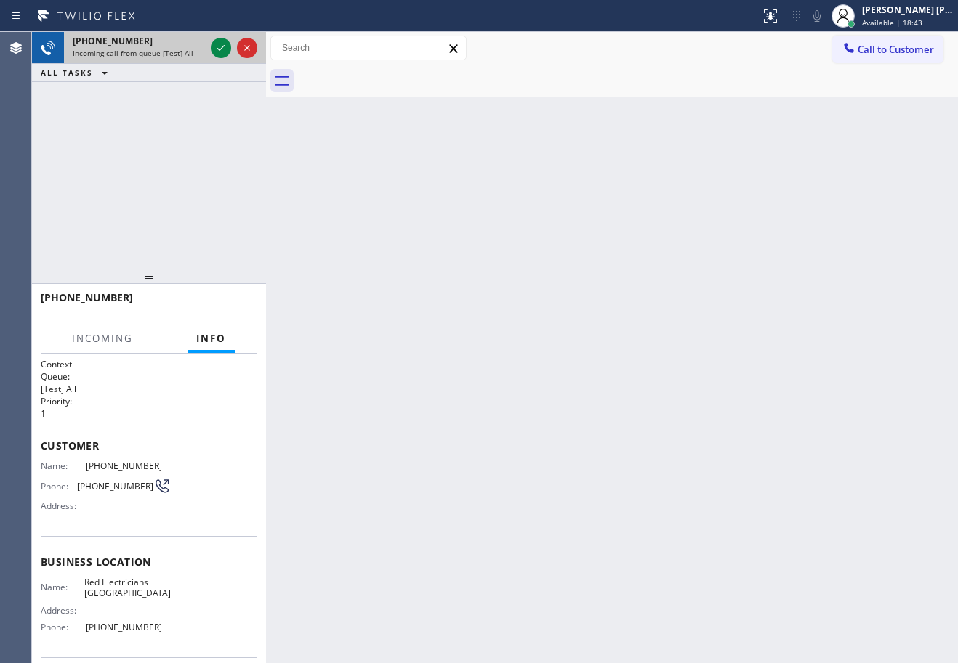
click at [191, 60] on div "[PHONE_NUMBER] Incoming call from queue [Test] All" at bounding box center [136, 48] width 144 height 32
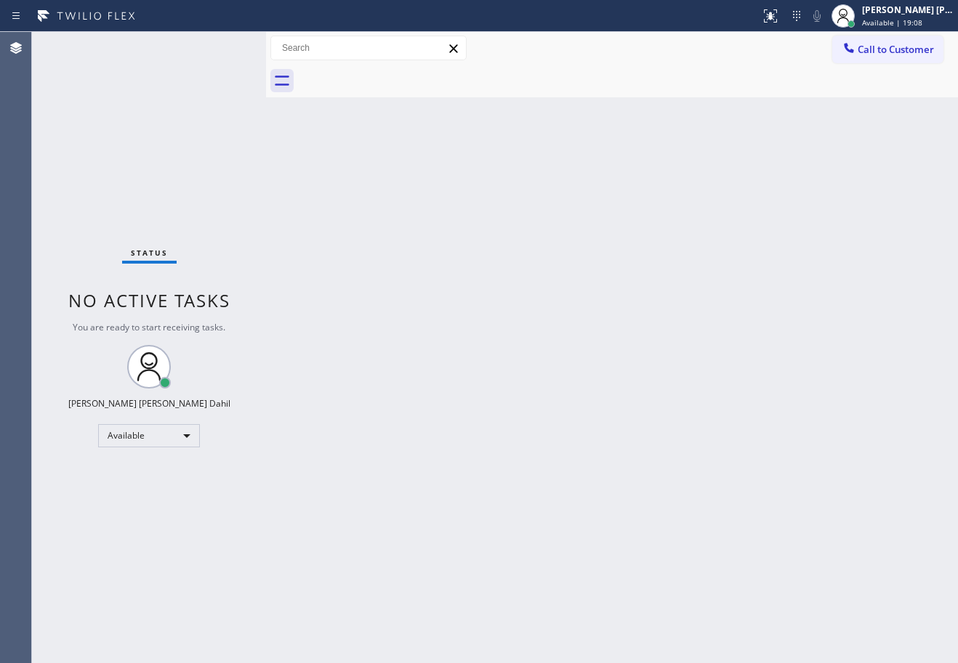
click at [464, 136] on div "Back to Dashboard Change Sender ID Customers Technicians Select a contact Outbo…" at bounding box center [612, 347] width 692 height 631
click at [655, 411] on div "Back to Dashboard Change Sender ID Customers Technicians Select a contact Outbo…" at bounding box center [612, 347] width 692 height 631
click at [789, 360] on div "Back to Dashboard Change Sender ID Customers Technicians Select a contact Outbo…" at bounding box center [612, 347] width 692 height 631
click at [634, 112] on div "Back to Dashboard Change Sender ID Customers Technicians Select a contact Outbo…" at bounding box center [612, 347] width 692 height 631
click at [224, 78] on div "Status No active tasks You are ready to start receiving tasks. [PERSON_NAME] [P…" at bounding box center [149, 347] width 234 height 631
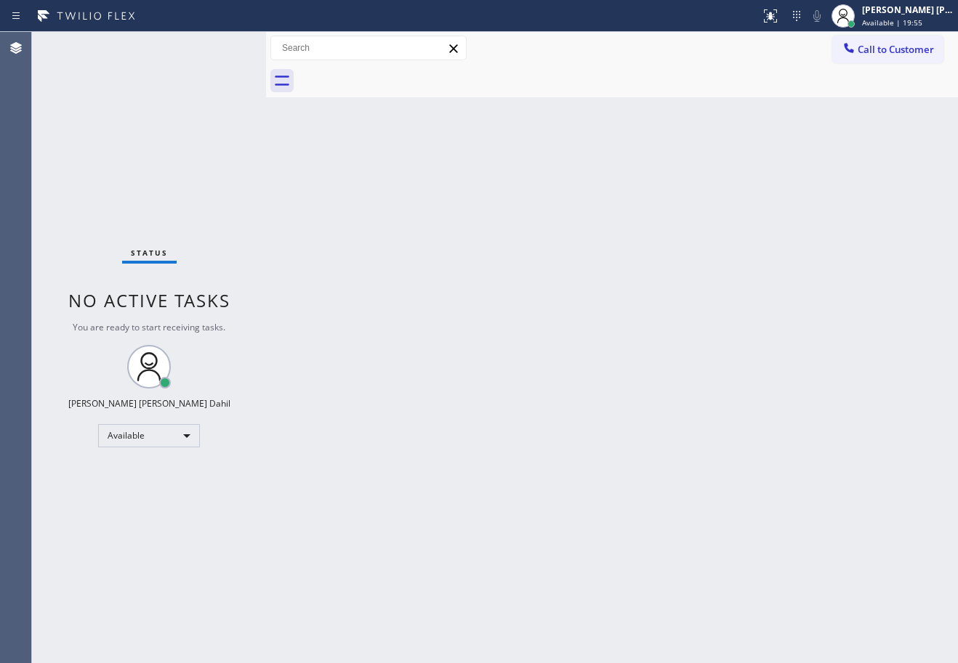
click at [590, 177] on div "Back to Dashboard Change Sender ID Customers Technicians Select a contact Outbo…" at bounding box center [612, 347] width 692 height 631
drag, startPoint x: 559, startPoint y: 355, endPoint x: 562, endPoint y: 374, distance: 19.1
click at [562, 374] on div "Back to Dashboard Change Sender ID Customers Technicians Select a contact Outbo…" at bounding box center [612, 347] width 692 height 631
click at [528, 85] on div at bounding box center [628, 81] width 660 height 33
click at [782, 310] on div "Back to Dashboard Change Sender ID Customers Technicians Select a contact Outbo…" at bounding box center [612, 347] width 692 height 631
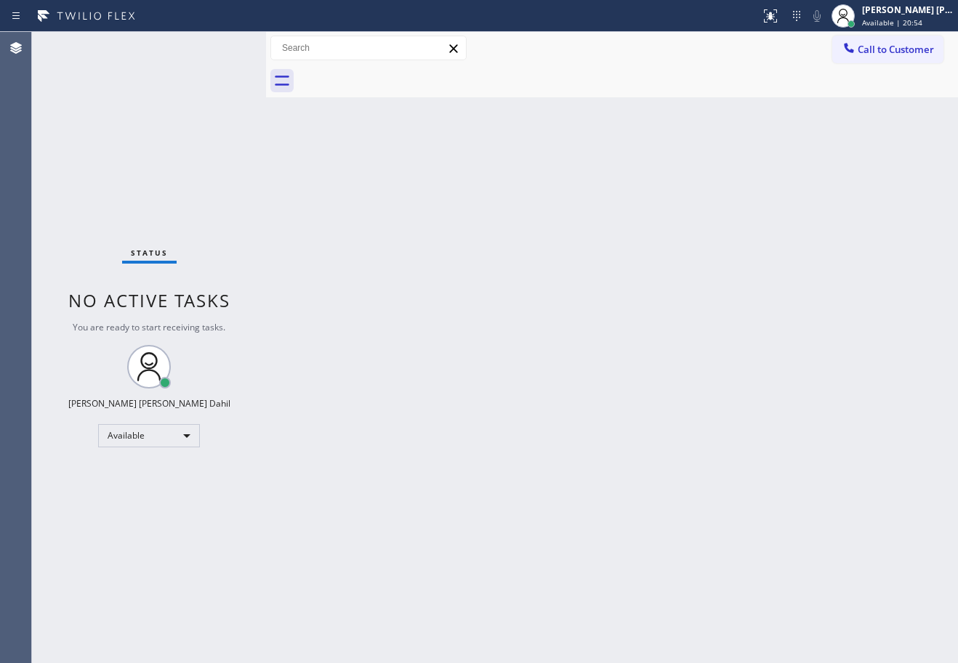
click at [585, 397] on div "Back to Dashboard Change Sender ID Customers Technicians Select a contact Outbo…" at bounding box center [612, 347] width 692 height 631
click at [210, 96] on div "Status No active tasks You are ready to start receiving tasks. [PERSON_NAME] [P…" at bounding box center [149, 347] width 234 height 631
click at [480, 217] on div "Back to Dashboard Change Sender ID Customers Technicians Select a contact Outbo…" at bounding box center [612, 347] width 692 height 631
click at [478, 396] on div "Back to Dashboard Change Sender ID Customers Technicians Select a contact Outbo…" at bounding box center [612, 347] width 692 height 631
click at [206, 86] on div "Status No active tasks You are ready to start receiving tasks. [PERSON_NAME] [P…" at bounding box center [149, 347] width 234 height 631
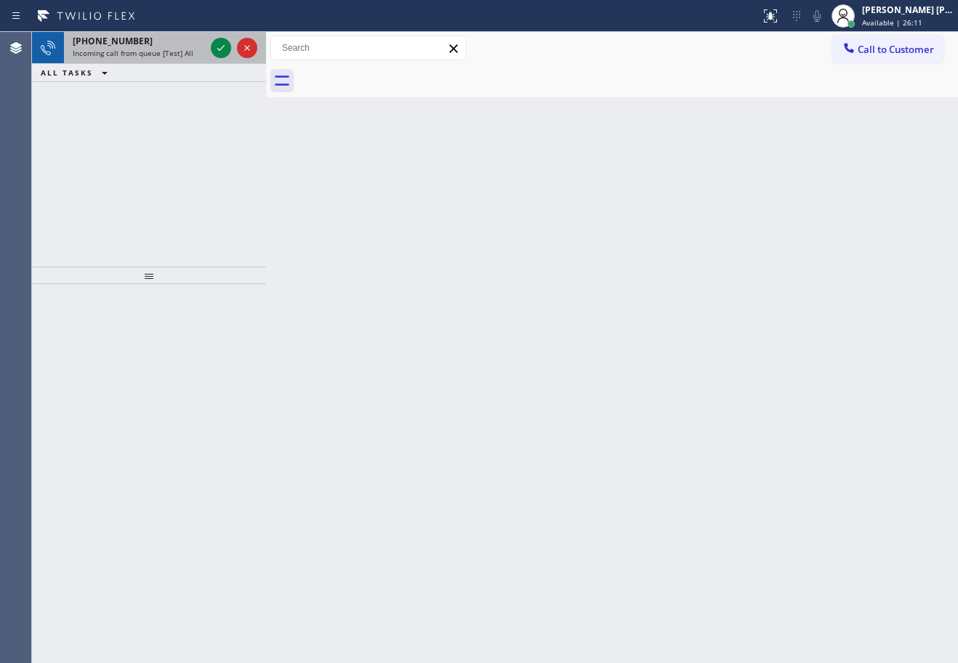
click at [187, 59] on div "[PHONE_NUMBER] Incoming call from queue [Test] All" at bounding box center [136, 48] width 144 height 32
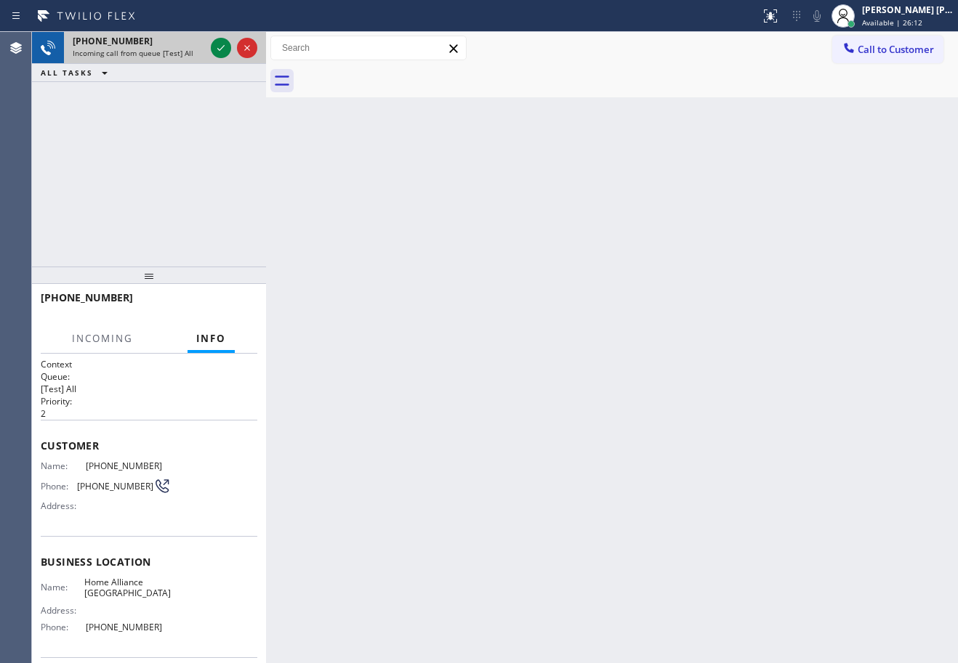
click at [187, 57] on span "Incoming call from queue [Test] All" at bounding box center [133, 53] width 121 height 10
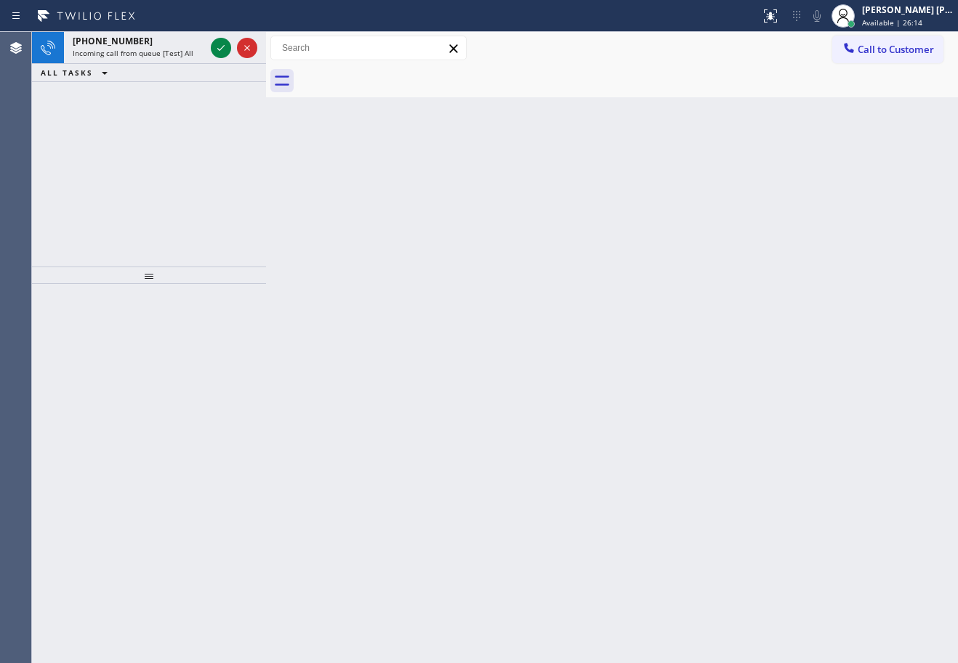
click at [209, 46] on div at bounding box center [234, 48] width 52 height 32
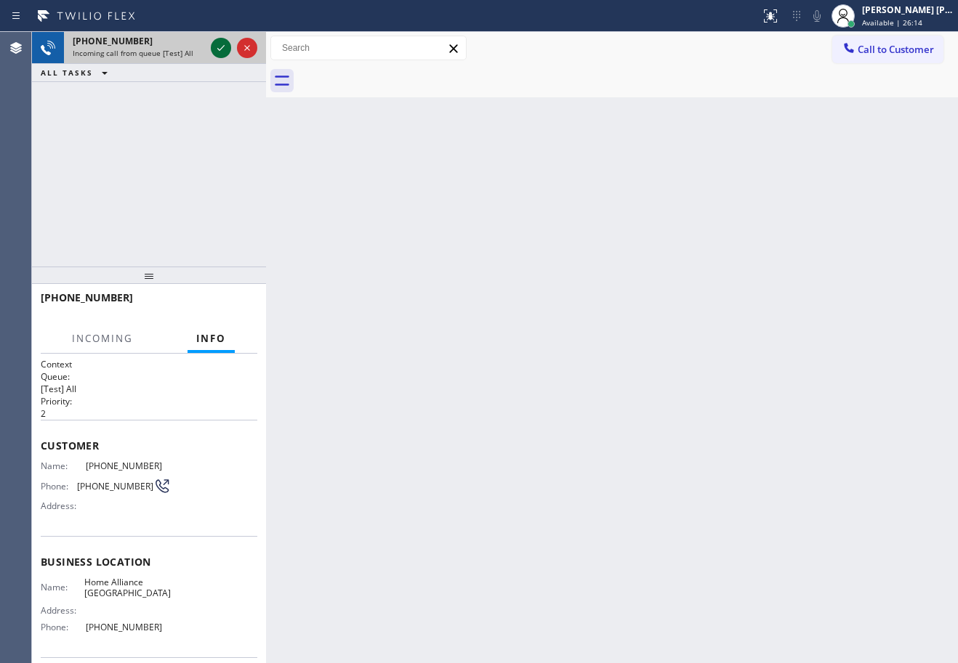
click at [212, 46] on icon at bounding box center [220, 47] width 17 height 17
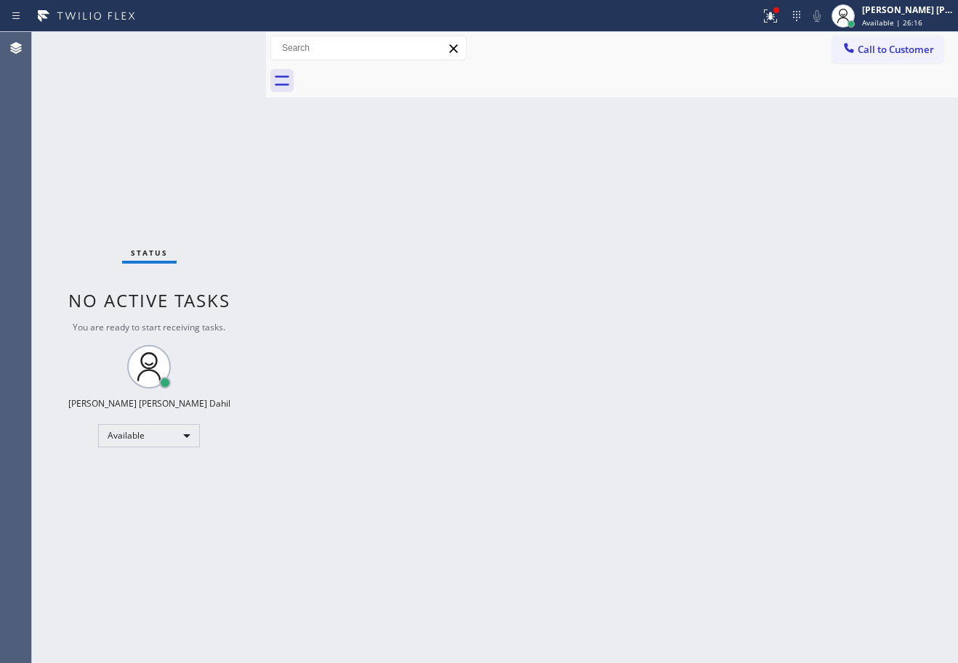
click at [226, 42] on div "Status No active tasks You are ready to start receiving tasks. [PERSON_NAME] [P…" at bounding box center [149, 347] width 234 height 631
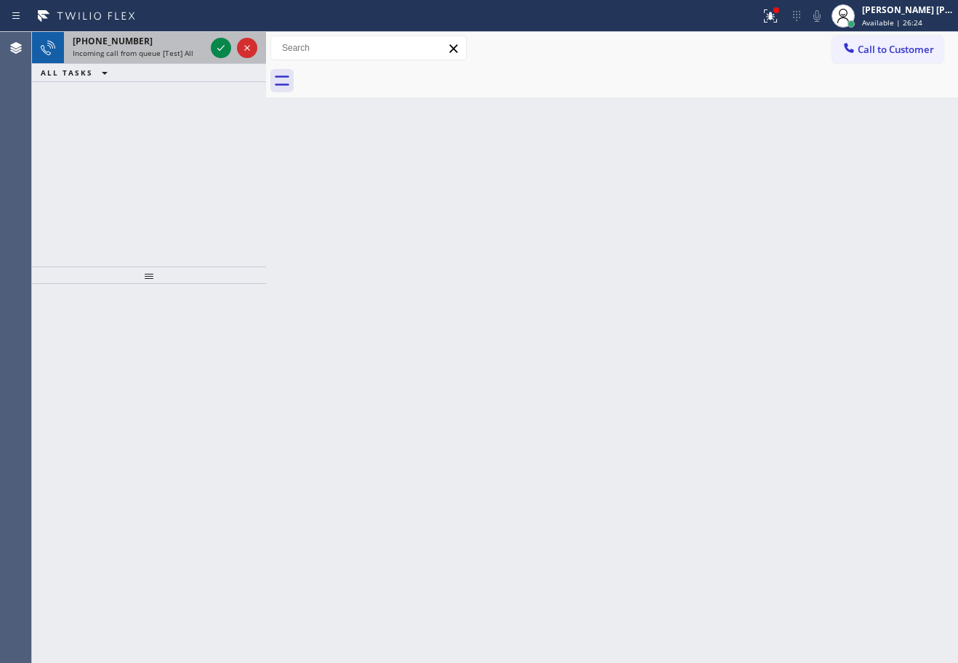
click at [186, 44] on div "[PHONE_NUMBER]" at bounding box center [139, 41] width 132 height 12
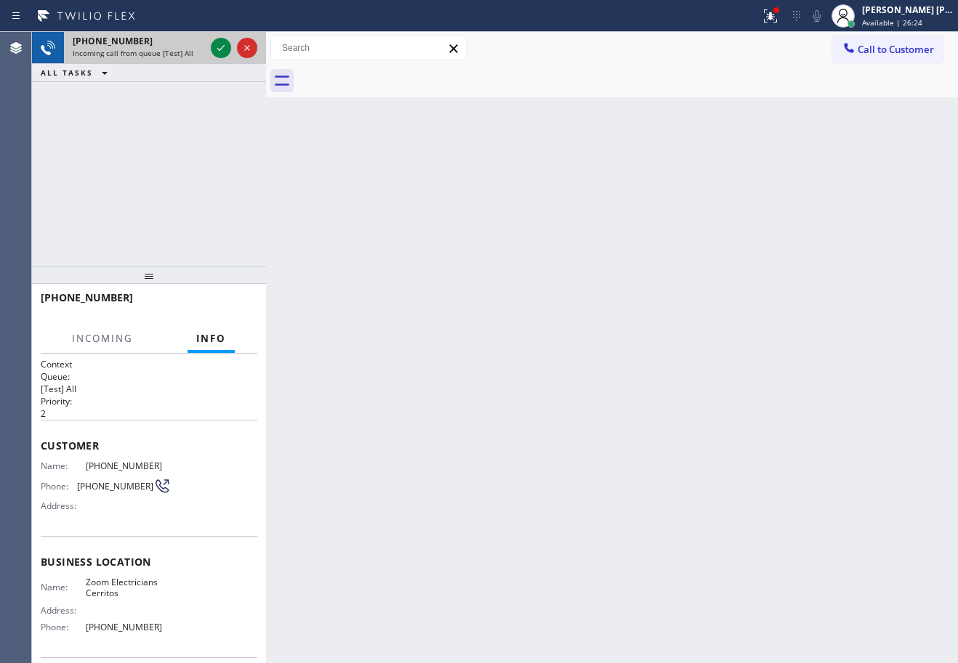
click at [186, 44] on div "[PHONE_NUMBER]" at bounding box center [139, 41] width 132 height 12
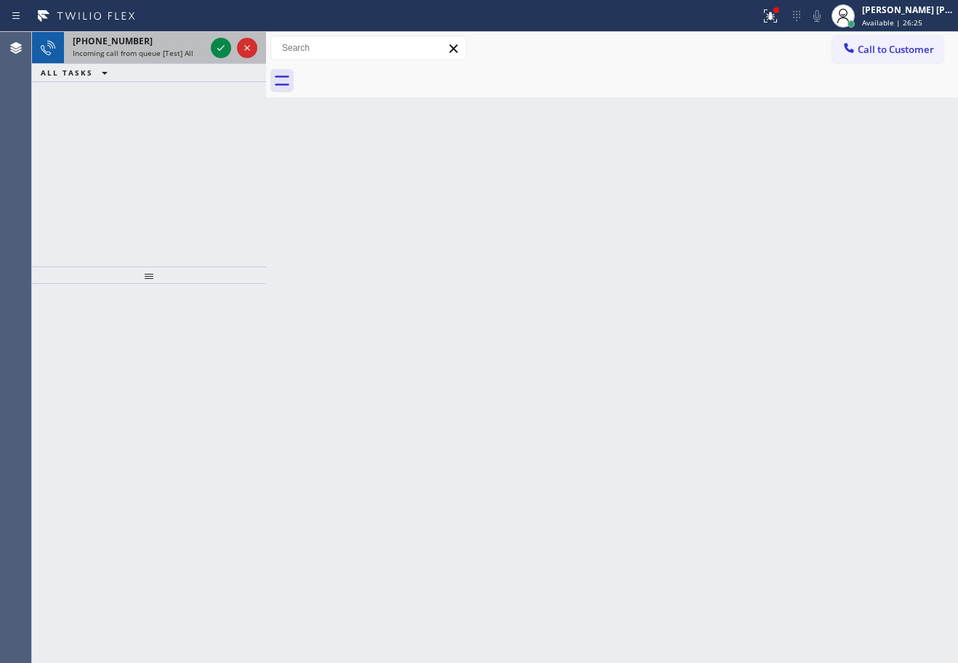
click at [208, 46] on div at bounding box center [234, 48] width 52 height 32
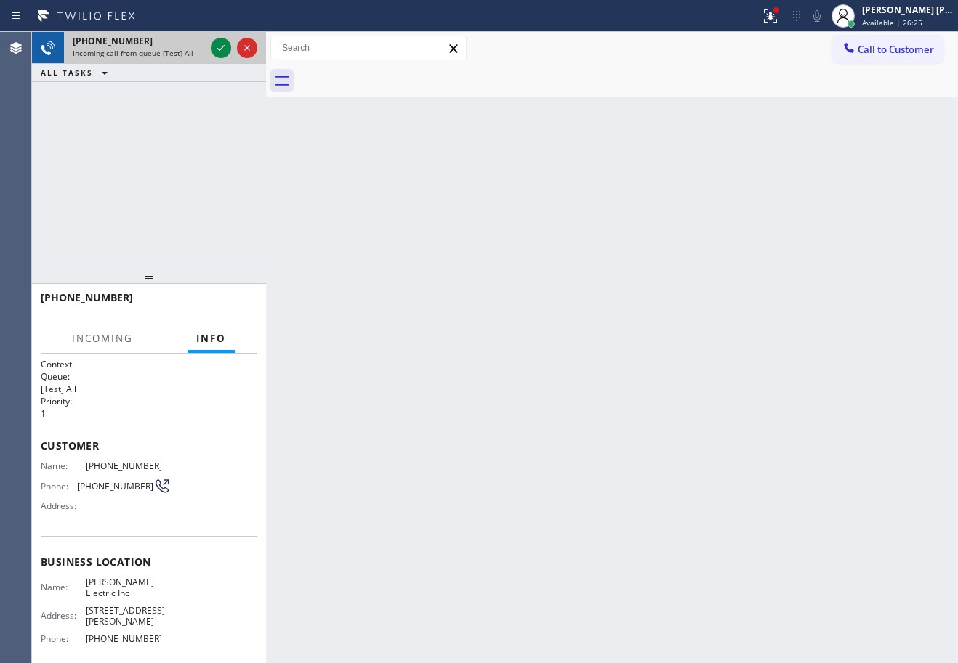
click at [208, 46] on div at bounding box center [234, 48] width 52 height 32
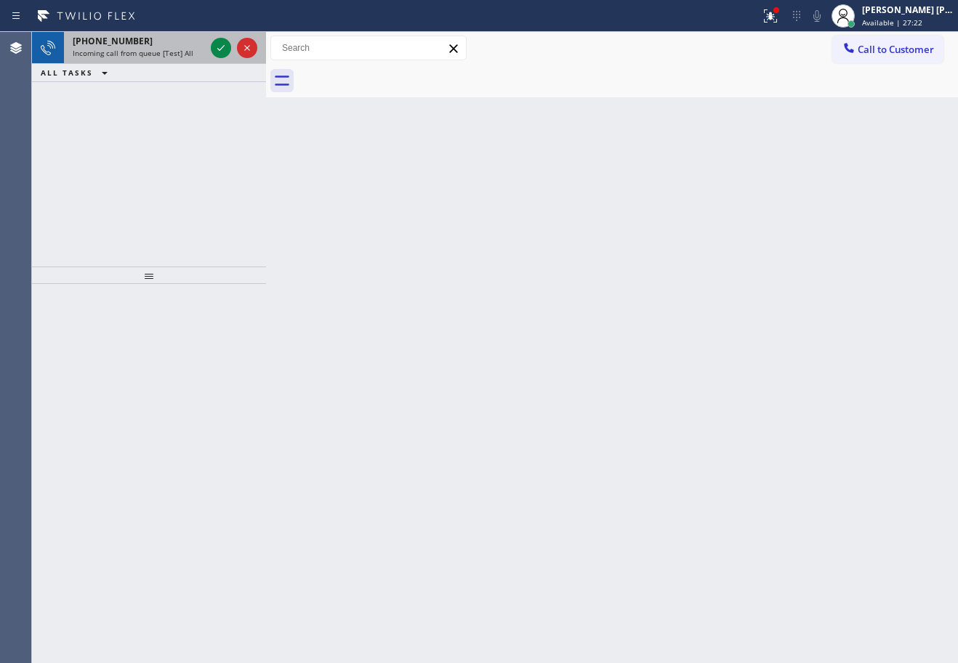
click at [179, 43] on div "[PHONE_NUMBER]" at bounding box center [139, 41] width 132 height 12
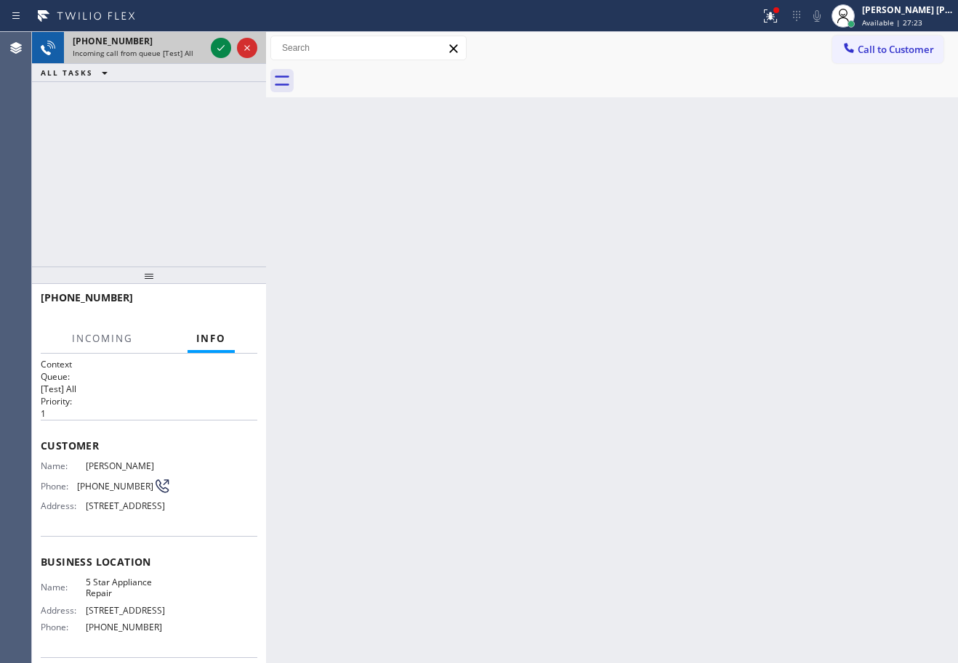
click at [179, 43] on div "[PHONE_NUMBER]" at bounding box center [139, 41] width 132 height 12
click at [193, 42] on div "[PHONE_NUMBER]" at bounding box center [139, 41] width 132 height 12
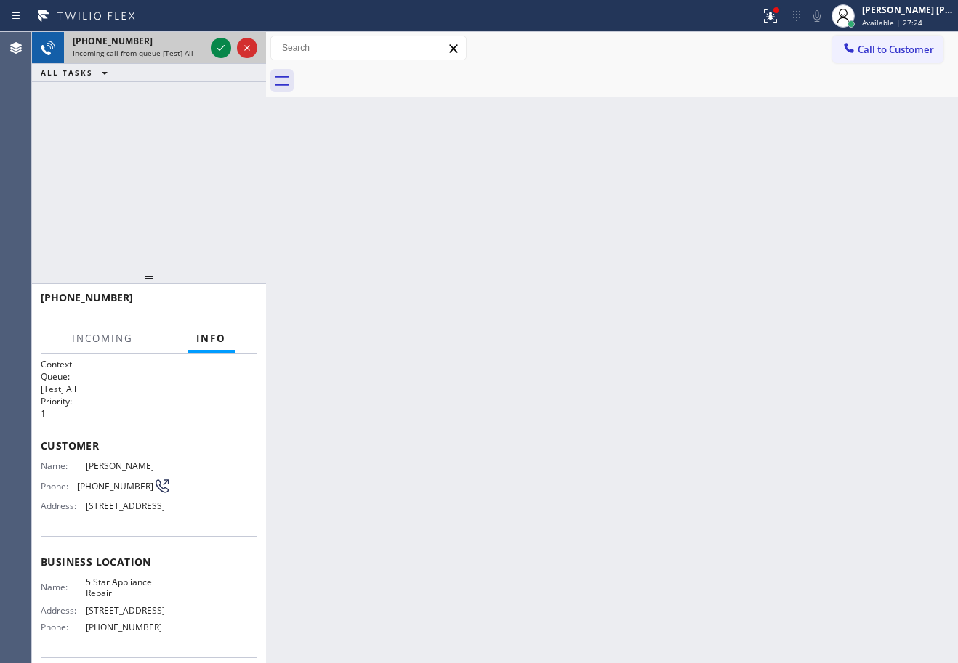
click at [193, 42] on div "[PHONE_NUMBER]" at bounding box center [139, 41] width 132 height 12
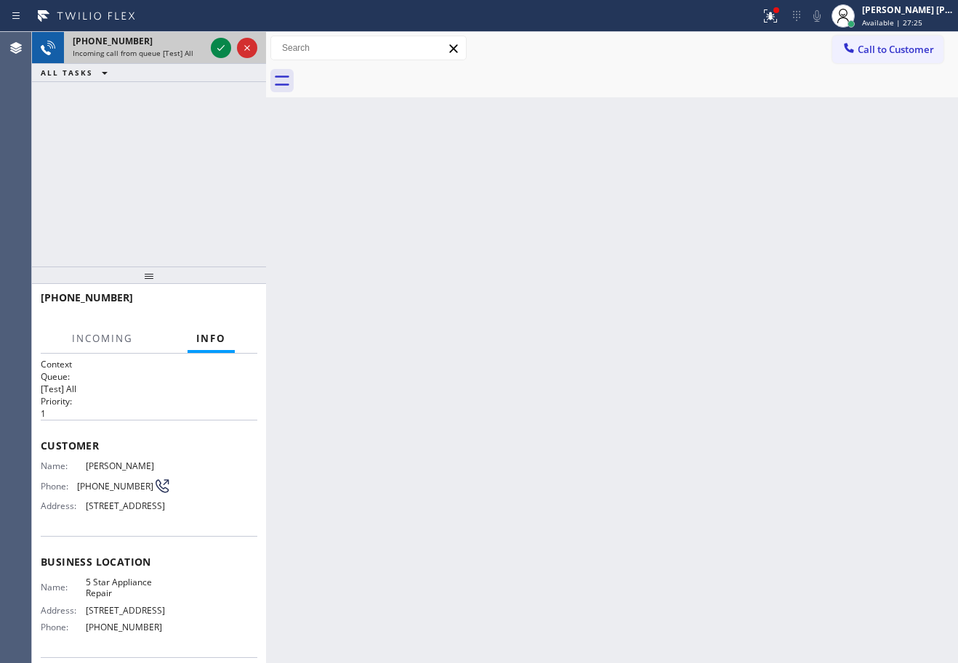
click at [203, 52] on div "Incoming call from queue [Test] All" at bounding box center [139, 53] width 132 height 10
click at [204, 55] on div "Incoming call from queue [Test] All" at bounding box center [139, 53] width 132 height 10
click at [204, 56] on div "Incoming call from queue [Test] All" at bounding box center [139, 53] width 132 height 10
click at [203, 53] on div "Incoming call from queue [Test] All" at bounding box center [139, 53] width 132 height 10
click at [203, 52] on div "Incoming call from queue [Test] All" at bounding box center [139, 53] width 132 height 10
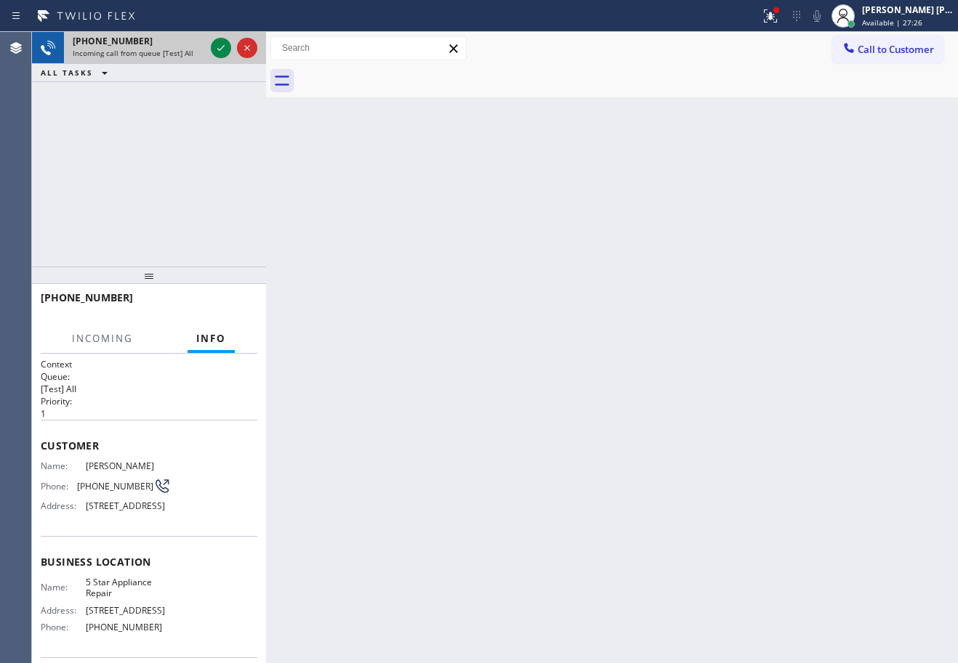
click at [203, 52] on div "Incoming call from queue [Test] All" at bounding box center [139, 53] width 132 height 10
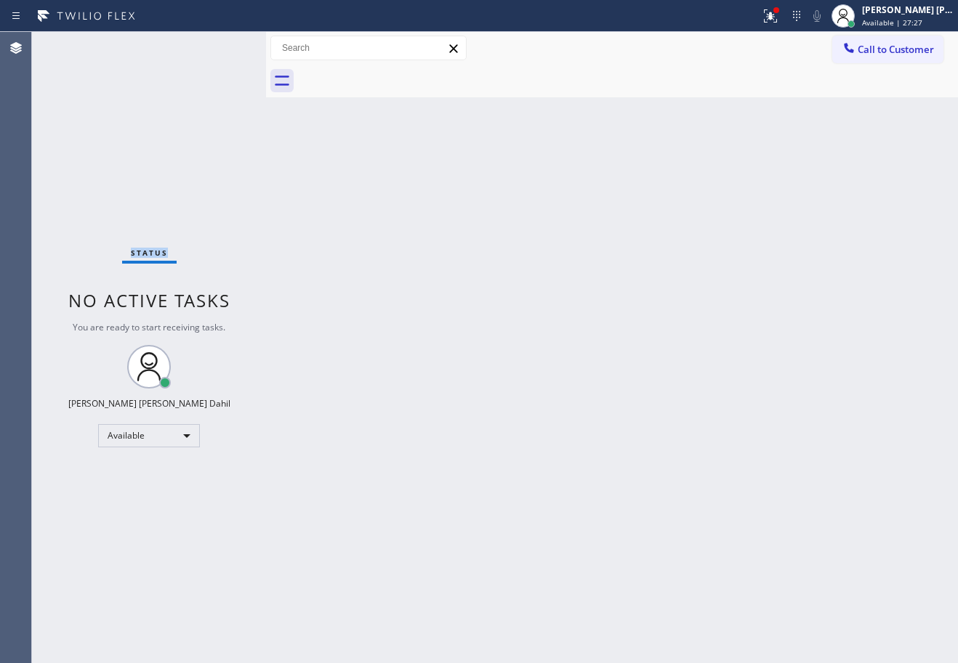
click at [201, 52] on div "Status No active tasks You are ready to start receiving tasks. [PERSON_NAME] [P…" at bounding box center [149, 347] width 234 height 631
click at [779, 18] on icon at bounding box center [770, 15] width 17 height 17
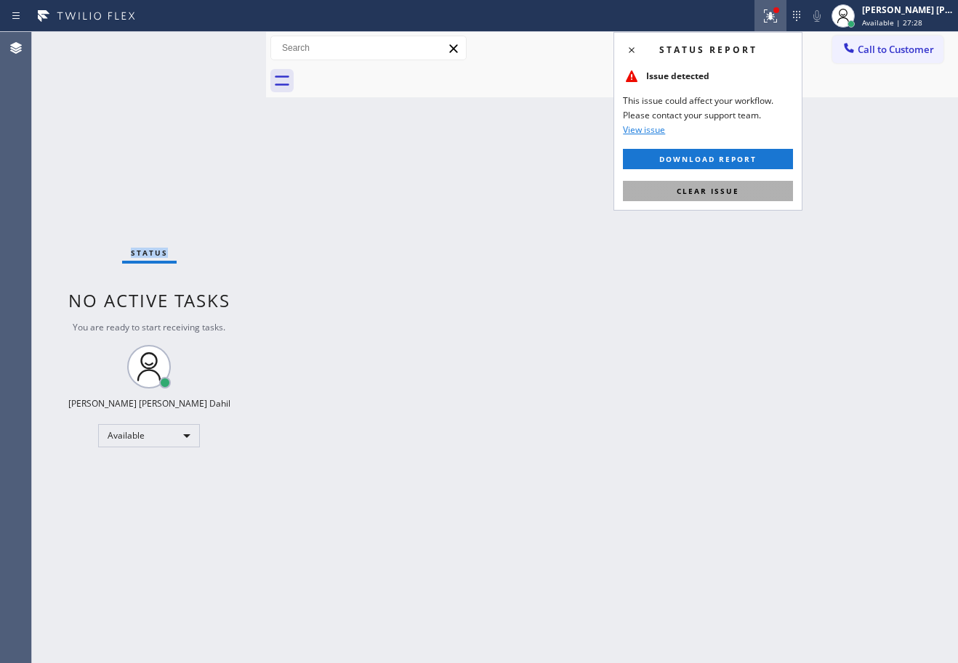
click at [722, 188] on span "Clear issue" at bounding box center [708, 191] width 62 height 10
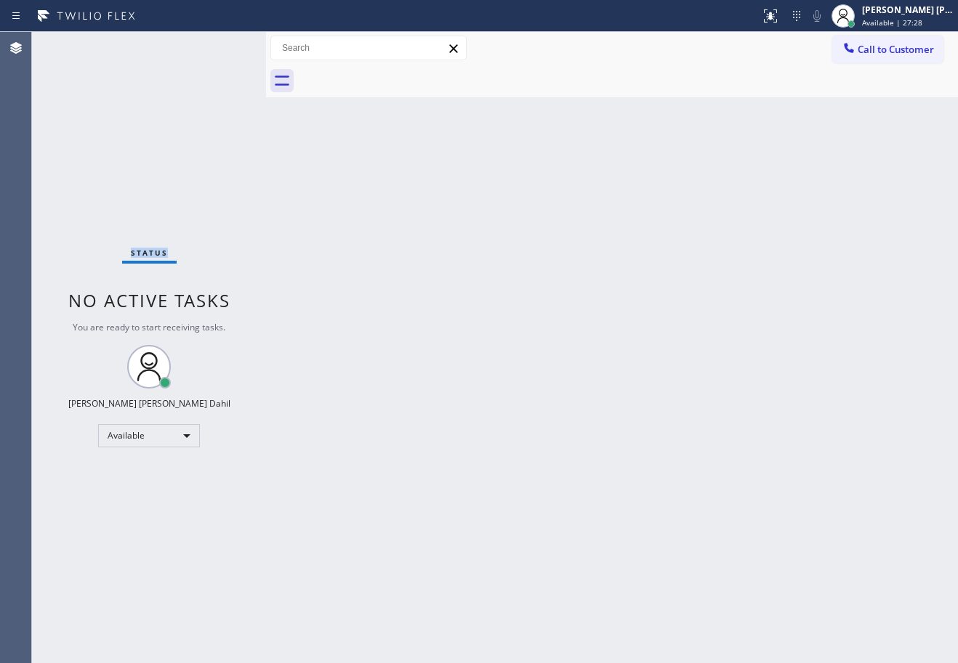
click at [720, 189] on div "Back to Dashboard Change Sender ID Customers Technicians Select a contact Outbo…" at bounding box center [612, 347] width 692 height 631
drag, startPoint x: 568, startPoint y: 192, endPoint x: 476, endPoint y: 190, distance: 91.6
click at [501, 192] on div "Back to Dashboard Change Sender ID Customers Technicians Select a contact Outbo…" at bounding box center [612, 347] width 692 height 631
click at [410, 278] on div "Back to Dashboard Change Sender ID Customers Technicians Select a contact Outbo…" at bounding box center [612, 347] width 692 height 631
click at [212, 53] on div "Status No active tasks You are ready to start receiving tasks. [PERSON_NAME] [P…" at bounding box center [149, 347] width 234 height 631
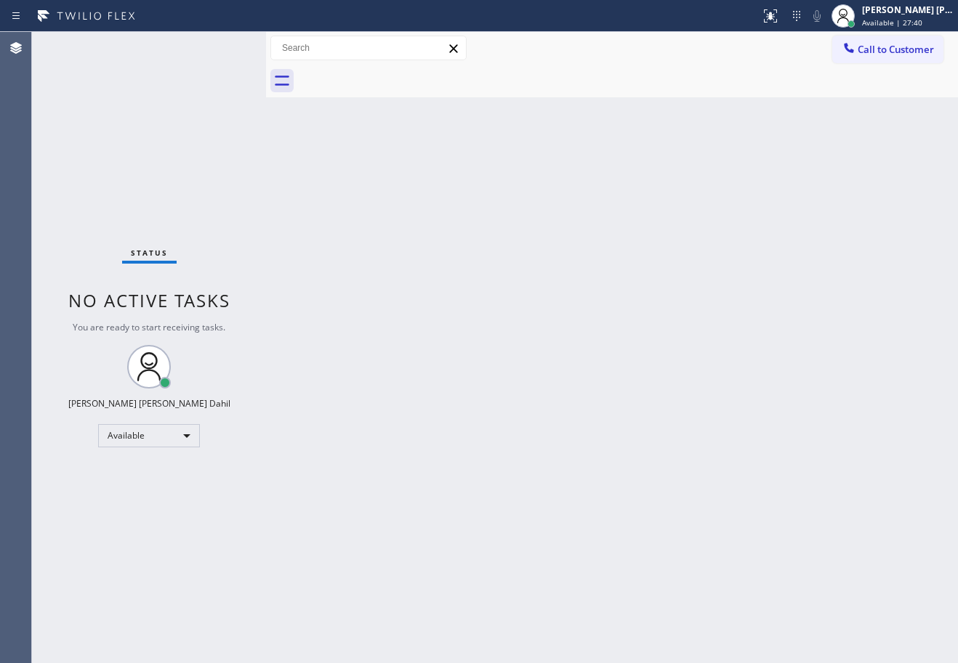
click at [402, 233] on div "Back to Dashboard Change Sender ID Customers Technicians Select a contact Outbo…" at bounding box center [612, 347] width 692 height 631
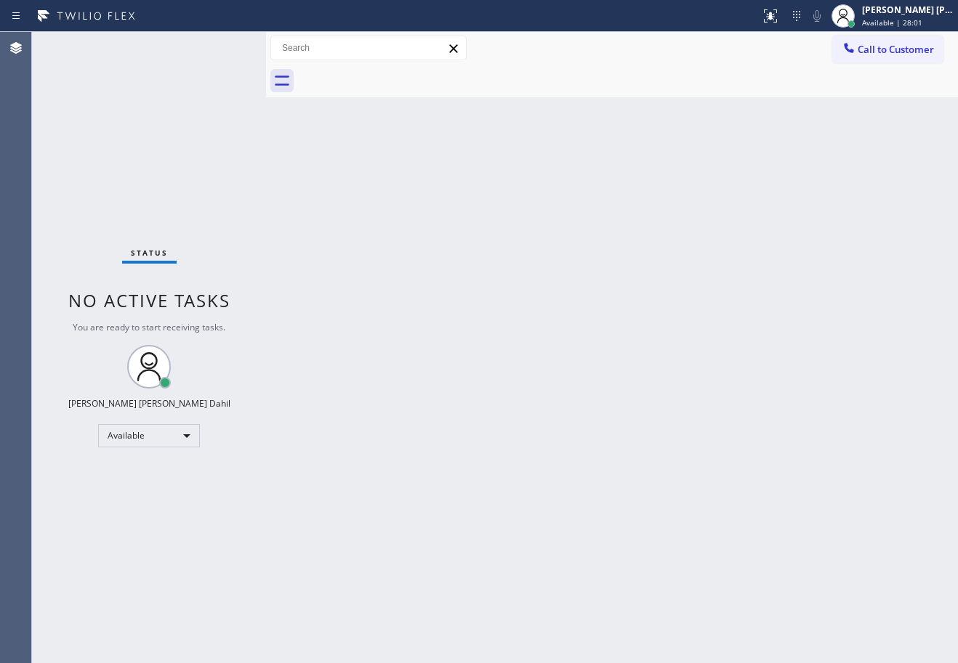
click at [163, 65] on div "Status No active tasks You are ready to start receiving tasks. [PERSON_NAME] [P…" at bounding box center [149, 347] width 234 height 631
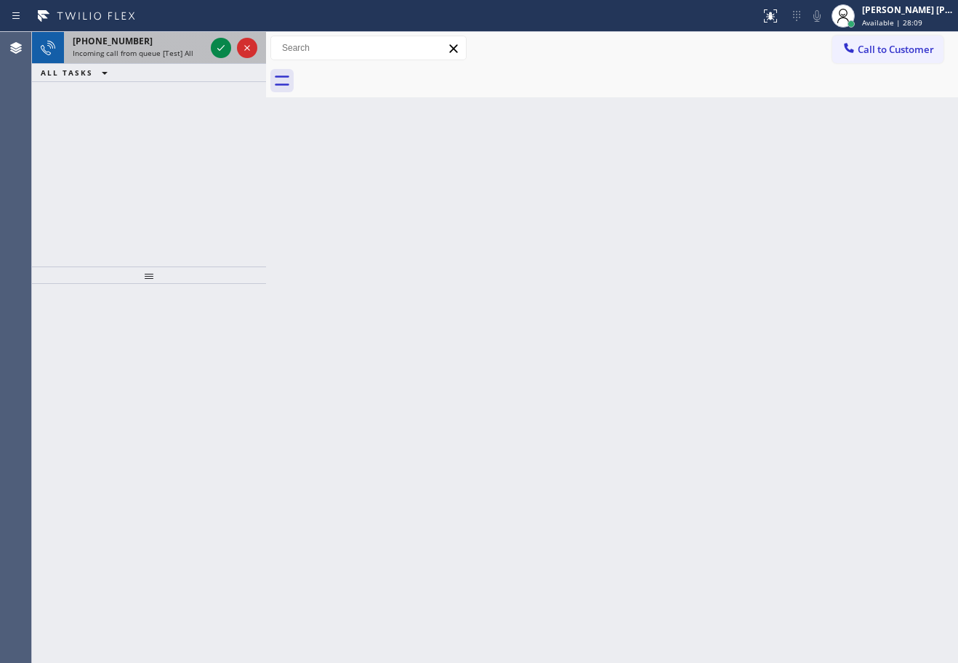
click at [158, 52] on span "Incoming call from queue [Test] All" at bounding box center [133, 53] width 121 height 10
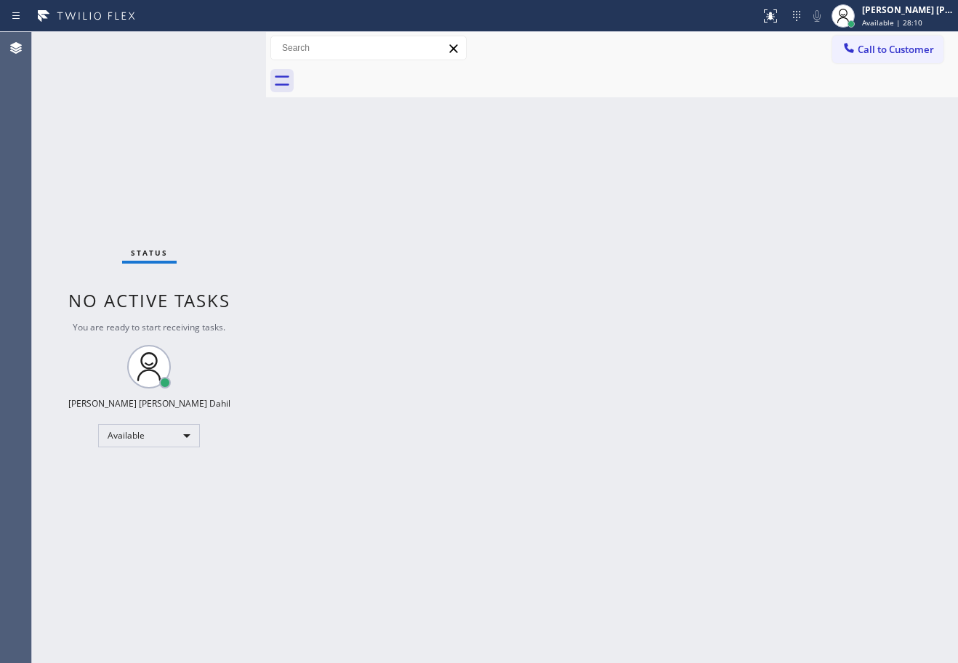
click at [215, 41] on div "Status No active tasks You are ready to start receiving tasks. [PERSON_NAME] [P…" at bounding box center [149, 347] width 234 height 631
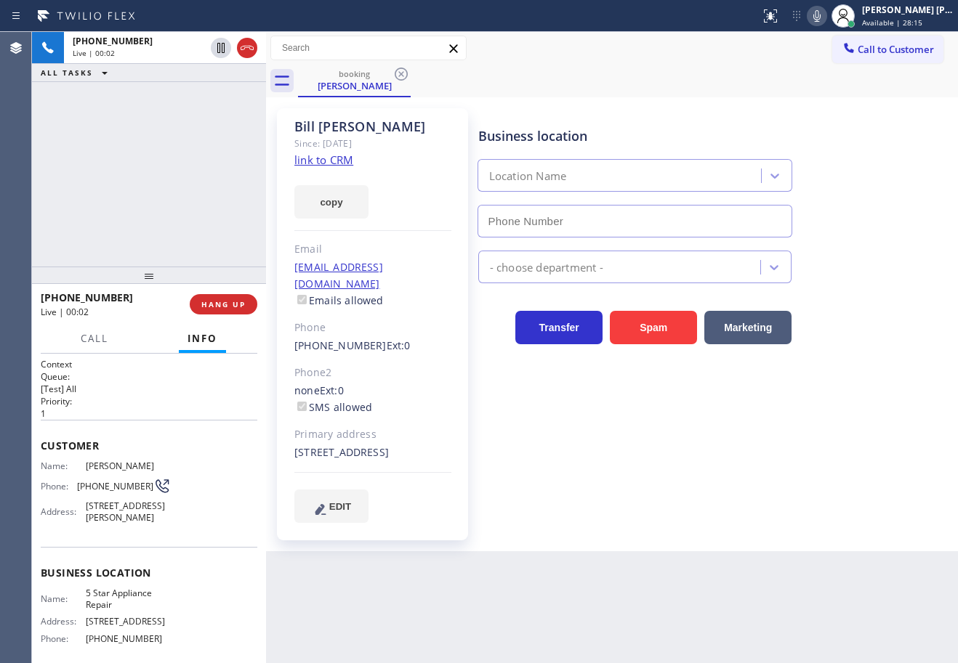
type input "[PHONE_NUMBER]"
click at [339, 161] on link "link to CRM" at bounding box center [323, 160] width 59 height 15
click at [193, 112] on div "[PHONE_NUMBER] Live | 01:12 ALL TASKS ALL TASKS ACTIVE TASKS TASKS IN WRAP UP" at bounding box center [149, 149] width 234 height 235
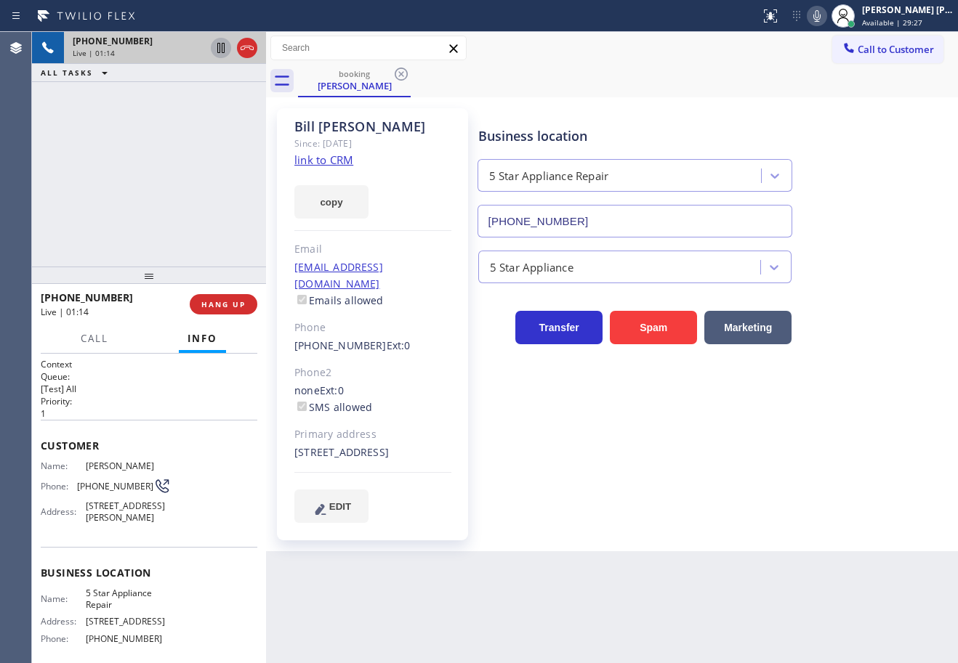
click at [222, 46] on icon at bounding box center [220, 48] width 7 height 10
click at [825, 20] on icon at bounding box center [816, 15] width 17 height 17
click at [217, 41] on icon at bounding box center [220, 47] width 17 height 17
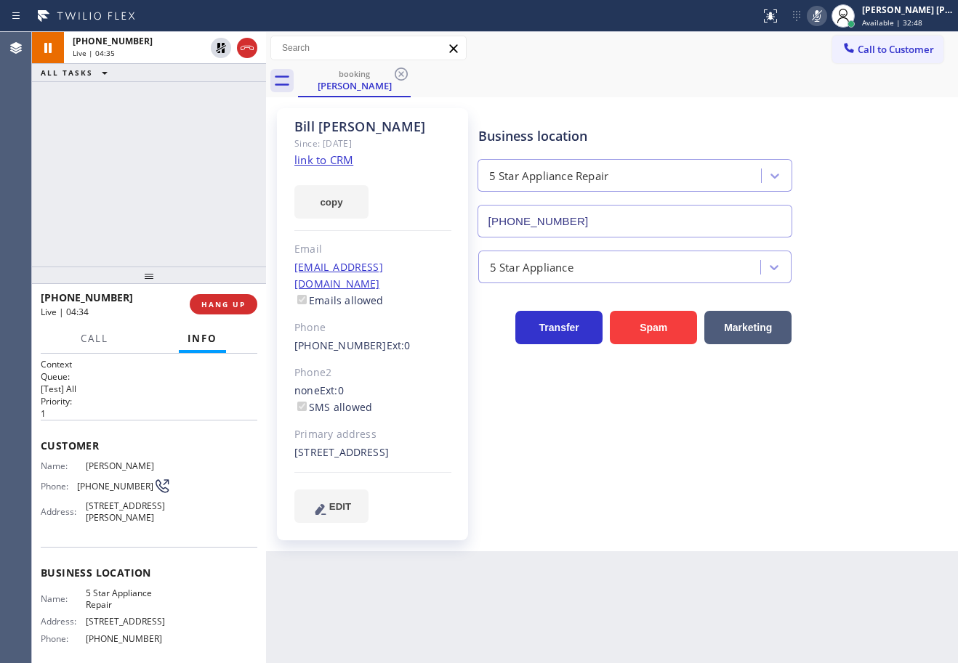
click at [825, 16] on icon at bounding box center [816, 15] width 17 height 17
click at [546, 85] on div "booking [PERSON_NAME]" at bounding box center [628, 81] width 660 height 33
click at [209, 78] on div "ALL TASKS ALL TASKS ACTIVE TASKS TASKS IN WRAP UP" at bounding box center [149, 73] width 234 height 18
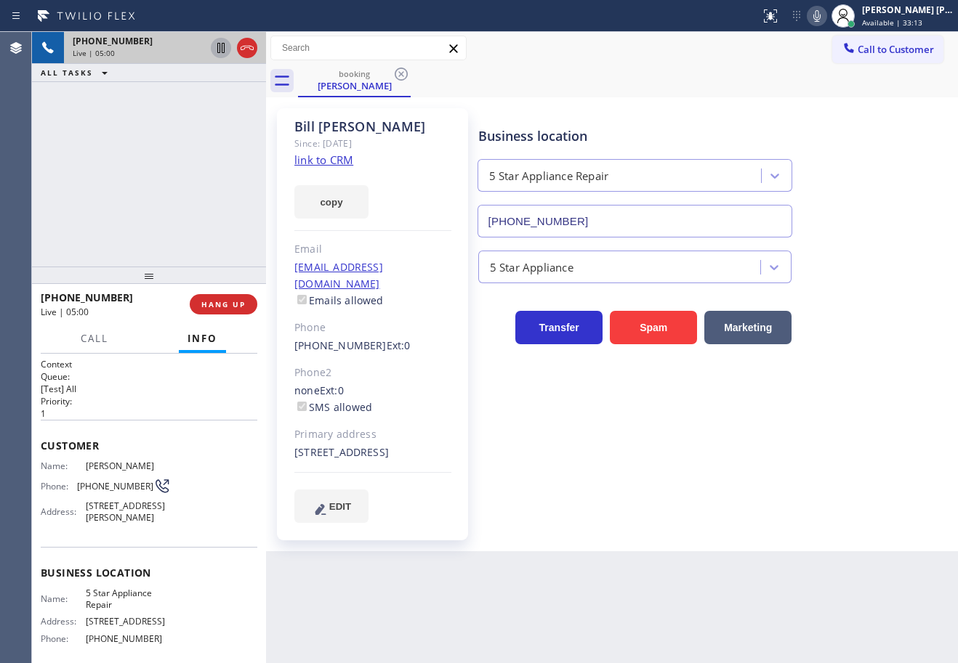
click at [222, 46] on icon at bounding box center [220, 48] width 7 height 10
click at [203, 107] on div "[PHONE_NUMBER] Live | 05:01 ALL TASKS ALL TASKS ACTIVE TASKS TASKS IN WRAP UP" at bounding box center [149, 149] width 234 height 235
click at [820, 15] on icon at bounding box center [816, 16] width 7 height 12
click at [823, 50] on div "Call to Customer Outbound call Location [GEOGRAPHIC_DATA] Appliance Repair Your…" at bounding box center [612, 48] width 692 height 25
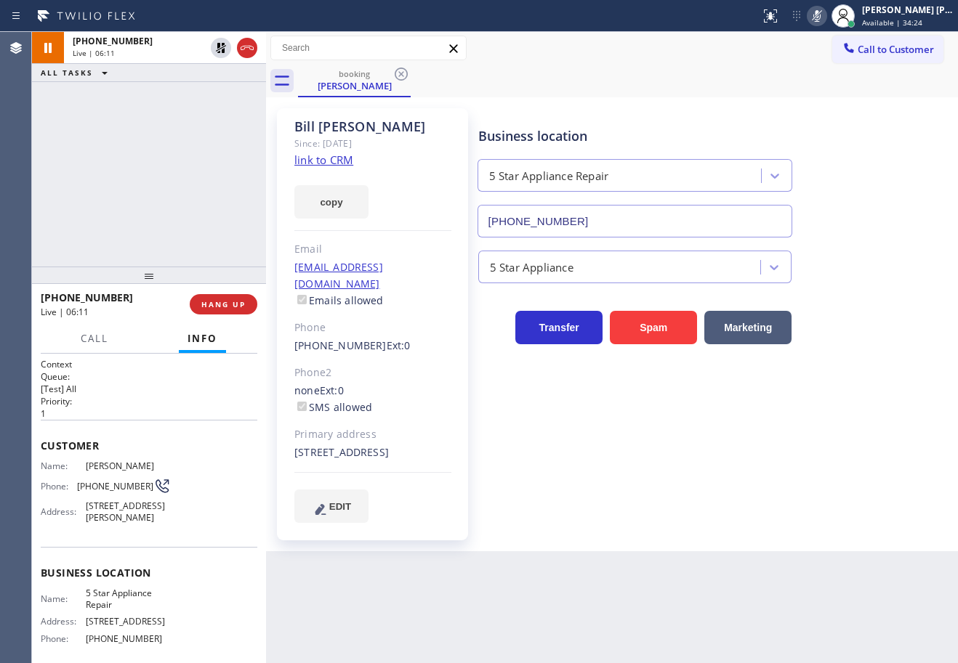
click at [822, 16] on rect at bounding box center [817, 14] width 10 height 10
click at [759, 36] on div "Call to Customer Outbound call Location [GEOGRAPHIC_DATA] Appliance Repair Your…" at bounding box center [612, 48] width 692 height 25
click at [215, 47] on icon at bounding box center [220, 47] width 17 height 17
click at [78, 338] on button "Call" at bounding box center [94, 339] width 45 height 28
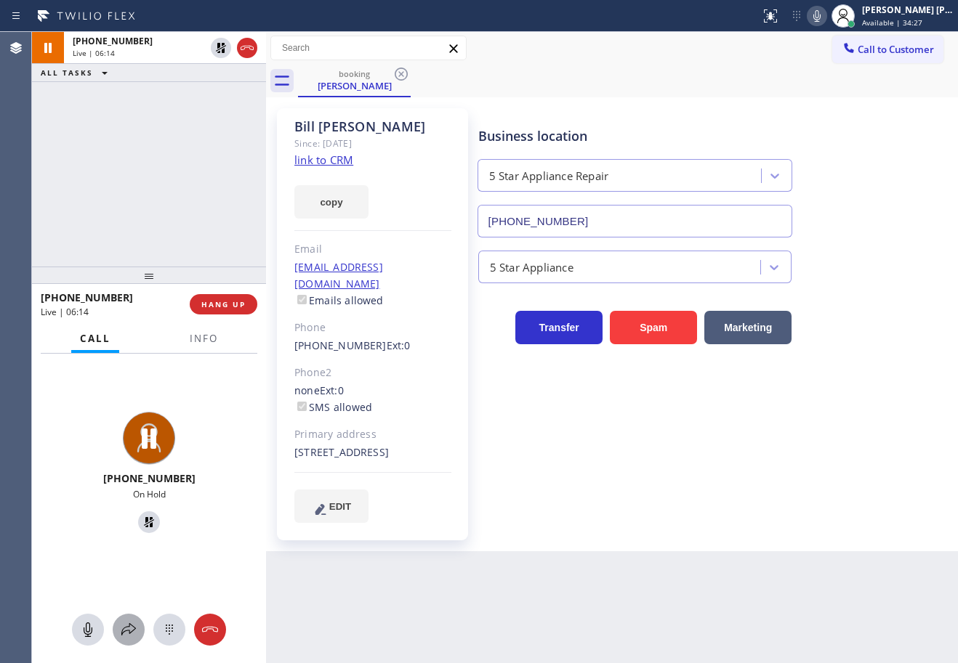
click at [124, 633] on icon at bounding box center [128, 629] width 17 height 17
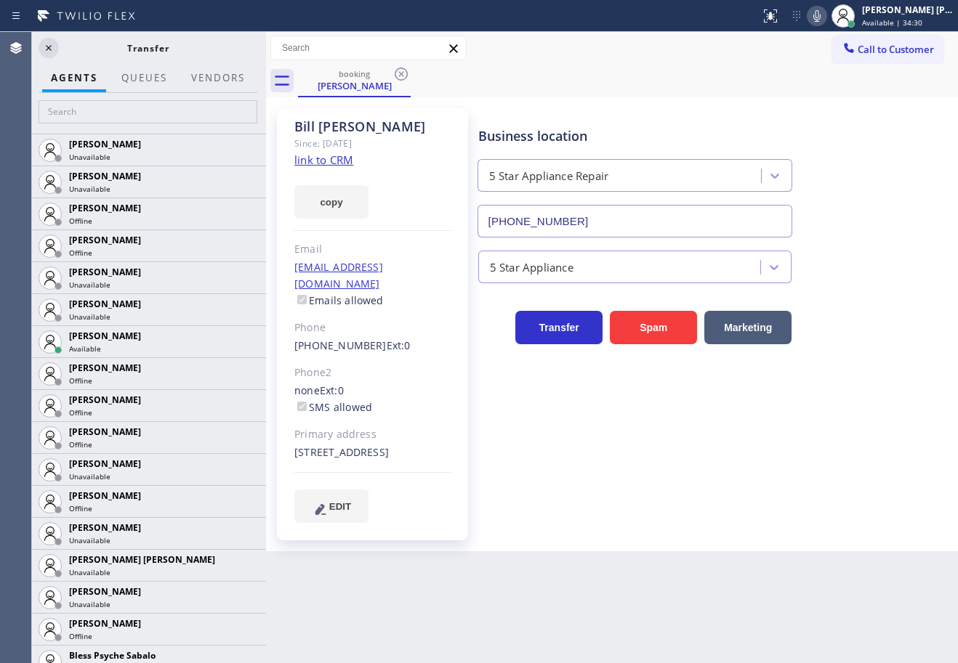
click at [522, 84] on div "booking [PERSON_NAME]" at bounding box center [628, 81] width 660 height 33
click at [142, 115] on input "text" at bounding box center [148, 111] width 219 height 23
click at [145, 113] on input "text" at bounding box center [148, 111] width 219 height 23
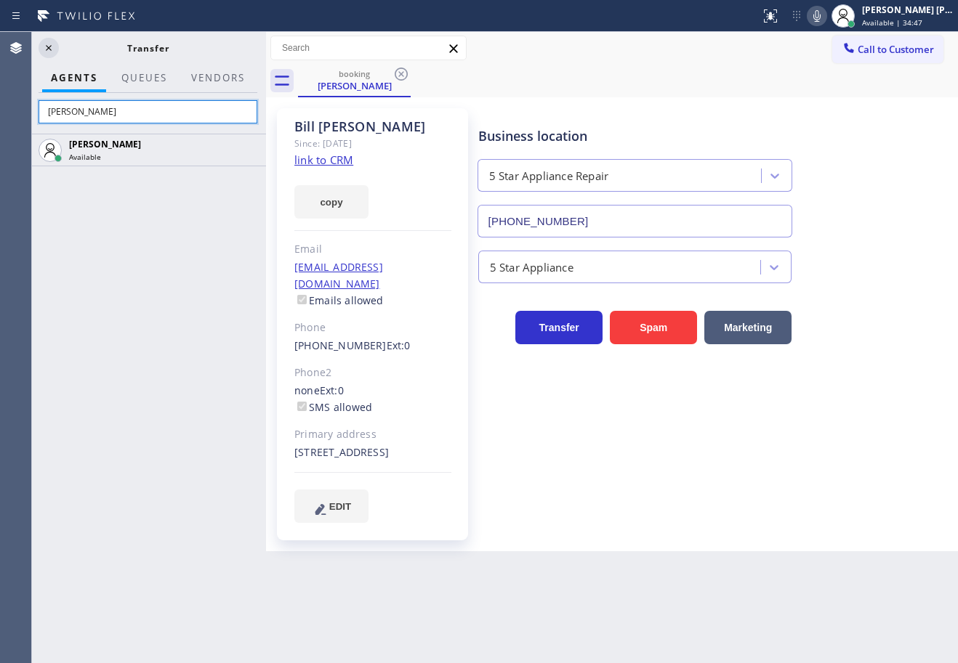
type input "[PERSON_NAME]"
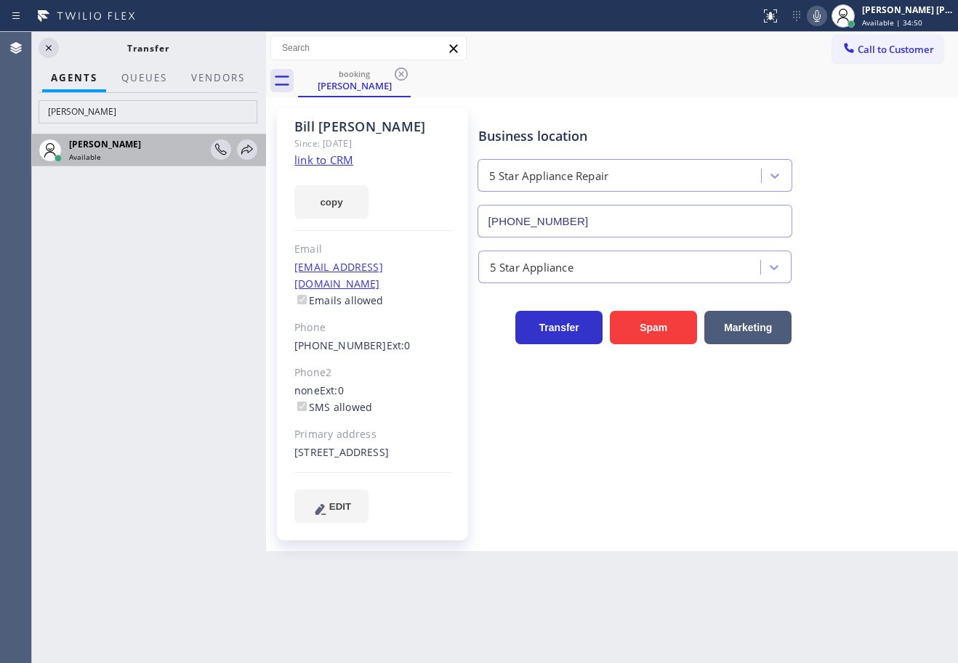
click at [140, 154] on div "Available" at bounding box center [137, 157] width 137 height 10
click at [247, 148] on icon at bounding box center [246, 149] width 17 height 17
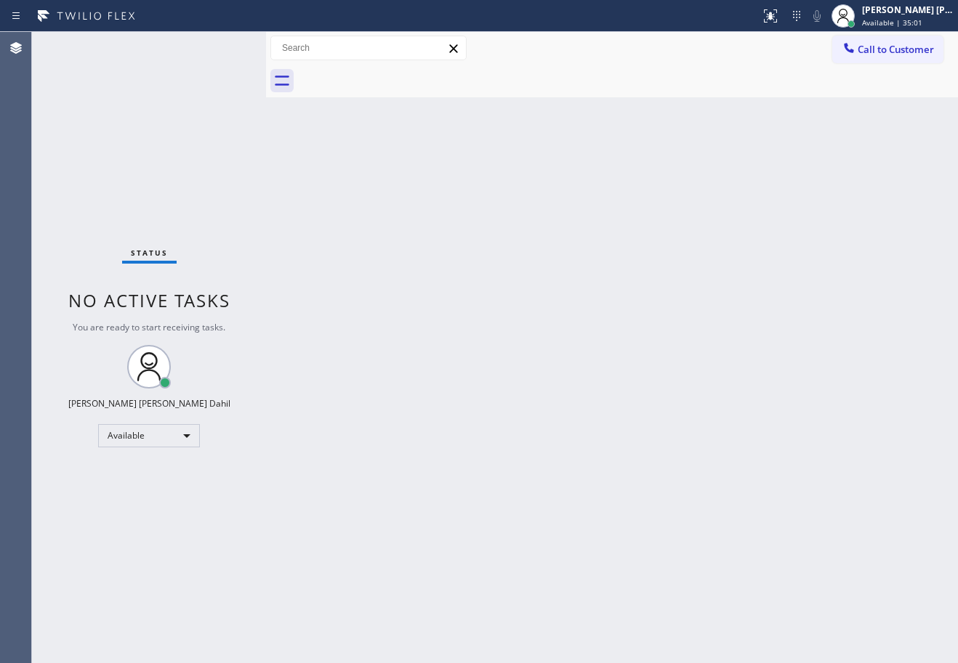
click at [193, 73] on div "Status No active tasks You are ready to start receiving tasks. [PERSON_NAME] [P…" at bounding box center [149, 347] width 234 height 631
click at [490, 204] on div "Back to Dashboard Change Sender ID Customers Technicians Select a contact Outbo…" at bounding box center [612, 347] width 692 height 631
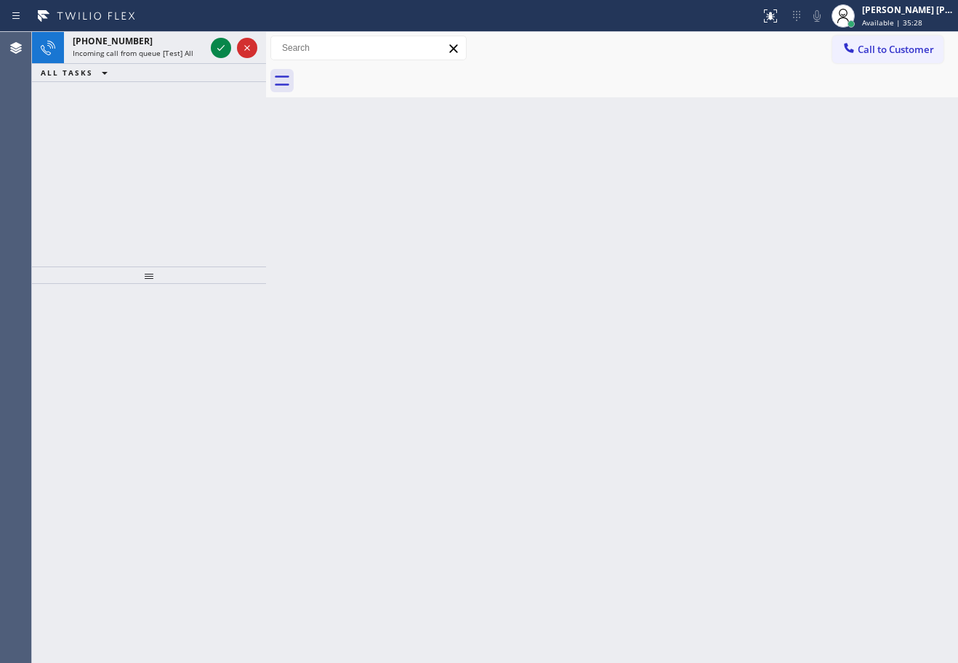
click at [546, 76] on div at bounding box center [628, 81] width 660 height 33
click at [175, 44] on div "[PHONE_NUMBER]" at bounding box center [139, 41] width 132 height 12
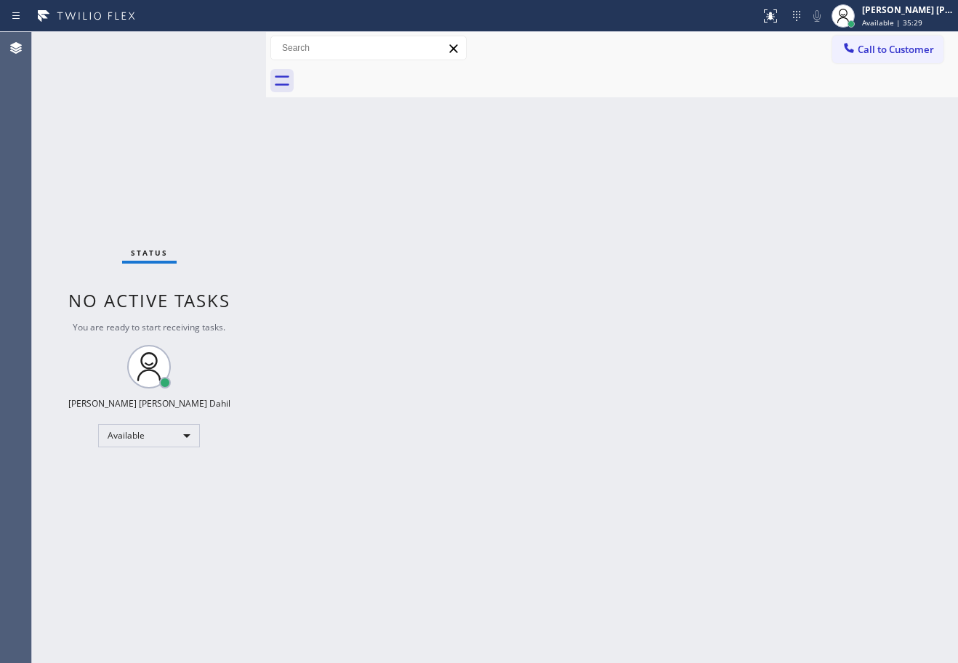
click at [175, 44] on div "Status No active tasks You are ready to start receiving tasks. [PERSON_NAME] [P…" at bounding box center [149, 347] width 234 height 631
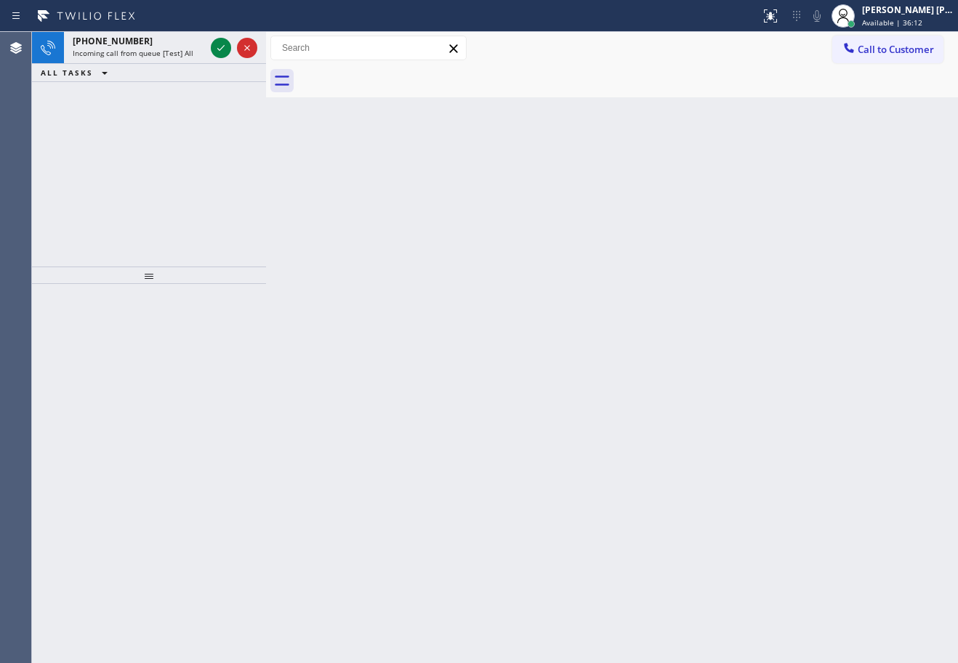
drag, startPoint x: 175, startPoint y: 44, endPoint x: 166, endPoint y: 22, distance: 24.4
click at [174, 43] on div "[PHONE_NUMBER]" at bounding box center [139, 41] width 132 height 12
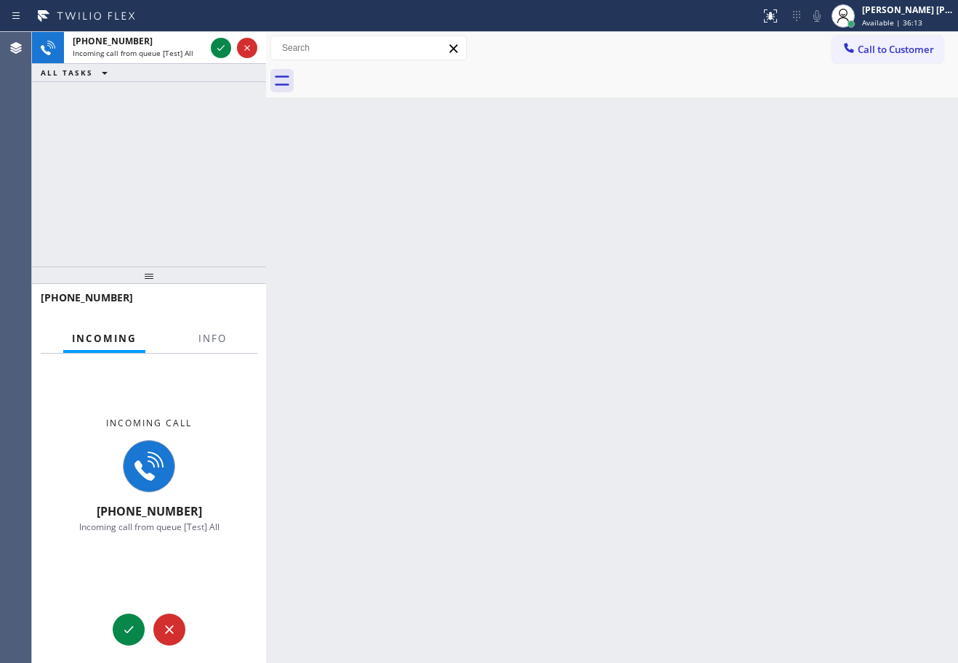
click at [166, 22] on div at bounding box center [380, 15] width 748 height 23
click at [209, 340] on span "Info" at bounding box center [212, 338] width 28 height 13
click at [209, 342] on span "Info" at bounding box center [212, 338] width 28 height 13
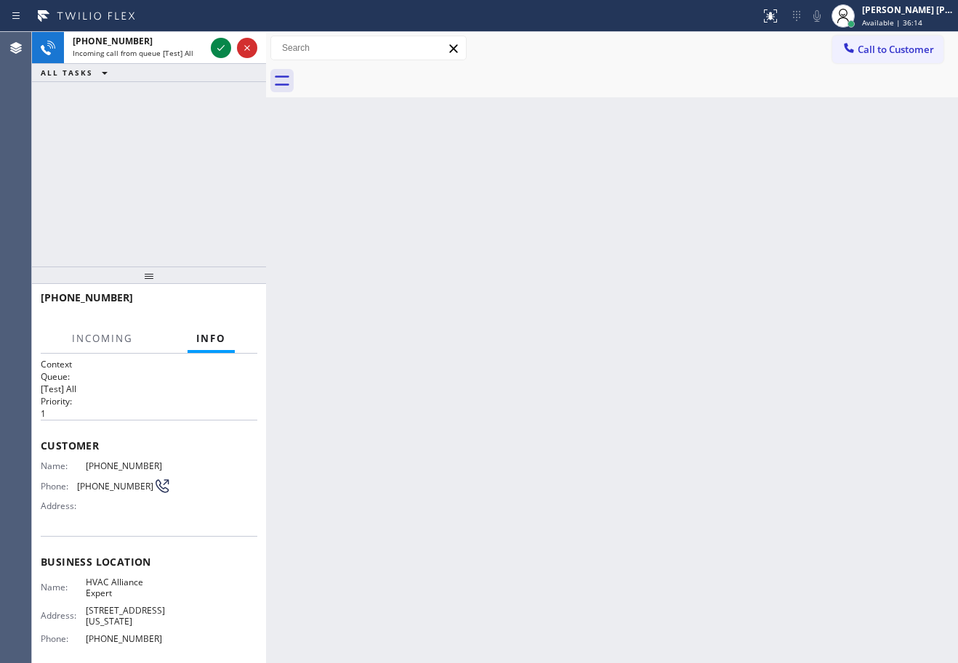
click at [209, 342] on span "Info" at bounding box center [211, 338] width 30 height 13
click at [211, 342] on span "Info" at bounding box center [211, 338] width 30 height 13
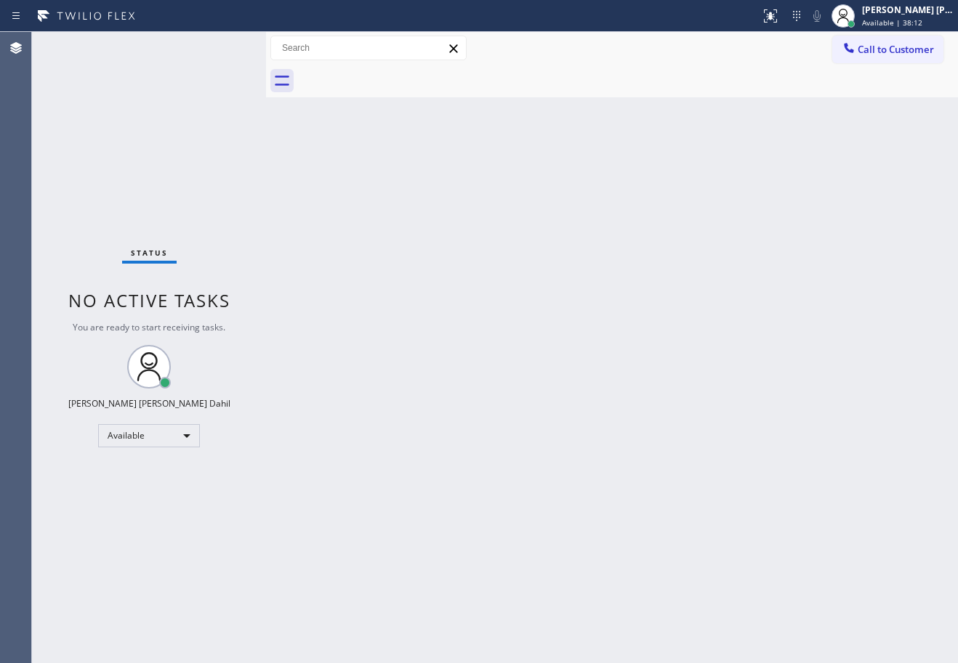
click at [586, 403] on div "Back to Dashboard Change Sender ID Customers Technicians Select a contact Outbo…" at bounding box center [612, 347] width 692 height 631
drag, startPoint x: 681, startPoint y: 384, endPoint x: 646, endPoint y: 363, distance: 40.8
click at [661, 366] on div "Back to Dashboard Change Sender ID Customers Technicians Select a contact Outbo…" at bounding box center [612, 347] width 692 height 631
click at [645, 363] on div "Back to Dashboard Change Sender ID Customers Technicians Select a contact Outbo…" at bounding box center [612, 347] width 692 height 631
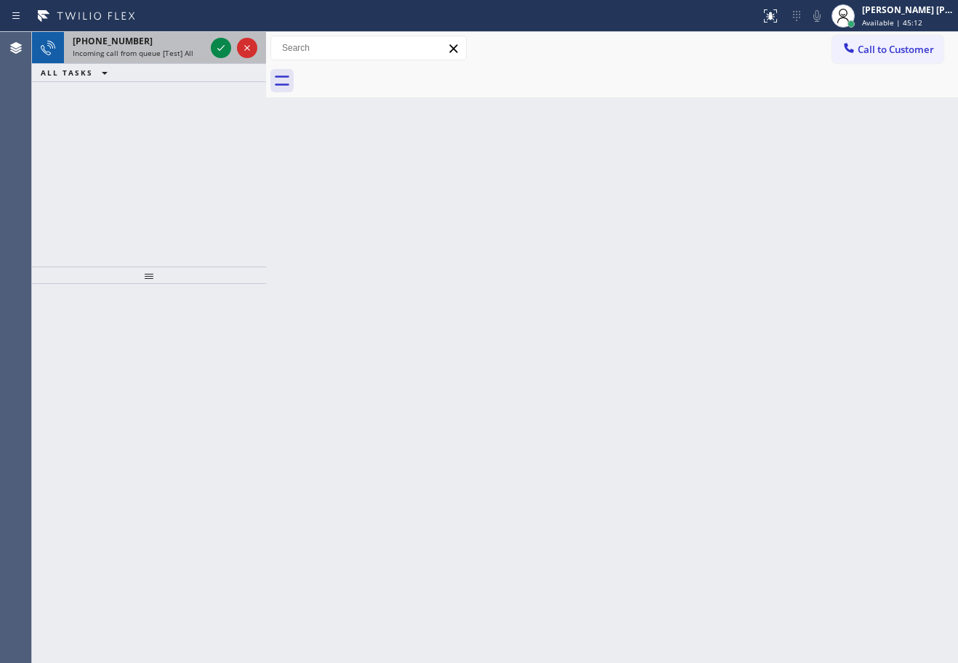
click at [158, 44] on div "[PHONE_NUMBER]" at bounding box center [139, 41] width 132 height 12
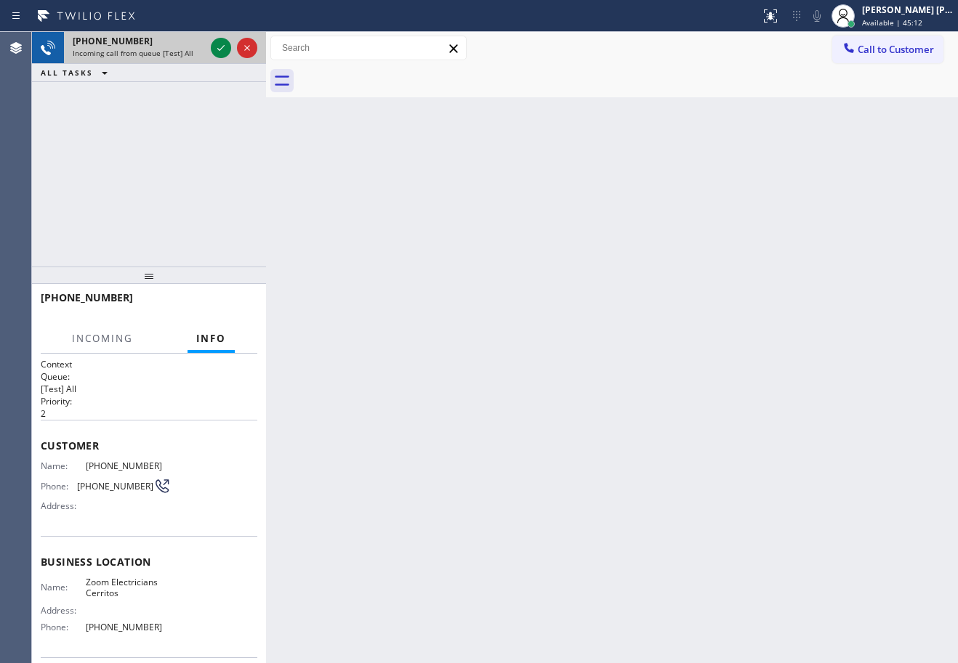
click at [158, 44] on div "[PHONE_NUMBER]" at bounding box center [139, 41] width 132 height 12
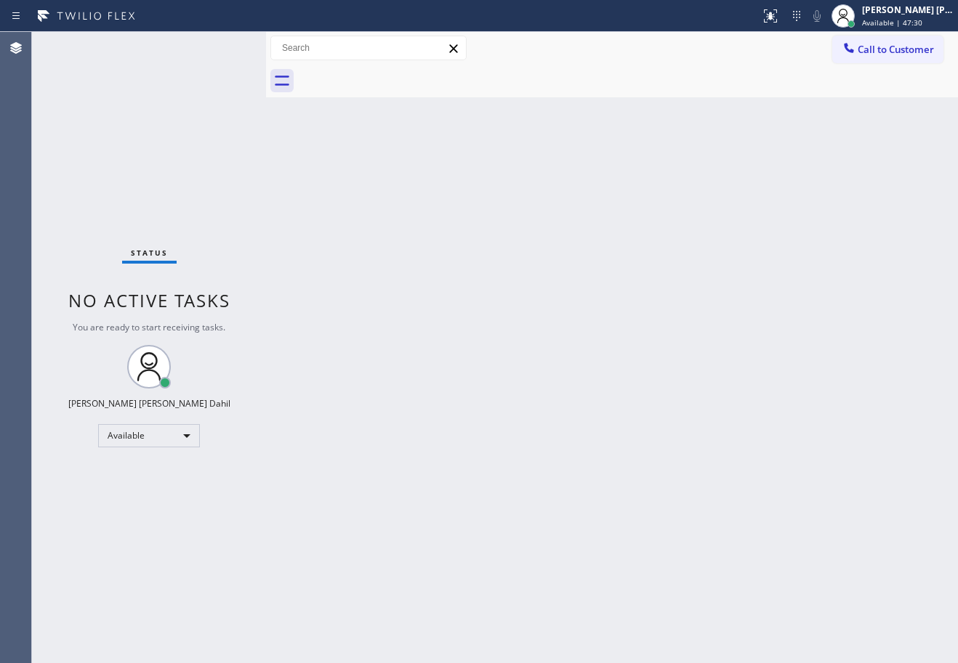
click at [504, 262] on div "Back to Dashboard Change Sender ID Customers Technicians Select a contact Outbo…" at bounding box center [612, 347] width 692 height 631
click at [454, 398] on div "Back to Dashboard Change Sender ID Customers Technicians Select a contact Outbo…" at bounding box center [612, 347] width 692 height 631
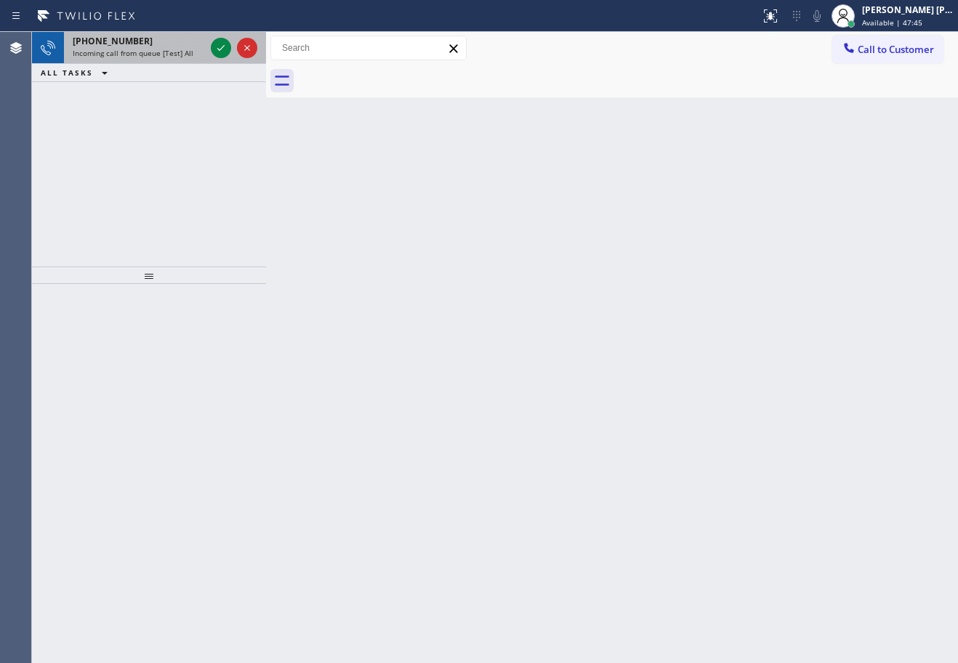
click at [159, 49] on span "Incoming call from queue [Test] All" at bounding box center [133, 53] width 121 height 10
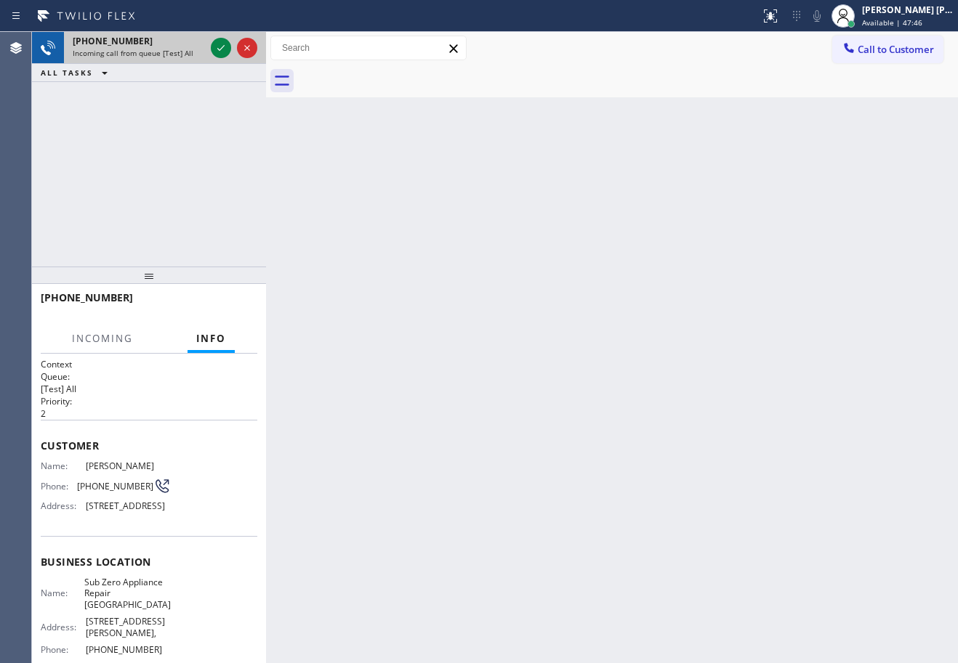
click at [159, 49] on span "Incoming call from queue [Test] All" at bounding box center [133, 53] width 121 height 10
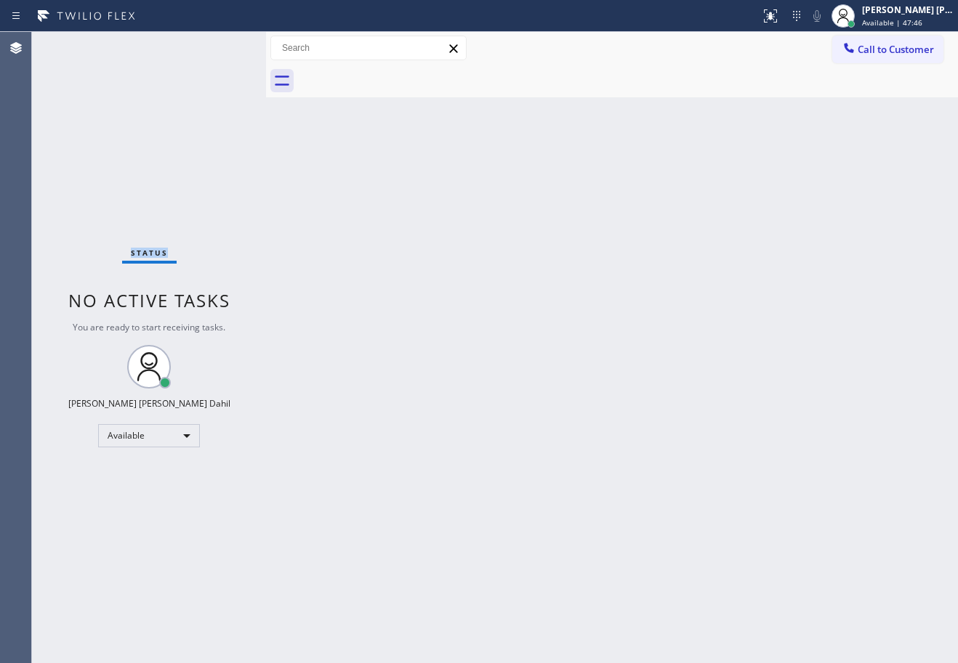
click at [159, 49] on div "Status No active tasks You are ready to start receiving tasks. [PERSON_NAME] [P…" at bounding box center [149, 347] width 234 height 631
click at [856, 24] on div at bounding box center [851, 24] width 10 height 10
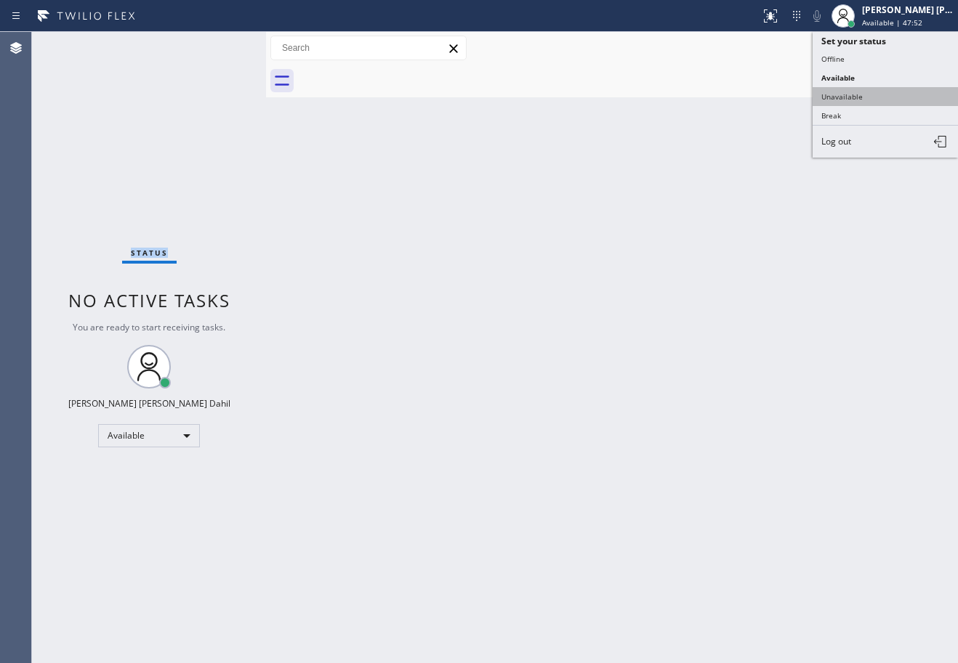
click at [881, 94] on button "Unavailable" at bounding box center [884, 96] width 145 height 19
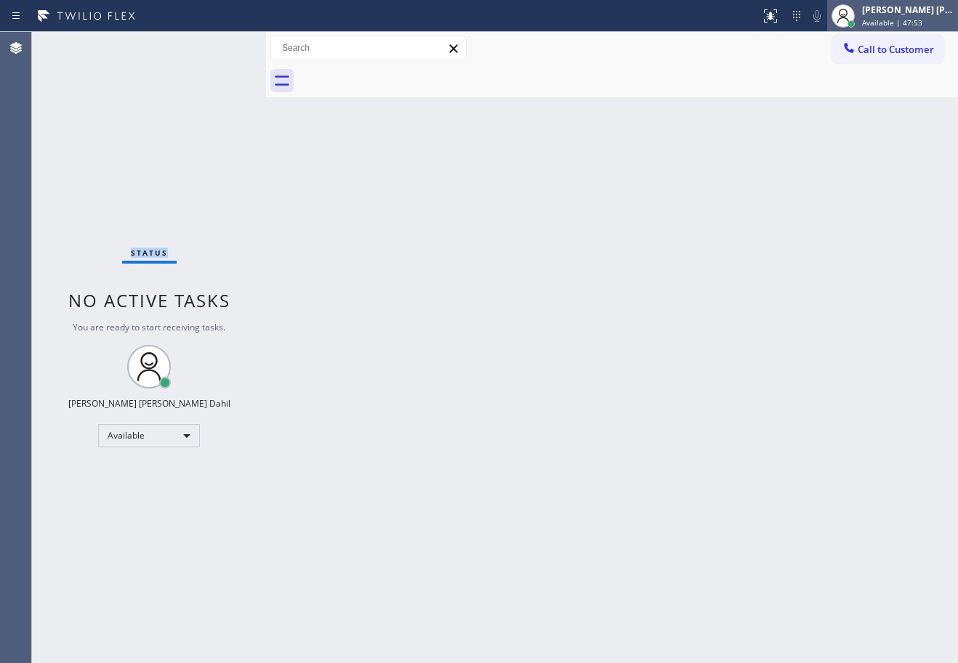
click at [889, 13] on div "[PERSON_NAME] [PERSON_NAME] Dahil" at bounding box center [908, 10] width 92 height 12
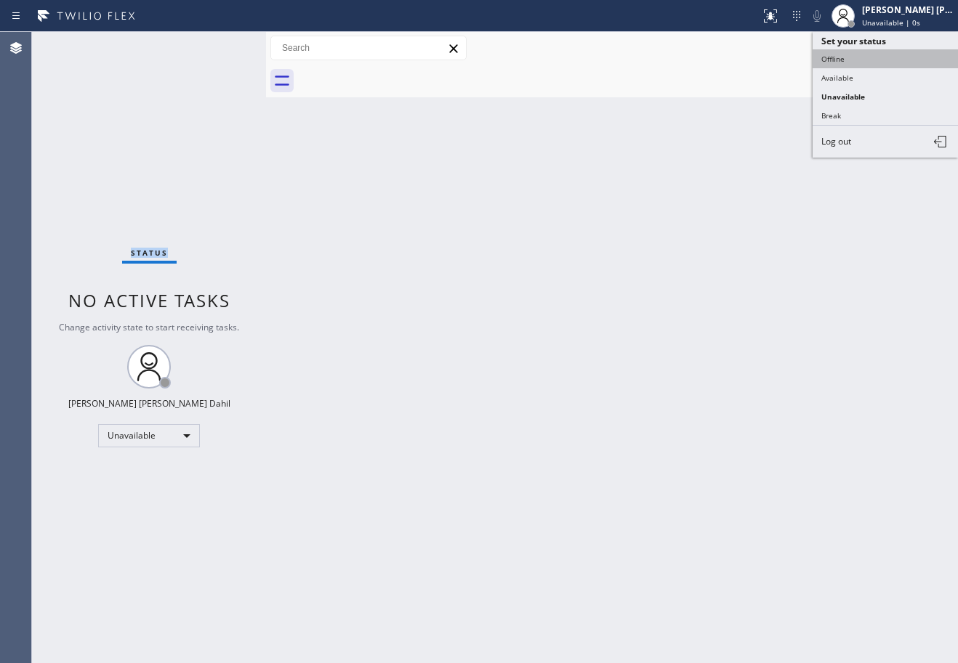
click at [858, 65] on button "Offline" at bounding box center [884, 58] width 145 height 19
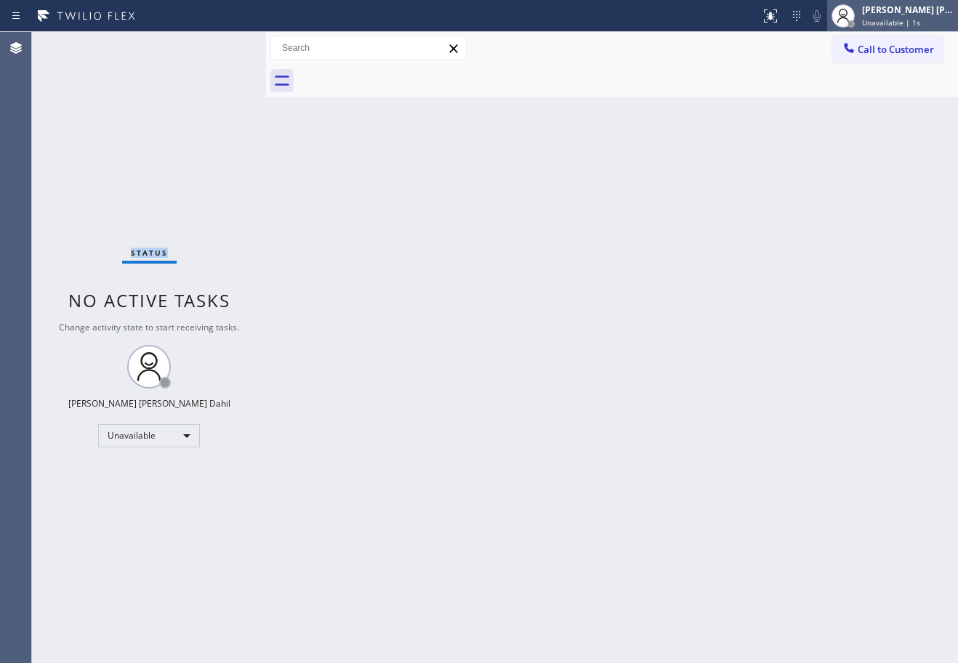
click at [884, 23] on span "Unavailable | 1s" at bounding box center [891, 22] width 58 height 10
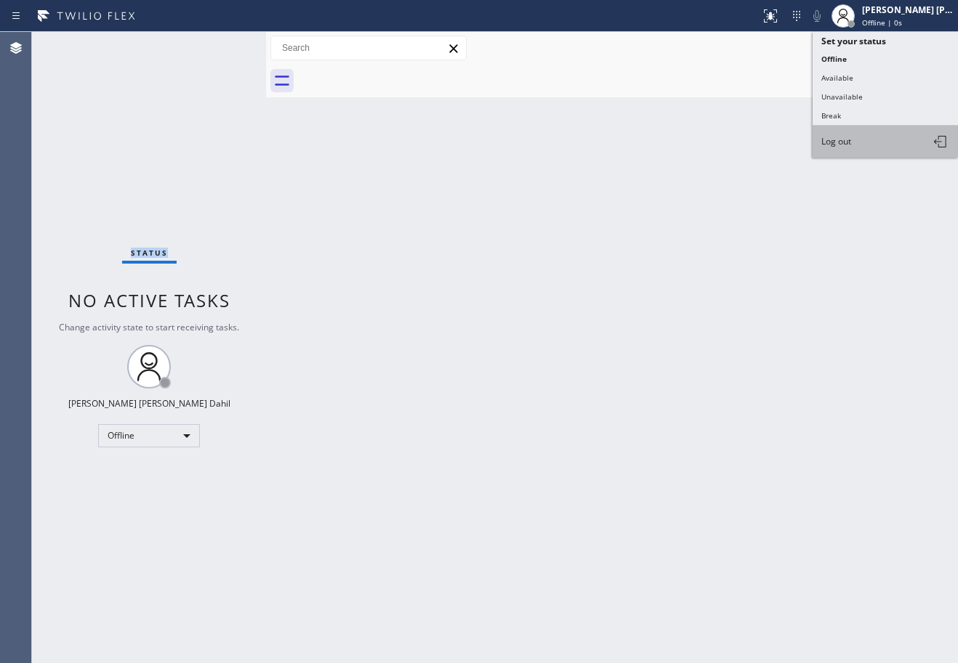
click at [835, 144] on span "Log out" at bounding box center [836, 141] width 30 height 12
